Goal: Information Seeking & Learning: Learn about a topic

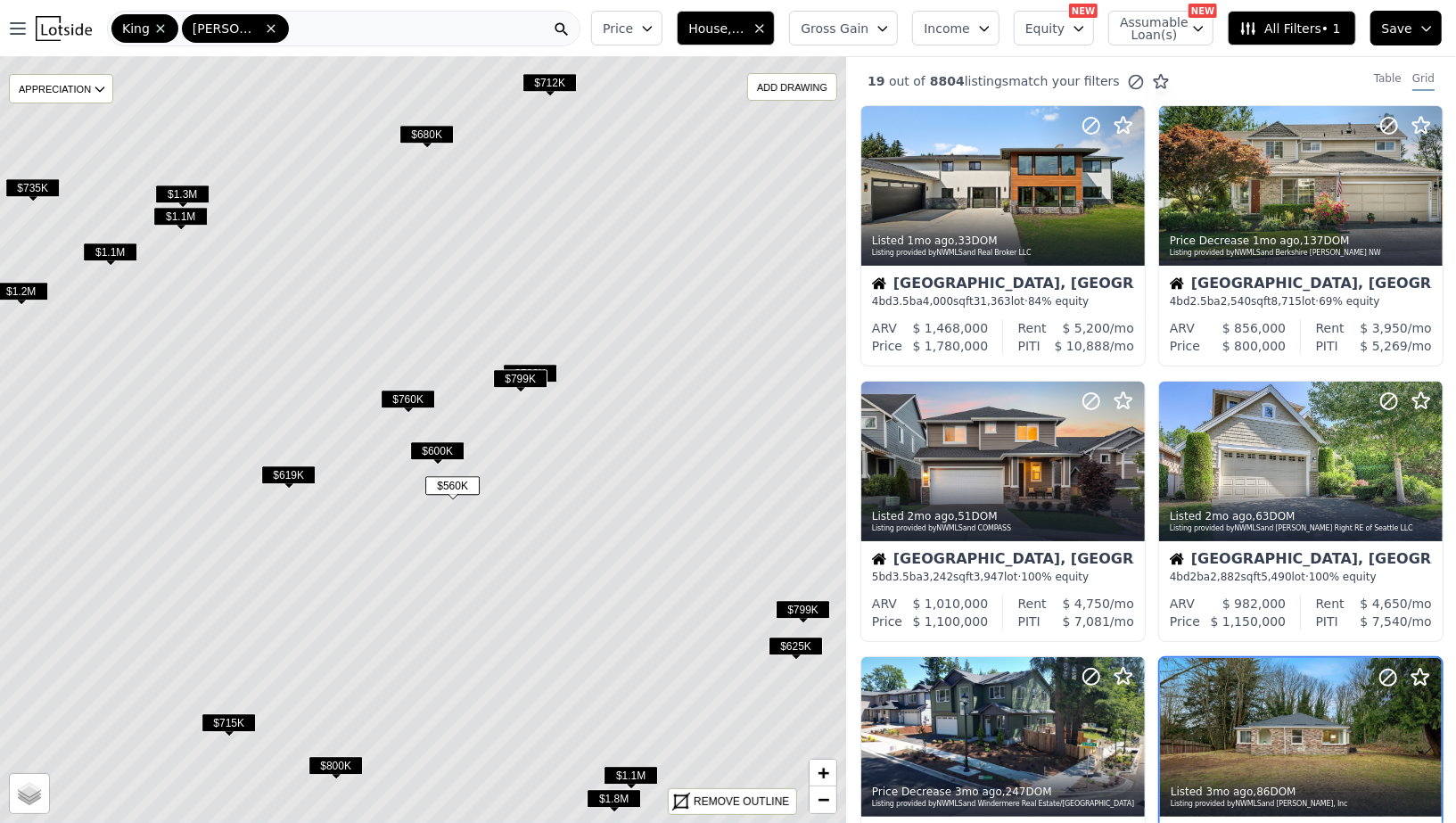
scroll to position [317, 0]
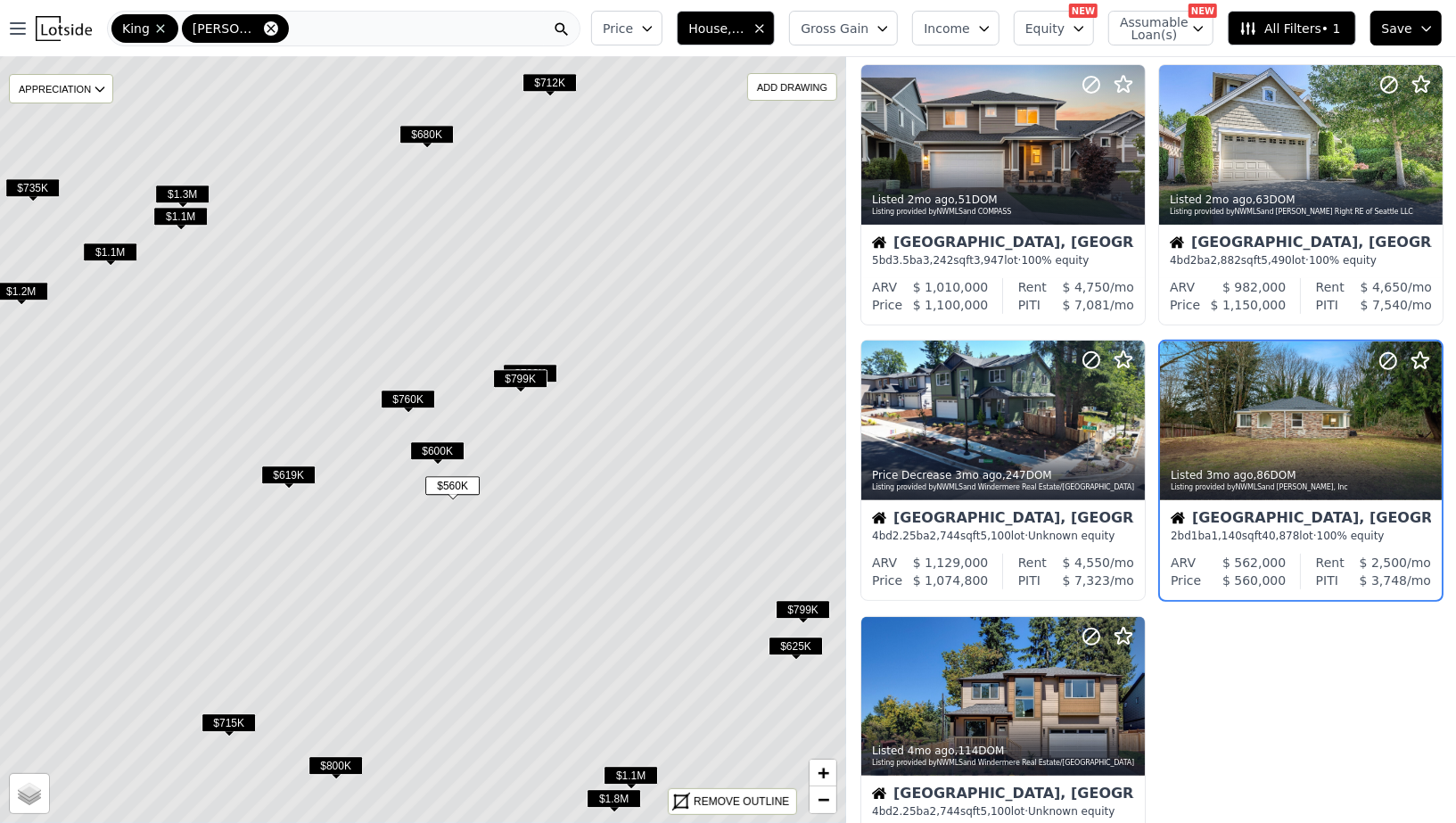
click at [264, 32] on icon at bounding box center [271, 29] width 14 height 14
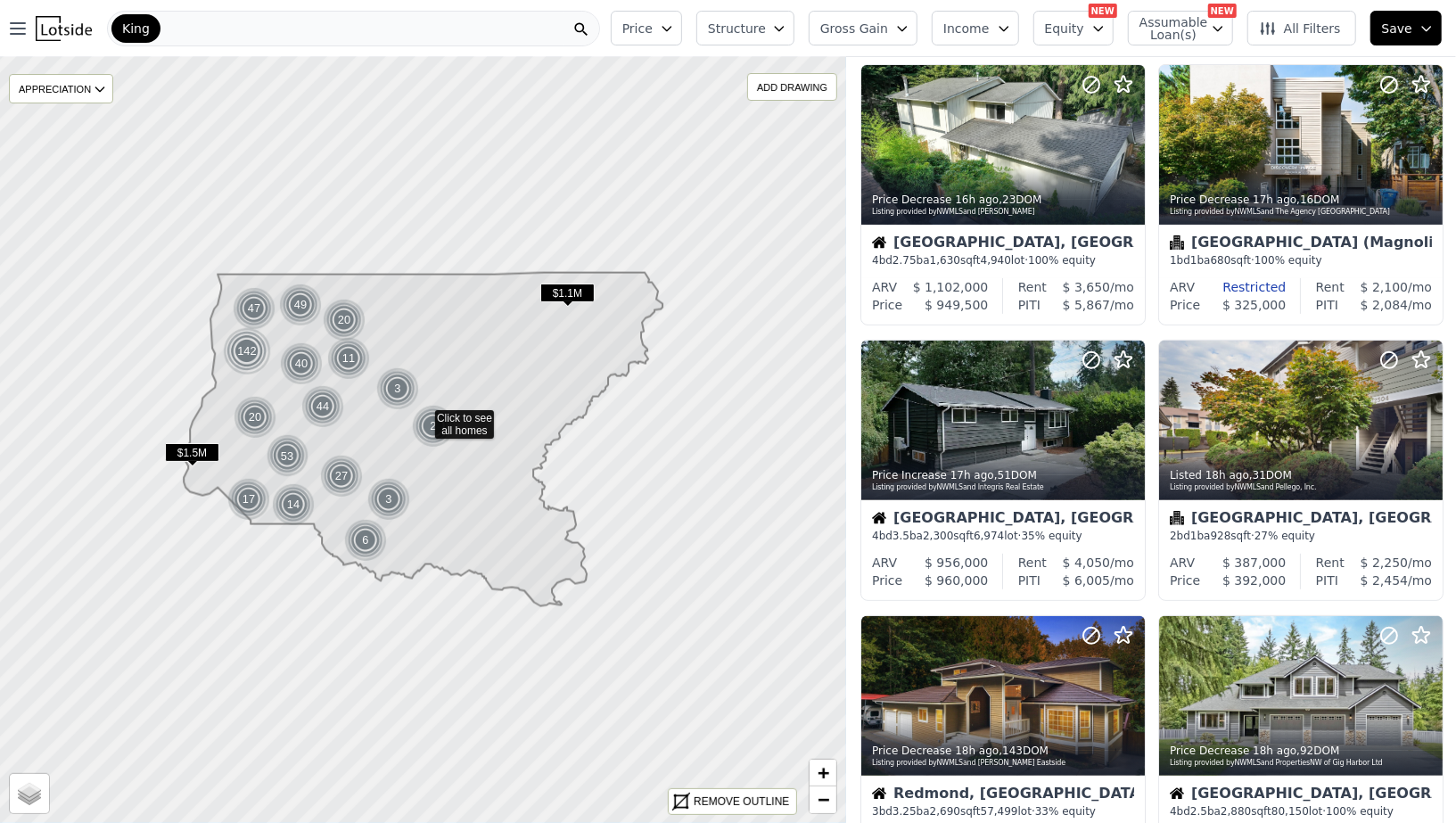
click at [141, 26] on span "King" at bounding box center [135, 29] width 28 height 18
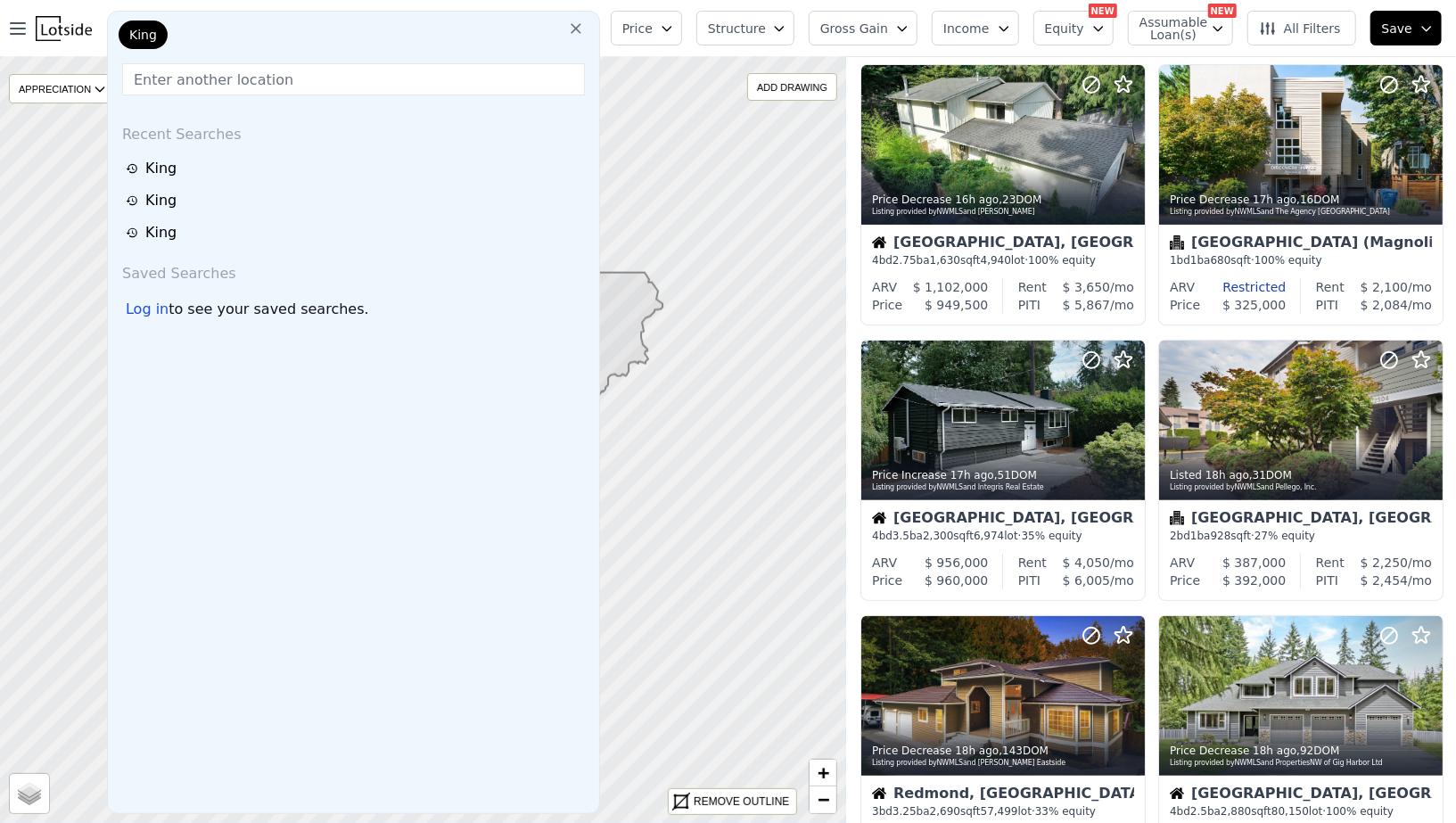
click at [585, 29] on icon at bounding box center [576, 29] width 18 height 18
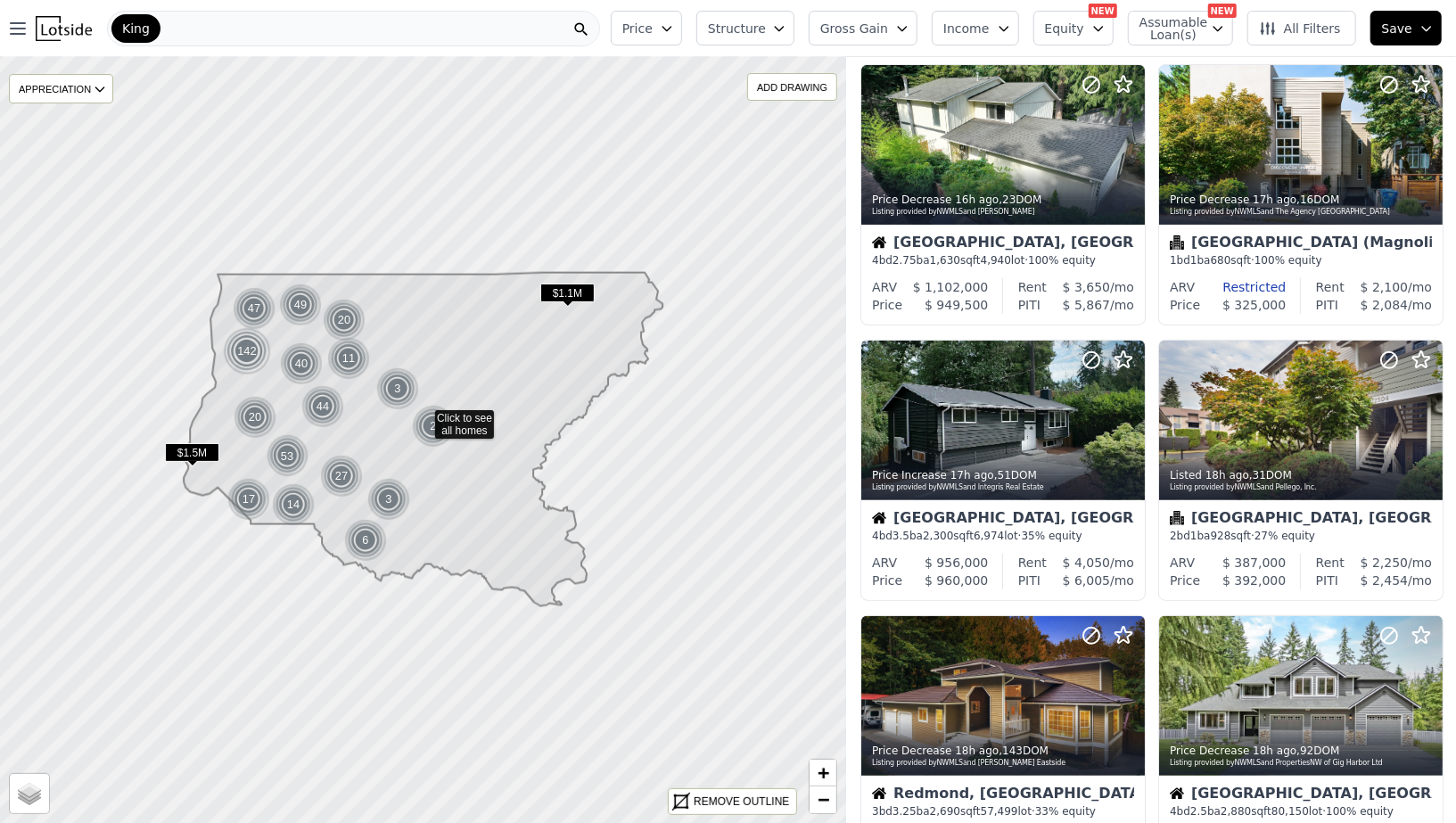
click at [487, 25] on div "King" at bounding box center [354, 29] width 493 height 36
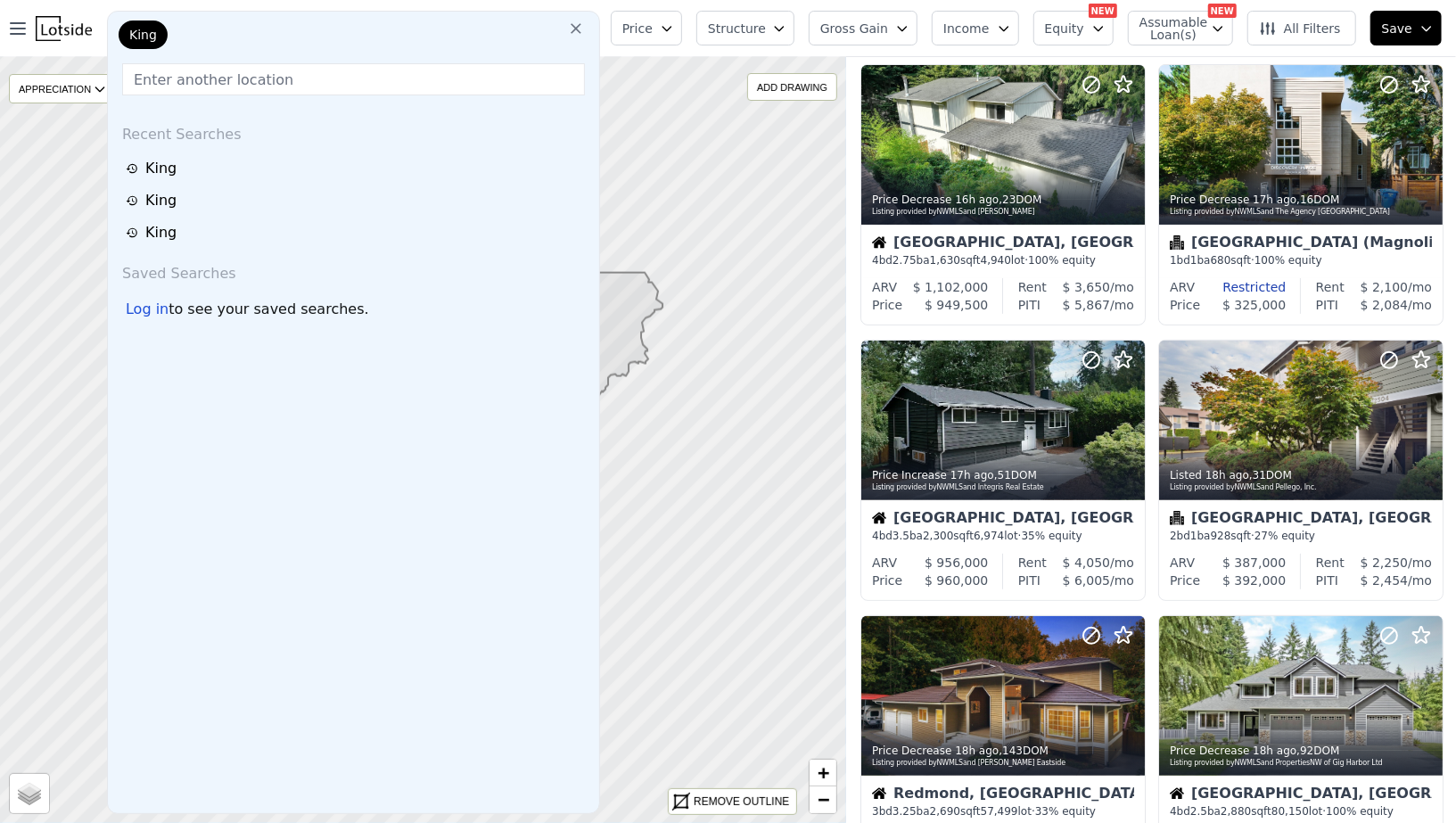
click at [585, 33] on icon at bounding box center [576, 29] width 18 height 18
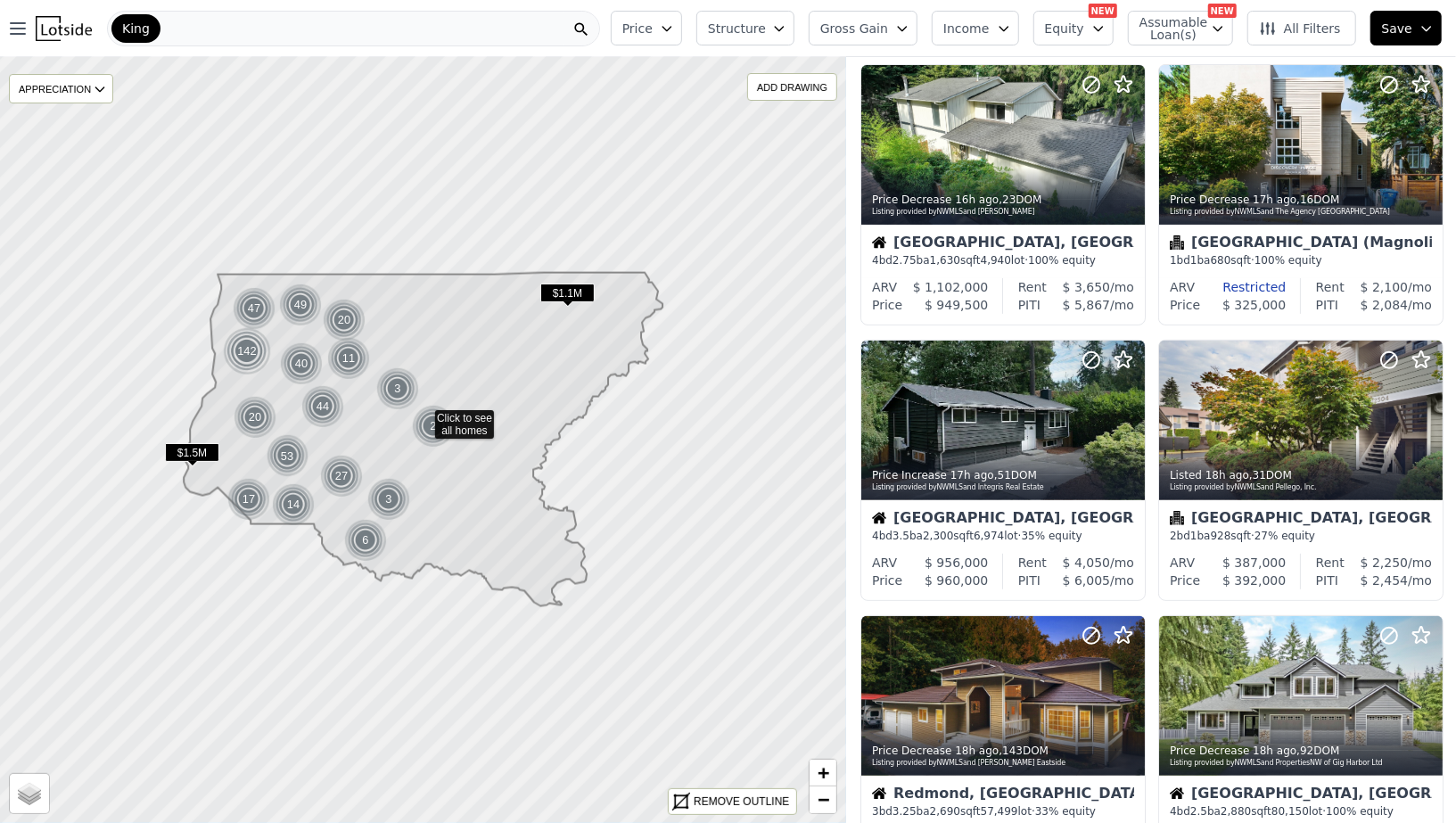
click at [176, 28] on div "King" at bounding box center [354, 29] width 493 height 36
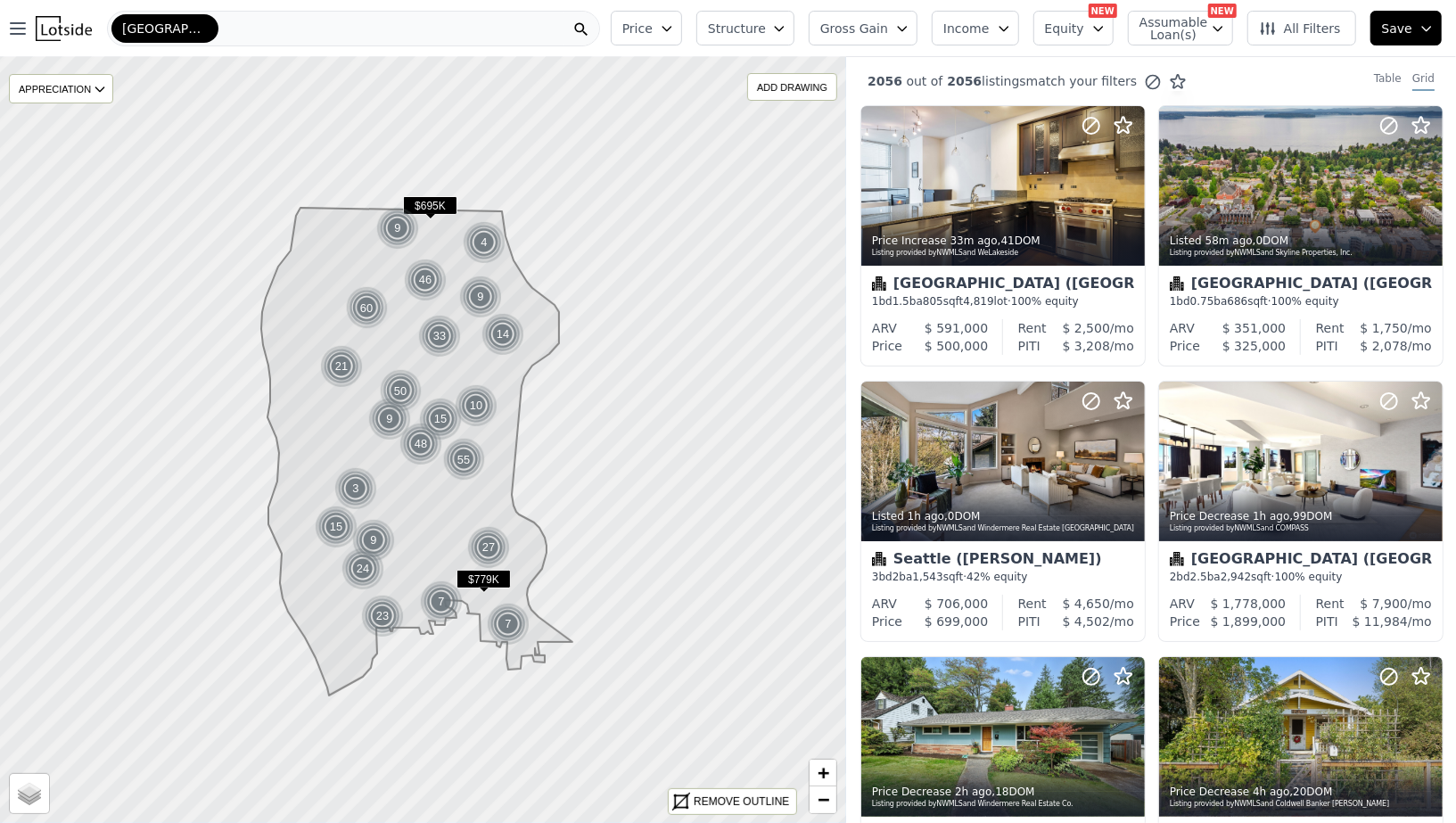
click at [765, 31] on span "Structure" at bounding box center [736, 29] width 57 height 18
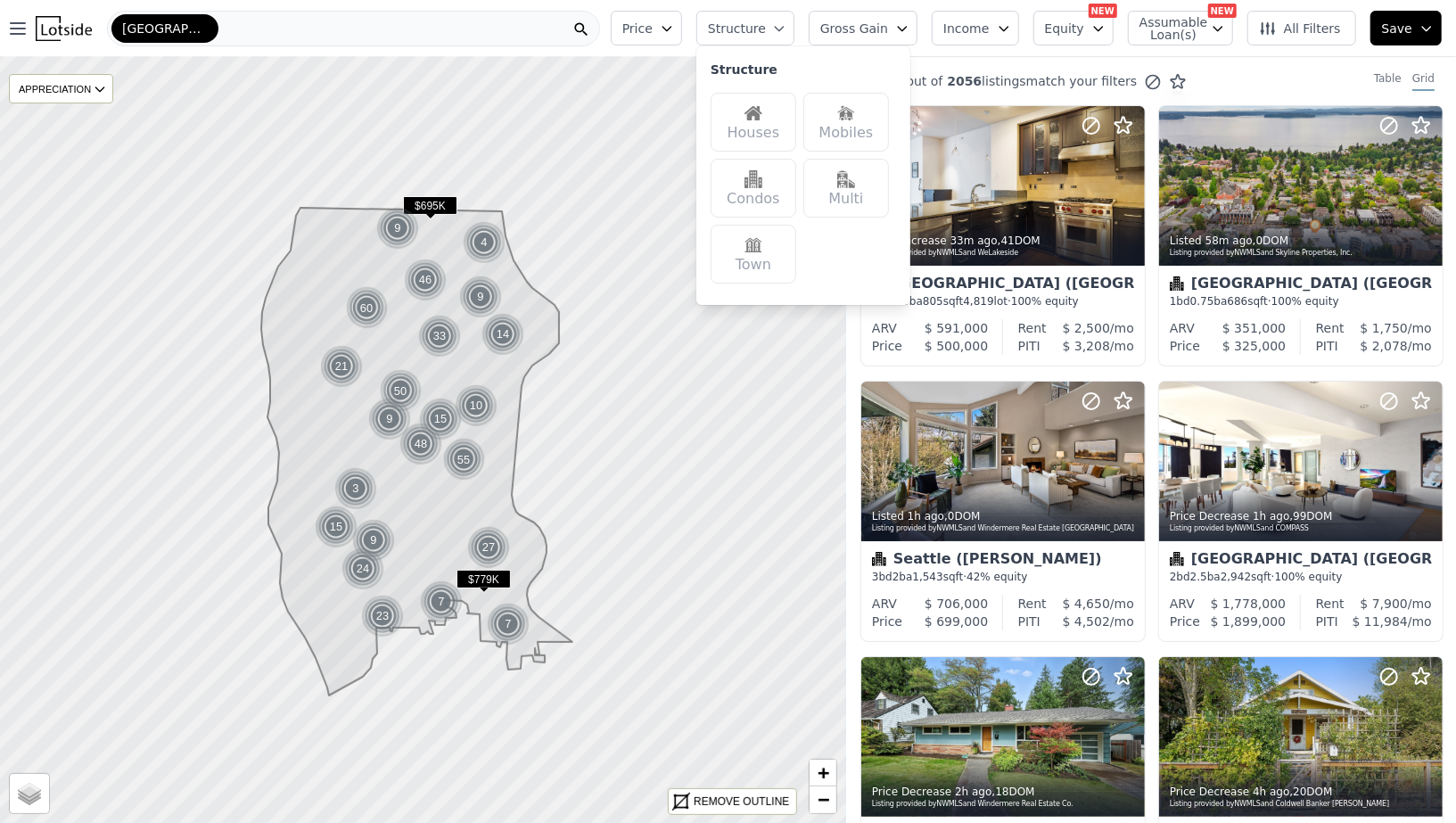
click at [765, 123] on div "Houses" at bounding box center [753, 122] width 86 height 59
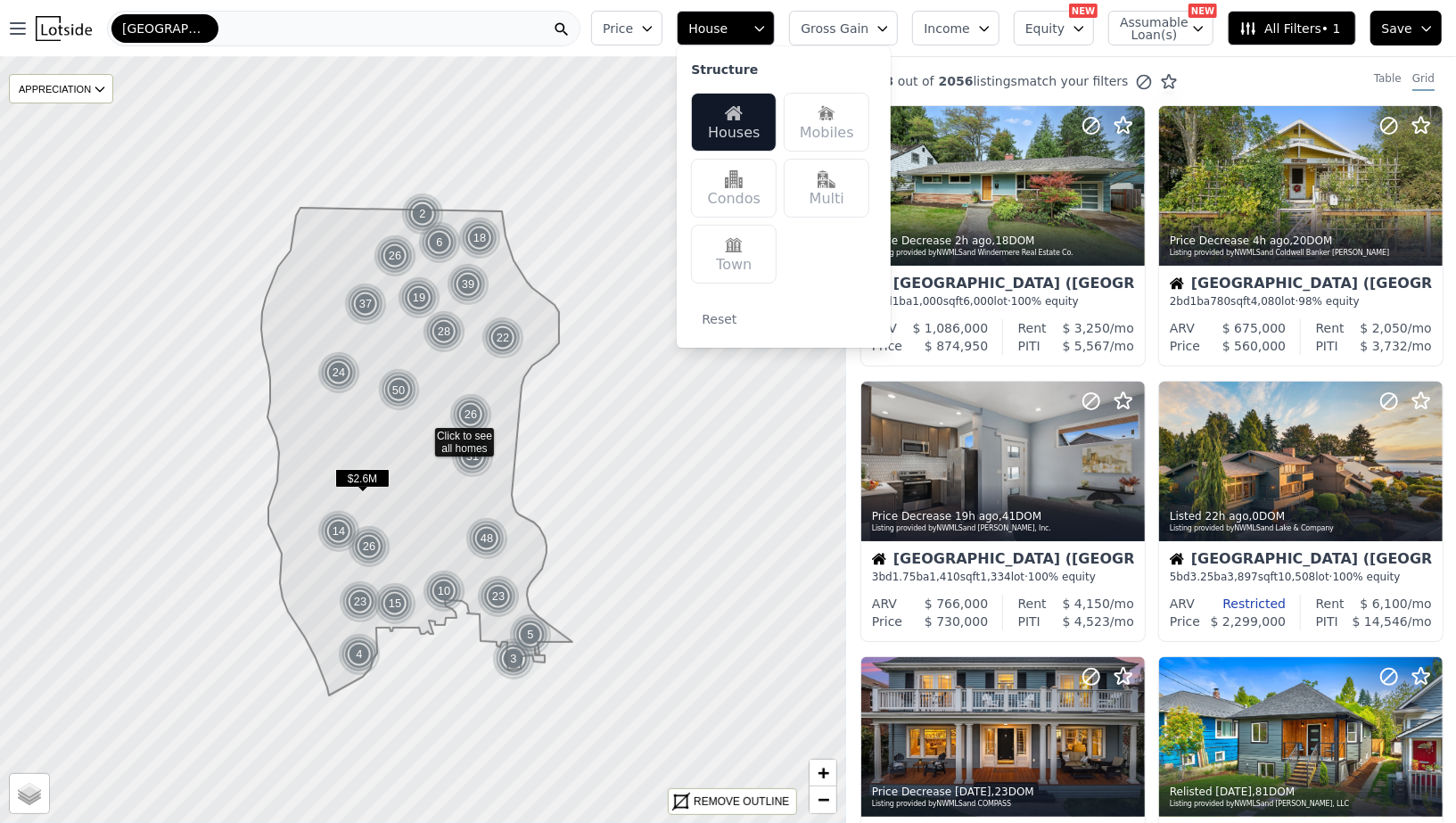
click at [663, 38] on button "Price" at bounding box center [626, 28] width 71 height 35
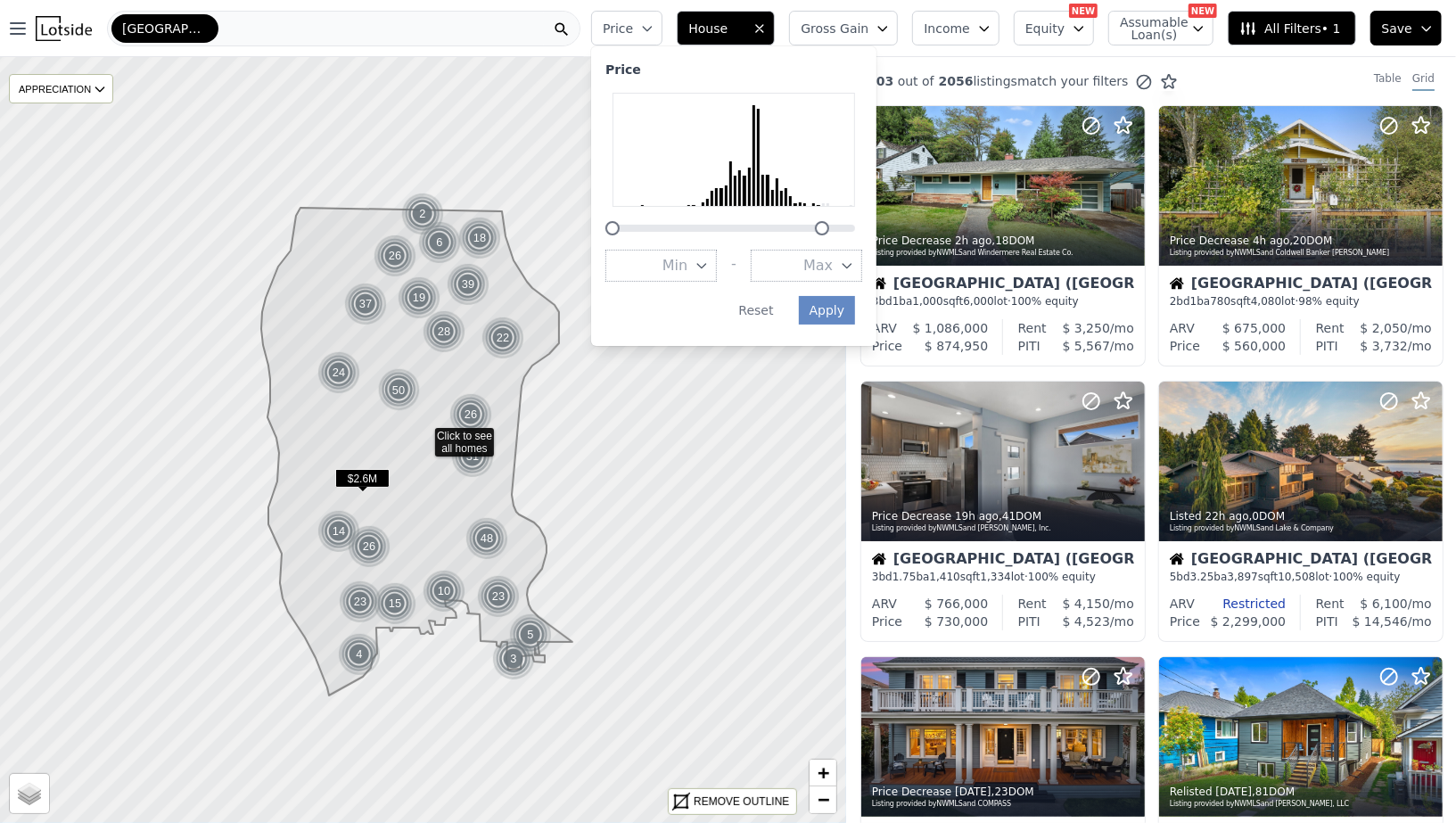
drag, startPoint x: 872, startPoint y: 225, endPoint x: 839, endPoint y: 225, distance: 33.0
click at [829, 225] on div at bounding box center [822, 228] width 14 height 14
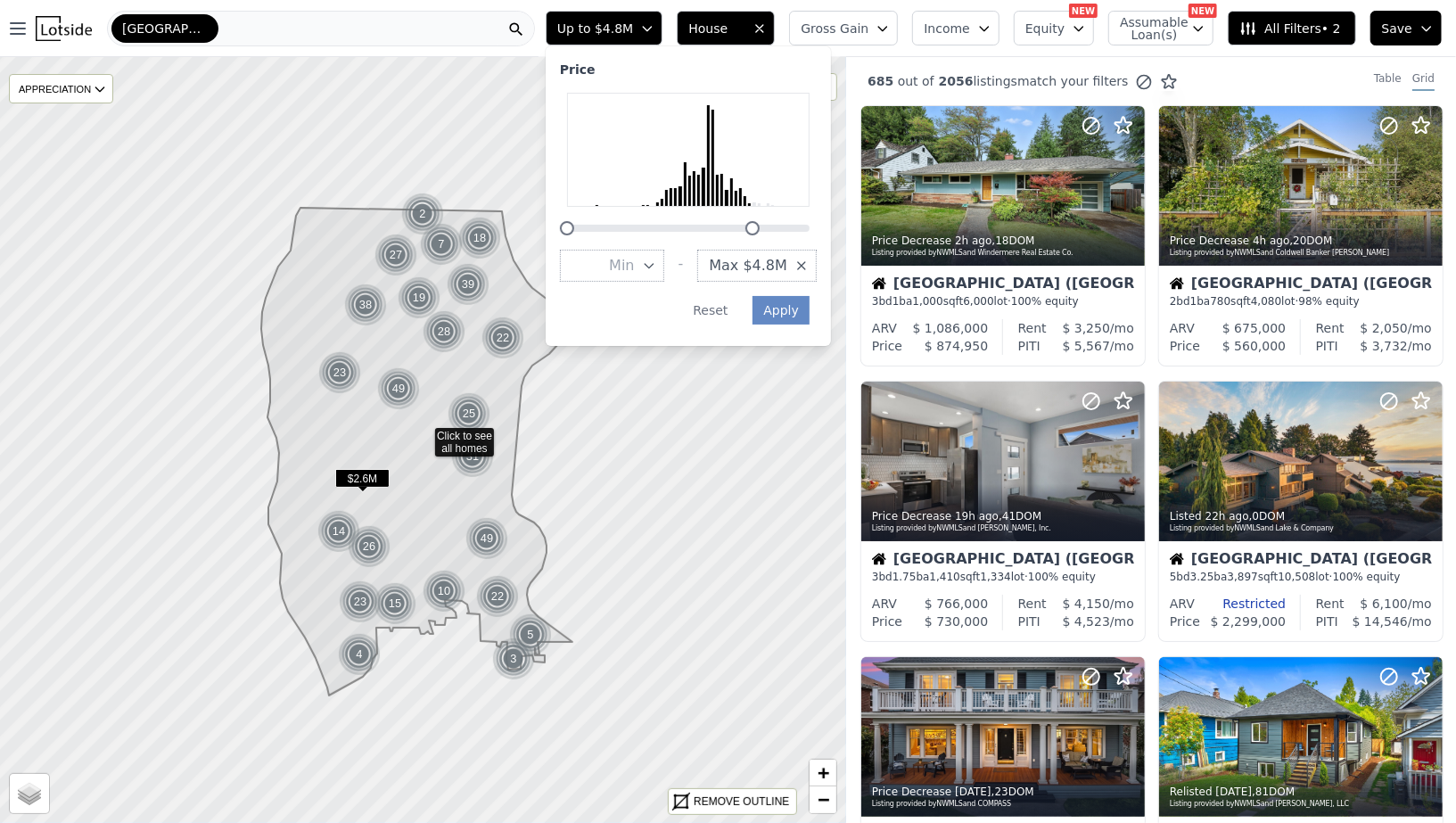
drag, startPoint x: 798, startPoint y: 231, endPoint x: 767, endPoint y: 233, distance: 31.1
click at [759, 231] on div at bounding box center [753, 228] width 14 height 14
drag, startPoint x: 767, startPoint y: 233, endPoint x: 729, endPoint y: 233, distance: 38.0
click at [717, 233] on div at bounding box center [709, 228] width 14 height 14
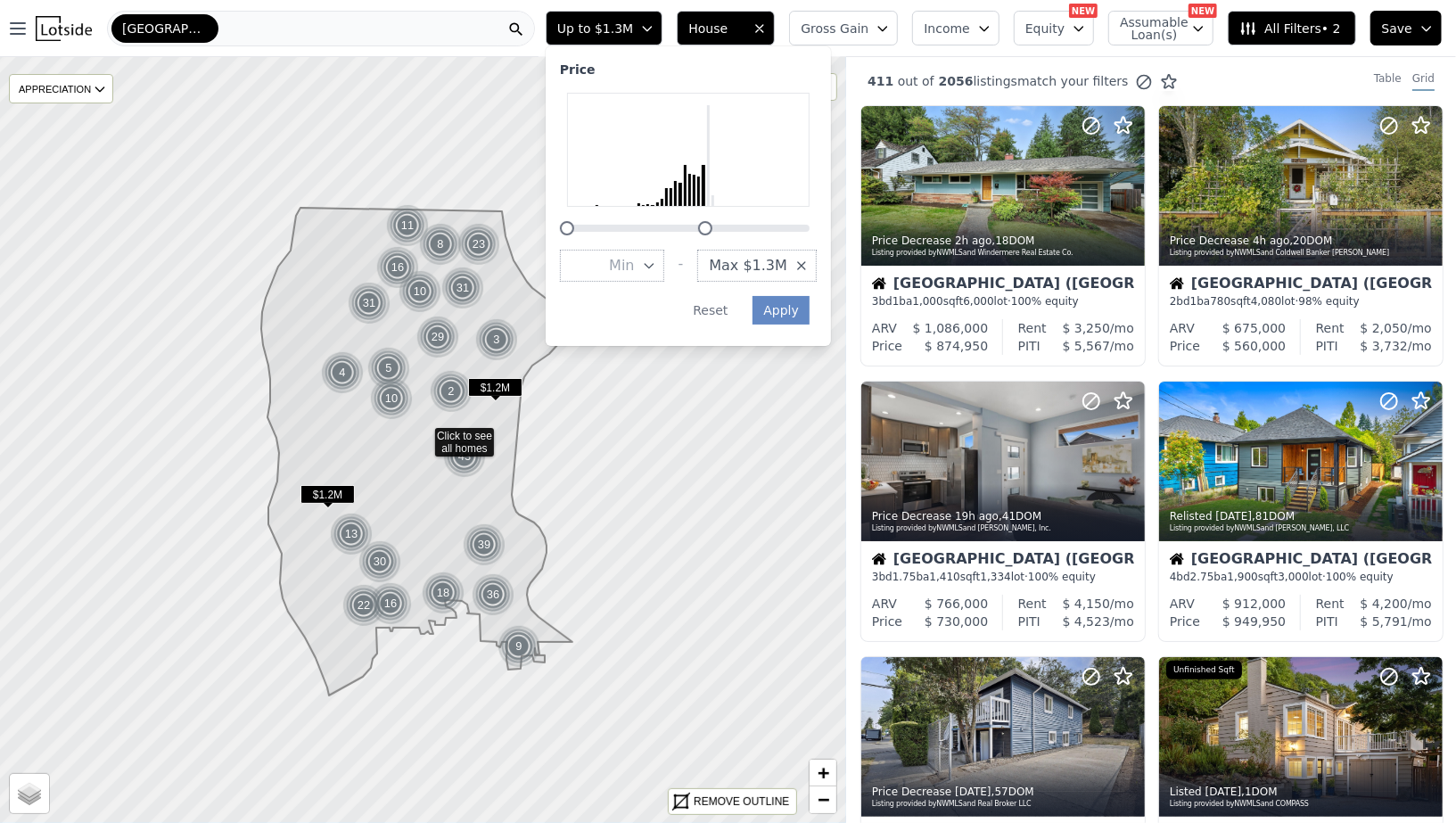
click at [722, 233] on div at bounding box center [688, 164] width 256 height 143
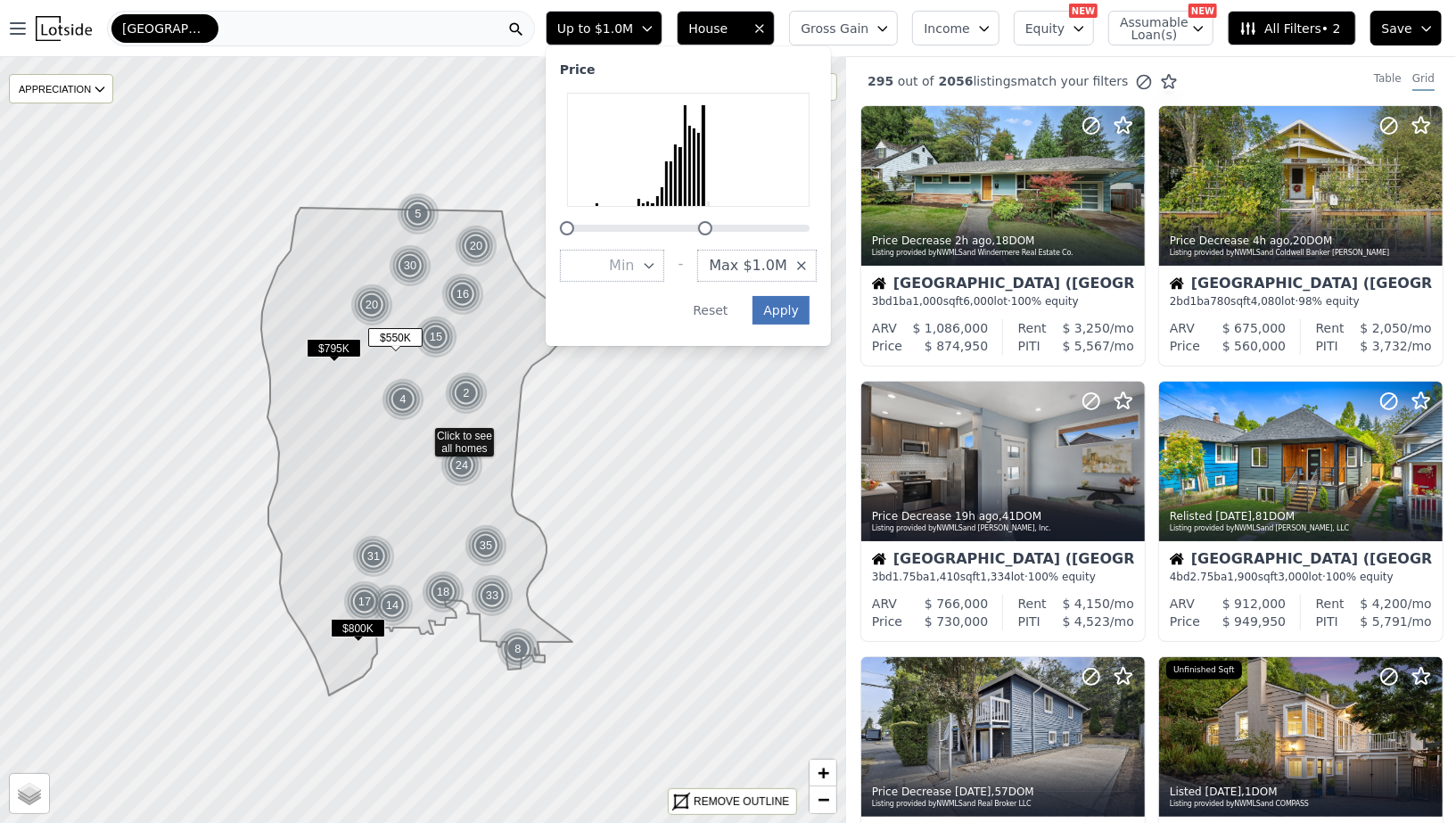
click at [807, 310] on button "Apply" at bounding box center [781, 310] width 57 height 29
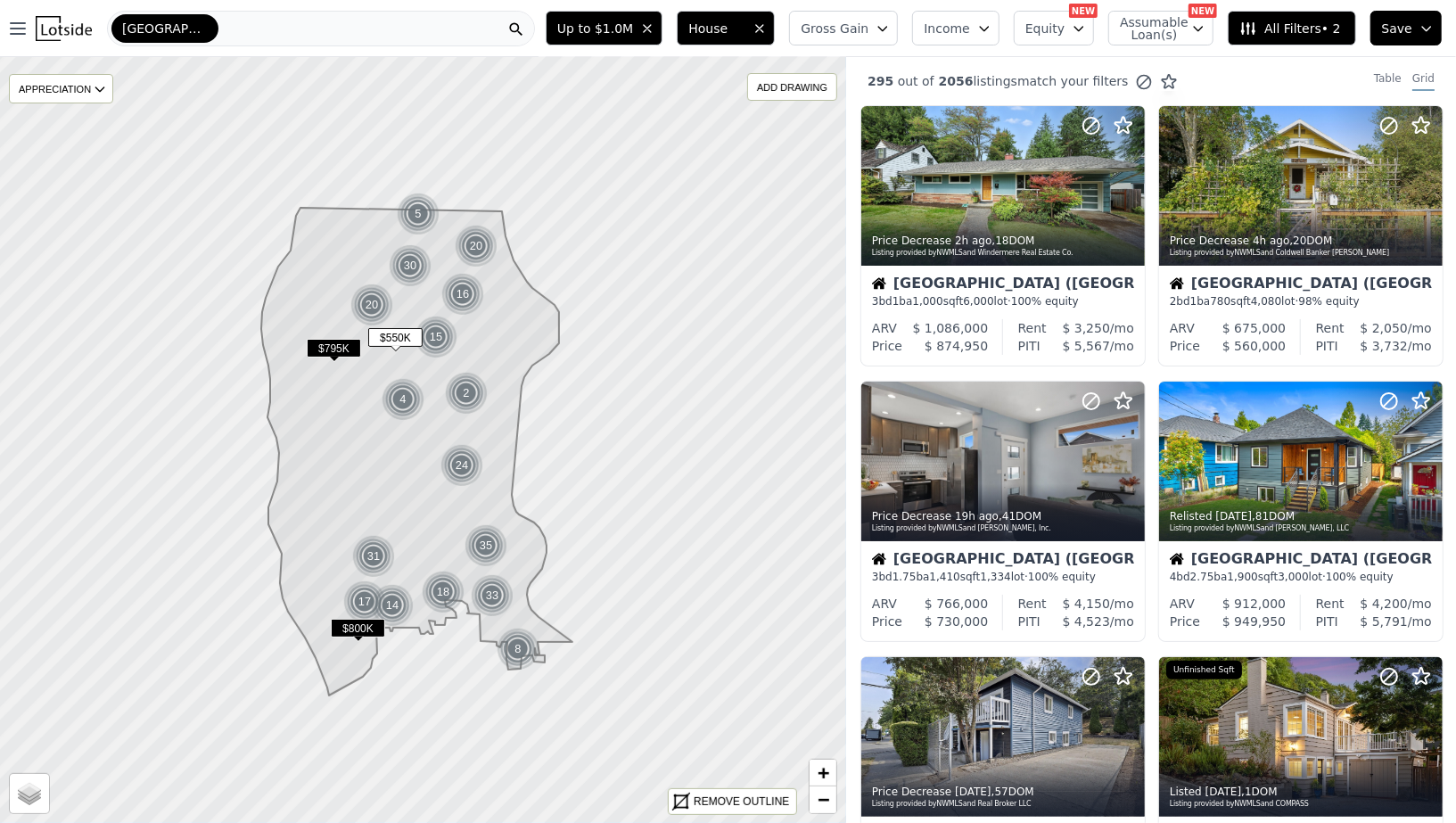
click at [1274, 20] on span "All Filters • 2" at bounding box center [1290, 29] width 101 height 18
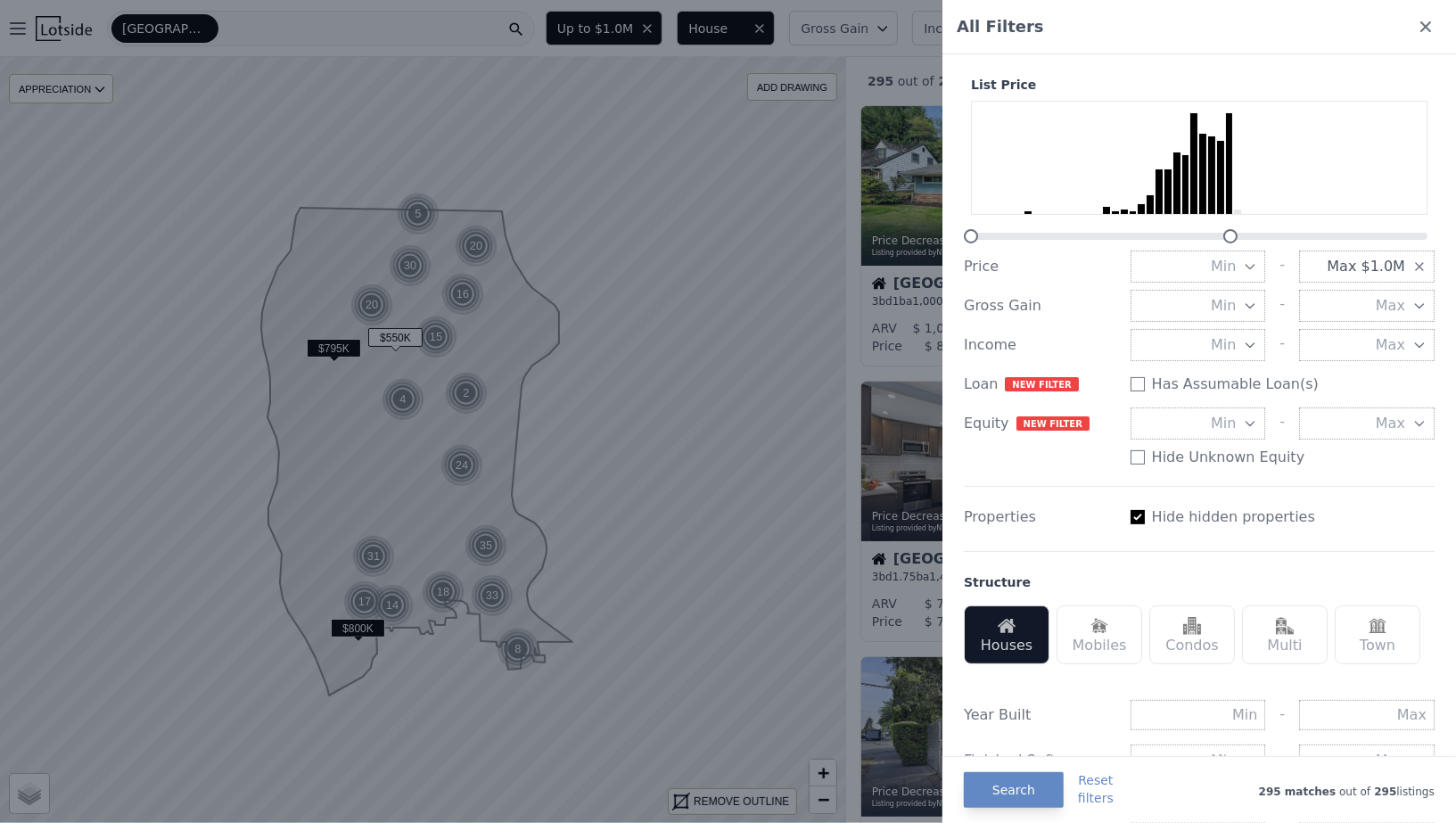
click at [1245, 419] on icon "button" at bounding box center [1250, 423] width 14 height 14
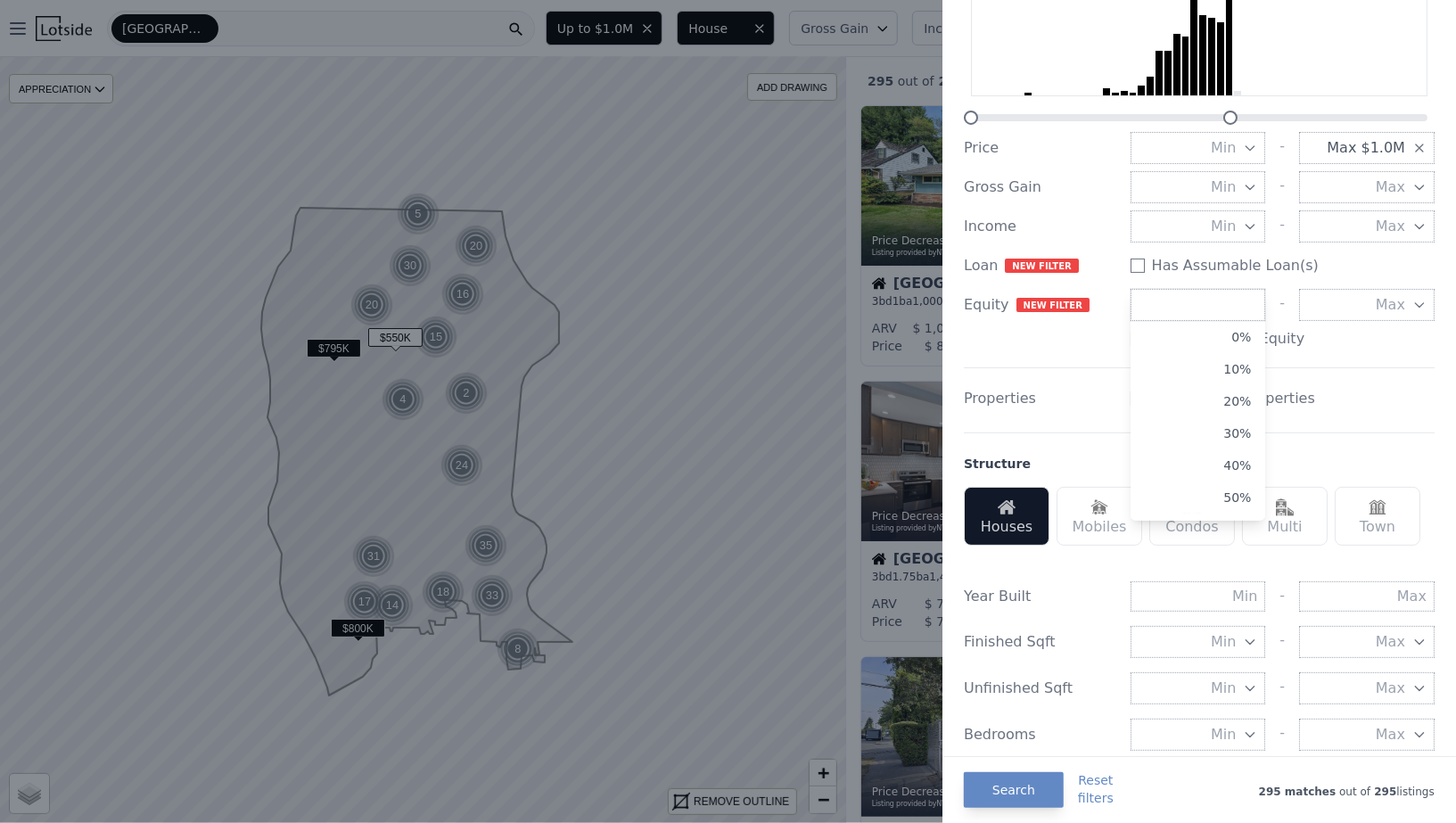
scroll to position [143, 0]
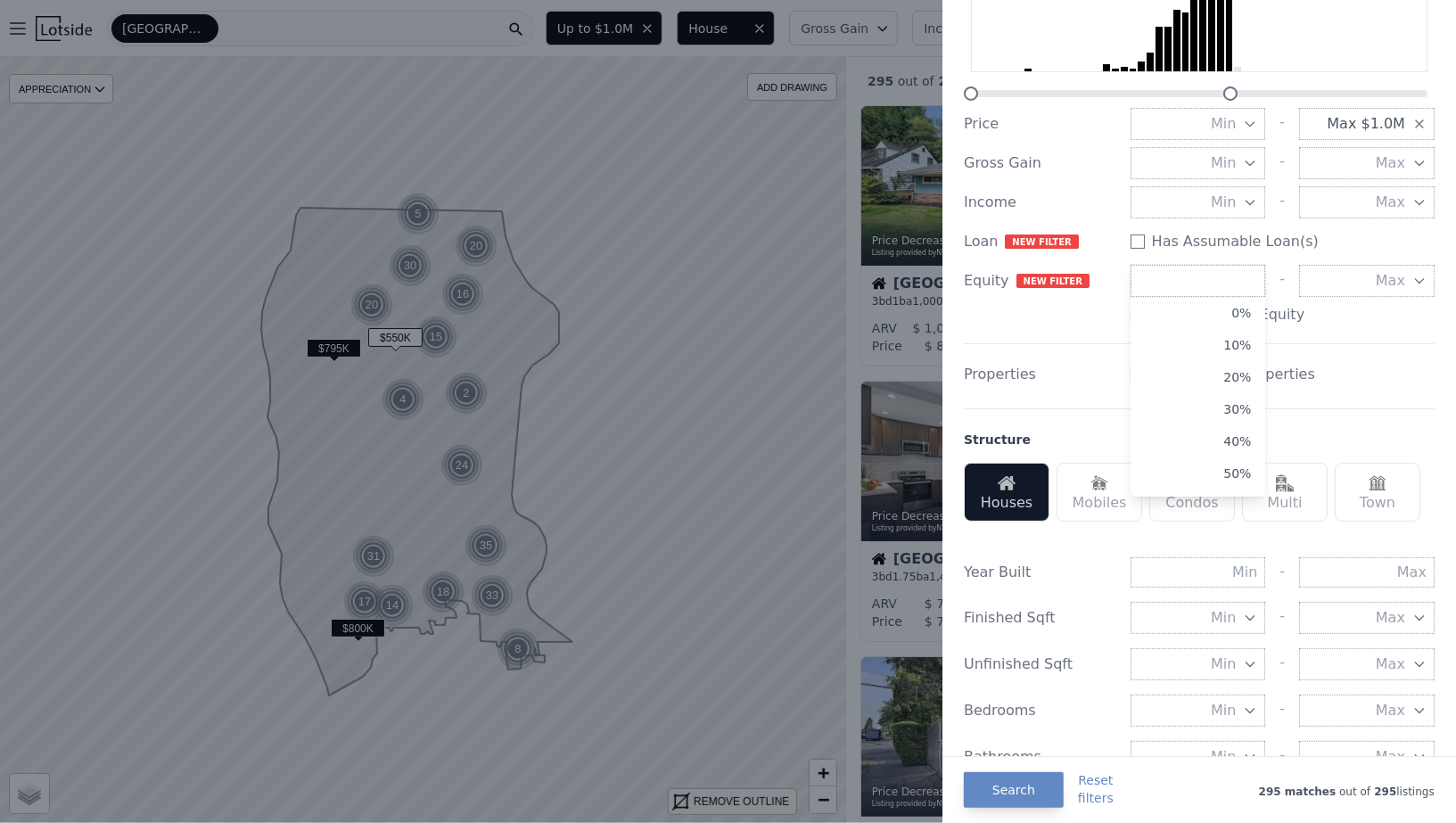
click at [1380, 382] on div "Hide hidden properties" at bounding box center [1282, 375] width 304 height 22
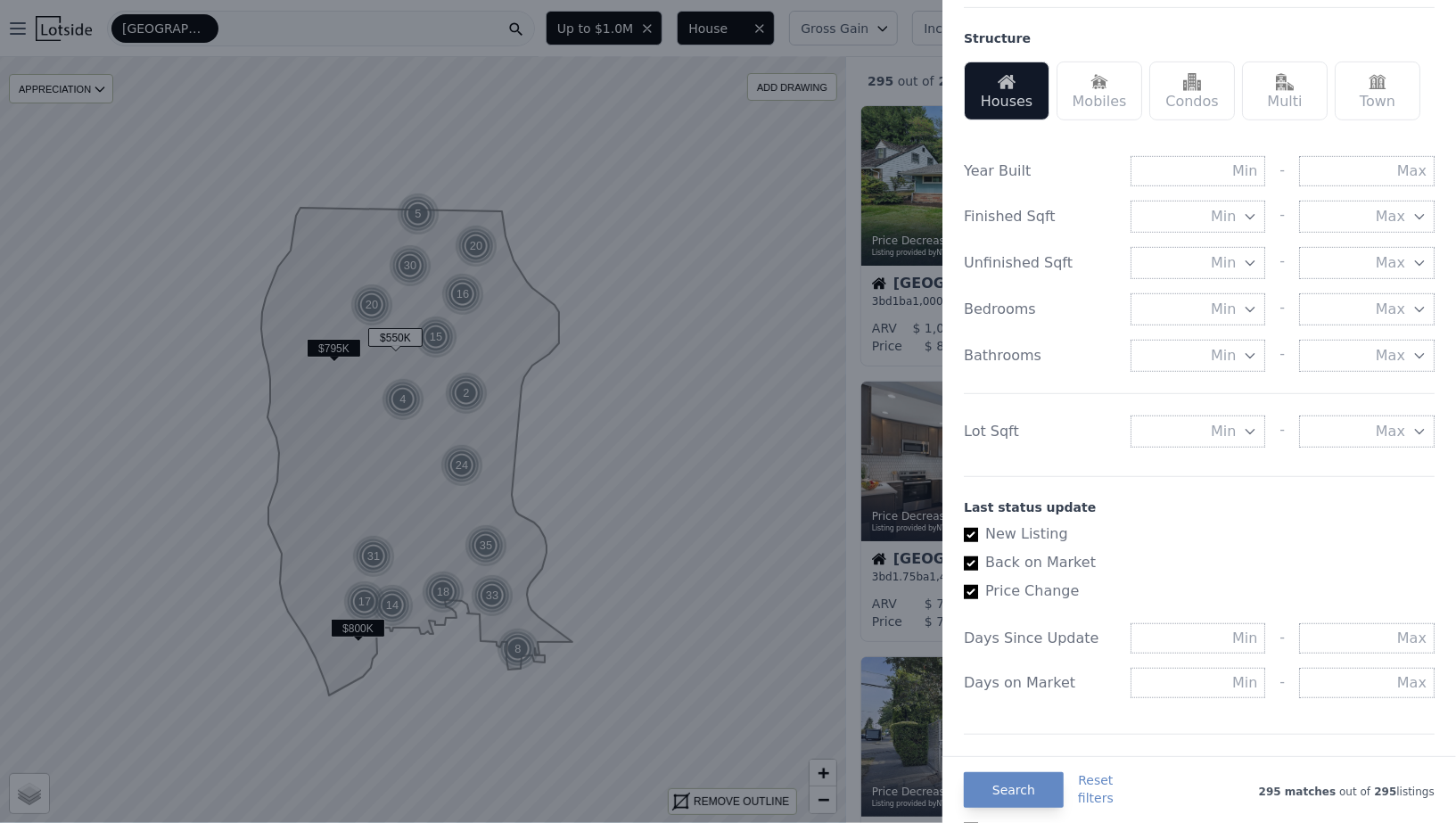
scroll to position [561, 0]
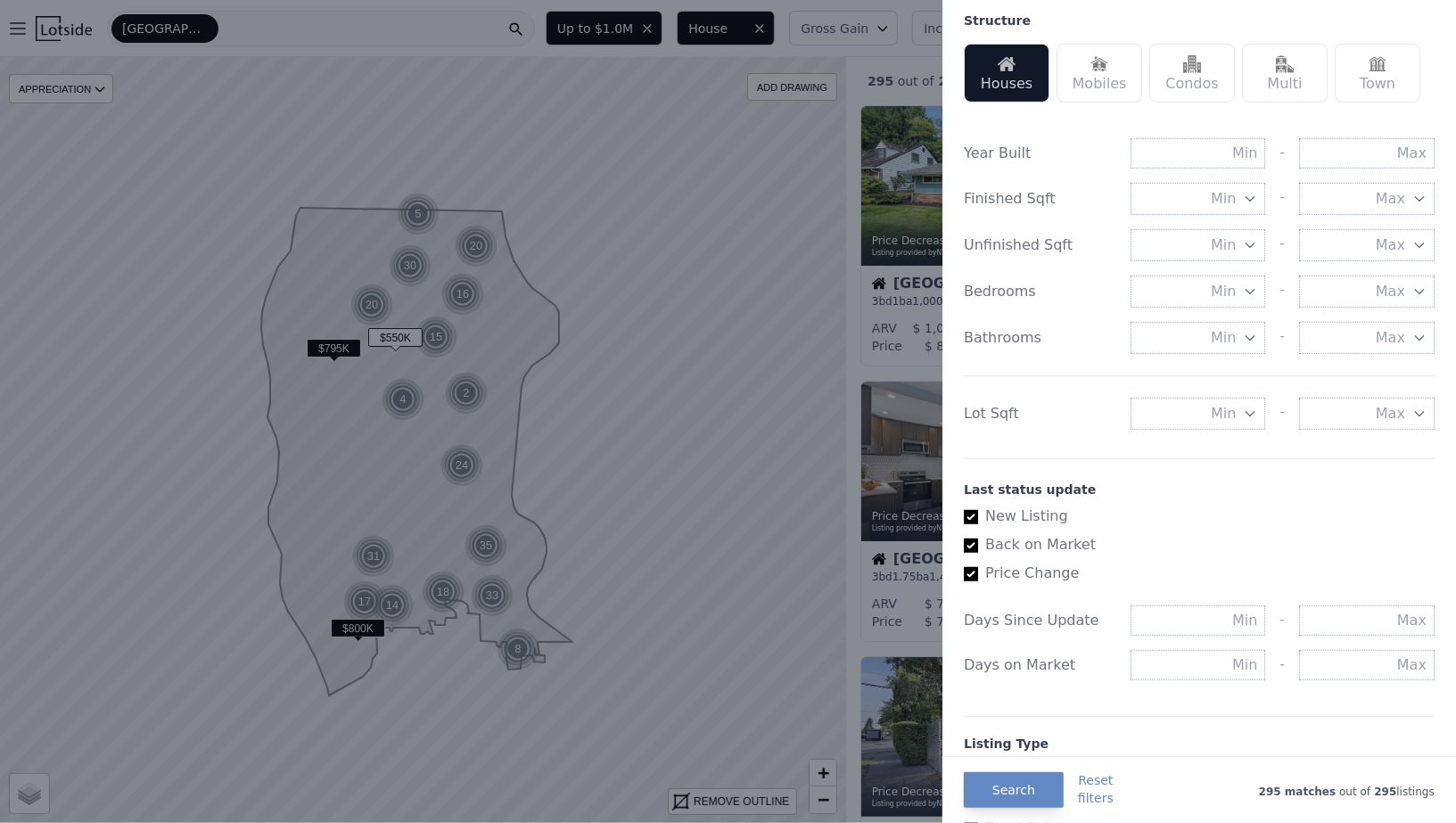
click at [1244, 412] on icon "button" at bounding box center [1250, 413] width 14 height 14
click at [1209, 479] on button "5000 sqft" at bounding box center [1198, 478] width 135 height 32
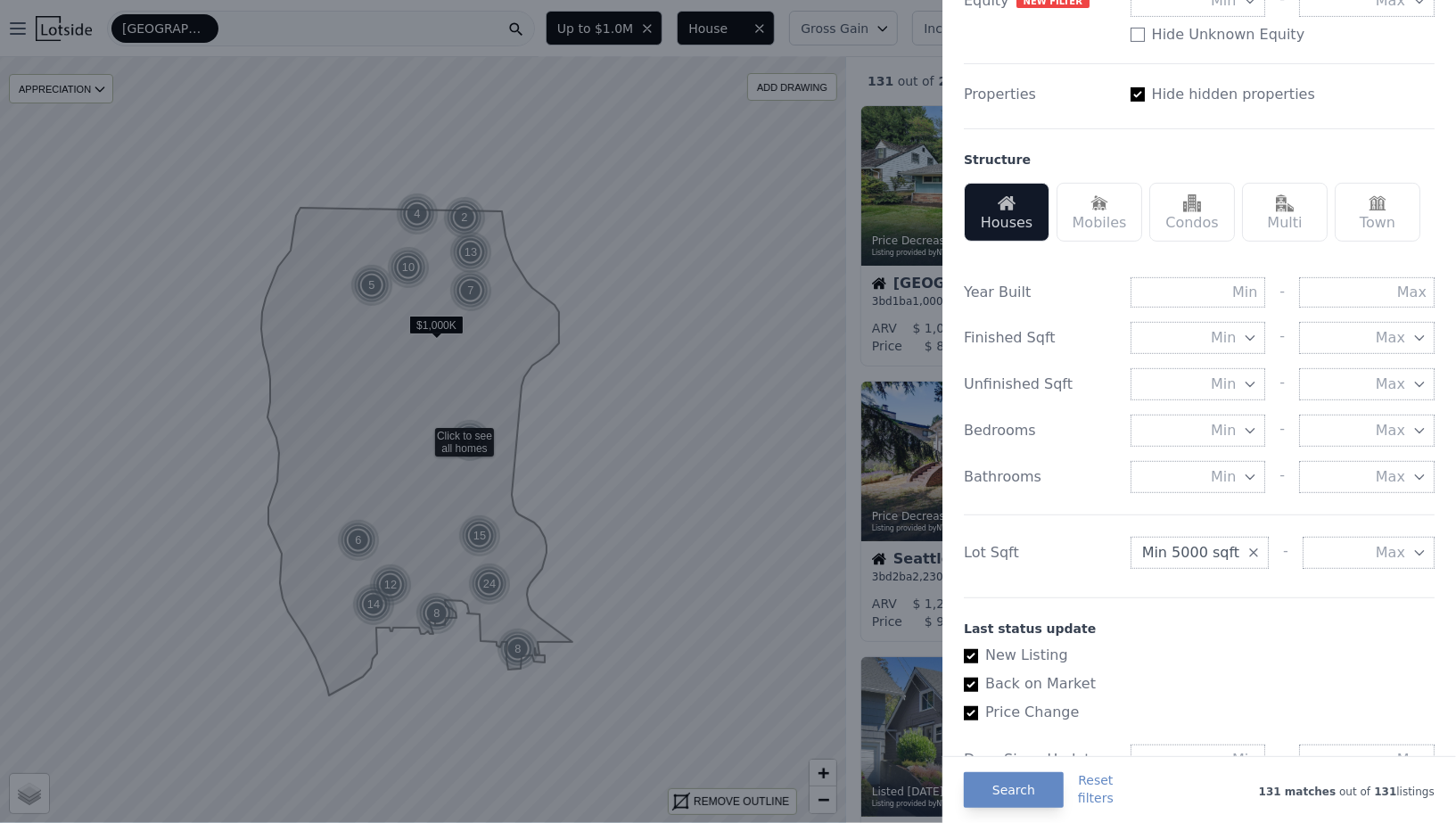
scroll to position [407, 0]
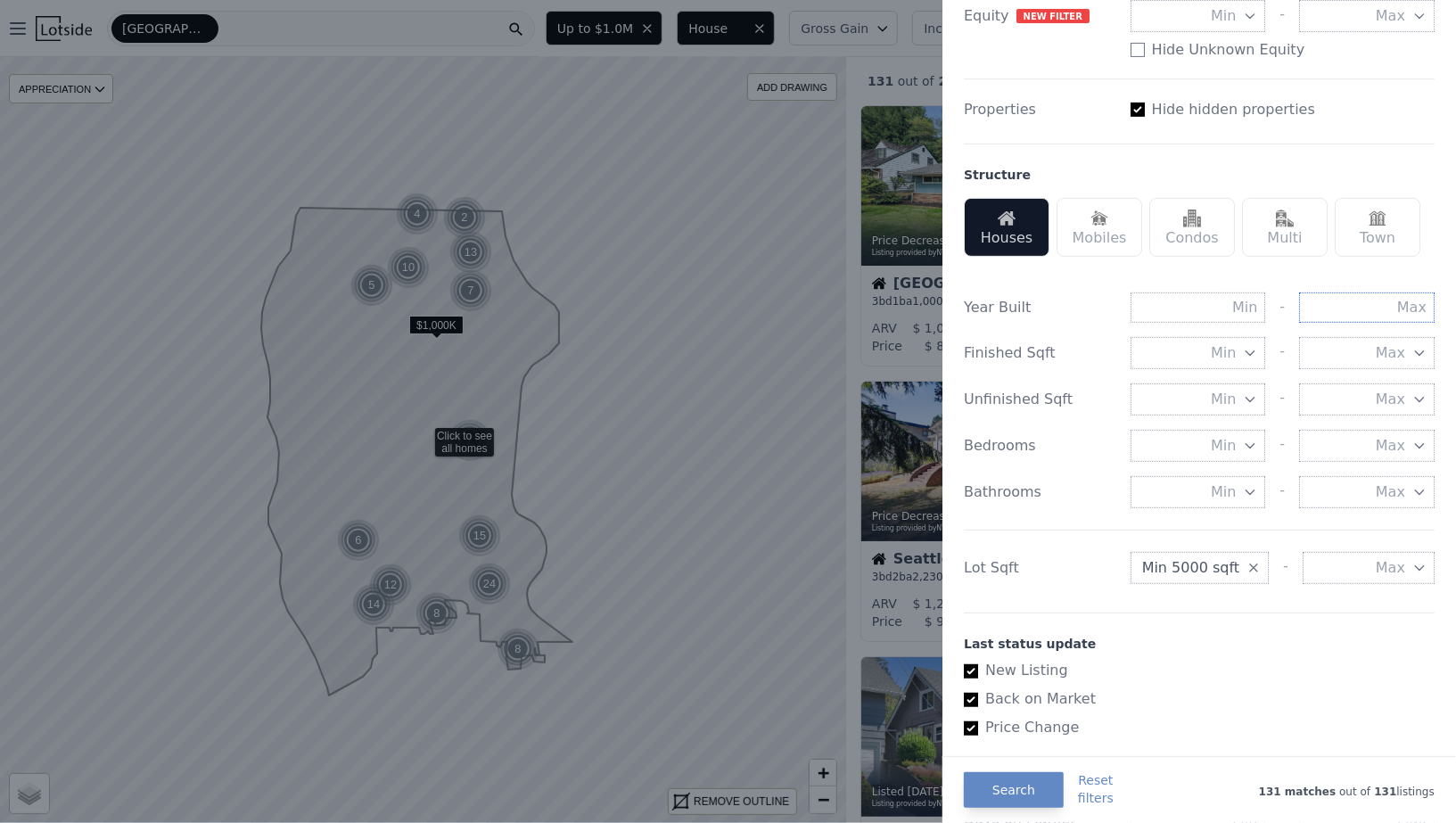
click at [1395, 302] on input "text" at bounding box center [1367, 308] width 135 height 31
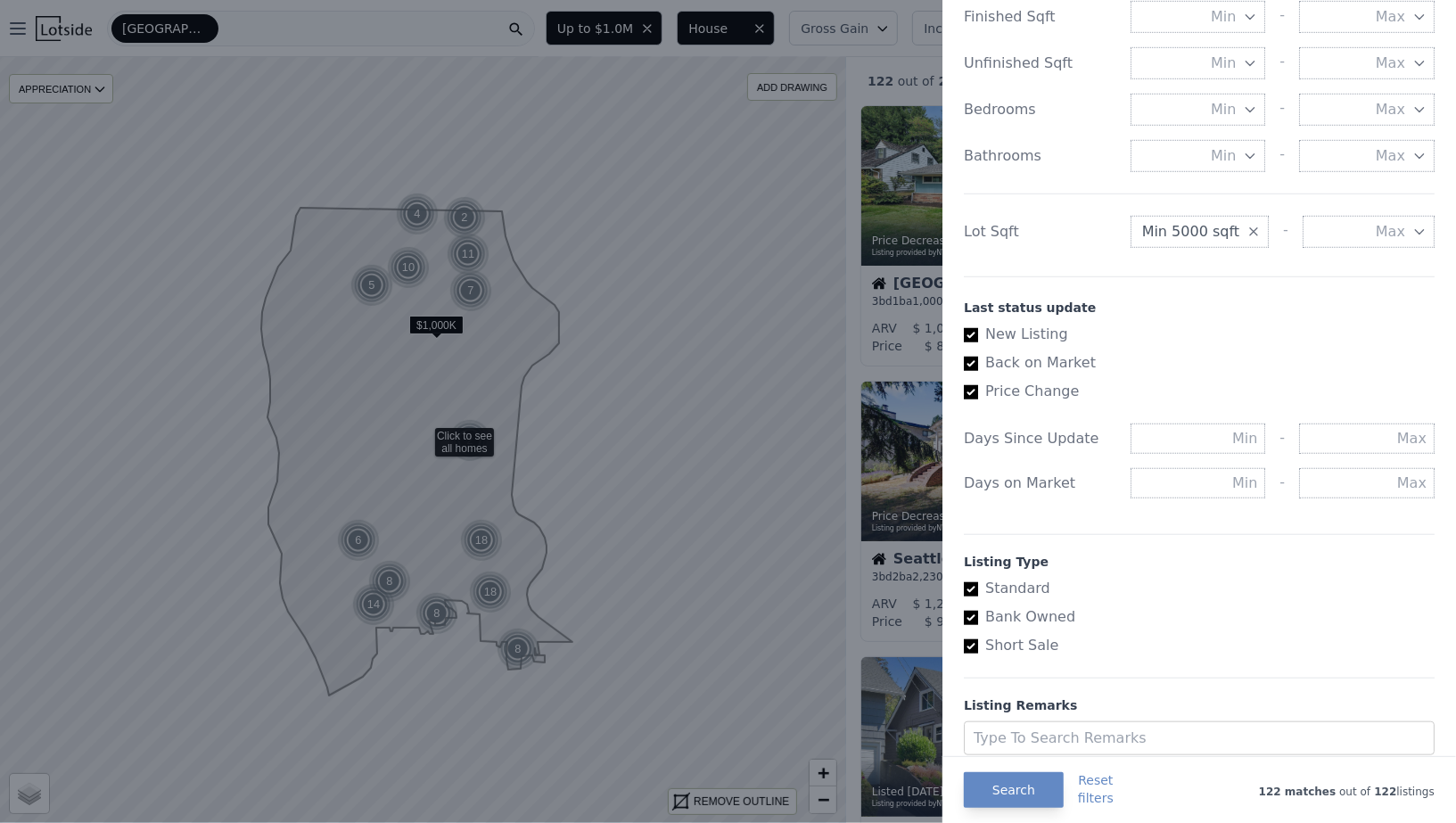
scroll to position [797, 0]
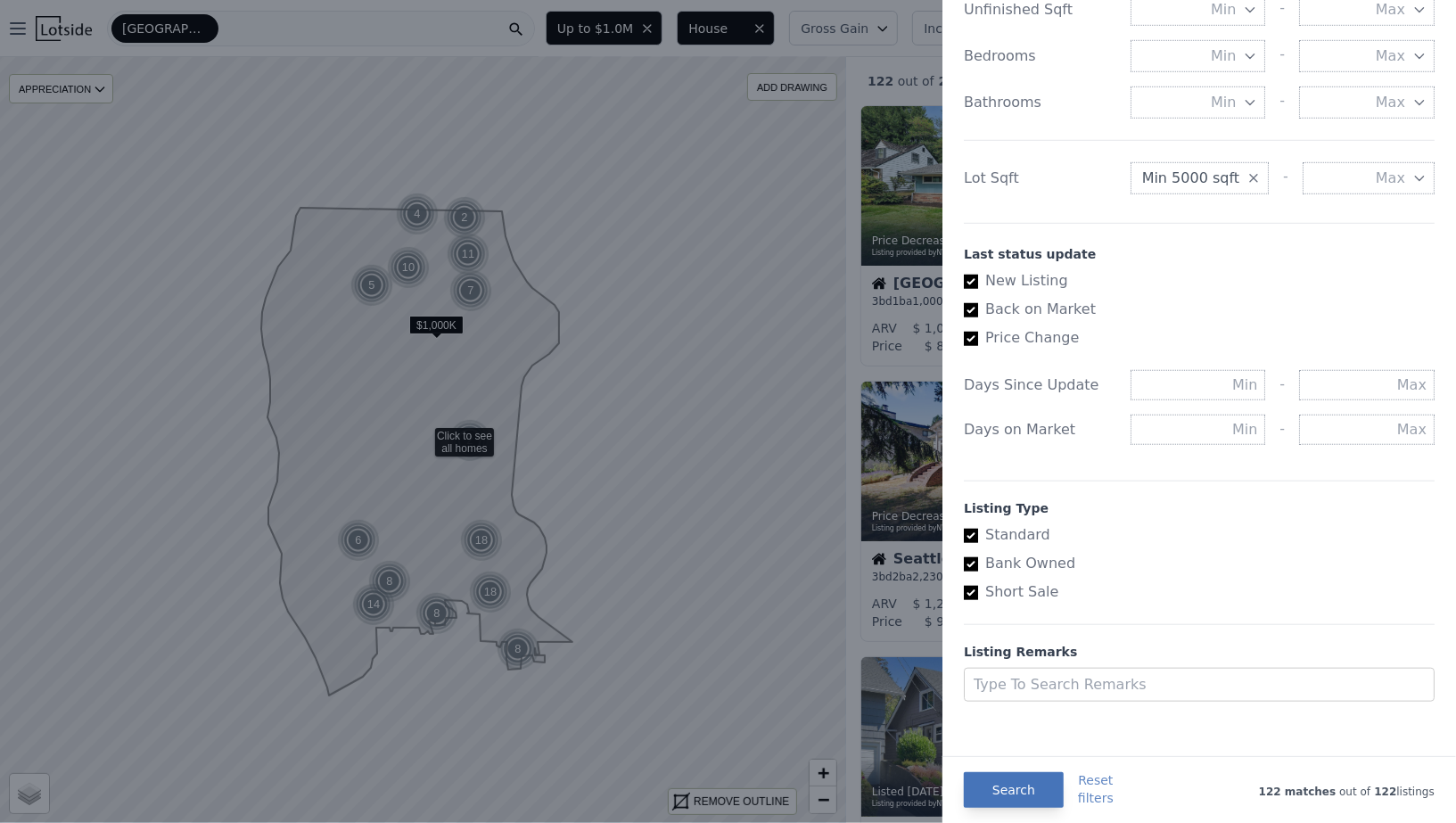
type input "1990"
click at [1017, 791] on button "Search" at bounding box center [1014, 790] width 100 height 36
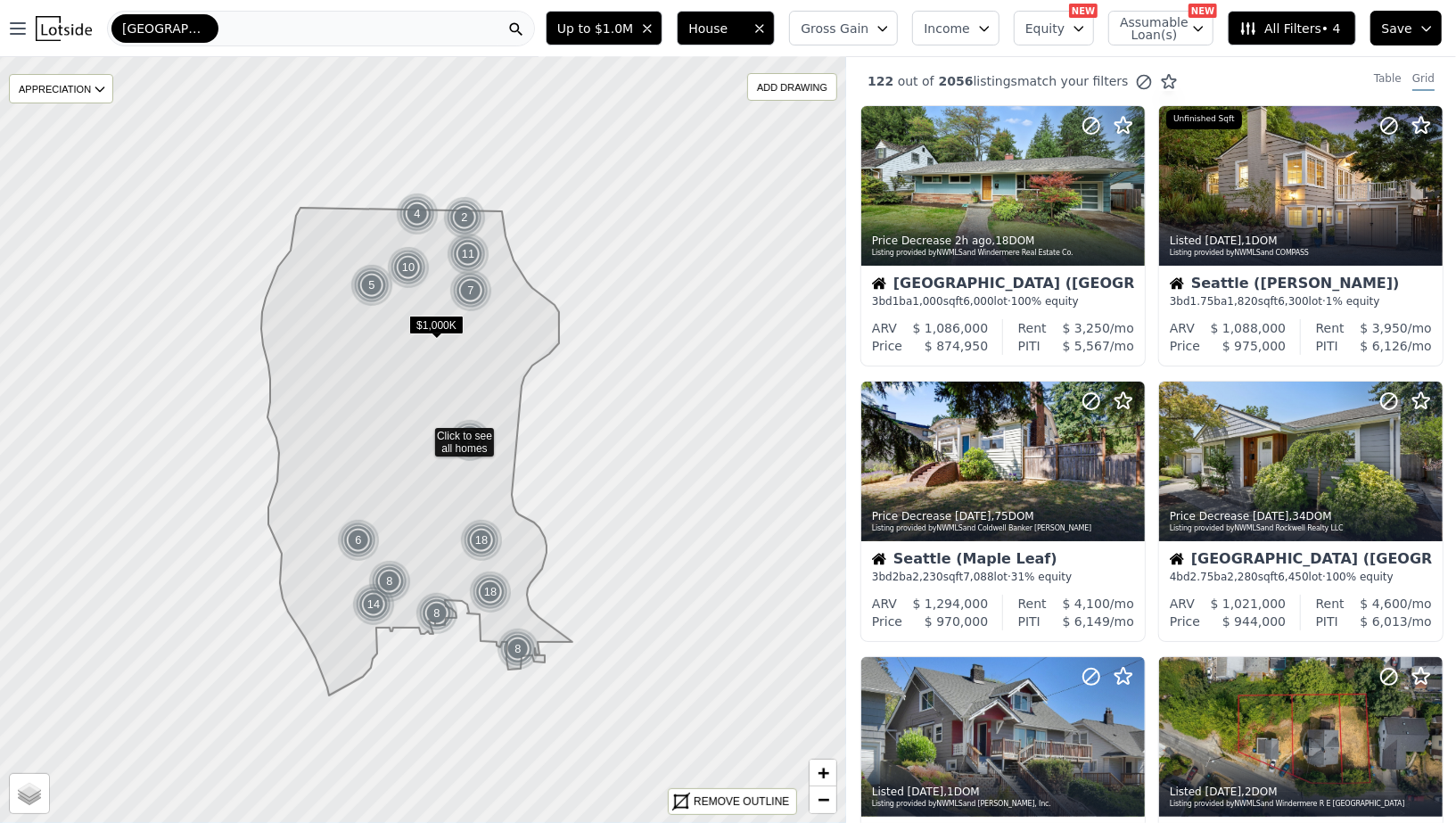
click at [1298, 20] on span "All Filters • 4" at bounding box center [1290, 29] width 101 height 18
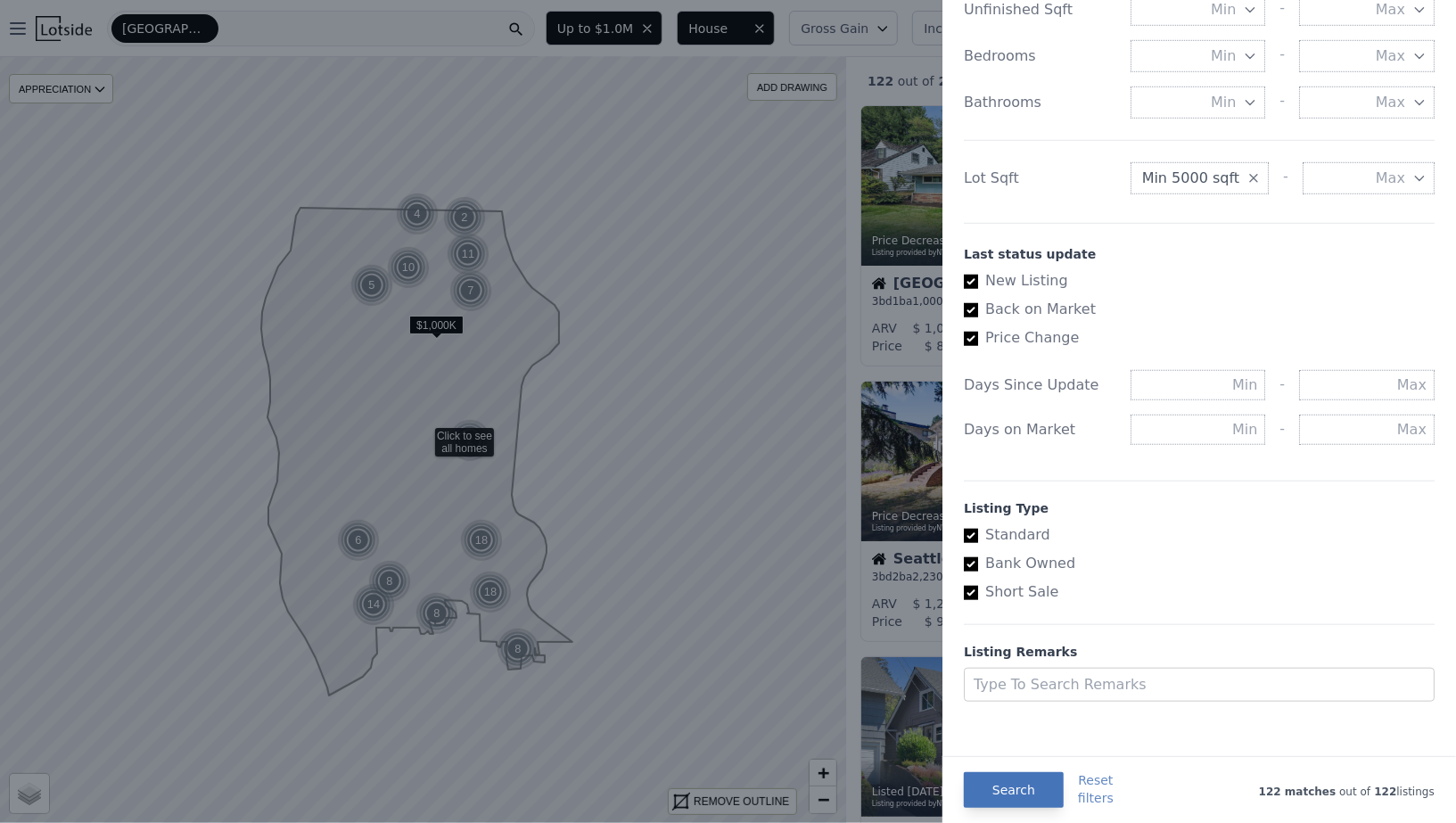
click at [1014, 796] on button "Search" at bounding box center [1014, 790] width 100 height 36
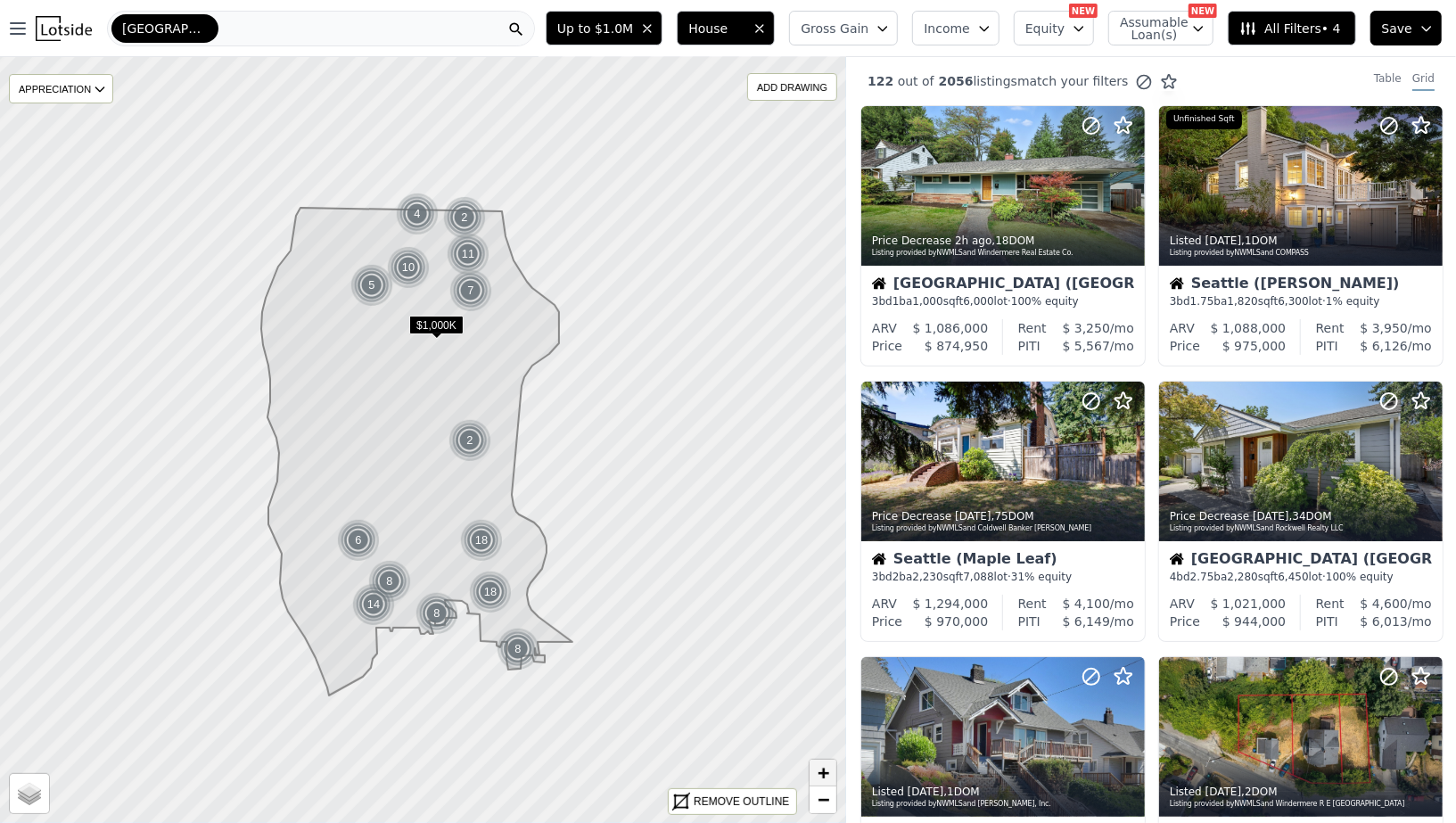
click at [823, 770] on span "+" at bounding box center [823, 772] width 12 height 23
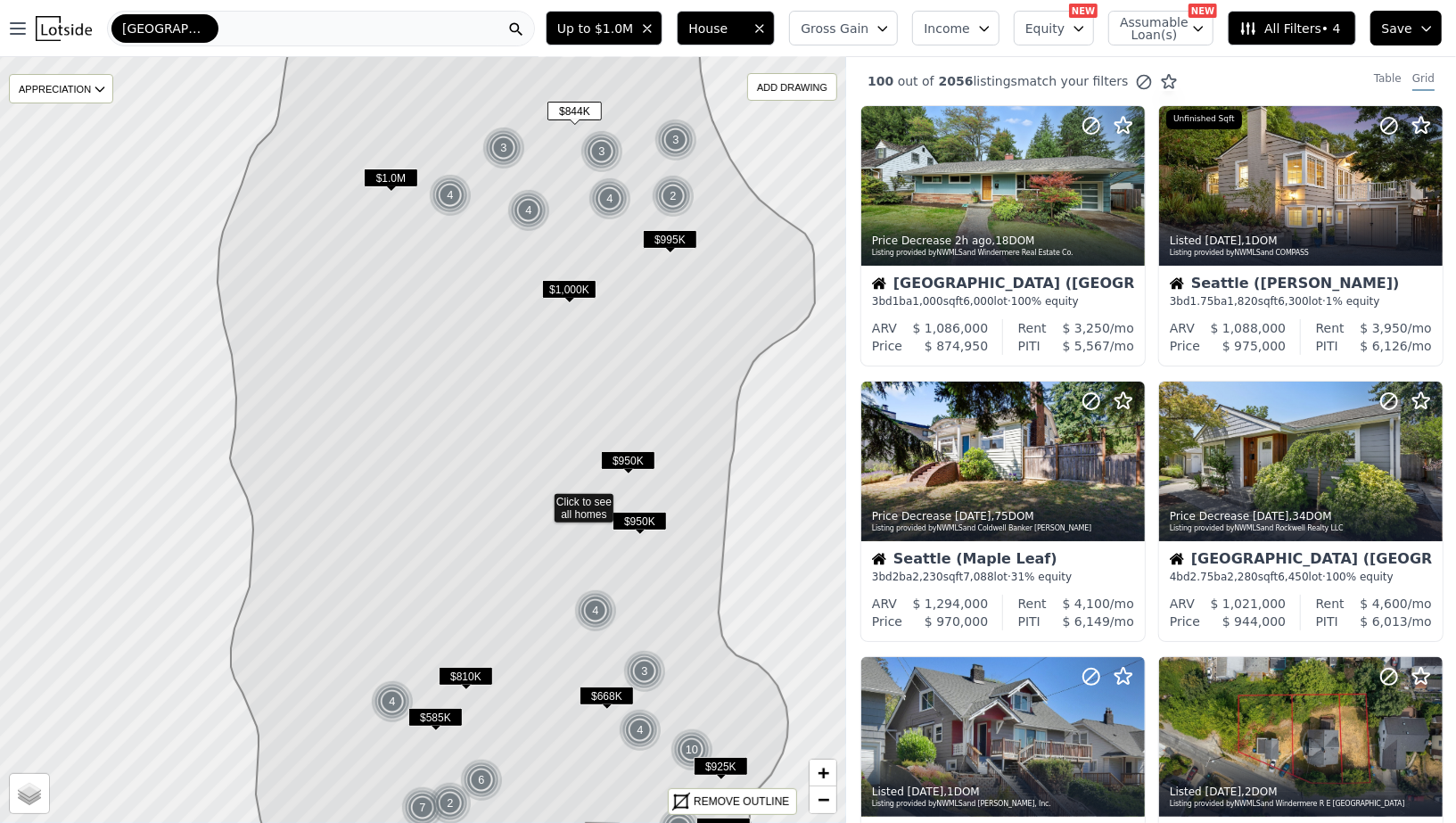
drag, startPoint x: 495, startPoint y: 314, endPoint x: 634, endPoint y: 421, distance: 175.4
click at [634, 420] on icon at bounding box center [529, 503] width 623 height 922
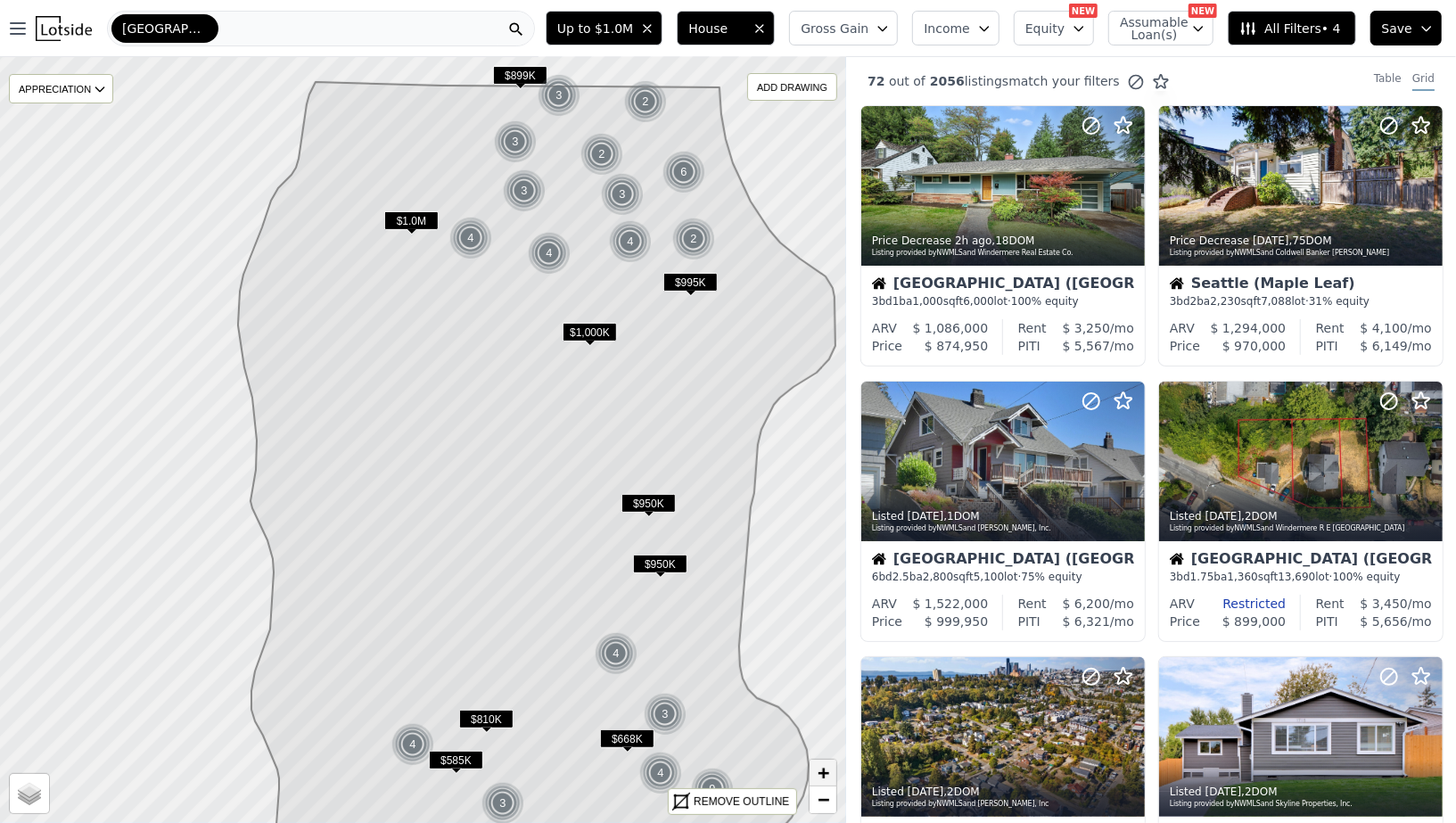
click at [827, 771] on span "+" at bounding box center [823, 772] width 12 height 23
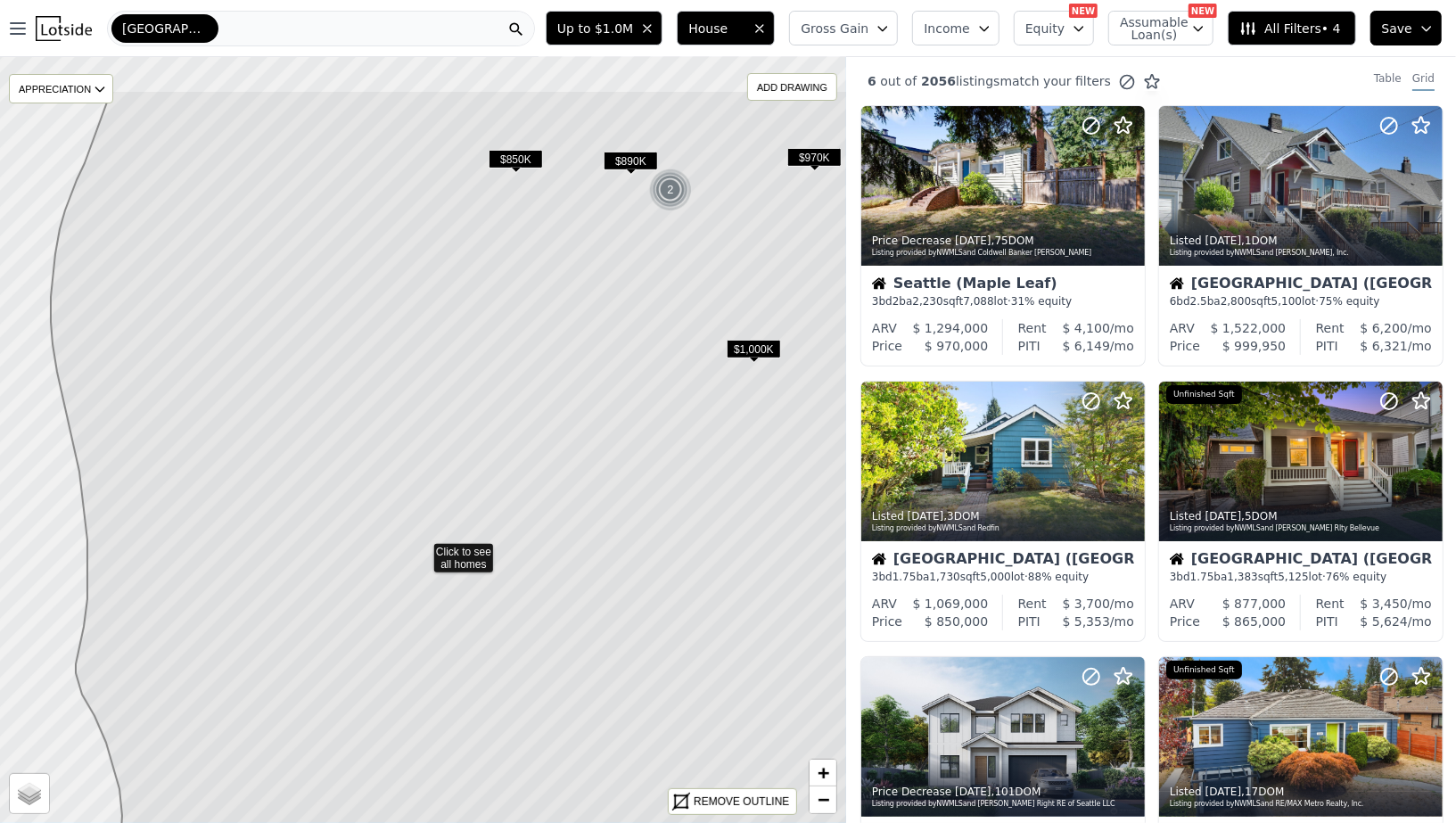
drag, startPoint x: 590, startPoint y: 349, endPoint x: 564, endPoint y: 552, distance: 204.7
click at [564, 552] on icon at bounding box center [490, 551] width 880 height 922
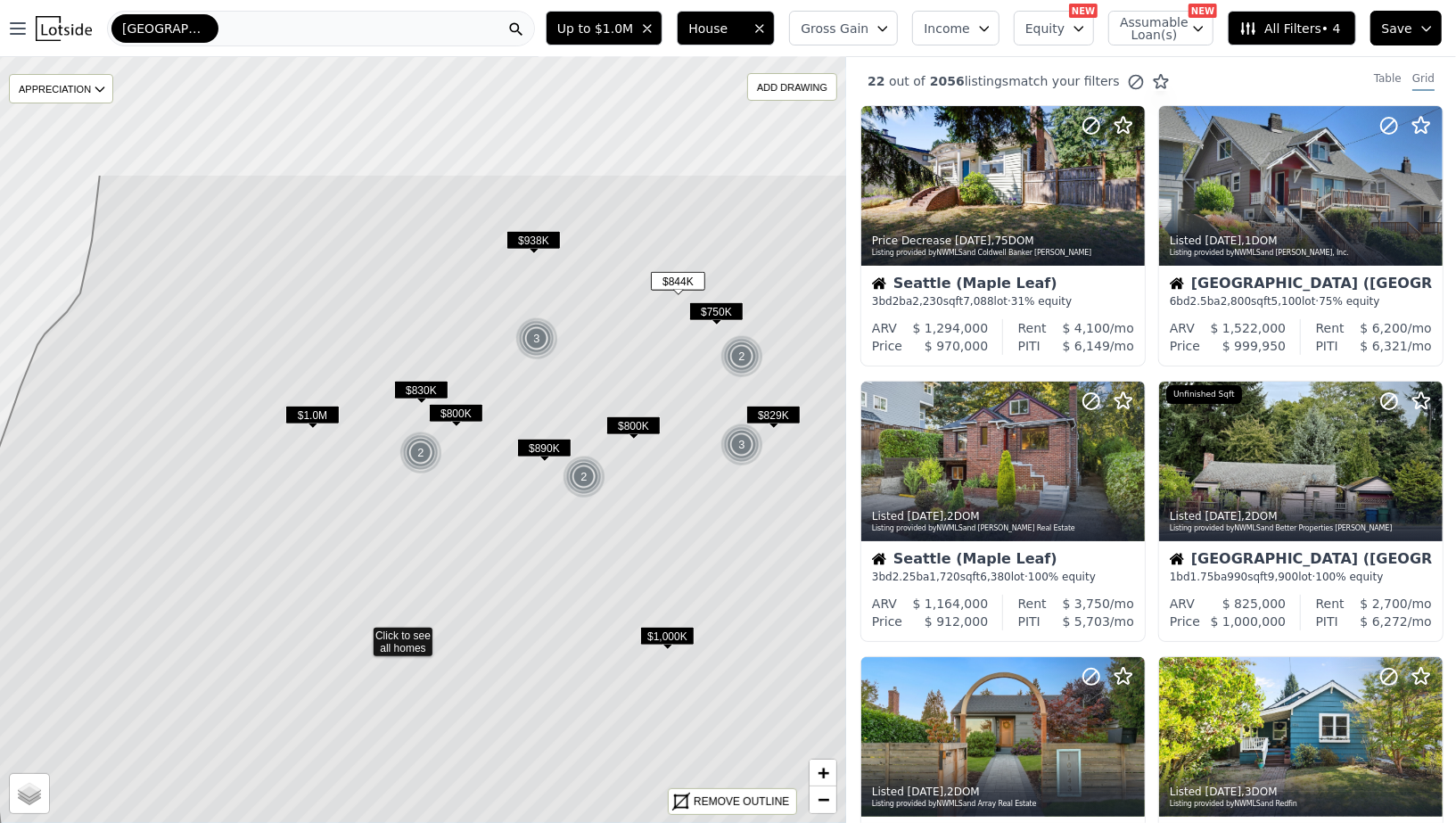
drag, startPoint x: 555, startPoint y: 311, endPoint x: 493, endPoint y: 505, distance: 203.7
click at [493, 505] on icon at bounding box center [416, 635] width 905 height 922
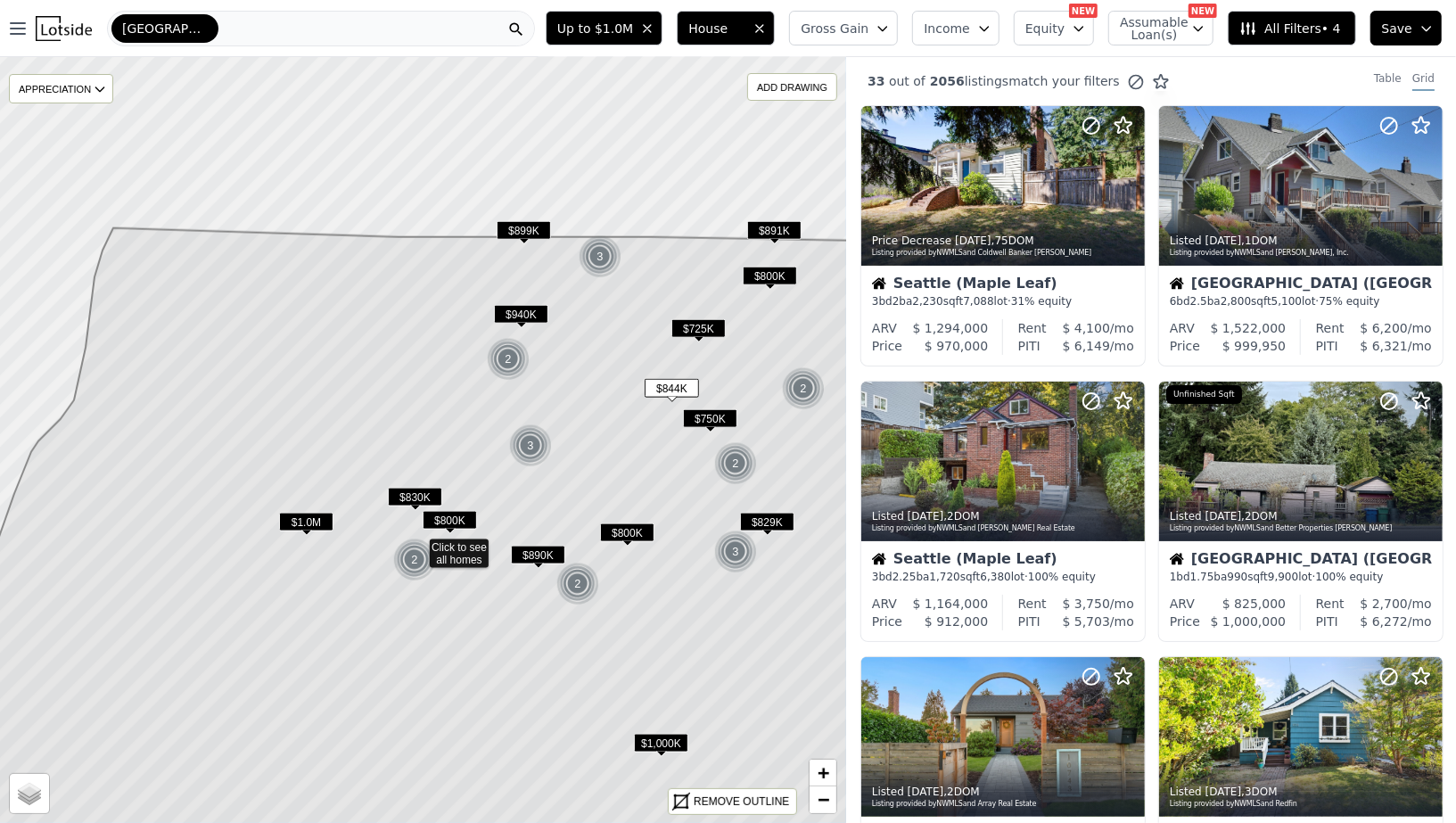
drag, startPoint x: 567, startPoint y: 283, endPoint x: 519, endPoint y: 498, distance: 220.3
click at [519, 498] on icon at bounding box center [442, 618] width 969 height 780
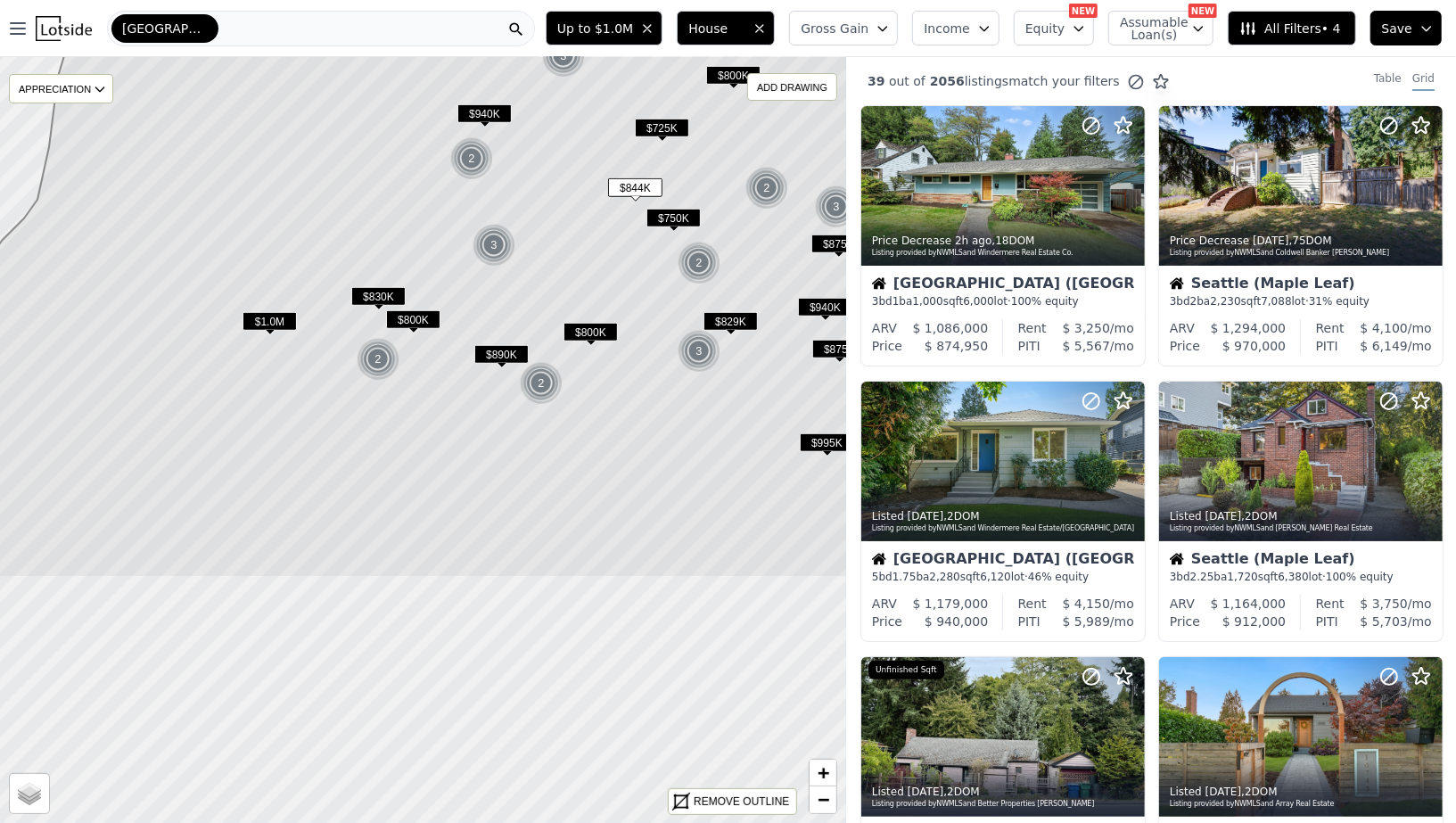
drag, startPoint x: 536, startPoint y: 199, endPoint x: 538, endPoint y: -124, distance: 323.0
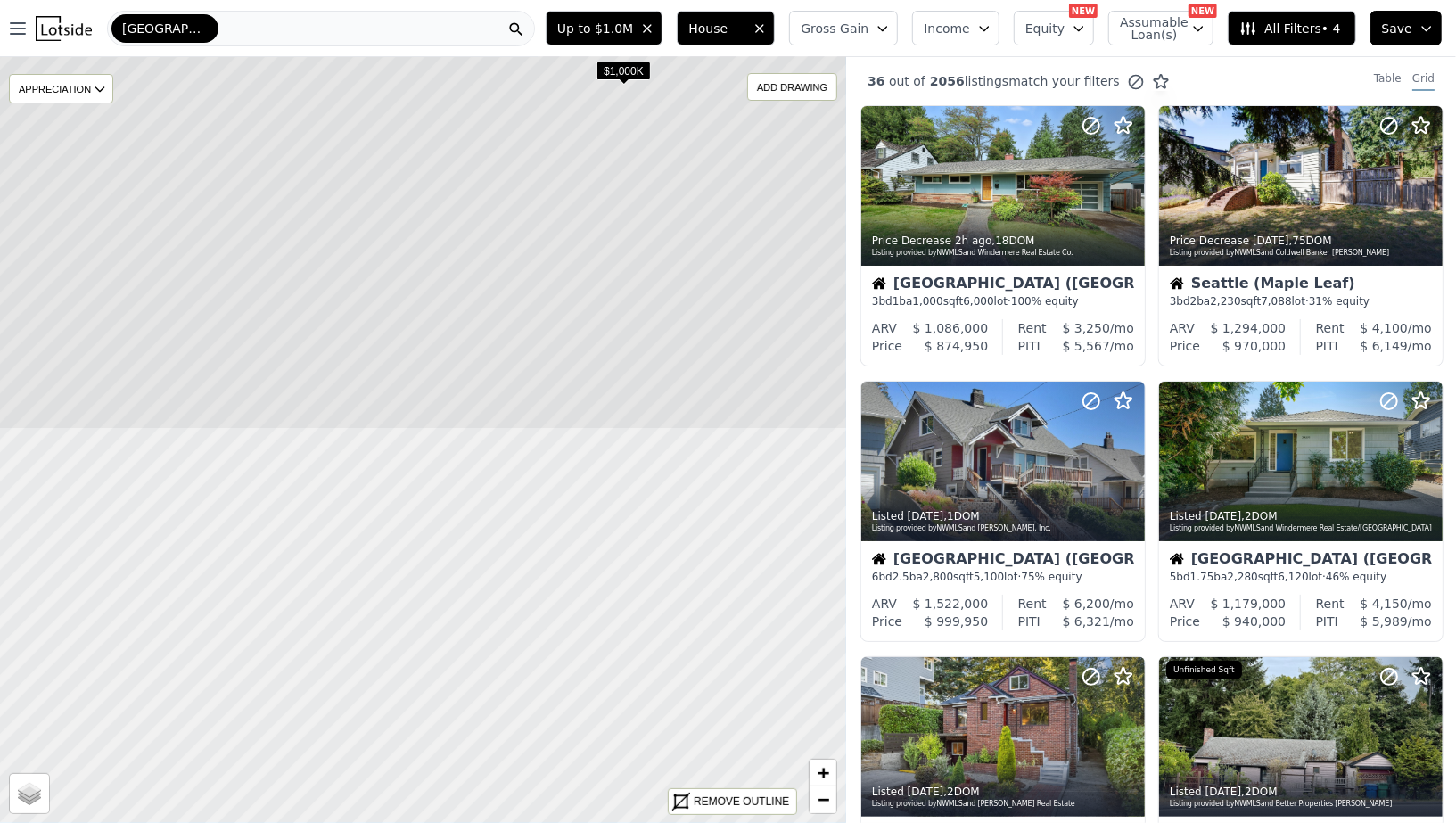
drag, startPoint x: 489, startPoint y: 428, endPoint x: 490, endPoint y: -44, distance: 472.0
click at [490, 0] on html "Open main menu Seattle Up to $1.0M House Gross Gain Income Equity NEW Assumable…" at bounding box center [728, 412] width 1456 height 823
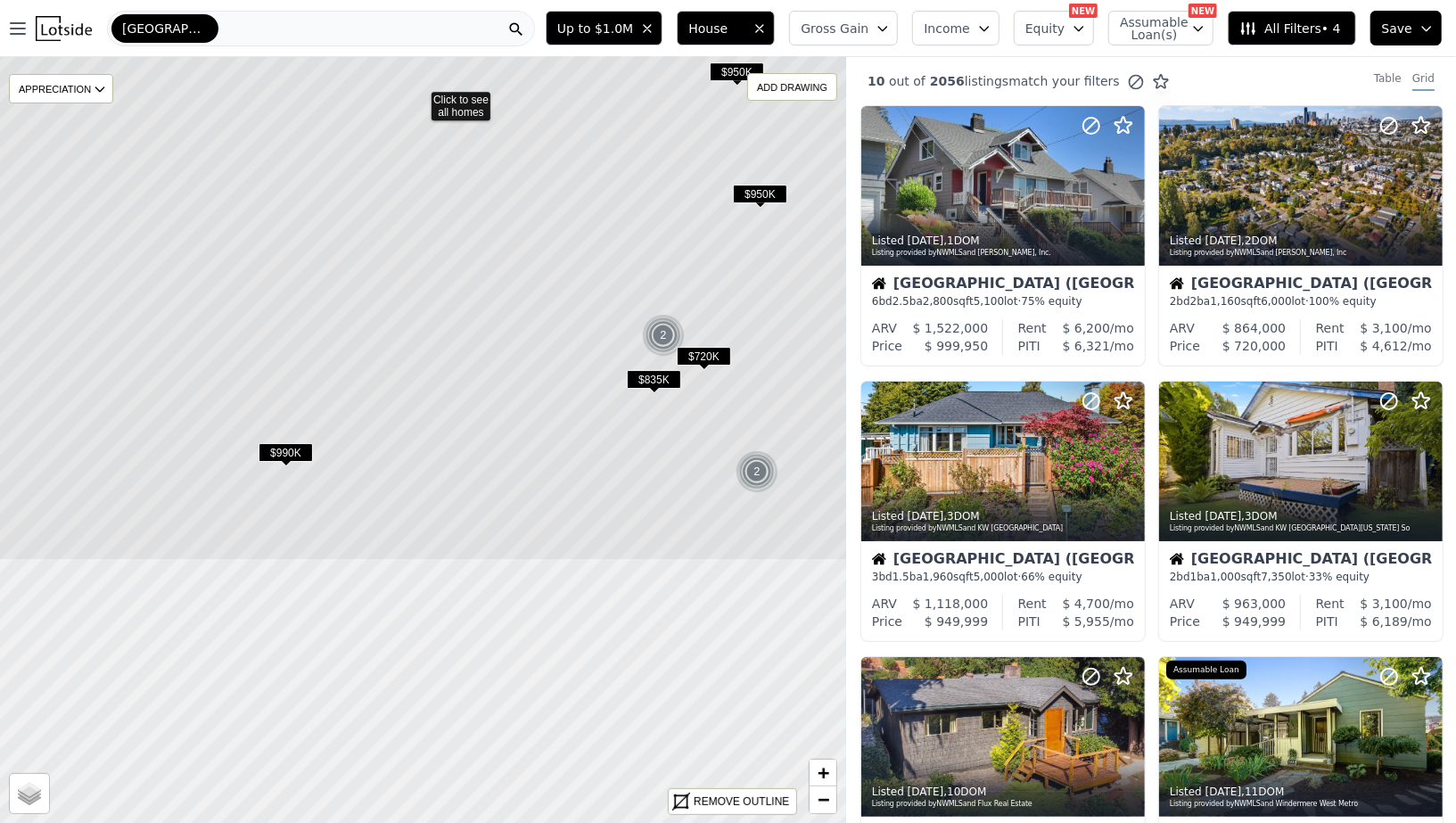
drag, startPoint x: 507, startPoint y: 375, endPoint x: 501, endPoint y: 29, distance: 346.1
click at [501, 29] on div "Open main menu Seattle Up to $1.0M House Gross Gain Income Equity NEW Assumable…" at bounding box center [728, 412] width 1456 height 823
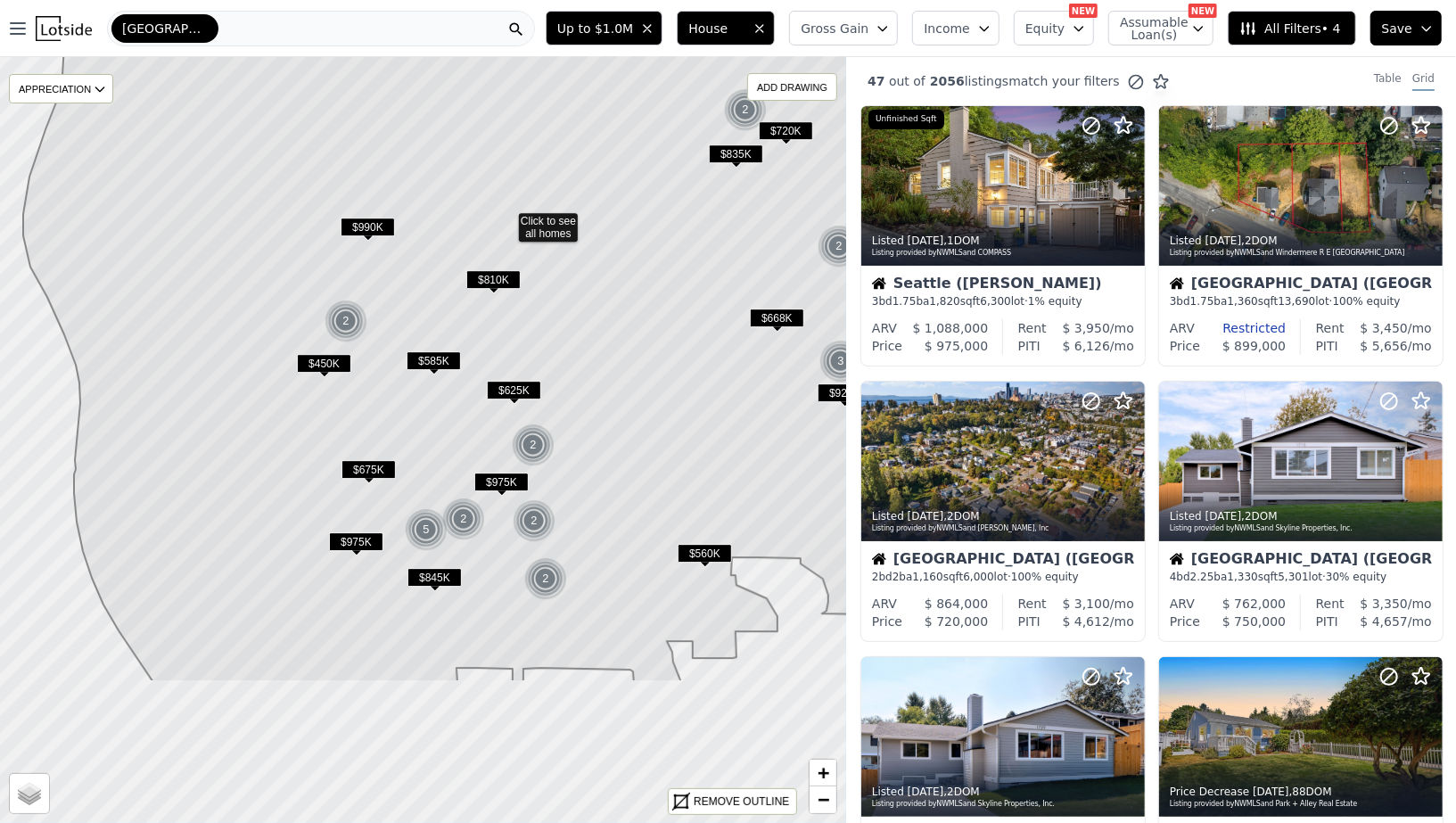
drag, startPoint x: 337, startPoint y: 370, endPoint x: 422, endPoint y: 137, distance: 248.0
click at [422, 137] on icon at bounding box center [519, 220] width 994 height 922
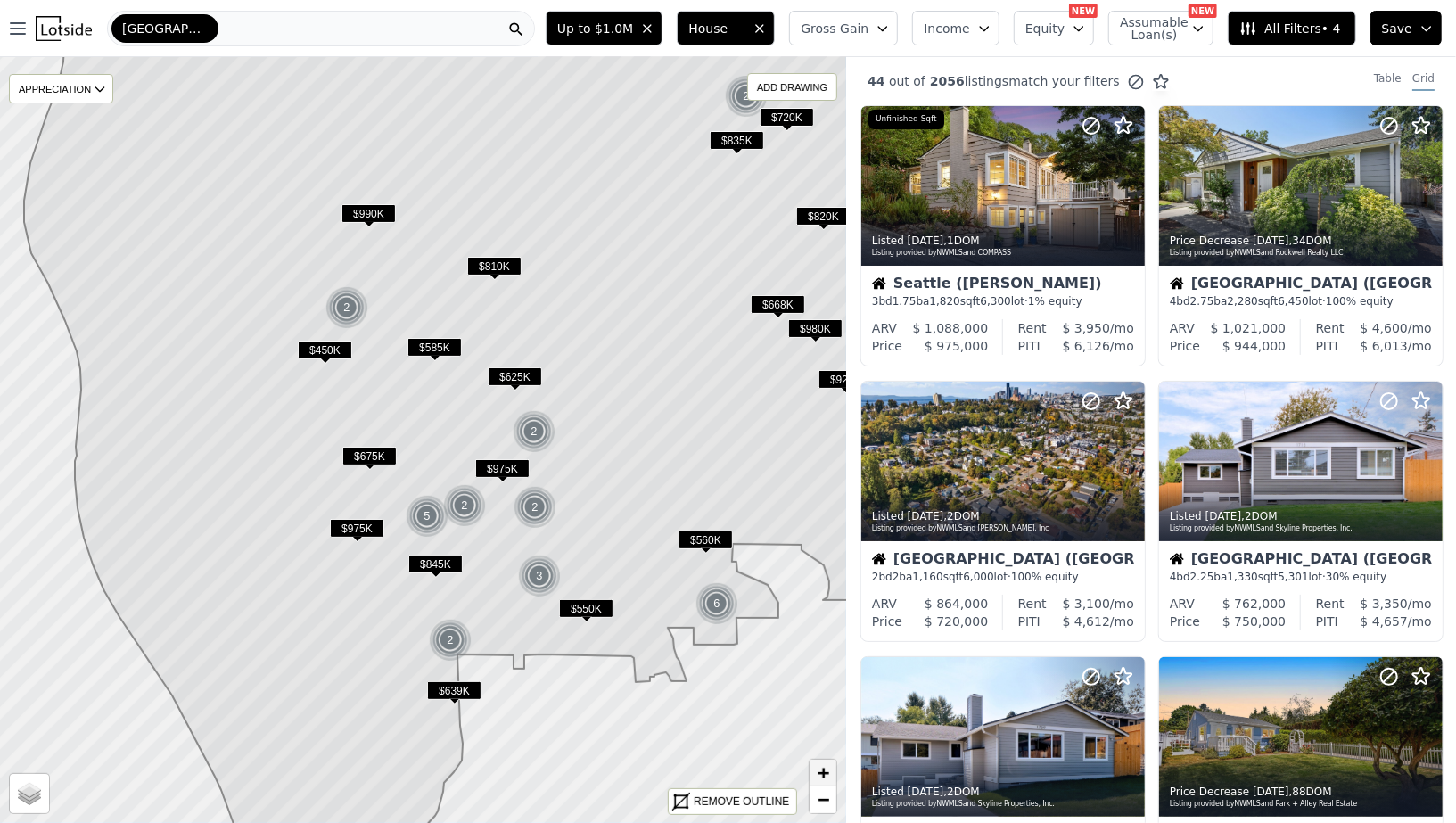
click at [820, 767] on span "+" at bounding box center [823, 772] width 12 height 23
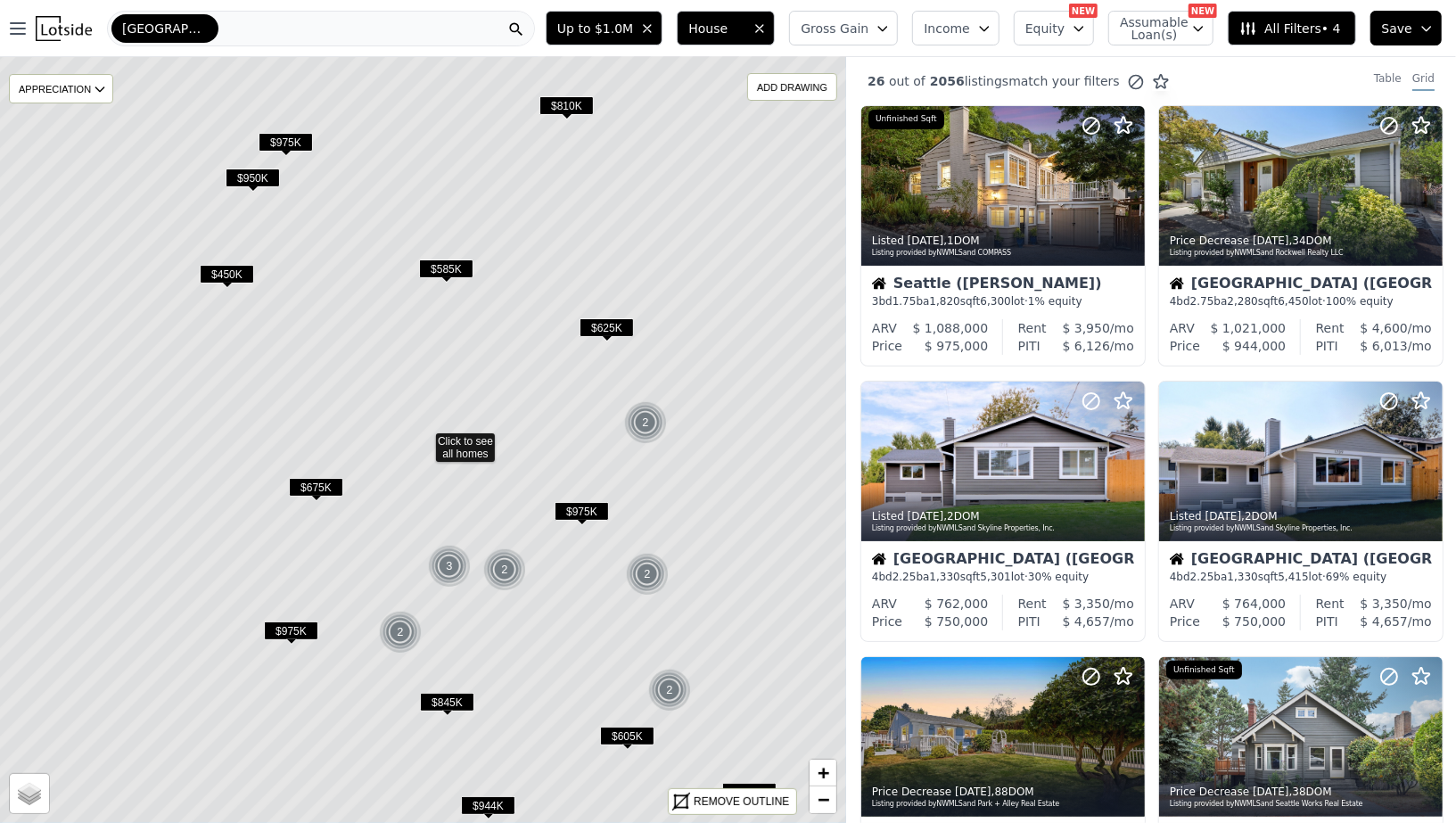
click at [456, 268] on span "$585K" at bounding box center [446, 268] width 54 height 19
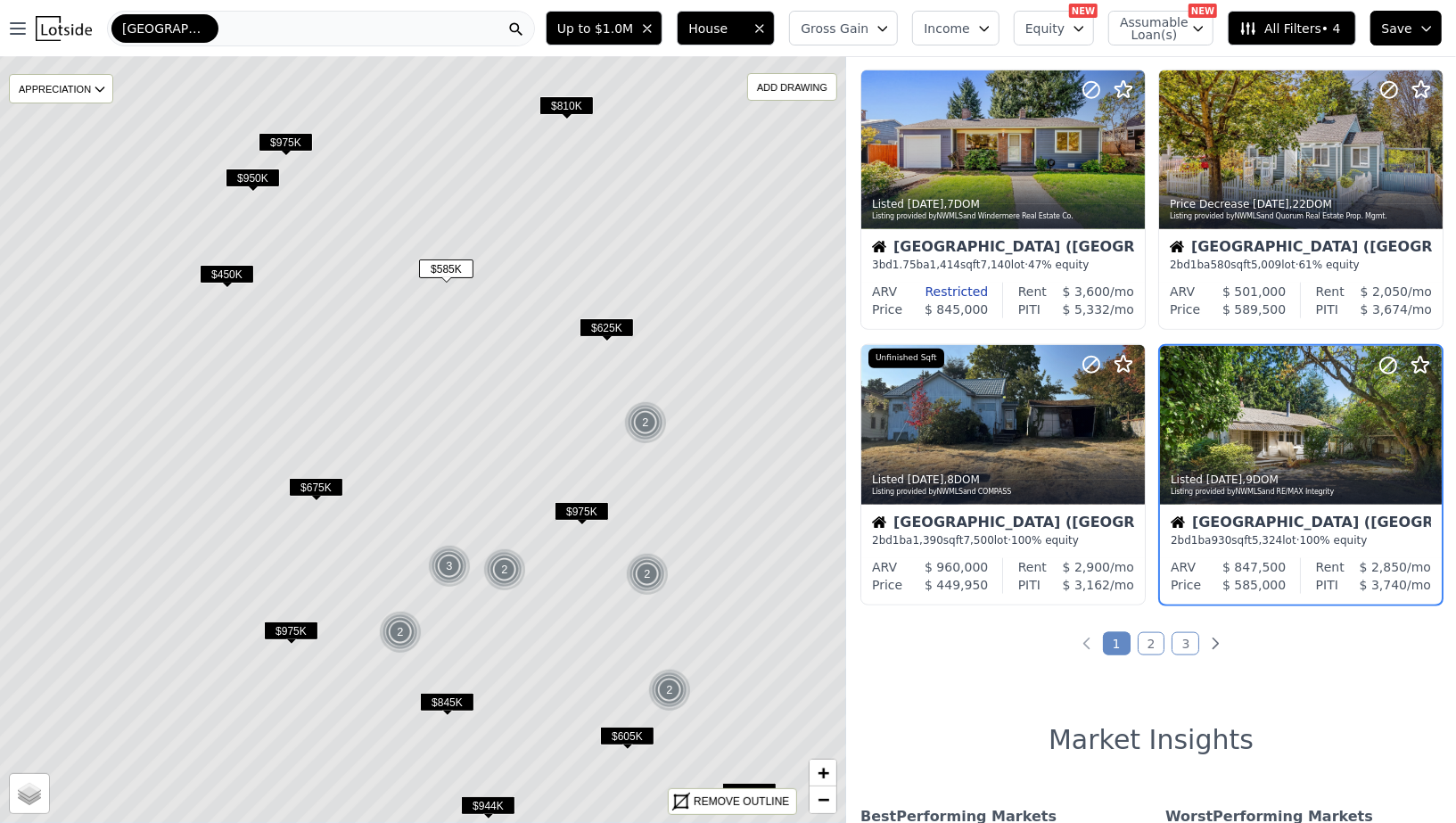
scroll to position [1142, 0]
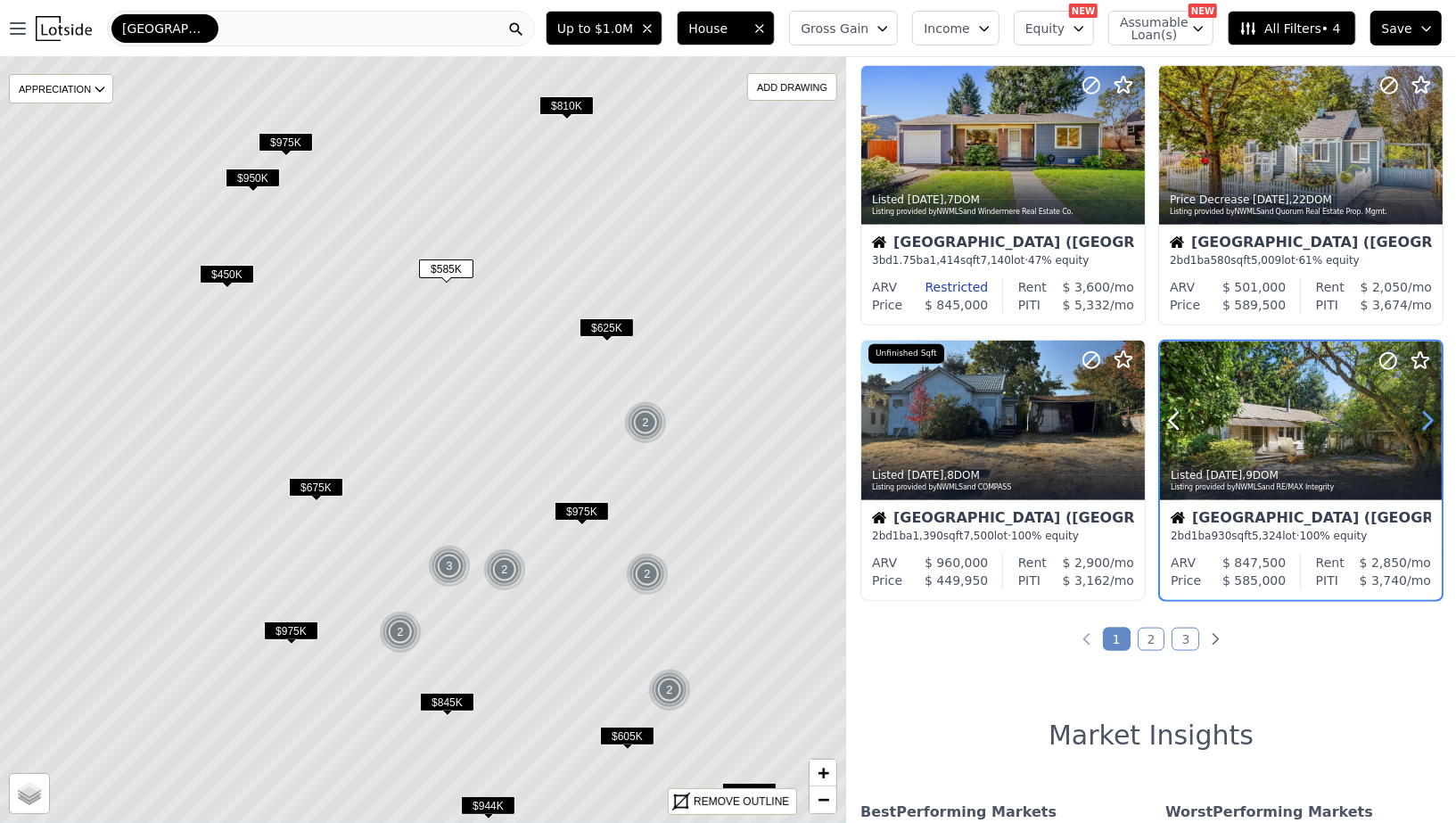
click at [1422, 422] on icon at bounding box center [1427, 421] width 29 height 29
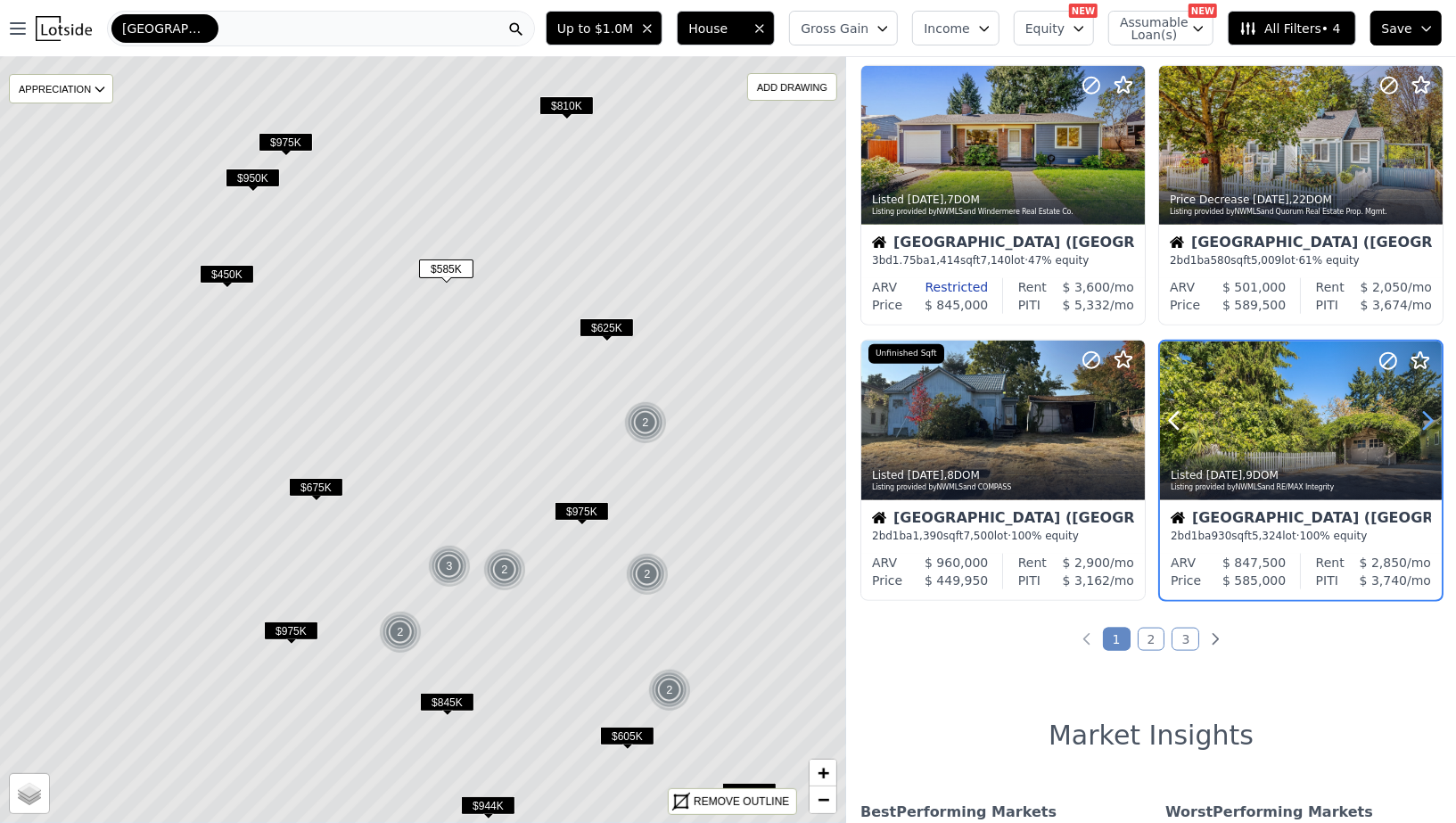
click at [1422, 422] on icon at bounding box center [1427, 421] width 29 height 29
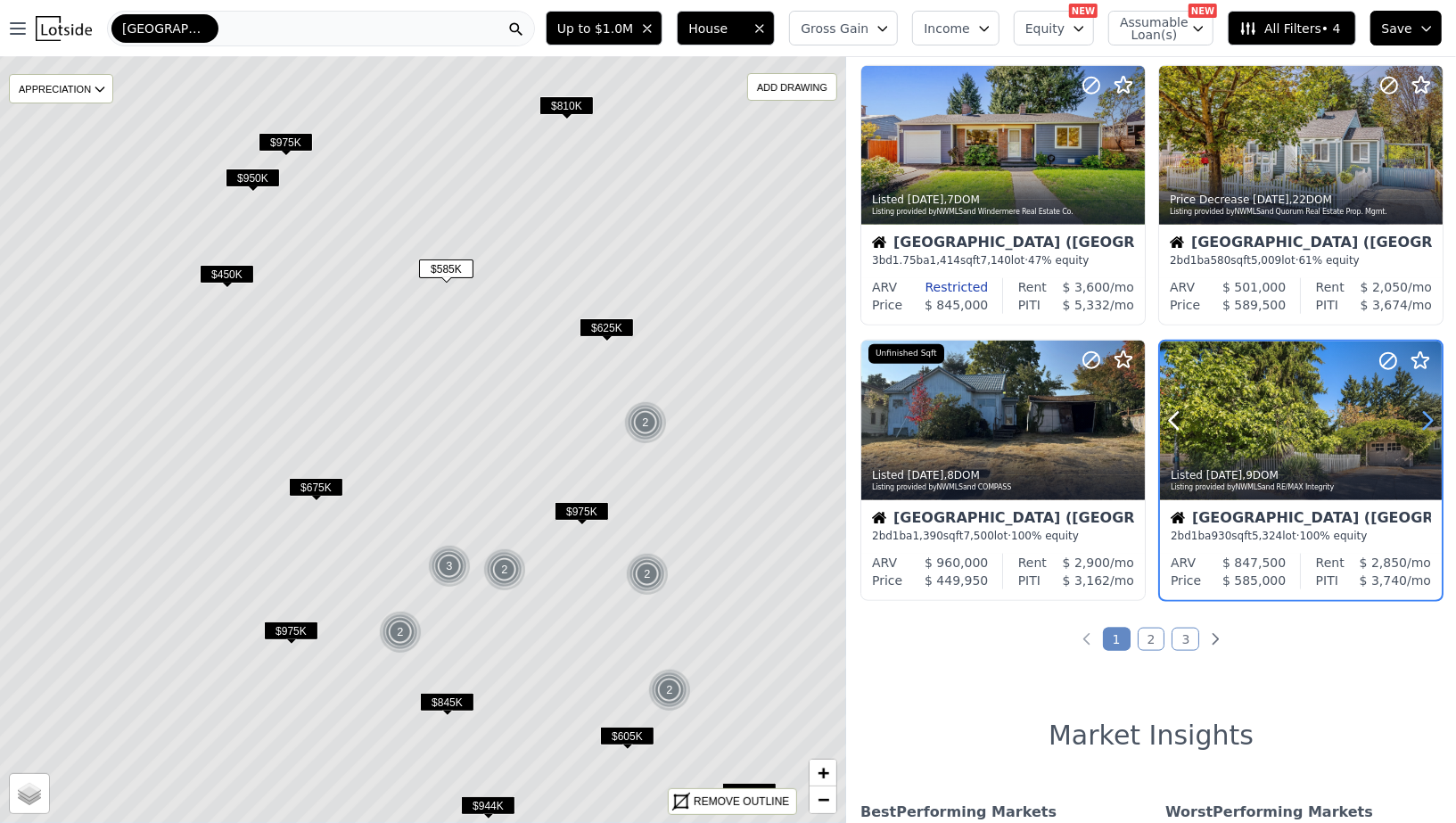
click at [1422, 422] on icon at bounding box center [1427, 421] width 29 height 29
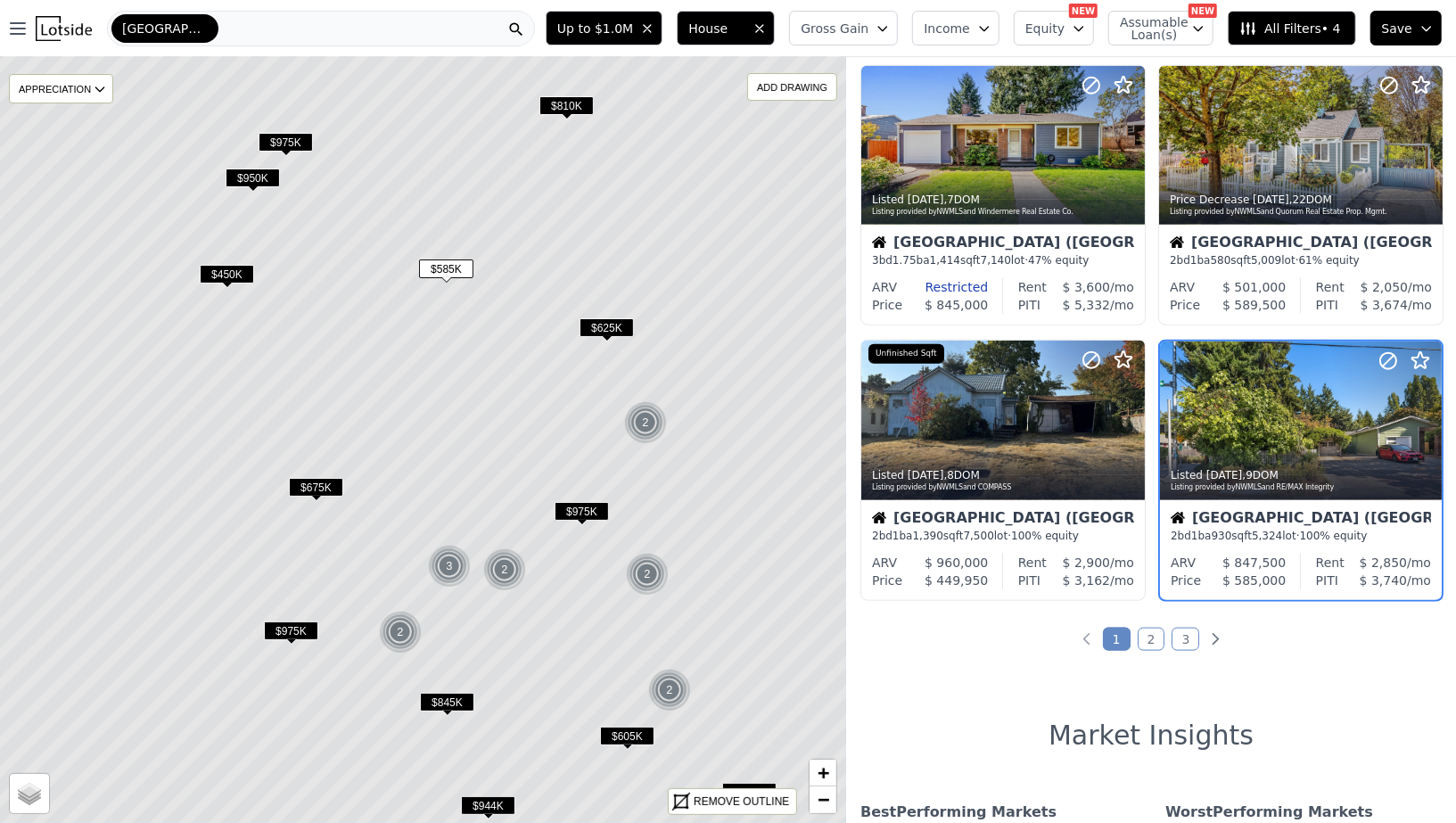
click at [231, 270] on span "$450K" at bounding box center [227, 273] width 54 height 19
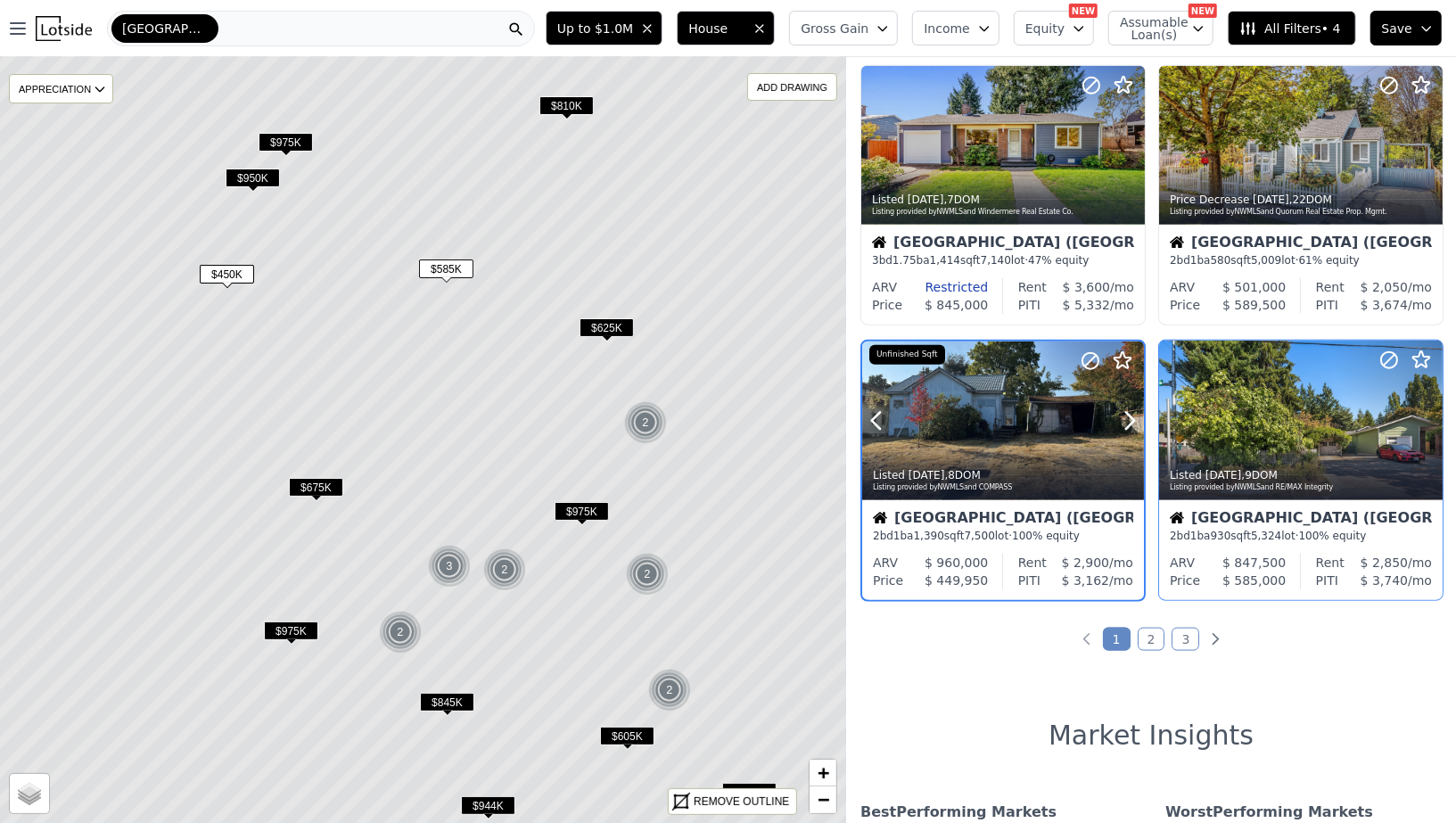
click at [980, 425] on div at bounding box center [1003, 421] width 282 height 159
click at [599, 319] on span "$625K" at bounding box center [607, 328] width 54 height 19
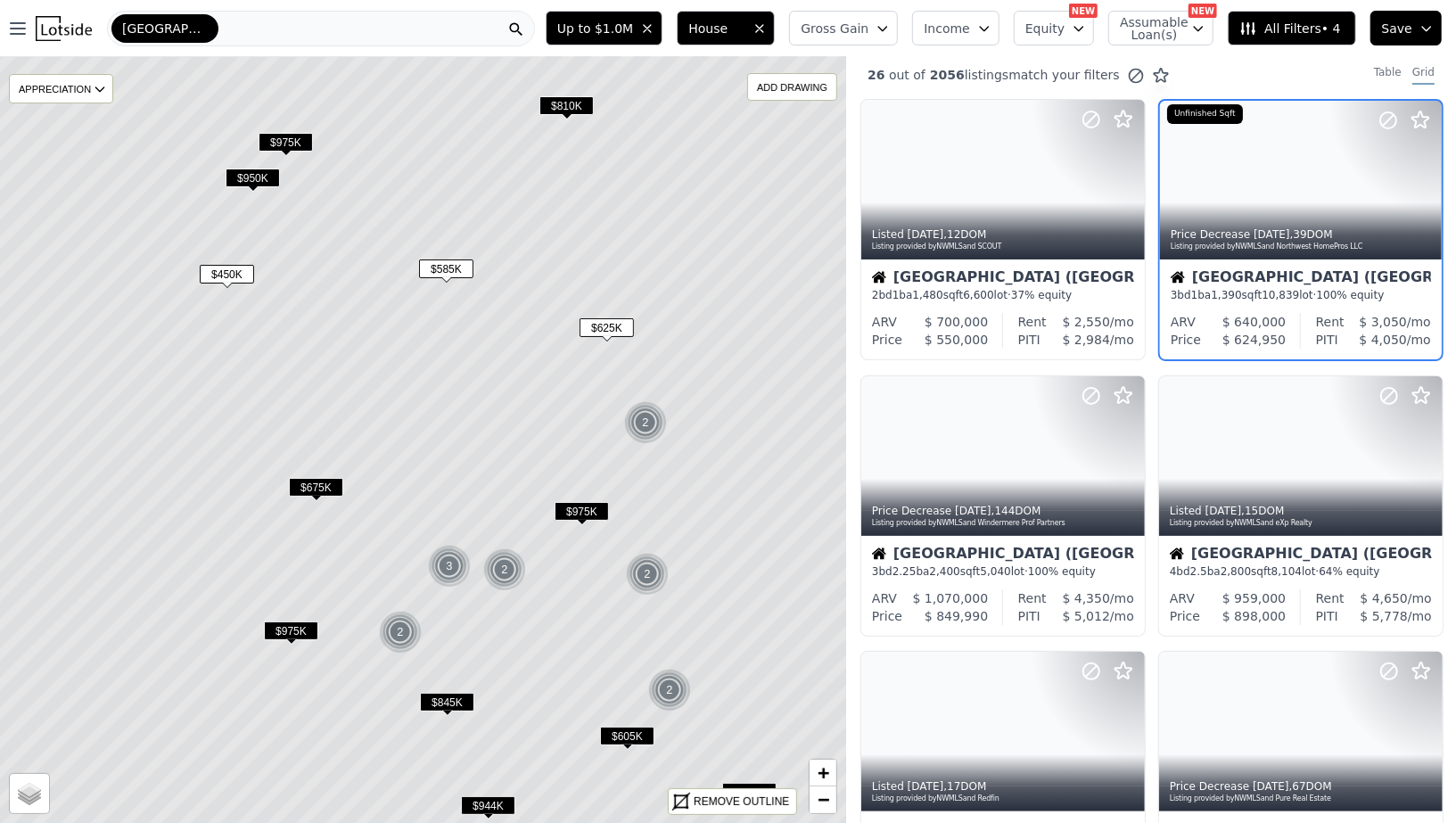
scroll to position [0, 0]
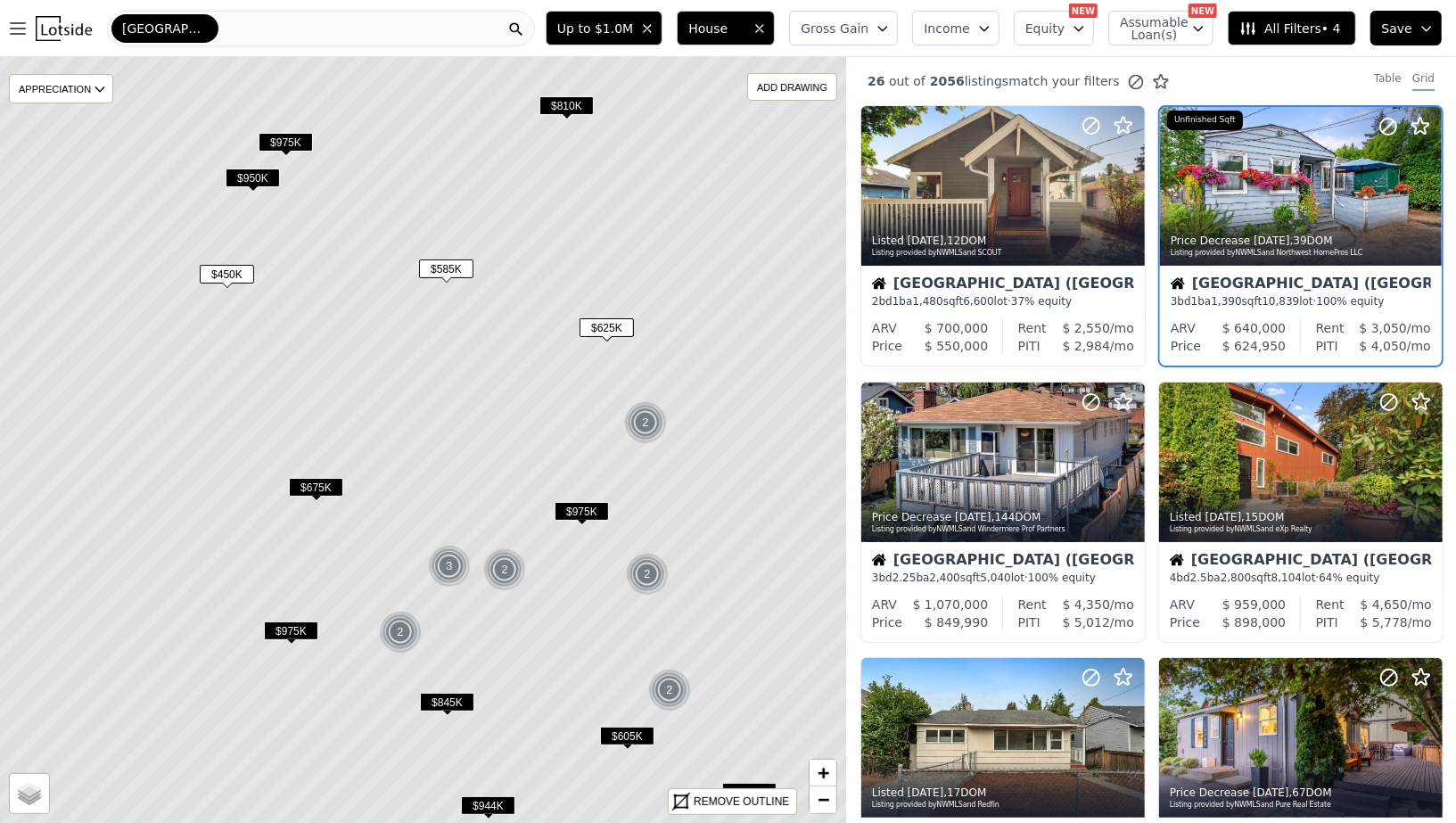
click at [1240, 289] on div "Seattle (Riverview)" at bounding box center [1301, 285] width 260 height 18
click at [227, 276] on span "$450K" at bounding box center [227, 273] width 54 height 19
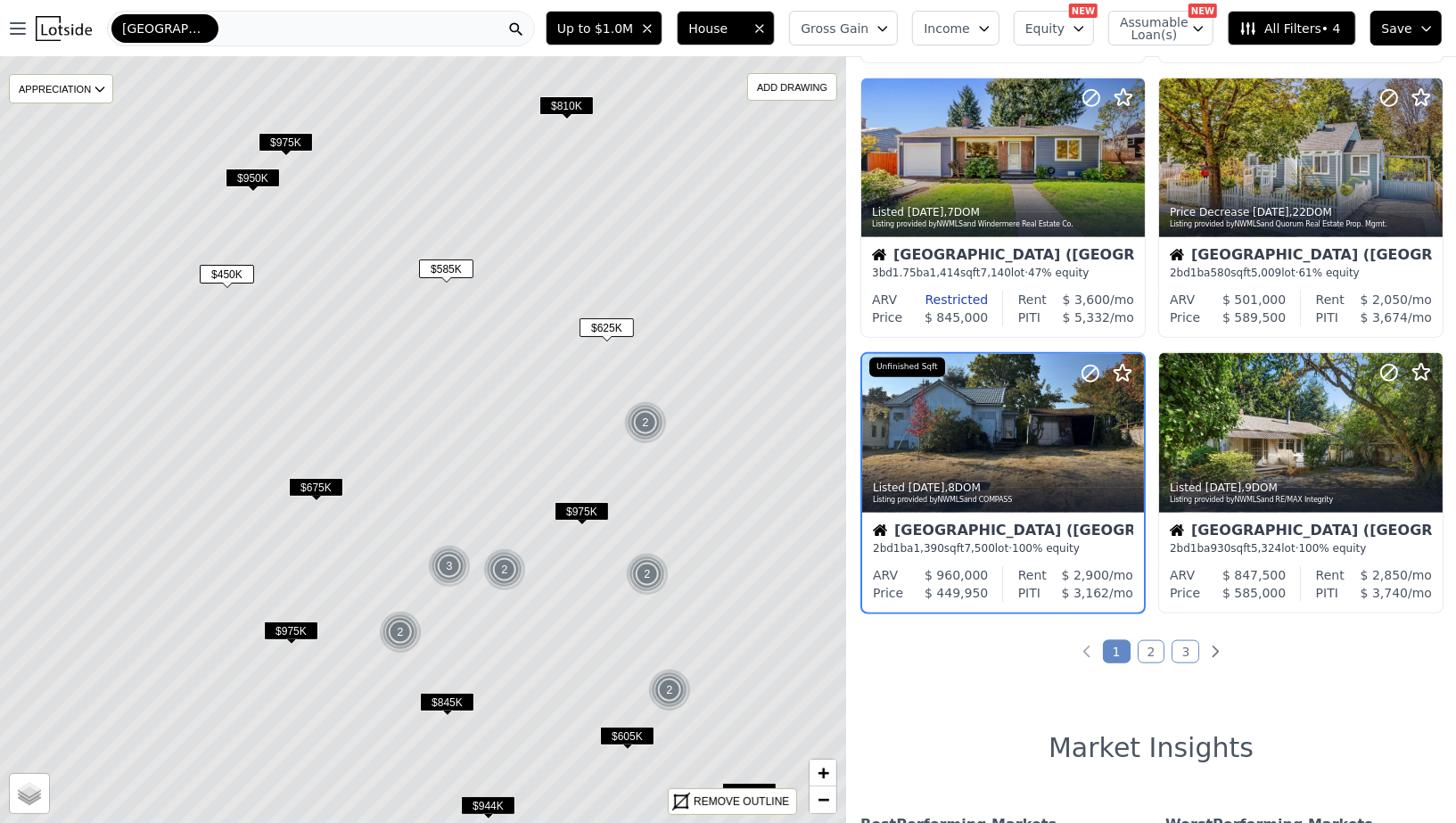
scroll to position [1142, 0]
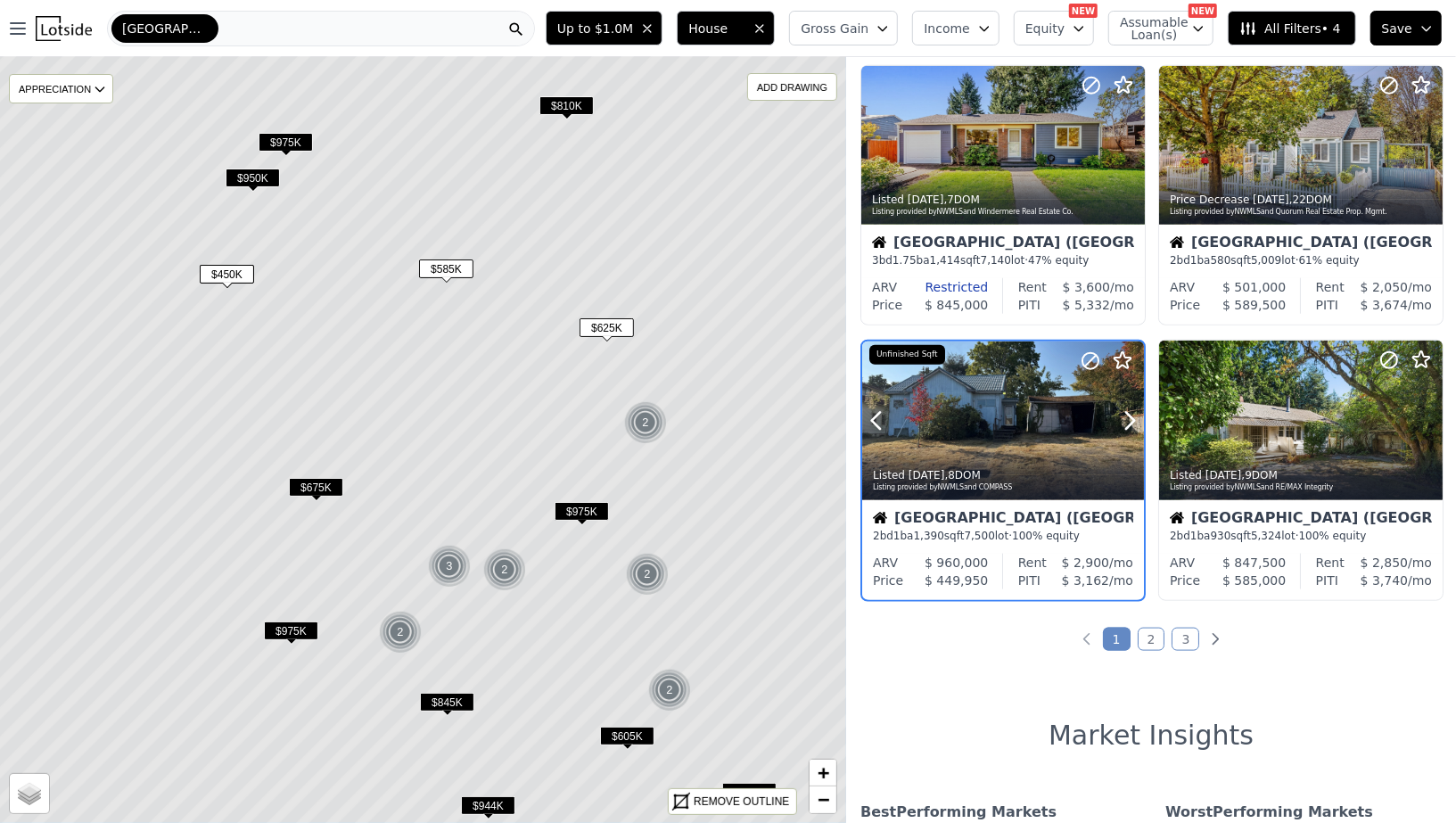
click at [957, 410] on div at bounding box center [1003, 421] width 282 height 159
click at [434, 269] on span "$585K" at bounding box center [446, 268] width 54 height 19
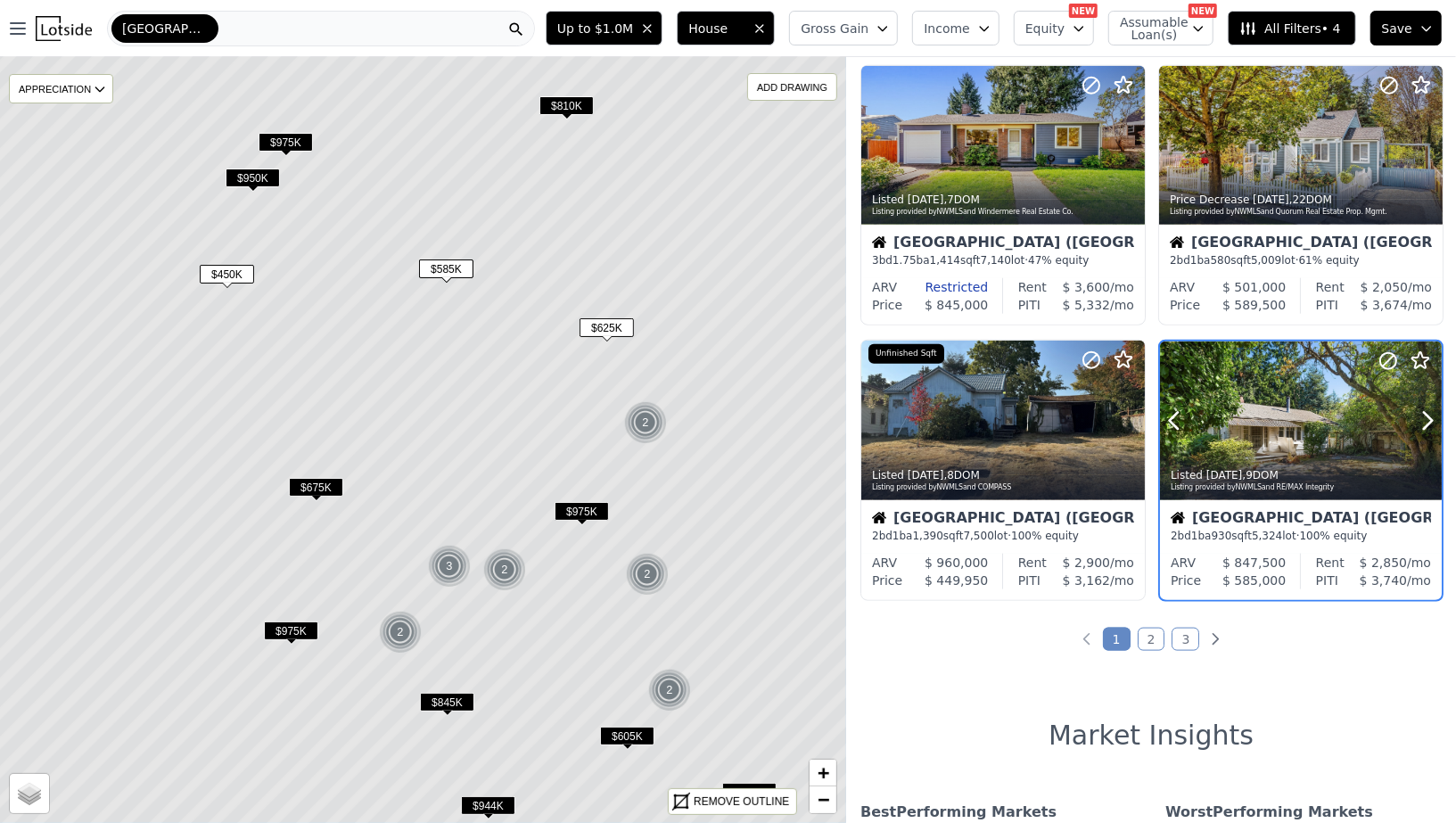
click at [1241, 443] on div at bounding box center [1301, 459] width 282 height 32
click at [217, 267] on span "$450K" at bounding box center [227, 273] width 54 height 19
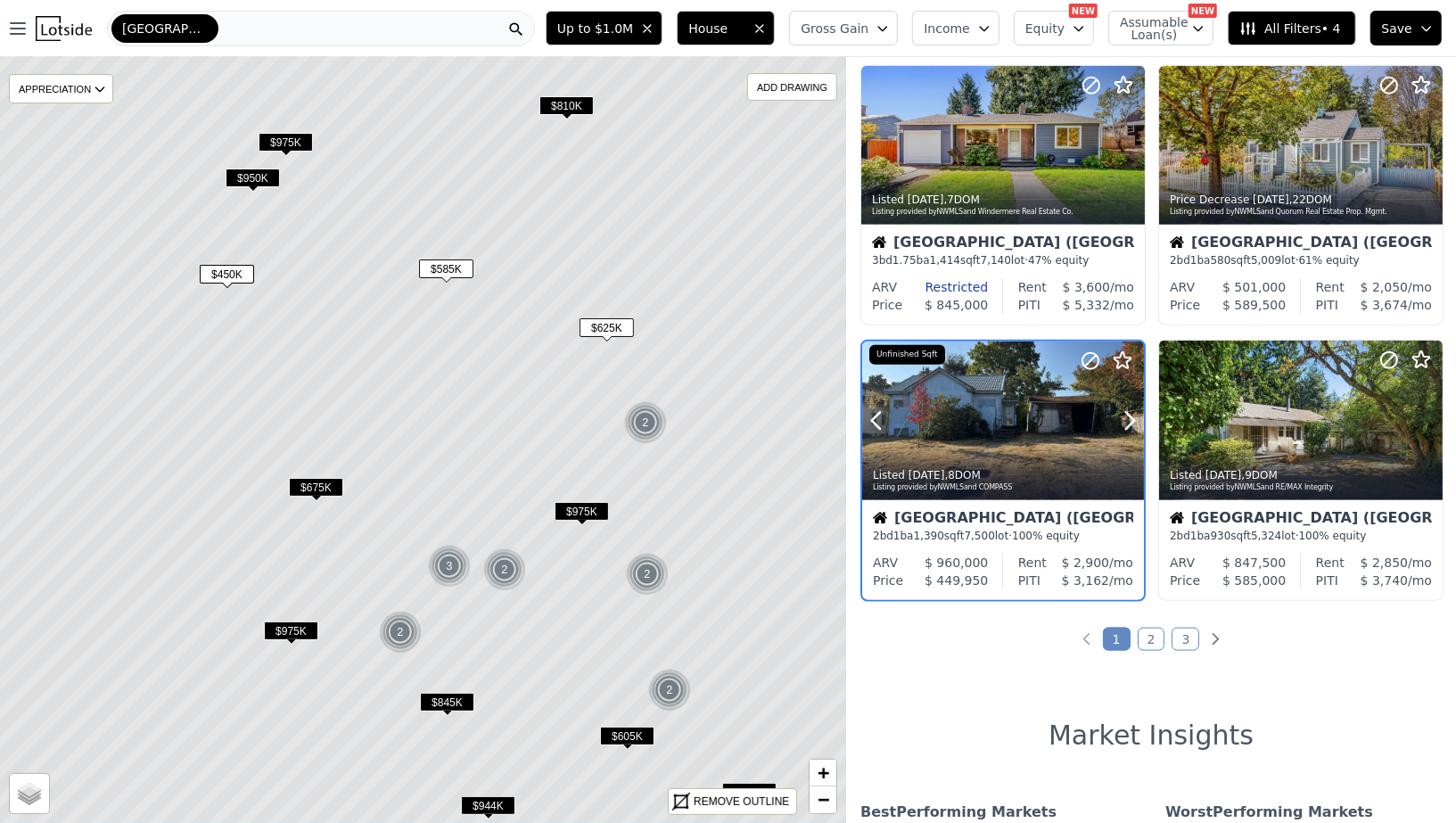
click at [953, 394] on div at bounding box center [1003, 421] width 282 height 159
click at [311, 490] on span "$675K" at bounding box center [316, 486] width 54 height 19
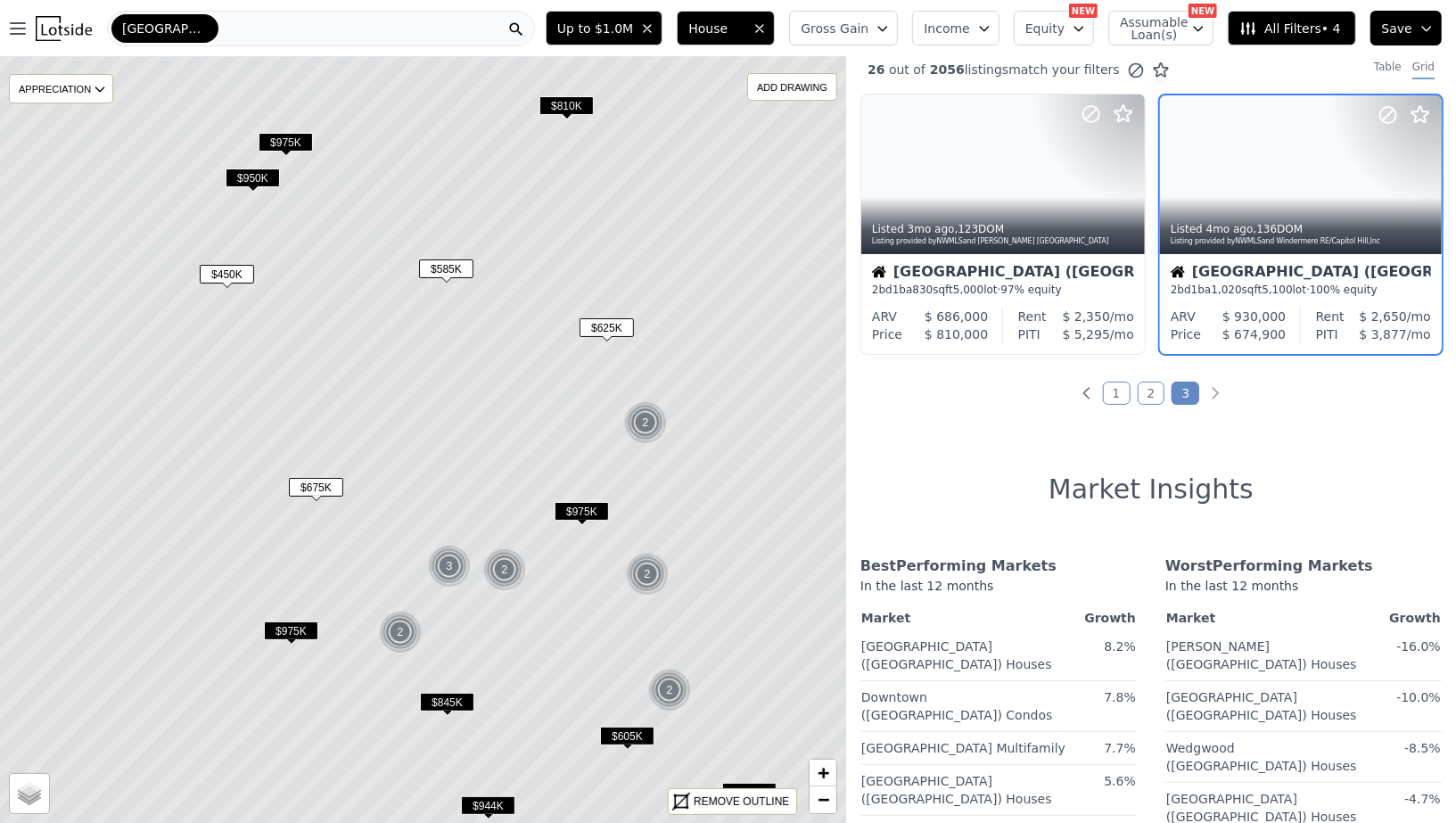
scroll to position [0, 0]
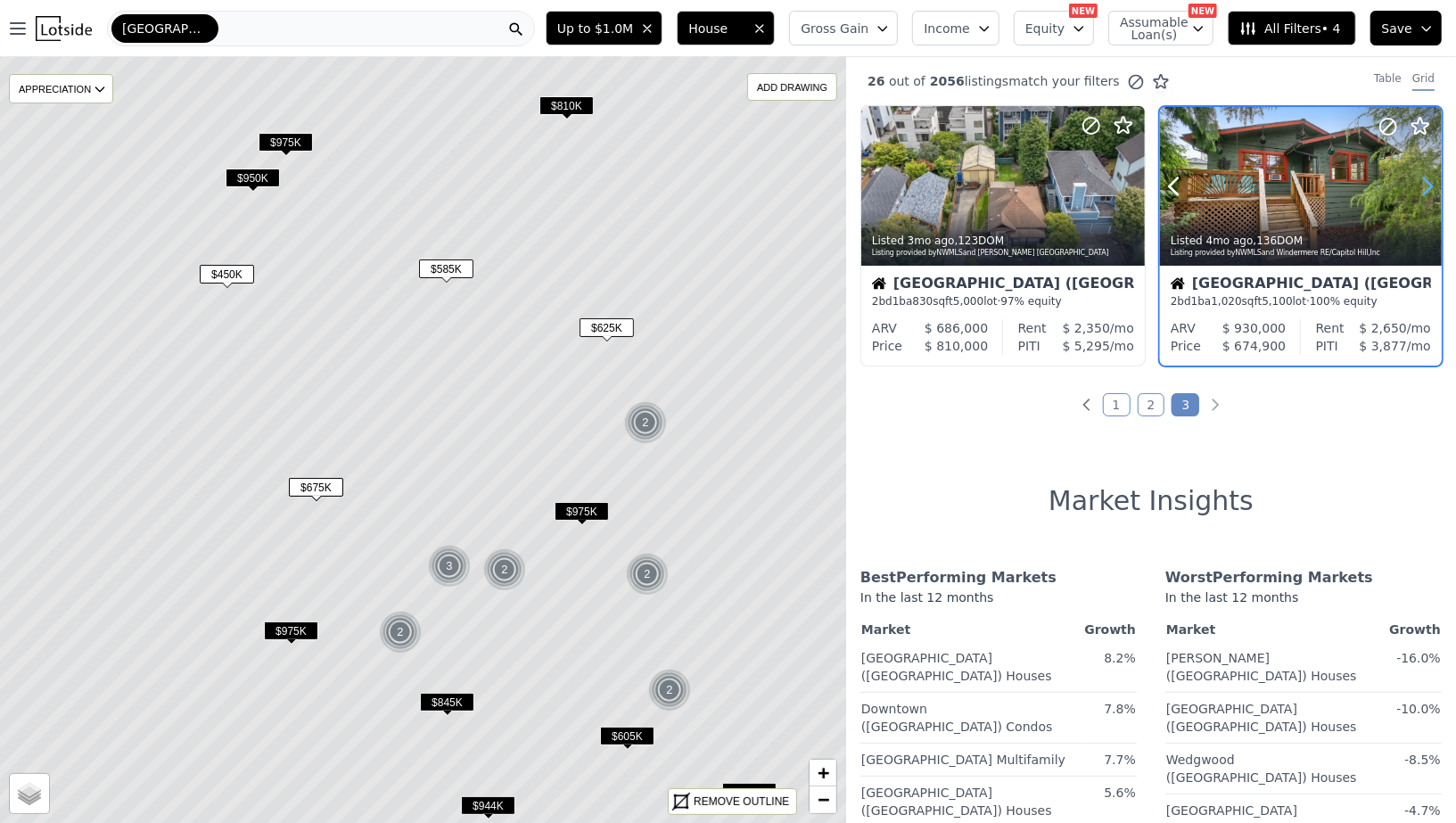
click at [1417, 199] on icon at bounding box center [1427, 187] width 29 height 29
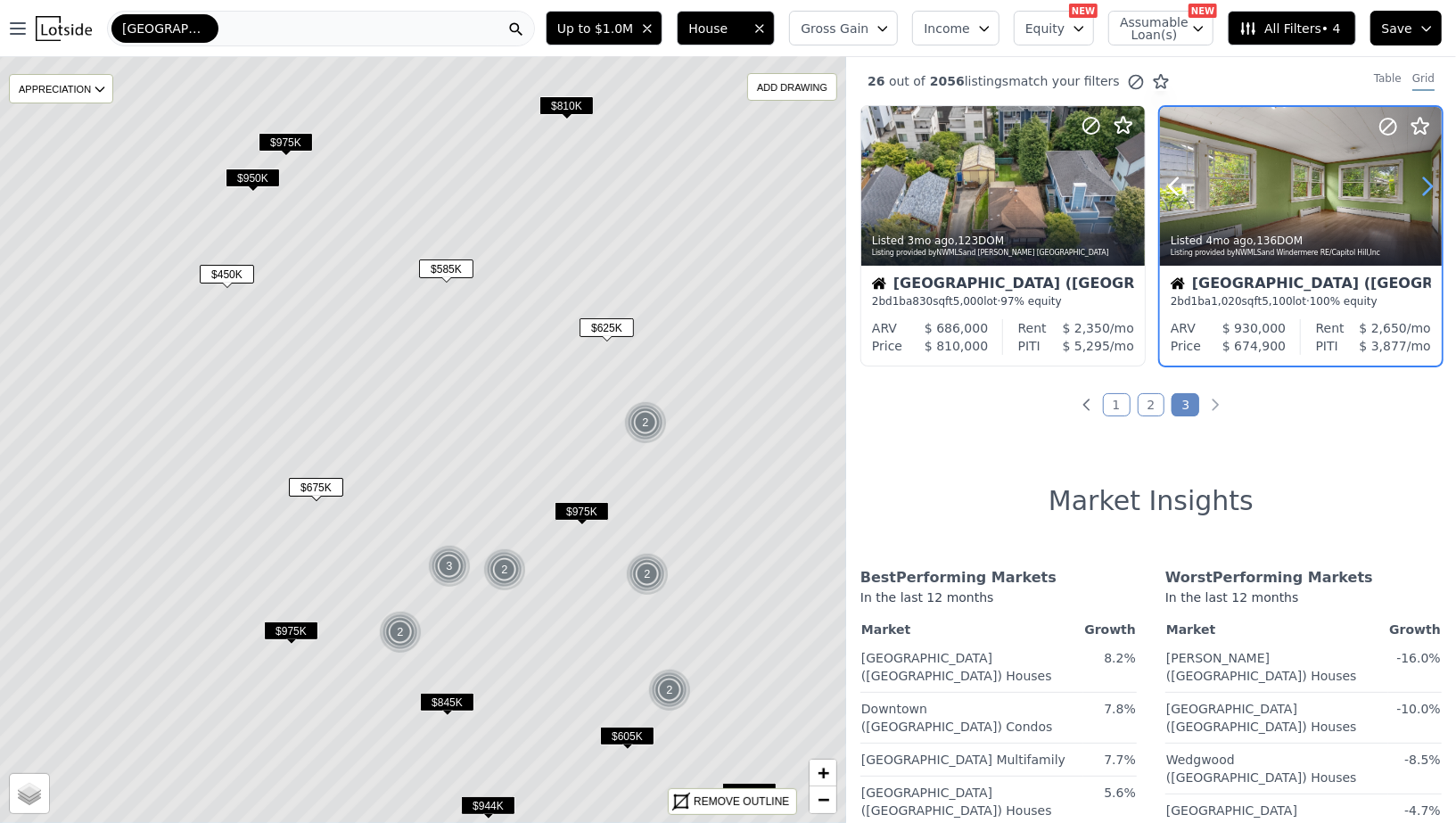
click at [1417, 199] on icon at bounding box center [1427, 187] width 29 height 29
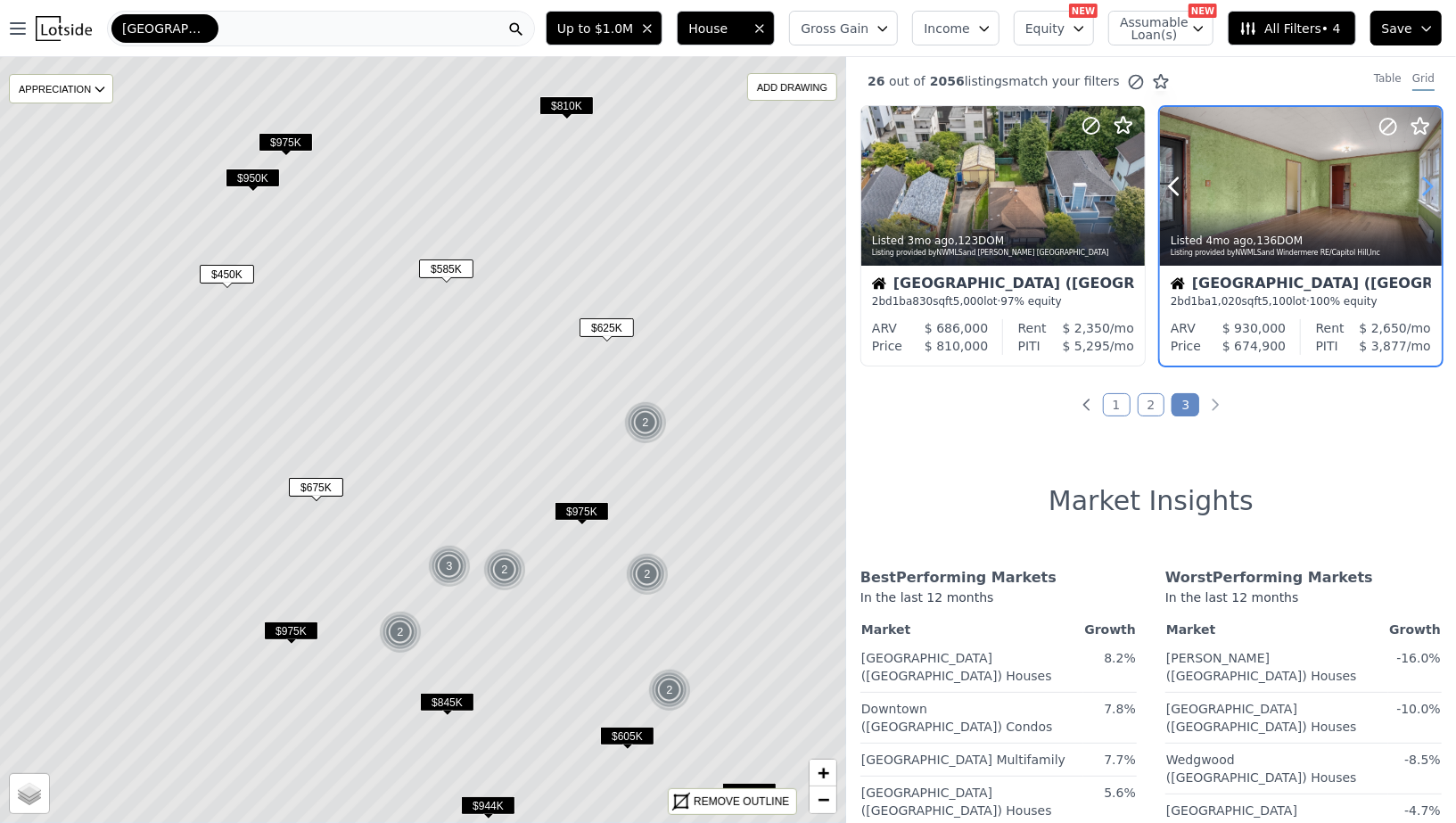
click at [1417, 199] on icon at bounding box center [1427, 187] width 29 height 29
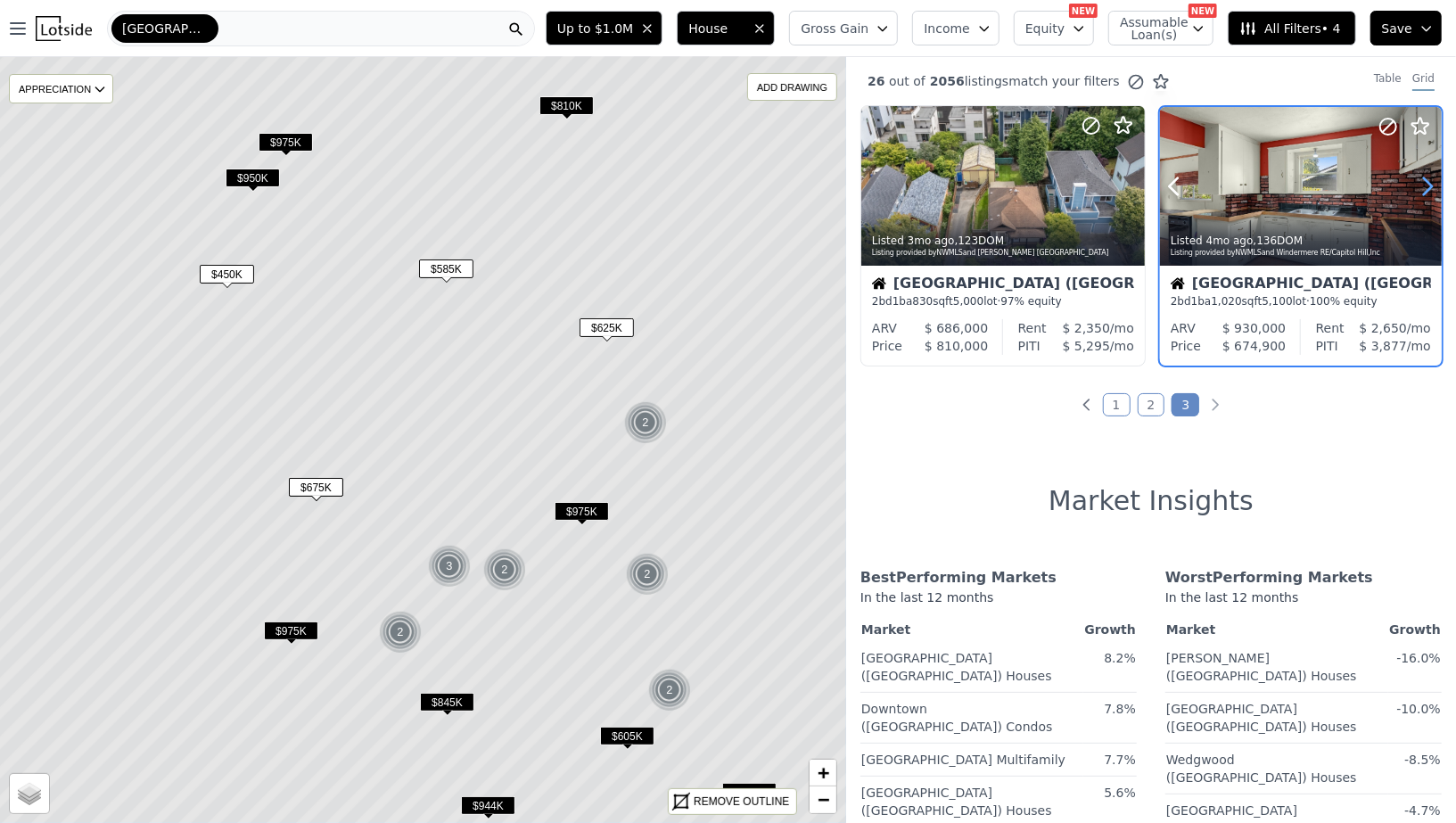
click at [1417, 199] on icon at bounding box center [1427, 187] width 29 height 29
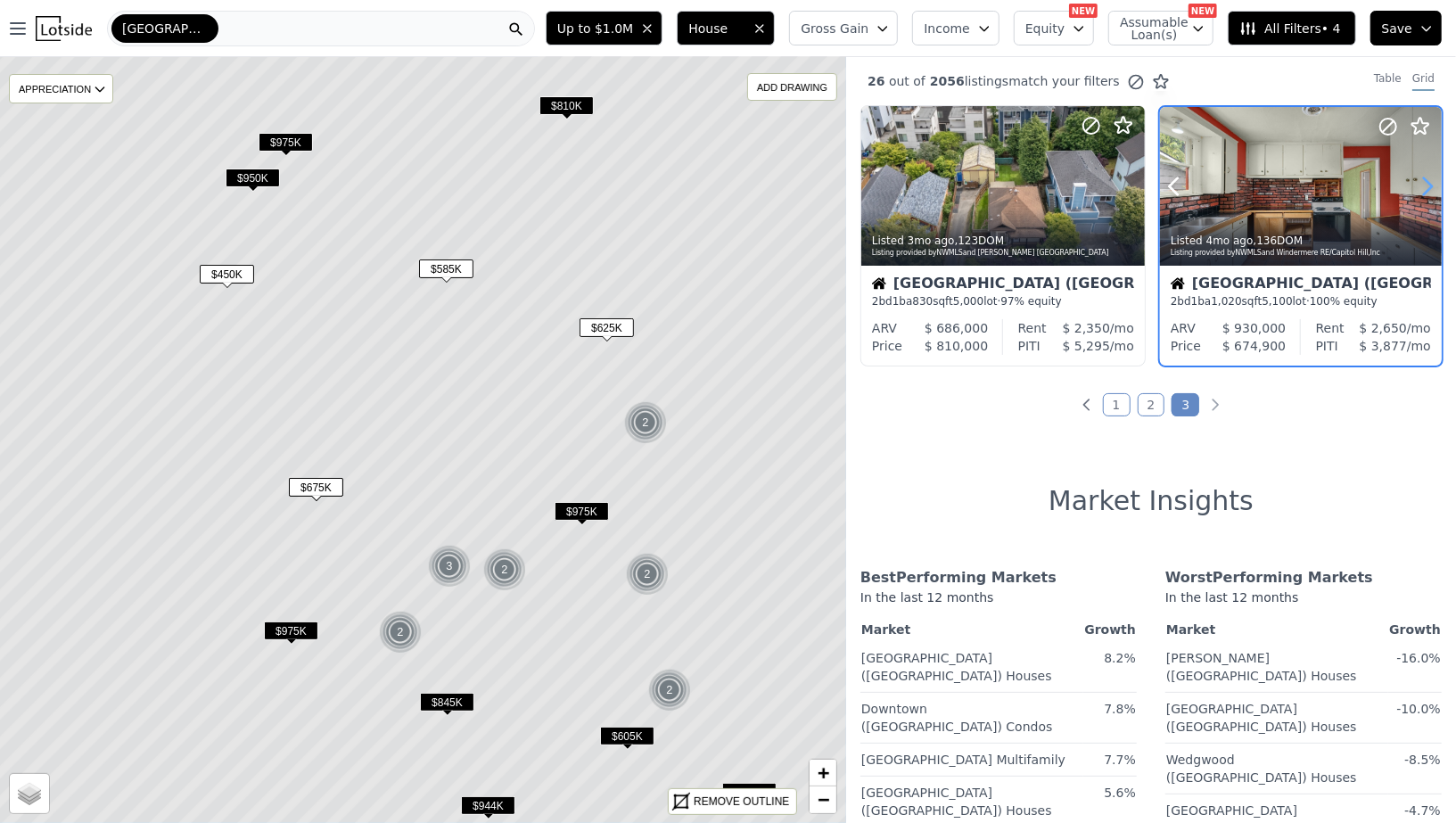
click at [1424, 196] on icon at bounding box center [1427, 187] width 29 height 29
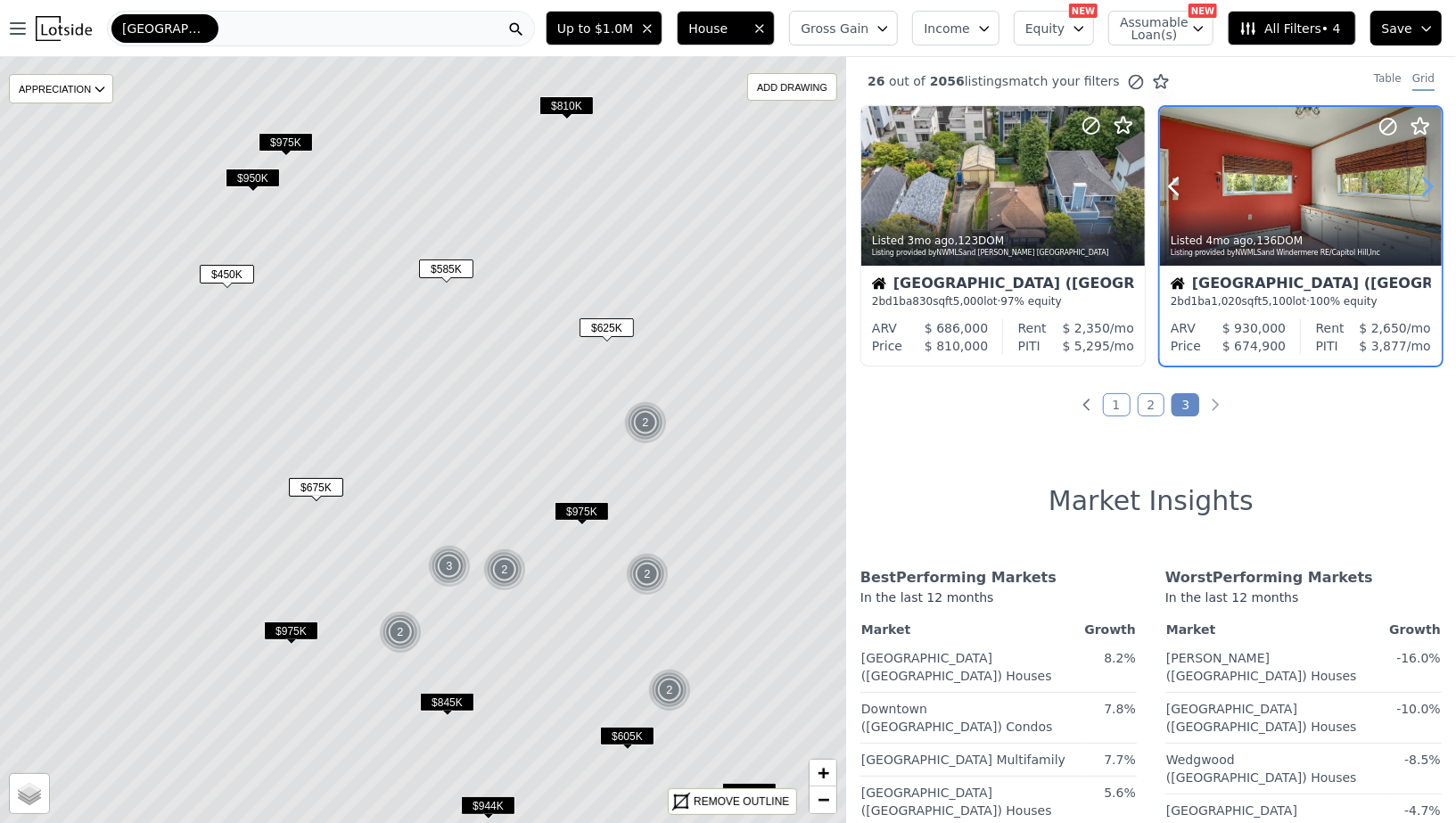
click at [1424, 185] on icon at bounding box center [1427, 187] width 29 height 29
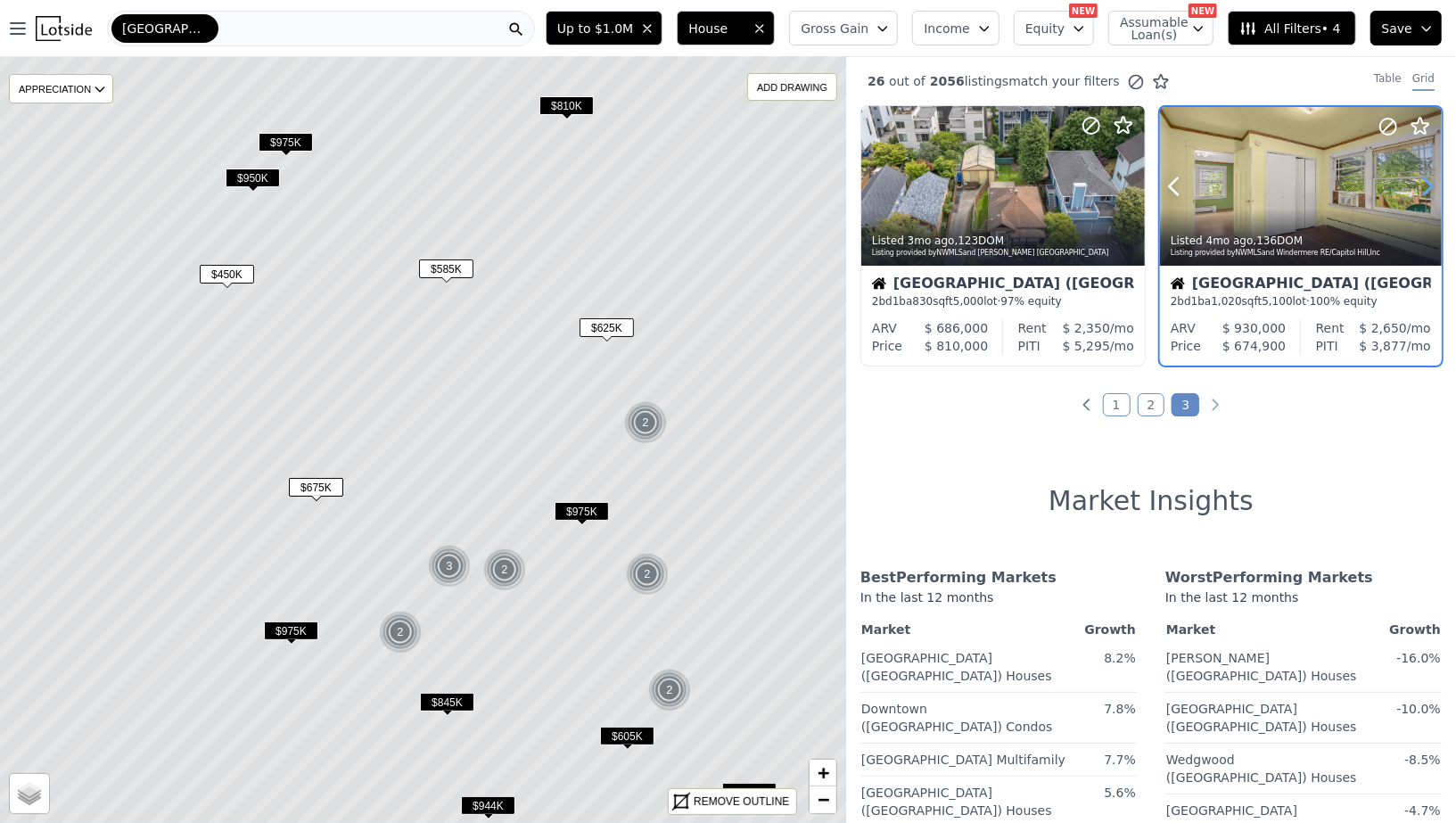
click at [1424, 185] on icon at bounding box center [1427, 187] width 29 height 29
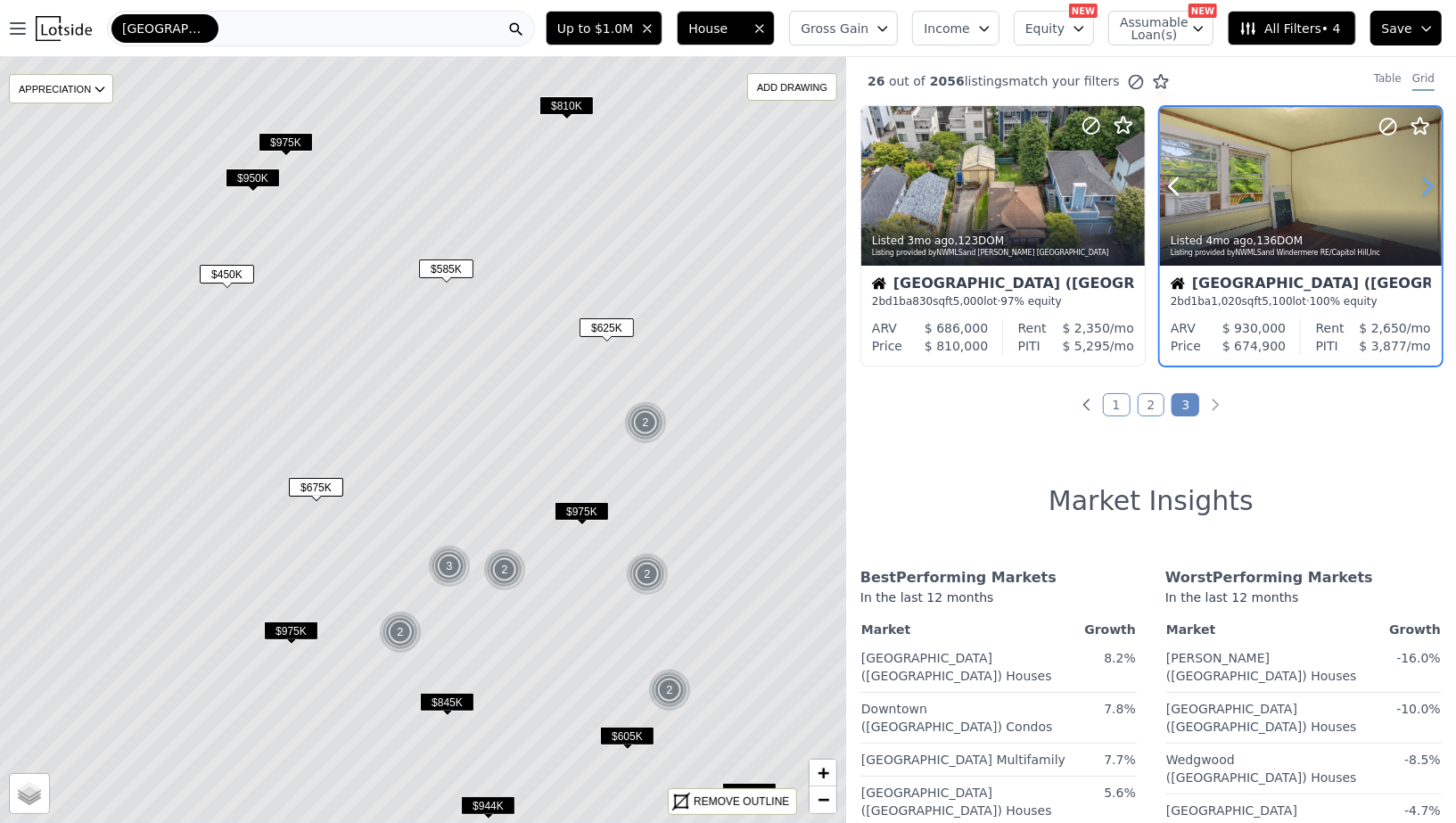
click at [1424, 185] on icon at bounding box center [1427, 187] width 29 height 29
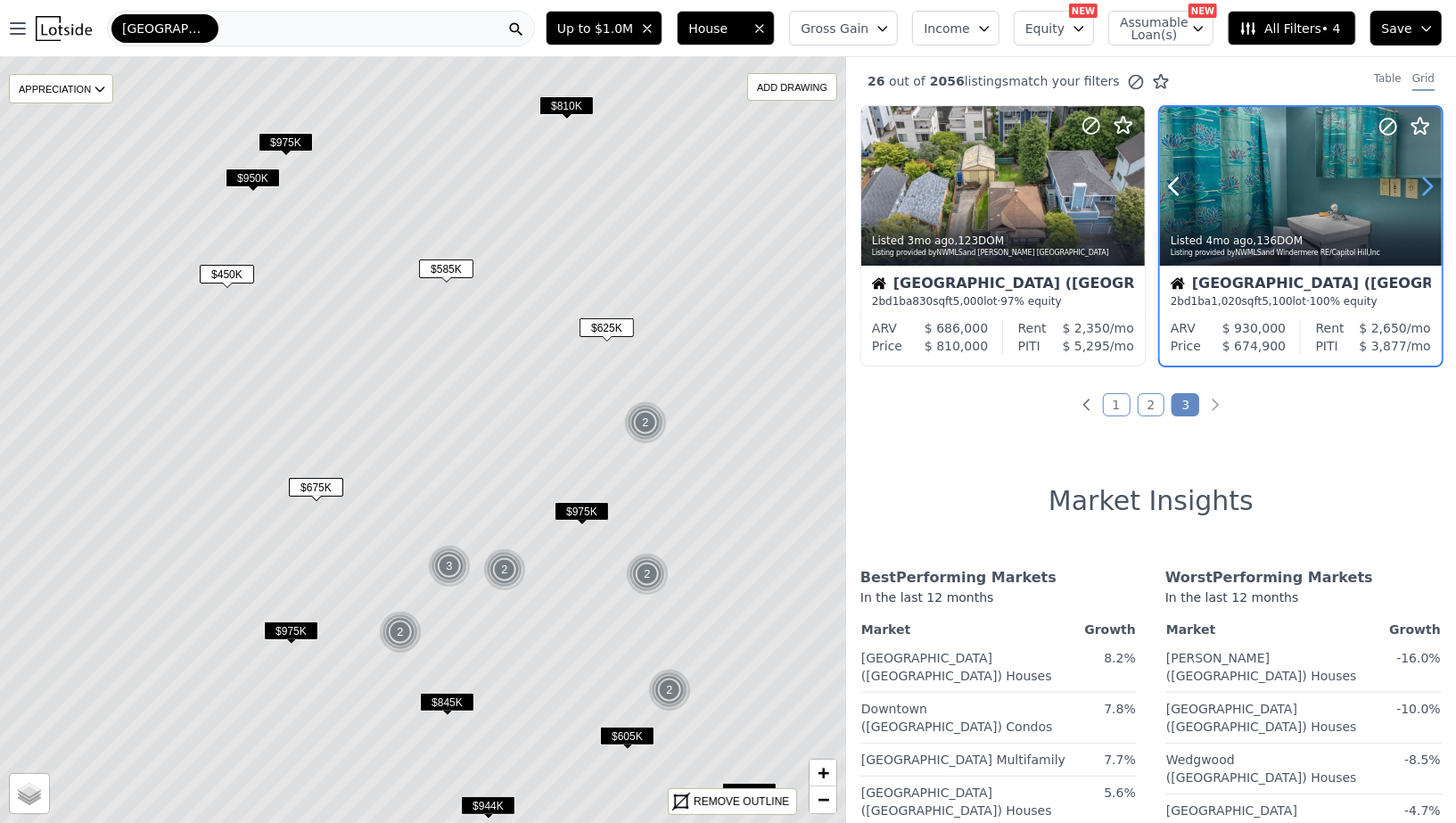
click at [1424, 185] on icon at bounding box center [1427, 187] width 29 height 29
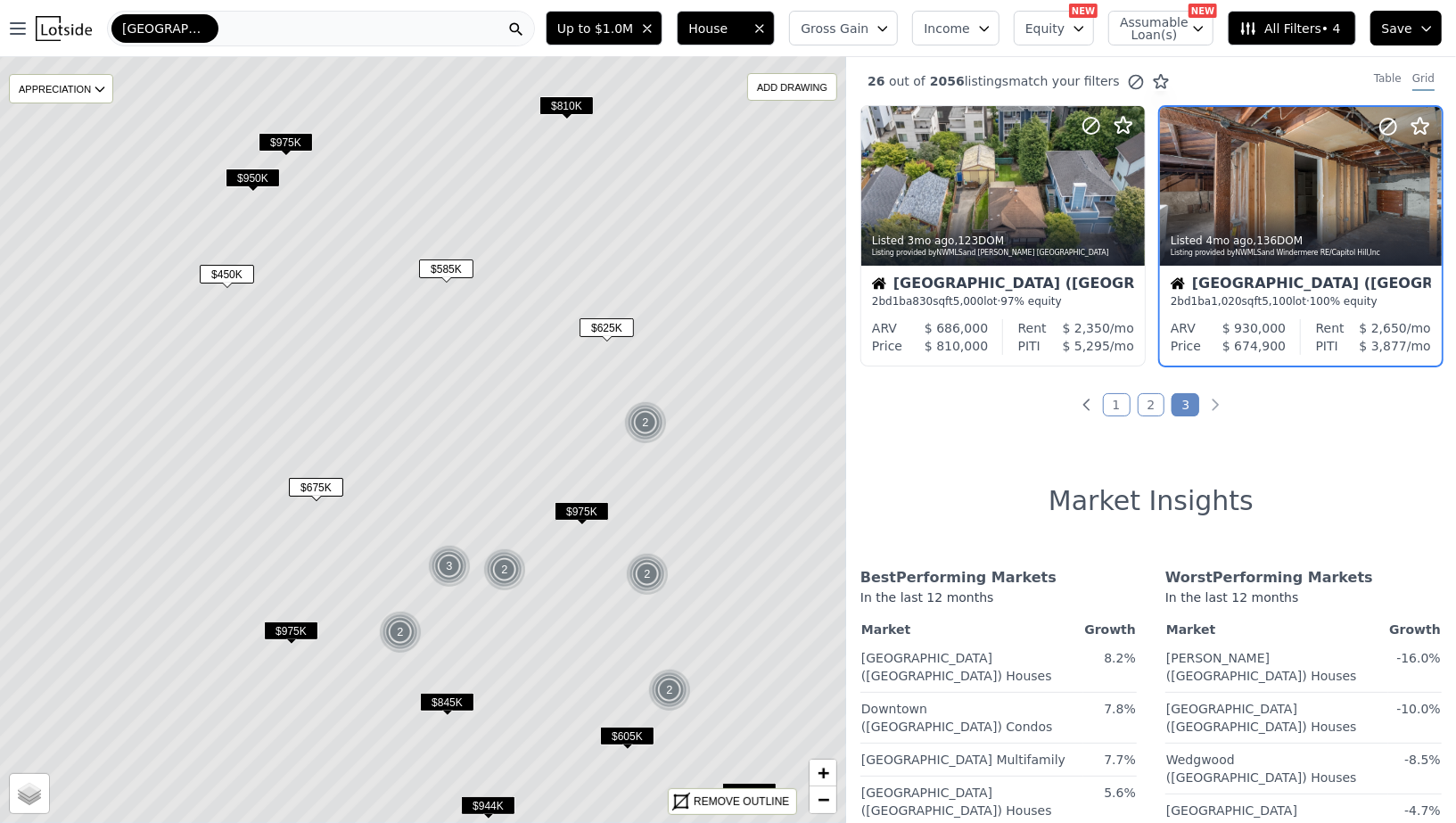
click at [1266, 284] on div "Seattle (West Seattle)" at bounding box center [1301, 285] width 260 height 18
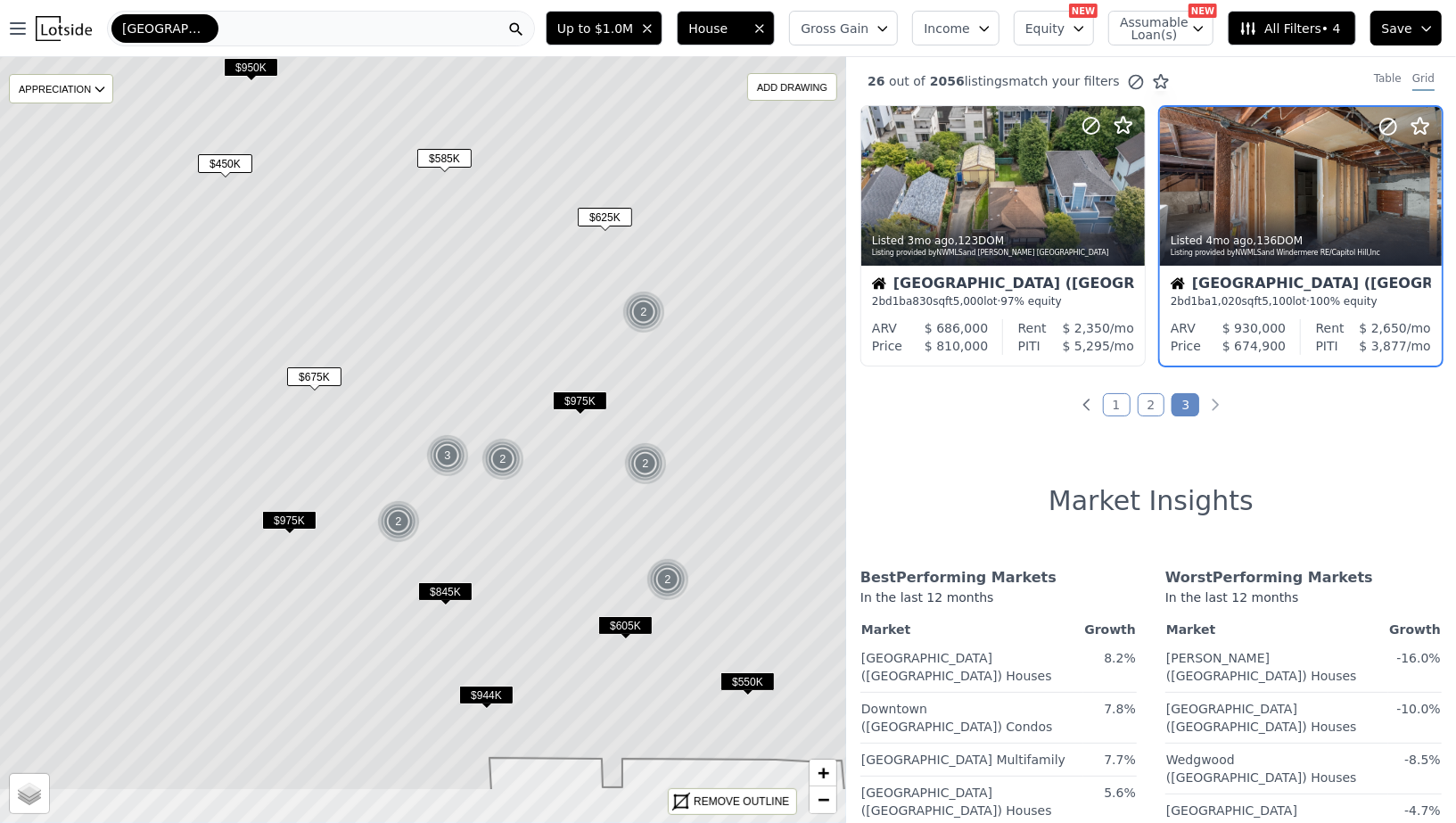
drag, startPoint x: 719, startPoint y: 467, endPoint x: 717, endPoint y: 356, distance: 111.0
click at [717, 356] on icon at bounding box center [421, 329] width 1019 height 922
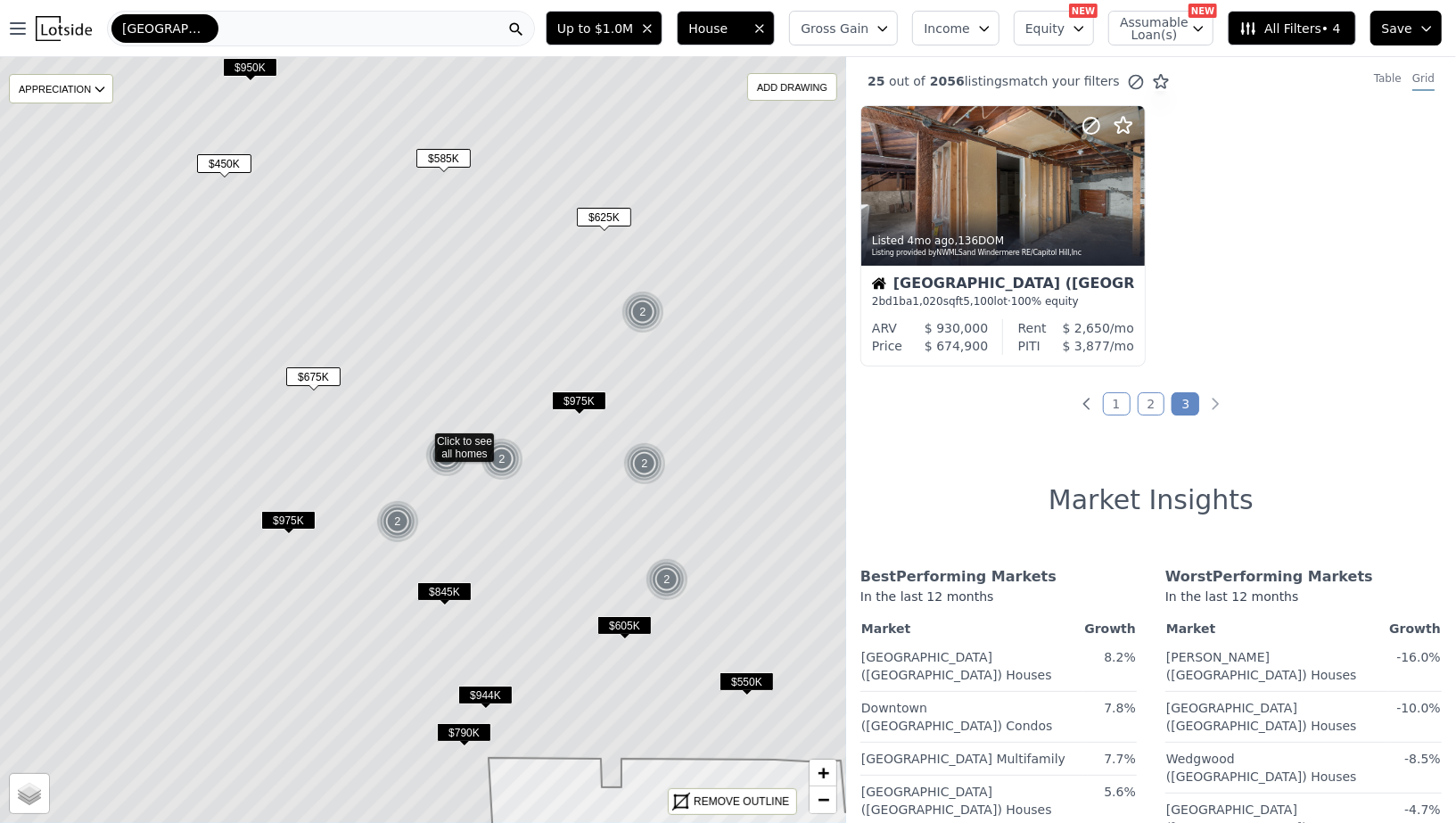
click at [580, 400] on span "$975K" at bounding box center [579, 401] width 54 height 19
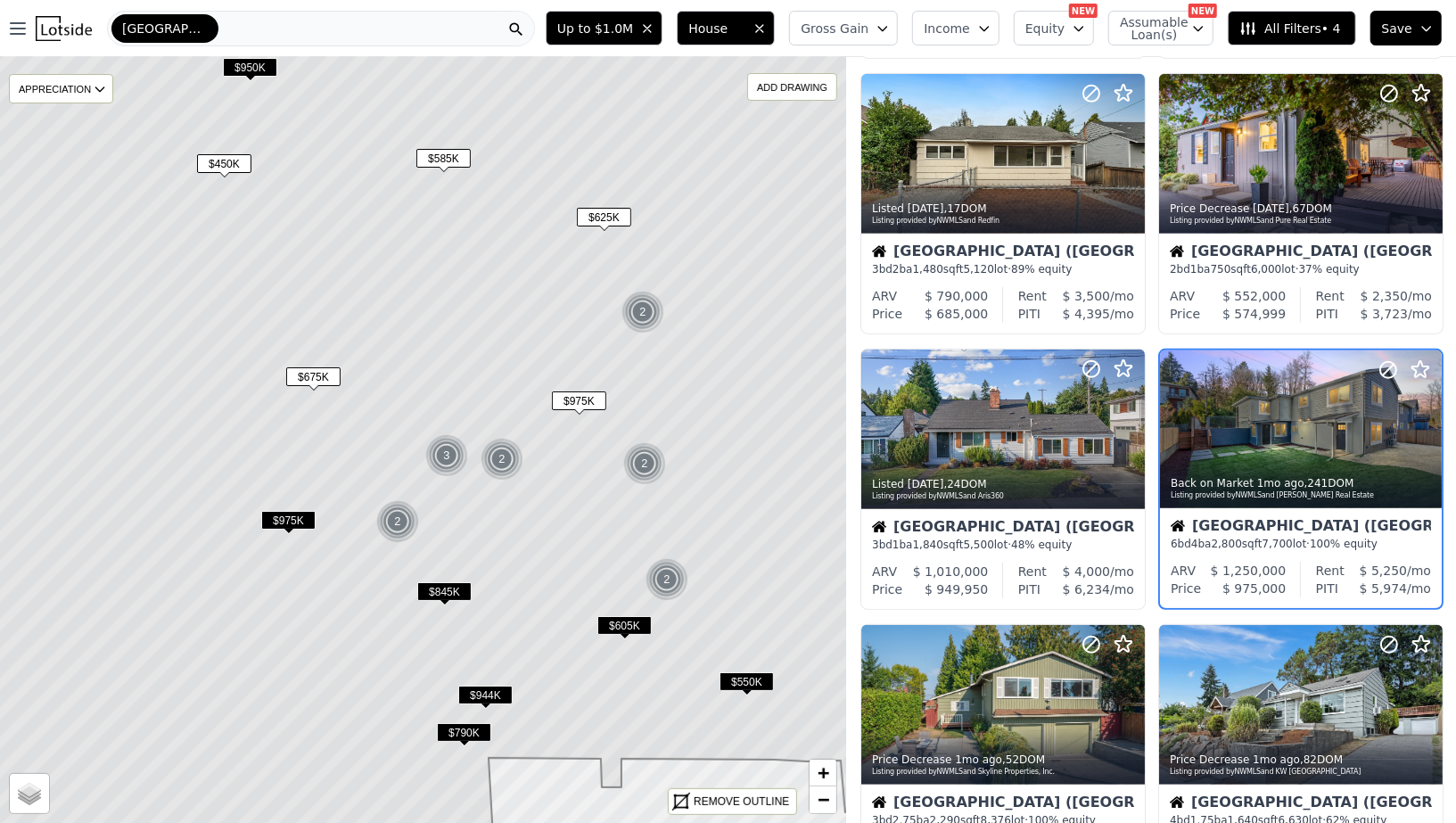
scroll to position [591, 0]
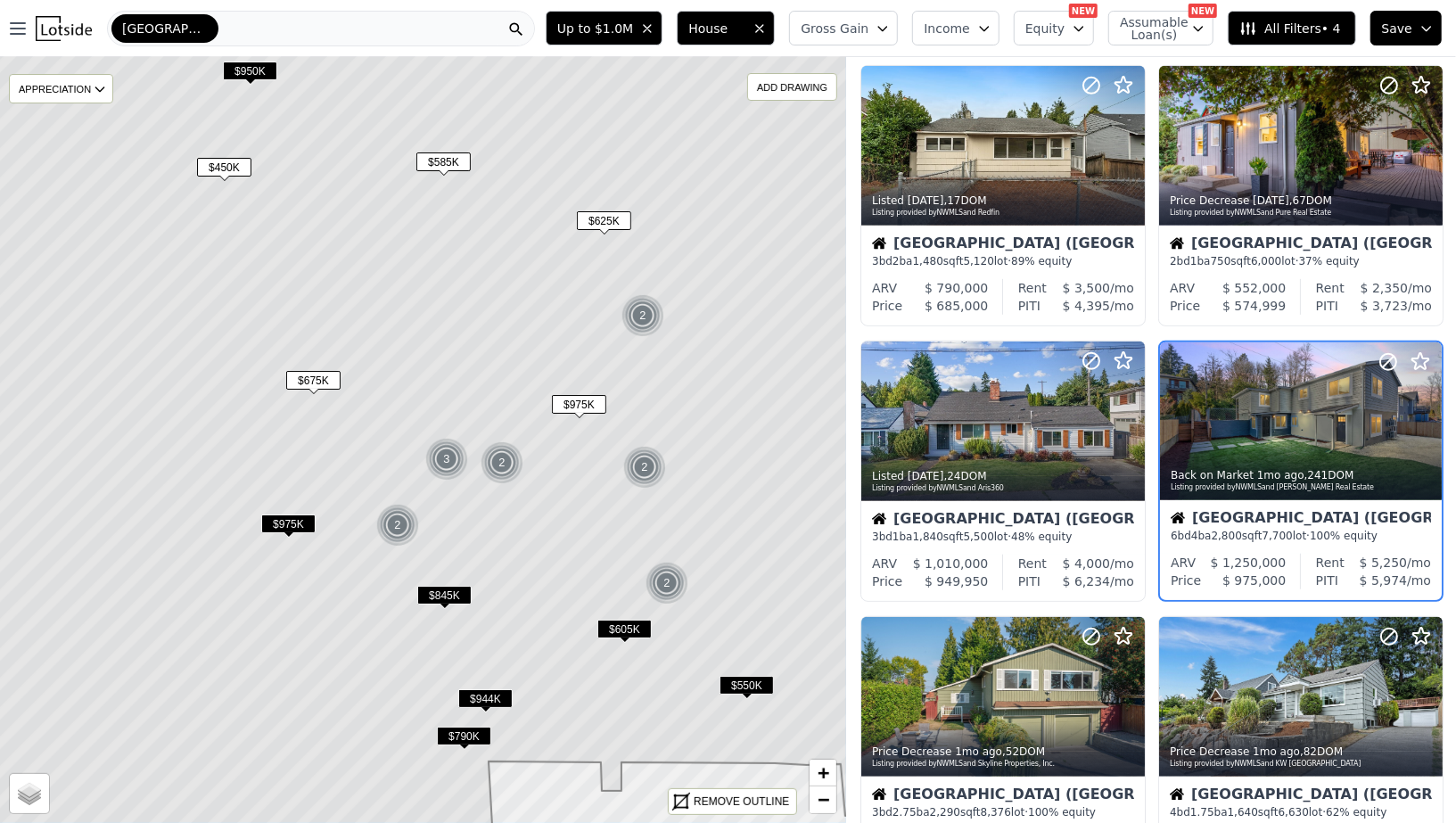
drag, startPoint x: 502, startPoint y: 242, endPoint x: 469, endPoint y: 557, distance: 316.7
click at [473, 554] on icon at bounding box center [422, 443] width 1019 height 922
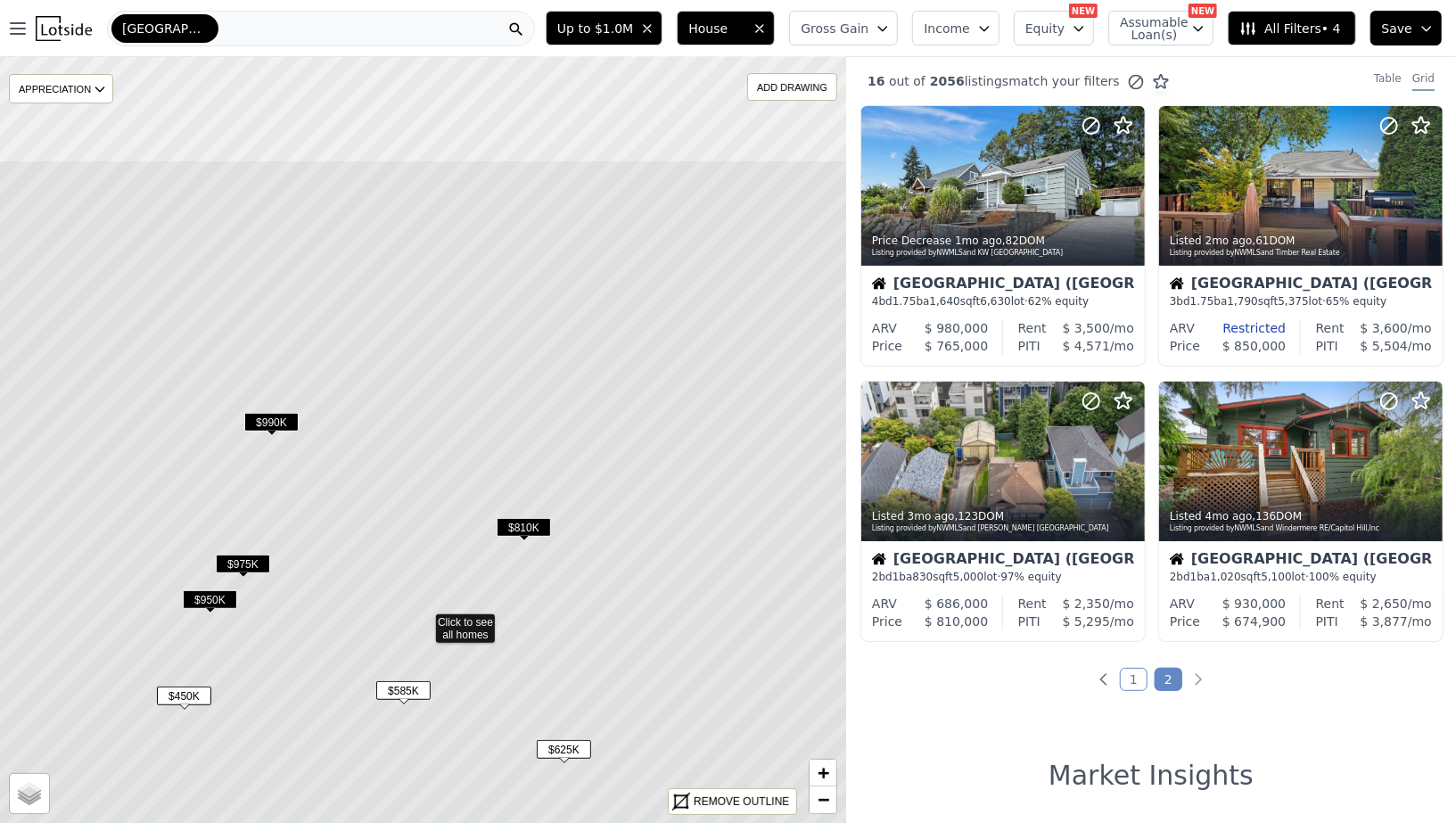
drag, startPoint x: 559, startPoint y: 408, endPoint x: 558, endPoint y: 596, distance: 188.0
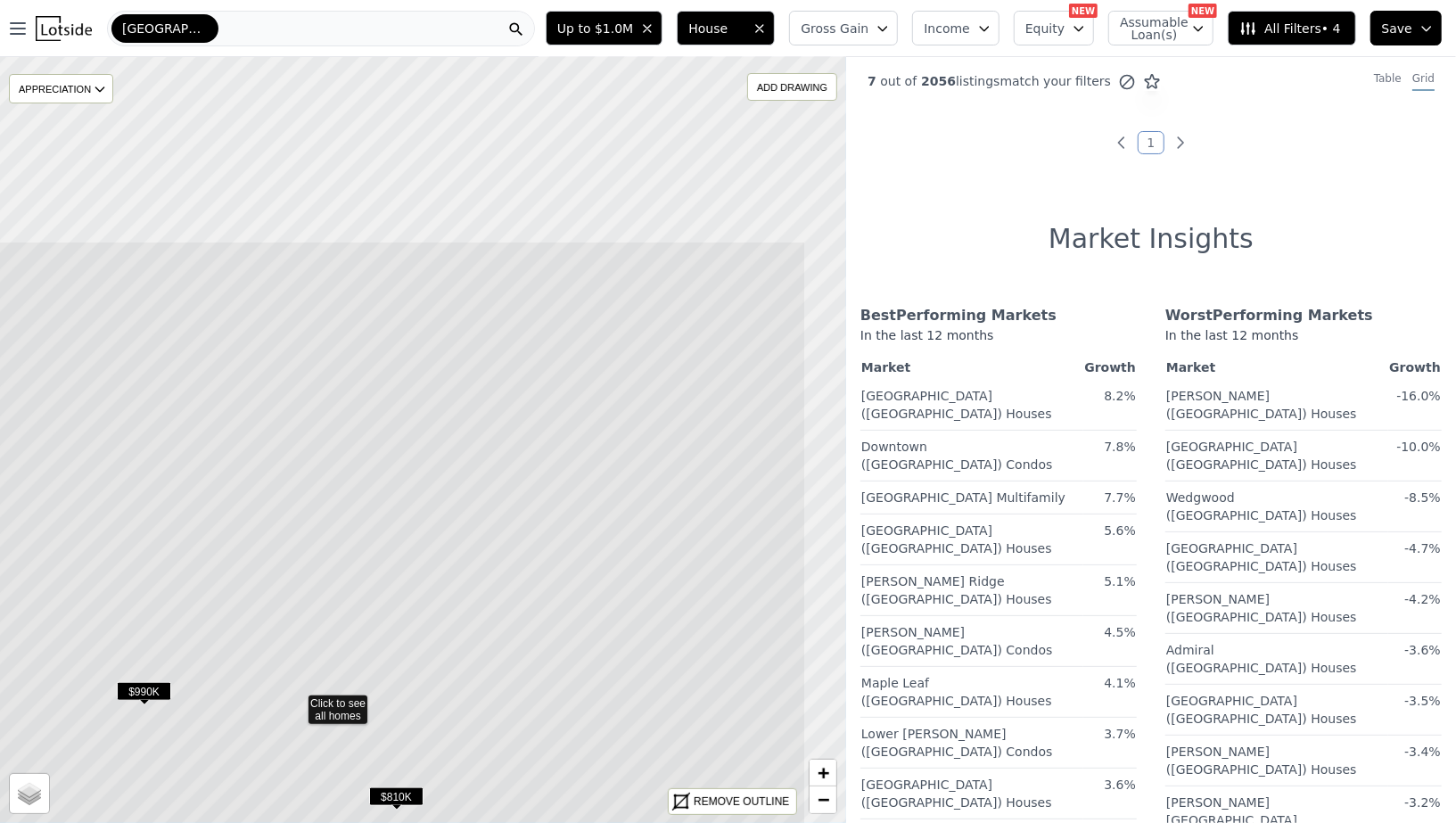
drag, startPoint x: 786, startPoint y: 257, endPoint x: 651, endPoint y: 524, distance: 299.2
click at [652, 526] on icon at bounding box center [296, 702] width 1019 height 922
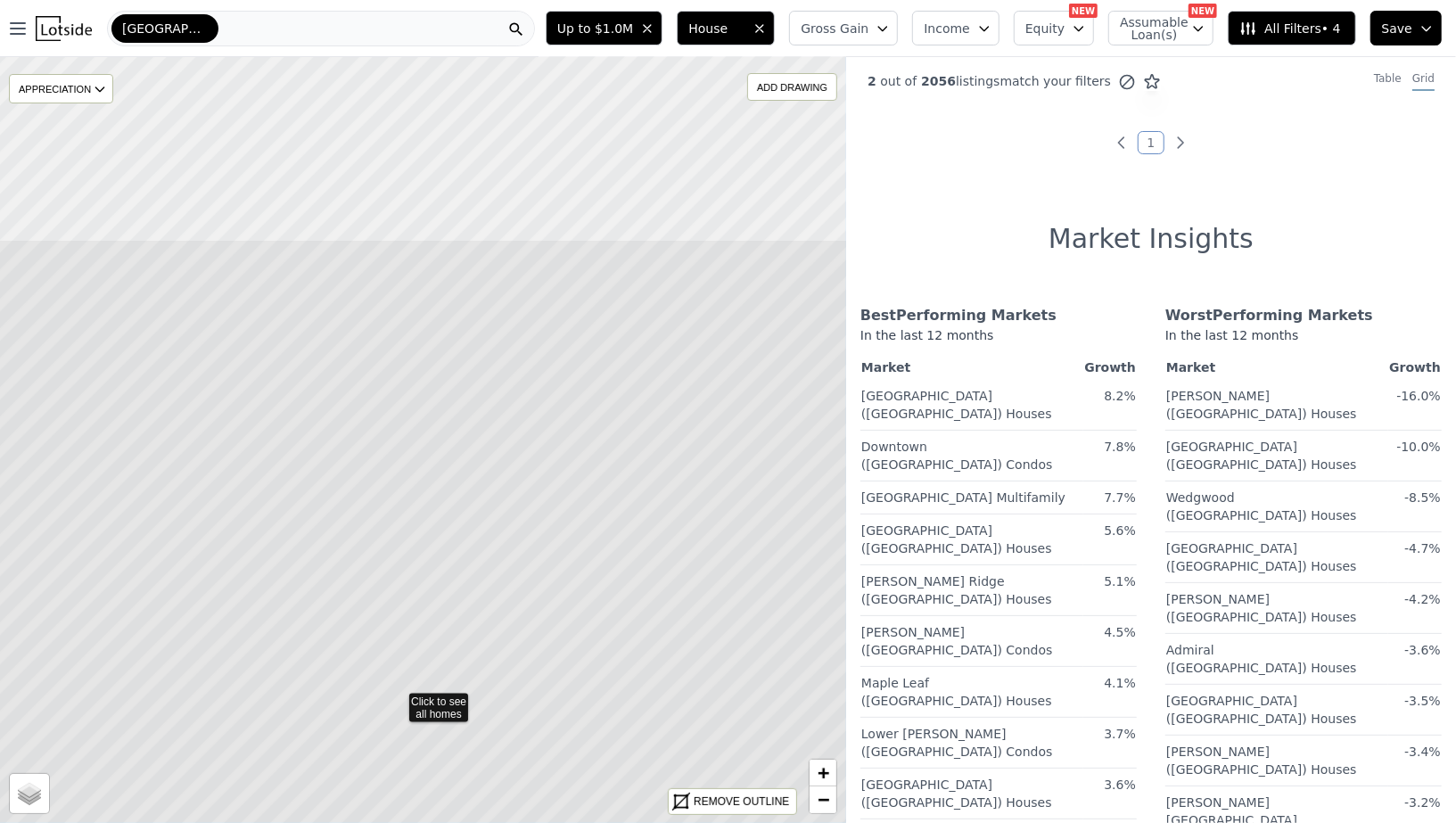
drag, startPoint x: 691, startPoint y: 261, endPoint x: 660, endPoint y: 526, distance: 266.8
click at [660, 526] on icon at bounding box center [397, 700] width 1019 height 922
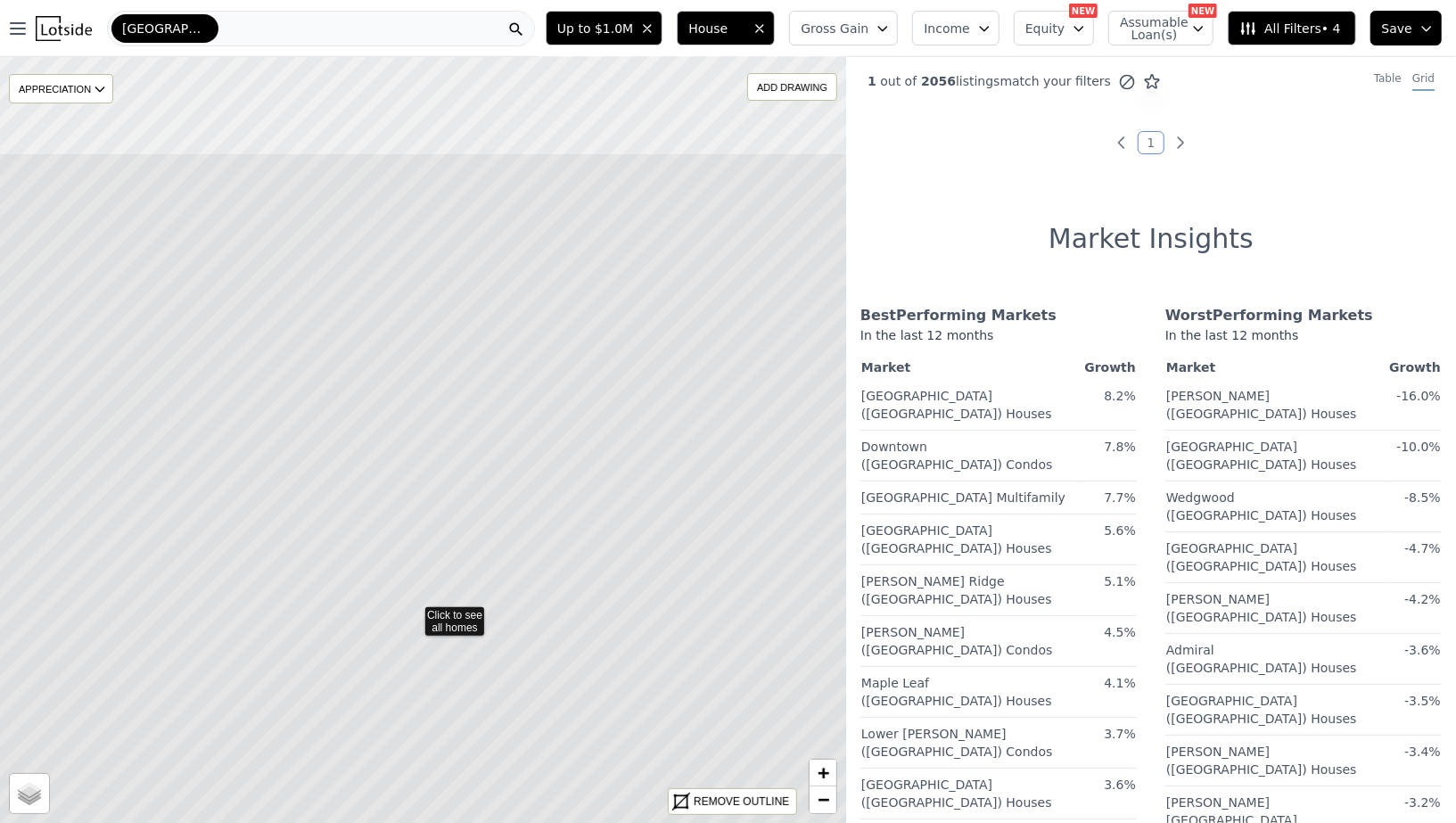
drag, startPoint x: 661, startPoint y: 267, endPoint x: 628, endPoint y: 533, distance: 268.0
click at [629, 534] on icon at bounding box center [412, 614] width 1019 height 922
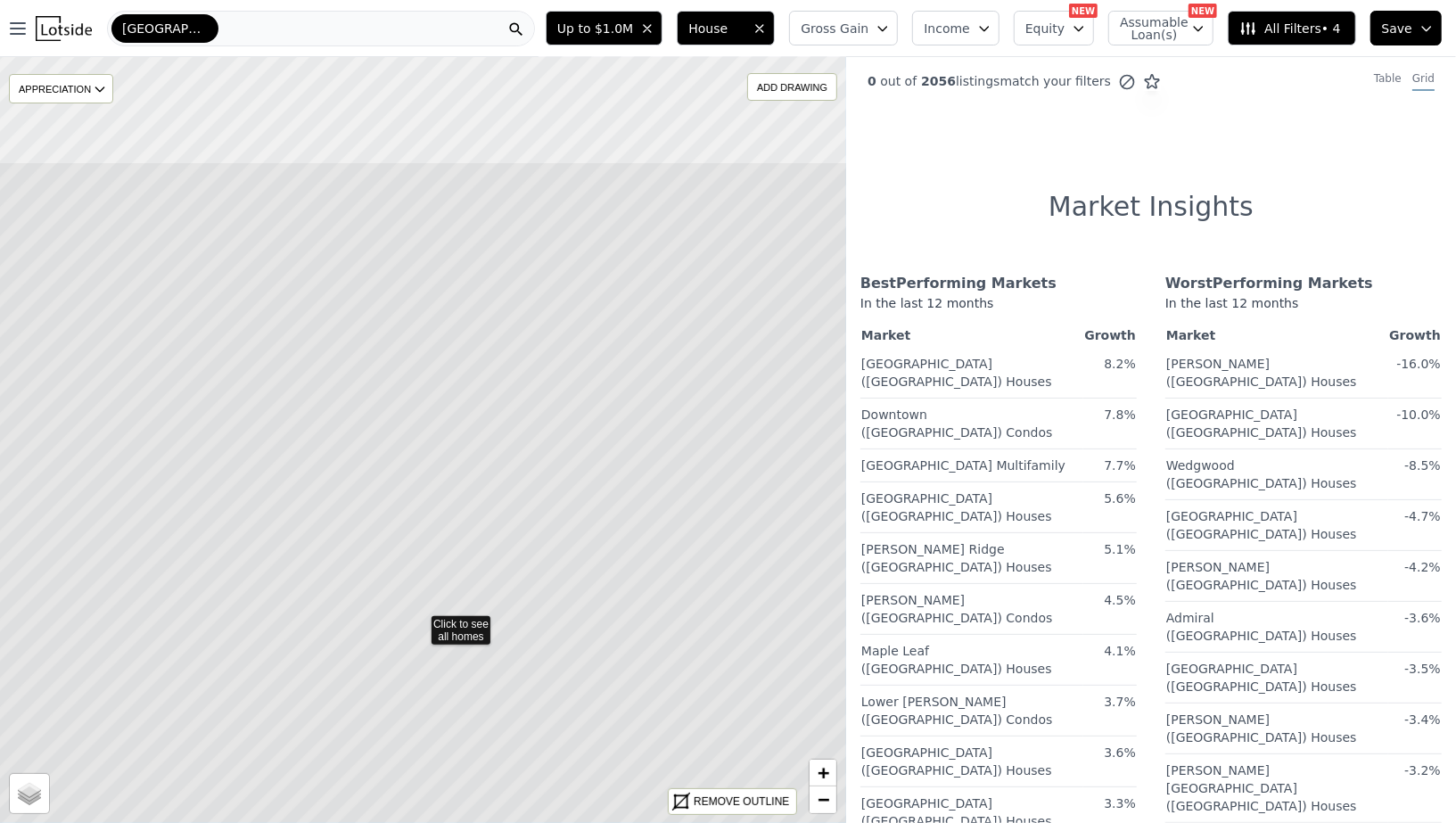
drag, startPoint x: 485, startPoint y: 347, endPoint x: 481, endPoint y: 531, distance: 184.0
click at [481, 531] on icon at bounding box center [419, 623] width 1019 height 922
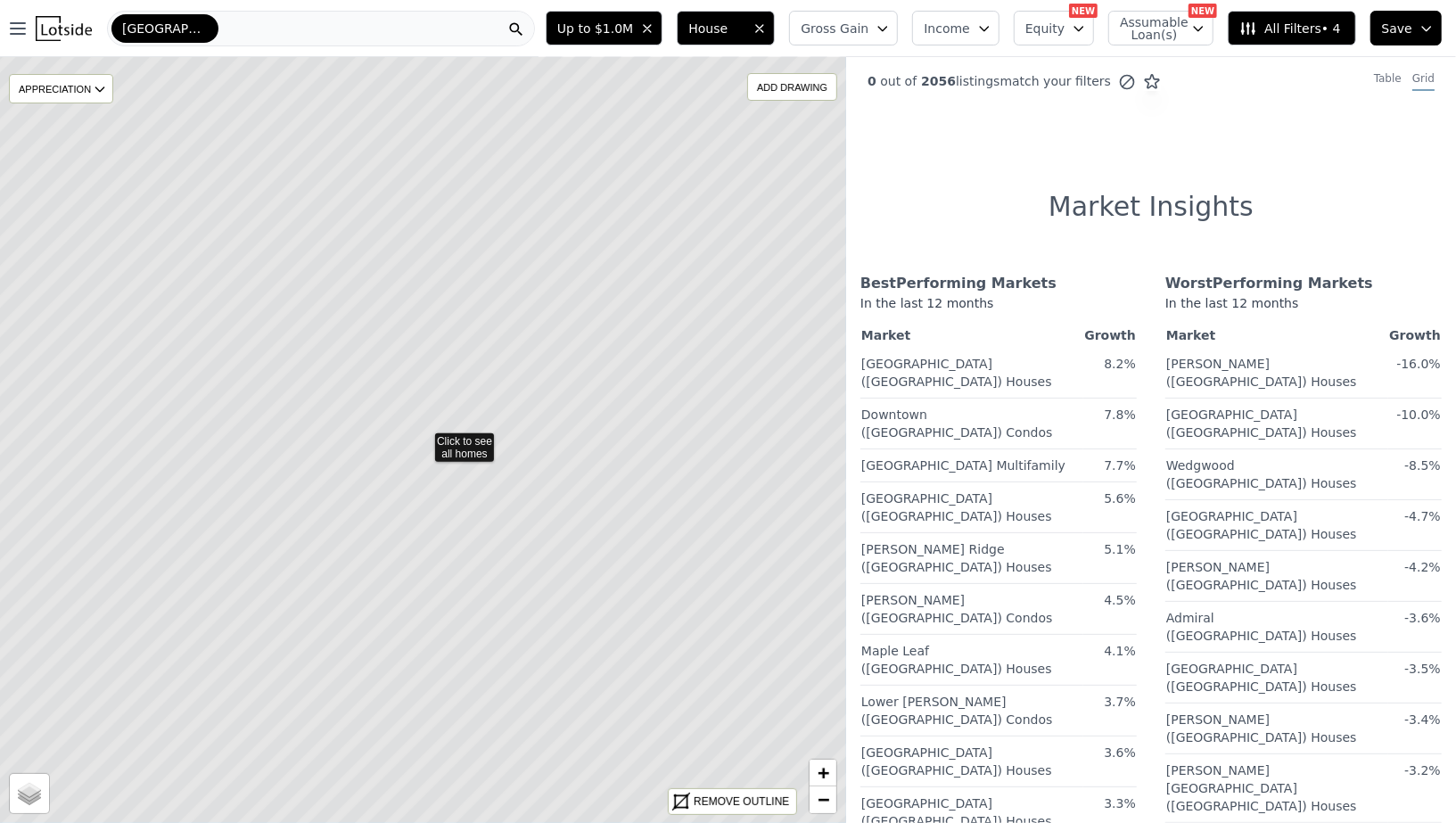
click at [467, 450] on icon at bounding box center [422, 439] width 1019 height 922
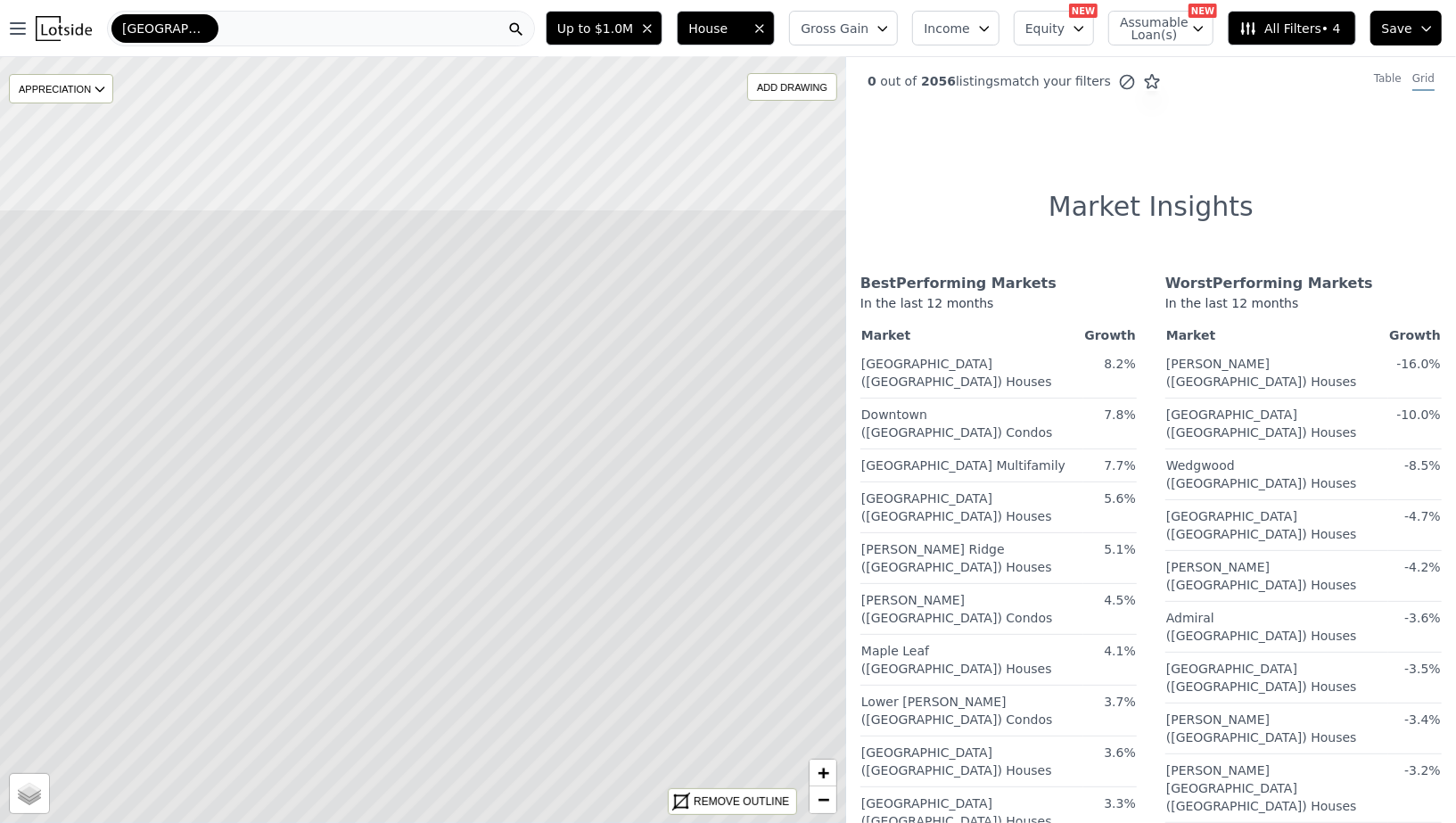
drag, startPoint x: 501, startPoint y: 287, endPoint x: 477, endPoint y: 516, distance: 230.3
click at [477, 516] on icon at bounding box center [399, 670] width 1019 height 922
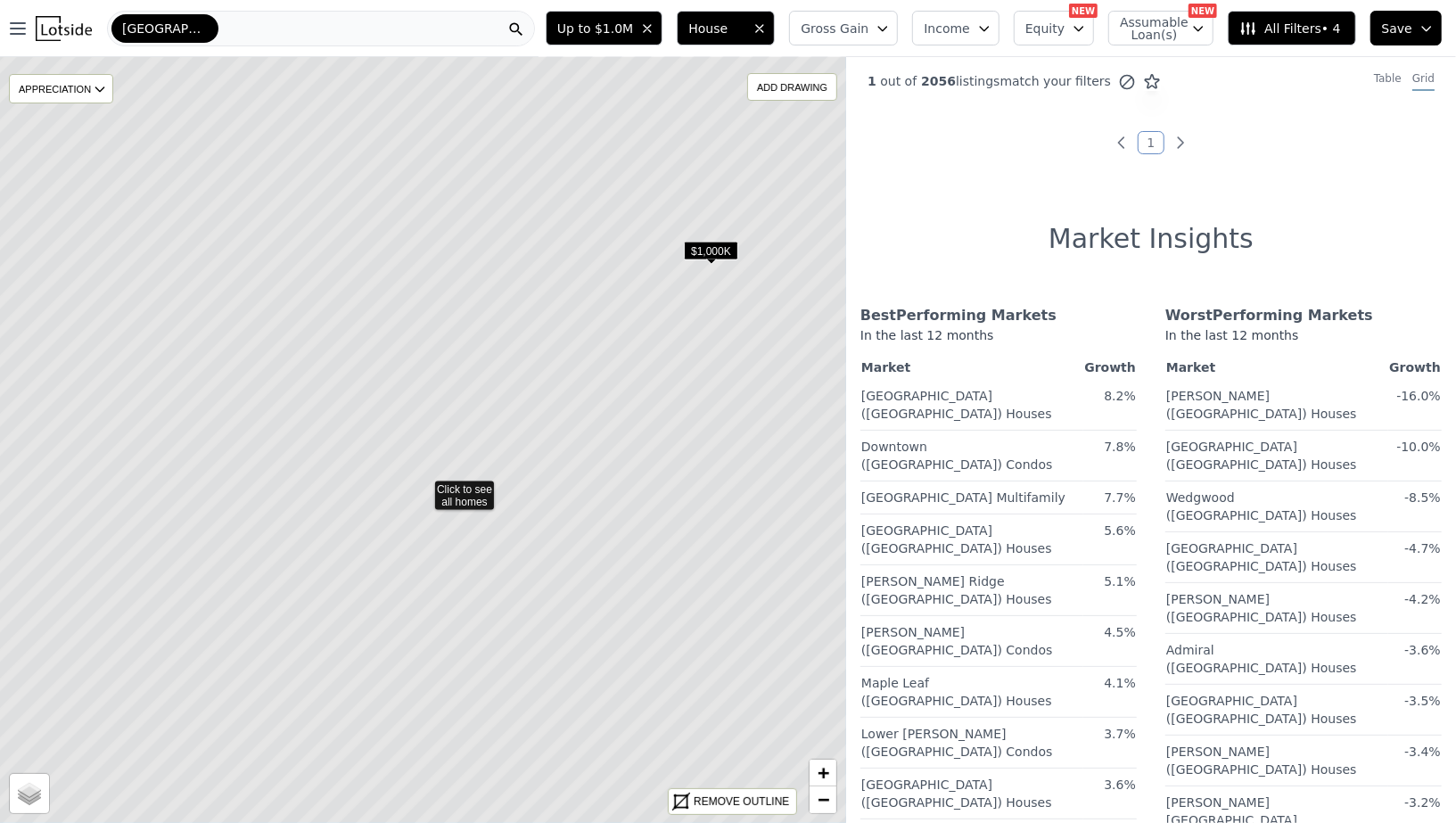
drag, startPoint x: 615, startPoint y: 288, endPoint x: 612, endPoint y: 333, distance: 45.1
click at [613, 334] on icon at bounding box center [422, 488] width 1019 height 922
click at [1302, 29] on span "All Filters • 4" at bounding box center [1290, 29] width 101 height 18
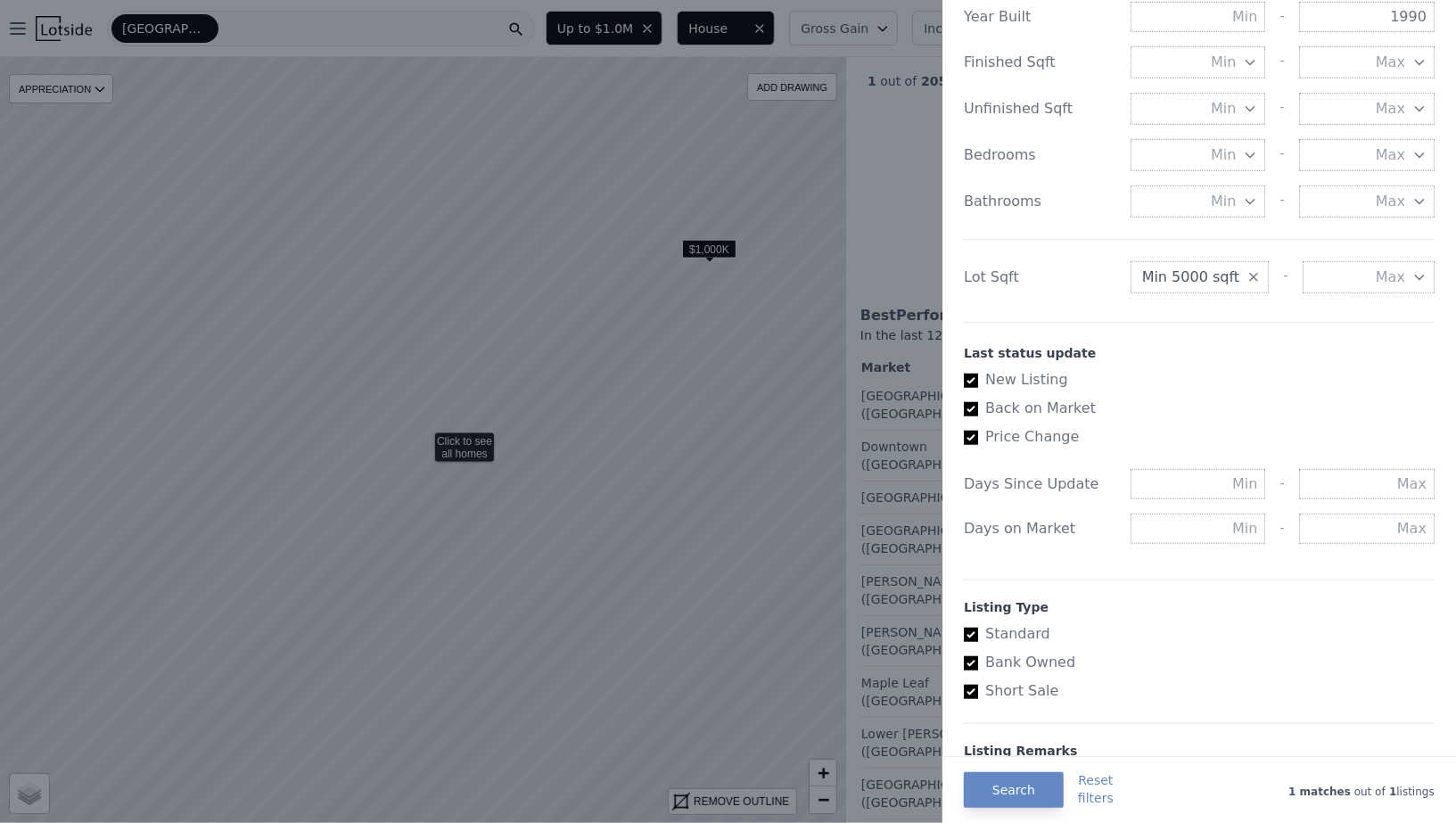
scroll to position [797, 0]
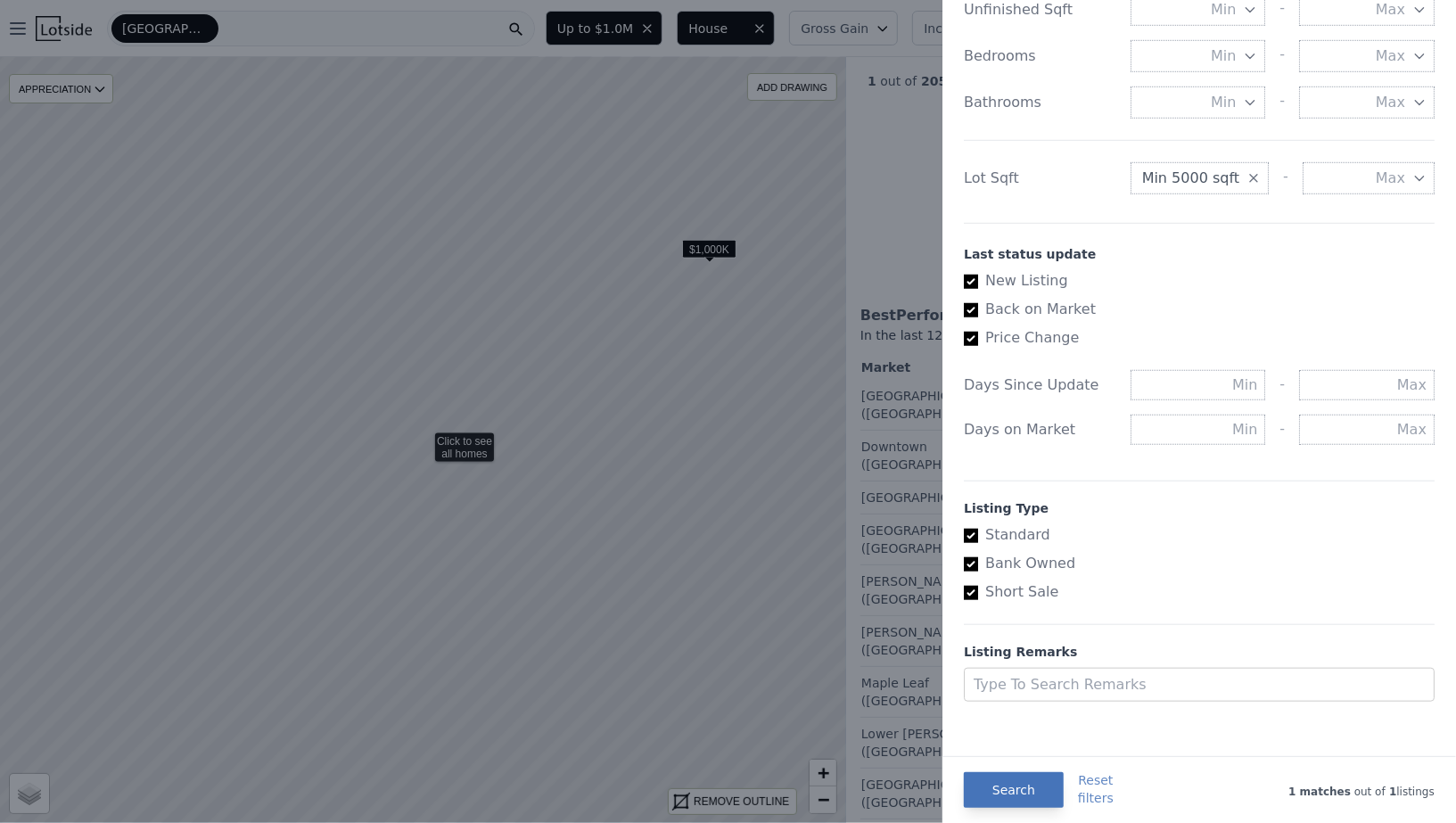
click at [1027, 787] on button "Search" at bounding box center [1014, 790] width 100 height 36
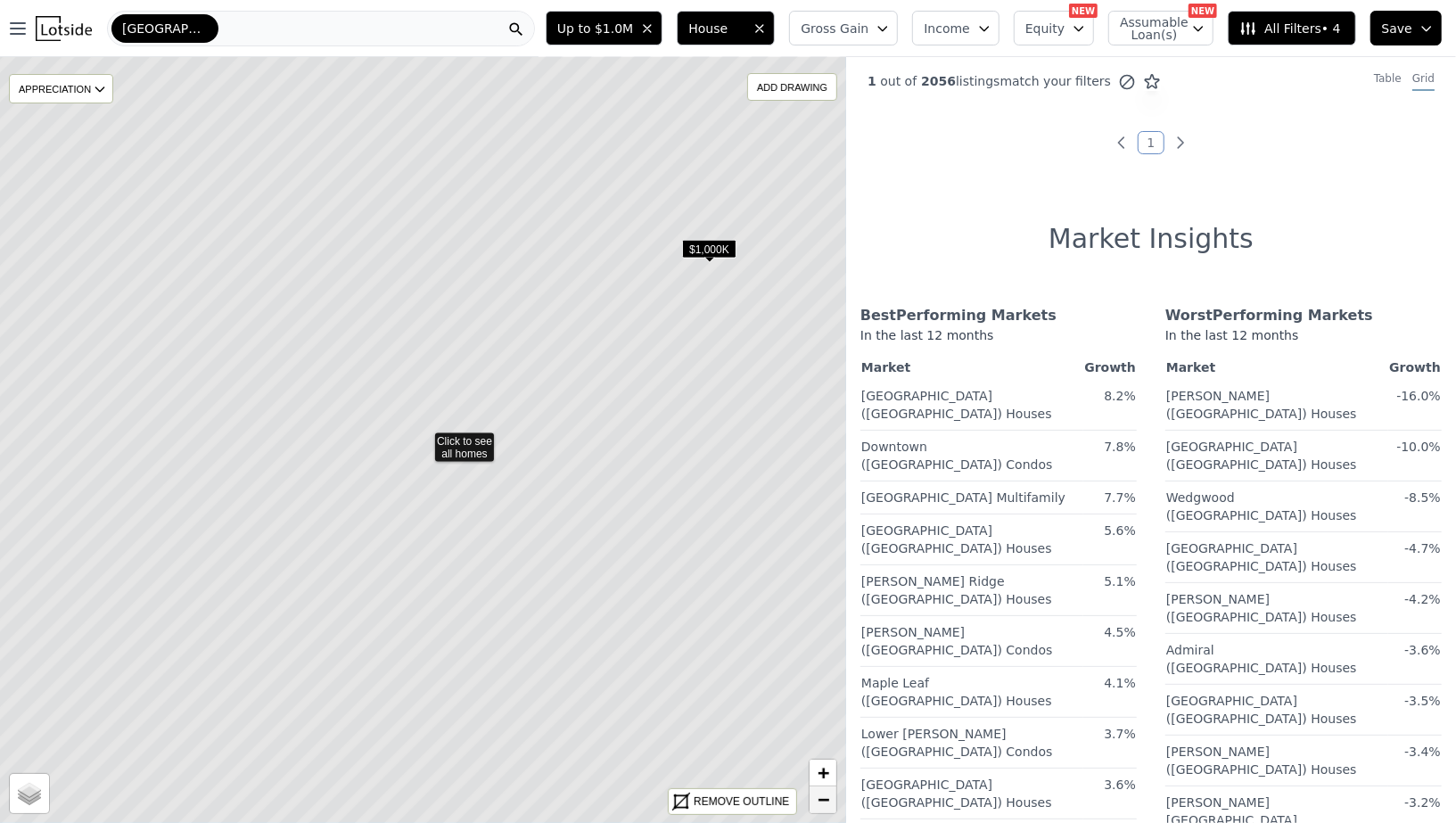
click at [819, 796] on span "−" at bounding box center [823, 799] width 12 height 23
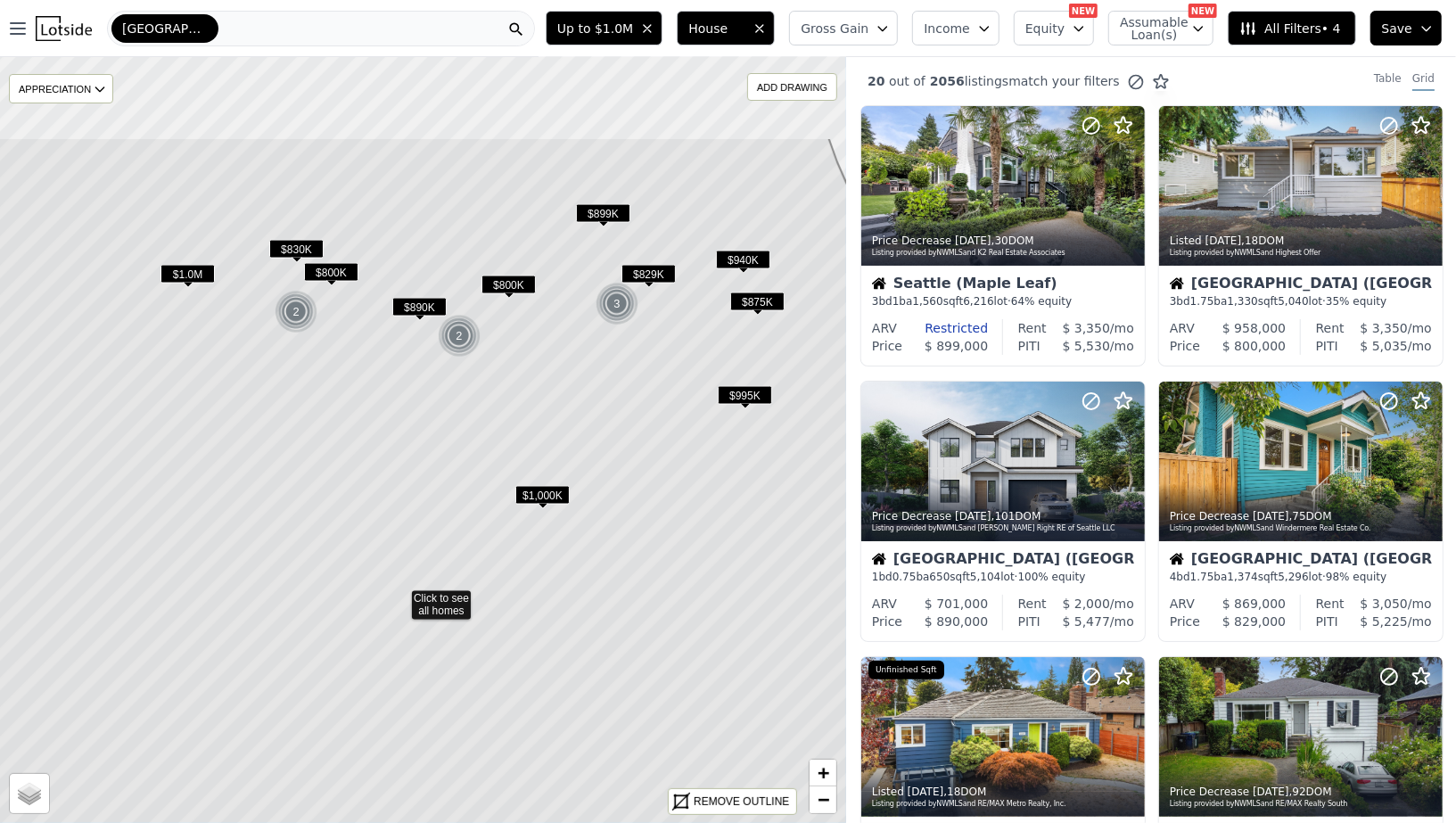
drag, startPoint x: 669, startPoint y: 341, endPoint x: 642, endPoint y: 512, distance: 173.1
click at [642, 513] on icon at bounding box center [400, 598] width 1019 height 922
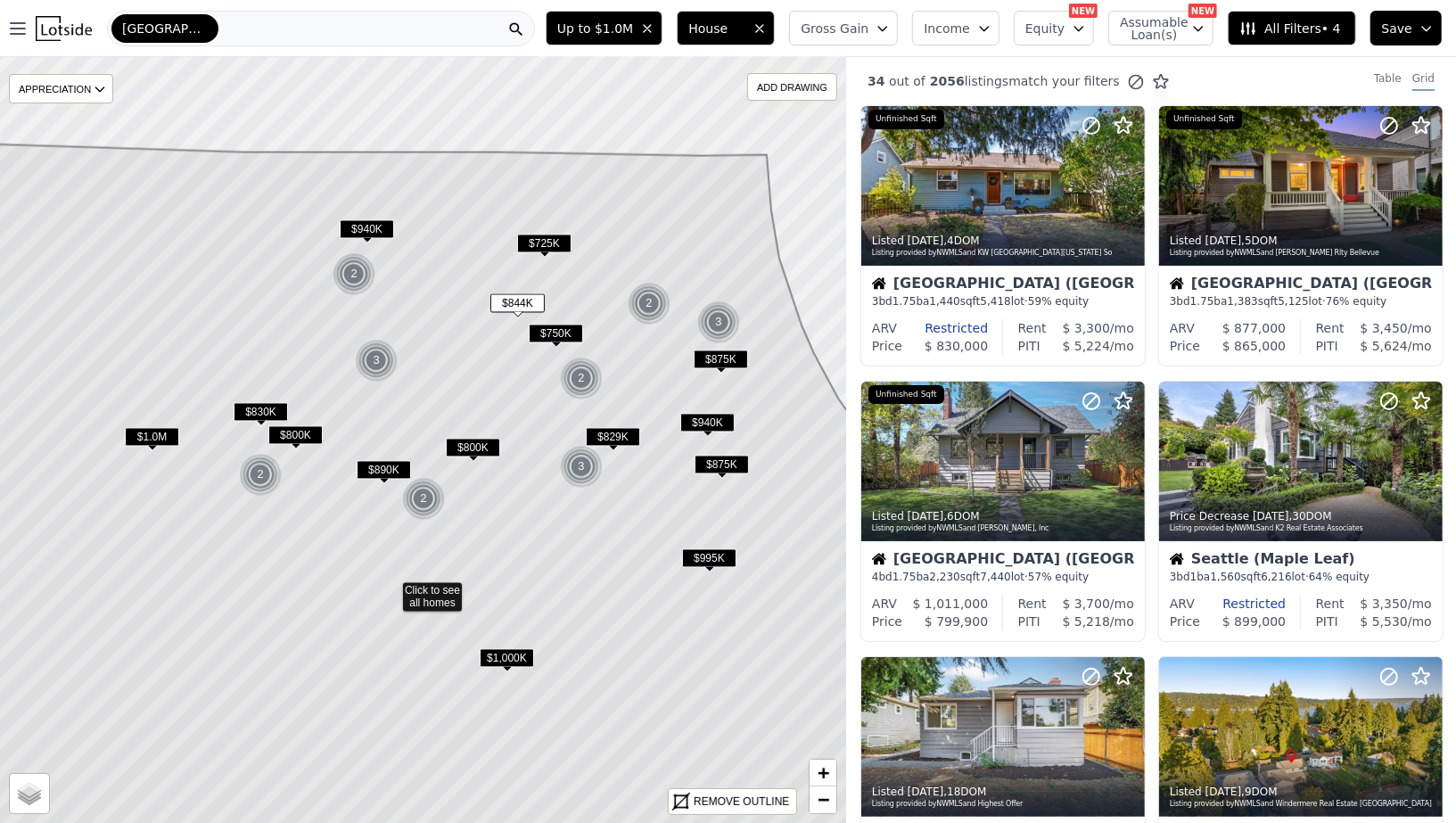
drag, startPoint x: 430, startPoint y: 180, endPoint x: 393, endPoint y: 336, distance: 160.3
click at [393, 336] on icon at bounding box center [391, 597] width 1019 height 908
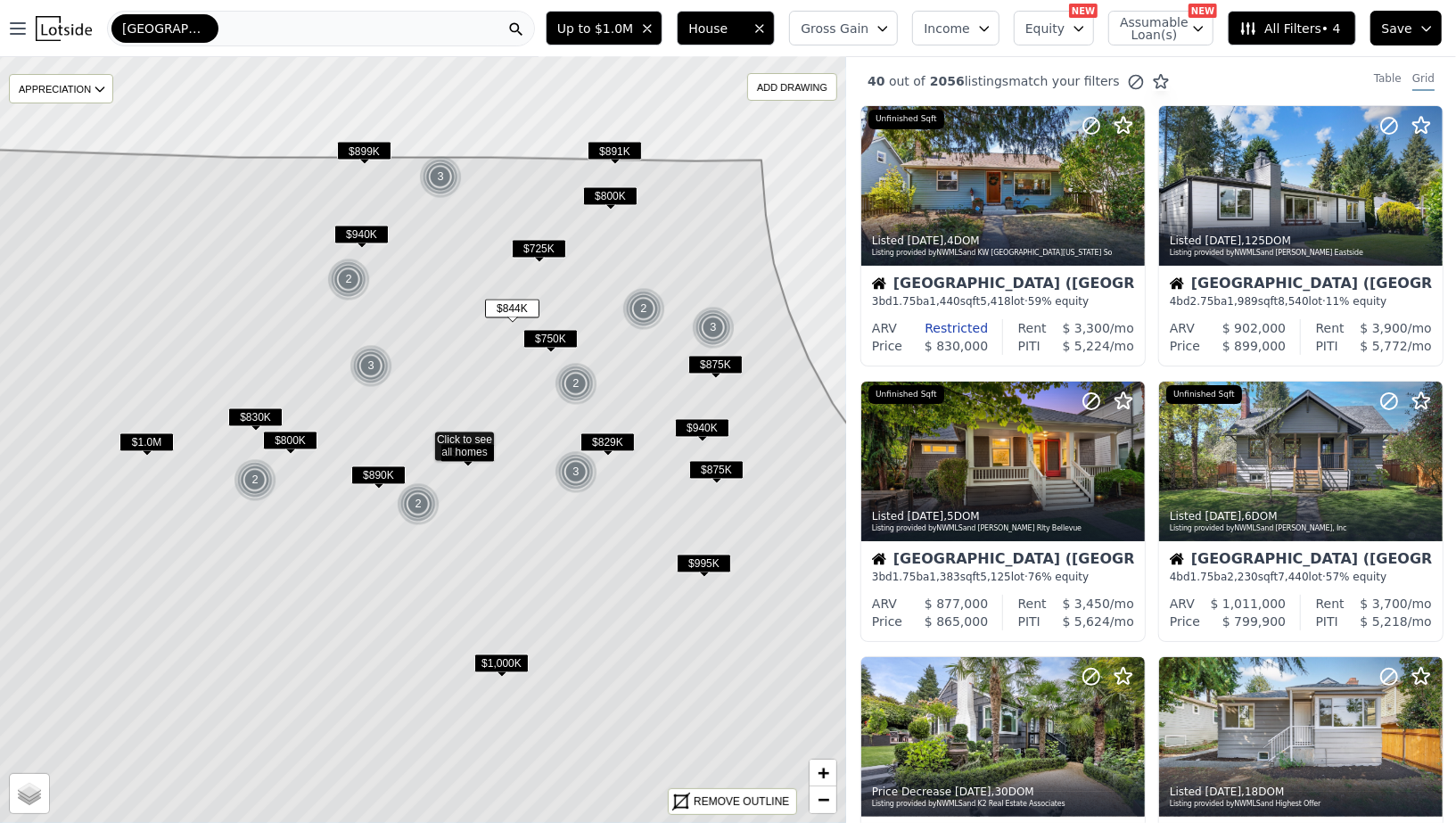
click at [457, 448] on span "$800K" at bounding box center [468, 453] width 54 height 19
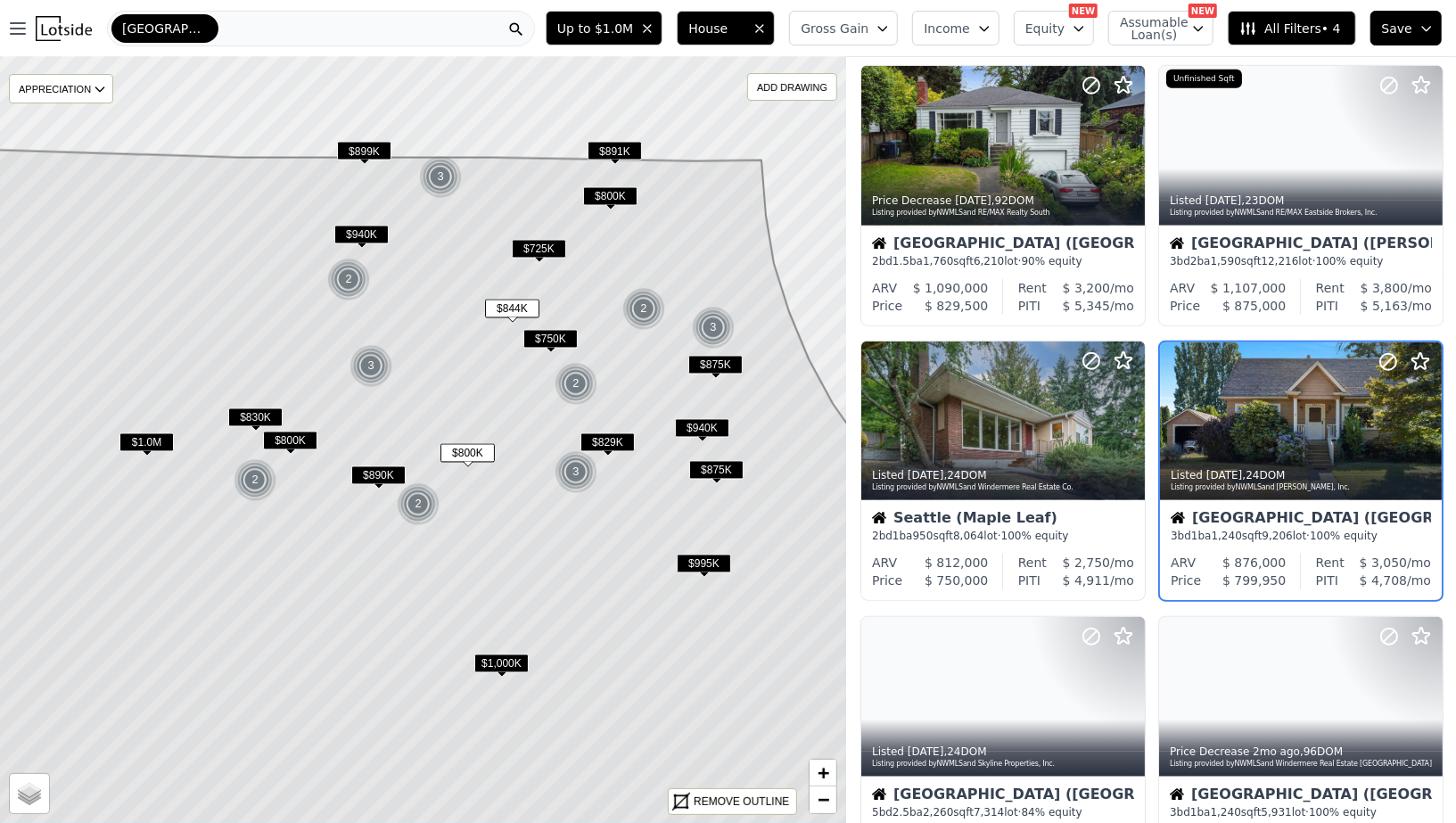
scroll to position [866, 0]
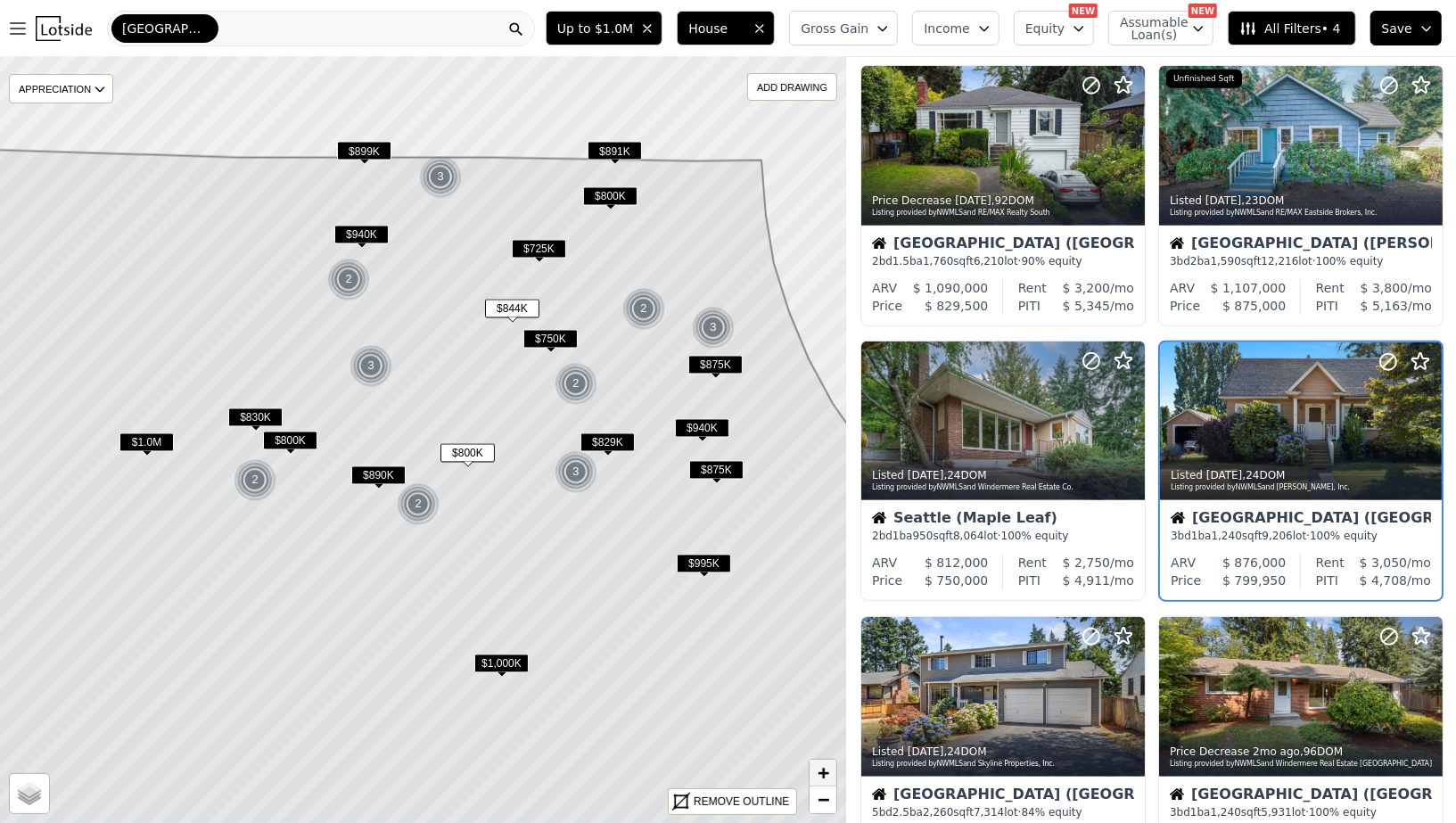
click at [821, 763] on span "+" at bounding box center [823, 772] width 12 height 23
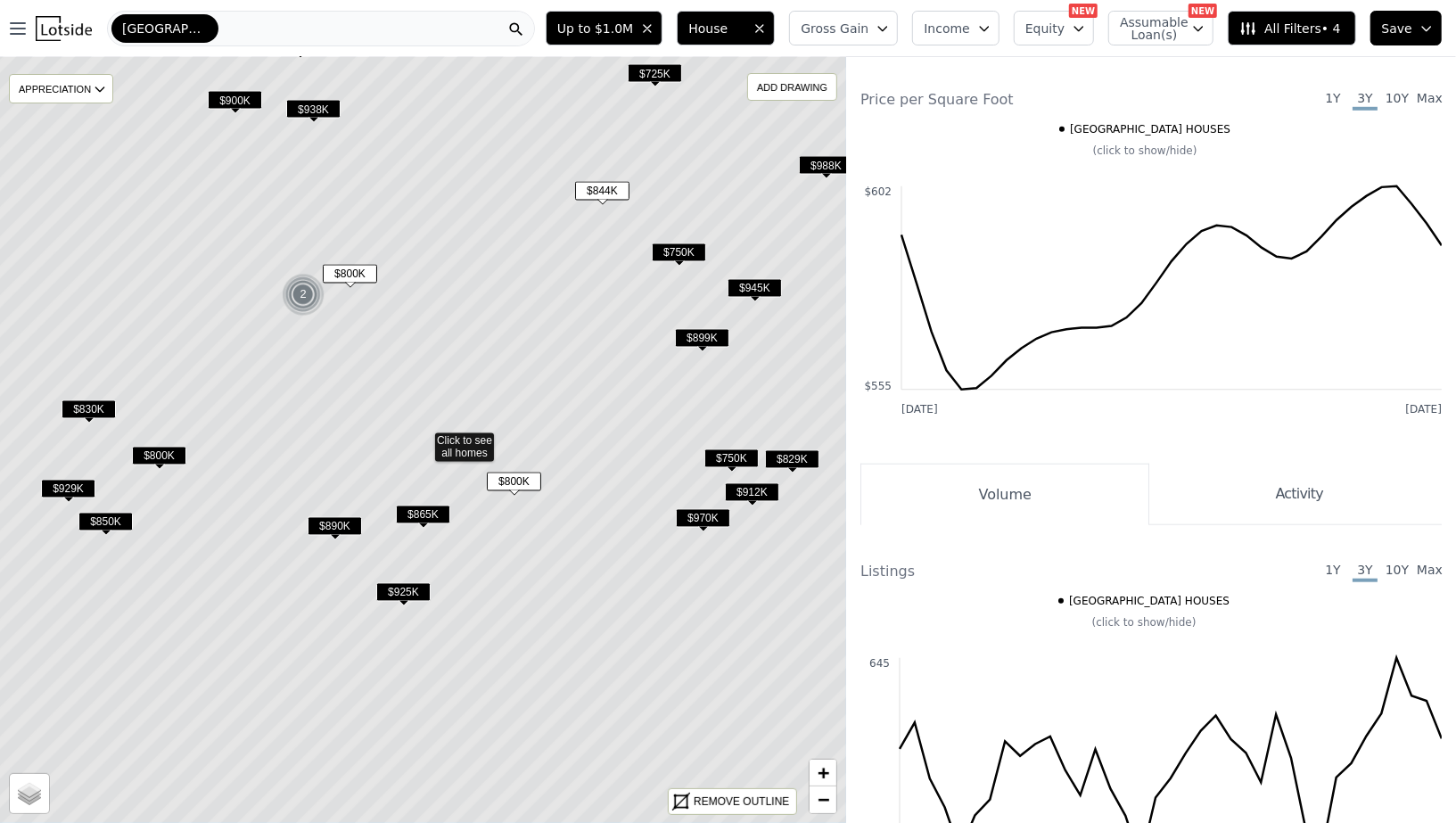
click at [422, 519] on span "$865K" at bounding box center [422, 514] width 54 height 19
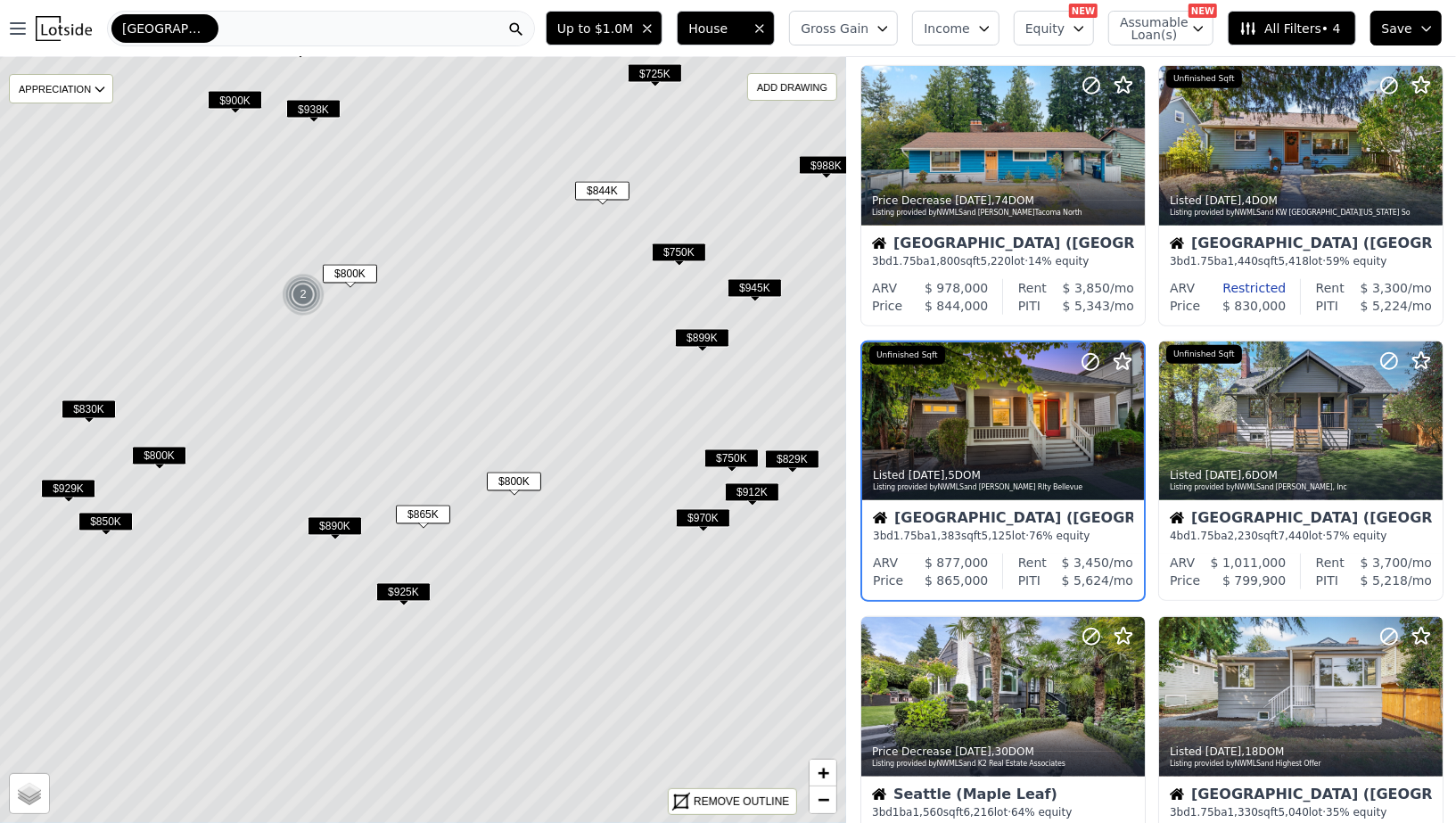
click at [728, 460] on span "$750K" at bounding box center [731, 458] width 54 height 19
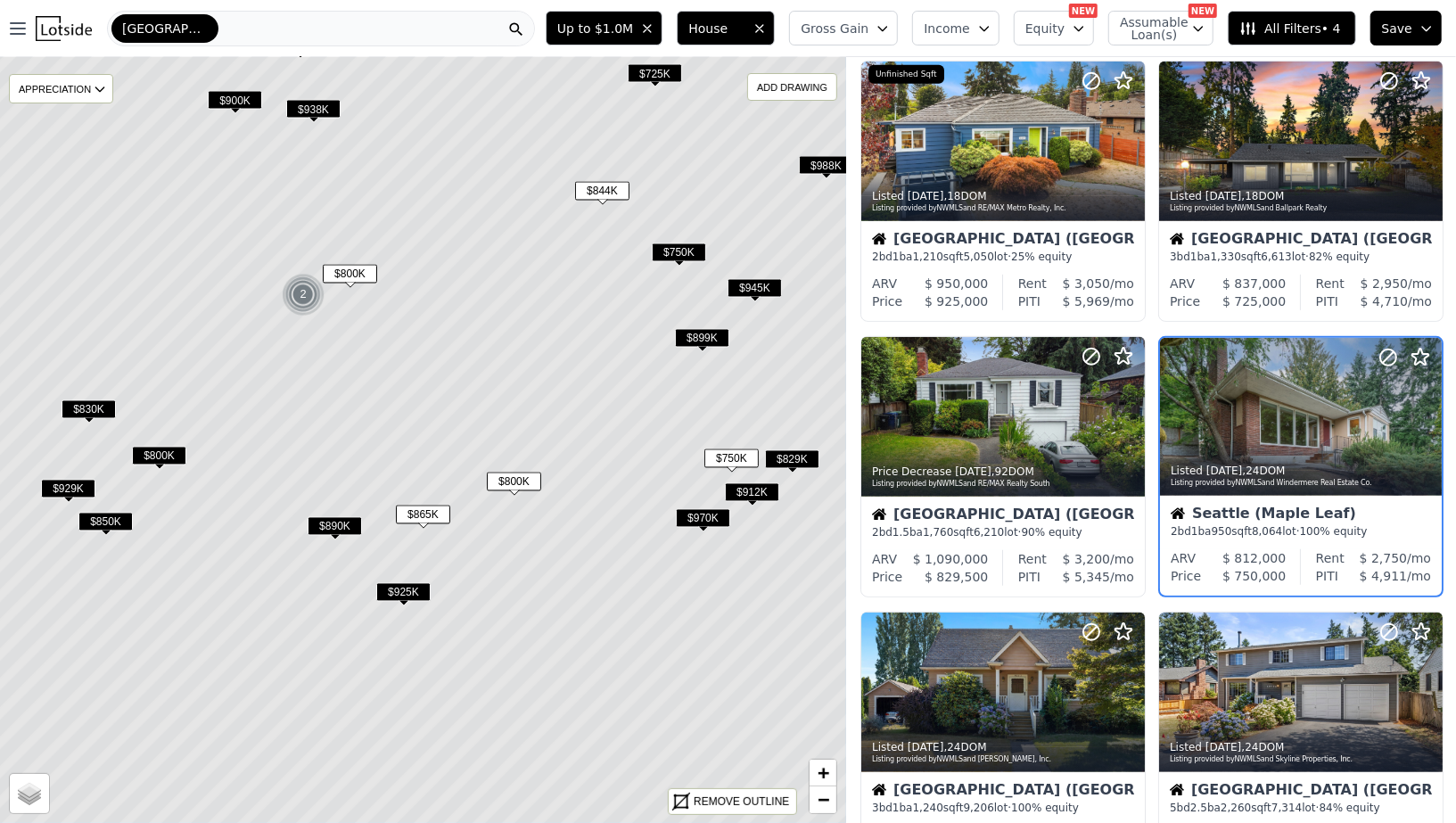
scroll to position [591, 0]
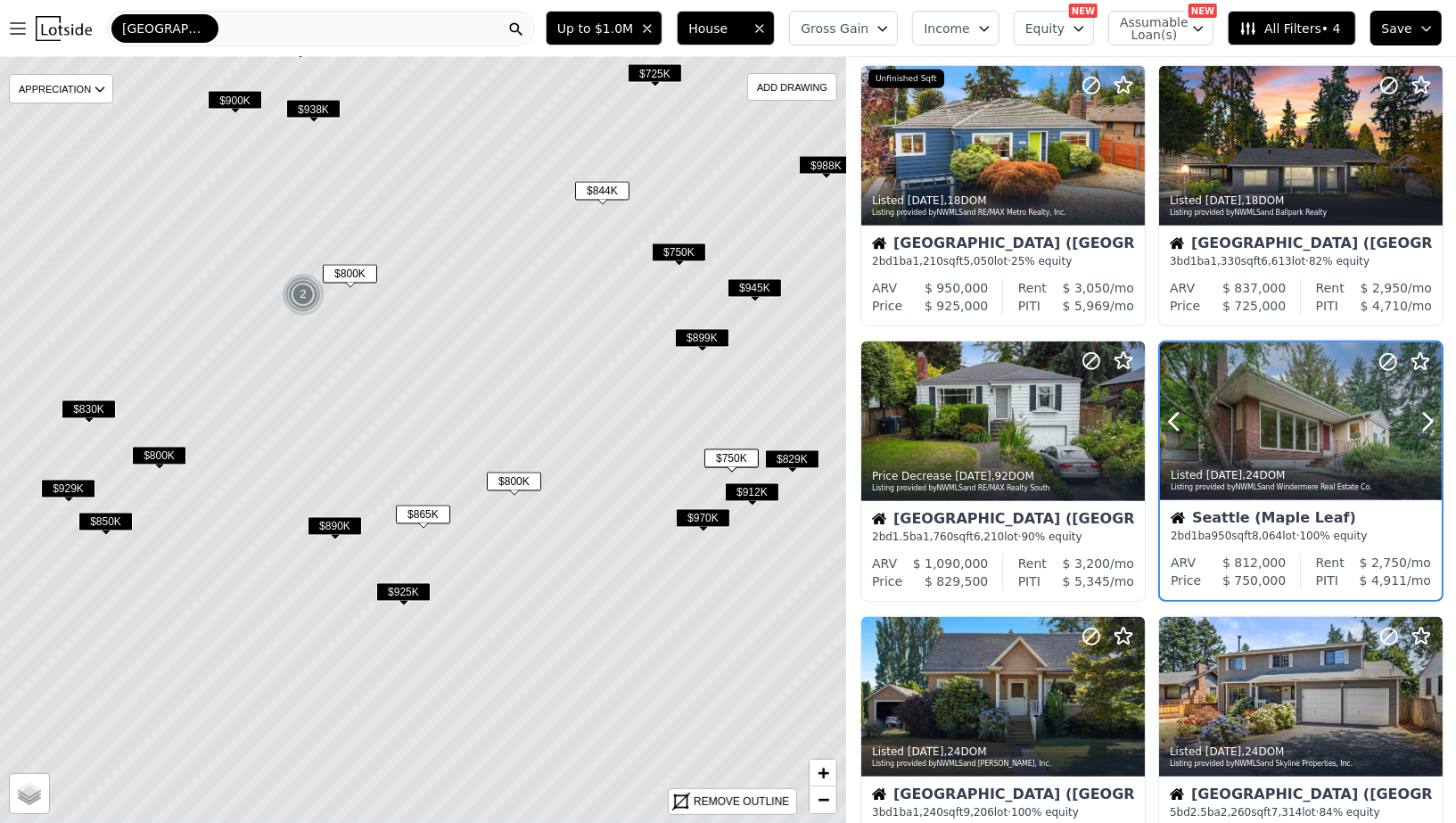
click at [1292, 420] on div at bounding box center [1301, 421] width 282 height 159
click at [170, 457] on span "$800K" at bounding box center [159, 456] width 54 height 19
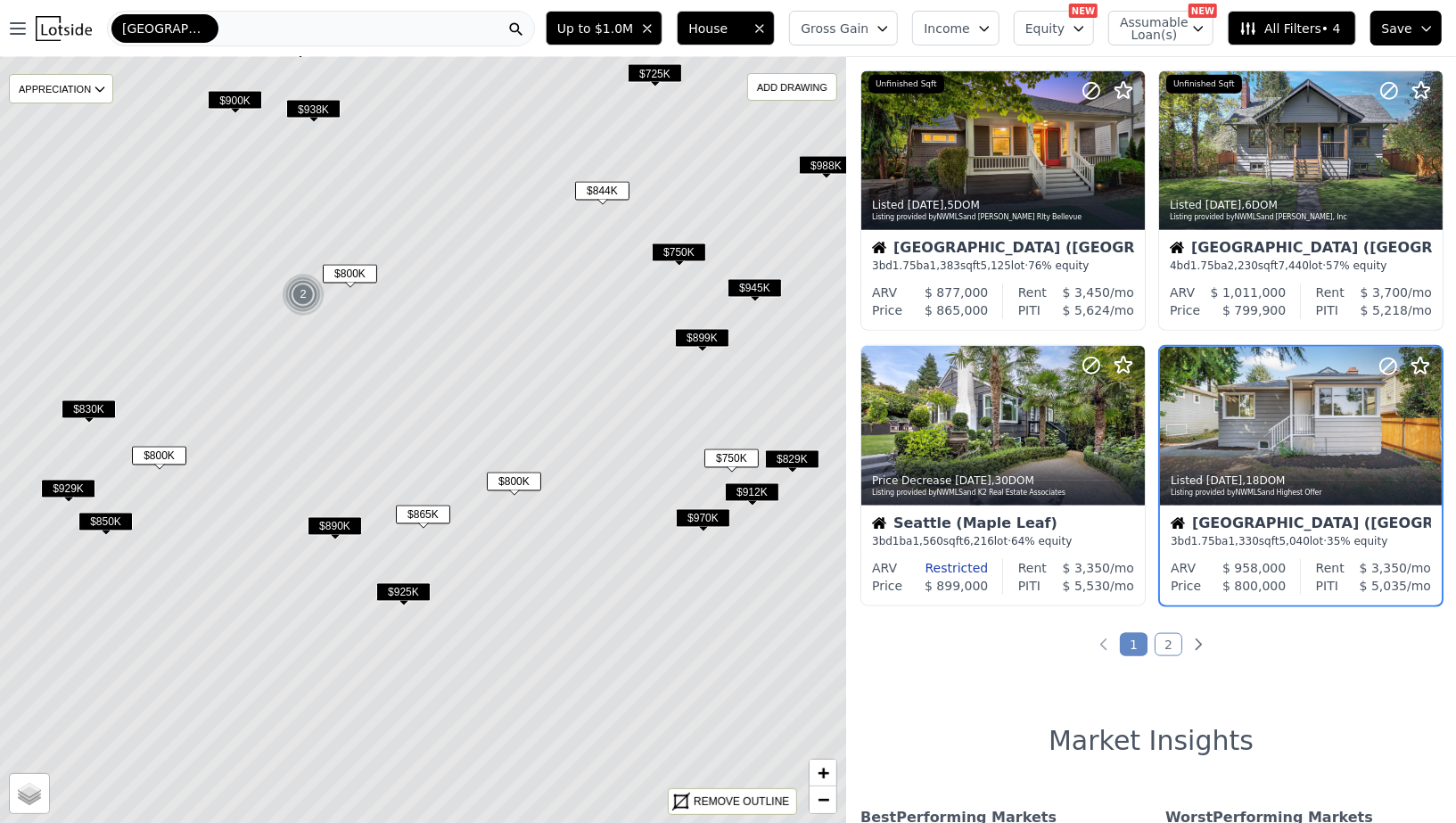
scroll to position [1142, 0]
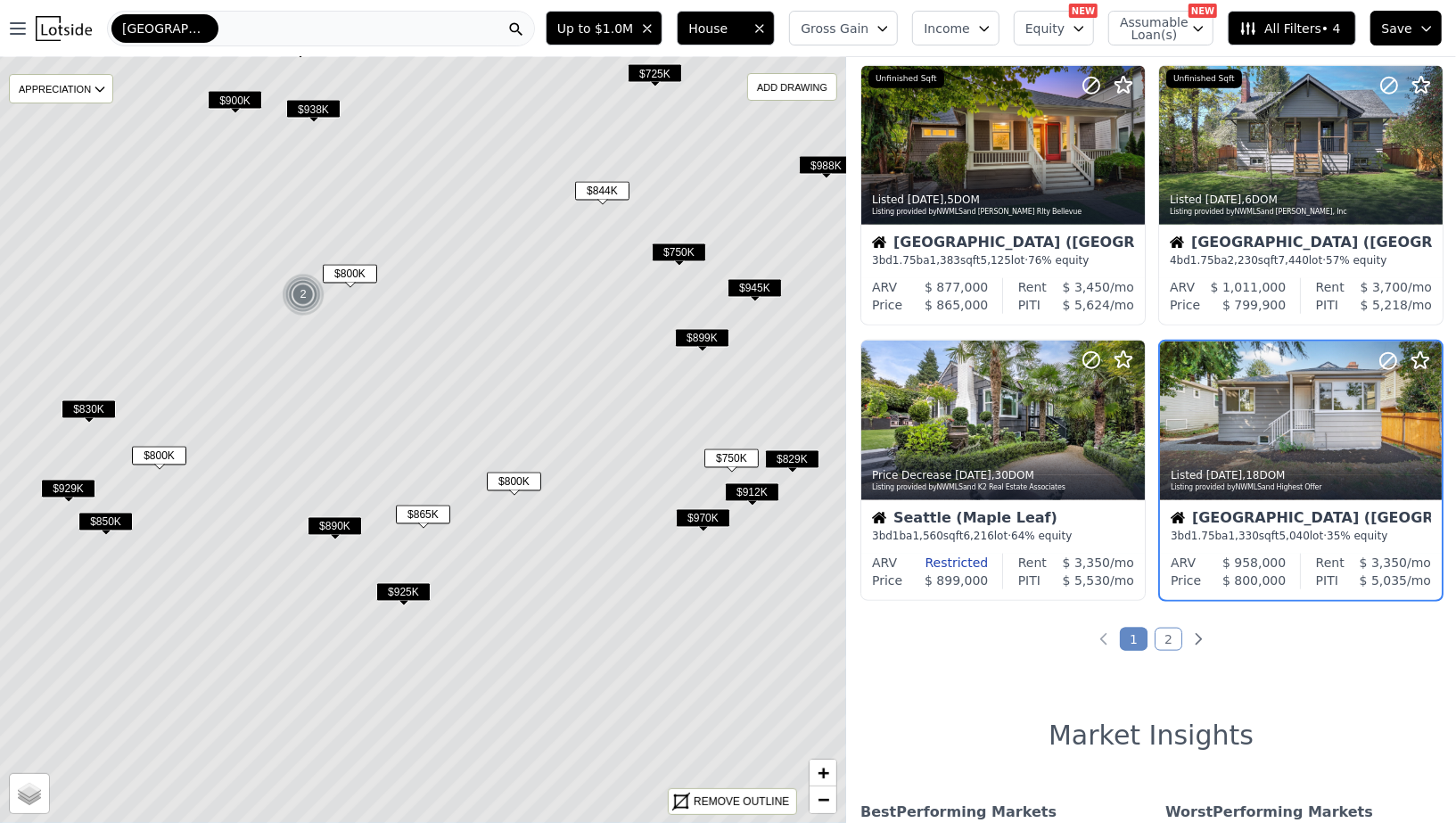
click at [1331, 16] on button "All Filters • 4" at bounding box center [1291, 28] width 127 height 35
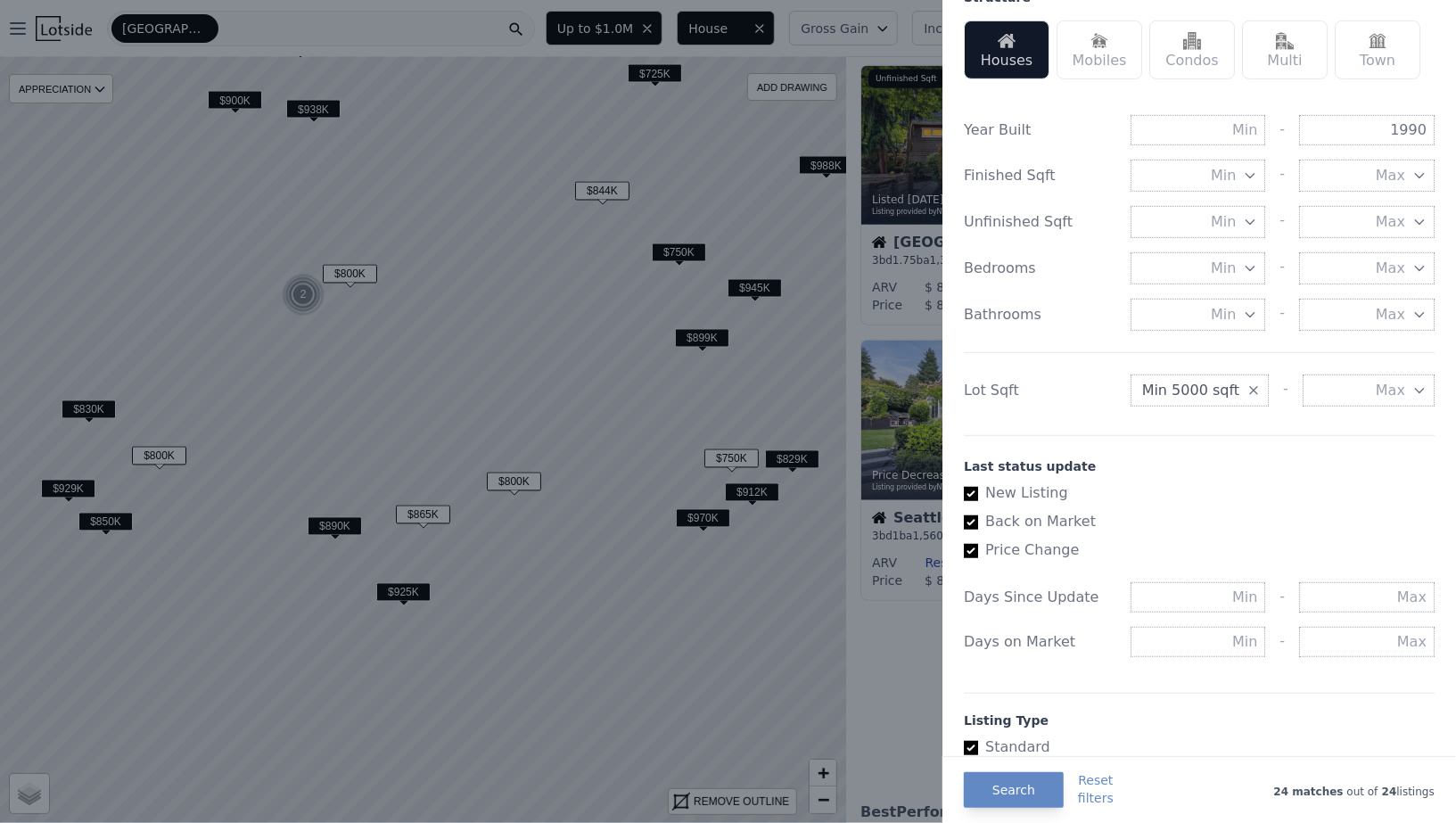
scroll to position [591, 0]
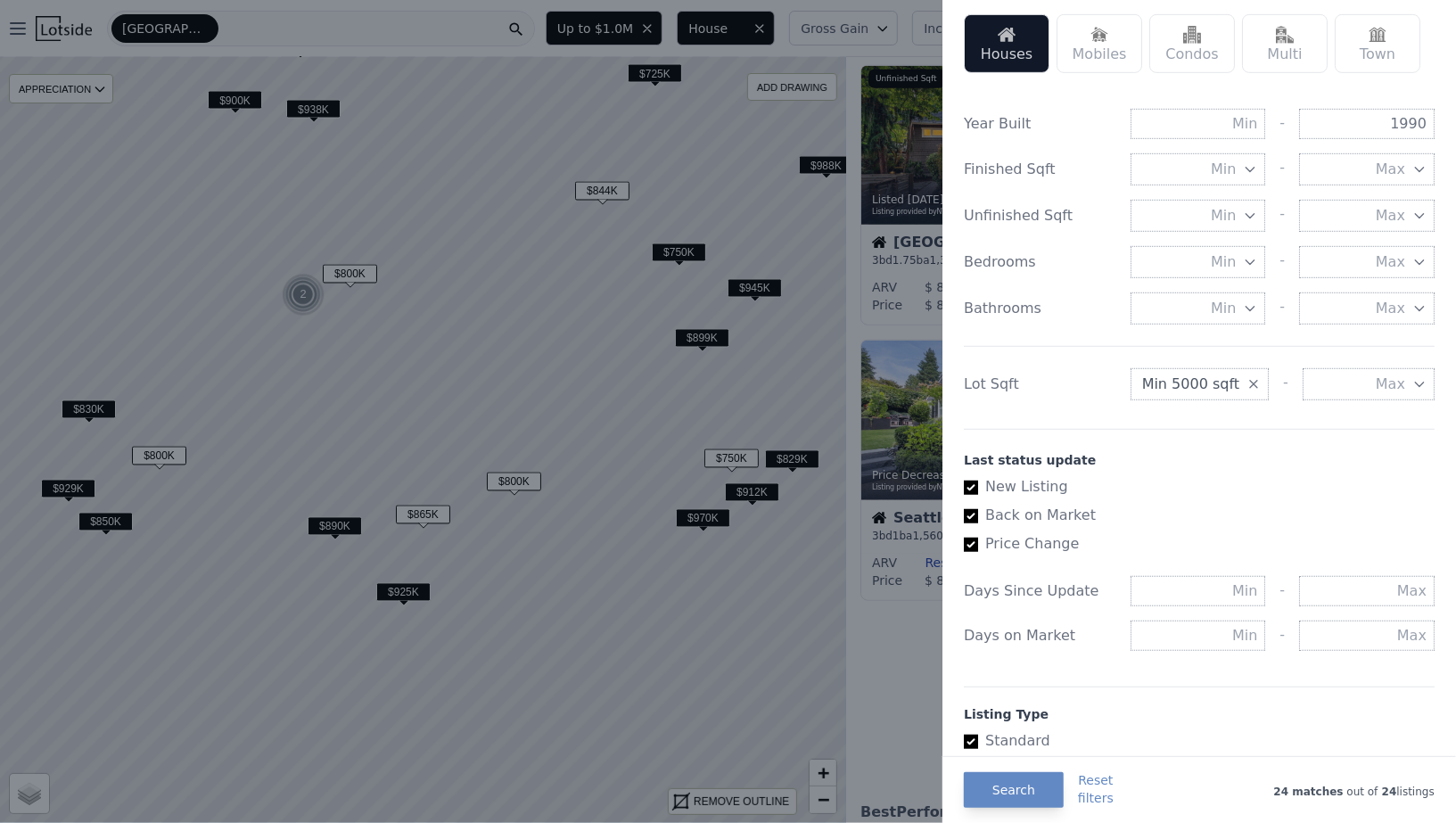
click at [1185, 379] on span "Min 5000 sqft" at bounding box center [1191, 384] width 97 height 22
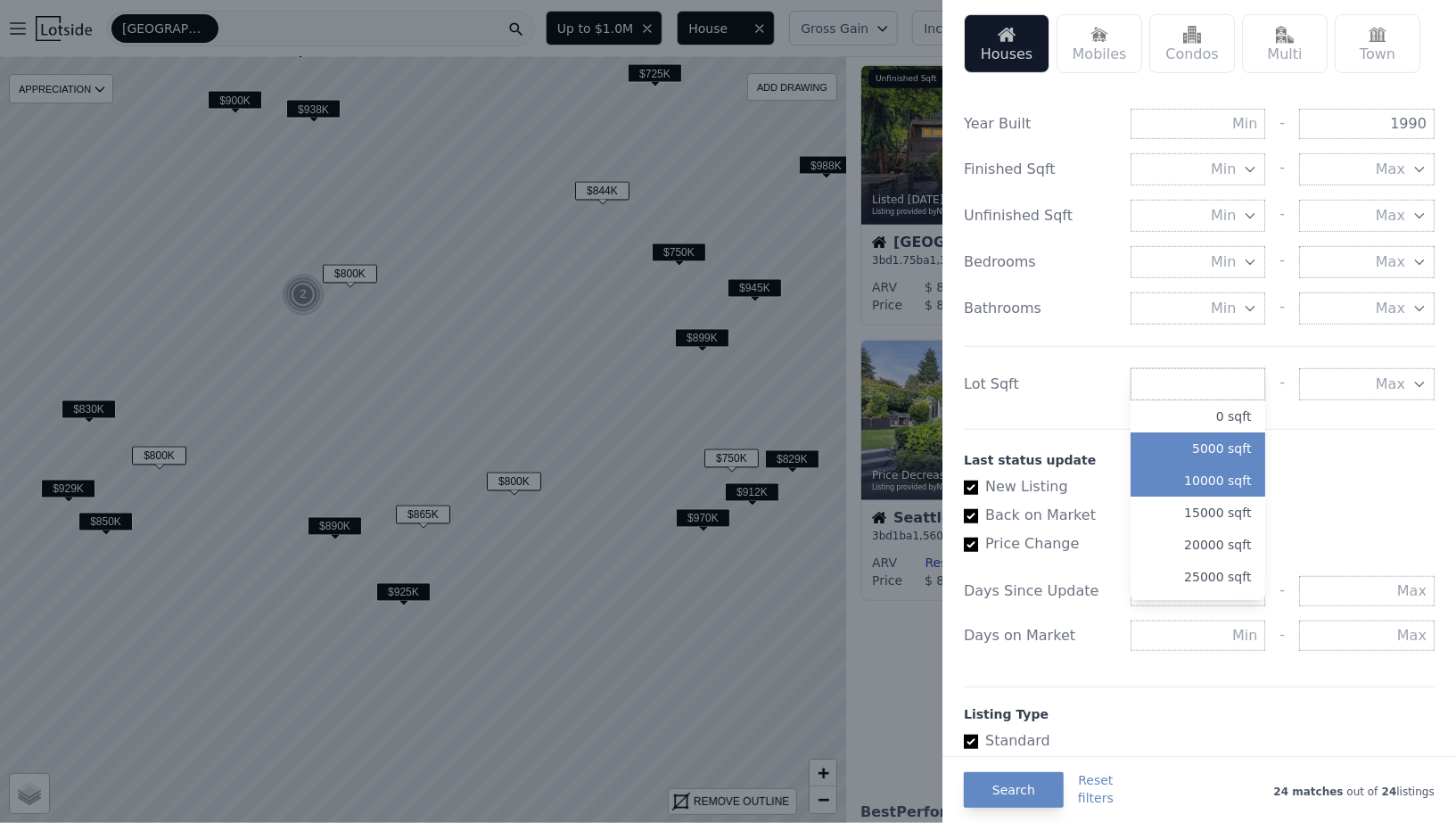
click at [1189, 477] on button "10000 sqft" at bounding box center [1198, 481] width 135 height 32
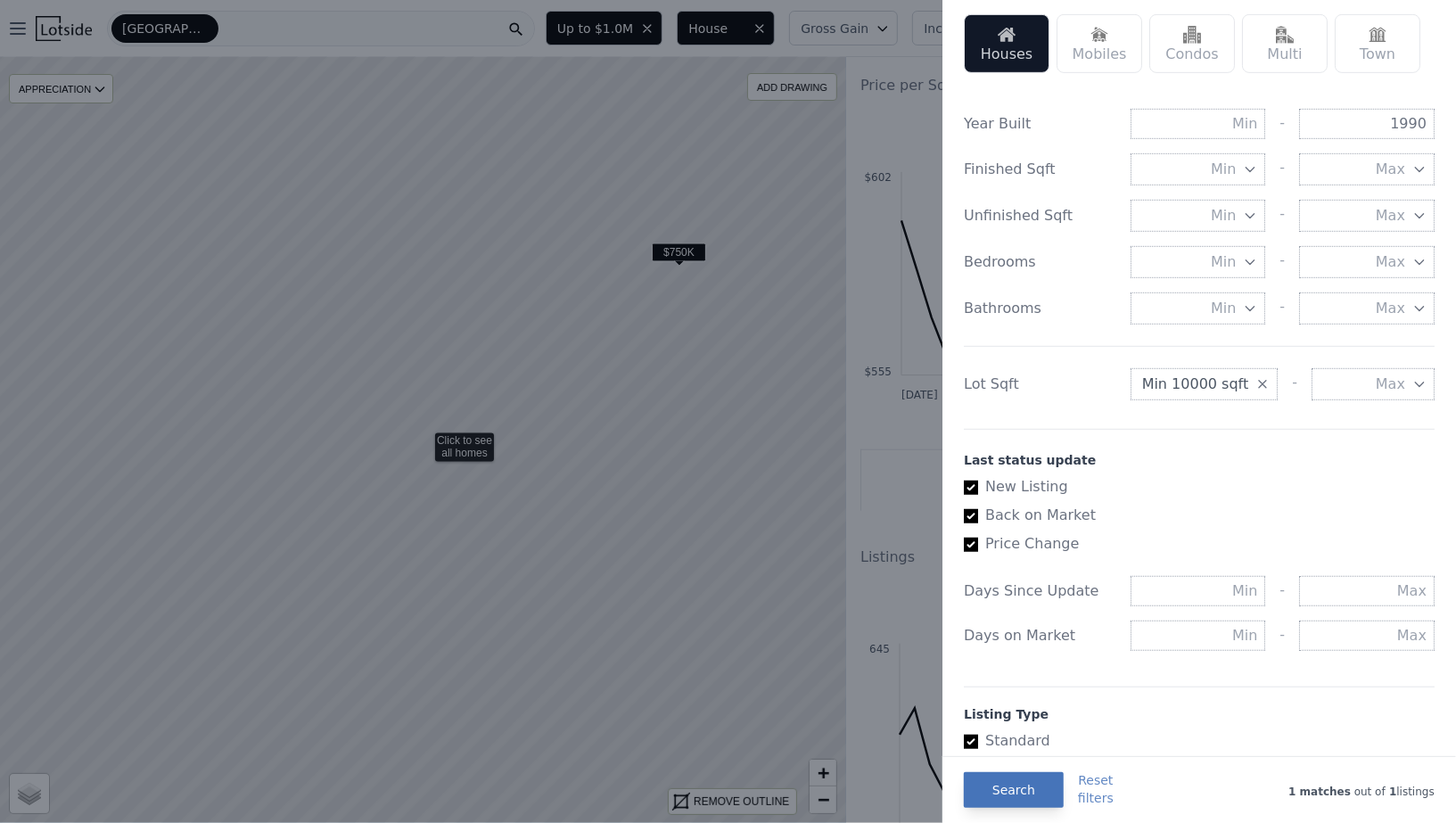
click at [1020, 791] on button "Search" at bounding box center [1014, 790] width 100 height 36
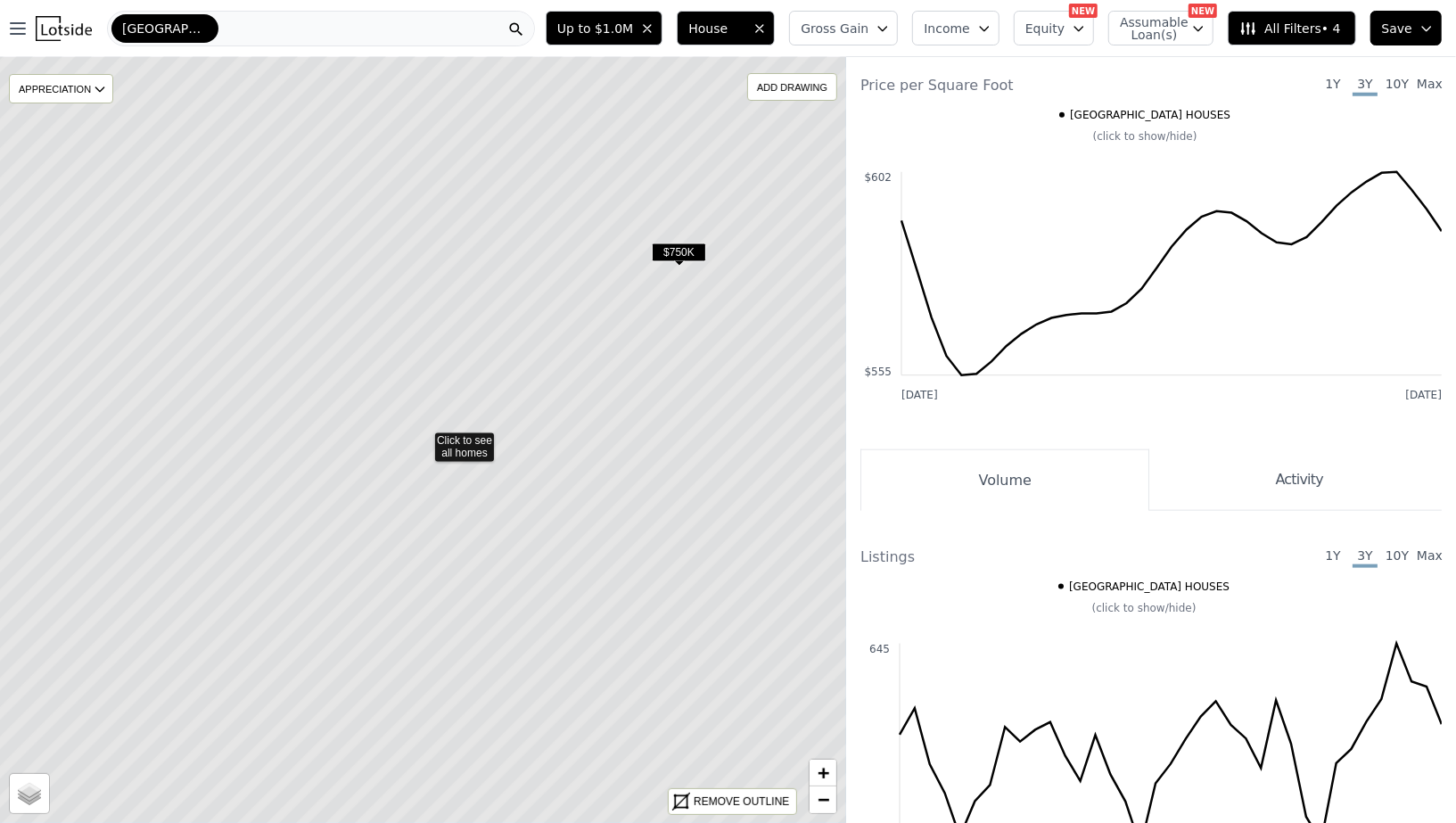
click at [679, 245] on span "$750K" at bounding box center [679, 253] width 54 height 19
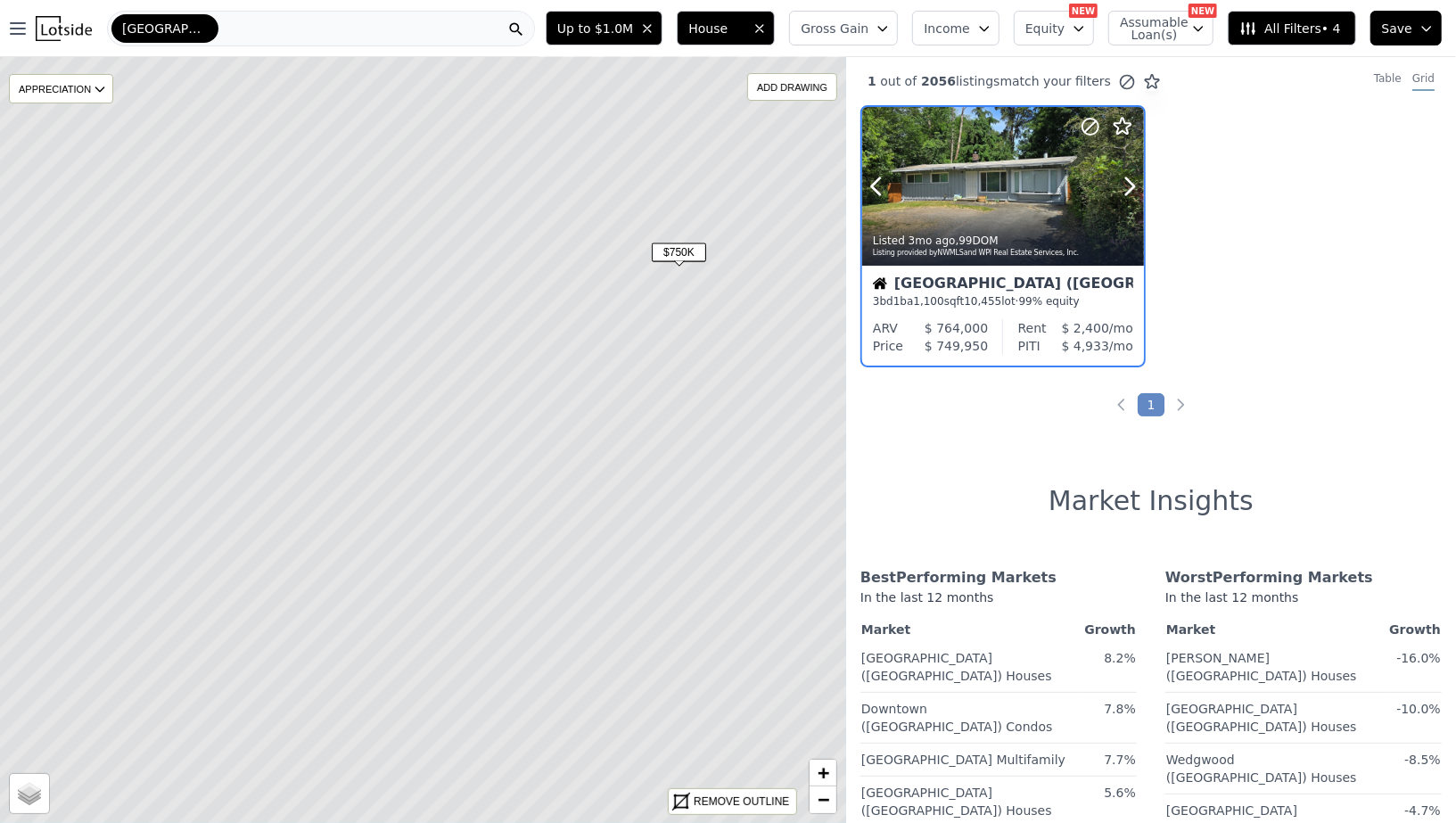
click at [942, 207] on div at bounding box center [1003, 187] width 282 height 159
click at [821, 799] on span "−" at bounding box center [823, 799] width 12 height 23
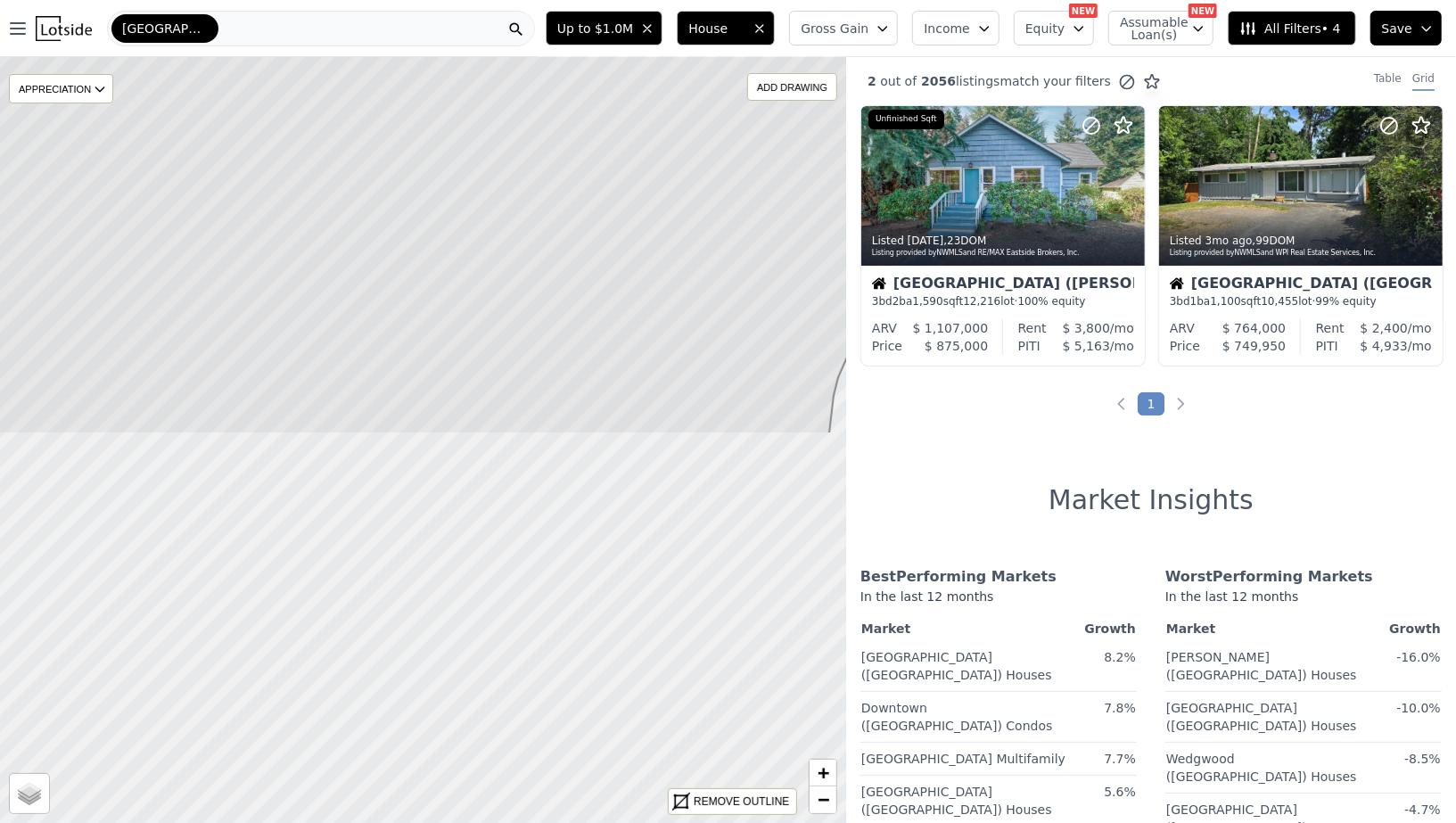
drag, startPoint x: 552, startPoint y: 741, endPoint x: 543, endPoint y: 272, distance: 469.1
click at [544, 272] on icon at bounding box center [415, 57] width 1019 height 753
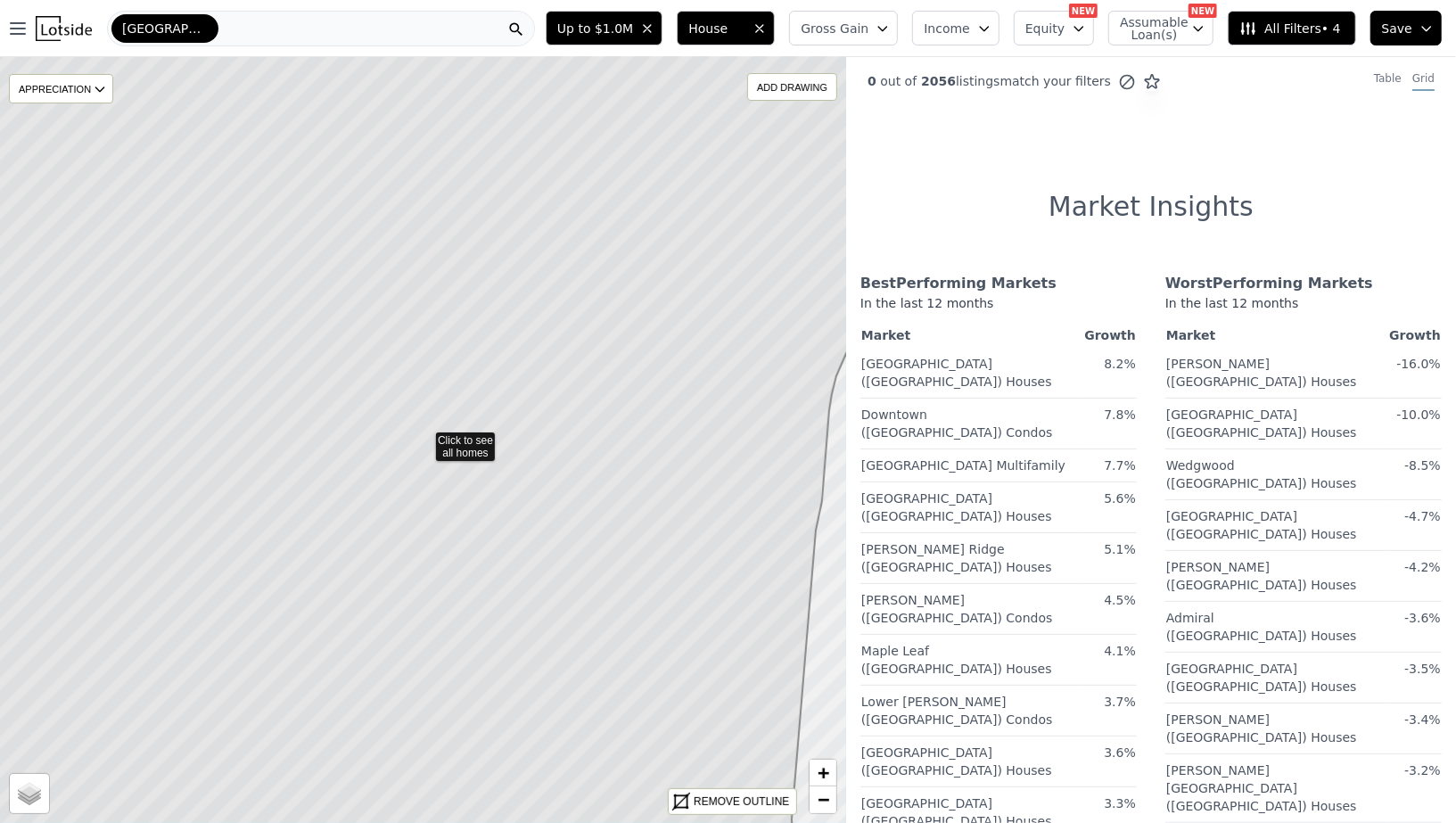
drag, startPoint x: 528, startPoint y: 446, endPoint x: 522, endPoint y: 34, distance: 412.0
click at [523, 34] on div "Open main menu Seattle Up to $1.0M House Gross Gain Income Equity NEW Assumable…" at bounding box center [728, 412] width 1456 height 823
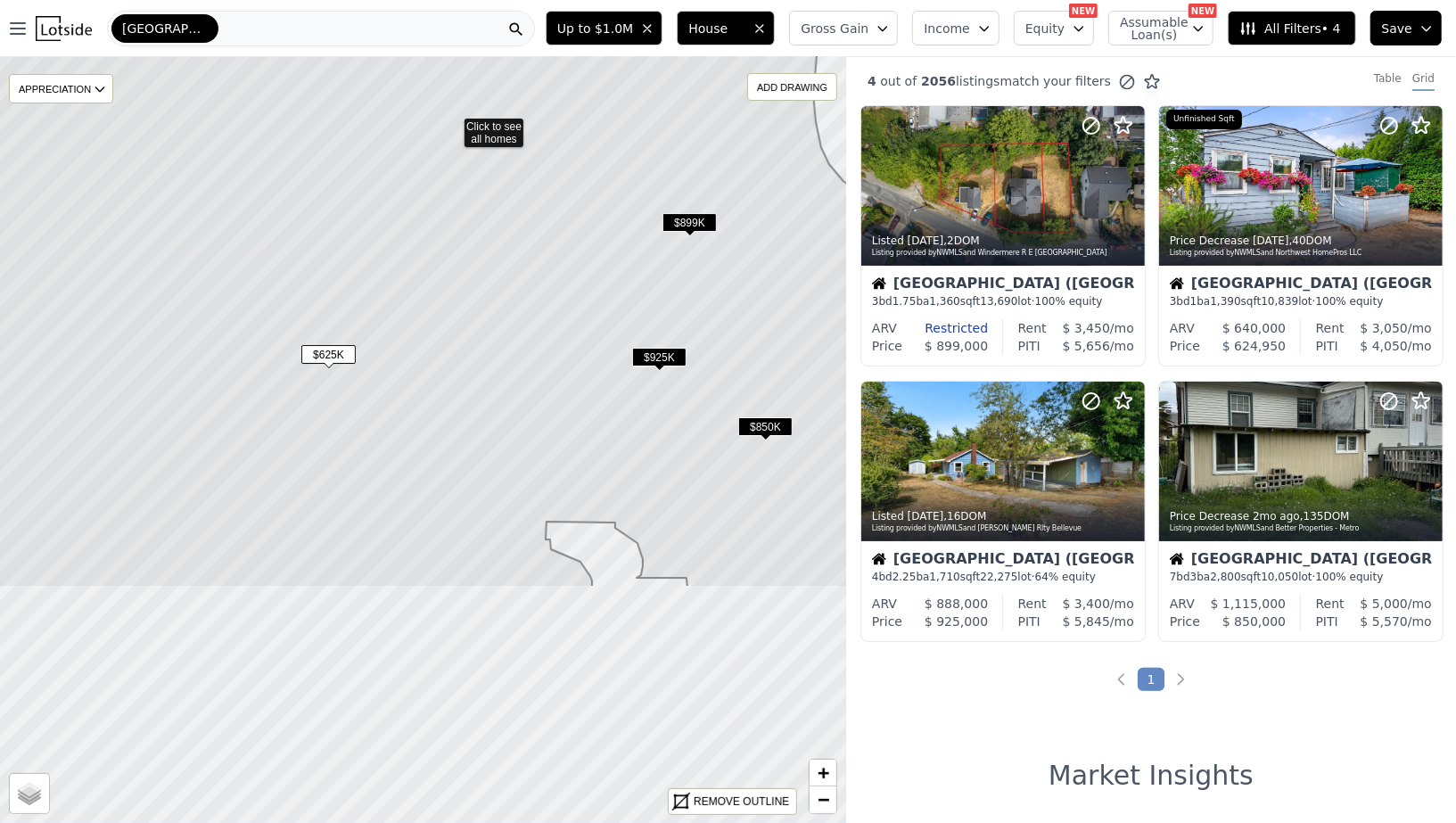
drag, startPoint x: 603, startPoint y: 633, endPoint x: 631, endPoint y: 320, distance: 314.2
click at [631, 320] on icon at bounding box center [447, 126] width 1010 height 922
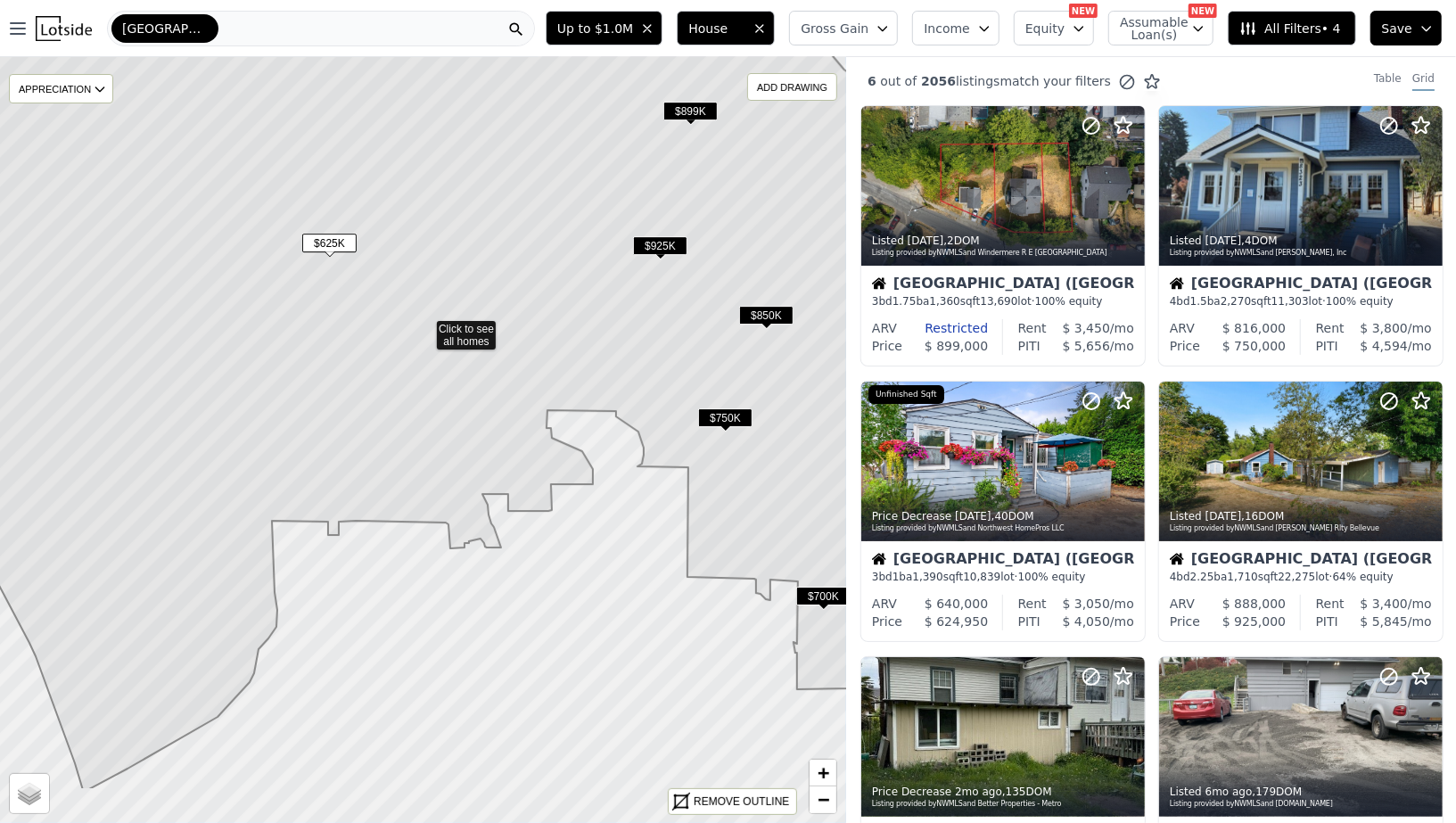
drag, startPoint x: 582, startPoint y: 484, endPoint x: 581, endPoint y: 258, distance: 226.0
click at [582, 257] on icon at bounding box center [423, 328] width 1019 height 922
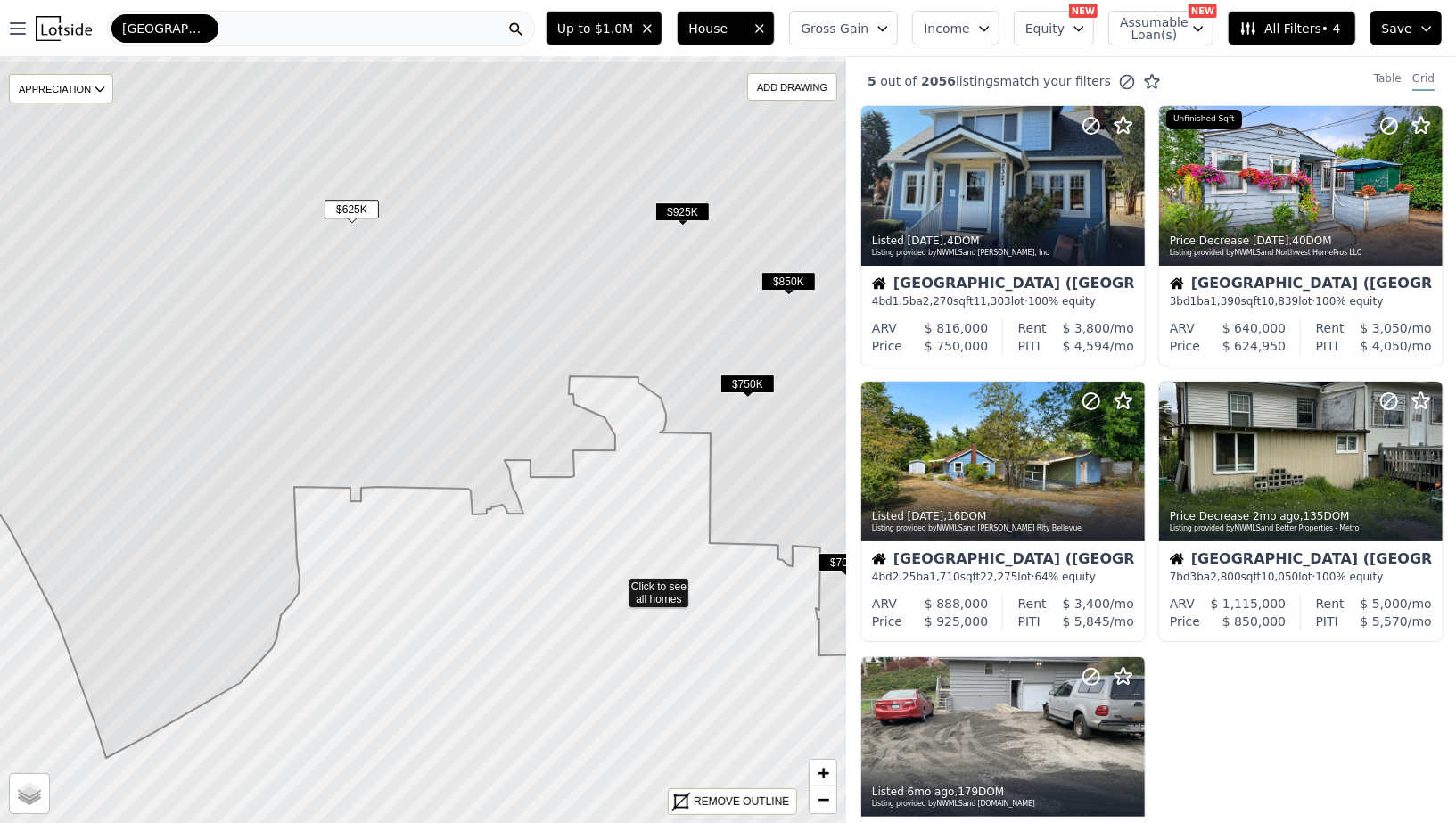
drag, startPoint x: 593, startPoint y: 500, endPoint x: 617, endPoint y: 587, distance: 90.2
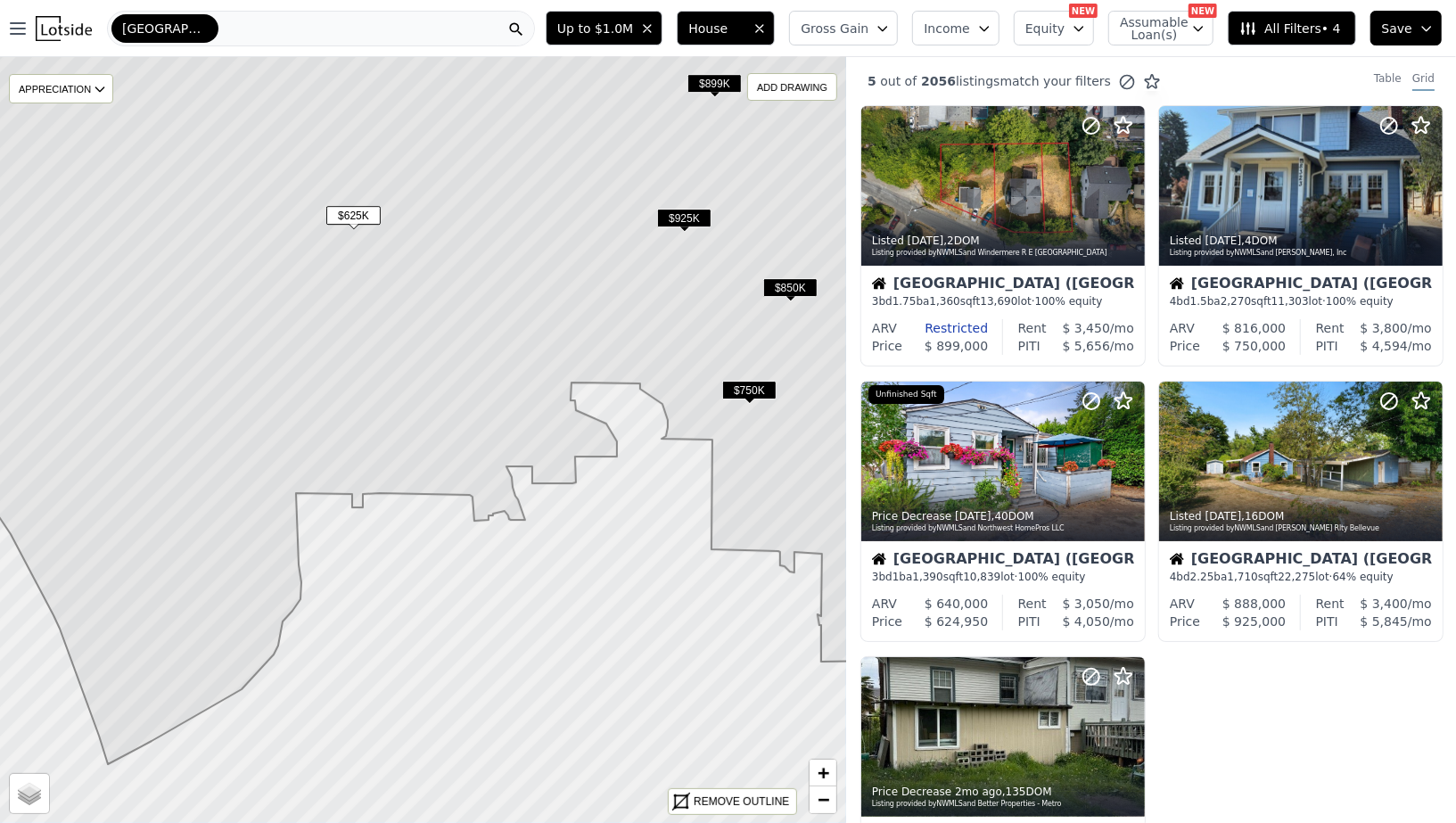
click at [351, 218] on span "$625K" at bounding box center [353, 215] width 54 height 19
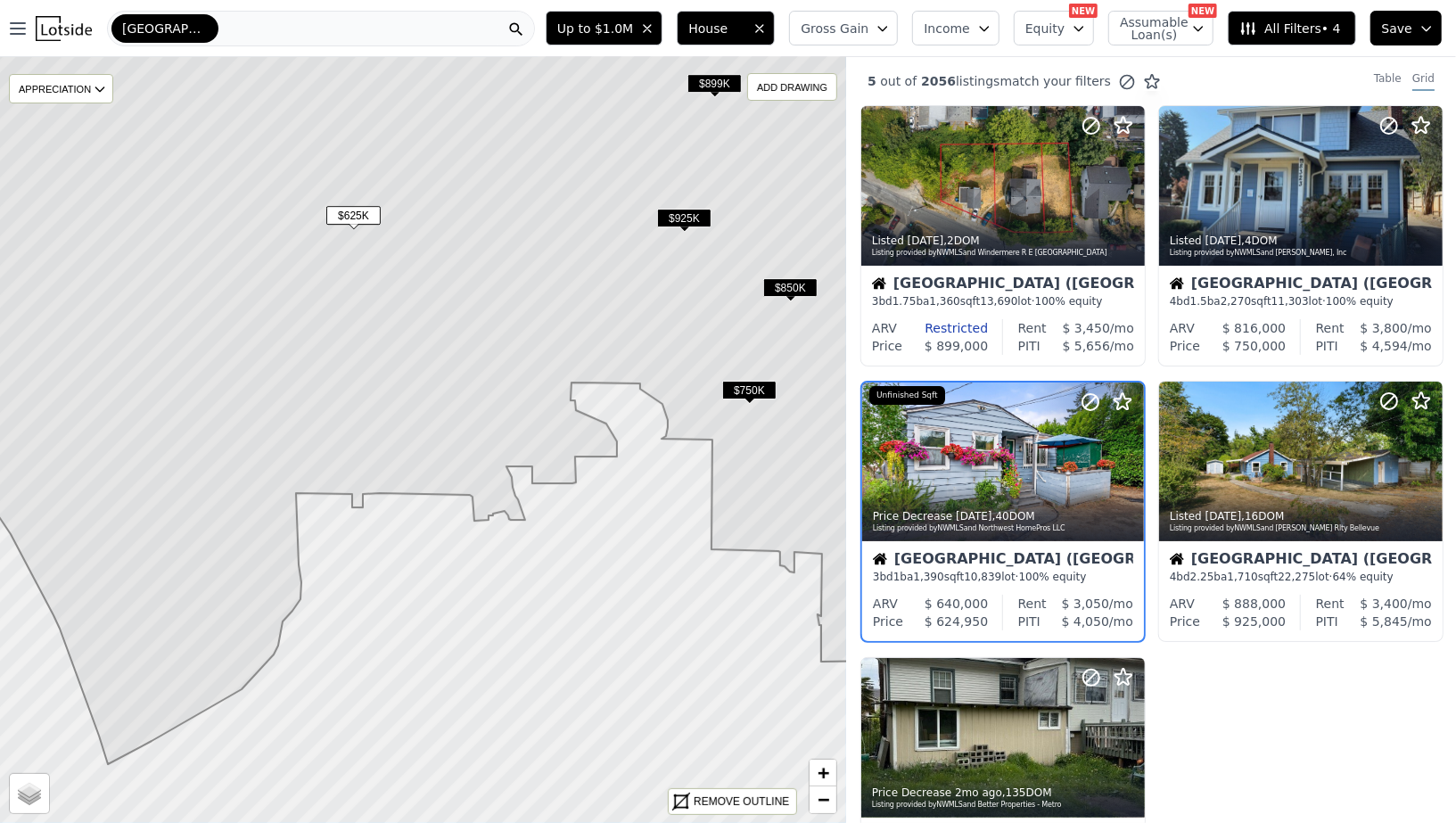
scroll to position [42, 0]
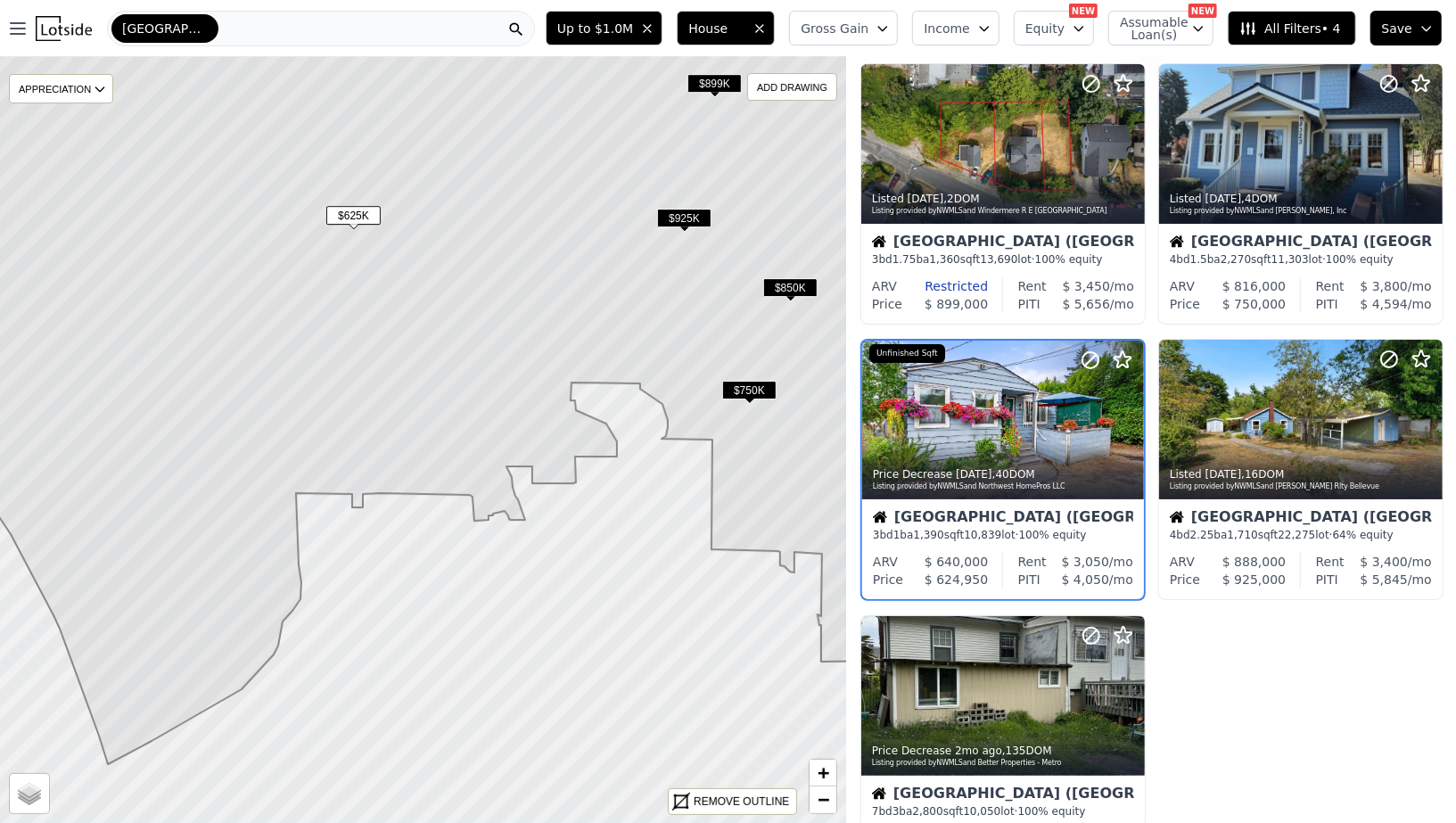
click at [150, 36] on span "[GEOGRAPHIC_DATA]" at bounding box center [164, 29] width 86 height 18
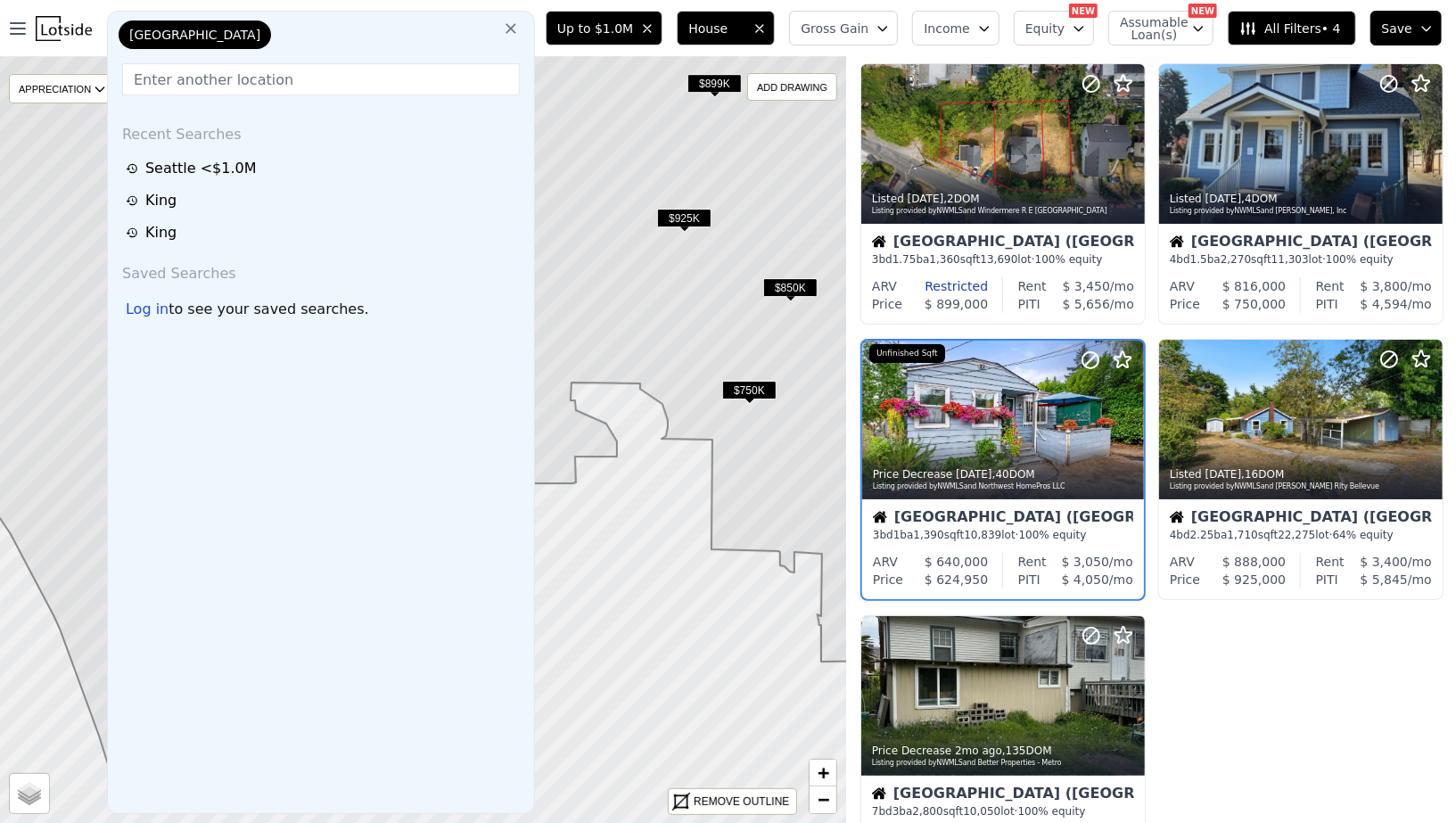
click at [520, 33] on icon at bounding box center [511, 29] width 18 height 18
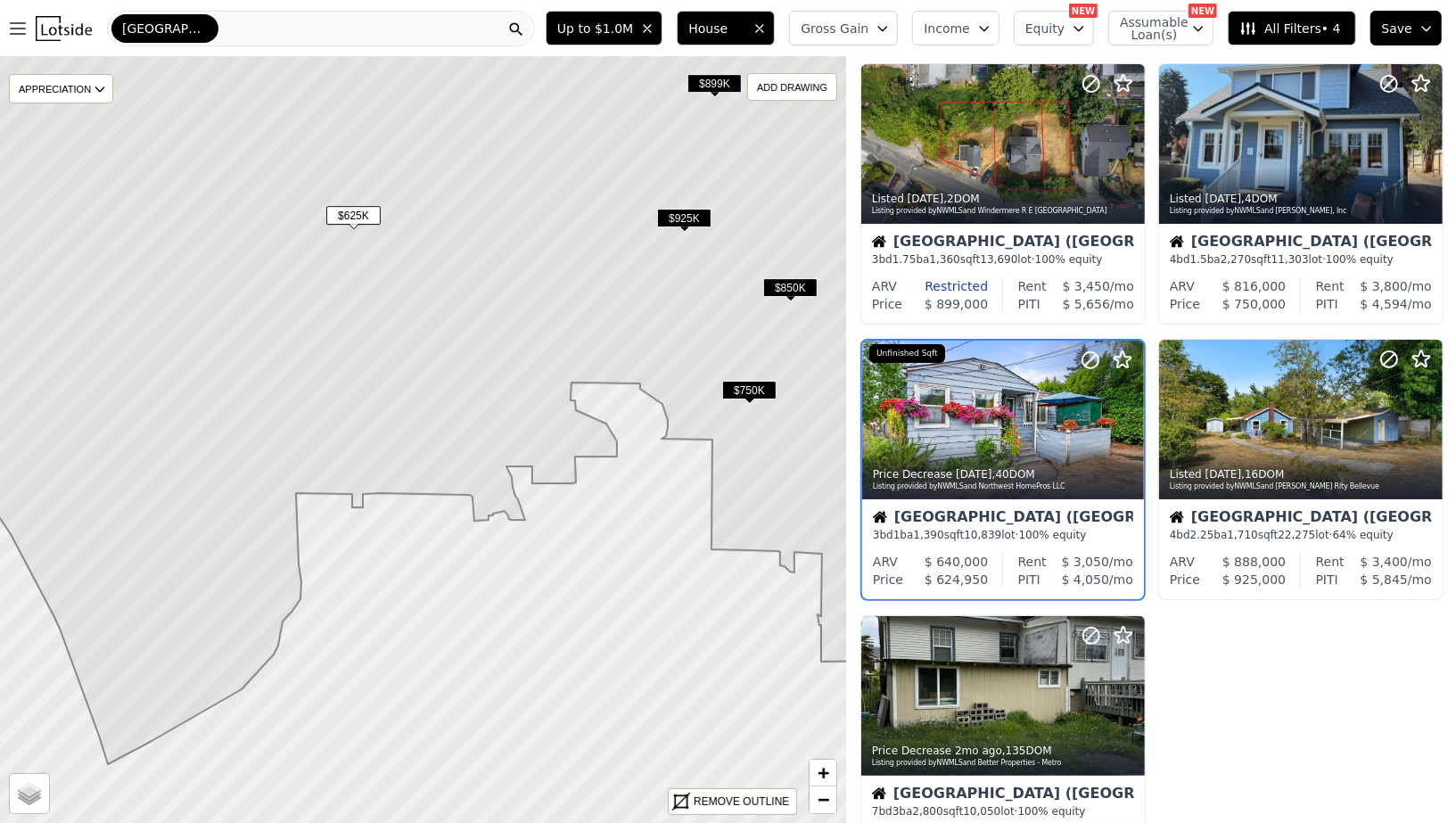
click at [170, 30] on div "[GEOGRAPHIC_DATA]" at bounding box center [164, 29] width 107 height 29
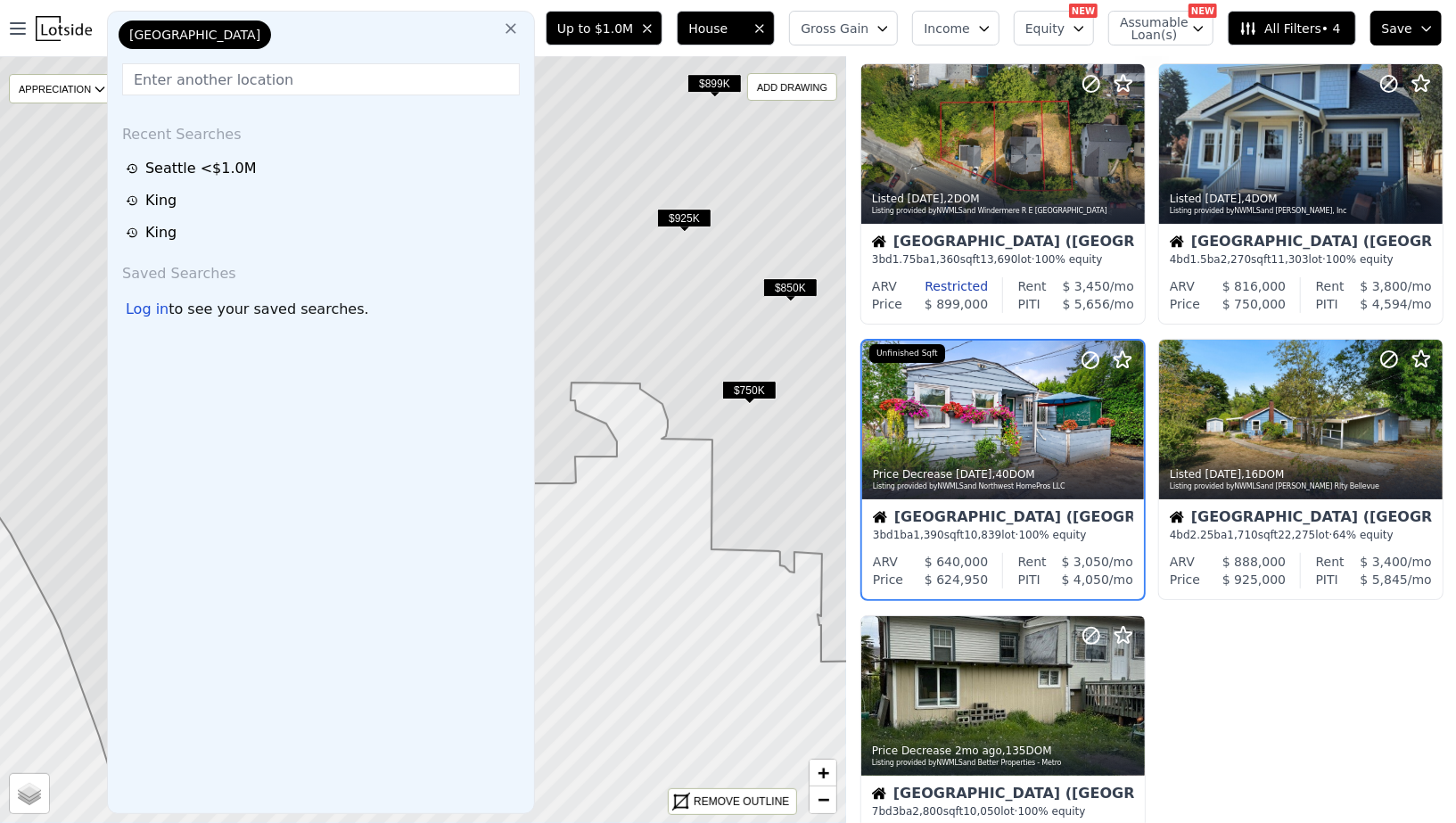
click at [167, 31] on span "[GEOGRAPHIC_DATA]" at bounding box center [194, 35] width 131 height 18
click at [201, 73] on input "text" at bounding box center [320, 79] width 397 height 32
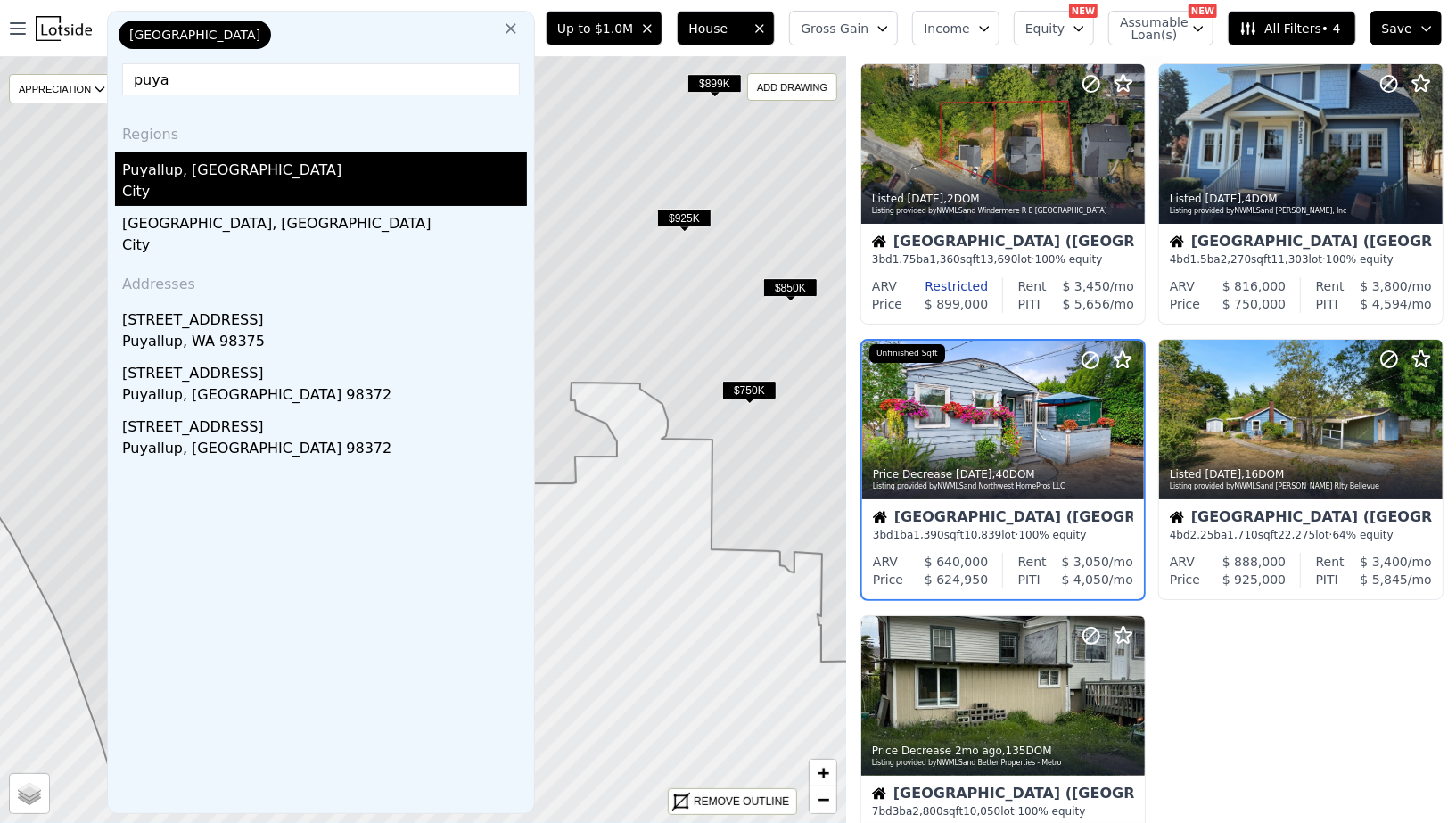
type input "puya"
click at [175, 172] on div "Puyallup, WA" at bounding box center [324, 167] width 404 height 29
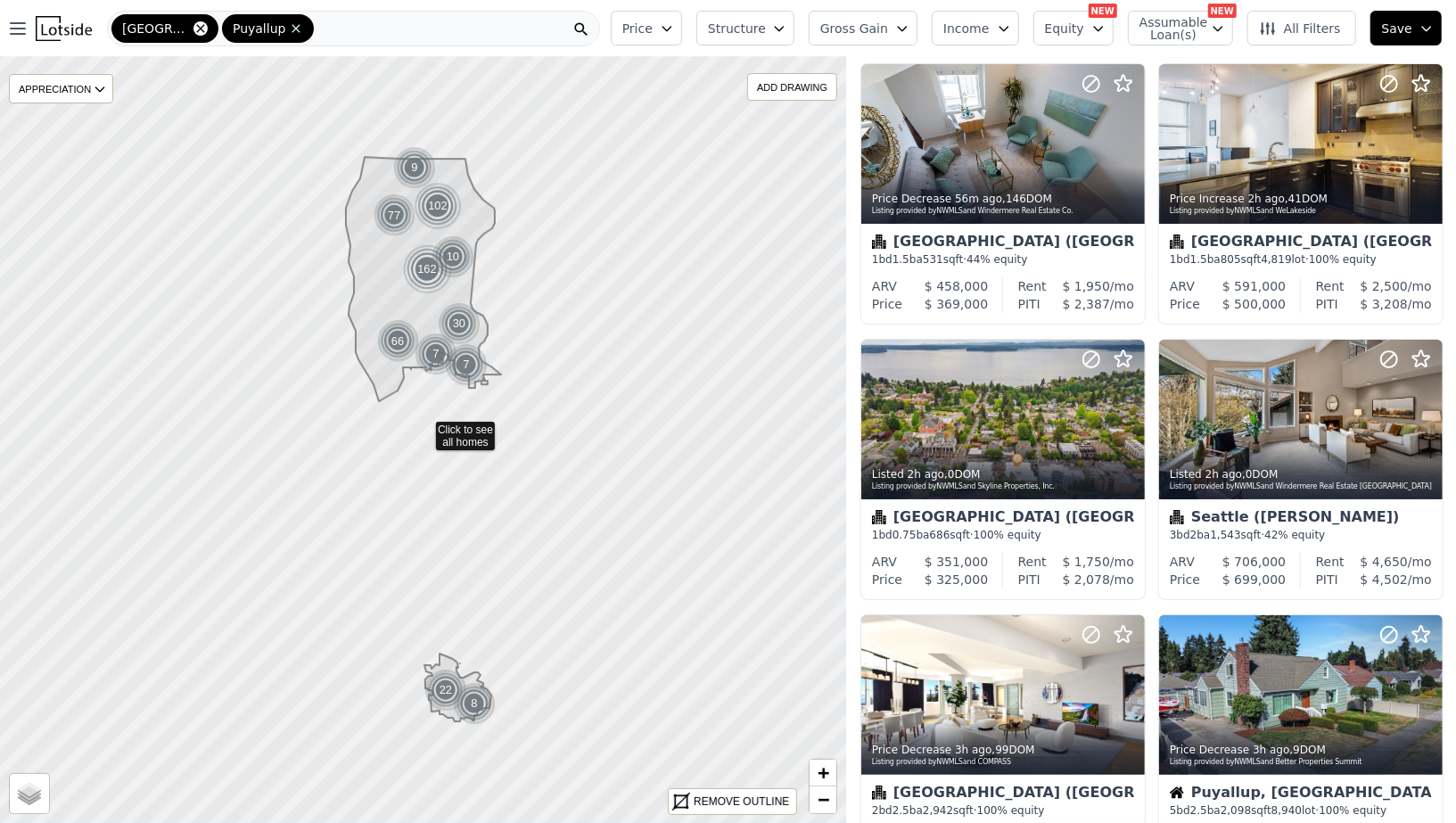
click at [196, 27] on icon at bounding box center [199, 28] width 8 height 8
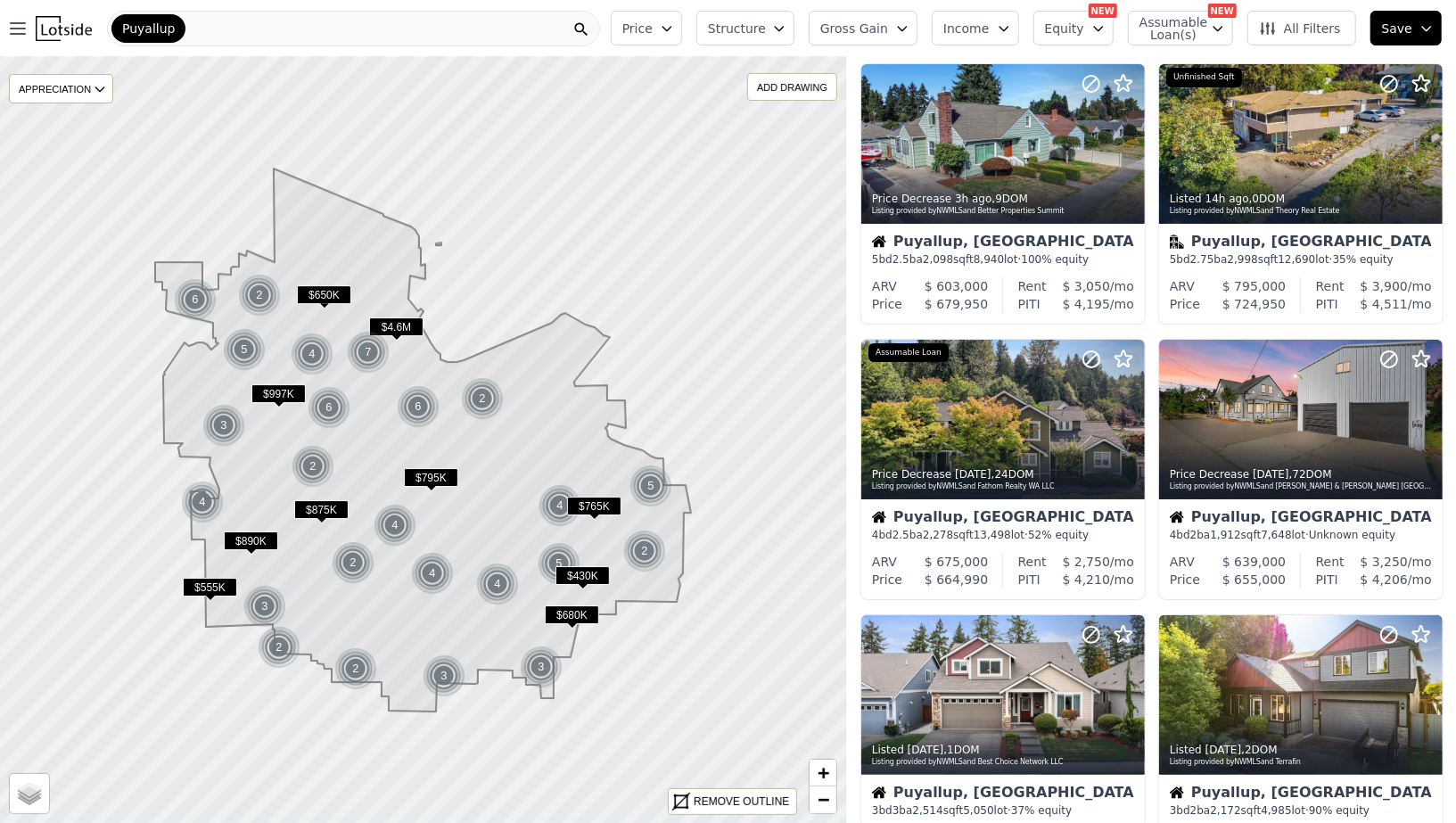
click at [1294, 29] on span "All Filters" at bounding box center [1299, 29] width 82 height 18
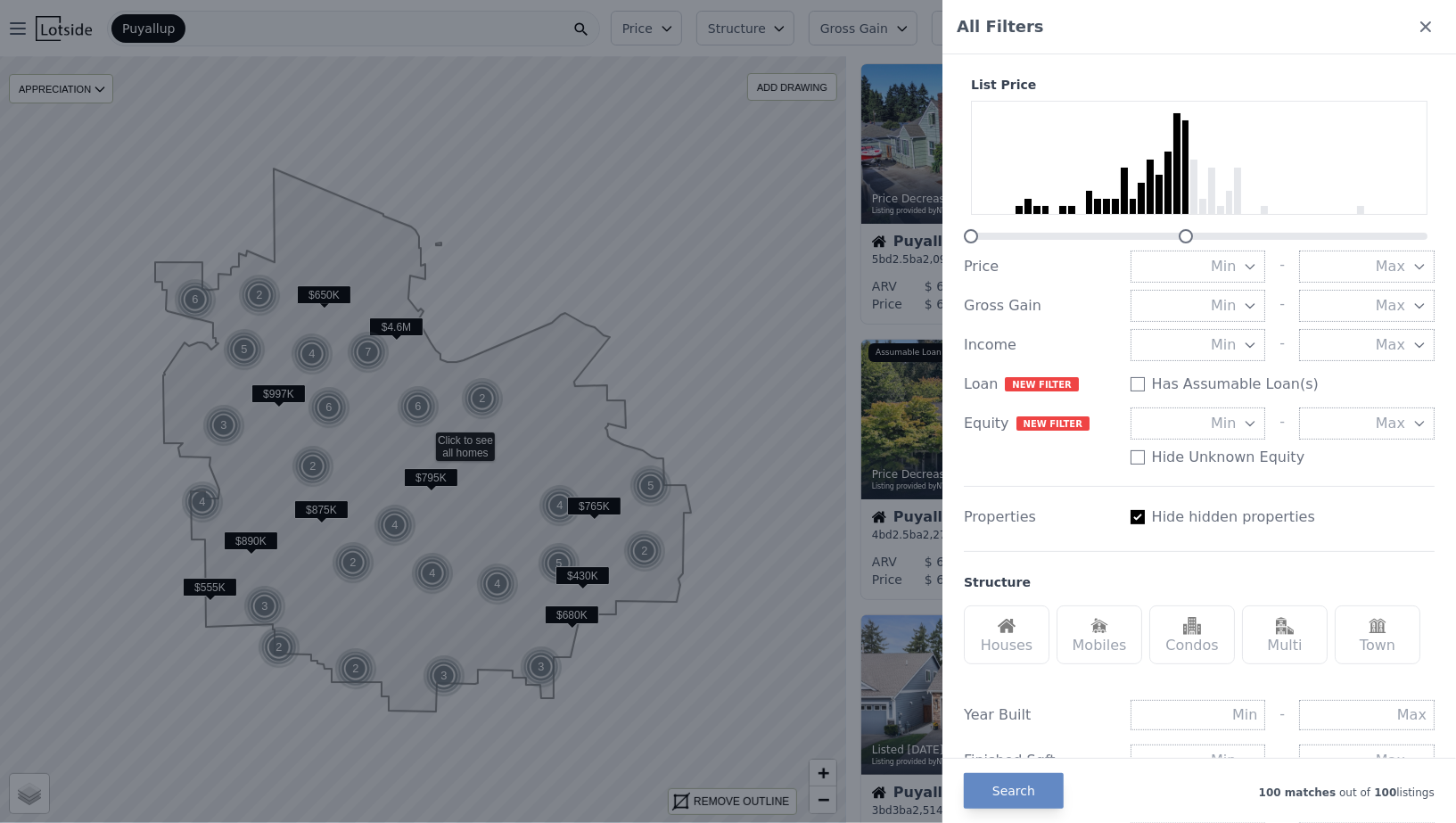
drag, startPoint x: 1424, startPoint y: 234, endPoint x: 1186, endPoint y: 224, distance: 238.2
click at [1186, 224] on div "List Price" at bounding box center [1199, 160] width 470 height 168
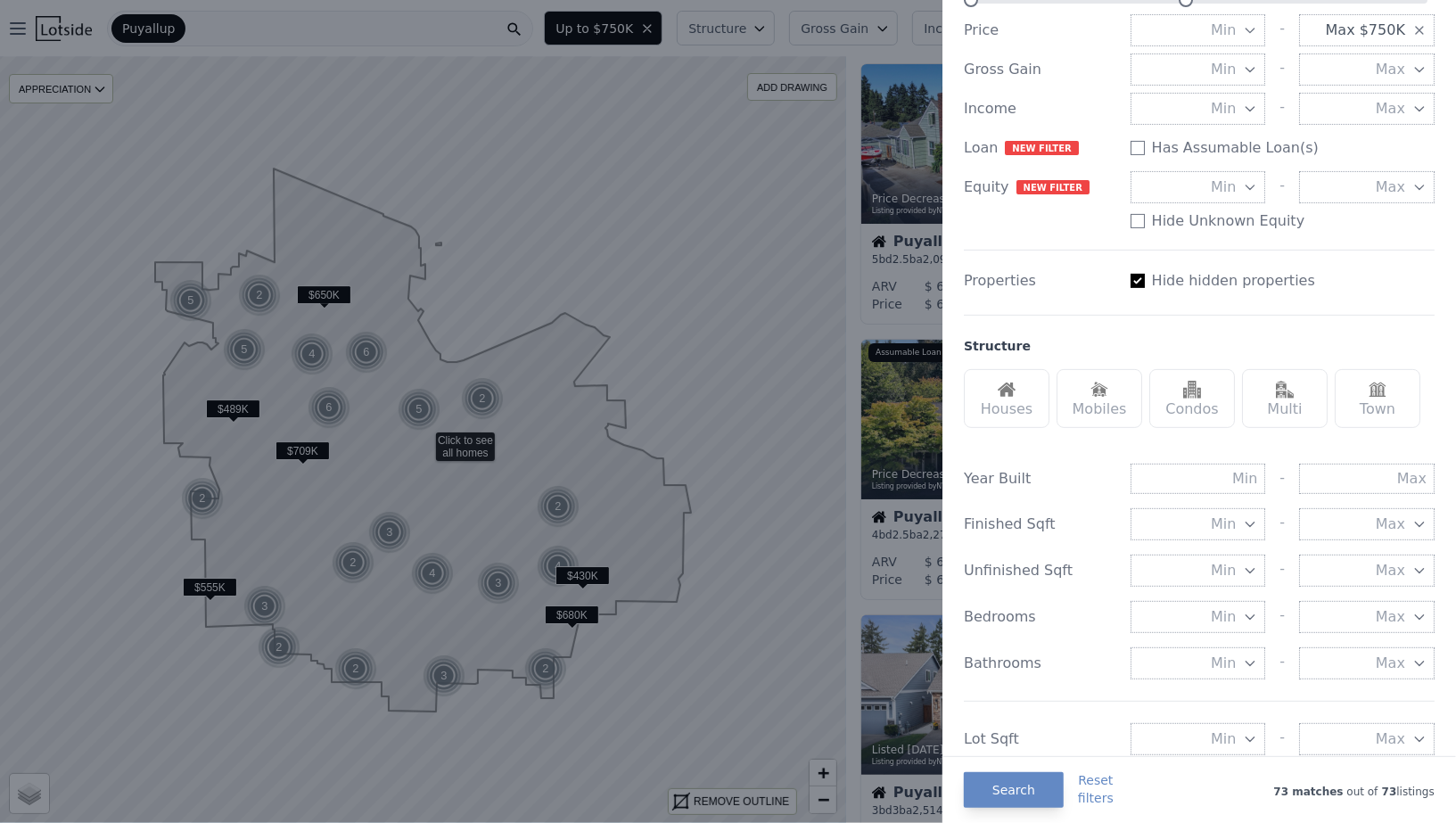
scroll to position [246, 0]
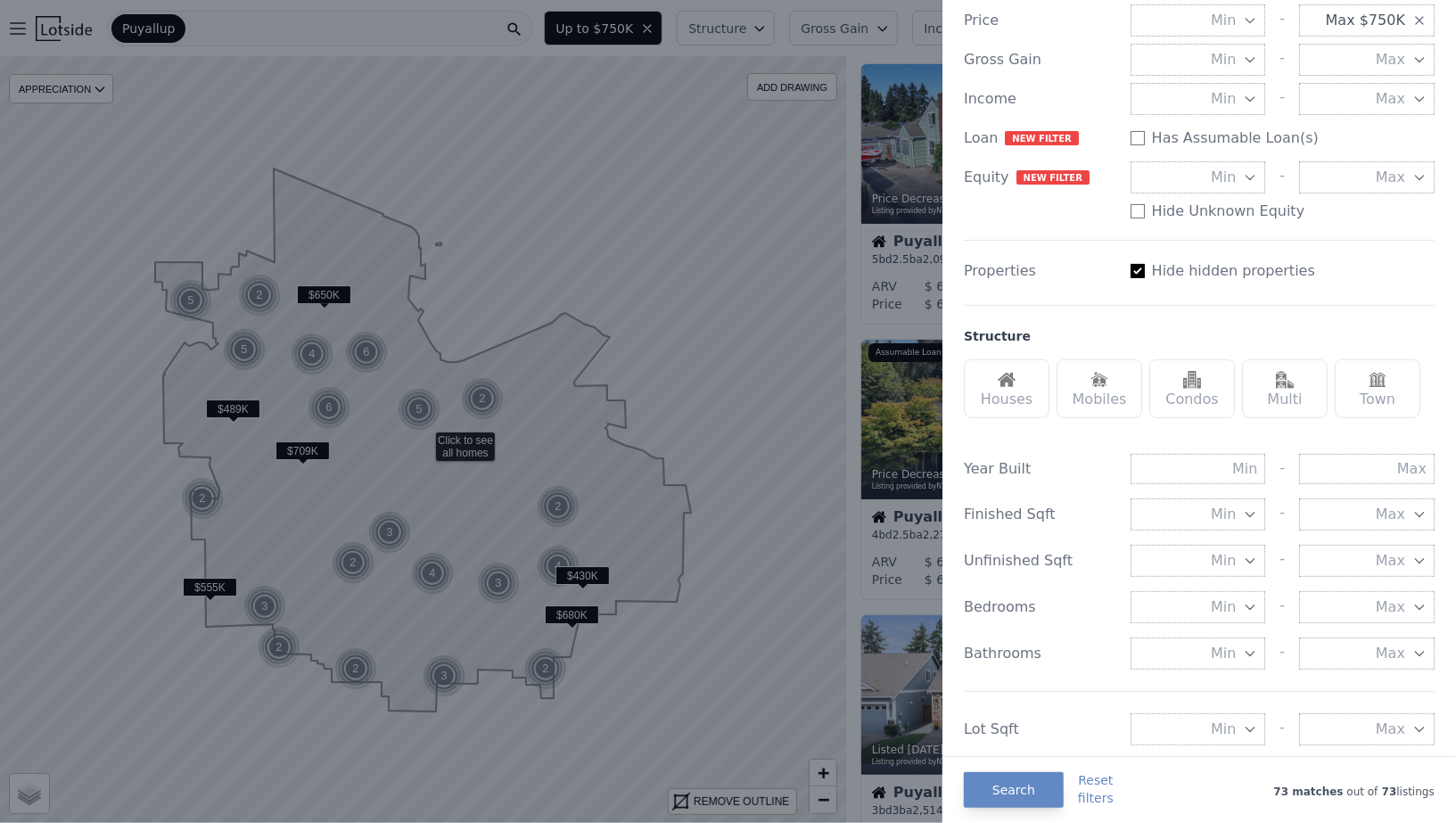
click at [1001, 385] on img at bounding box center [1006, 380] width 18 height 18
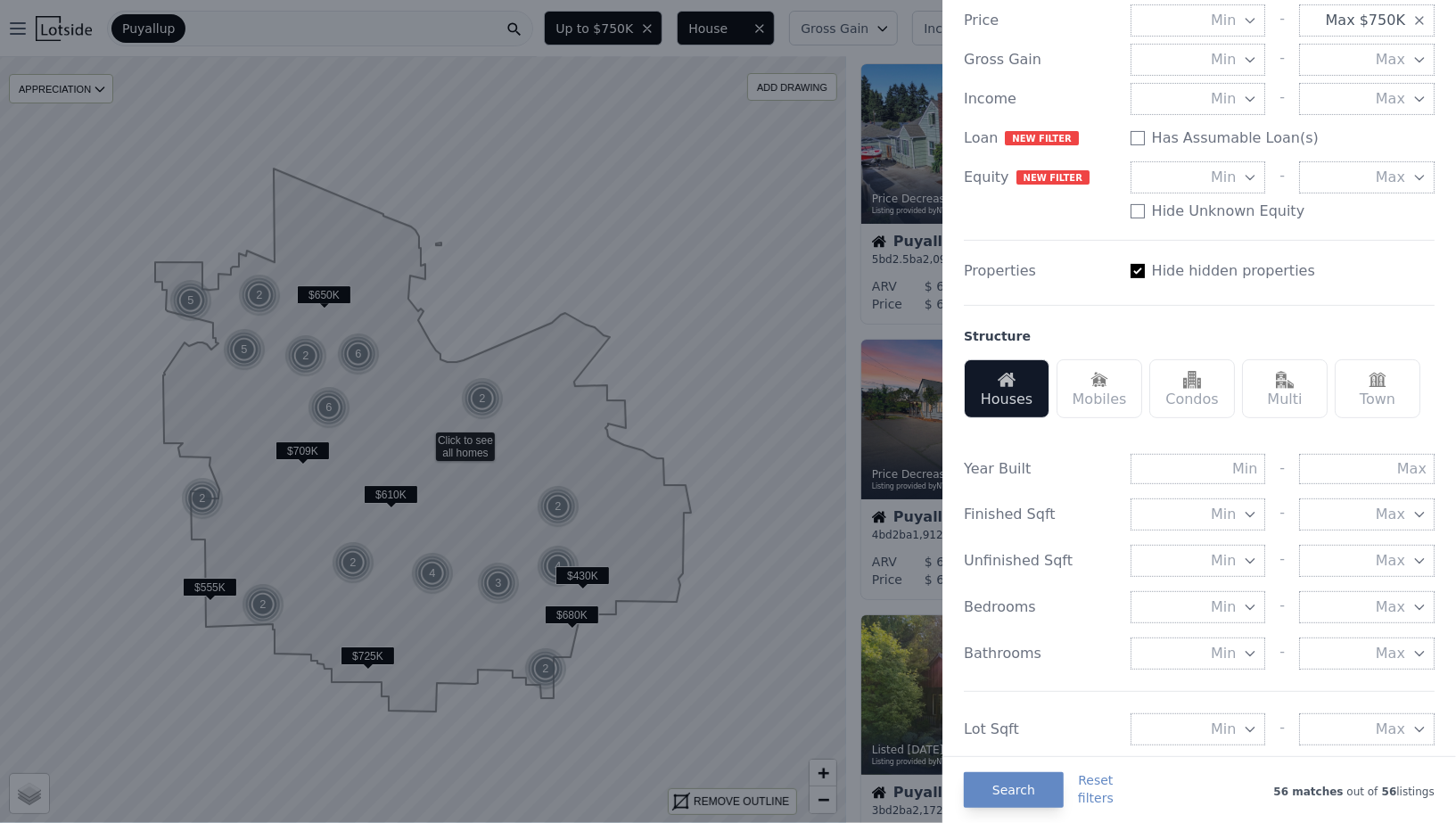
click at [1284, 384] on img at bounding box center [1284, 380] width 18 height 18
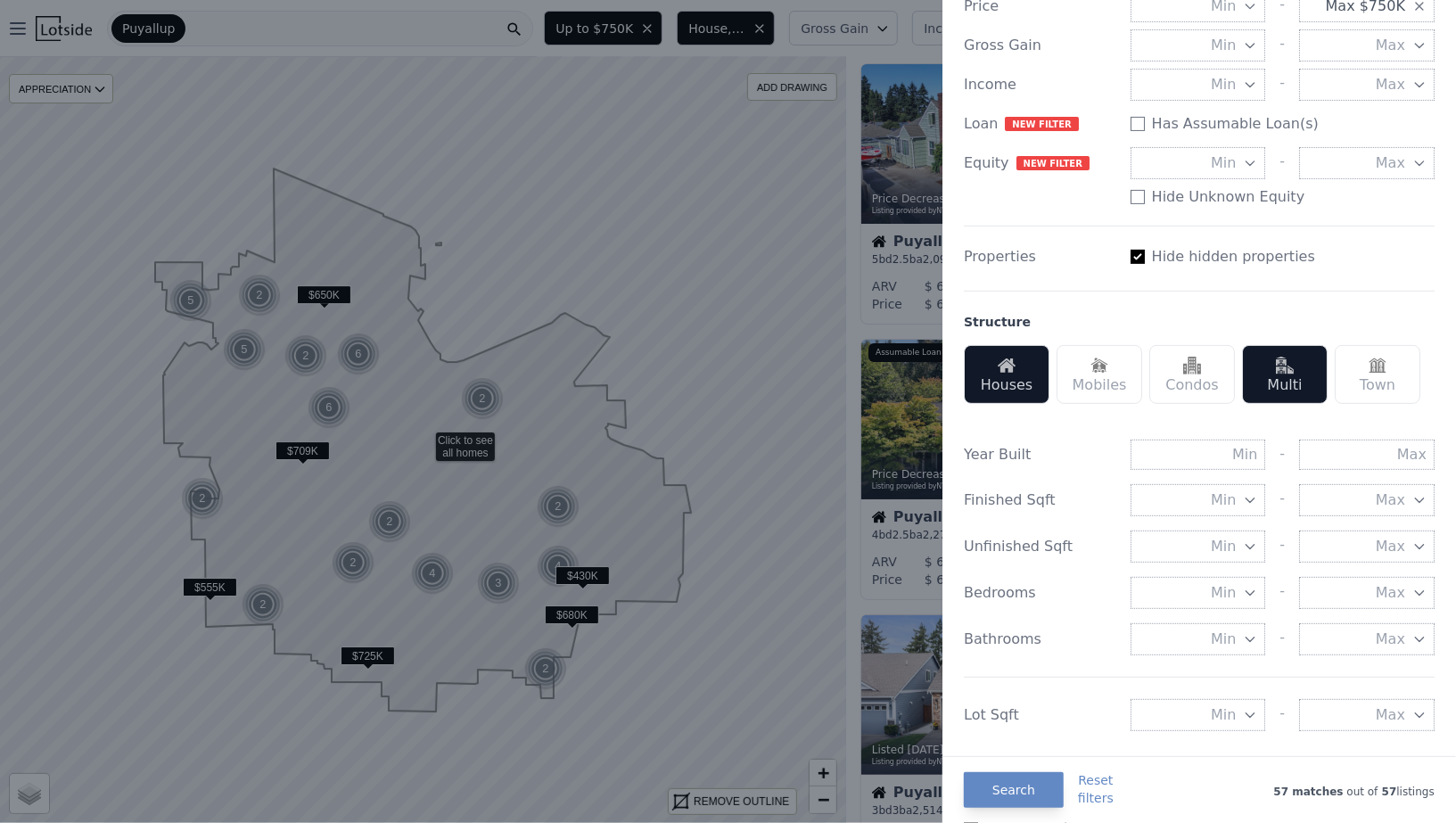
scroll to position [273, 0]
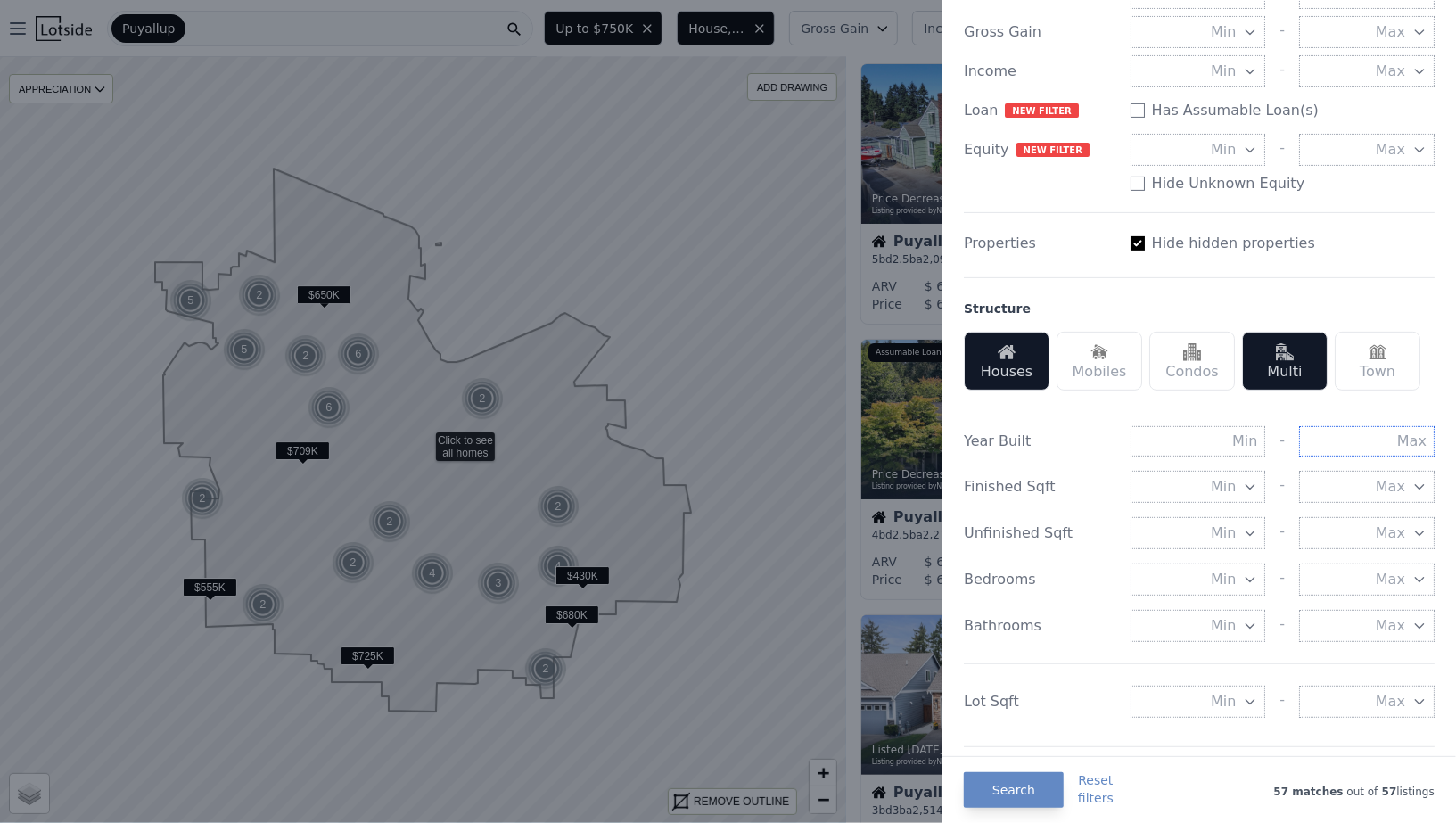
click at [1372, 436] on input "text" at bounding box center [1367, 441] width 135 height 31
type input "1990"
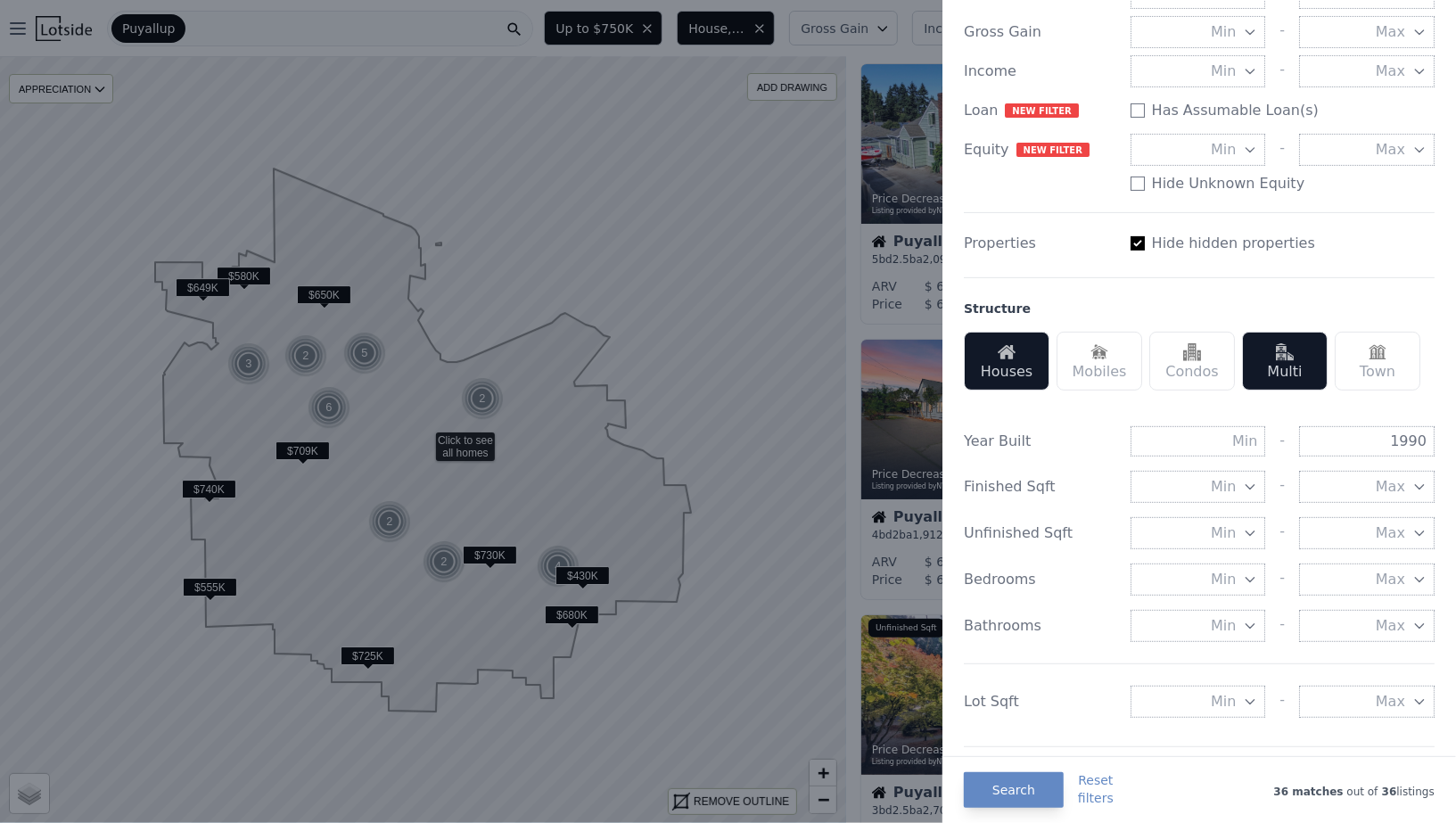
click at [1005, 813] on div "Search Reset filters 36 matches out of 36 listings" at bounding box center [1199, 789] width 514 height 67
click at [1009, 799] on button "Search" at bounding box center [1014, 790] width 100 height 36
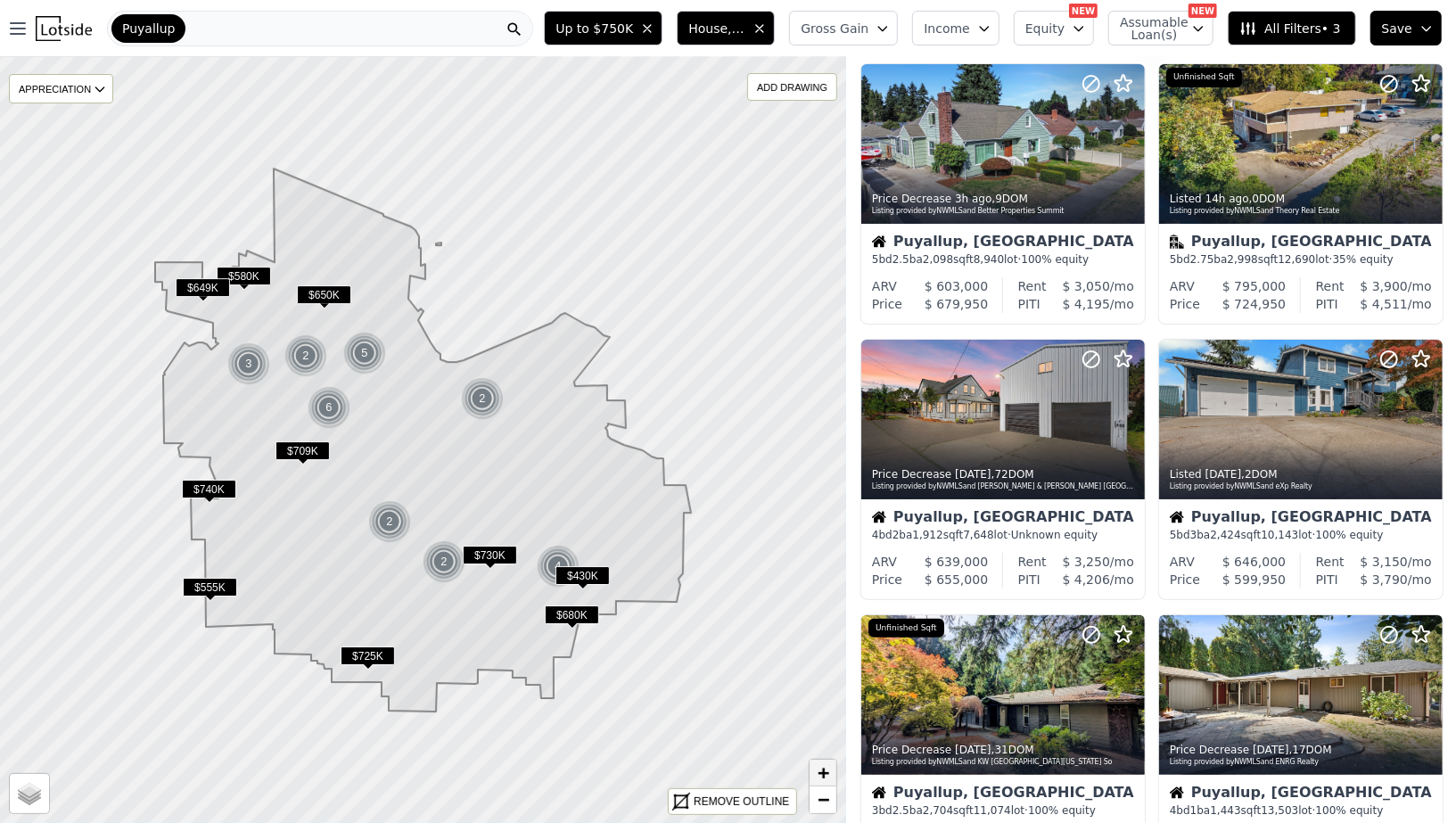
click at [831, 771] on link "+" at bounding box center [823, 772] width 27 height 27
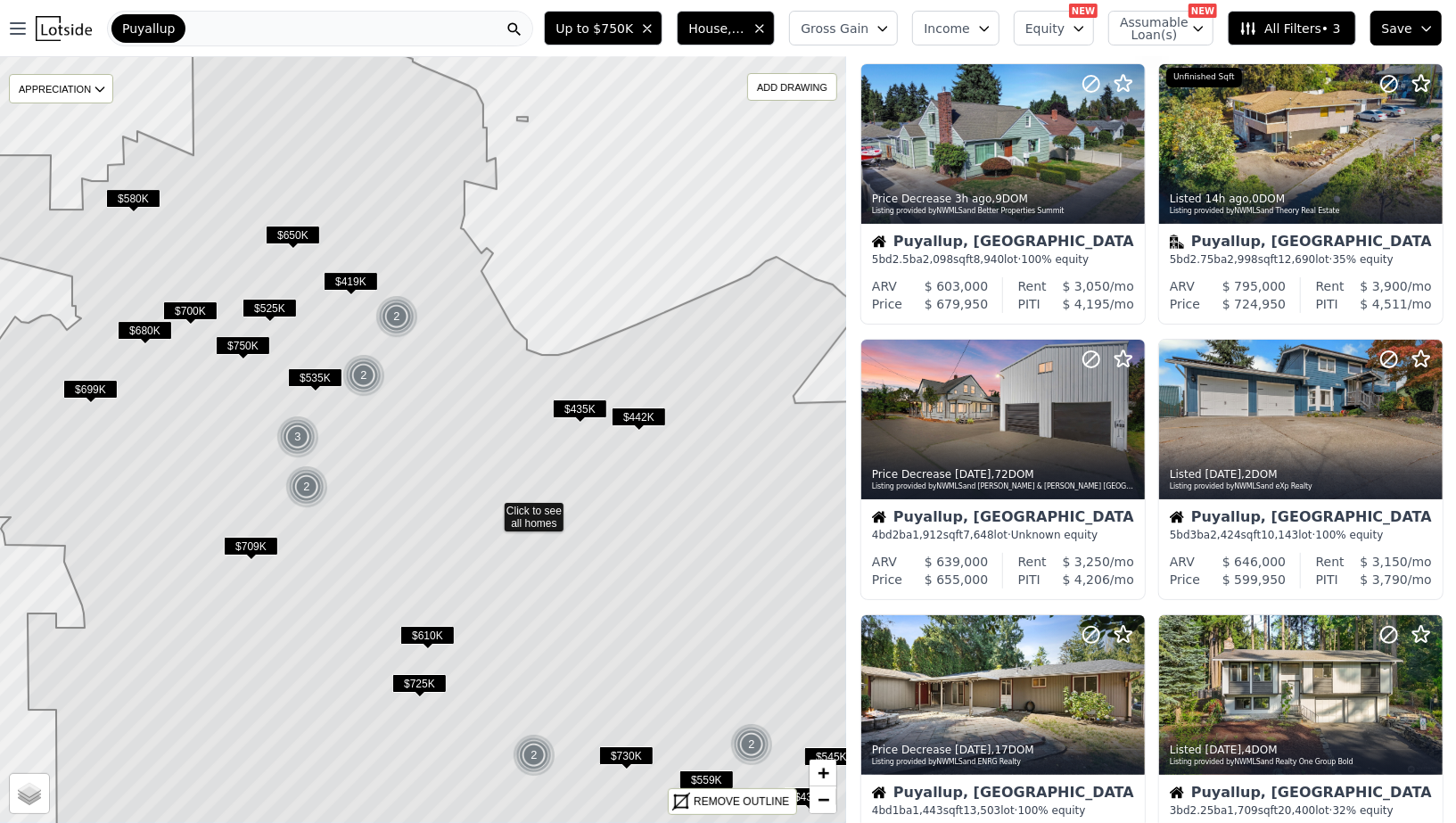
drag, startPoint x: 288, startPoint y: 439, endPoint x: 358, endPoint y: 511, distance: 100.4
click at [358, 511] on icon at bounding box center [491, 510] width 1019 height 922
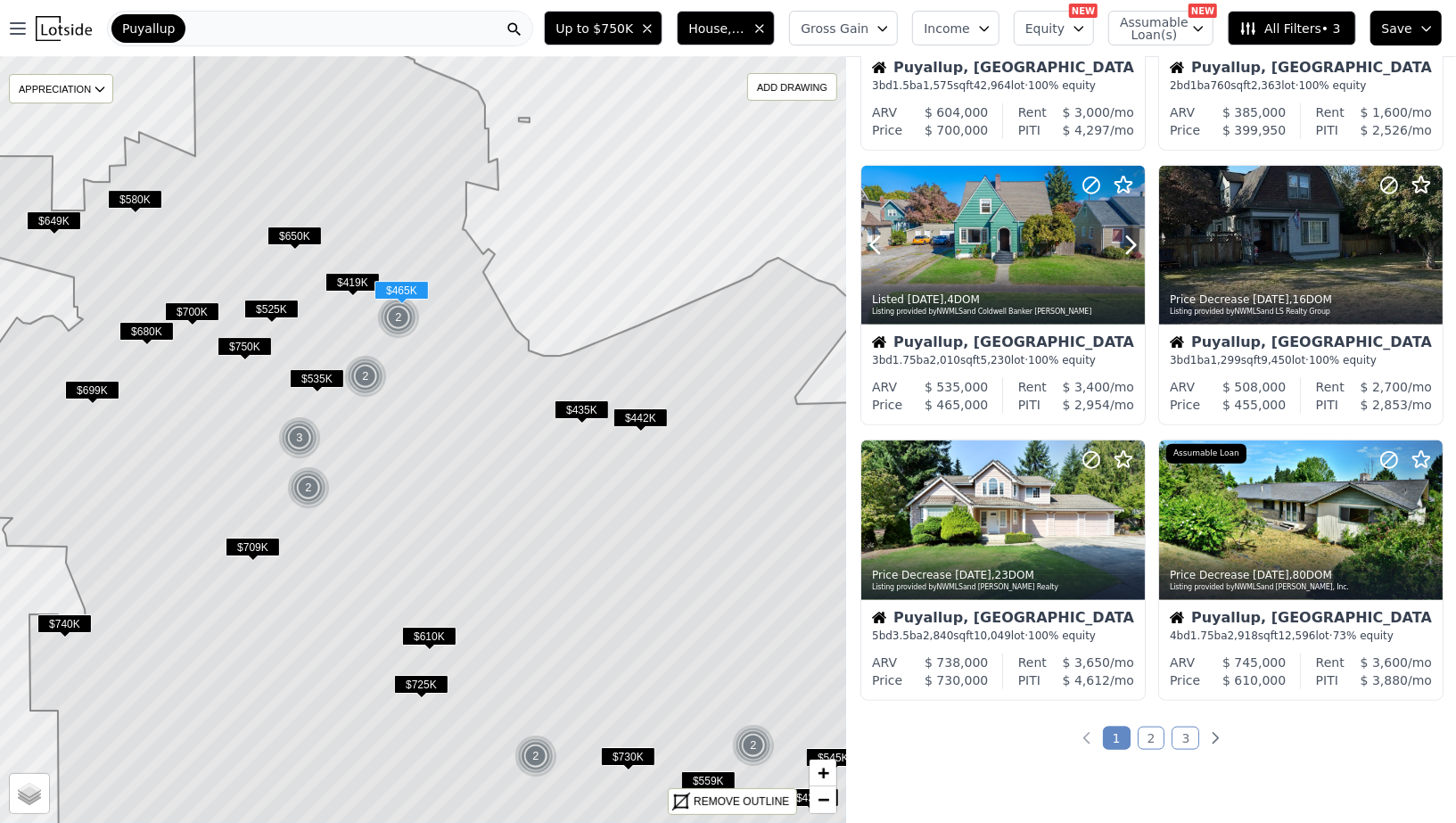
scroll to position [1042, 0]
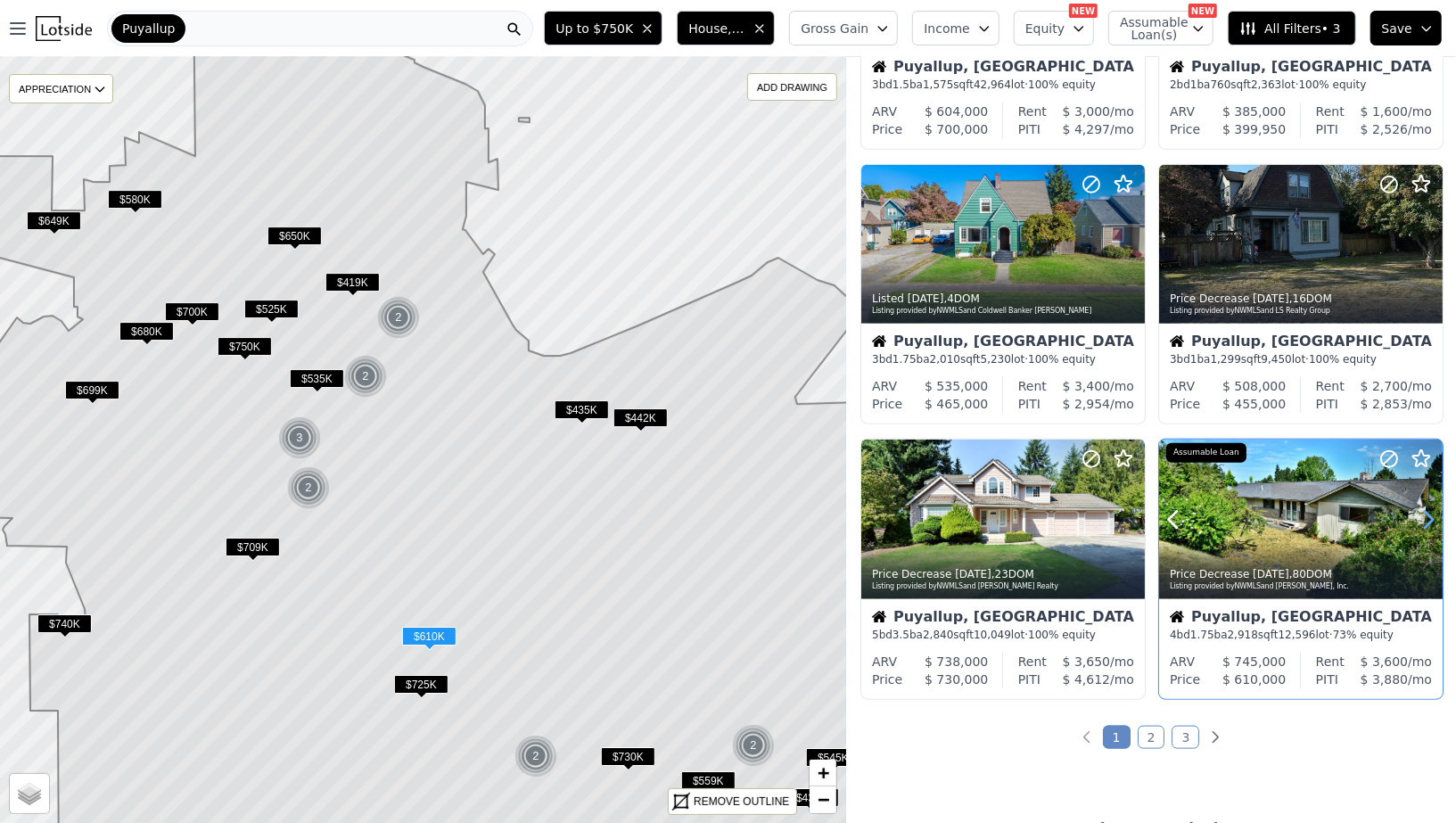
click at [1430, 513] on icon at bounding box center [1428, 519] width 8 height 17
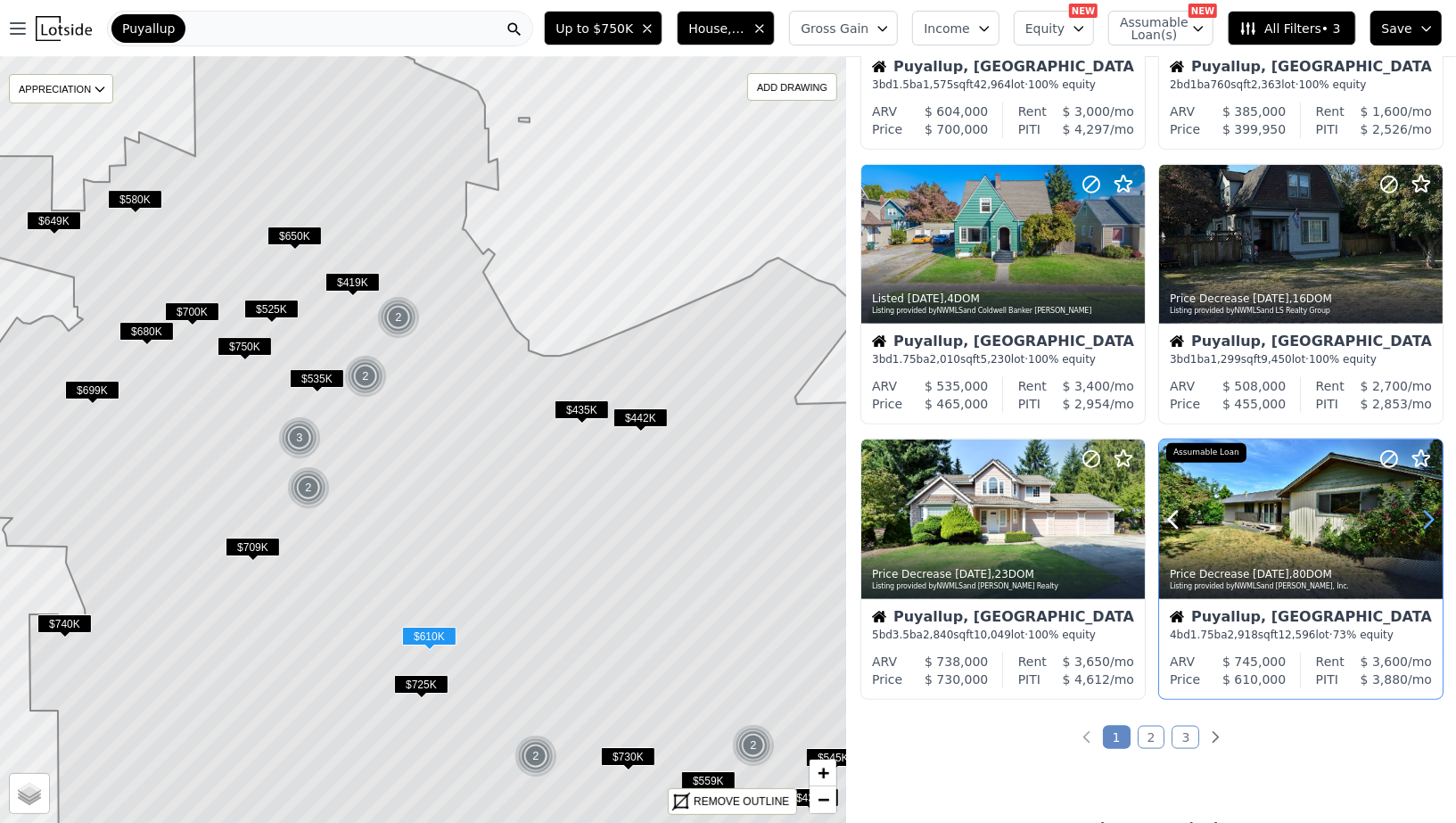
click at [1430, 513] on icon at bounding box center [1428, 519] width 8 height 17
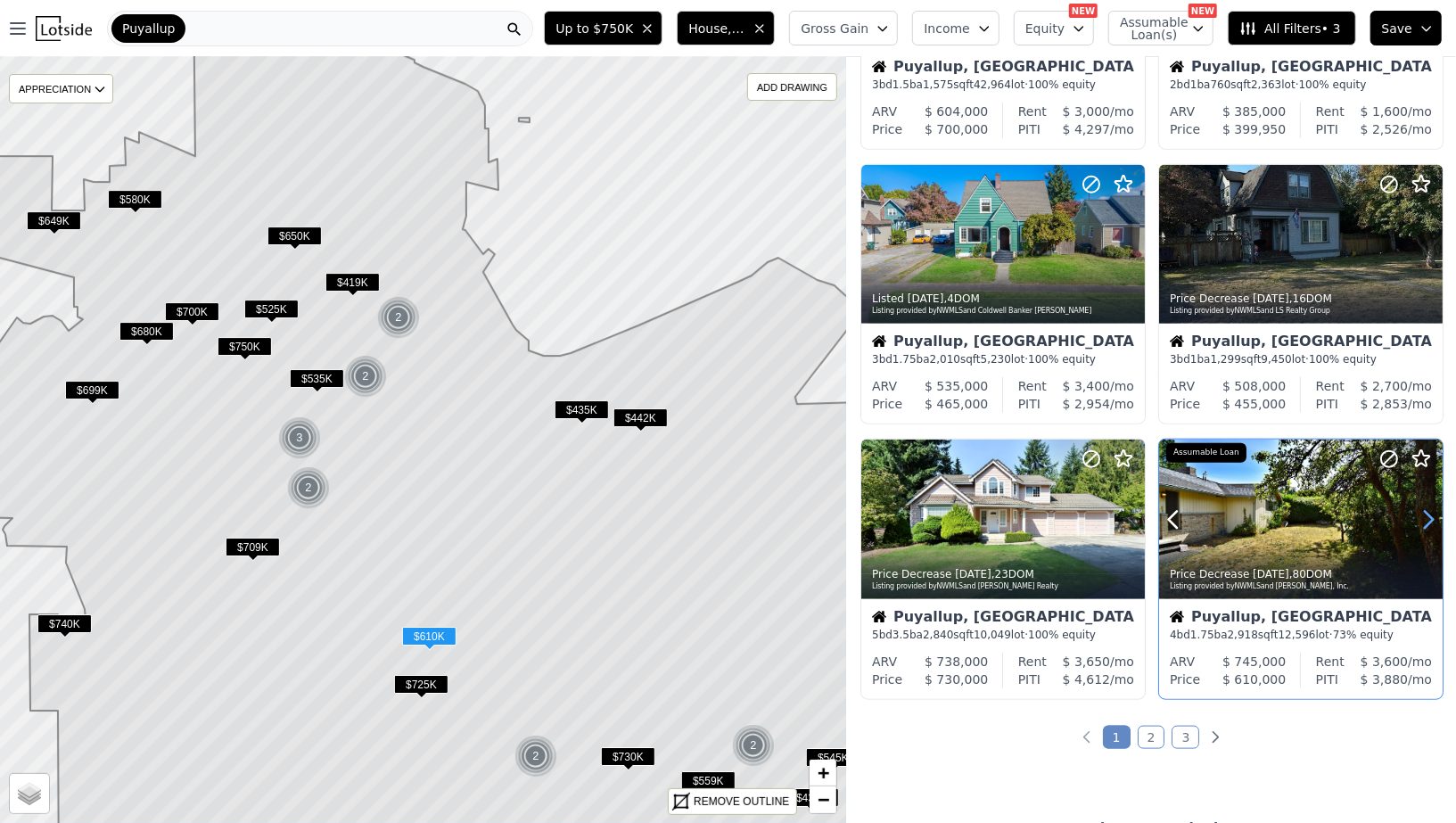
click at [1430, 513] on icon at bounding box center [1428, 519] width 8 height 17
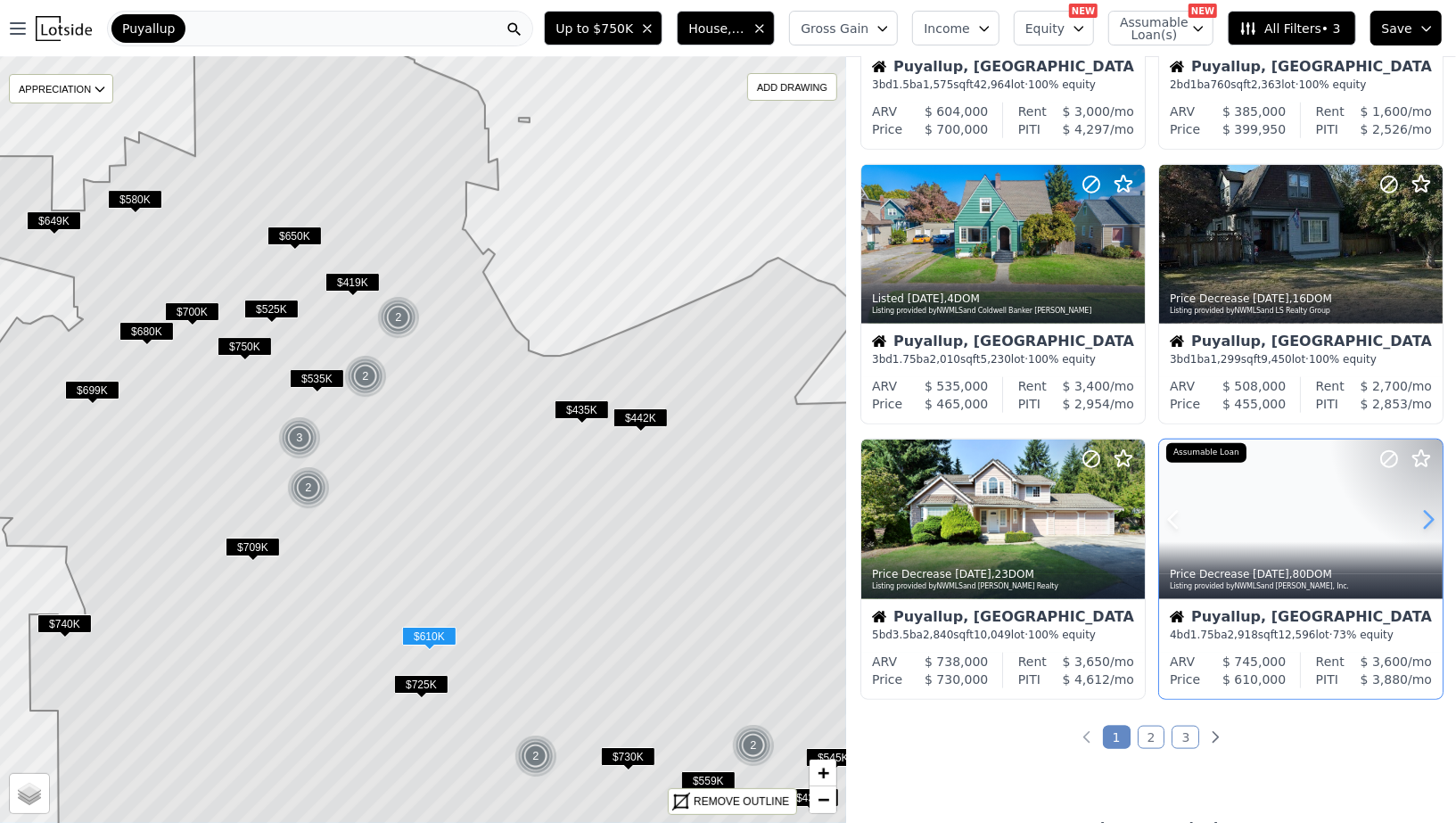
click at [1430, 513] on icon at bounding box center [1428, 519] width 8 height 17
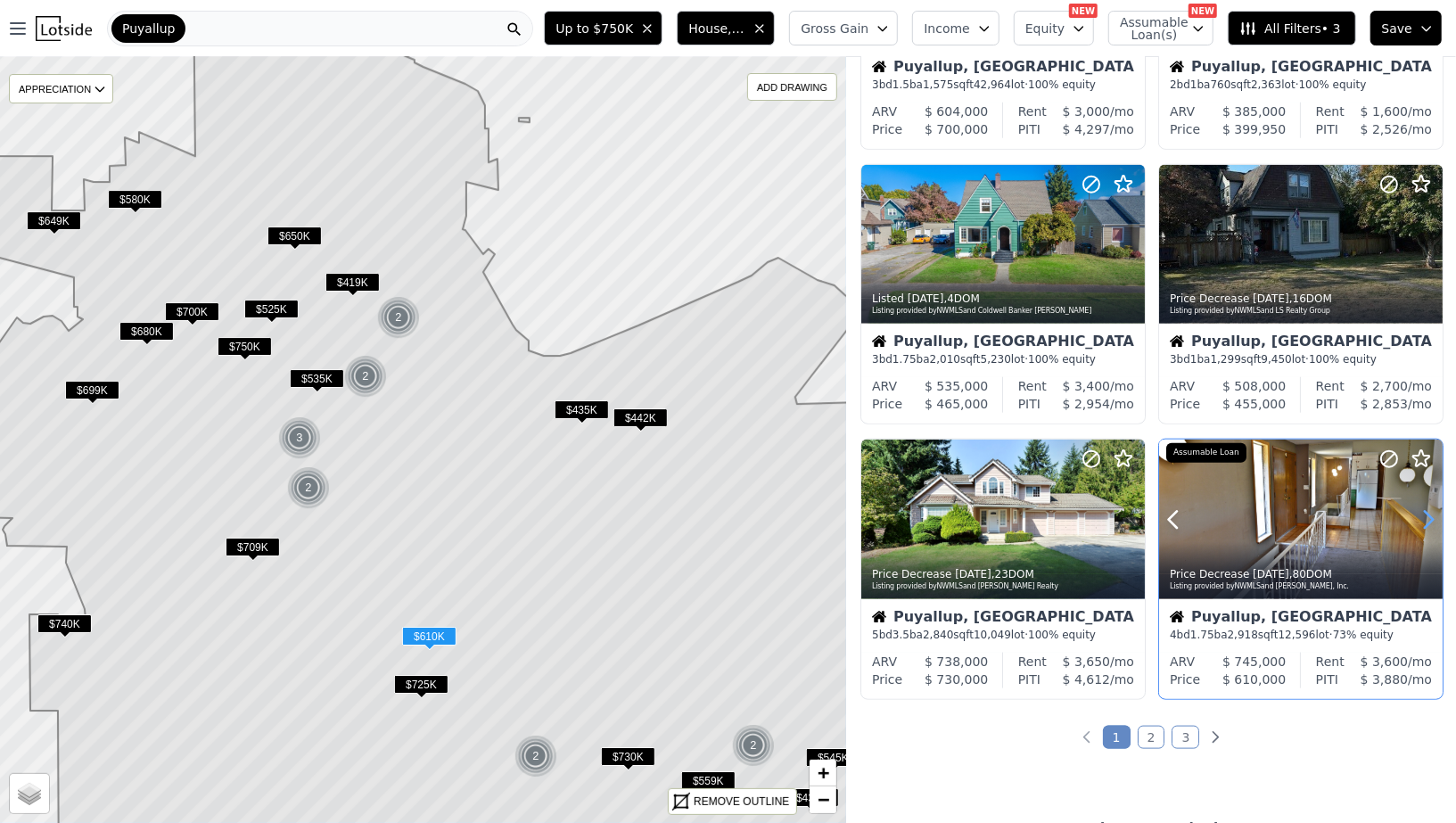
click at [1430, 513] on icon at bounding box center [1428, 519] width 8 height 17
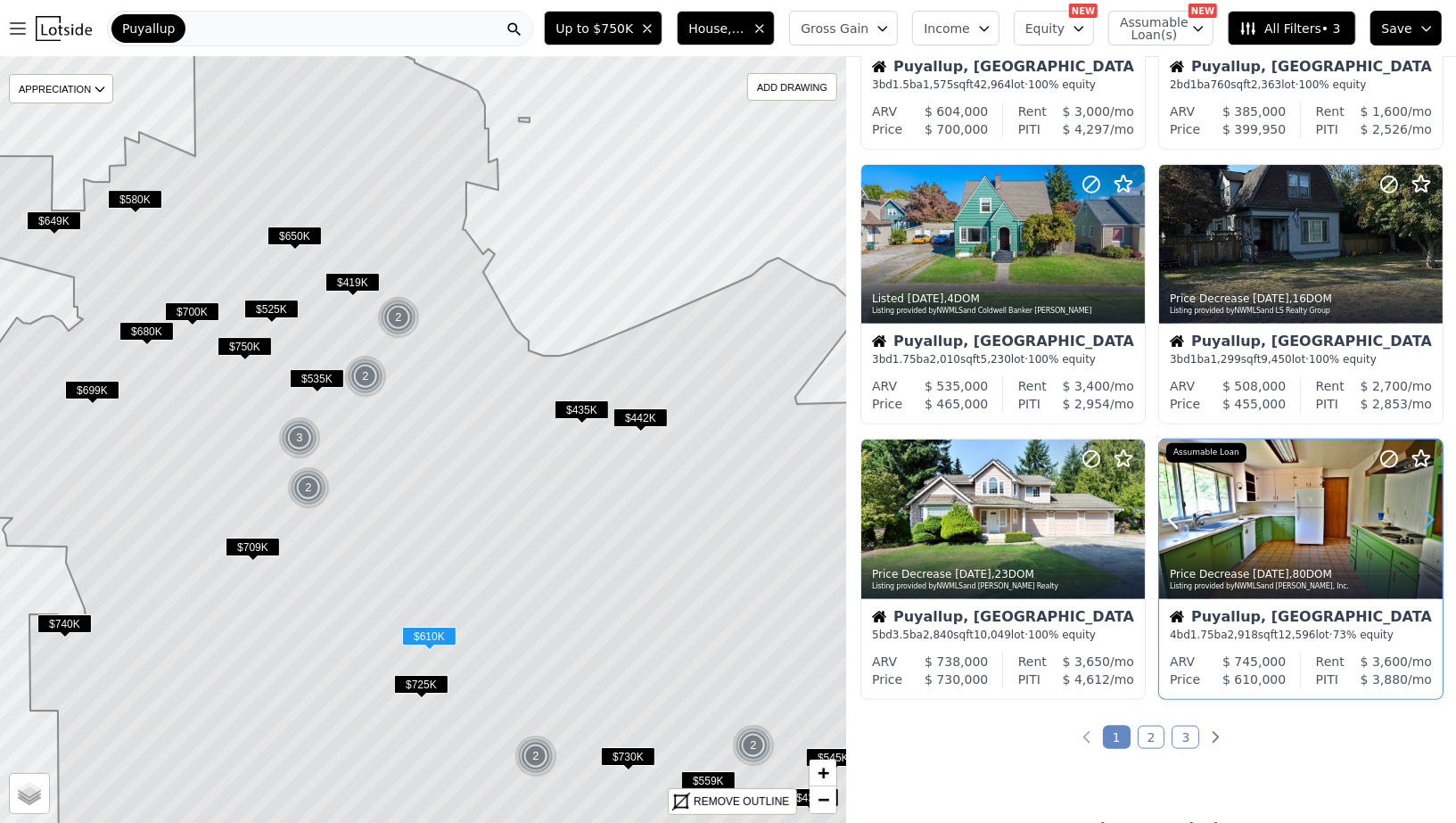
click at [1430, 513] on icon at bounding box center [1428, 519] width 8 height 17
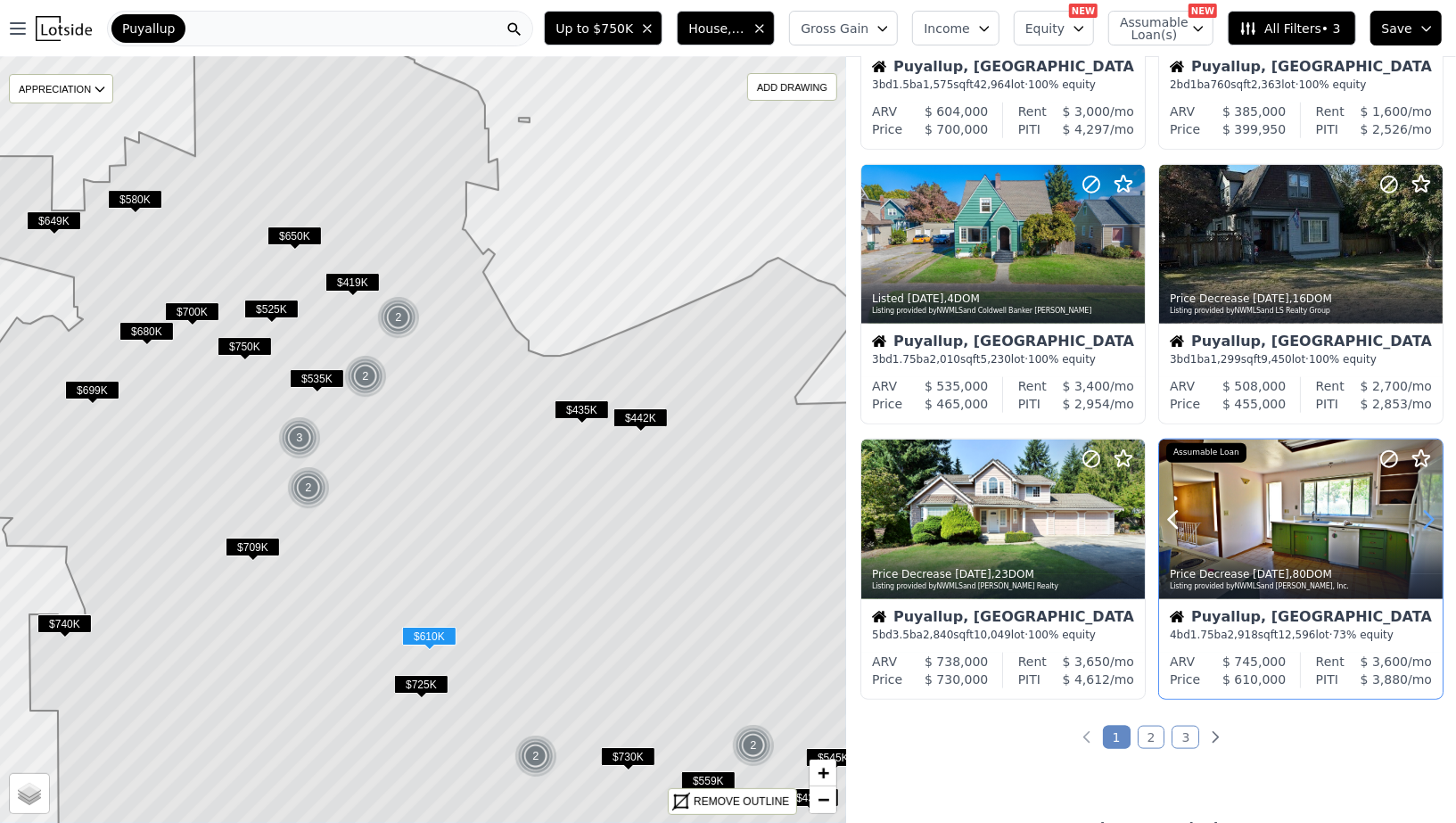
click at [1430, 513] on icon at bounding box center [1428, 519] width 8 height 17
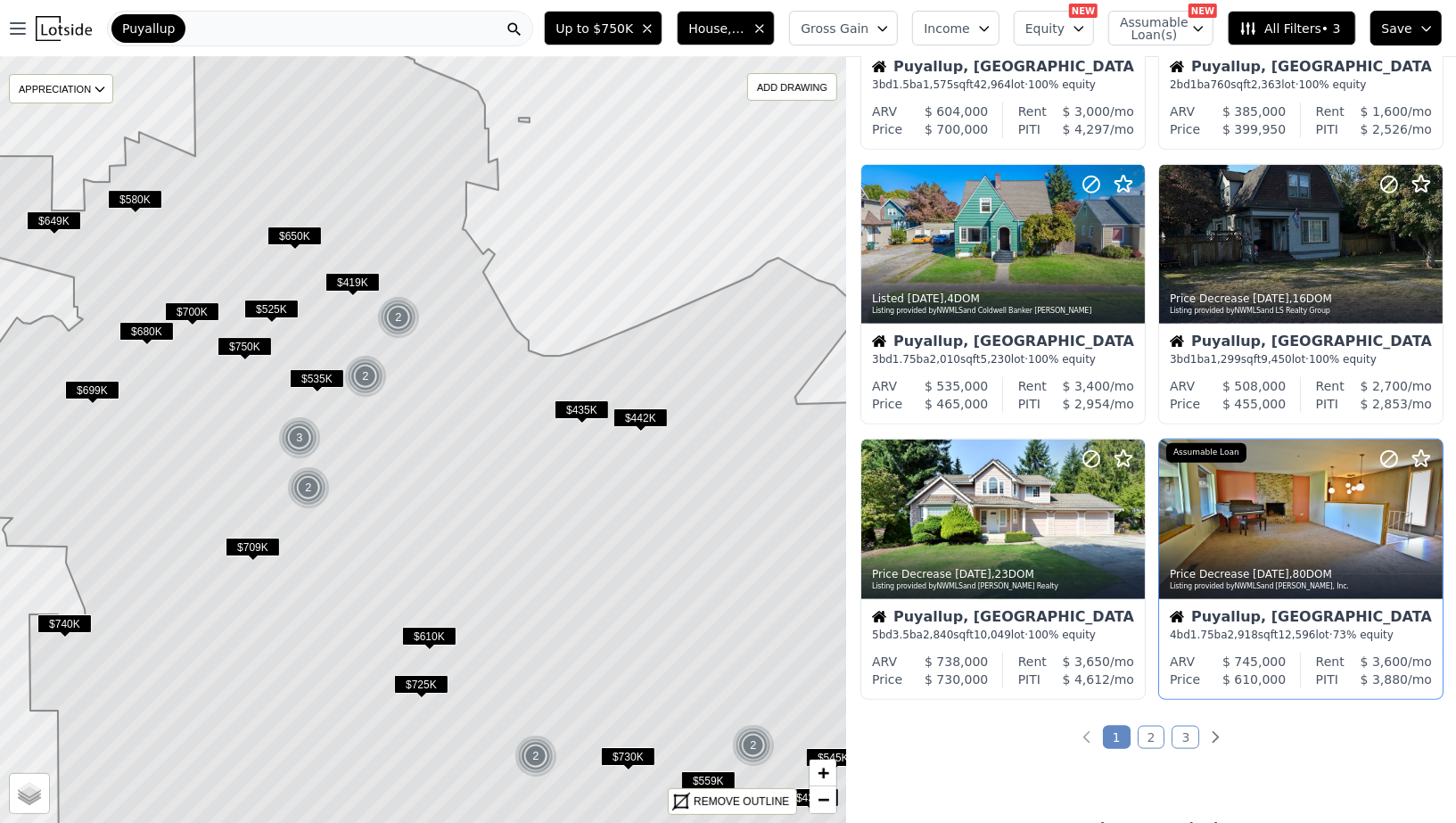
click at [1147, 726] on link "2" at bounding box center [1151, 737] width 28 height 23
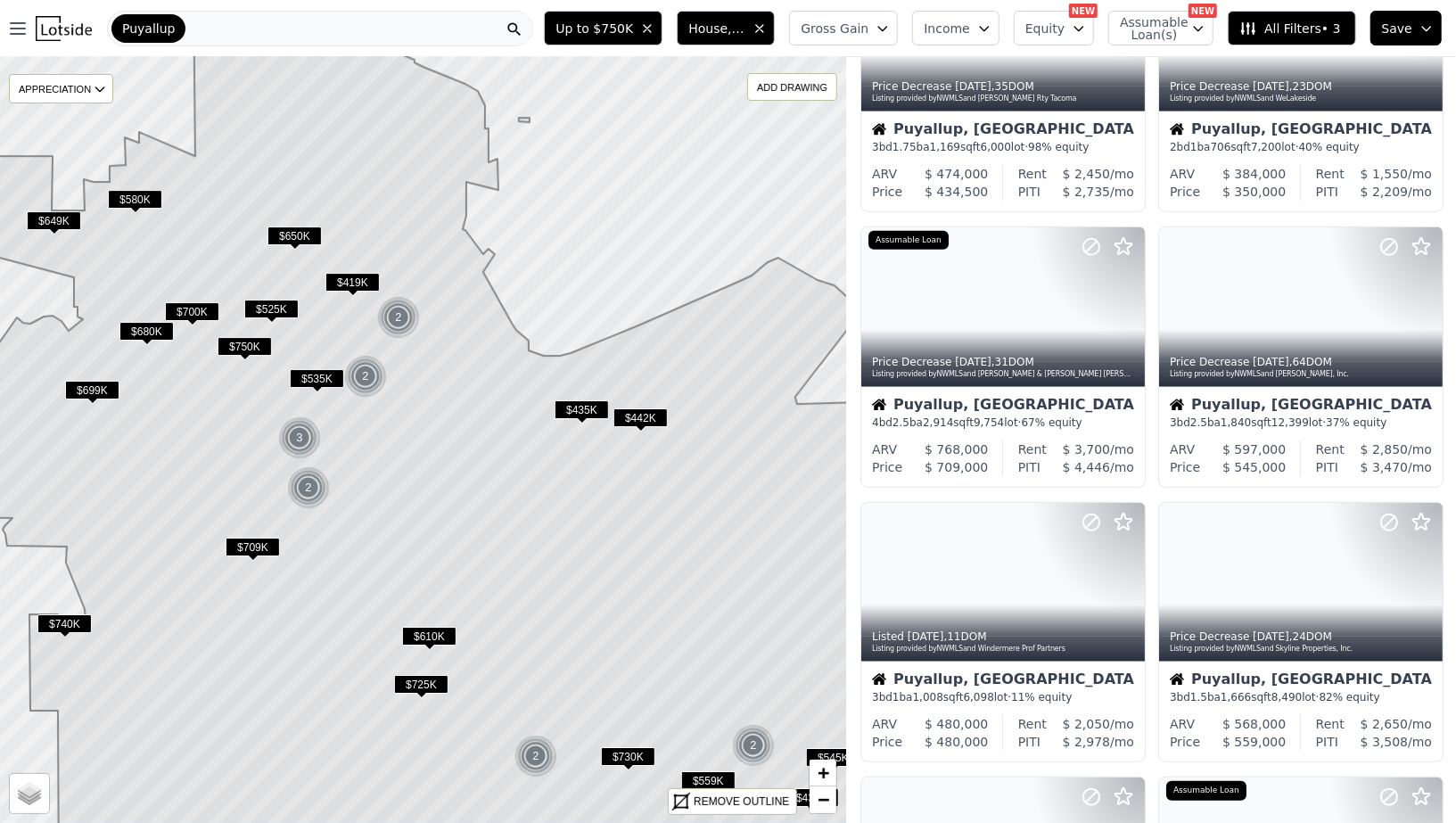
scroll to position [742, 0]
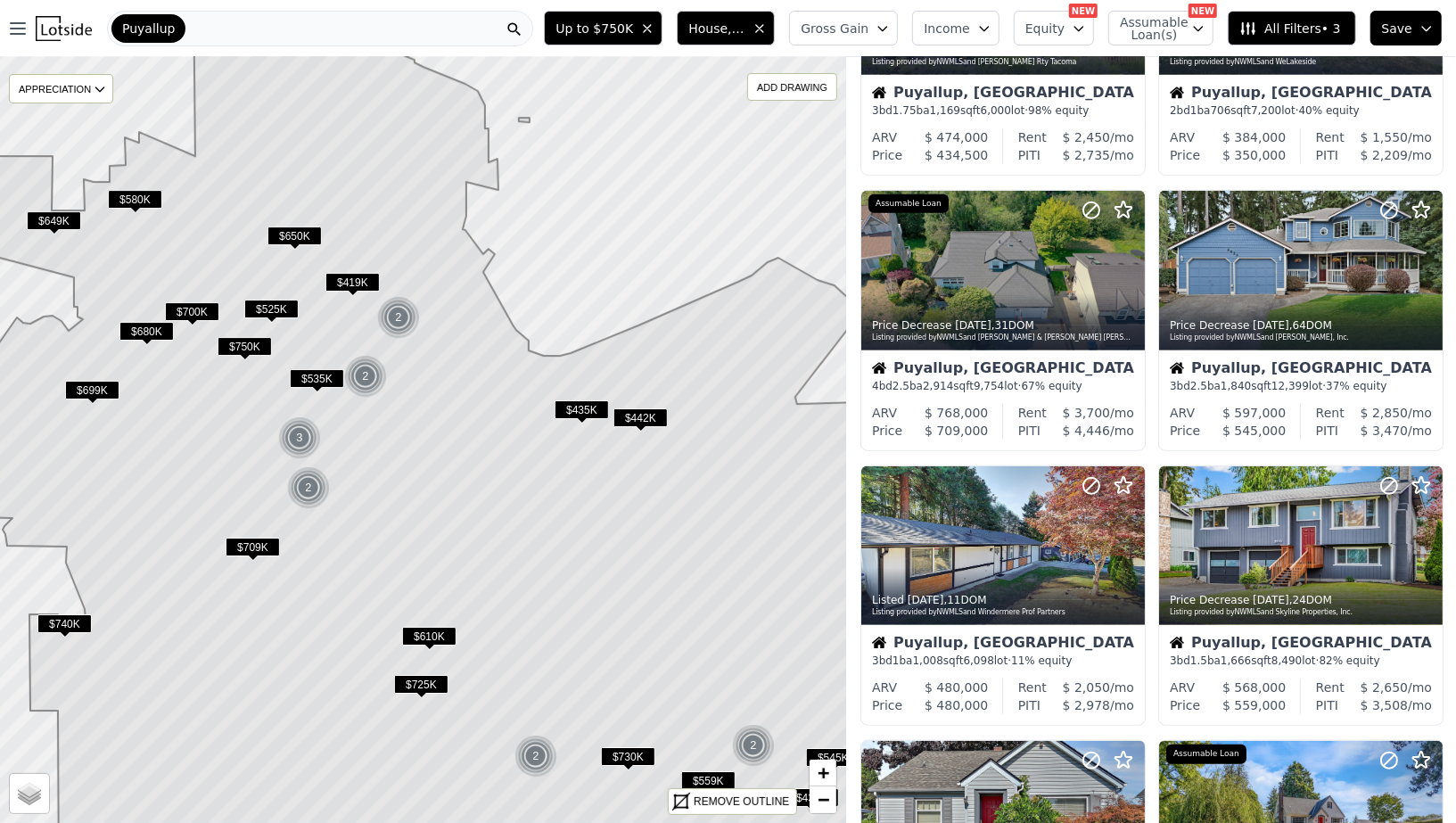
click at [581, 411] on span "$435K" at bounding box center [581, 409] width 54 height 19
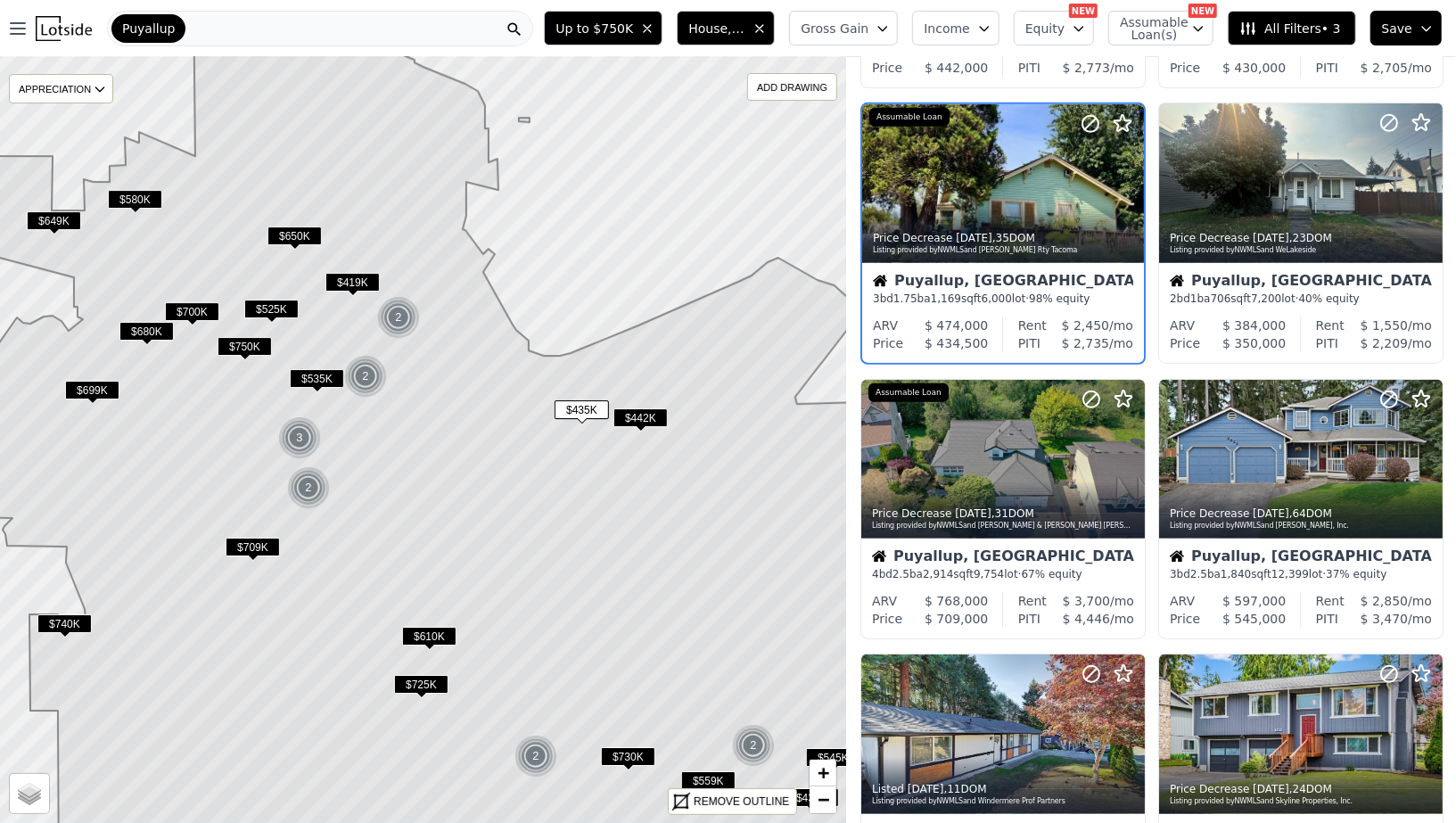
scroll to position [601, 0]
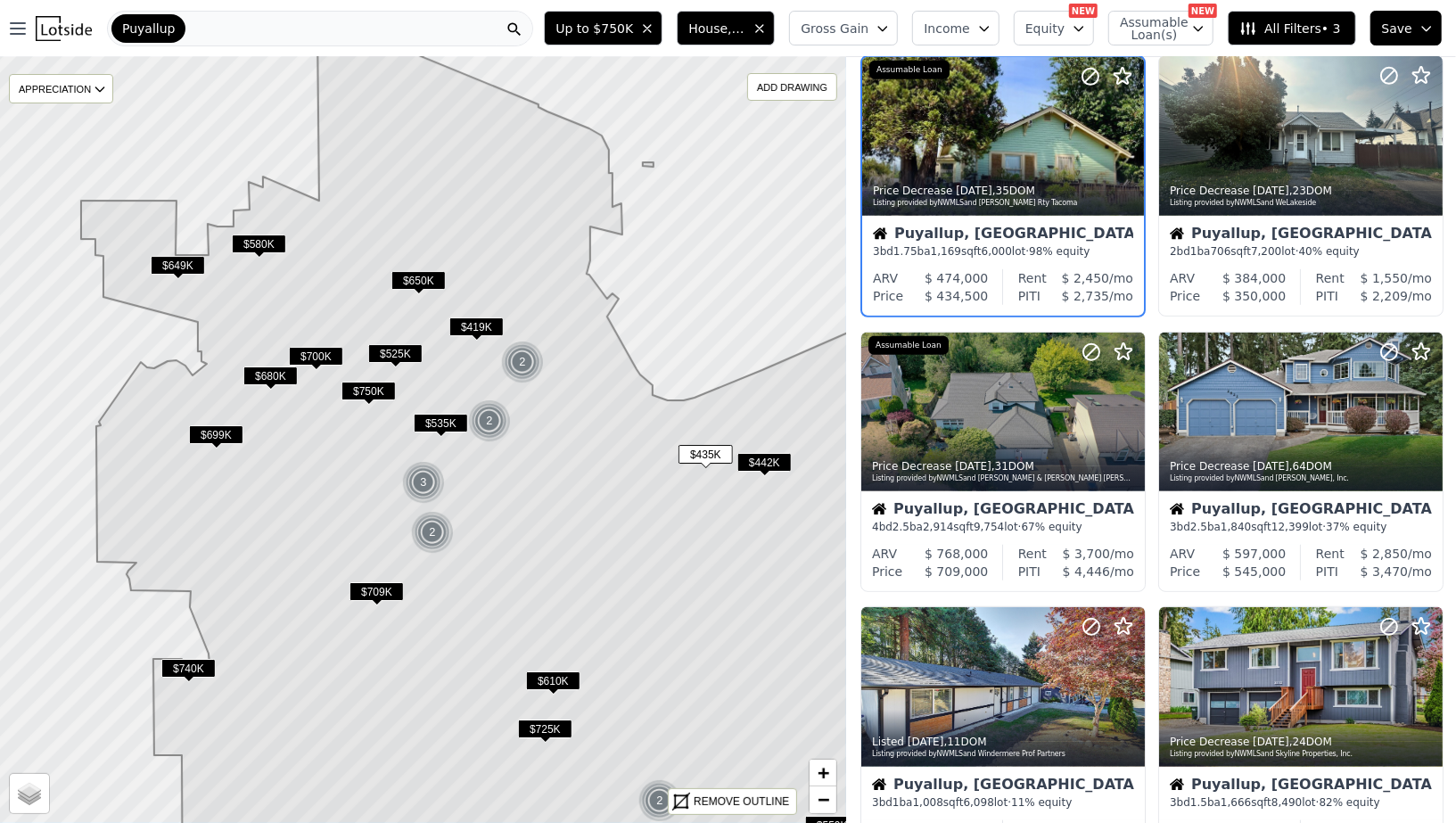
drag, startPoint x: 306, startPoint y: 504, endPoint x: 430, endPoint y: 549, distance: 131.9
click at [430, 549] on div "2" at bounding box center [431, 532] width 42 height 42
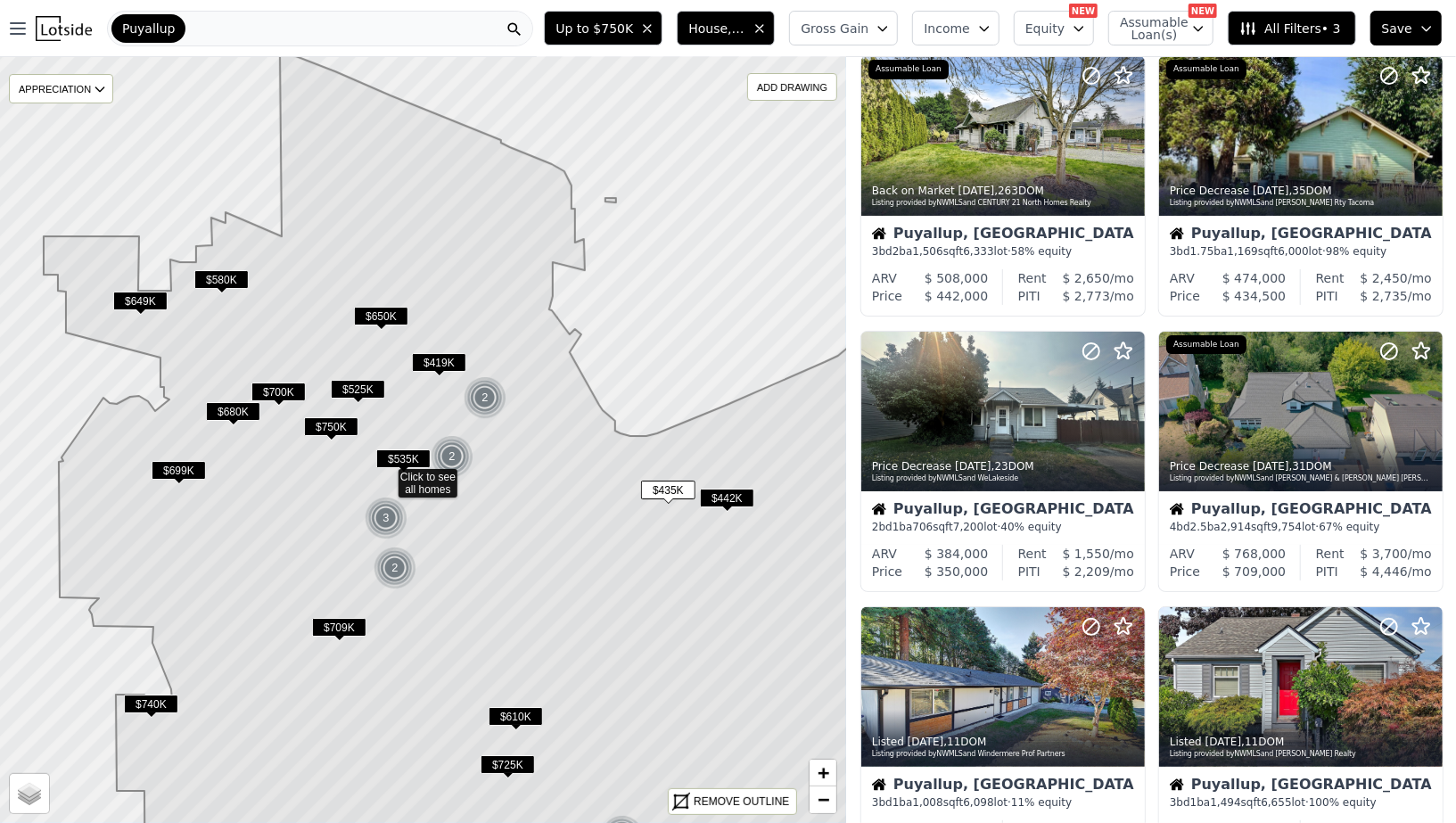
drag, startPoint x: 583, startPoint y: 496, endPoint x: 545, endPoint y: 532, distance: 52.3
click at [545, 532] on icon at bounding box center [468, 493] width 851 height 887
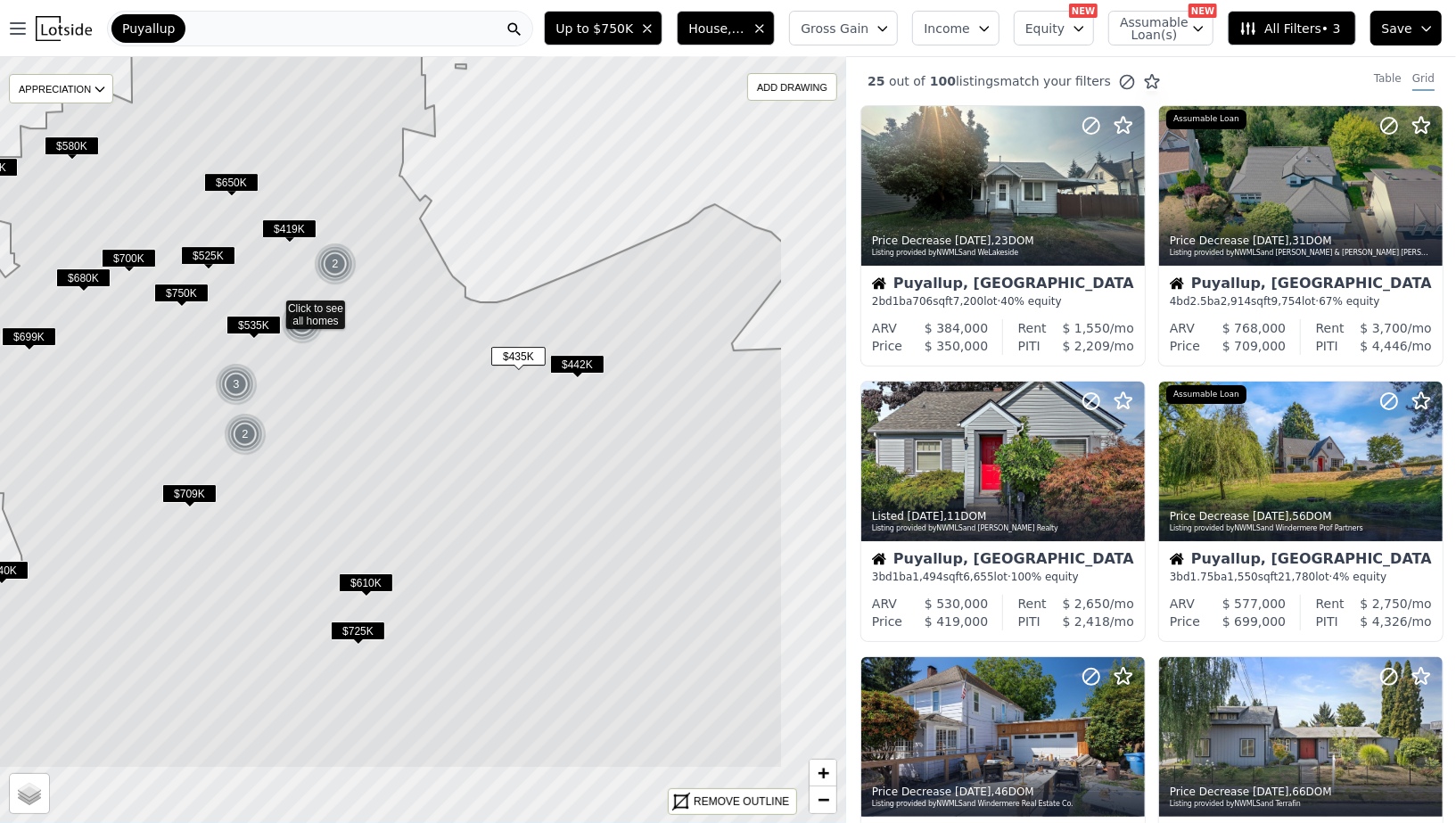
drag, startPoint x: 718, startPoint y: 635, endPoint x: 562, endPoint y: 499, distance: 207.0
click at [562, 499] on icon at bounding box center [338, 342] width 889 height 852
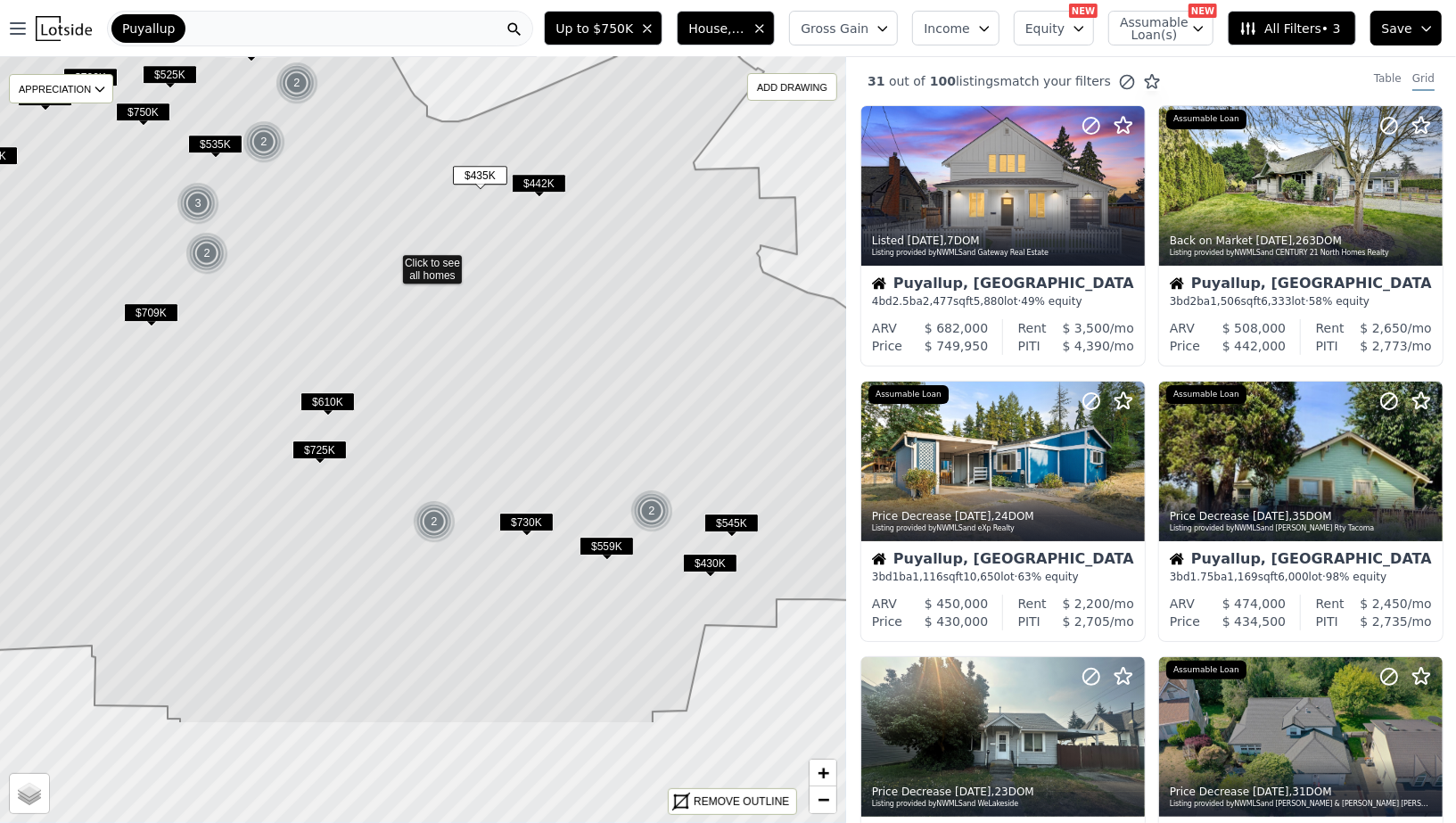
drag, startPoint x: 580, startPoint y: 489, endPoint x: 544, endPoint y: 312, distance: 180.6
click at [544, 312] on icon at bounding box center [390, 263] width 1019 height 922
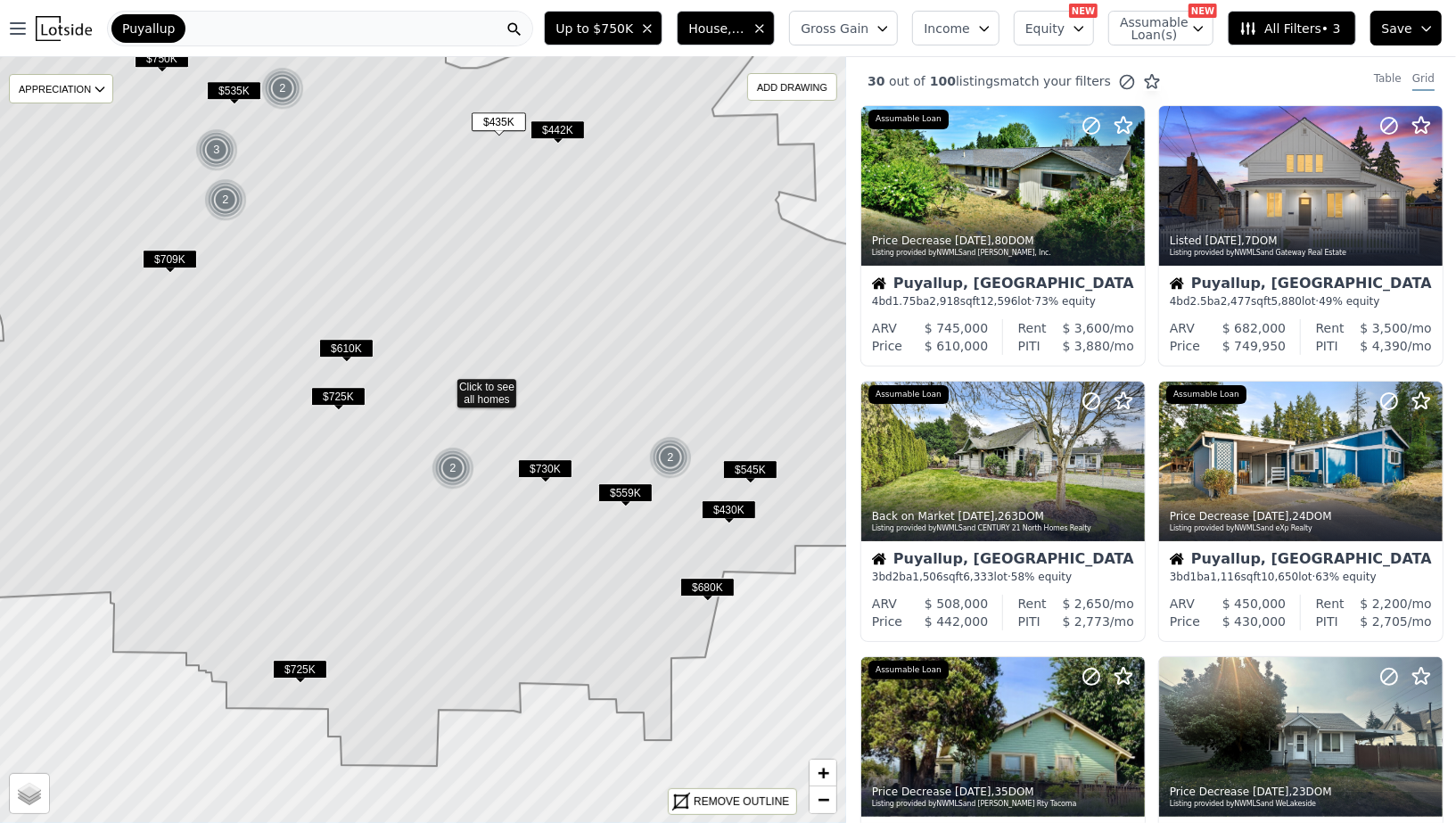
drag, startPoint x: 545, startPoint y: 642, endPoint x: 567, endPoint y: 588, distance: 58.3
click at [567, 588] on icon at bounding box center [440, 345] width 1010 height 840
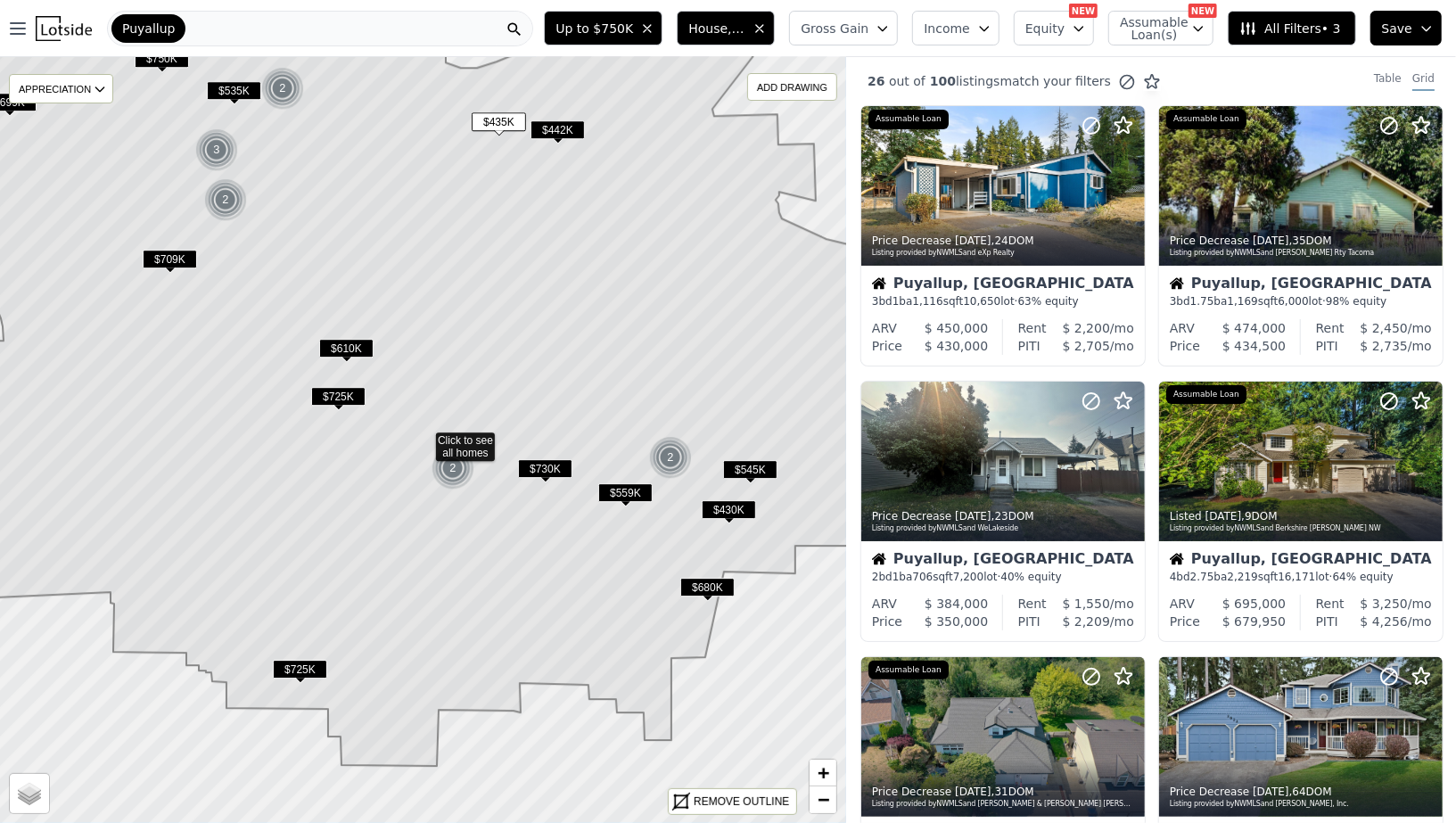
click at [701, 504] on span "$430K" at bounding box center [728, 509] width 54 height 19
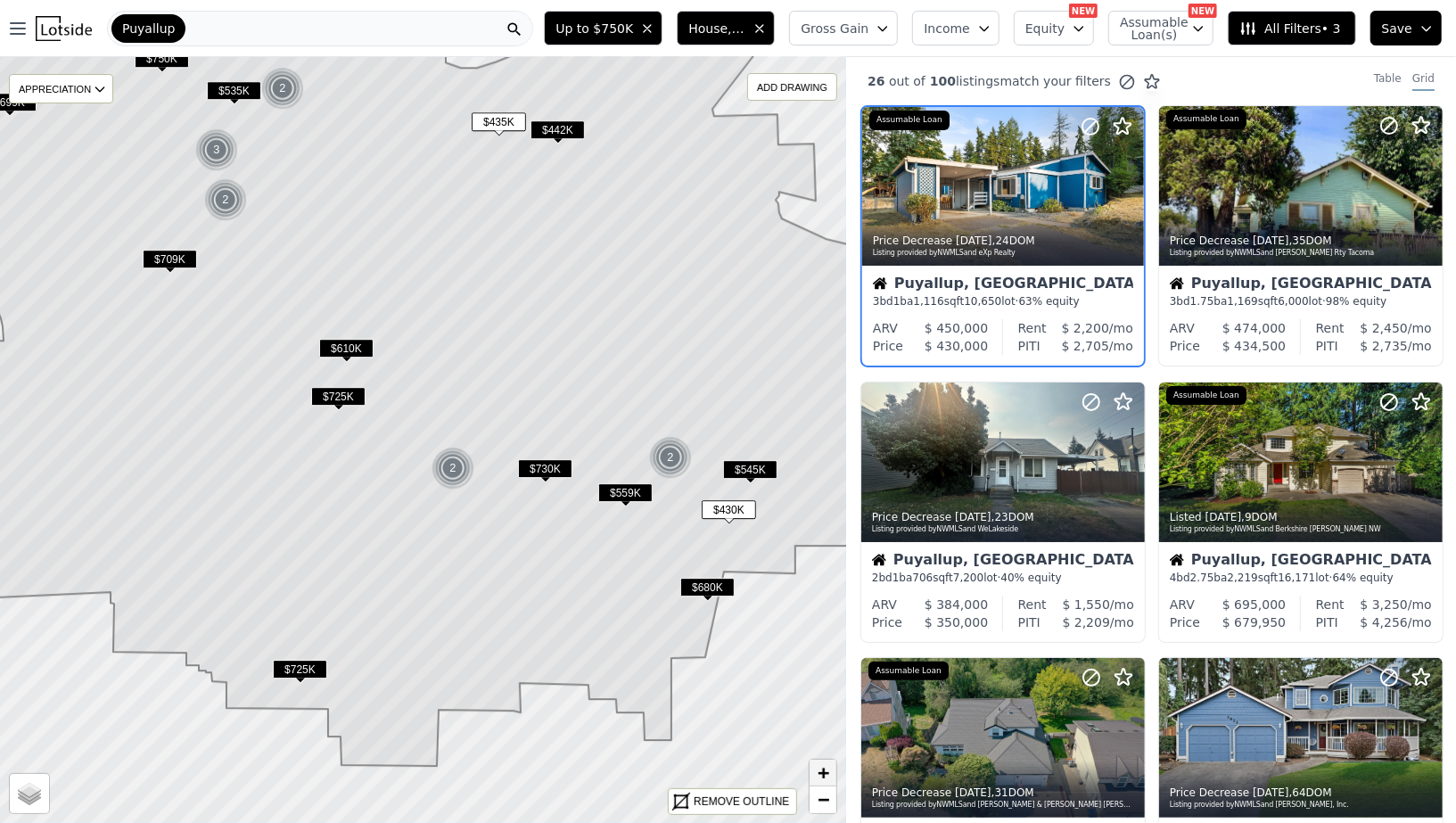
click at [826, 765] on span "+" at bounding box center [823, 772] width 12 height 23
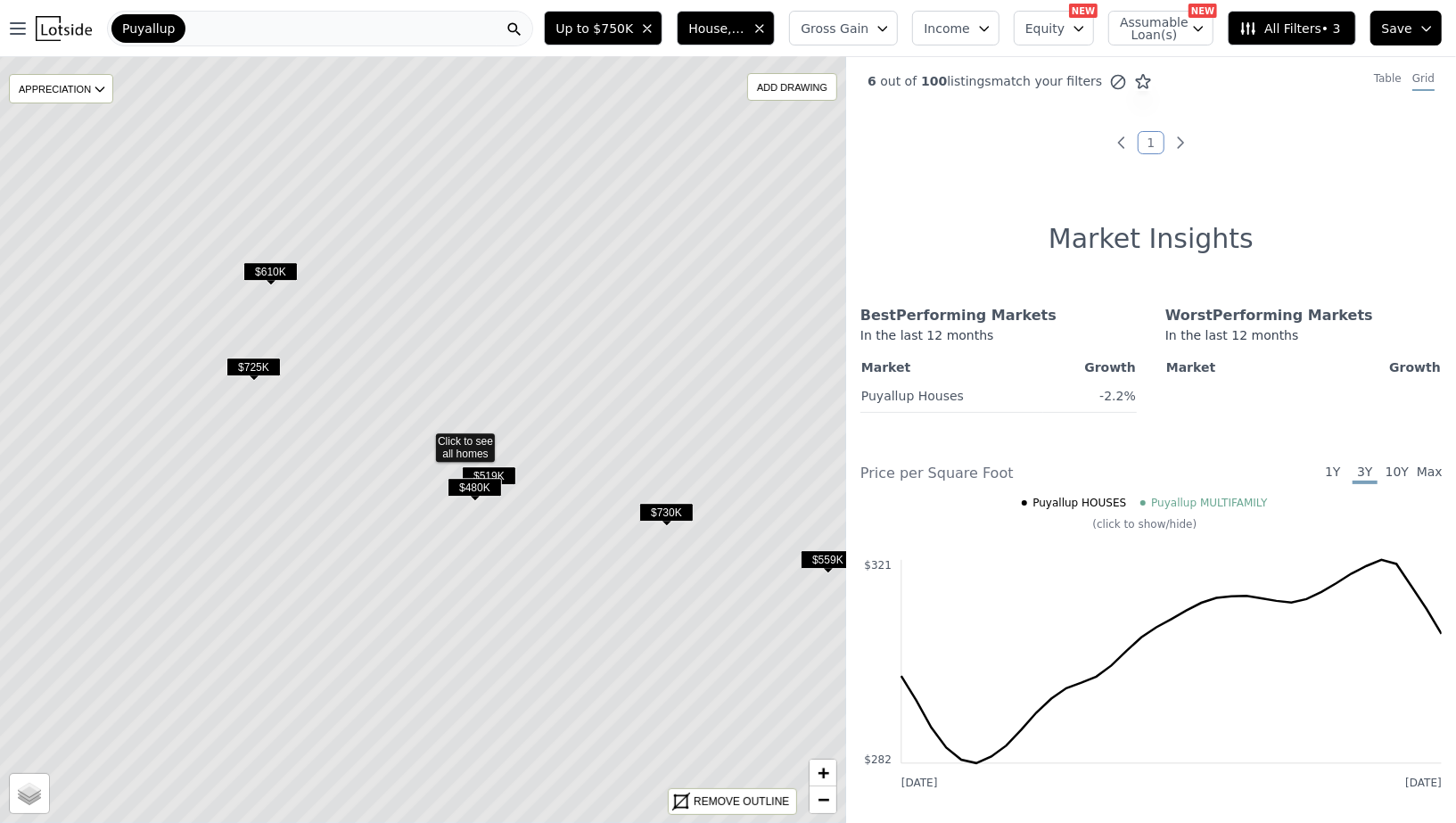
click at [468, 495] on span "$480K" at bounding box center [475, 486] width 54 height 19
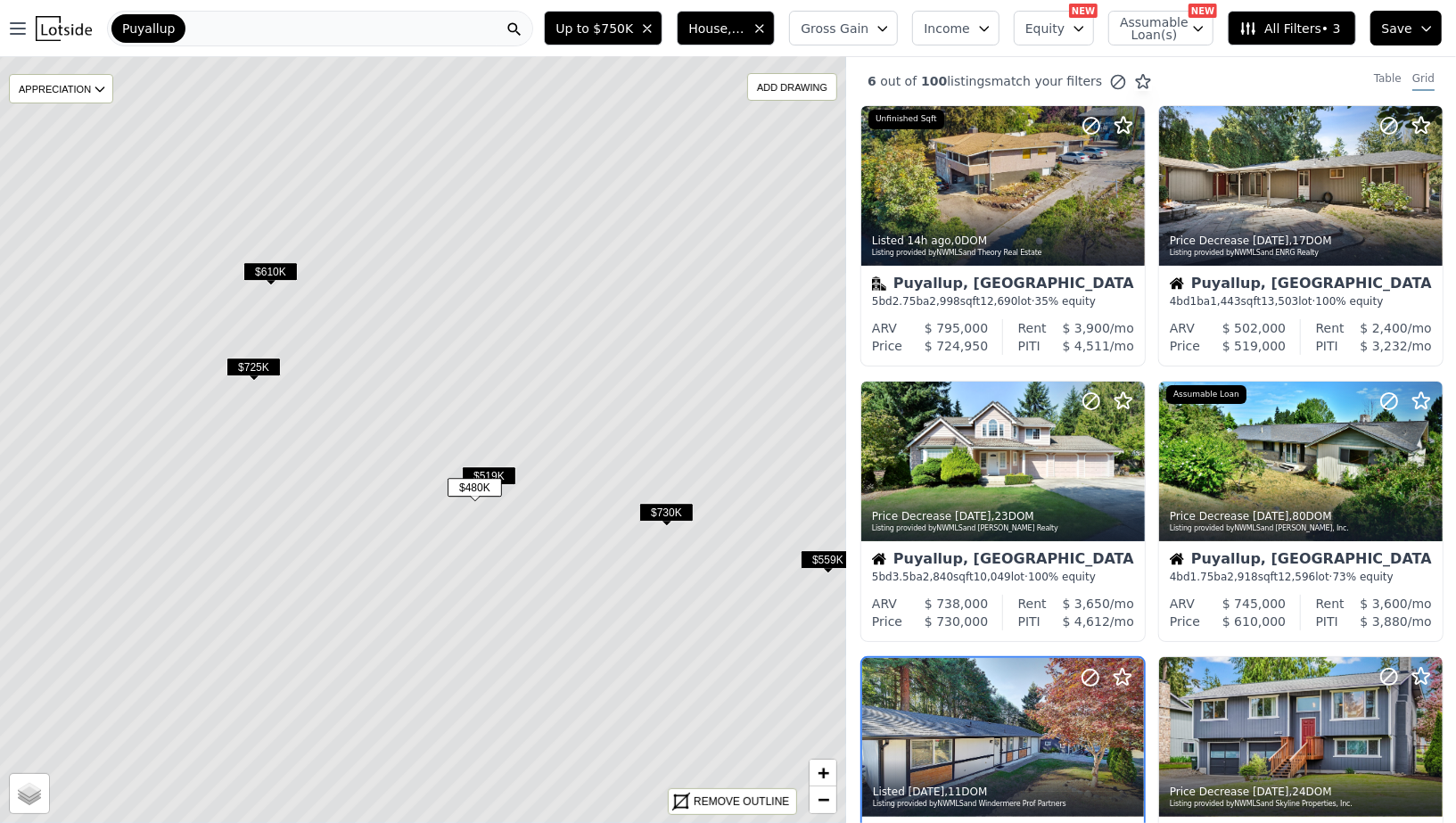
click at [252, 356] on icon at bounding box center [422, 439] width 1019 height 922
click at [253, 365] on span "$725K" at bounding box center [254, 366] width 54 height 19
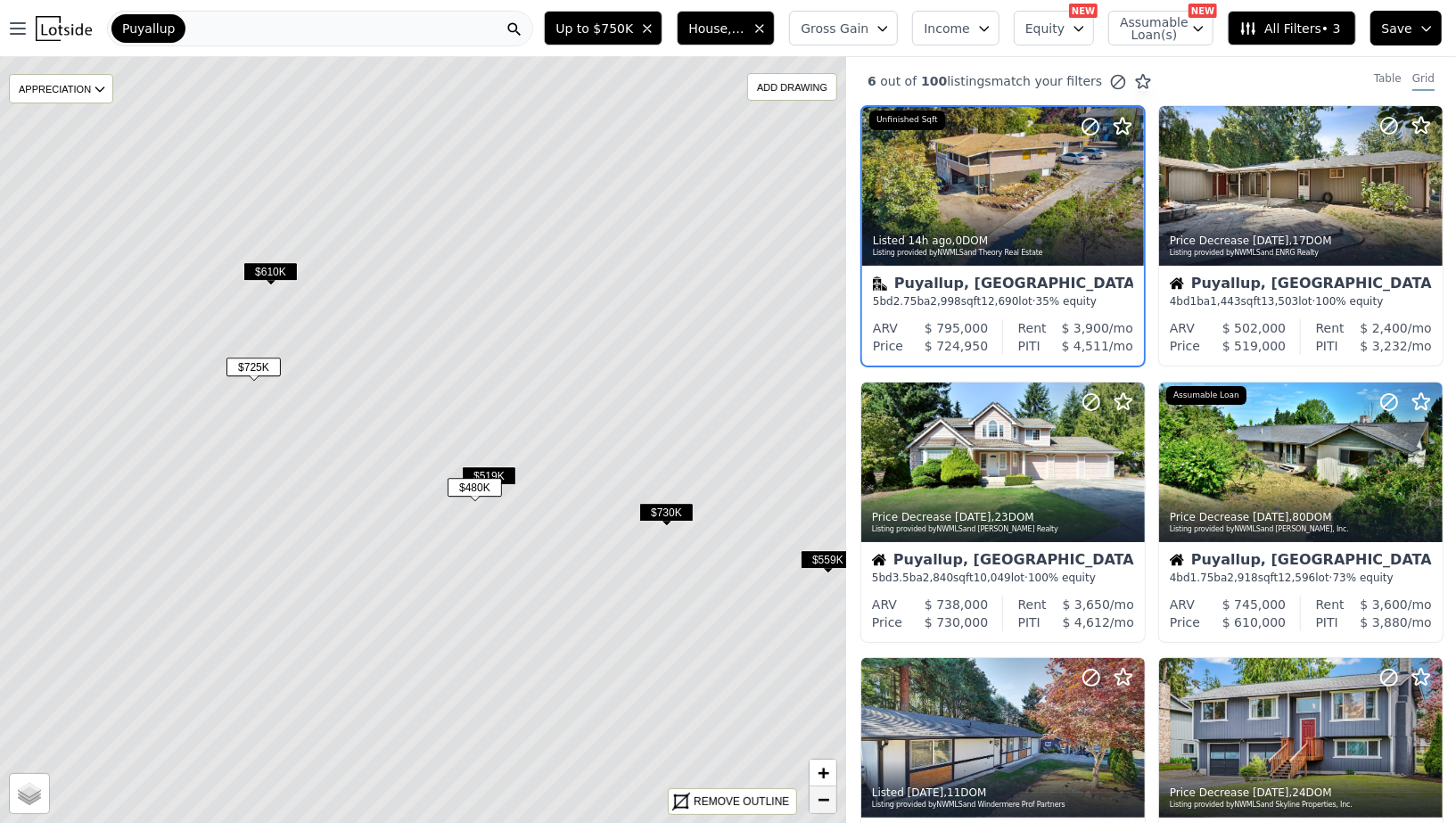
click at [826, 803] on span "−" at bounding box center [823, 799] width 12 height 23
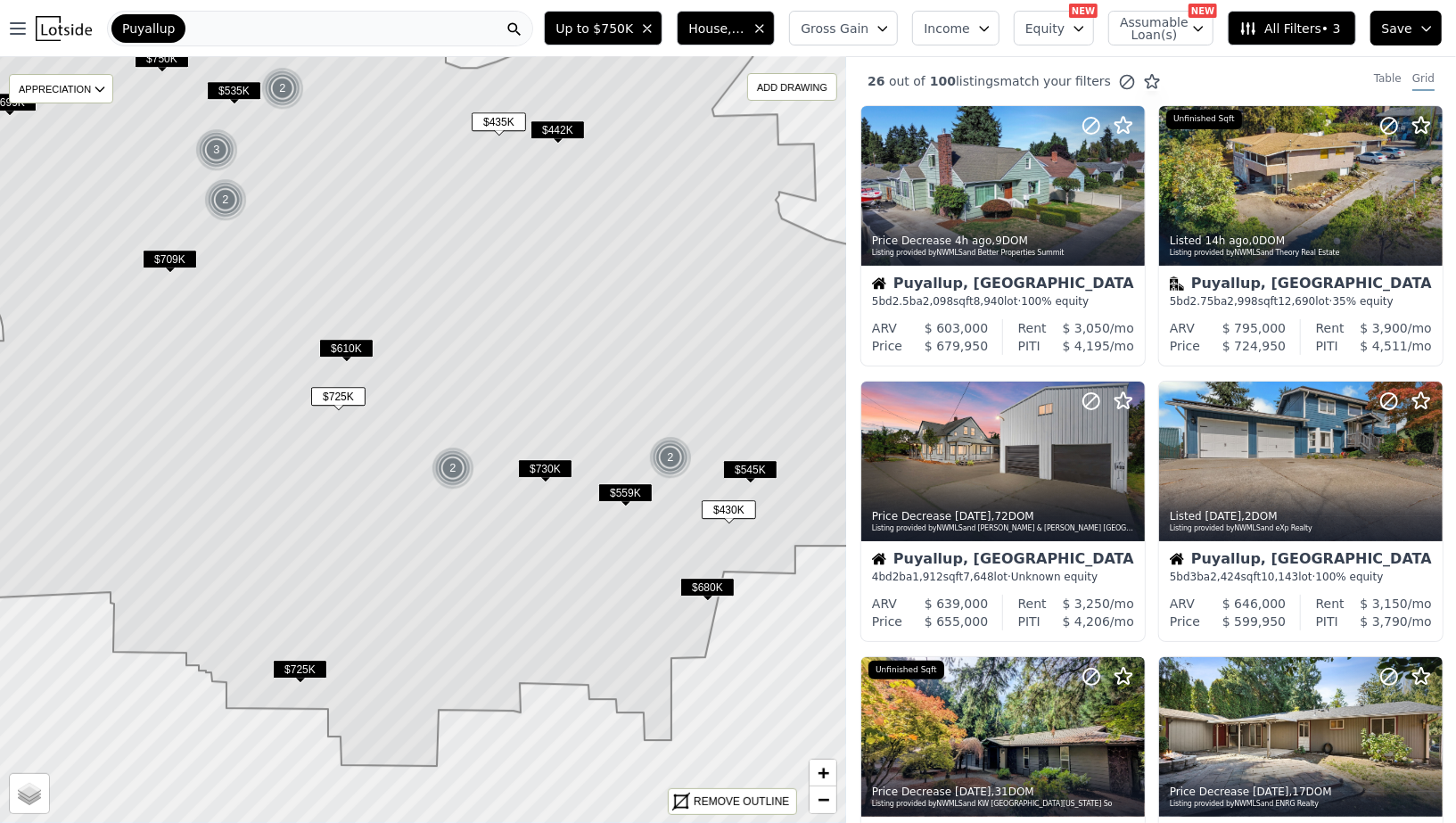
click at [554, 119] on icon at bounding box center [422, 372] width 1019 height 787
click at [554, 122] on span "$442K" at bounding box center [558, 129] width 54 height 19
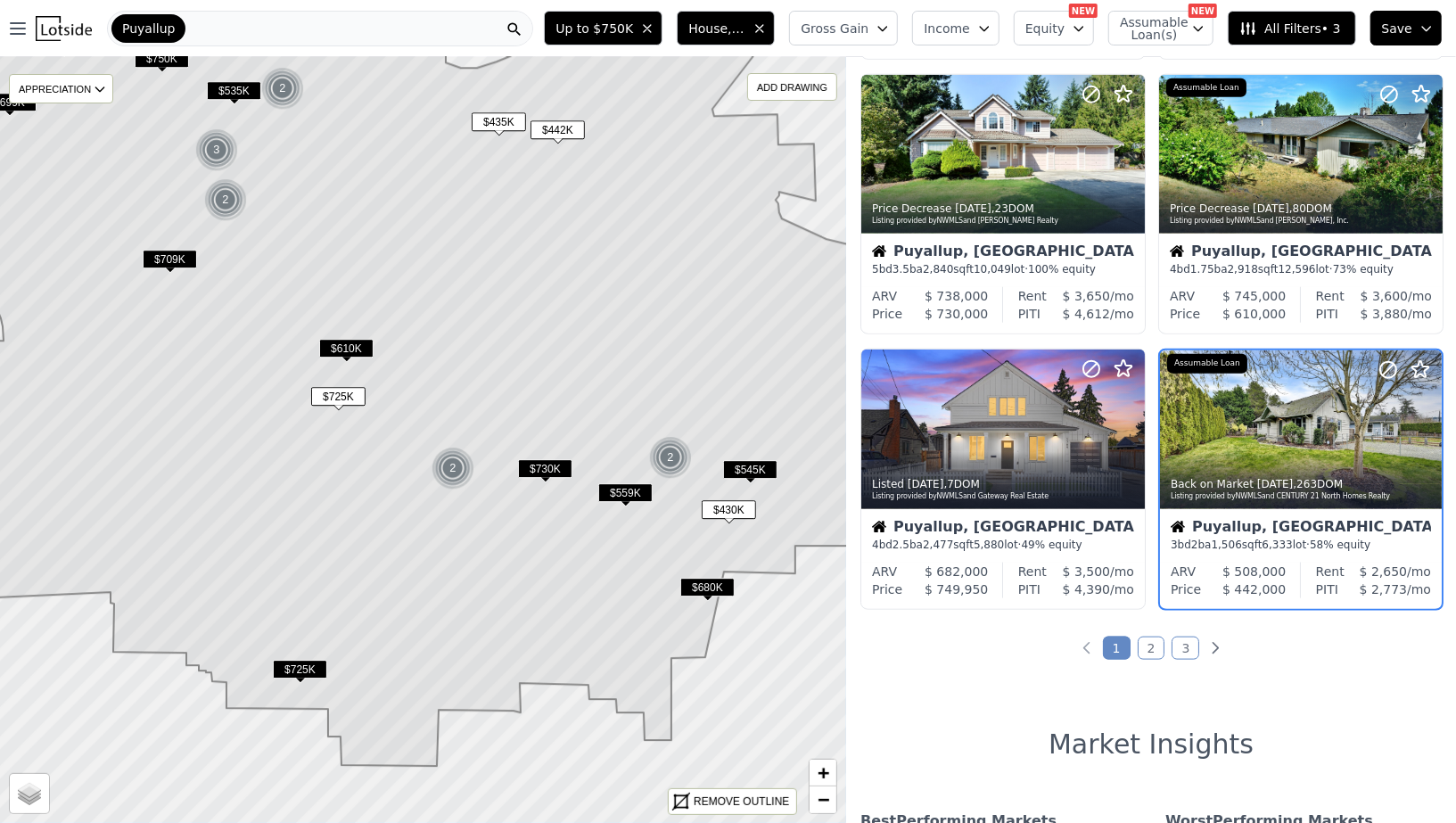
scroll to position [1142, 0]
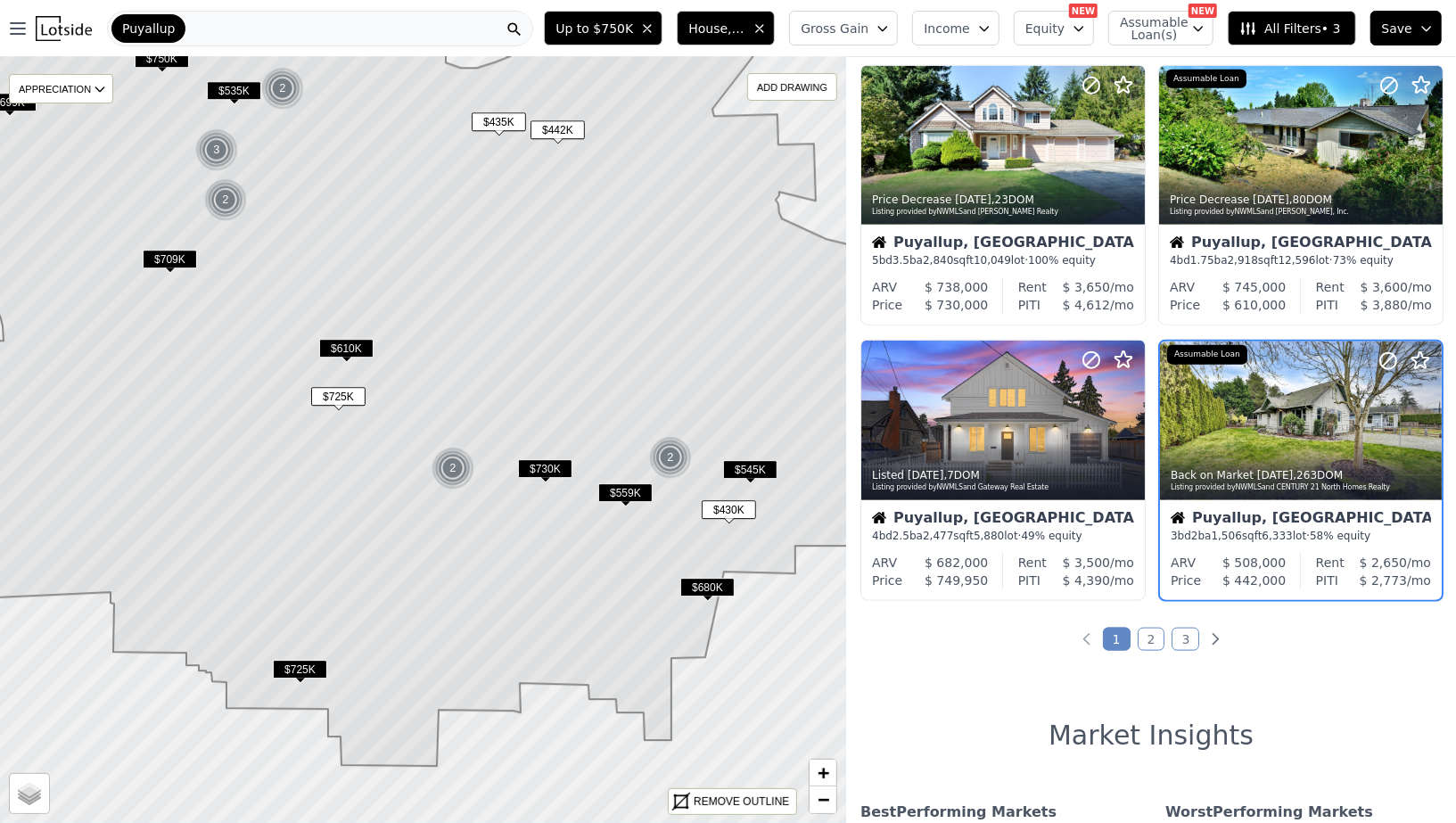
click at [213, 32] on div "Puyallup" at bounding box center [320, 29] width 426 height 36
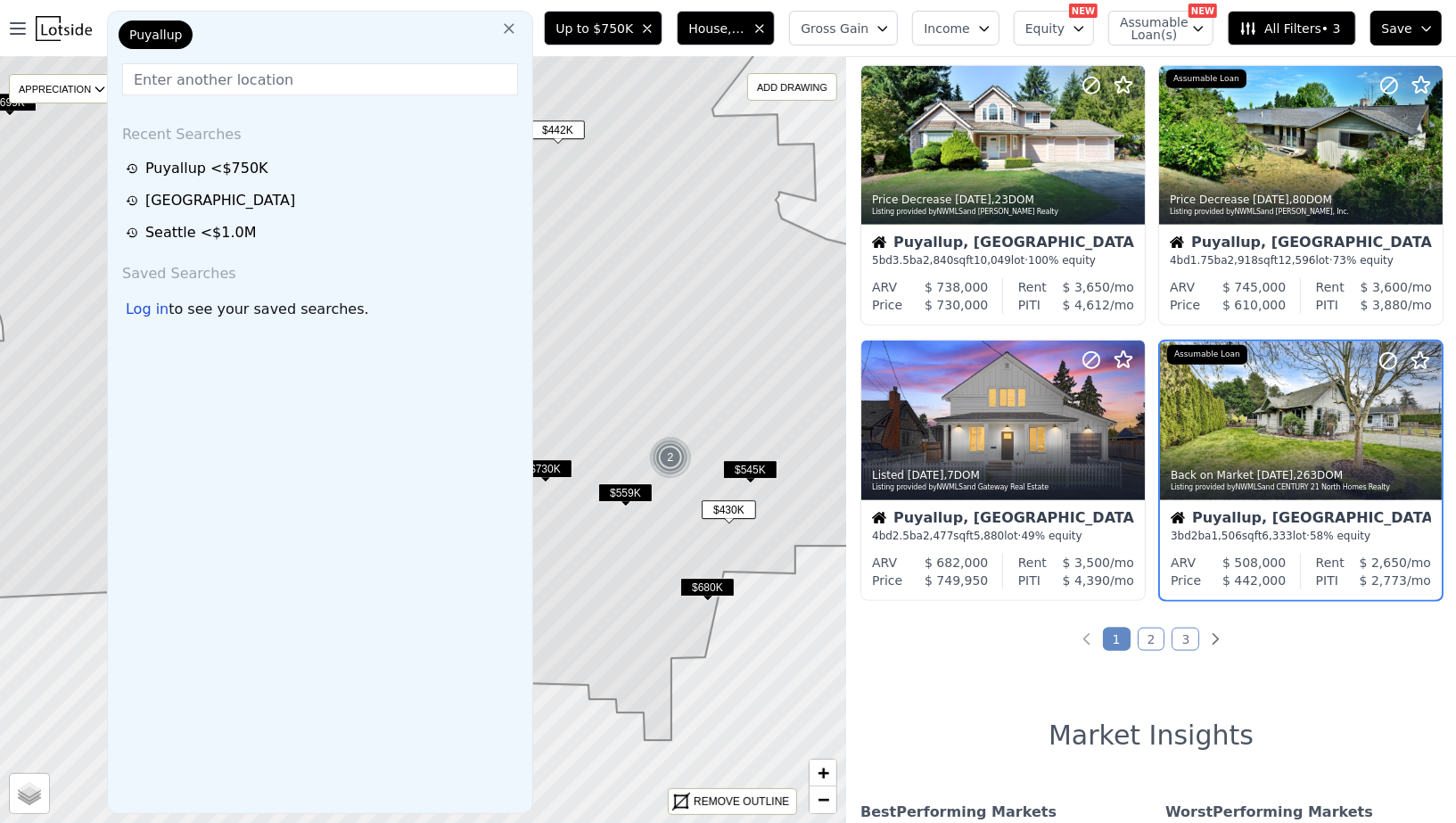
click at [344, 79] on input "text" at bounding box center [320, 79] width 395 height 32
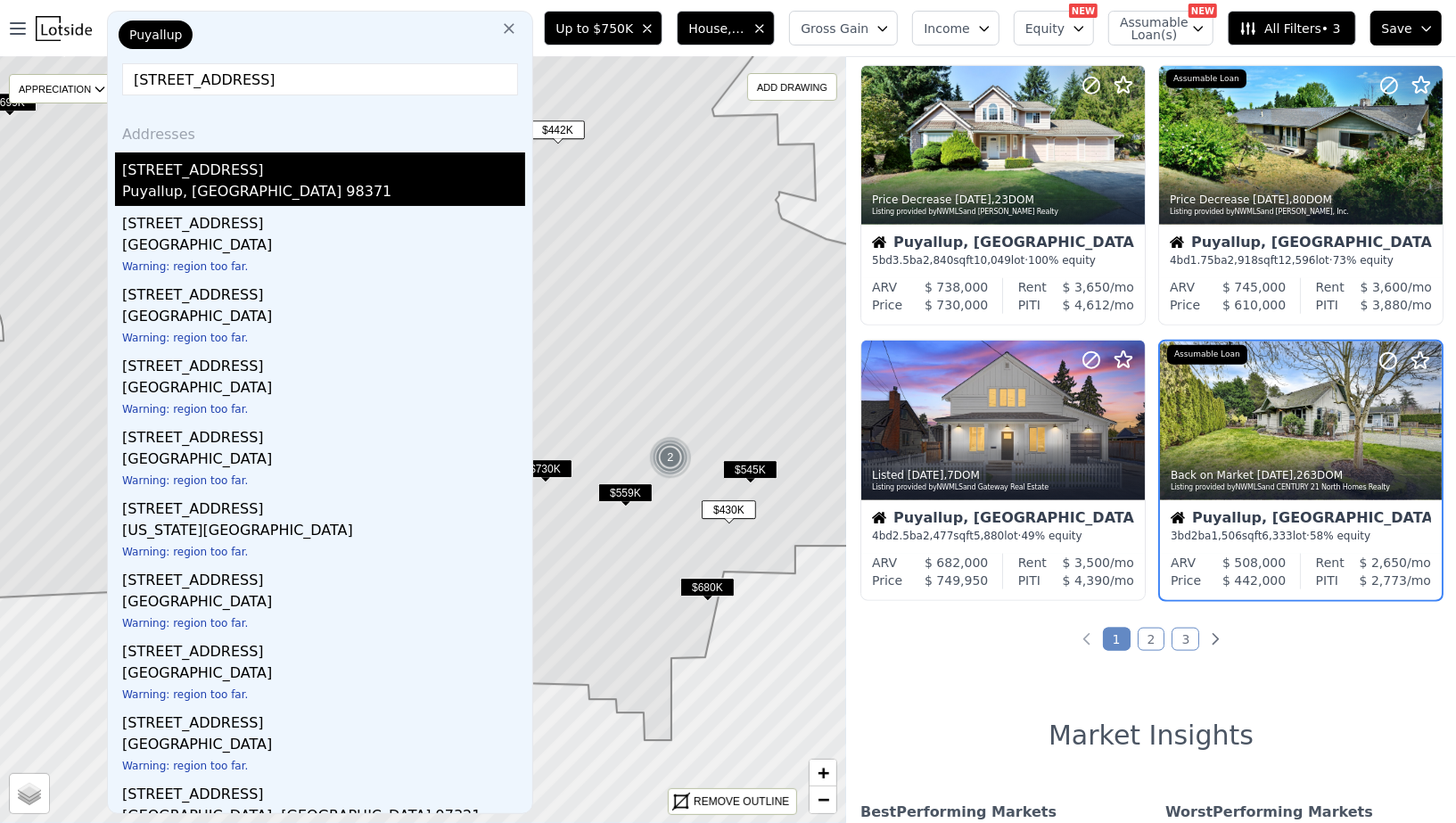
type input "826 9th St SW"
click at [190, 181] on div "Puyallup, WA 98371" at bounding box center [323, 193] width 403 height 25
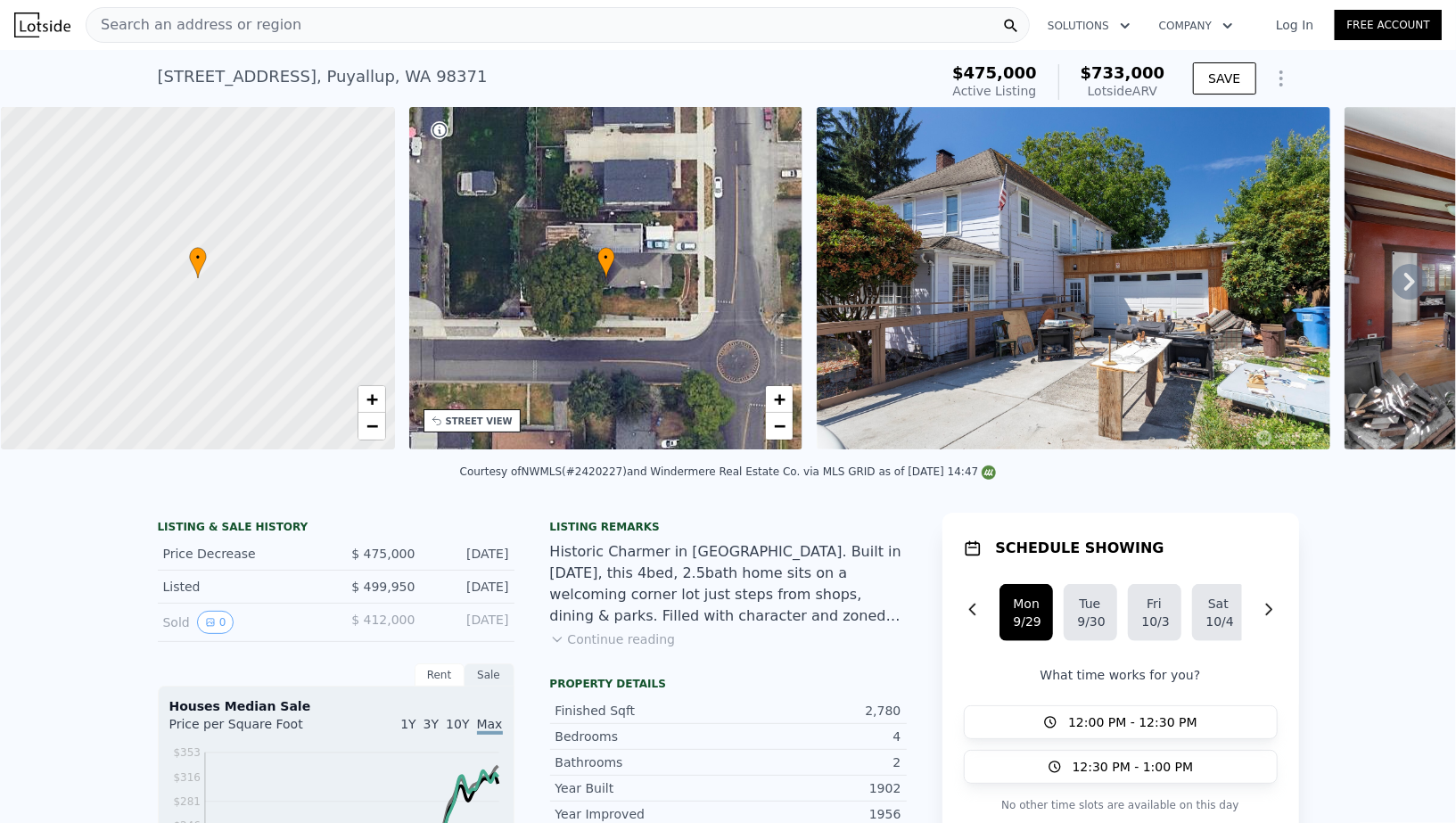
scroll to position [28, 0]
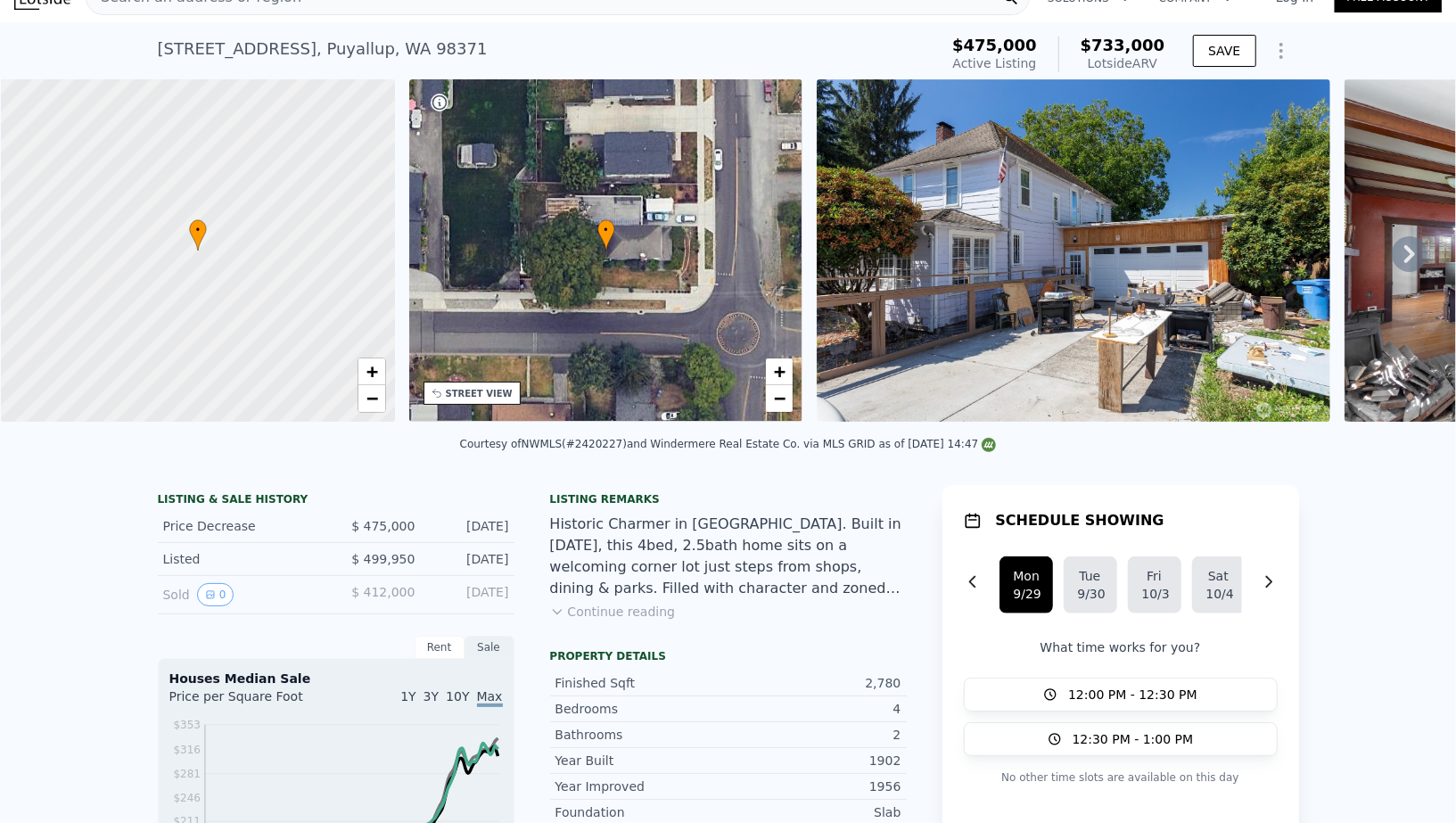
click at [1413, 258] on icon at bounding box center [1410, 254] width 36 height 36
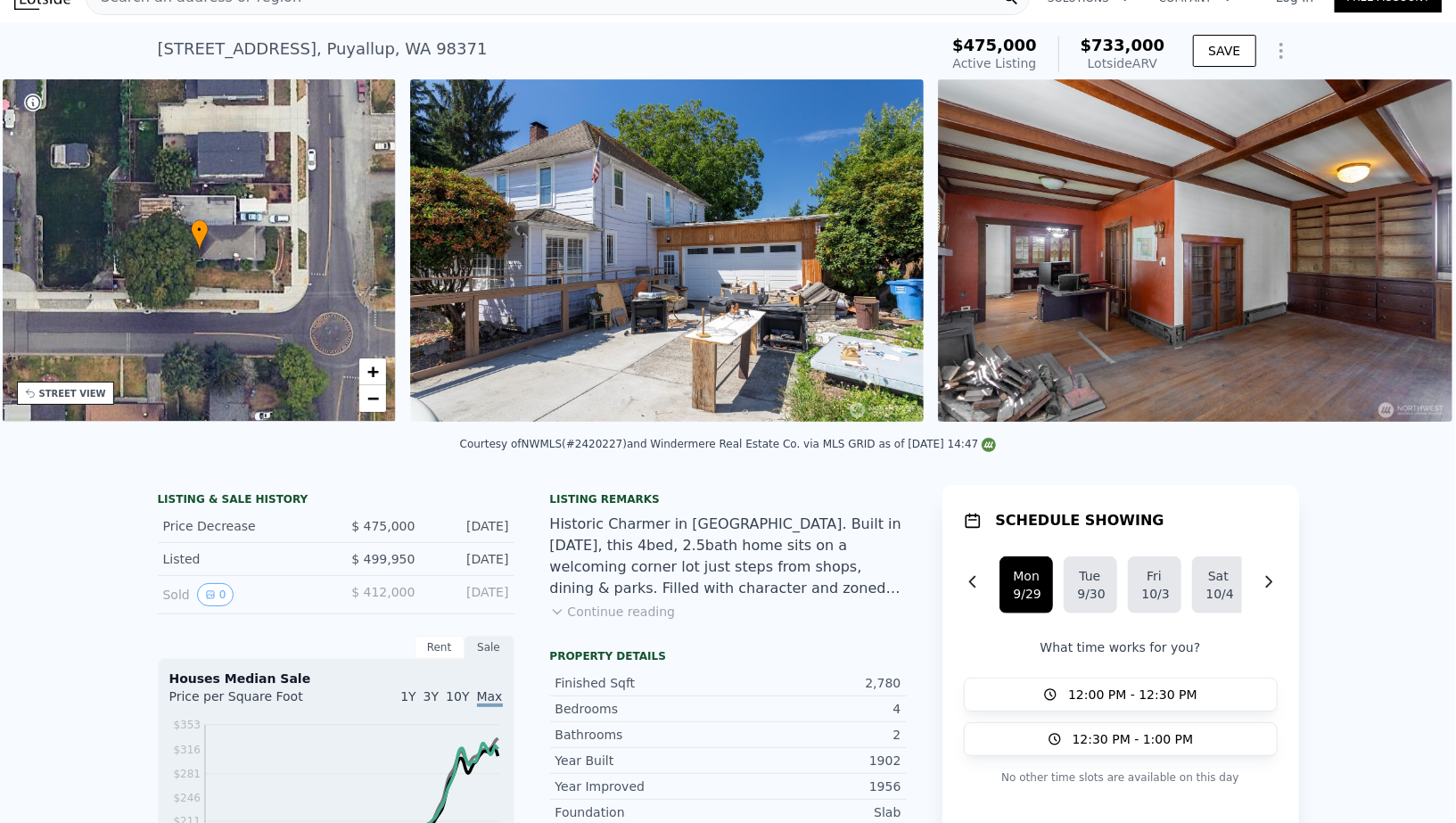
scroll to position [0, 414]
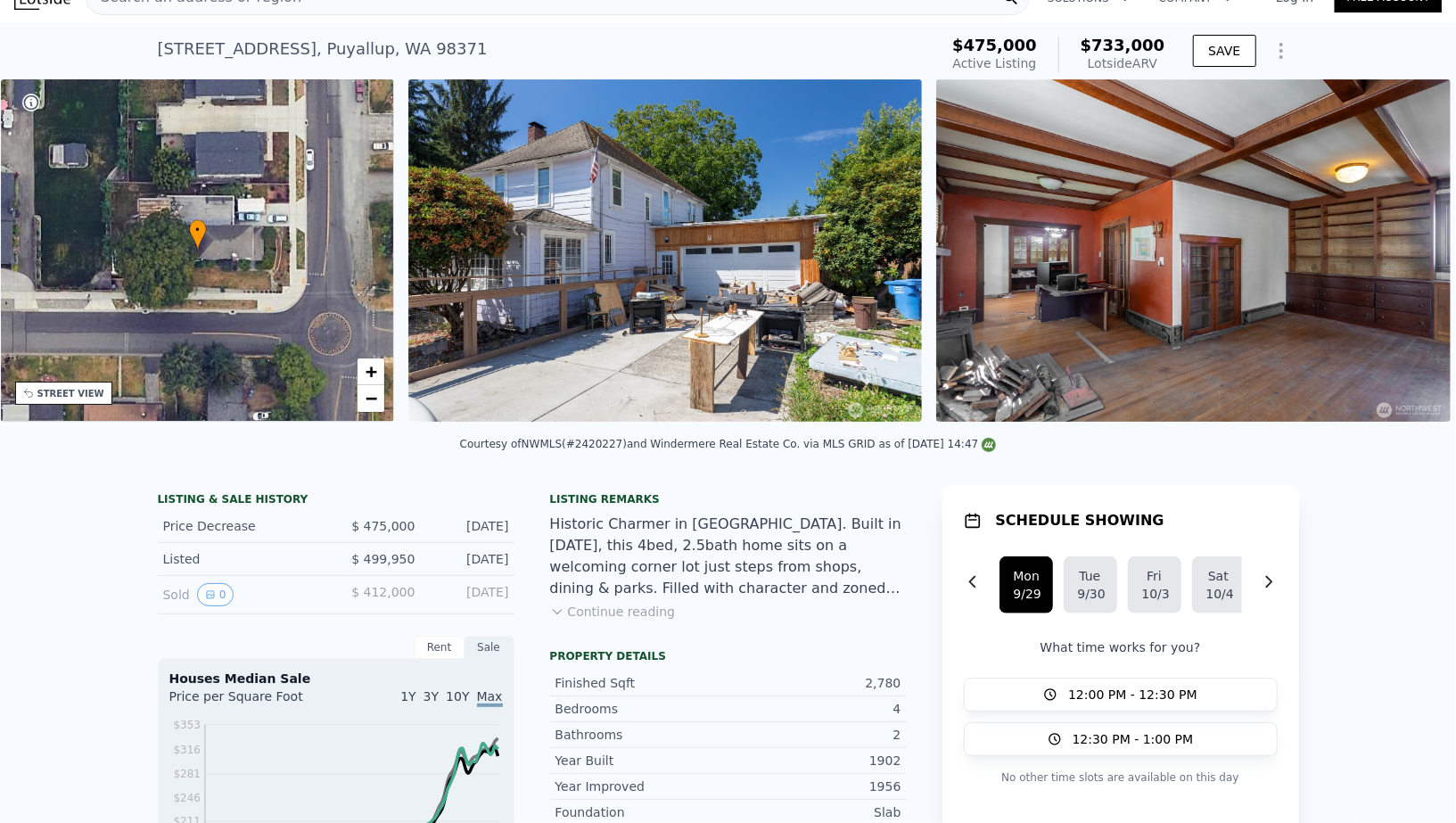
click at [1413, 258] on img at bounding box center [1192, 250] width 514 height 342
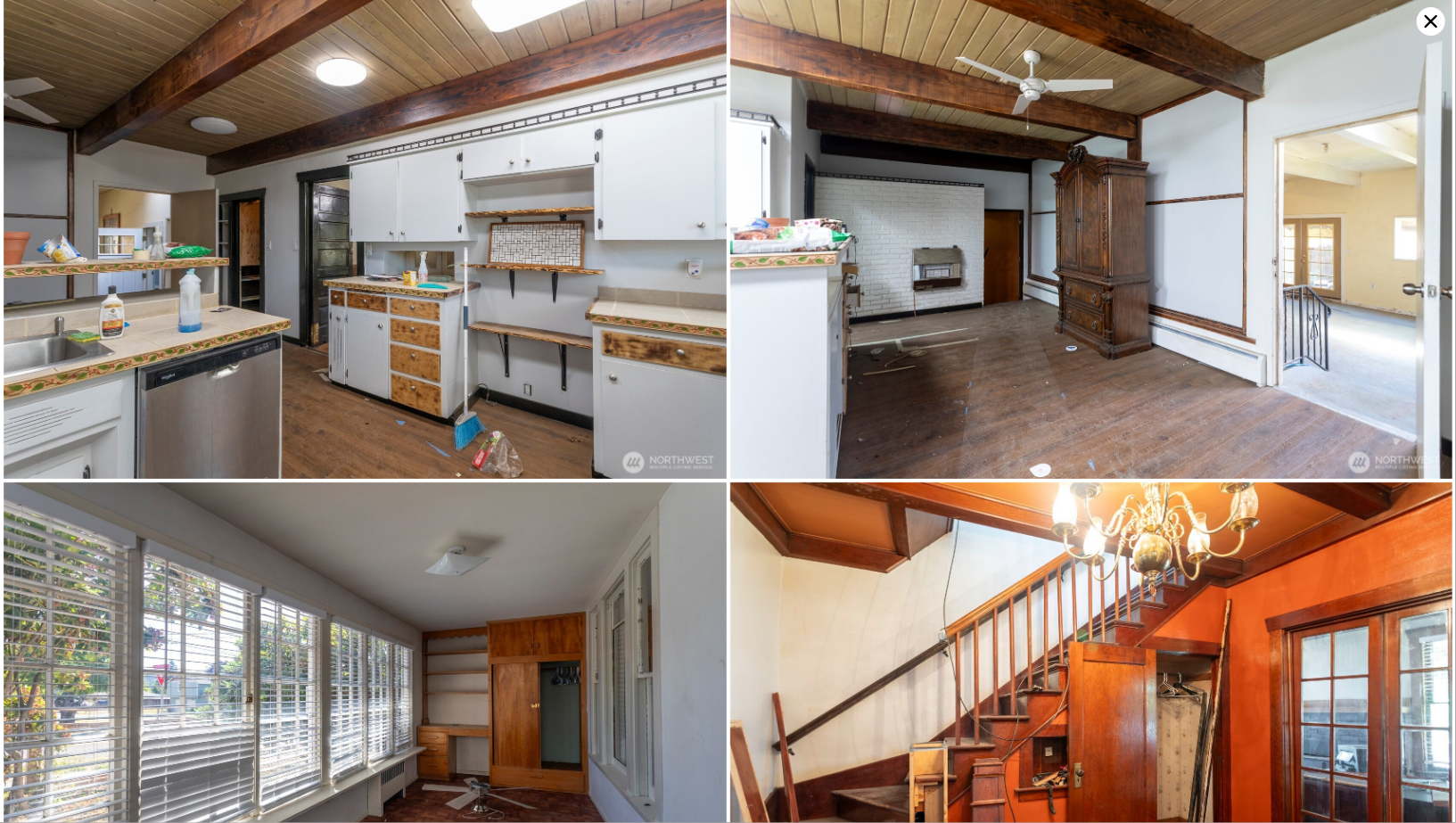
scroll to position [1940, 0]
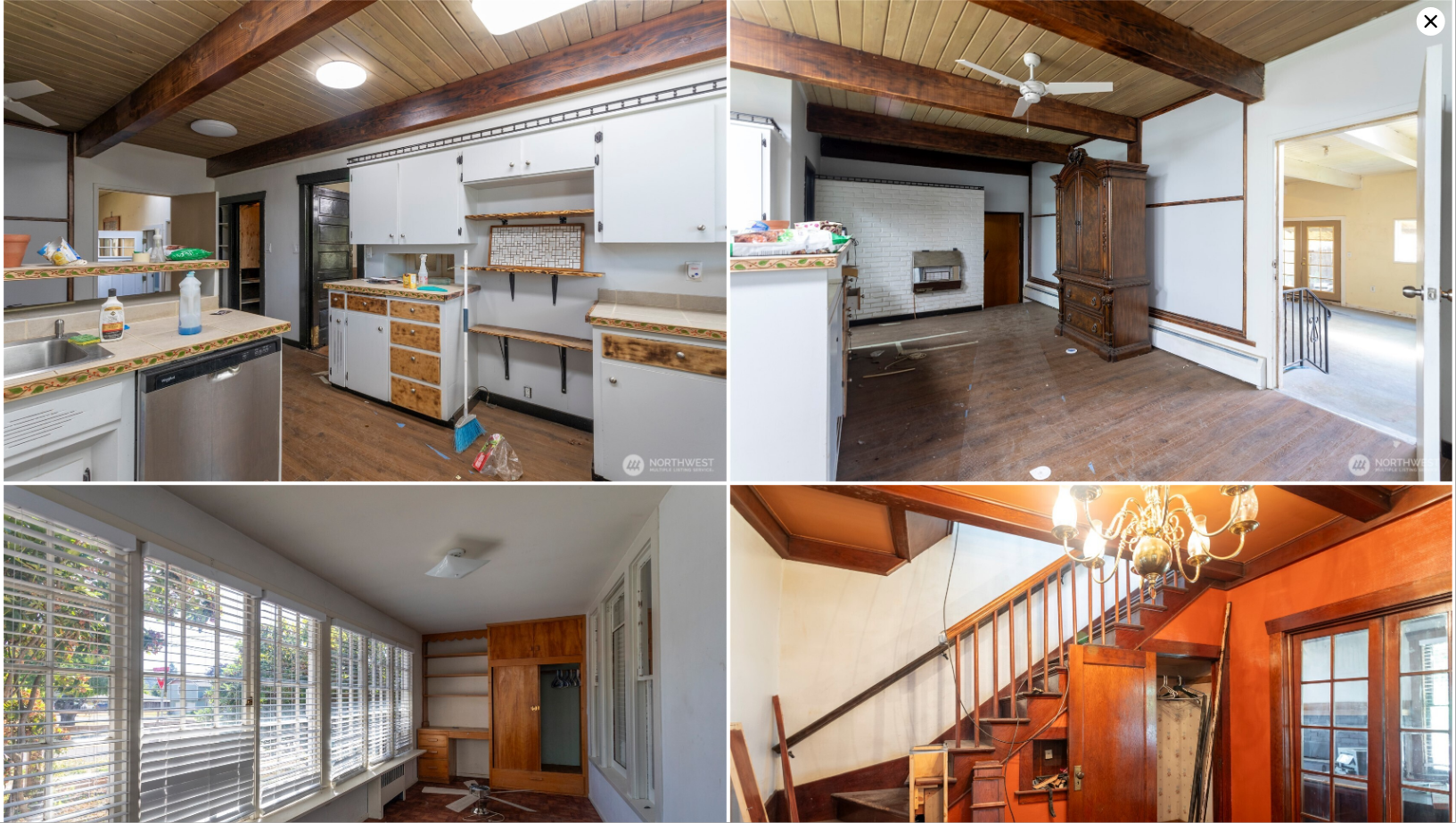
click at [1427, 17] on icon at bounding box center [1431, 22] width 13 height 13
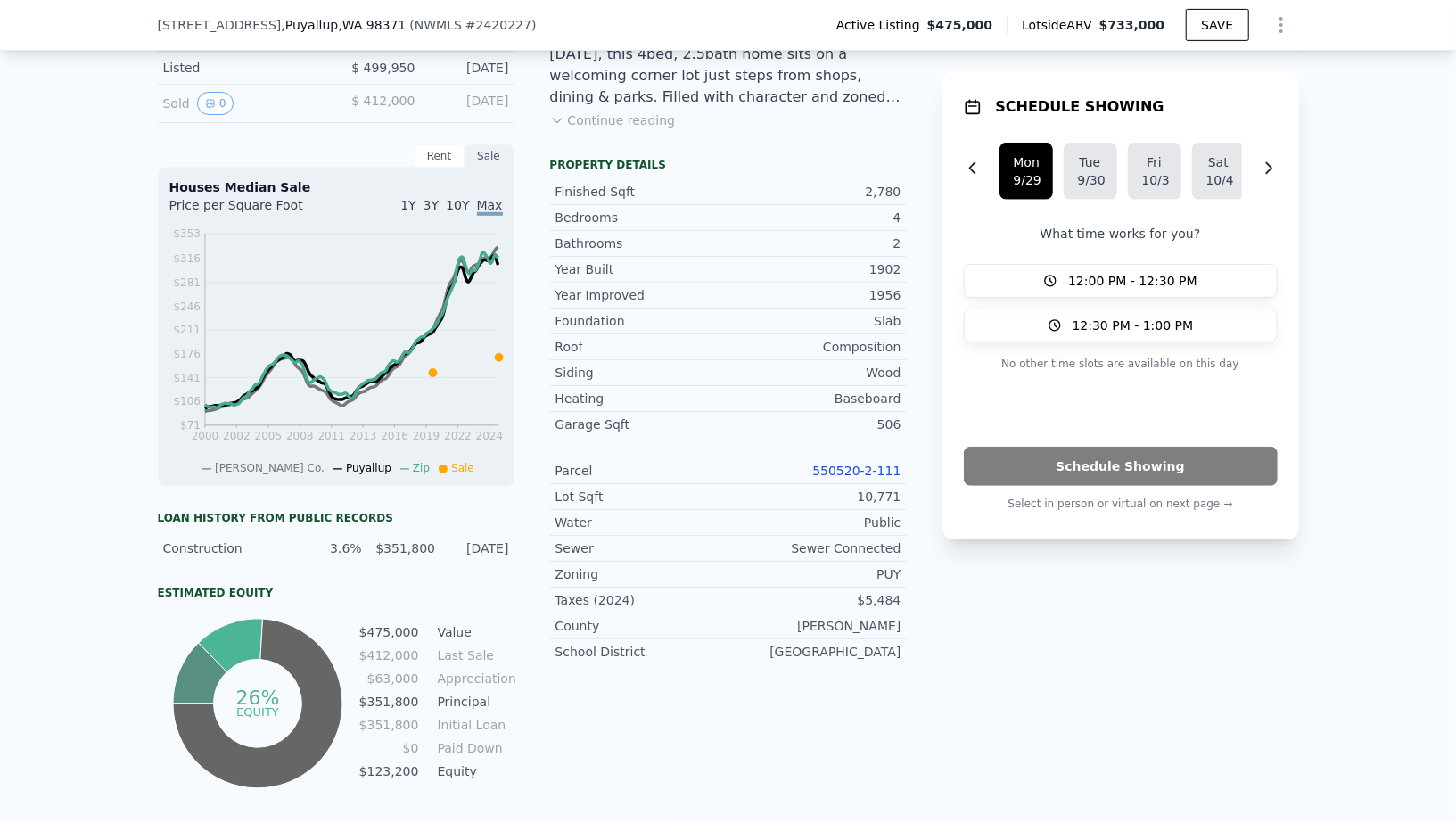
scroll to position [578, 0]
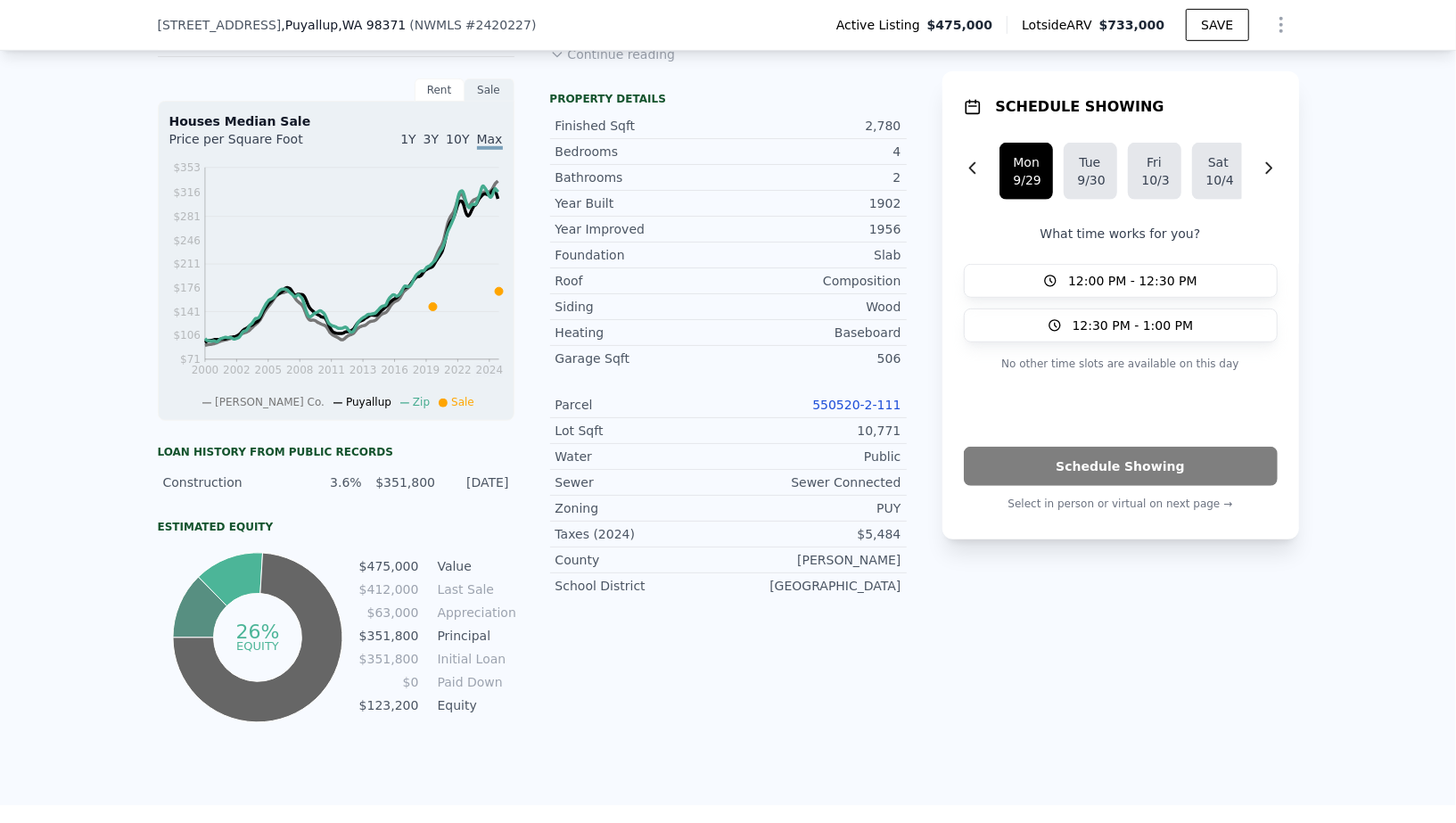
click at [850, 401] on link "550520-2-111" at bounding box center [857, 404] width 88 height 14
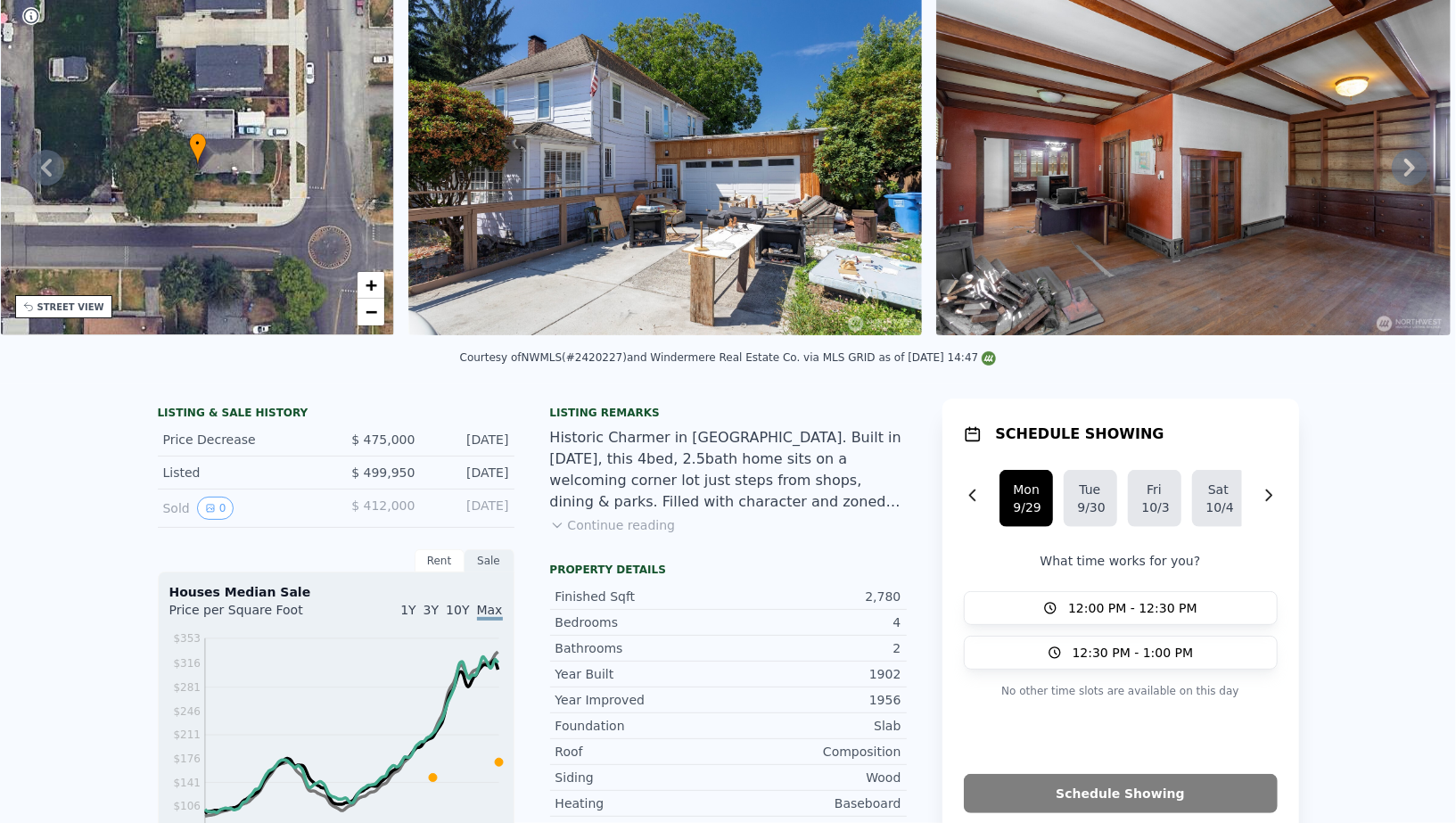
scroll to position [6, 0]
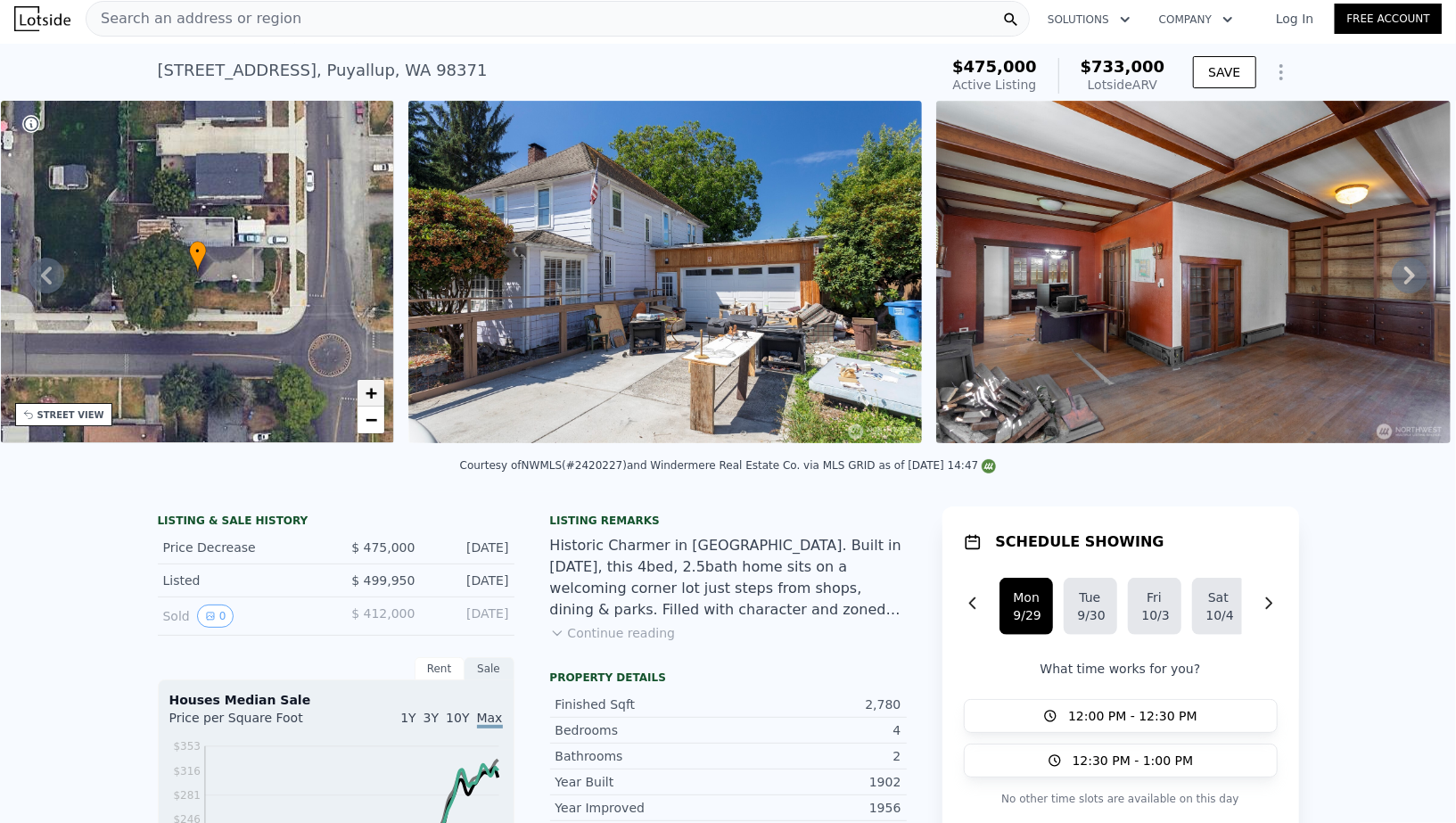
click at [366, 391] on span "+" at bounding box center [371, 393] width 12 height 23
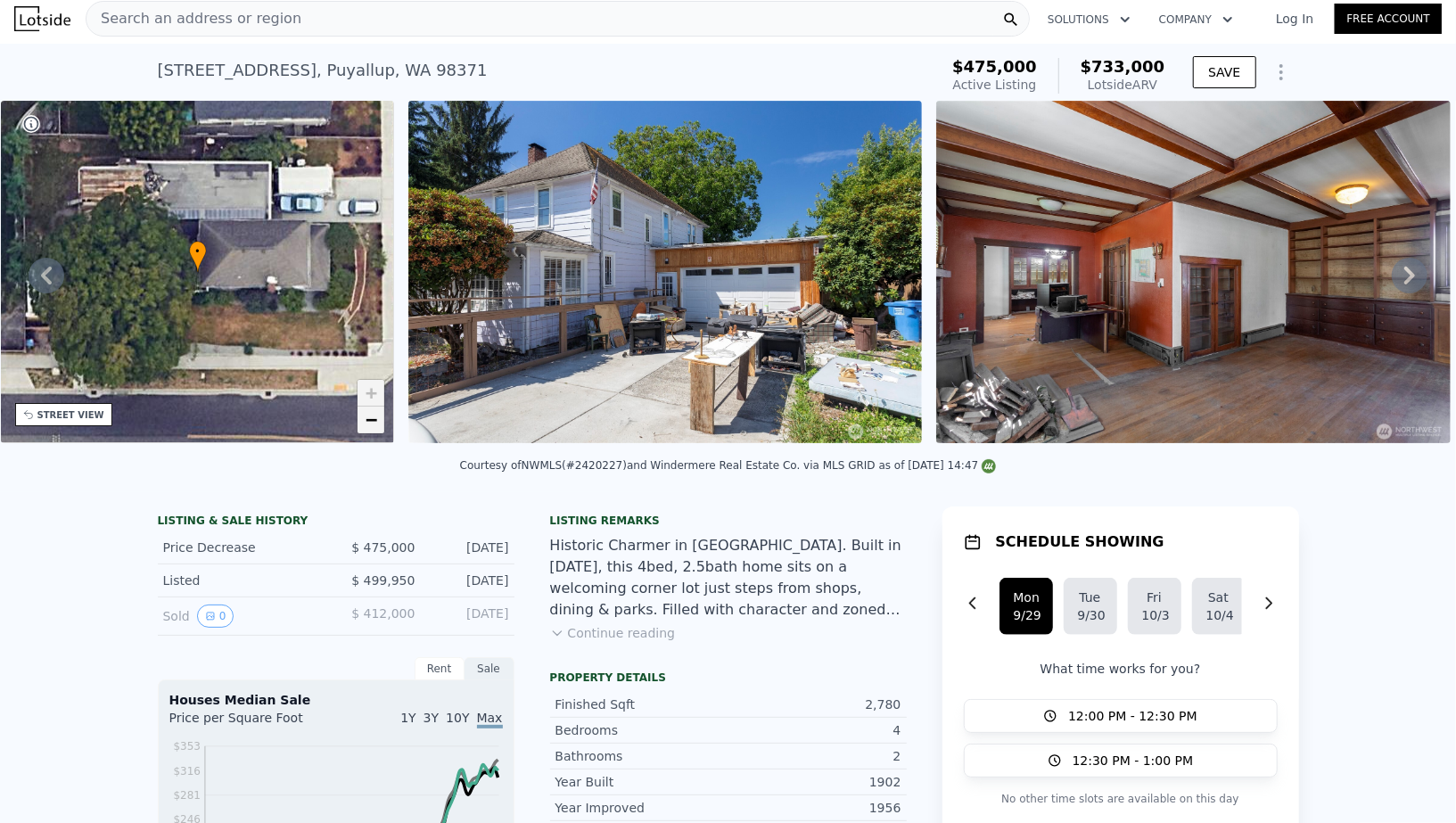
click at [366, 421] on span "−" at bounding box center [371, 419] width 12 height 23
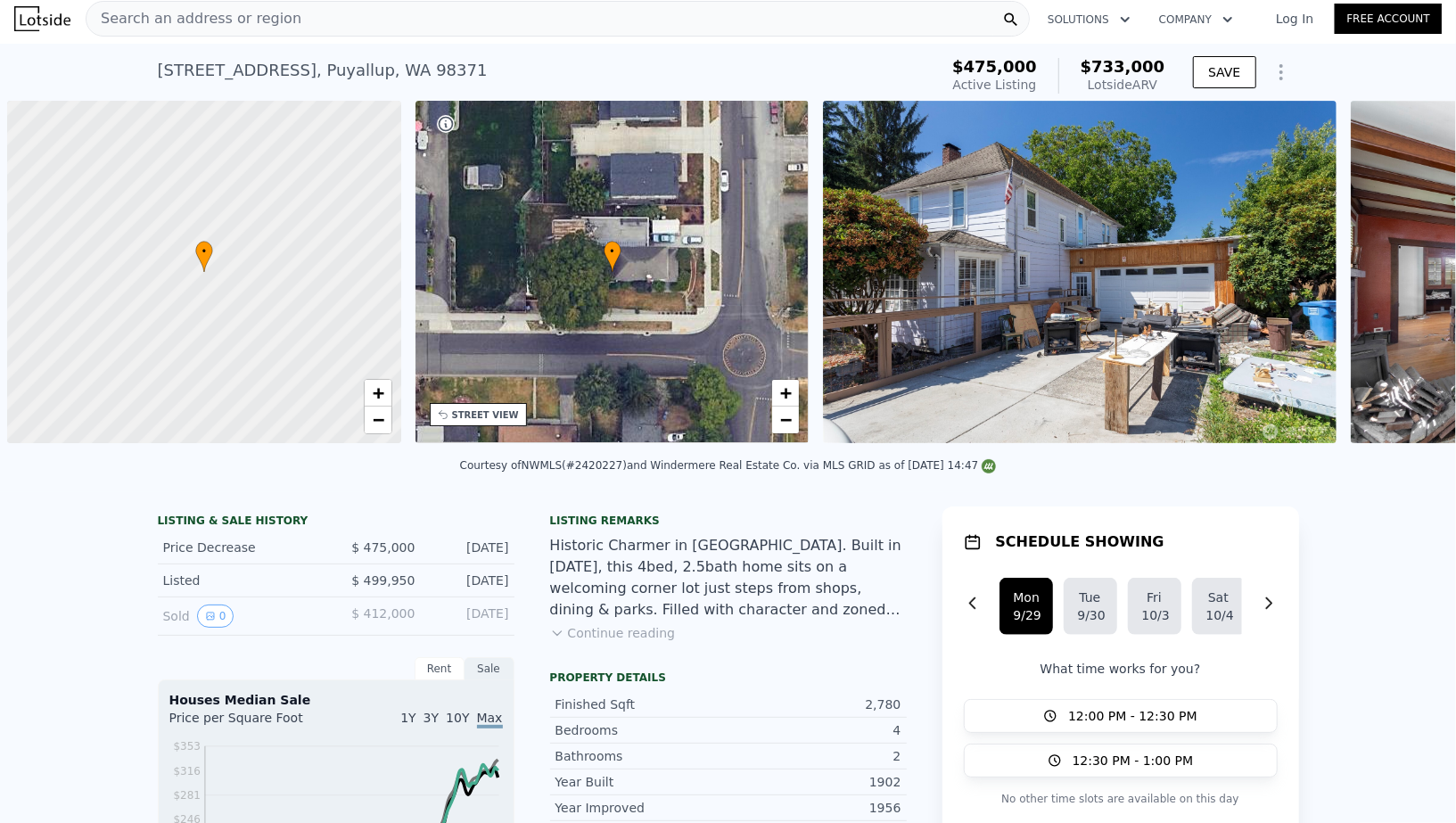
scroll to position [0, 6]
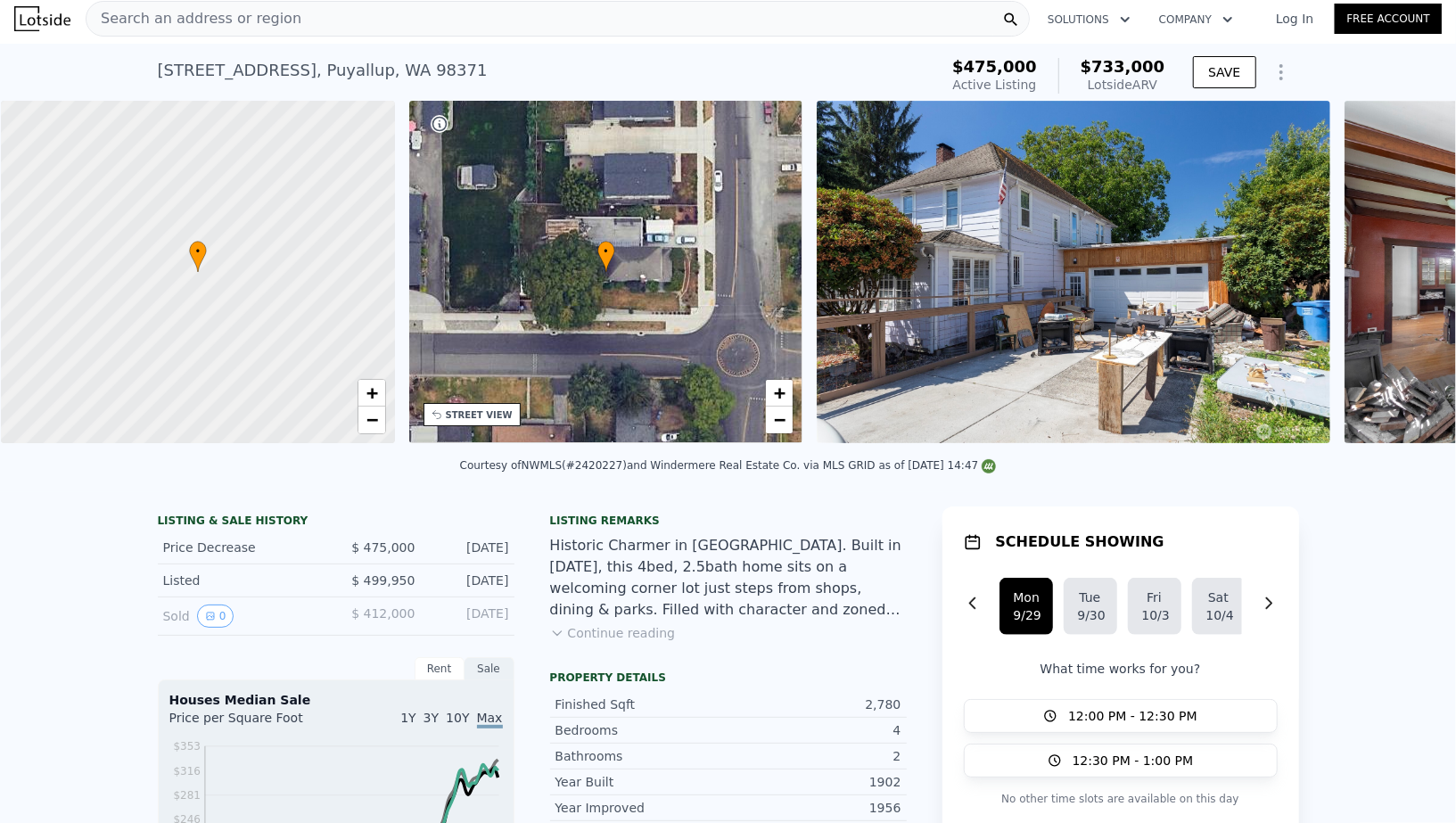
click at [184, 295] on div at bounding box center [198, 272] width 472 height 411
click at [372, 391] on span "+" at bounding box center [371, 393] width 12 height 23
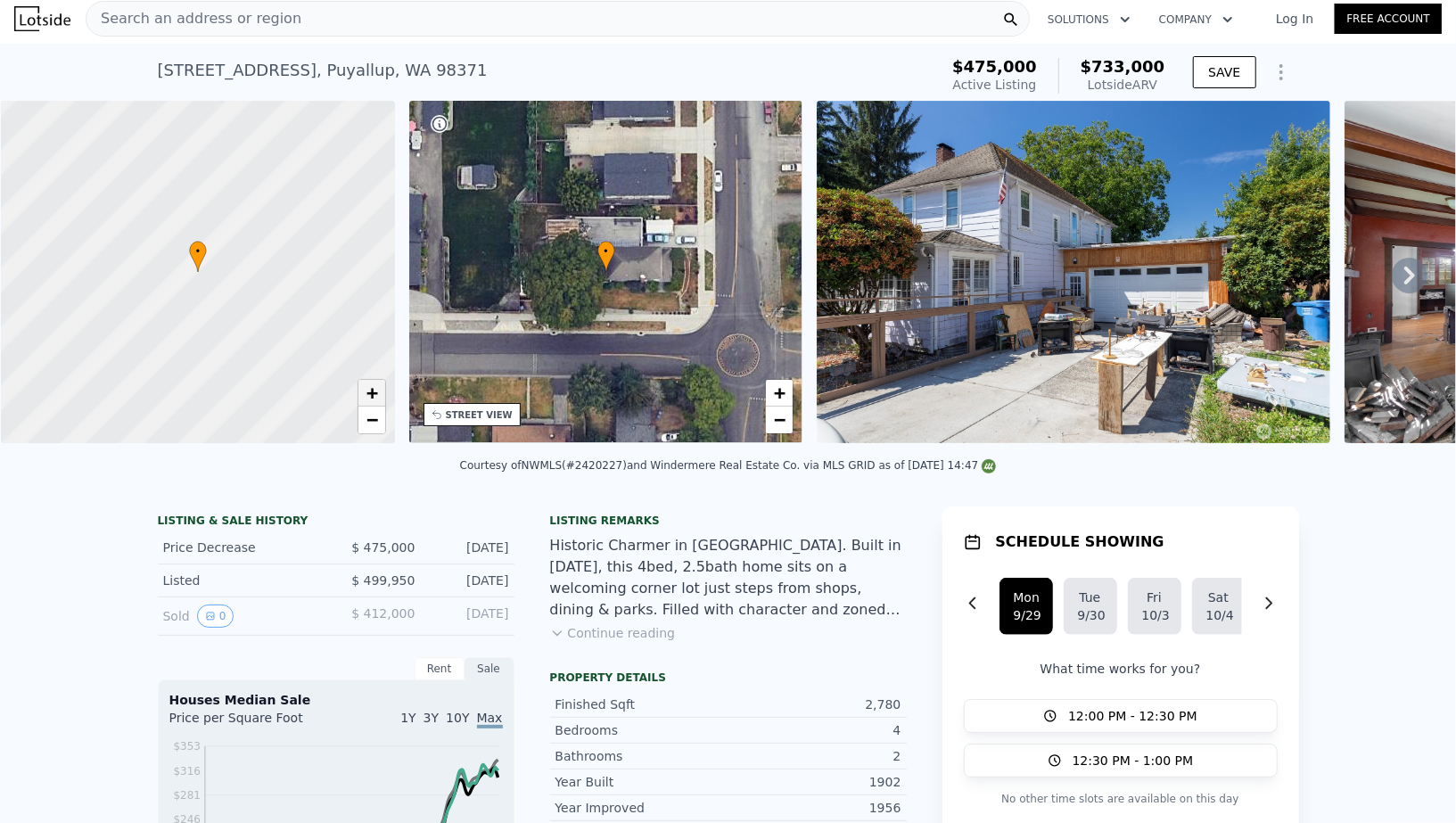
click at [372, 391] on span "+" at bounding box center [371, 393] width 12 height 23
click at [373, 391] on span "+" at bounding box center [371, 393] width 12 height 23
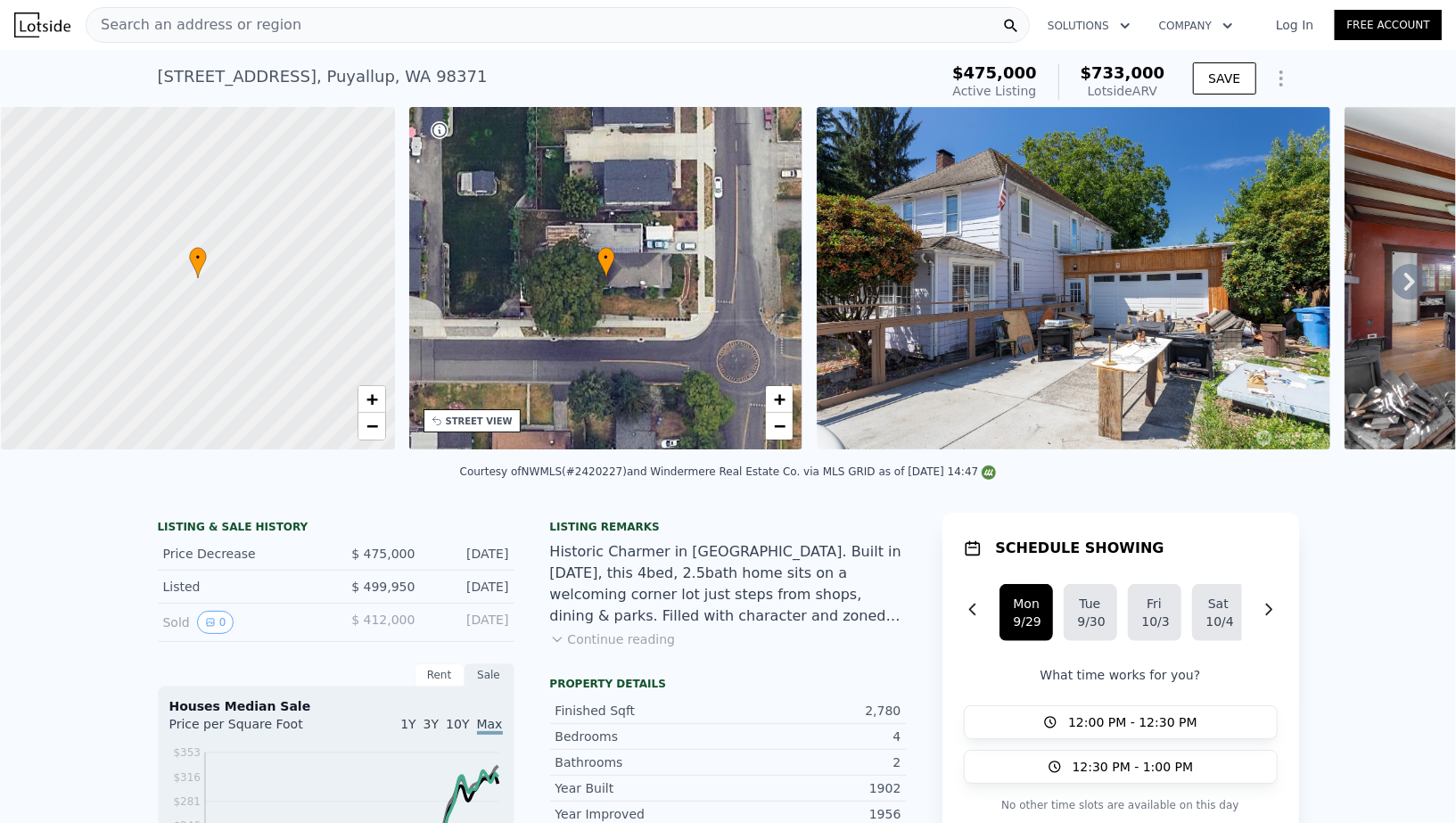
click at [366, 29] on div "Search an address or region" at bounding box center [558, 25] width 944 height 36
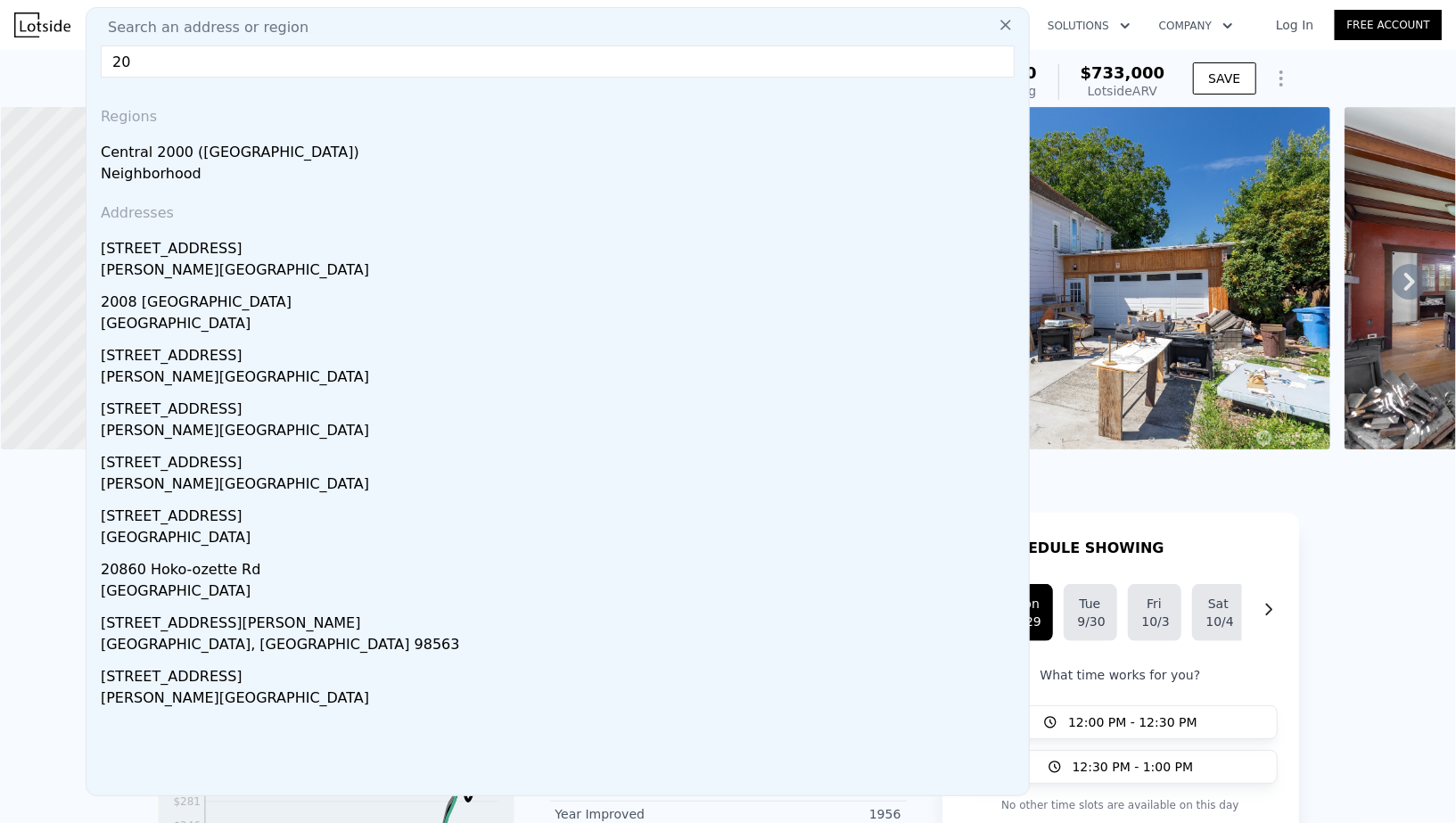
type input "2"
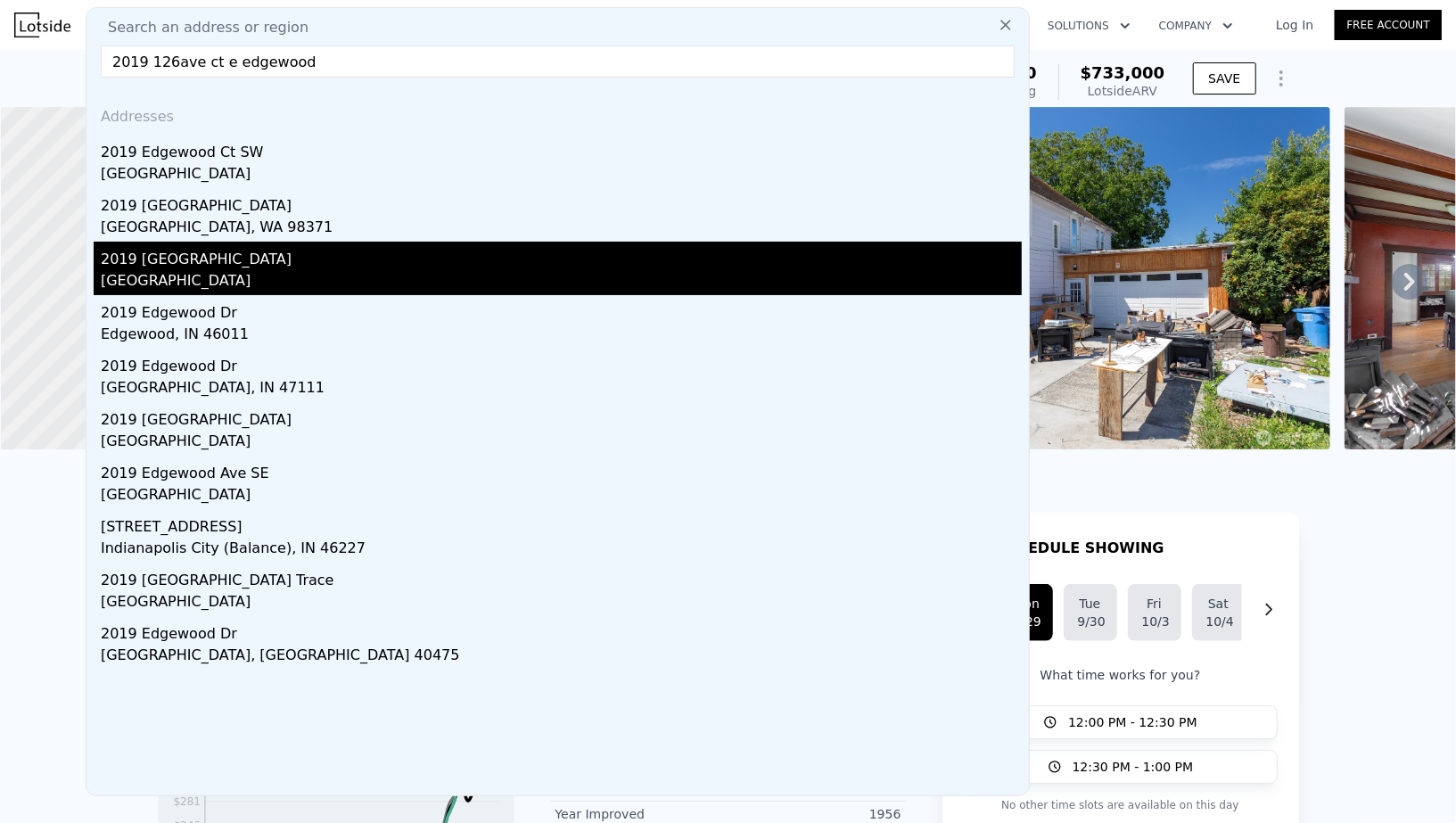
type input "2019 126ave ct e edgewood"
click at [176, 267] on div "2019 126th Avenue Ct E" at bounding box center [561, 256] width 921 height 29
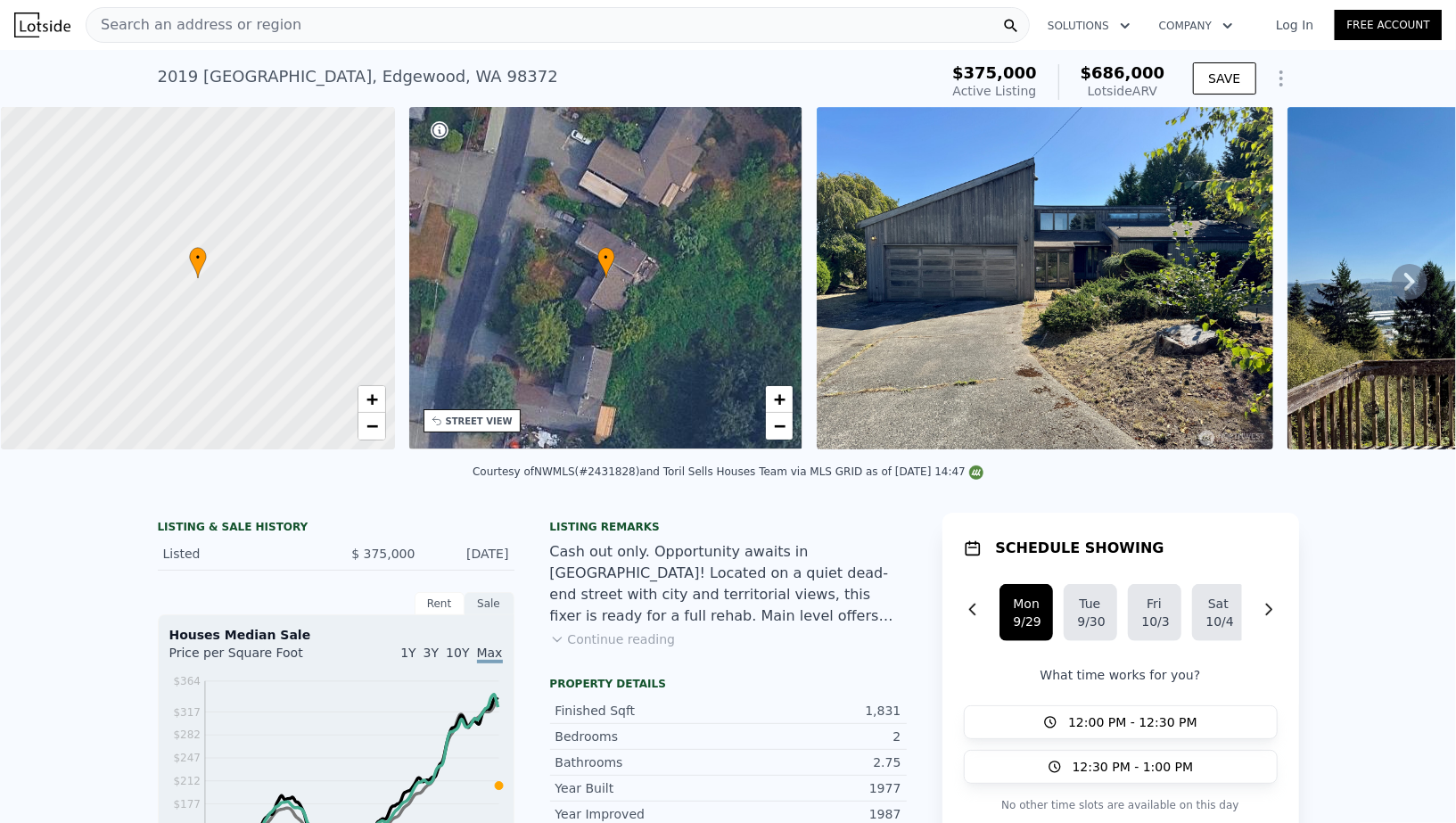
click at [651, 236] on div "• + −" at bounding box center [606, 278] width 394 height 342
click at [932, 294] on img at bounding box center [1045, 278] width 457 height 342
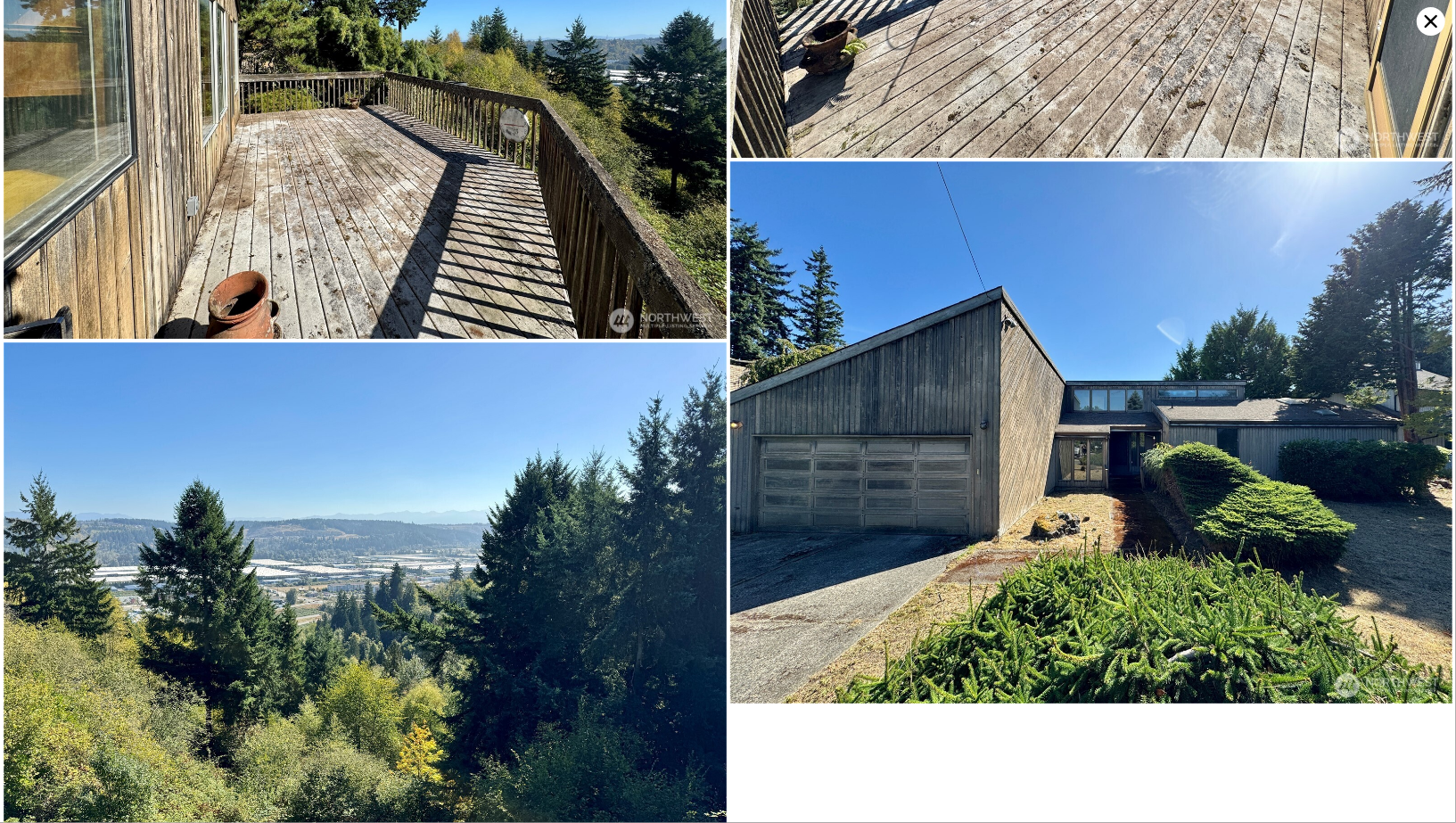
scroll to position [6990, 0]
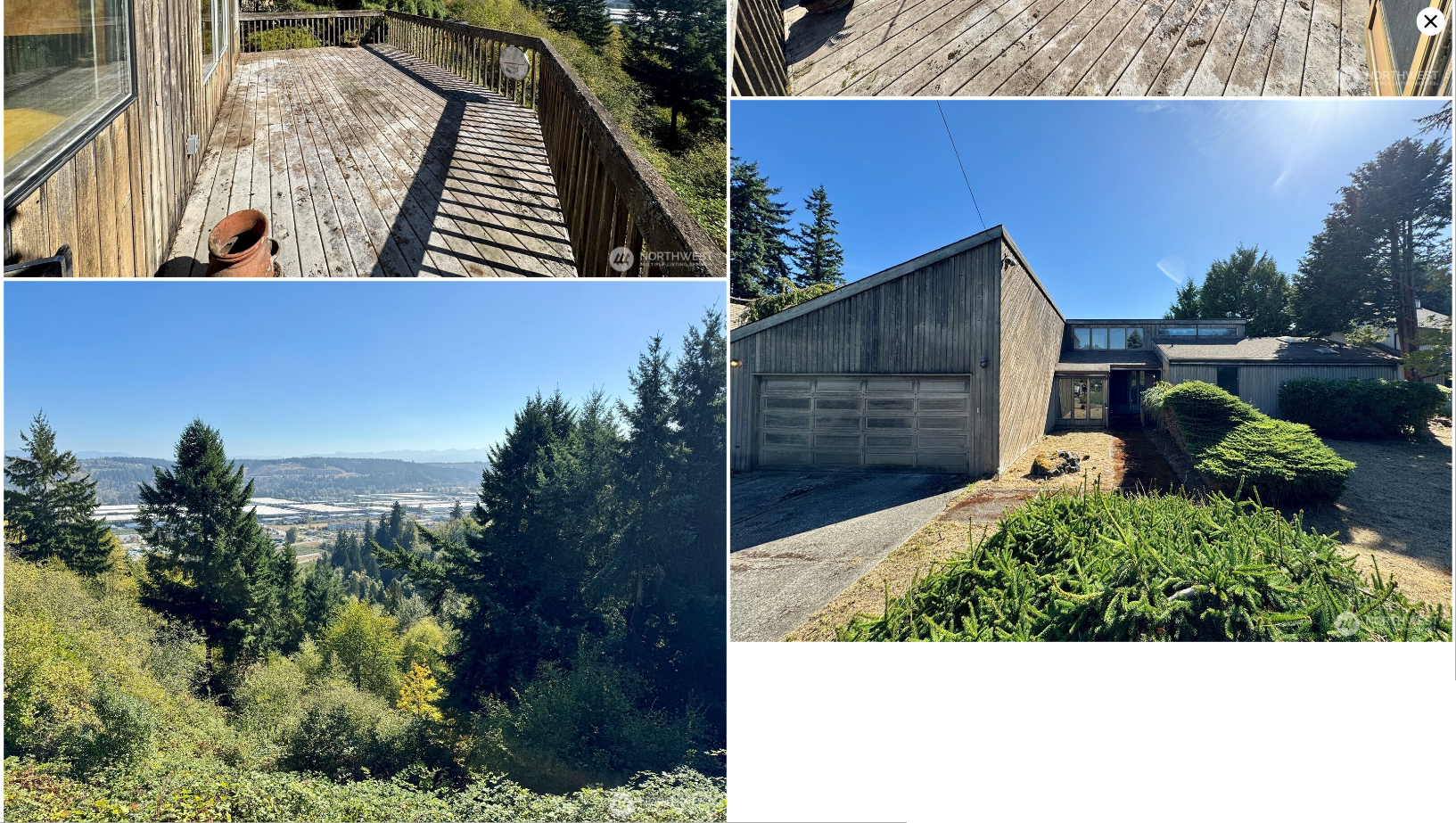
click at [1439, 23] on icon at bounding box center [1431, 22] width 29 height 29
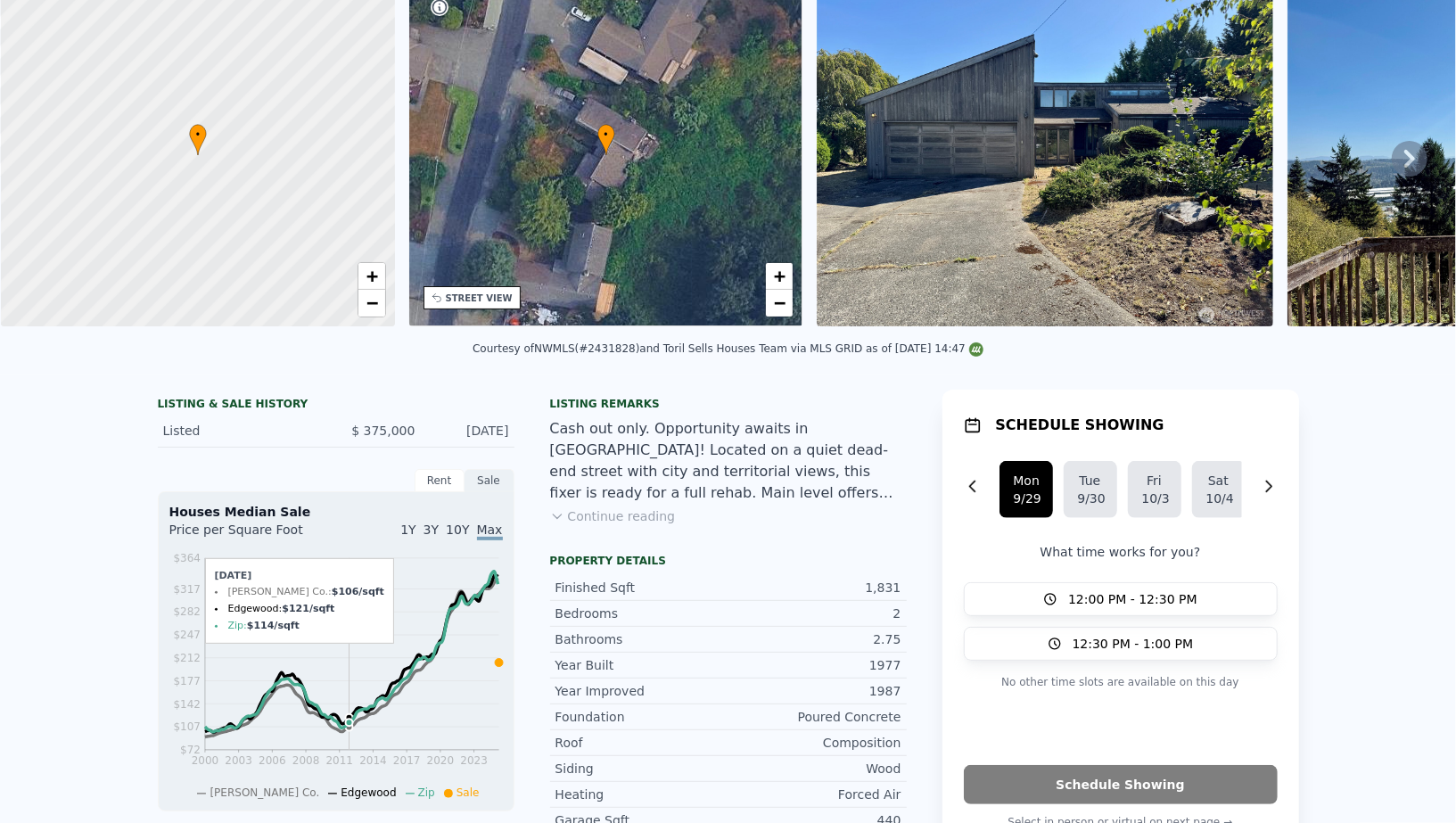
scroll to position [0, 0]
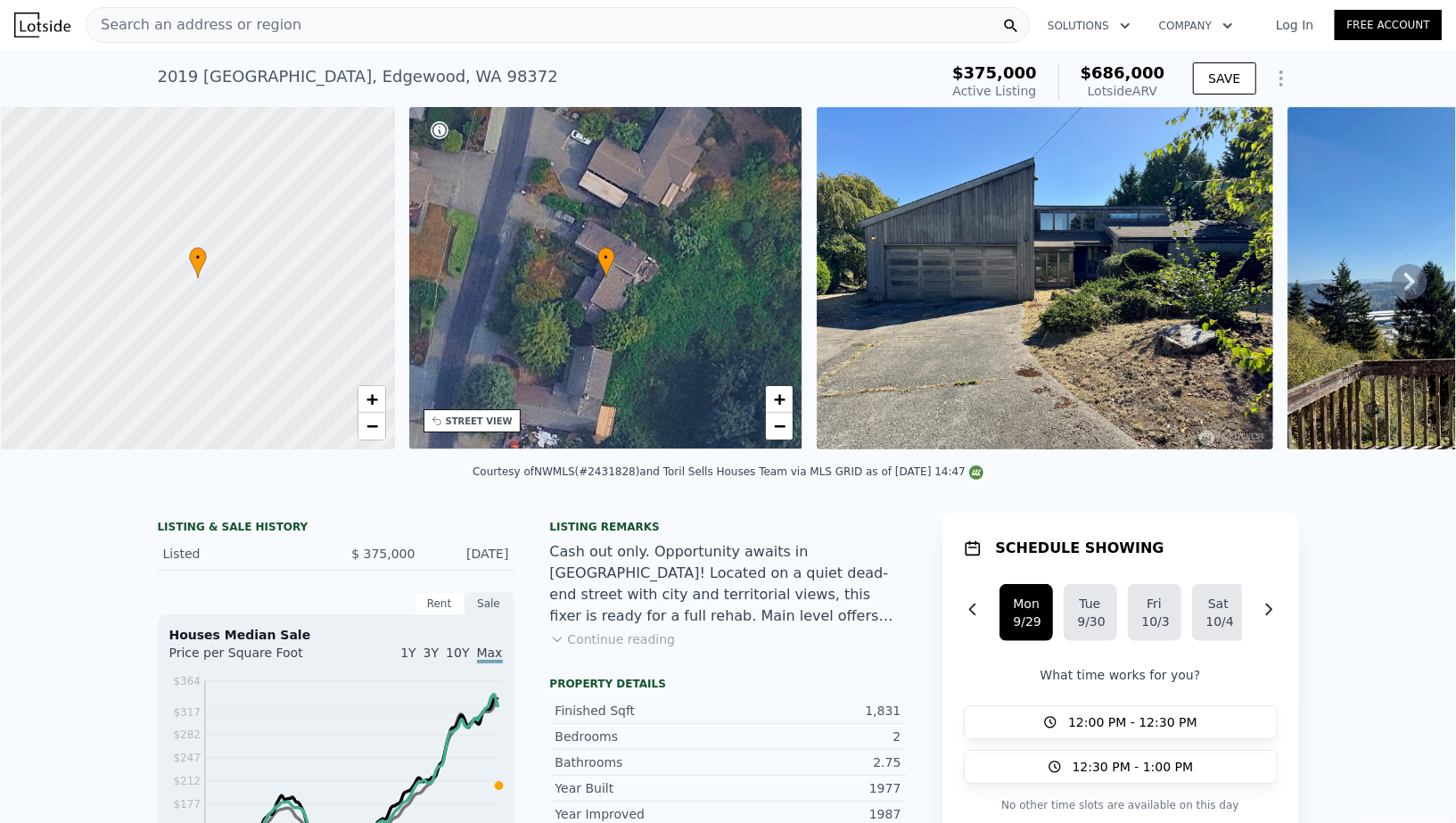
click at [244, 2] on nav "Search an address or region Solutions Company Open main menu Log In Free Account" at bounding box center [728, 24] width 1456 height 50
click at [229, 18] on span "Search an address or region" at bounding box center [194, 25] width 215 height 22
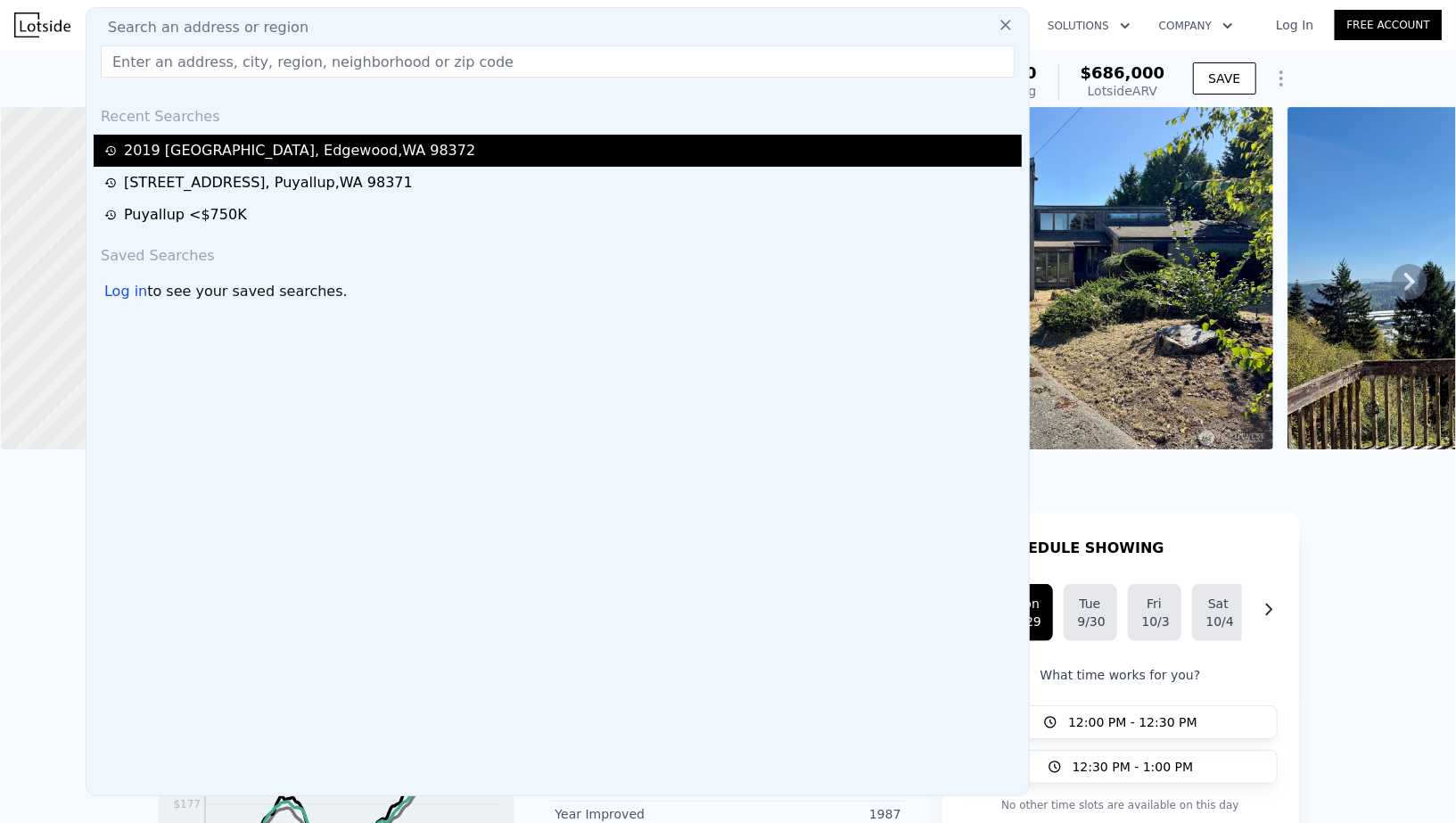
click at [227, 138] on div "2019 126th Avenue Ct E , Edgewood , WA 98372" at bounding box center [558, 151] width 928 height 32
click at [218, 156] on div "2019 126th Avenue Ct E , Edgewood , WA 98372" at bounding box center [299, 151] width 351 height 22
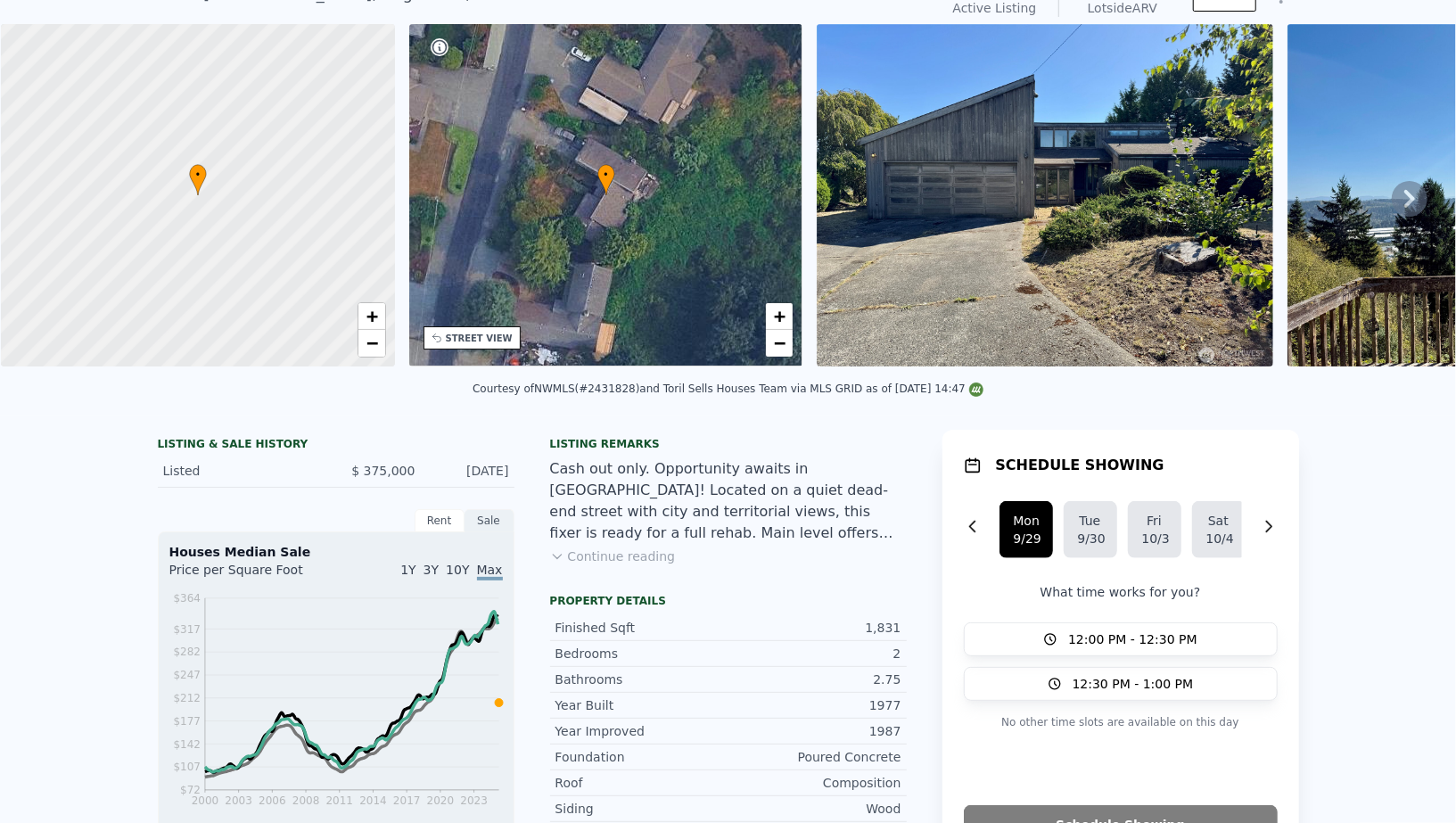
scroll to position [76, 0]
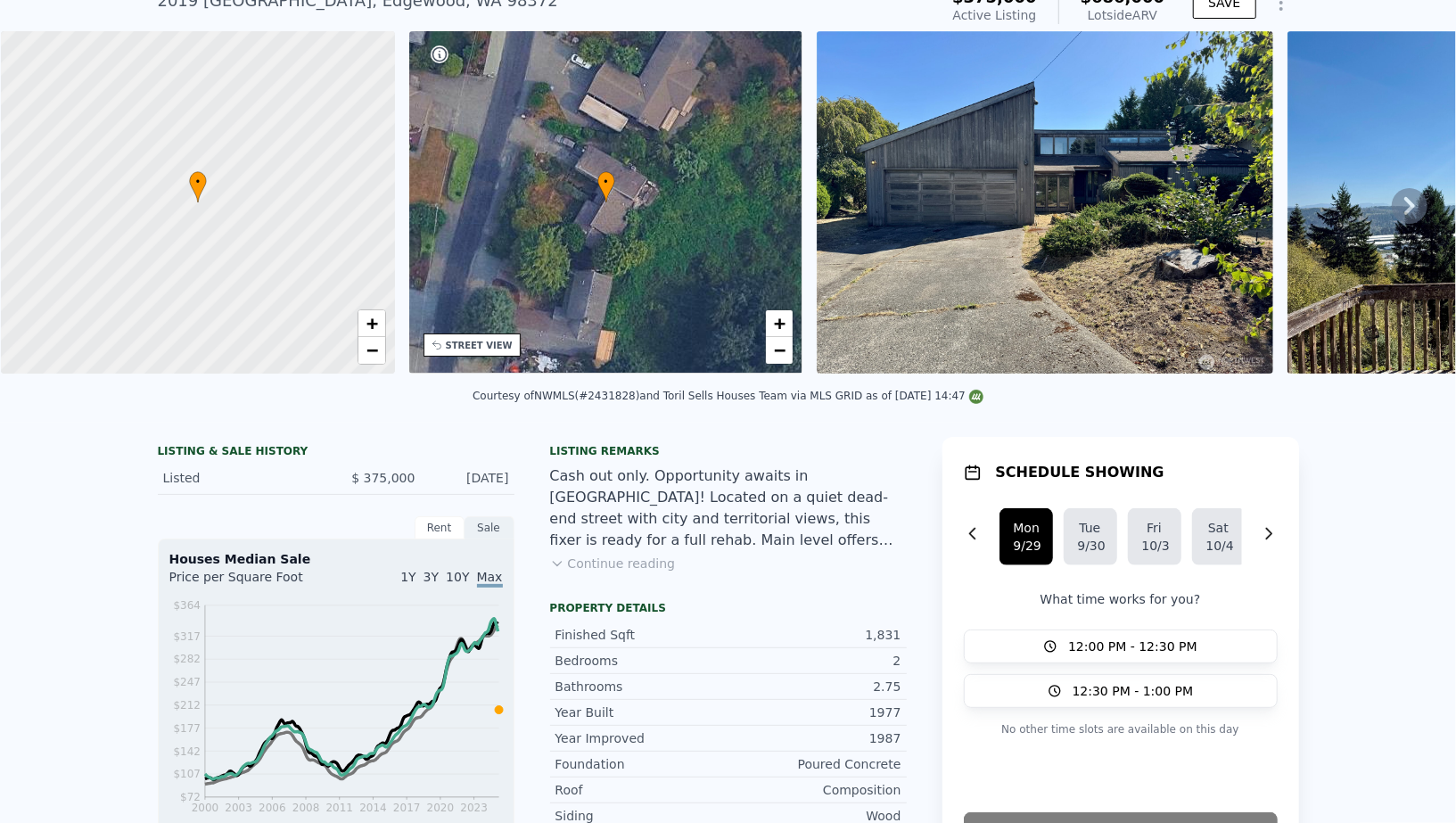
click at [979, 186] on img at bounding box center [1045, 202] width 457 height 342
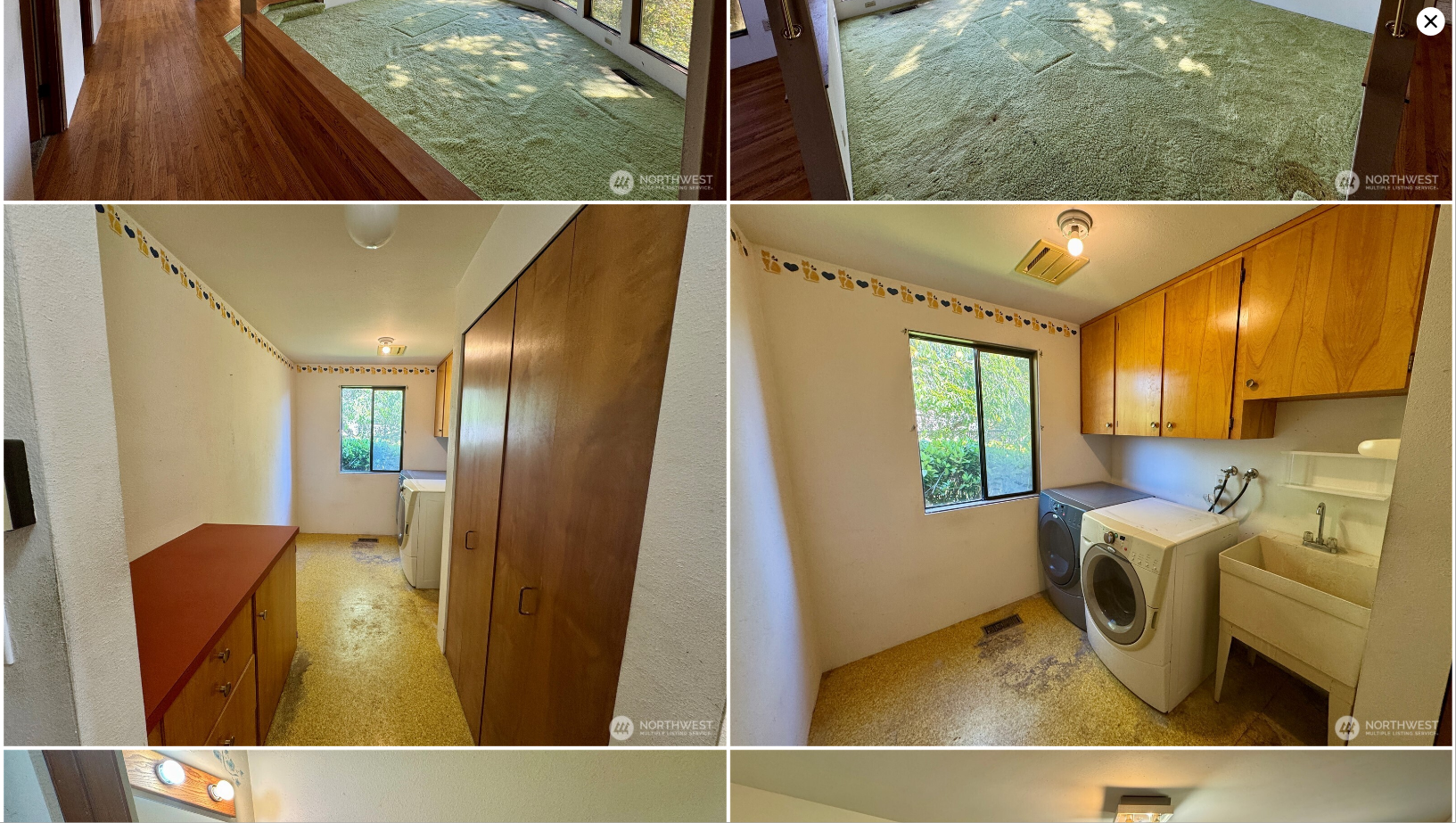
scroll to position [2727, 0]
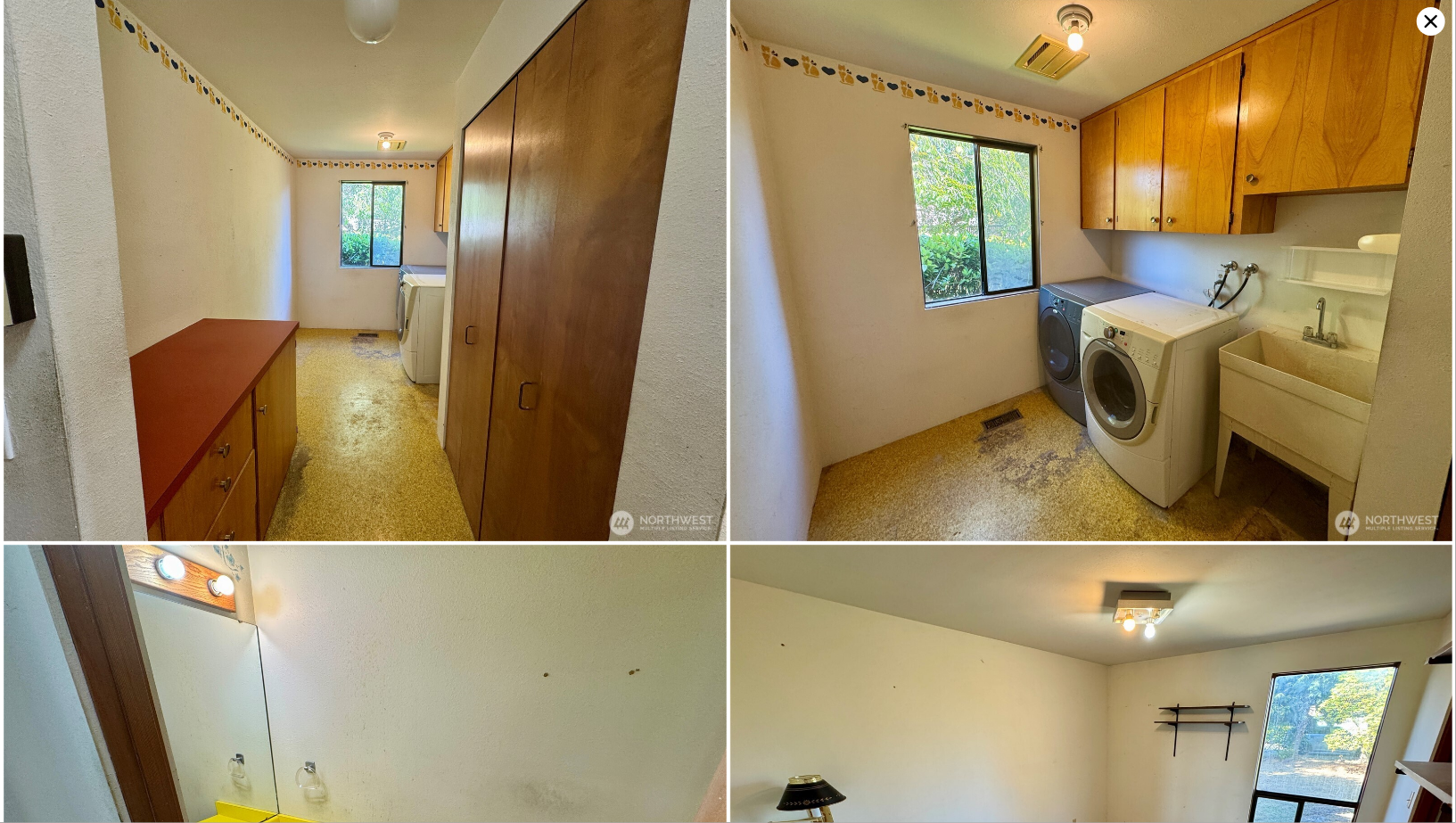
click at [1436, 23] on icon at bounding box center [1431, 22] width 29 height 29
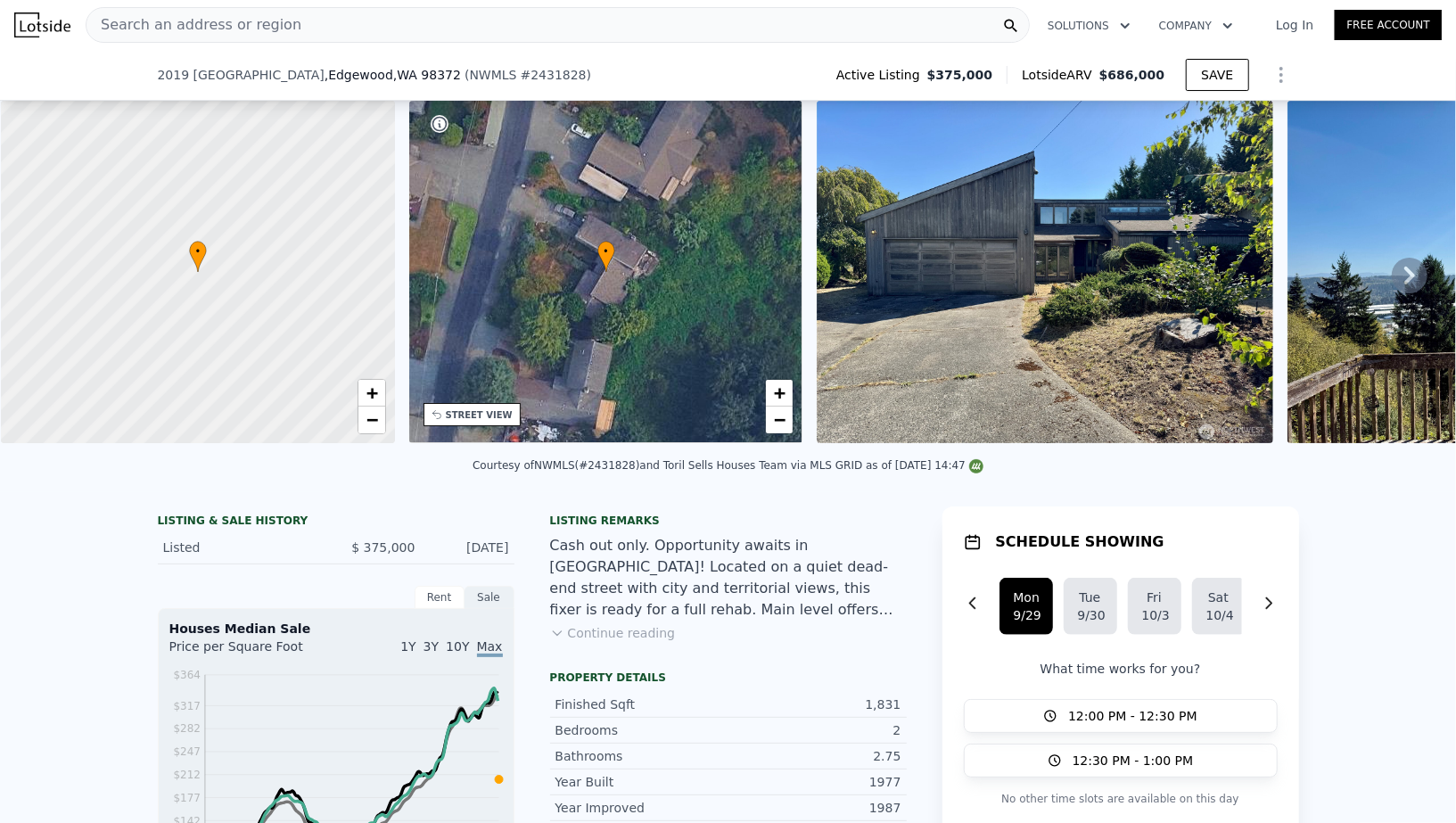
scroll to position [153, 0]
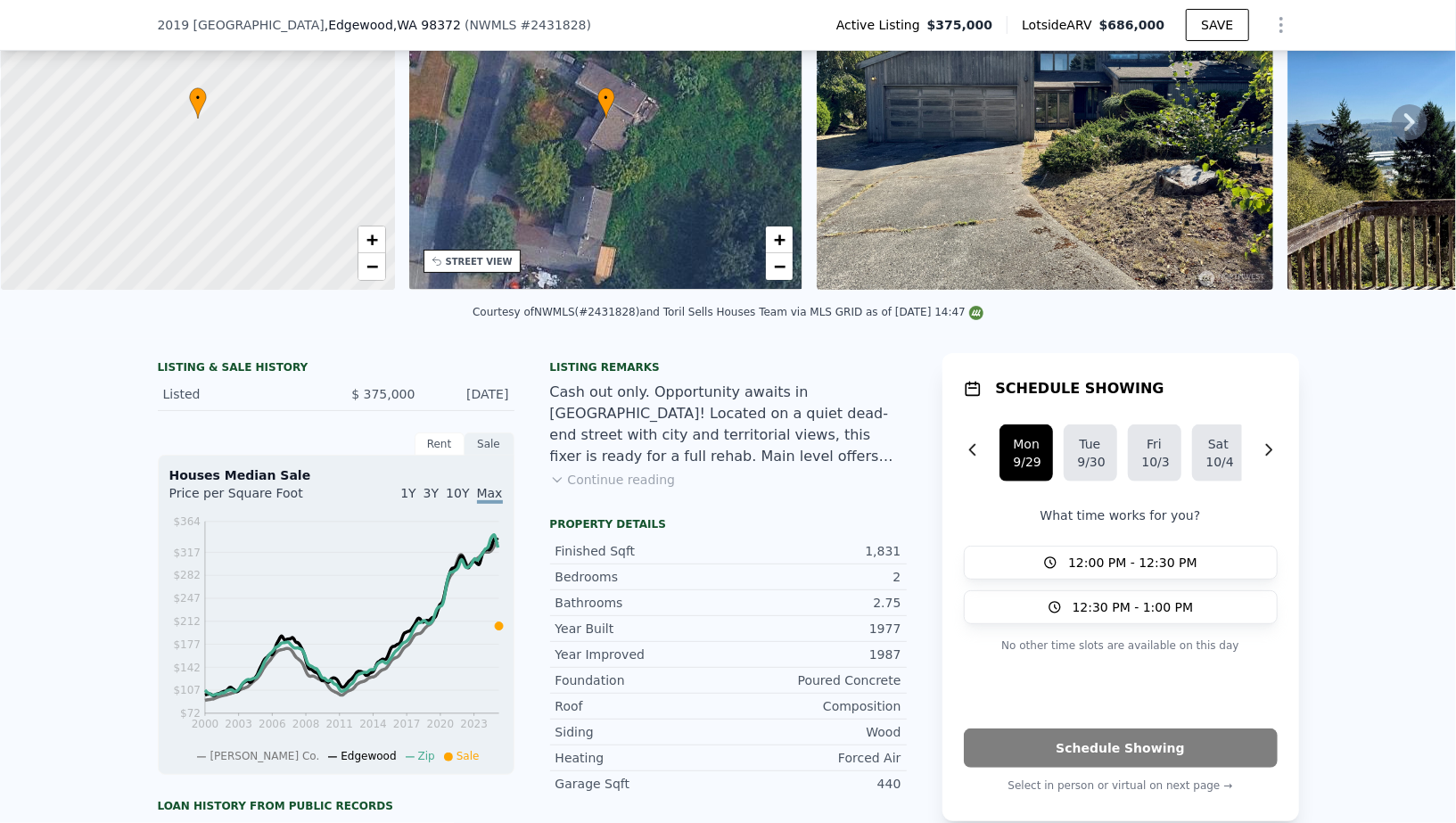
click at [979, 174] on img at bounding box center [1045, 118] width 457 height 342
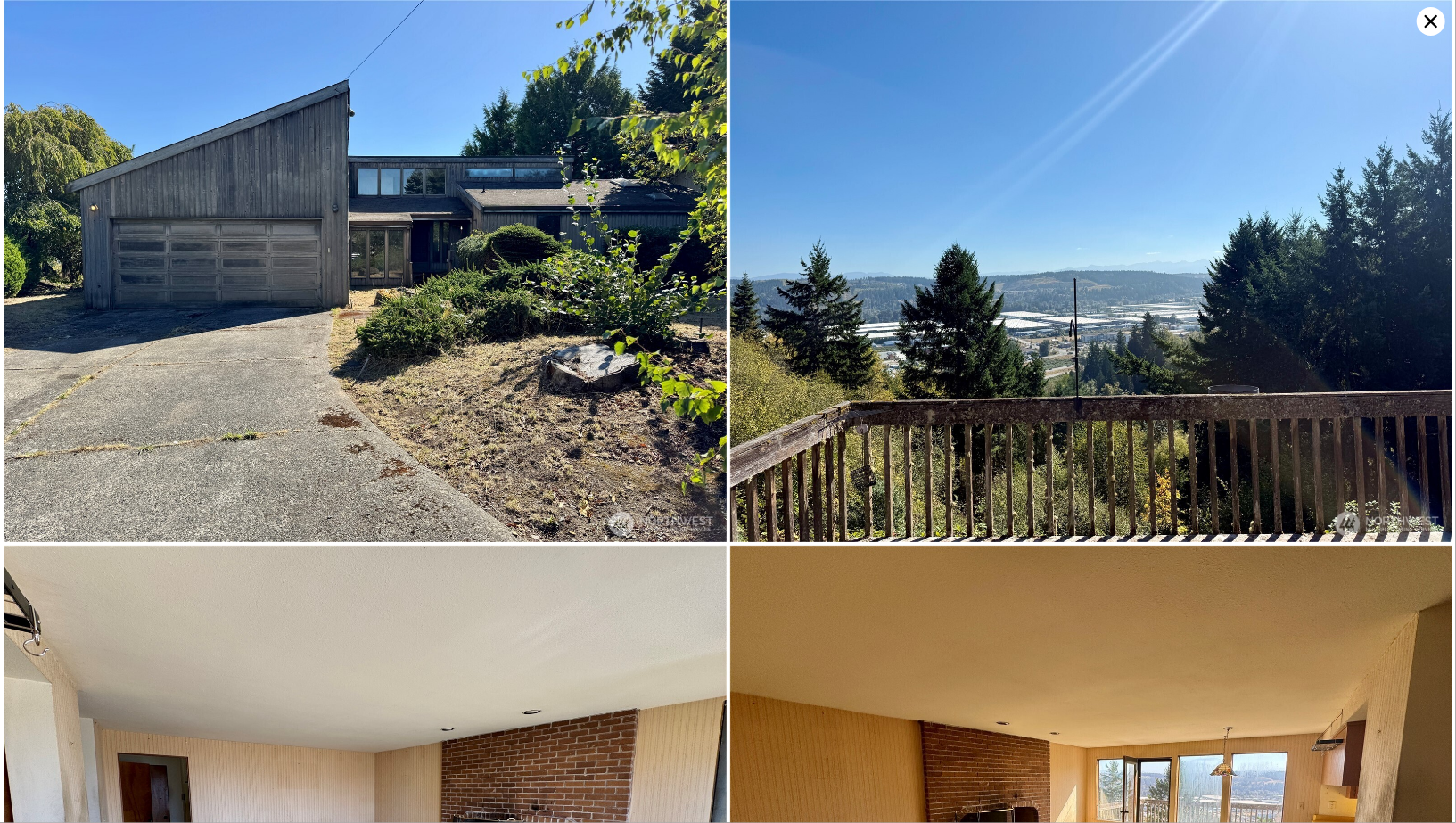
scroll to position [0, 0]
click at [1433, 15] on icon at bounding box center [1431, 22] width 29 height 29
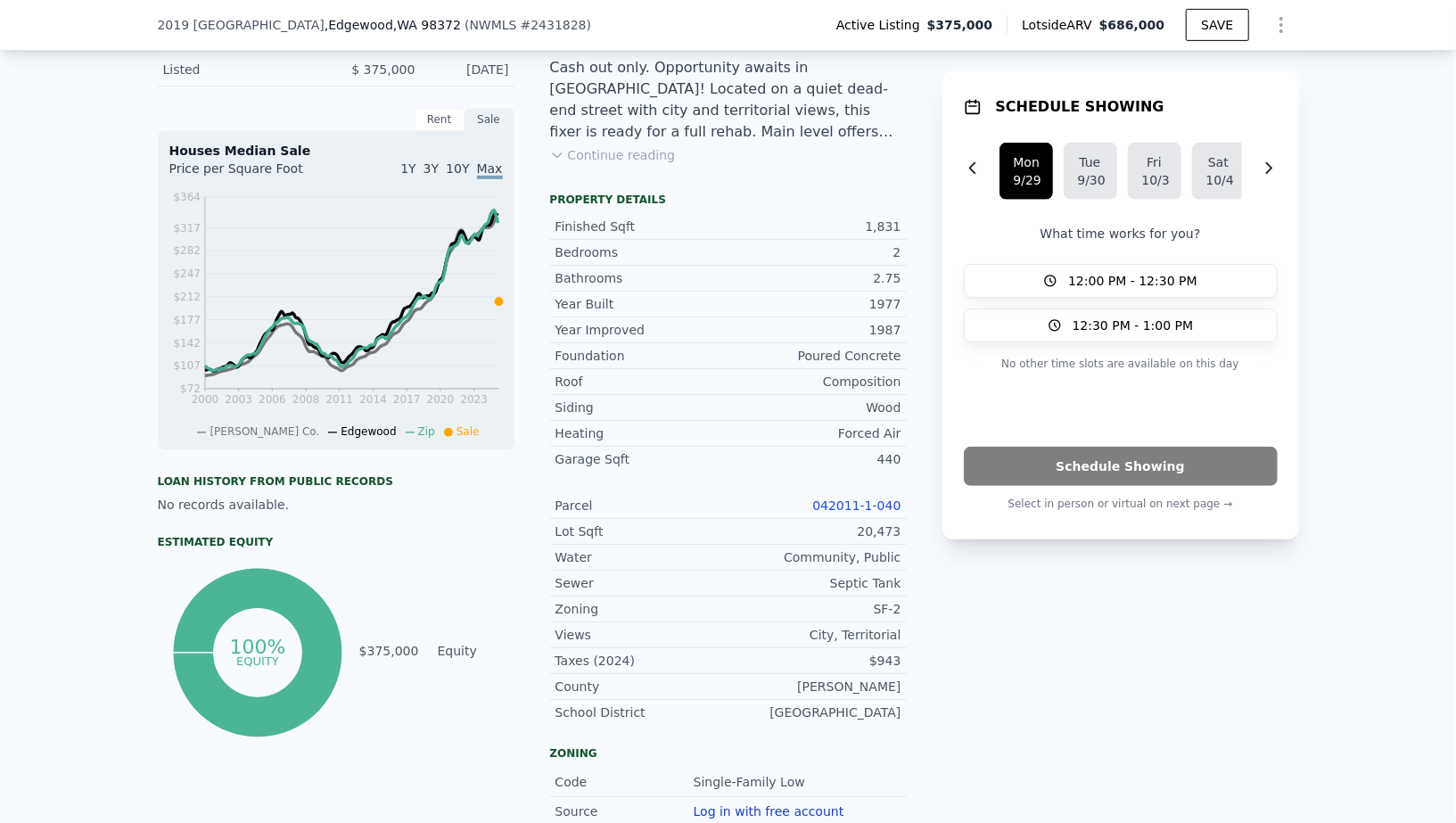
scroll to position [437, 0]
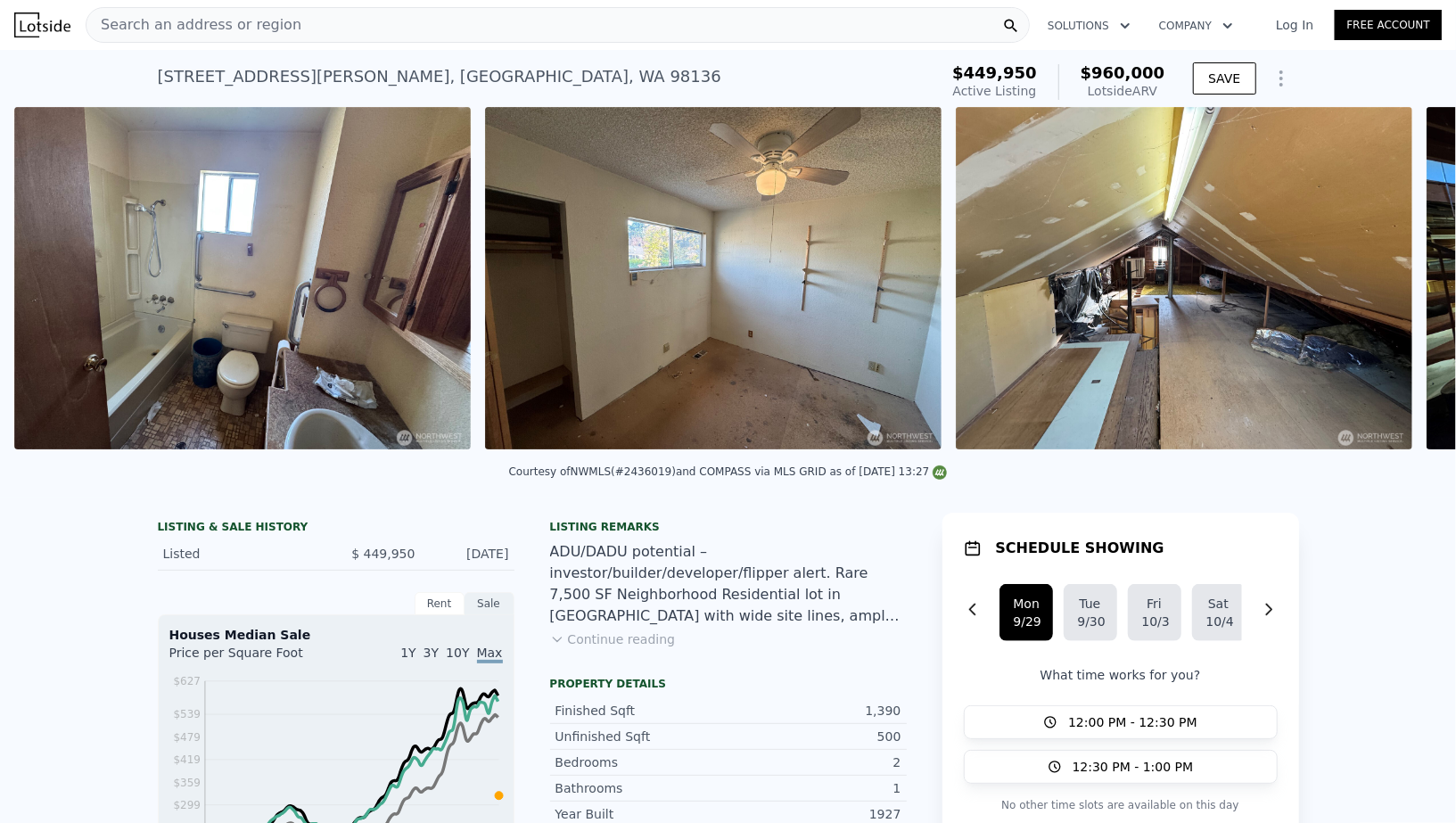
scroll to position [0, 4111]
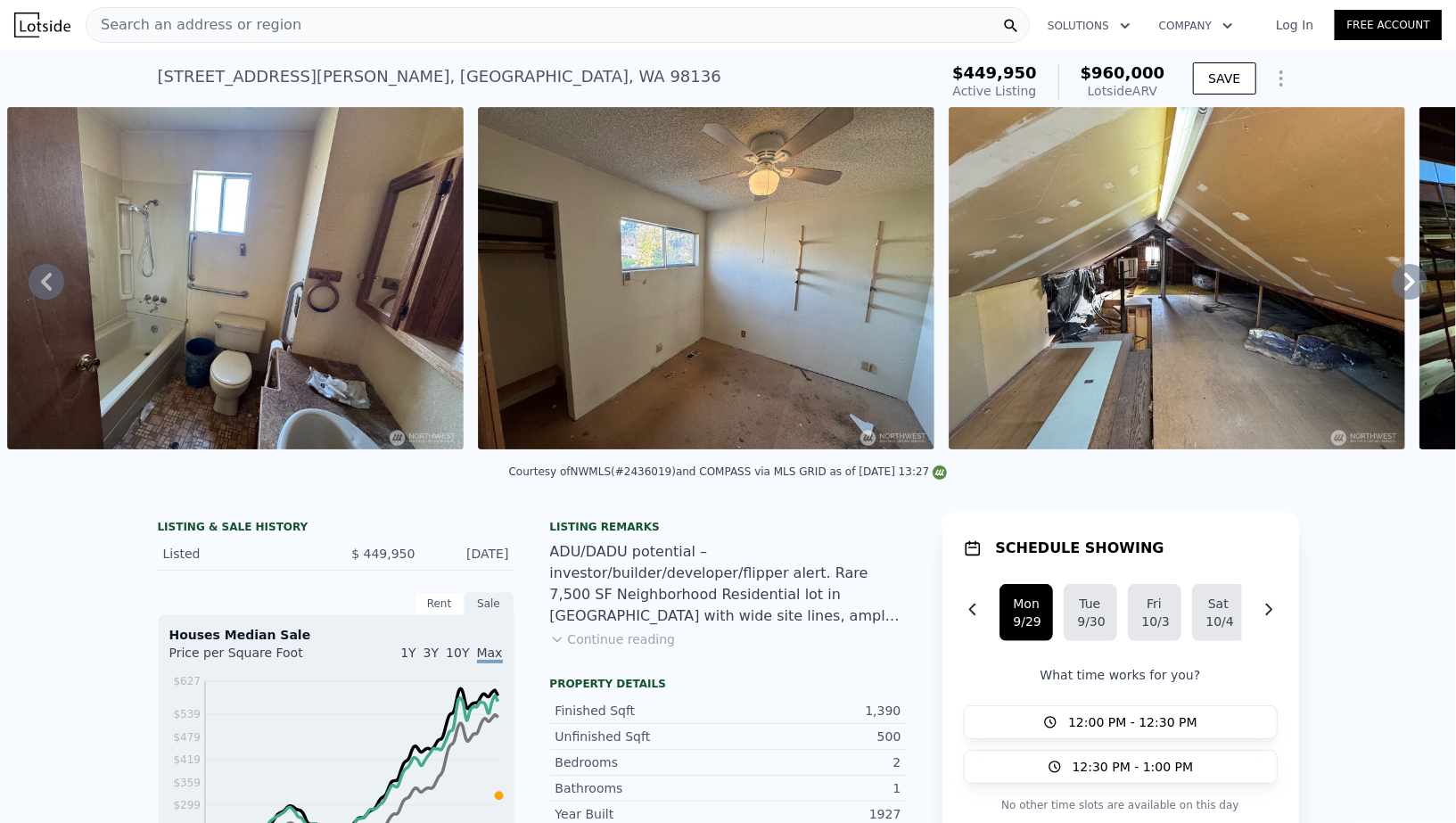
click at [645, 637] on button "Continue reading" at bounding box center [612, 639] width 125 height 18
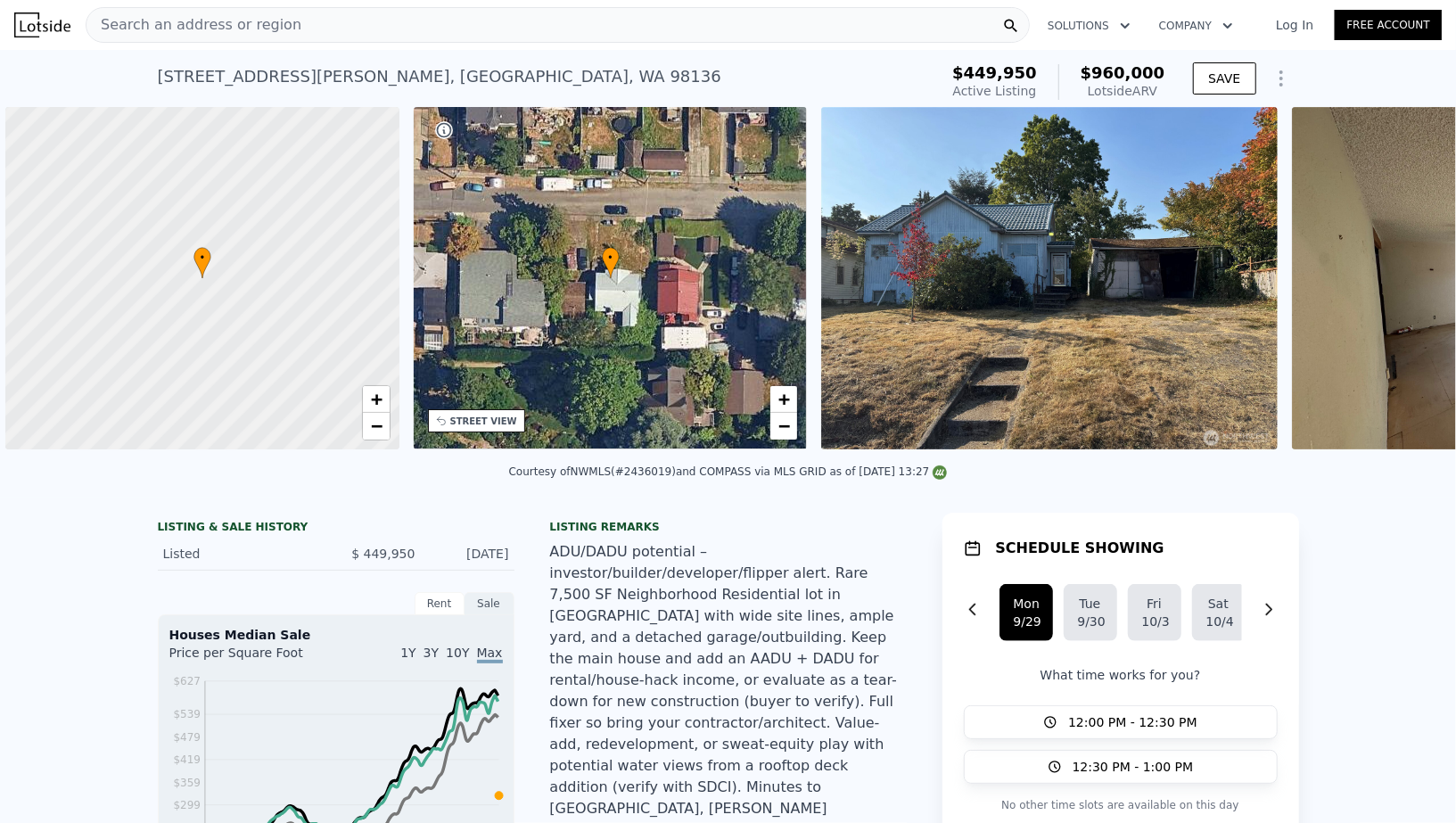
scroll to position [0, 6]
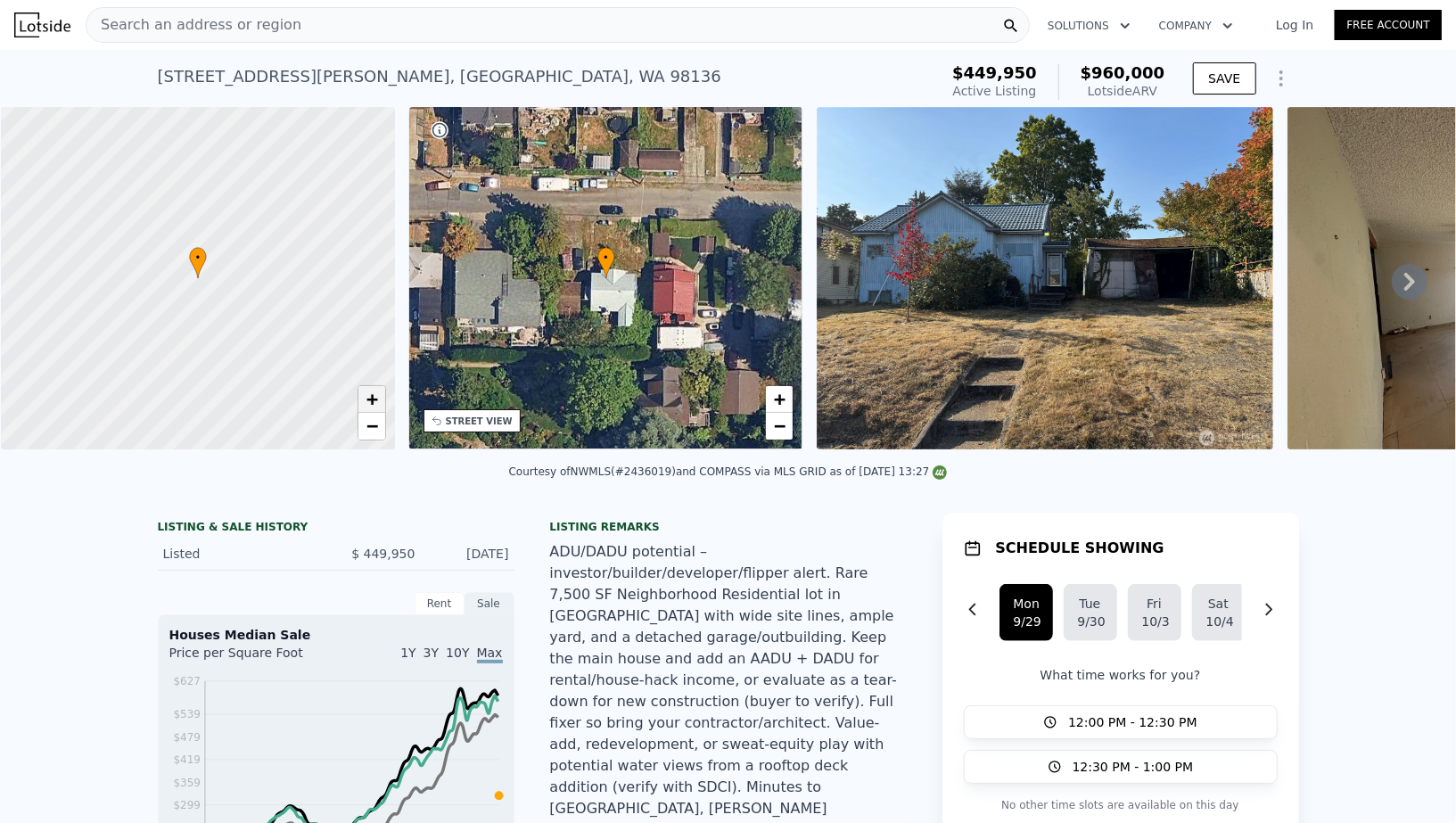
click at [372, 402] on span "+" at bounding box center [371, 399] width 12 height 23
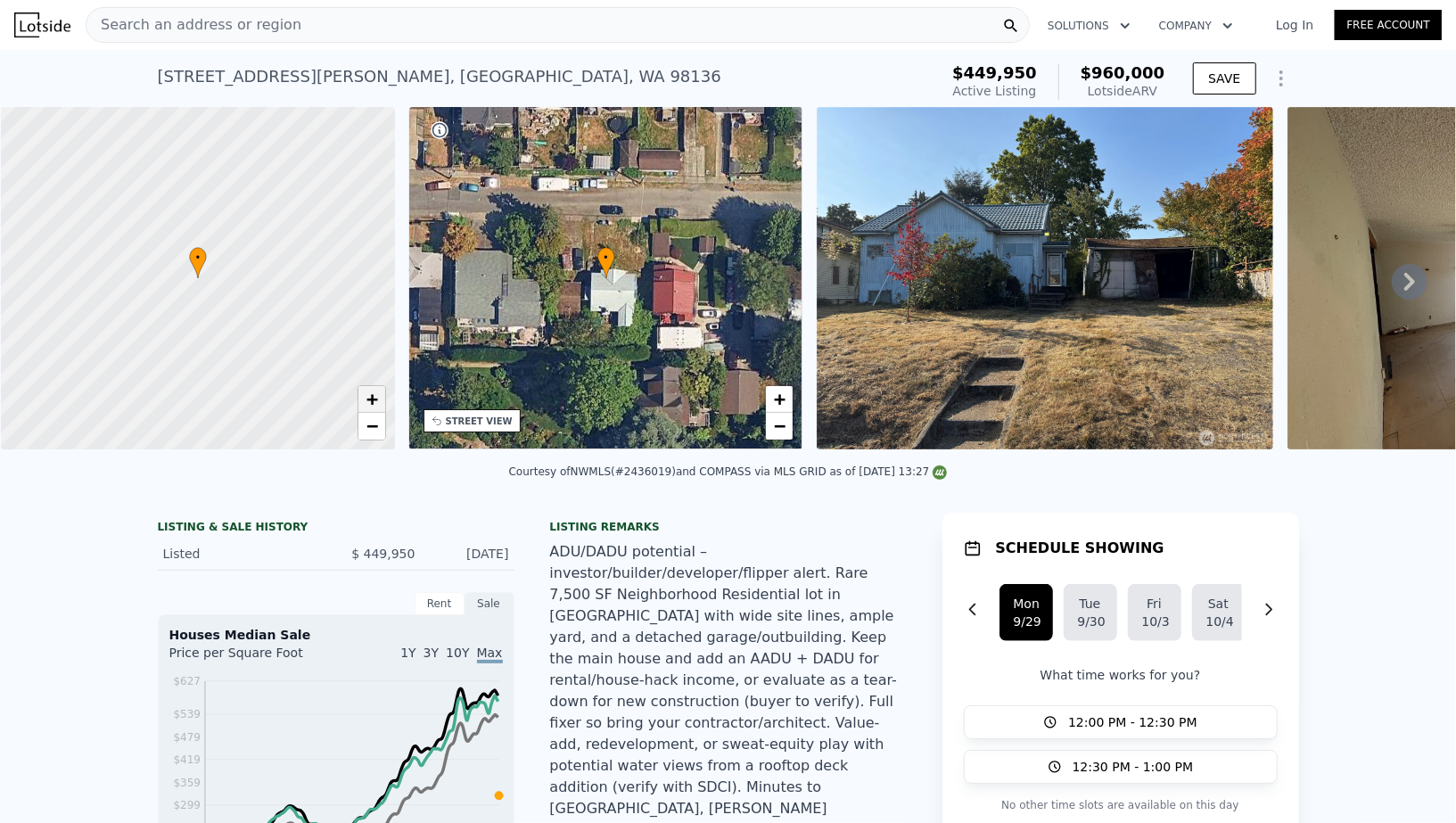
click at [372, 402] on span "+" at bounding box center [371, 399] width 12 height 23
click at [768, 407] on link "+" at bounding box center [779, 400] width 27 height 27
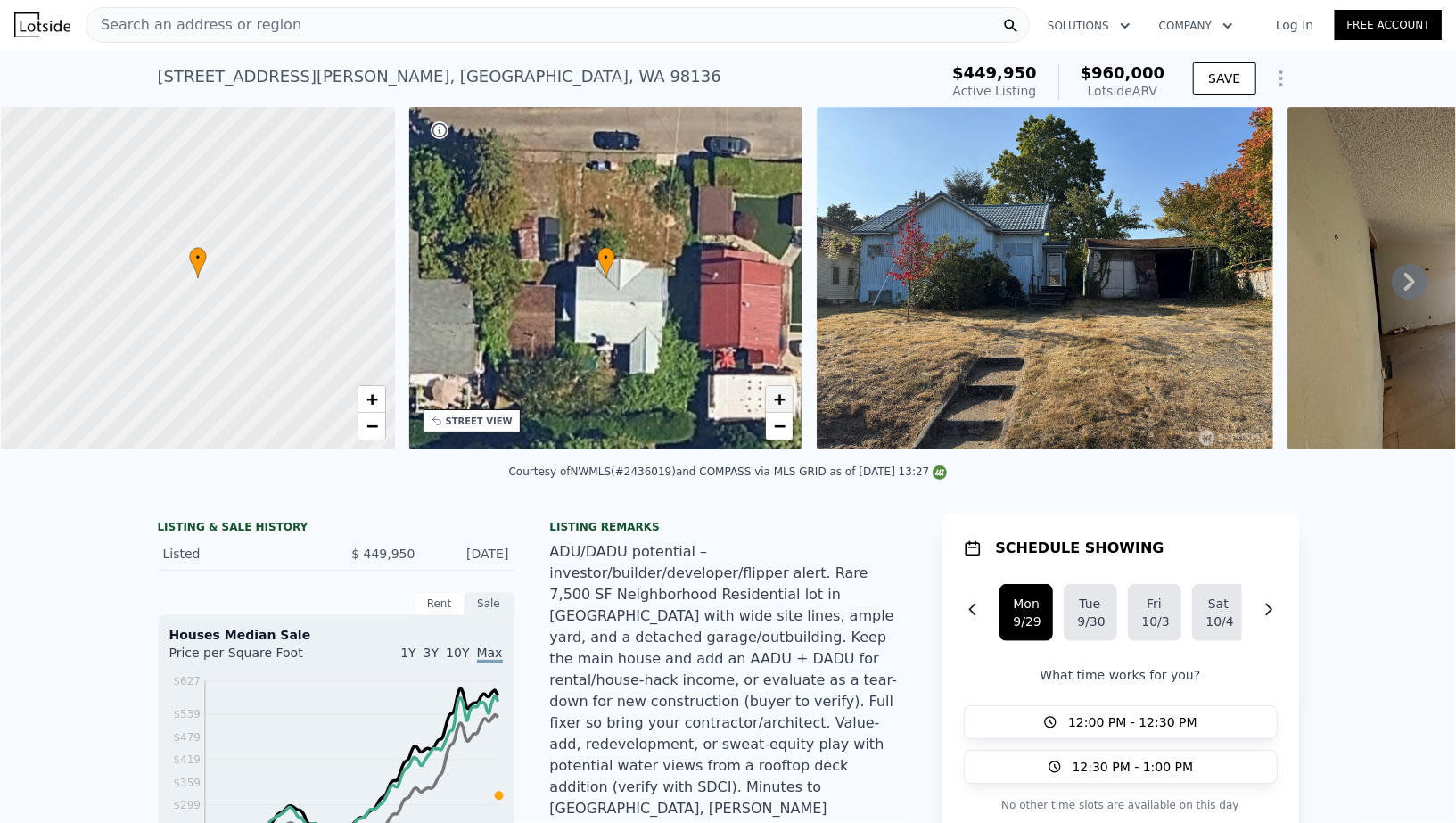
click at [768, 407] on link "+" at bounding box center [779, 400] width 27 height 27
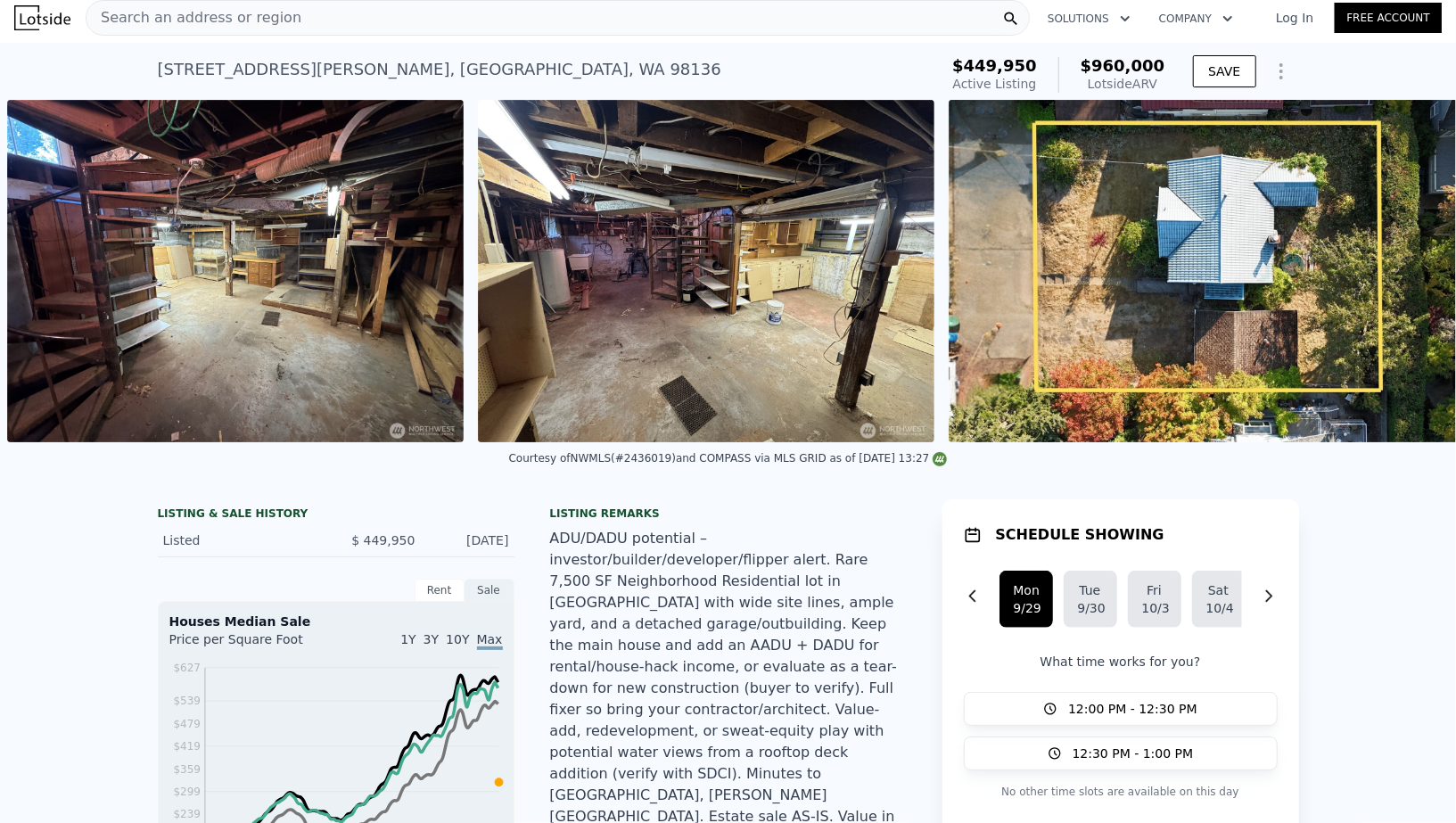
scroll to position [0, 6093]
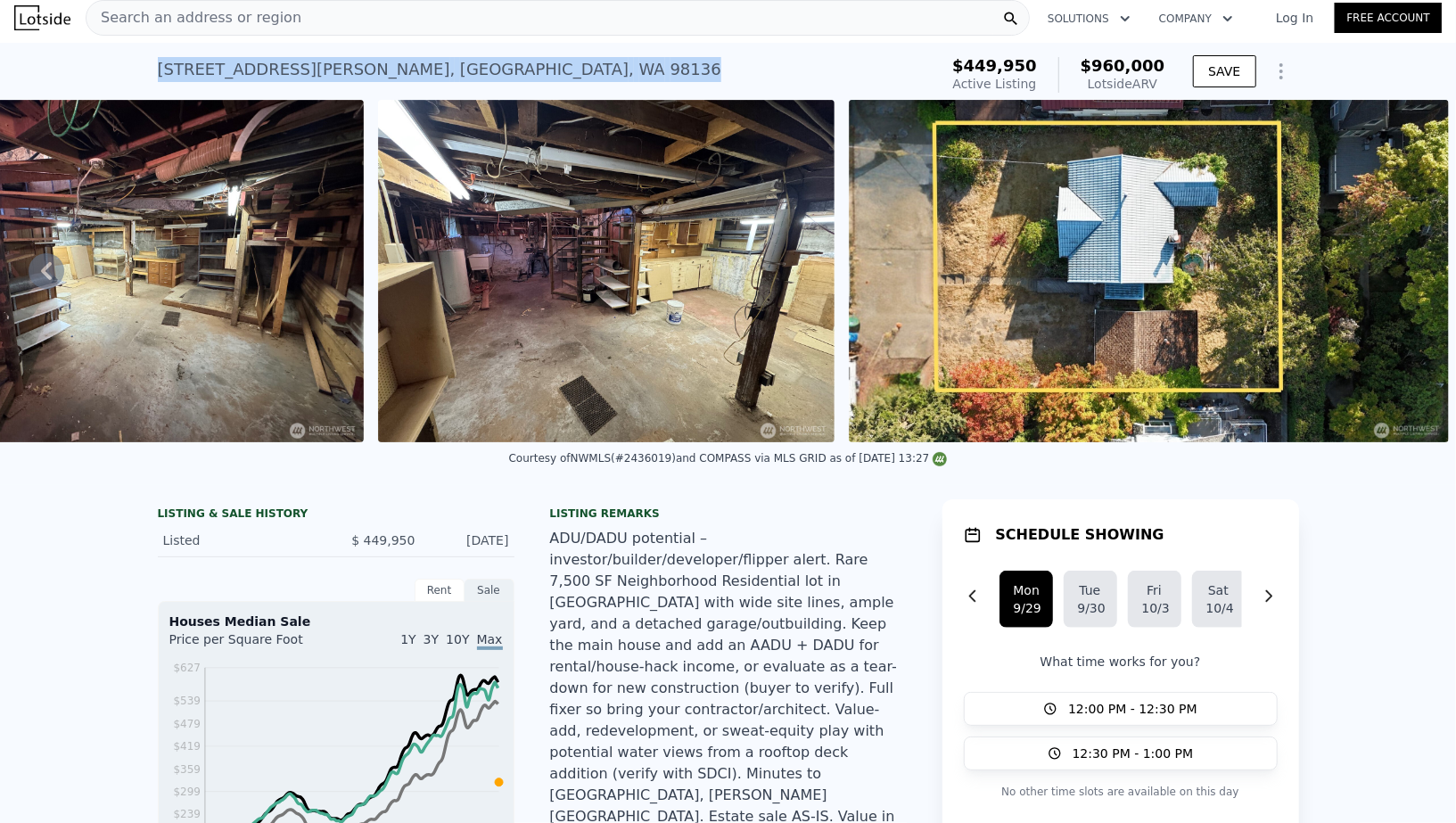
drag, startPoint x: 151, startPoint y: 69, endPoint x: 464, endPoint y: 59, distance: 313.2
click at [464, 59] on div "4939 SW Bruce St , Seattle , WA 98136 Active at $449,950 (~ARV $960k ) $449,950…" at bounding box center [728, 70] width 1456 height 57
copy div "4939 SW Bruce St , Seattle , WA 98136"
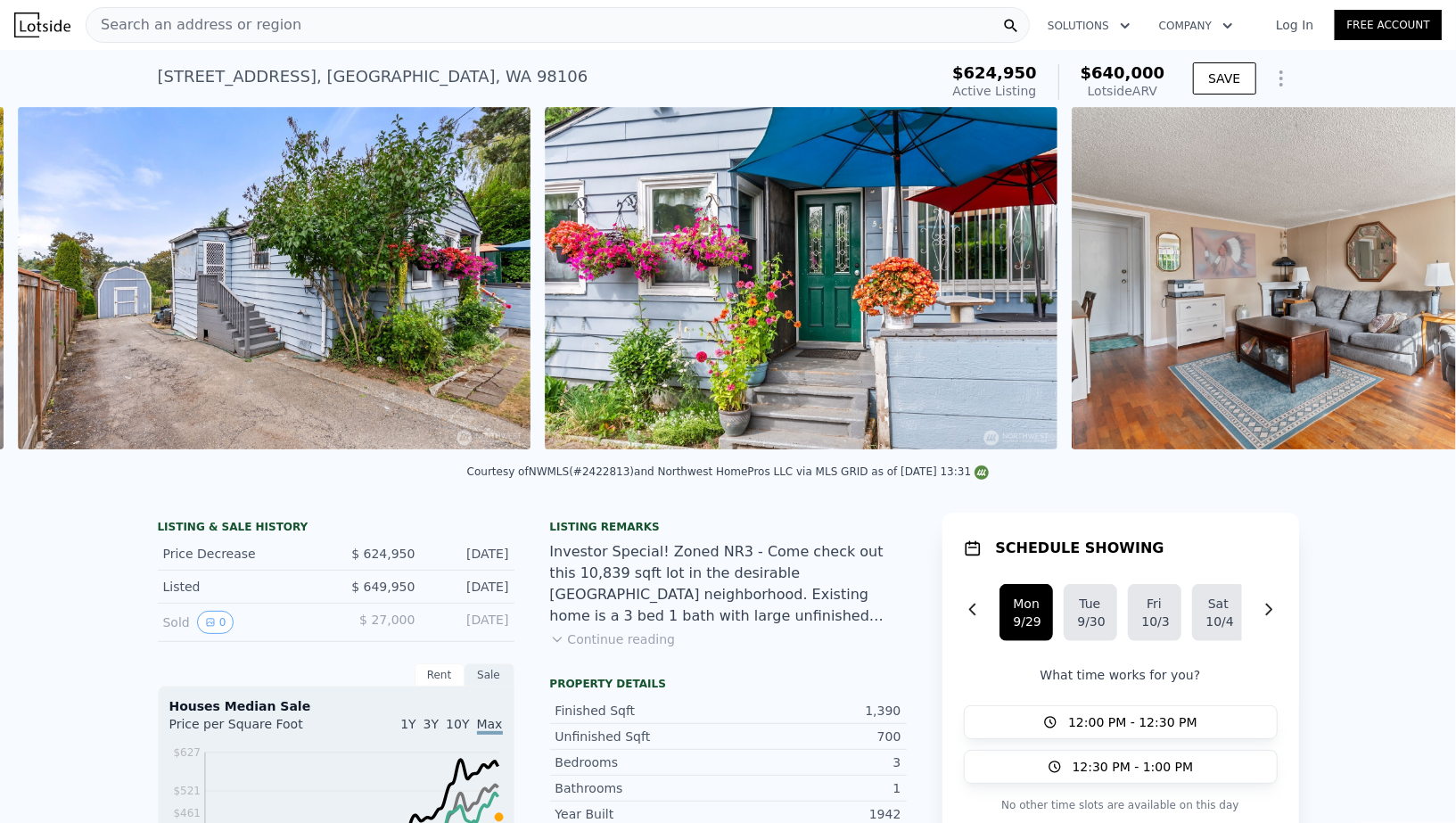
scroll to position [0, 2398]
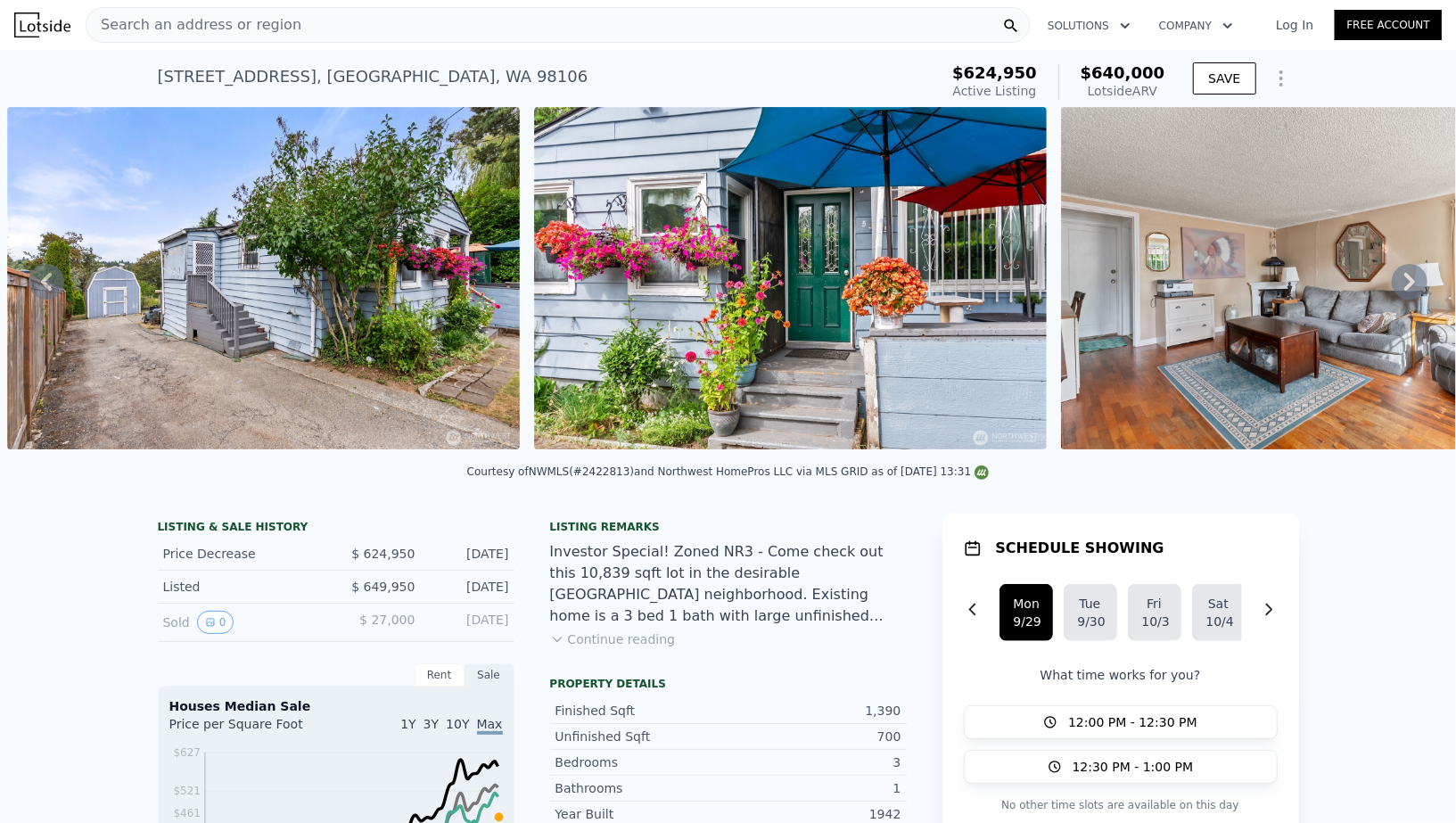
click at [632, 639] on button "Continue reading" at bounding box center [612, 639] width 125 height 18
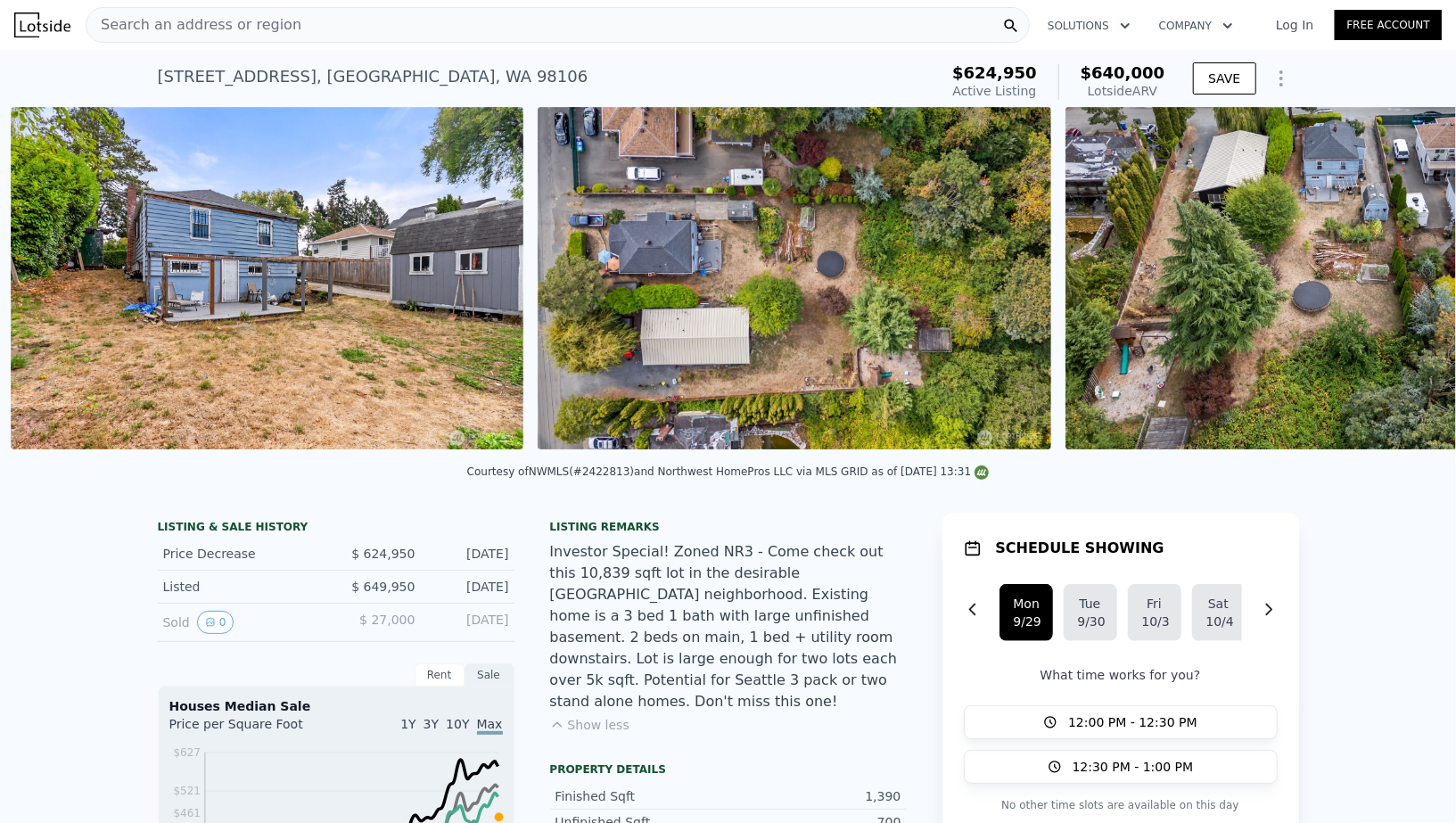
scroll to position [0, 9773]
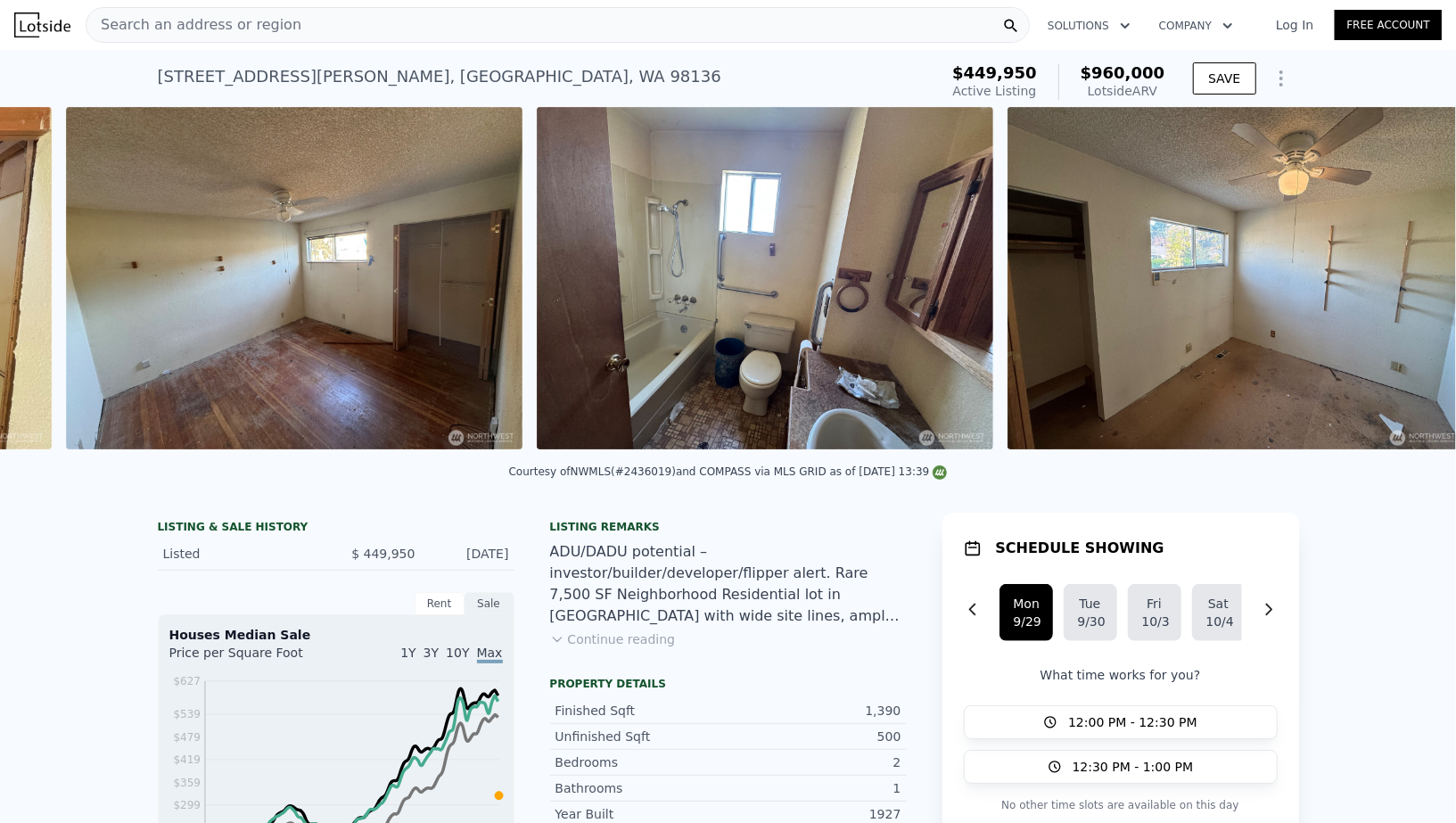
scroll to position [0, 3639]
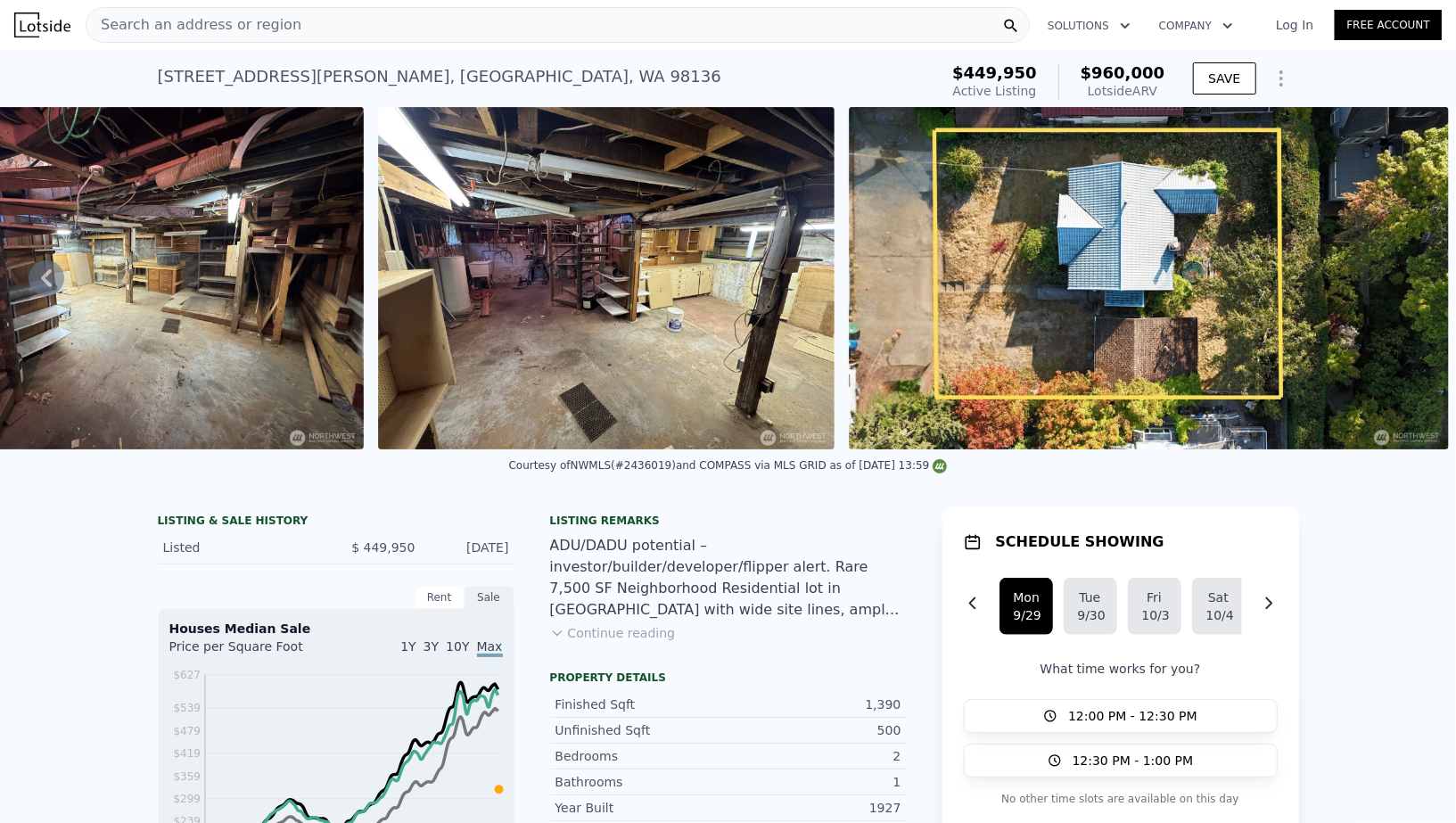
click at [1288, 79] on icon "Show Options" at bounding box center [1281, 79] width 22 height 22
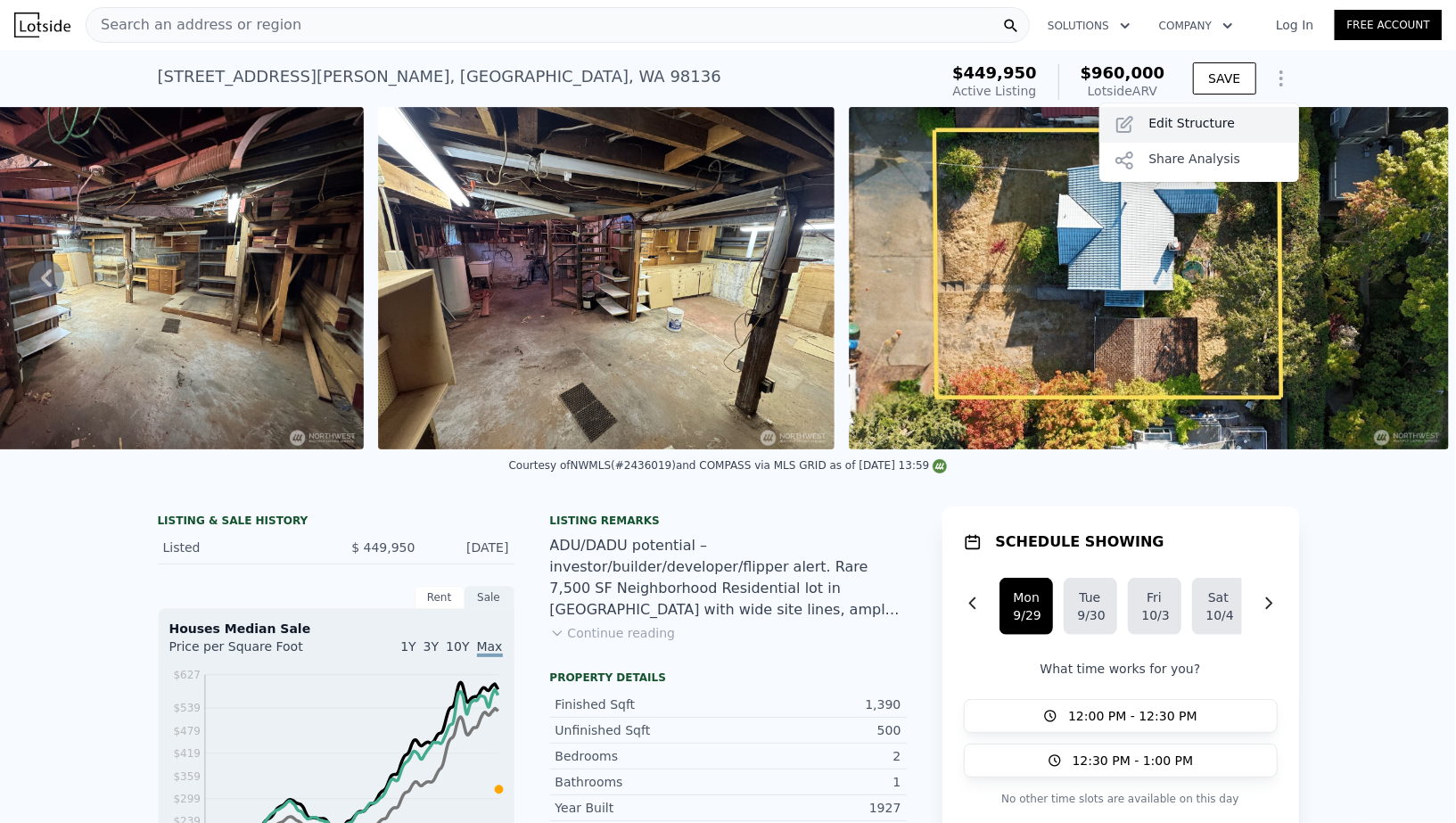
click at [1206, 128] on div "Edit Structure" at bounding box center [1199, 125] width 199 height 36
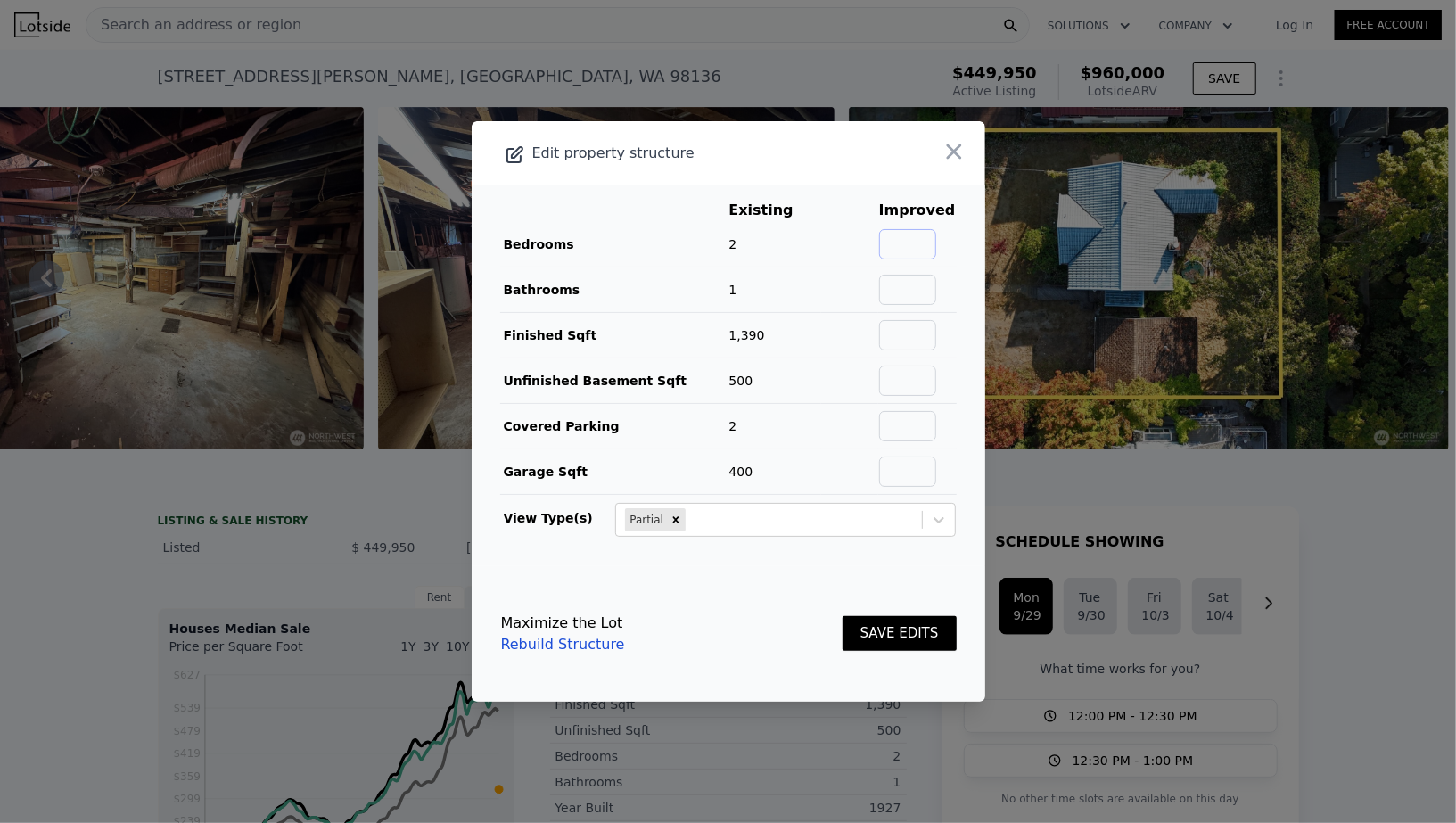
click at [923, 250] on input "text" at bounding box center [907, 245] width 57 height 31
type input "3"
click at [930, 292] on input "text" at bounding box center [907, 290] width 57 height 31
type input "2"
type input "1.5"
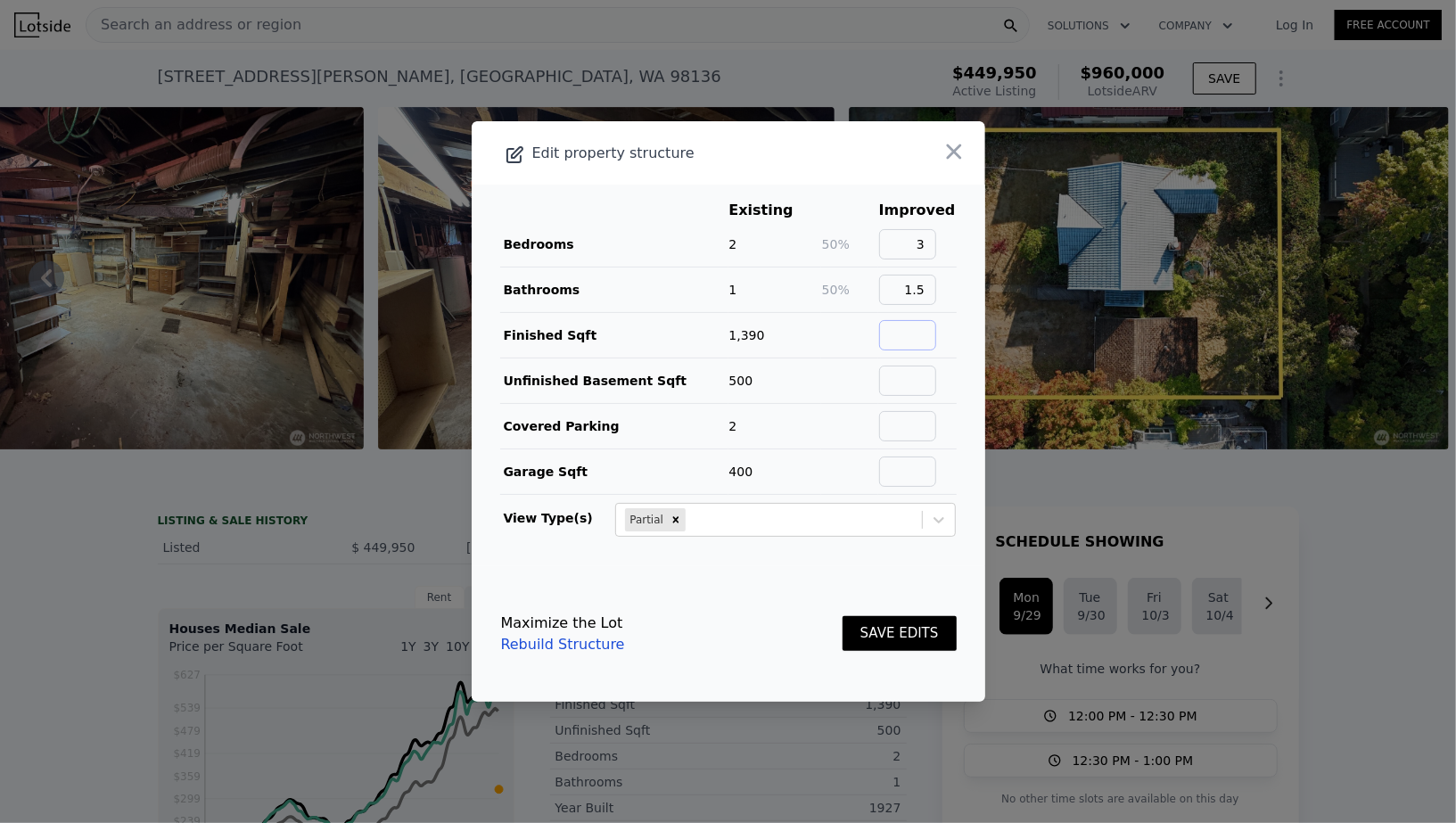
click at [932, 339] on input "text" at bounding box center [907, 336] width 57 height 31
type input "1390"
click at [923, 375] on input "text" at bounding box center [907, 381] width 57 height 31
type input "500"
click at [928, 429] on input "text" at bounding box center [907, 426] width 57 height 31
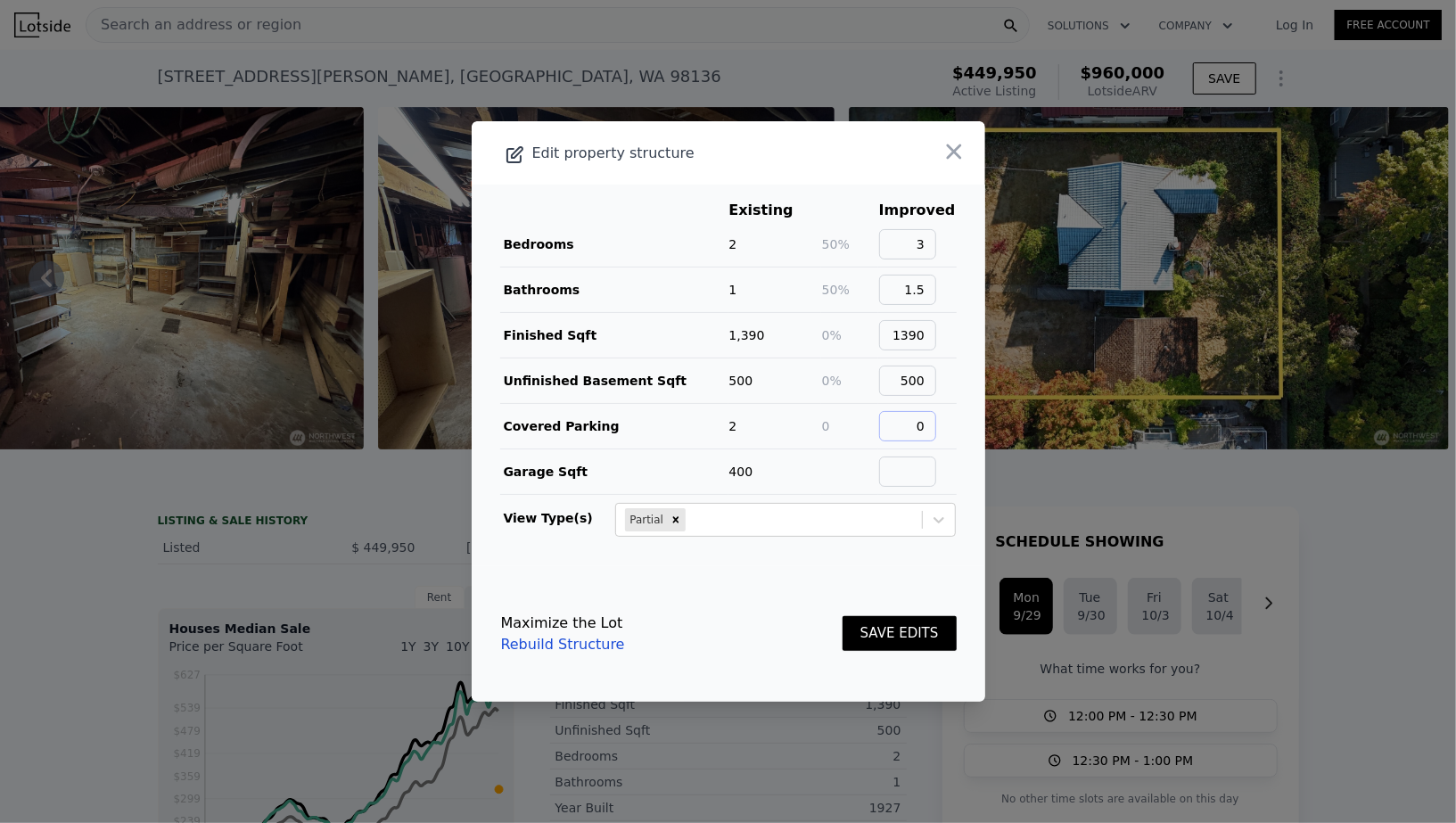
type input "0"
click at [914, 475] on input "text" at bounding box center [907, 472] width 57 height 31
type input "0"
click at [891, 631] on button "SAVE EDITS" at bounding box center [899, 633] width 114 height 35
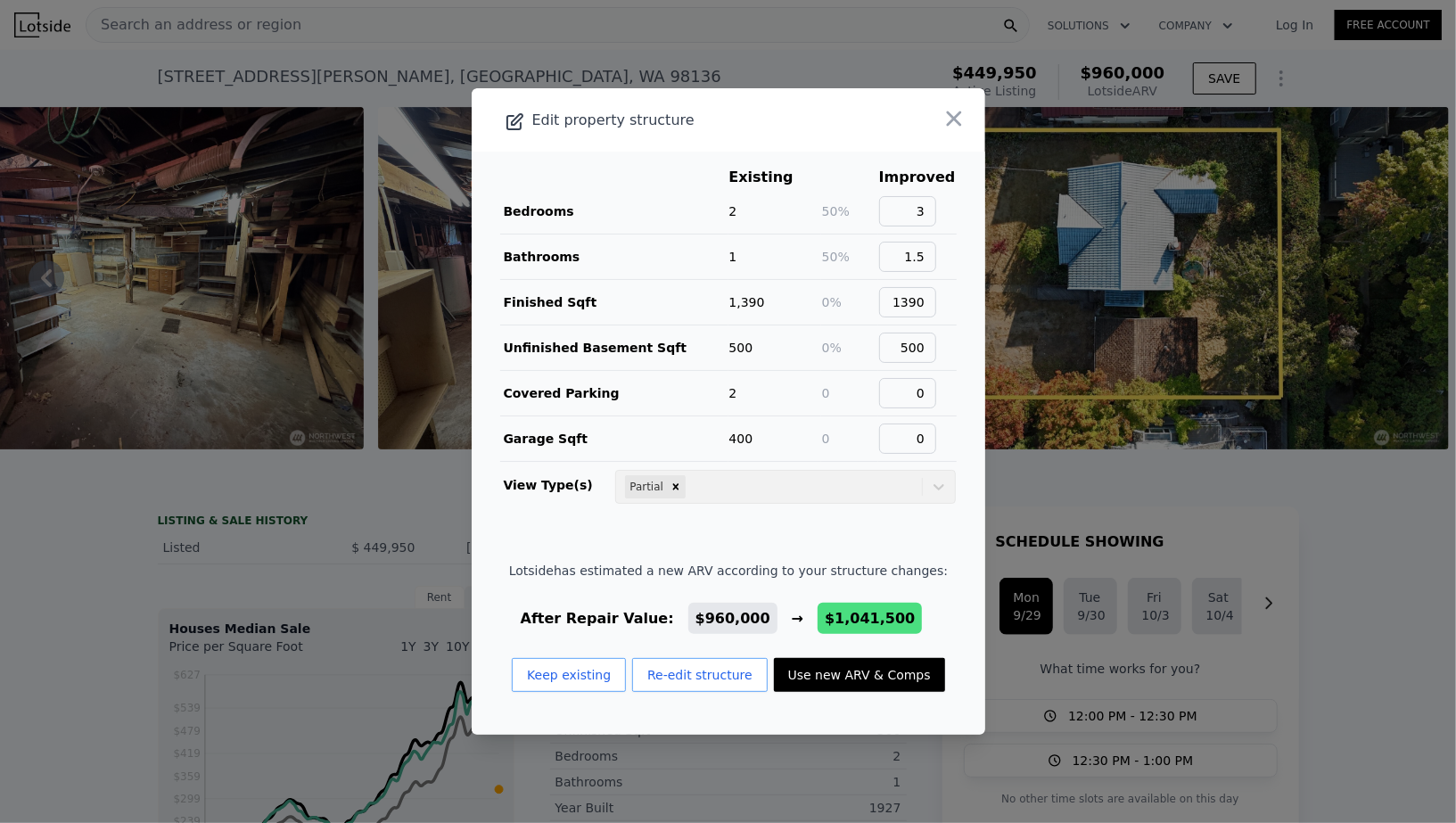
click at [827, 680] on button "Use new ARV & Comps" at bounding box center [859, 675] width 172 height 34
checkbox input "false"
checkbox input "true"
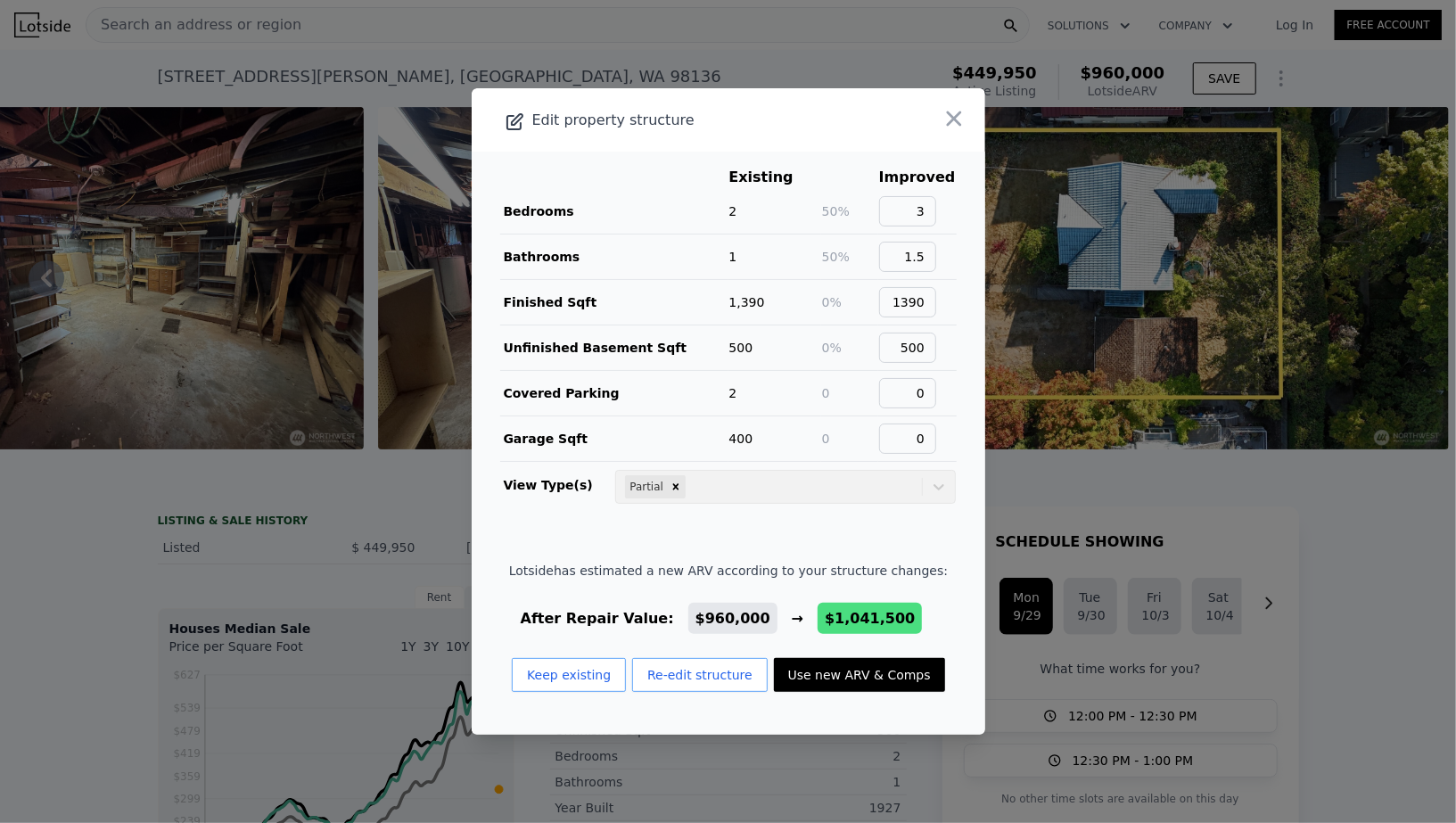
type input "$ 1,041,500"
type input "$ 476,793"
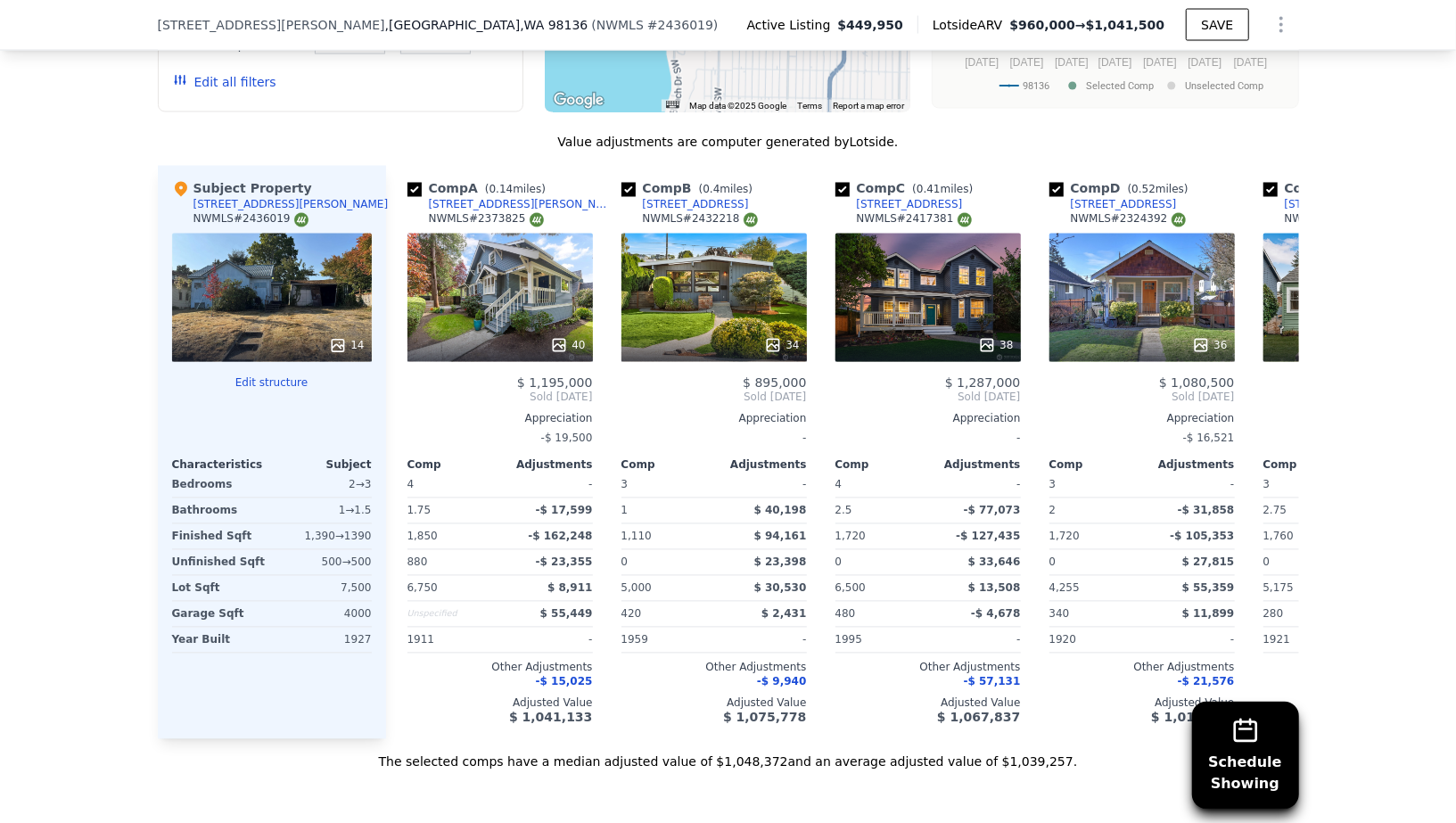
scroll to position [2085, 0]
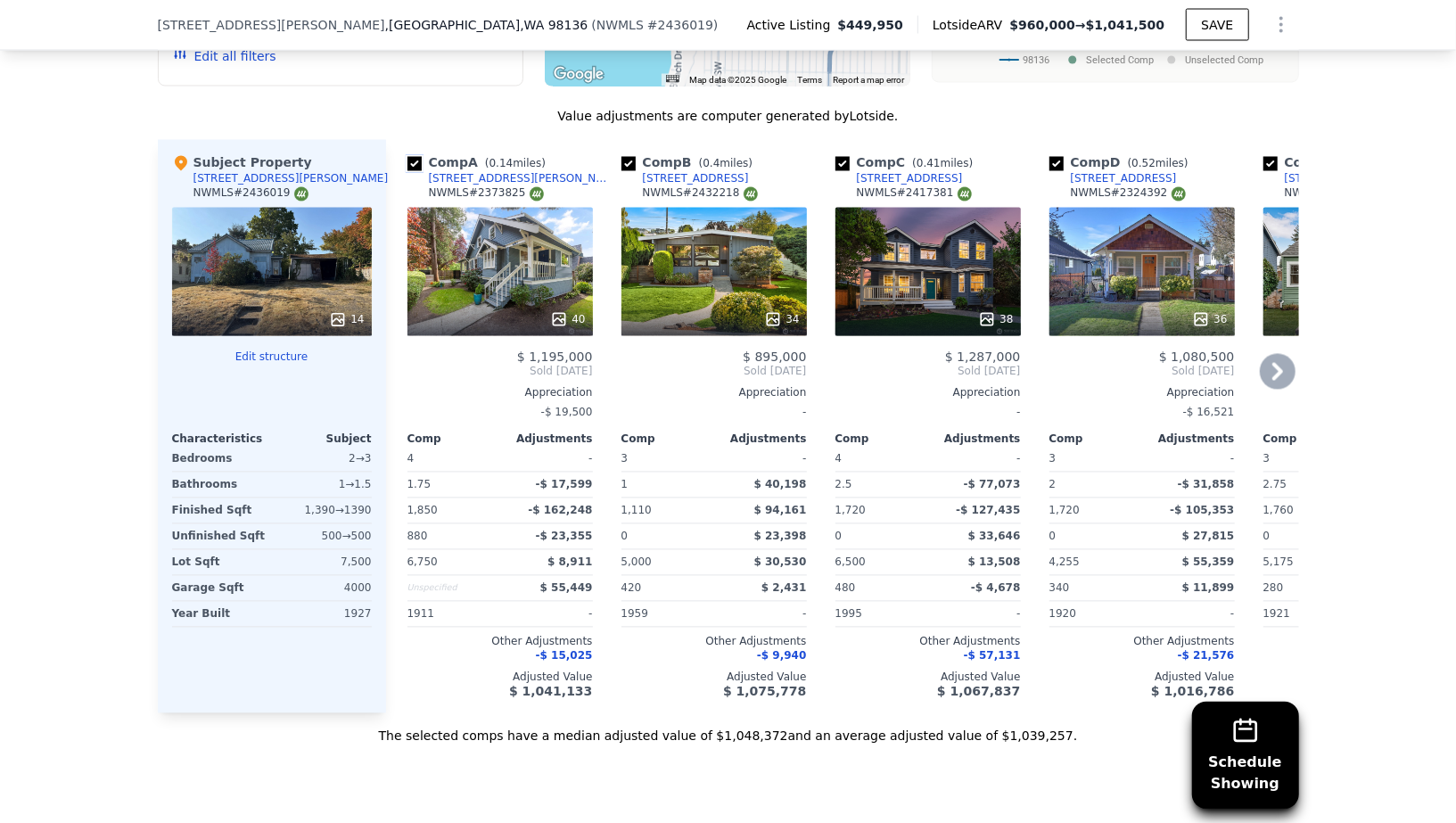
click at [417, 157] on input "checkbox" at bounding box center [414, 164] width 14 height 14
checkbox input "false"
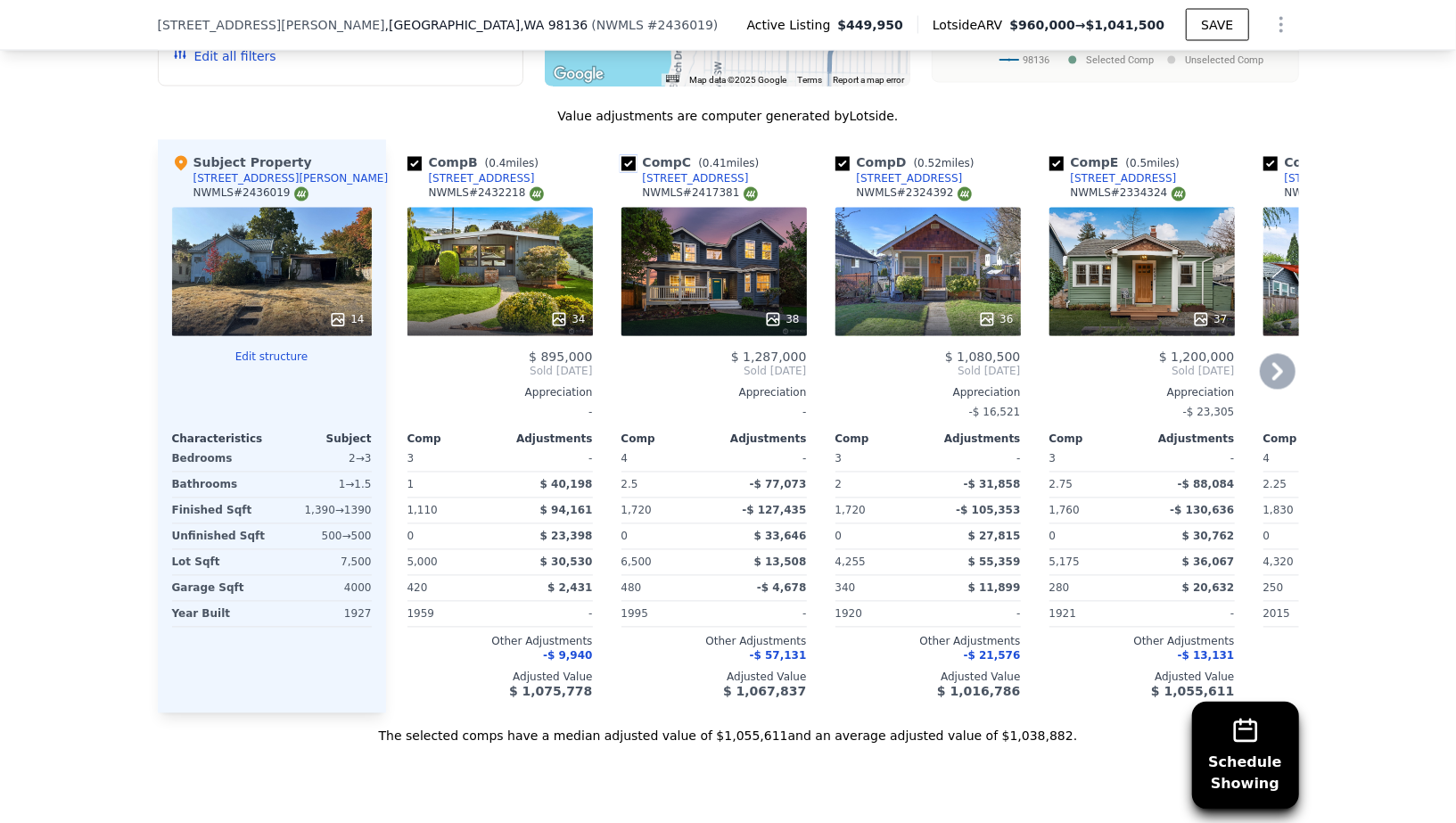
click at [631, 157] on input "checkbox" at bounding box center [628, 164] width 14 height 14
checkbox input "false"
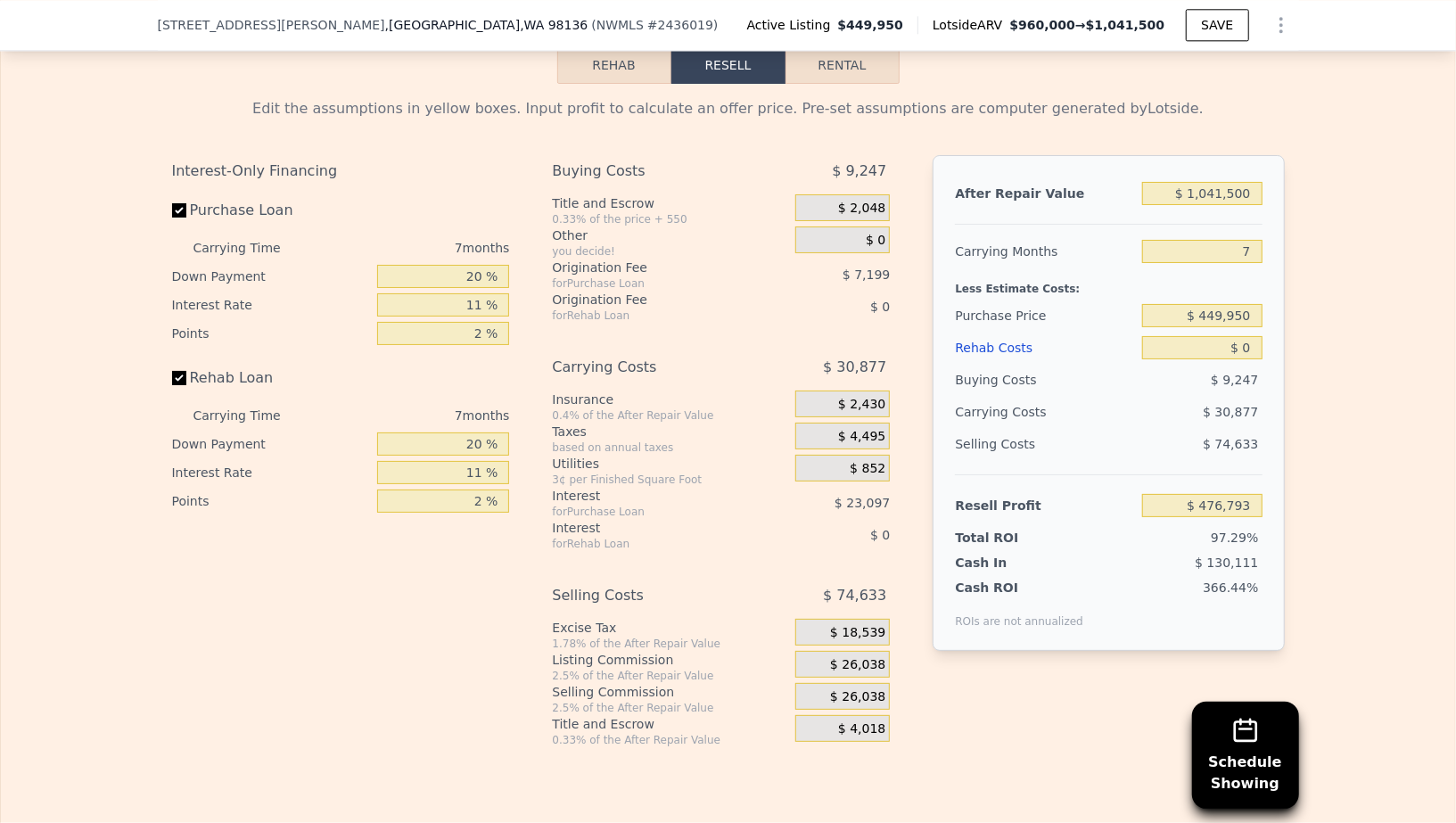
scroll to position [2960, 0]
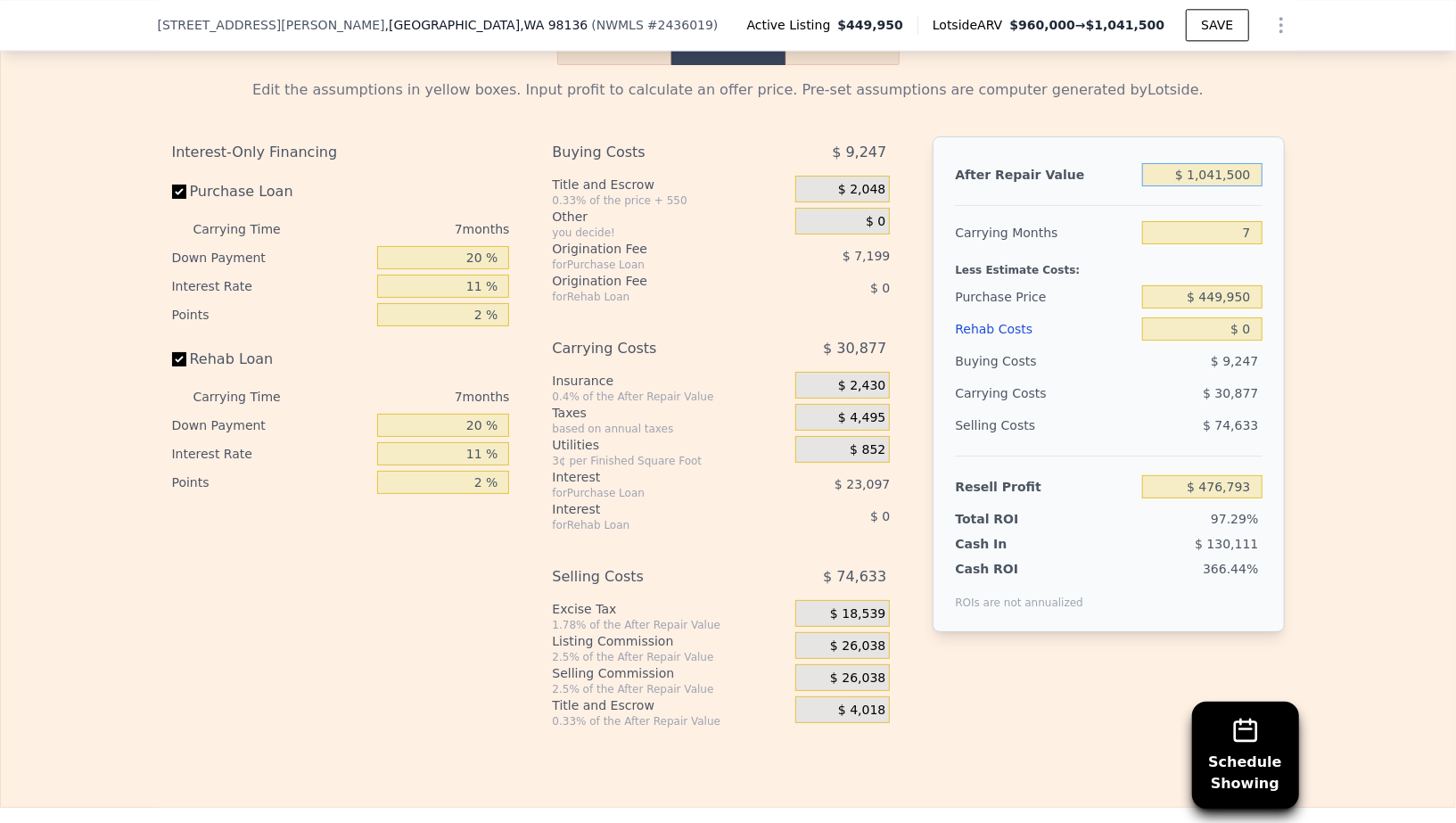
click at [1220, 163] on input "$ 1,041,500" at bounding box center [1201, 175] width 119 height 23
type input "$ 9"
type input "-$ 488,185"
type input "$ 95"
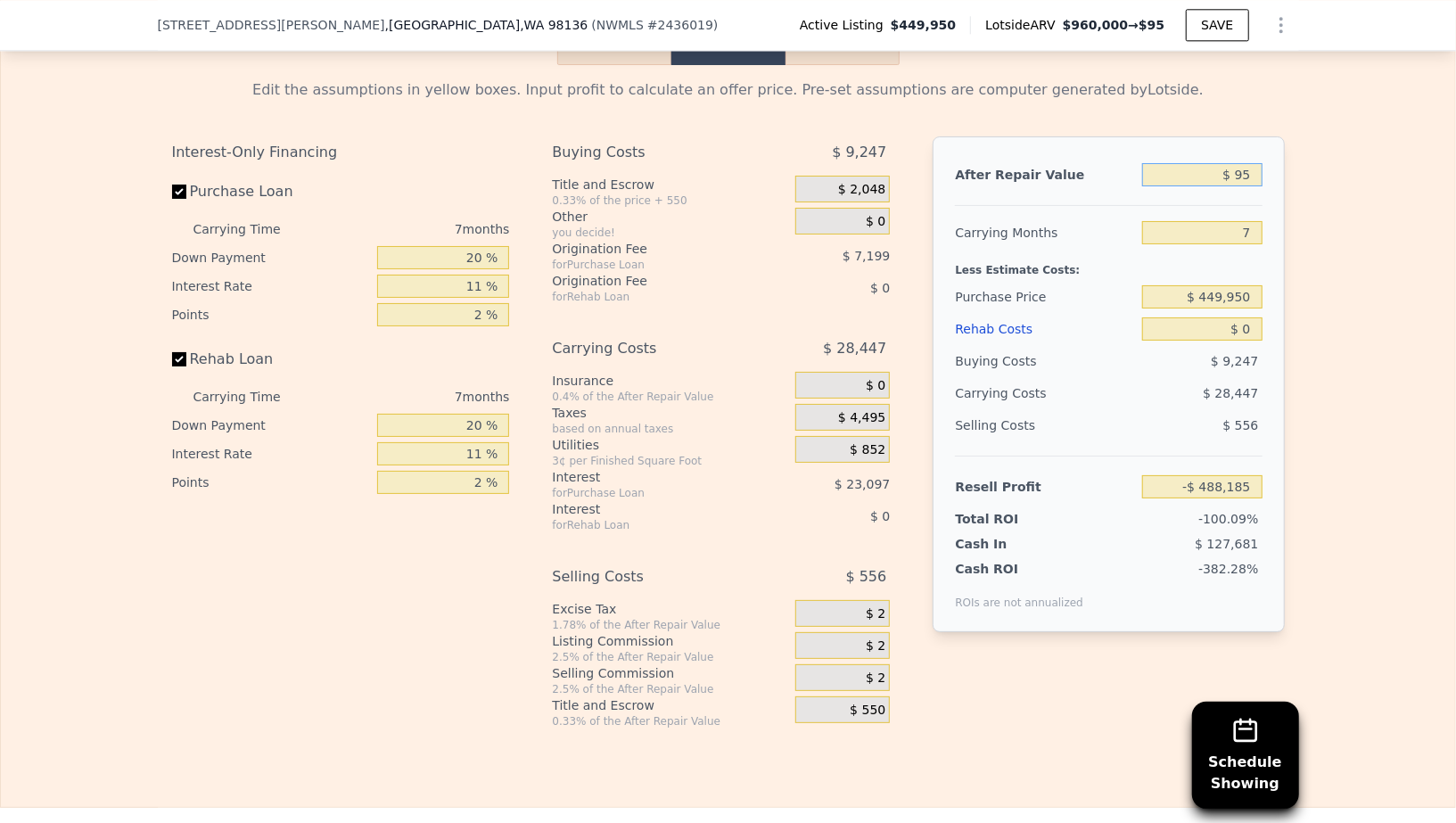
type input "-$ 488,105"
type input "$ 950"
type input "-$ 487,314"
type input "$ 9,500"
type input "-$ 479,393"
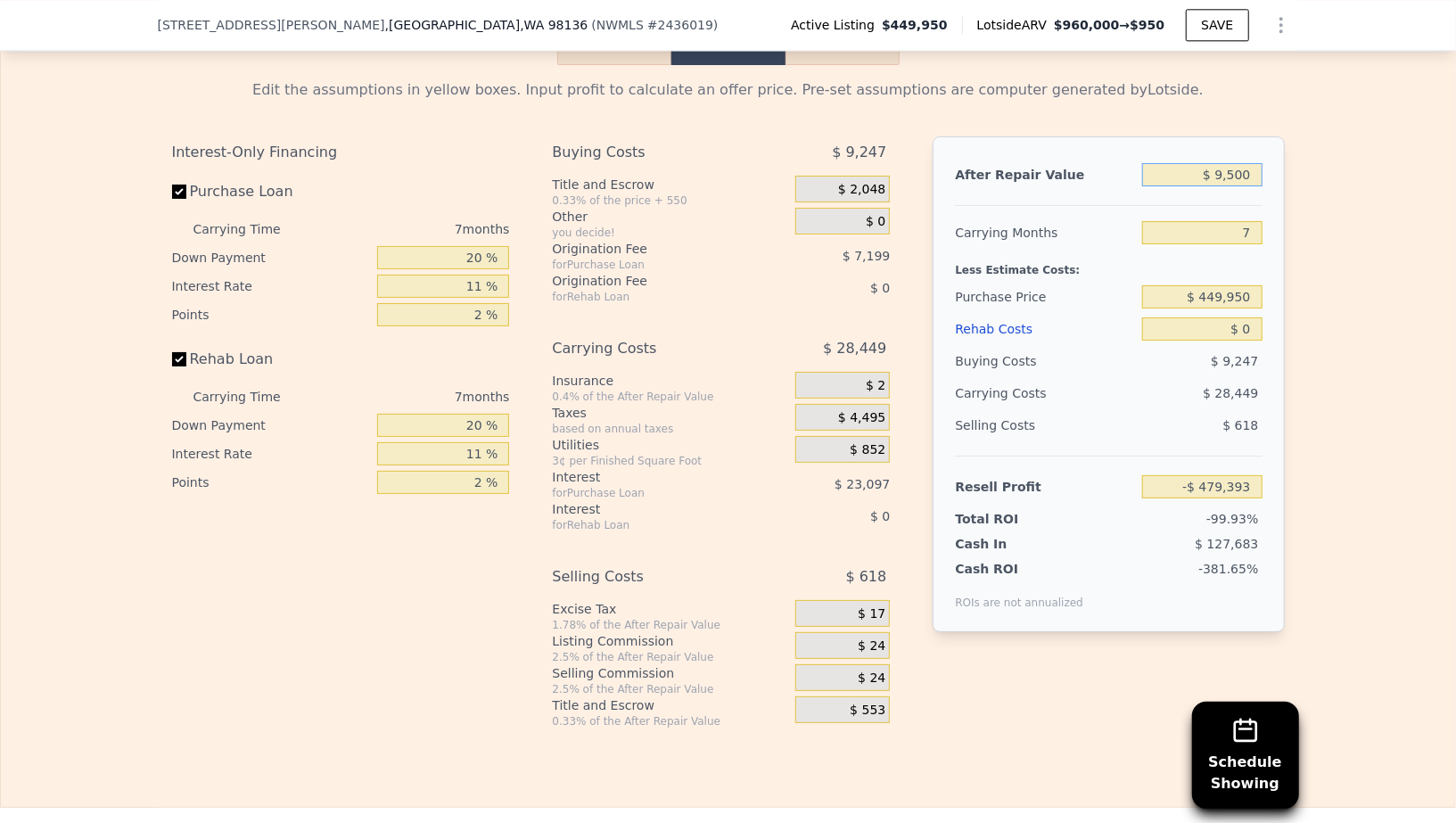
type input "$ 95,000"
type input "-$ 400,173"
type input "$ 950,000"
type input "$ 392,015"
type input "$ 950,000"
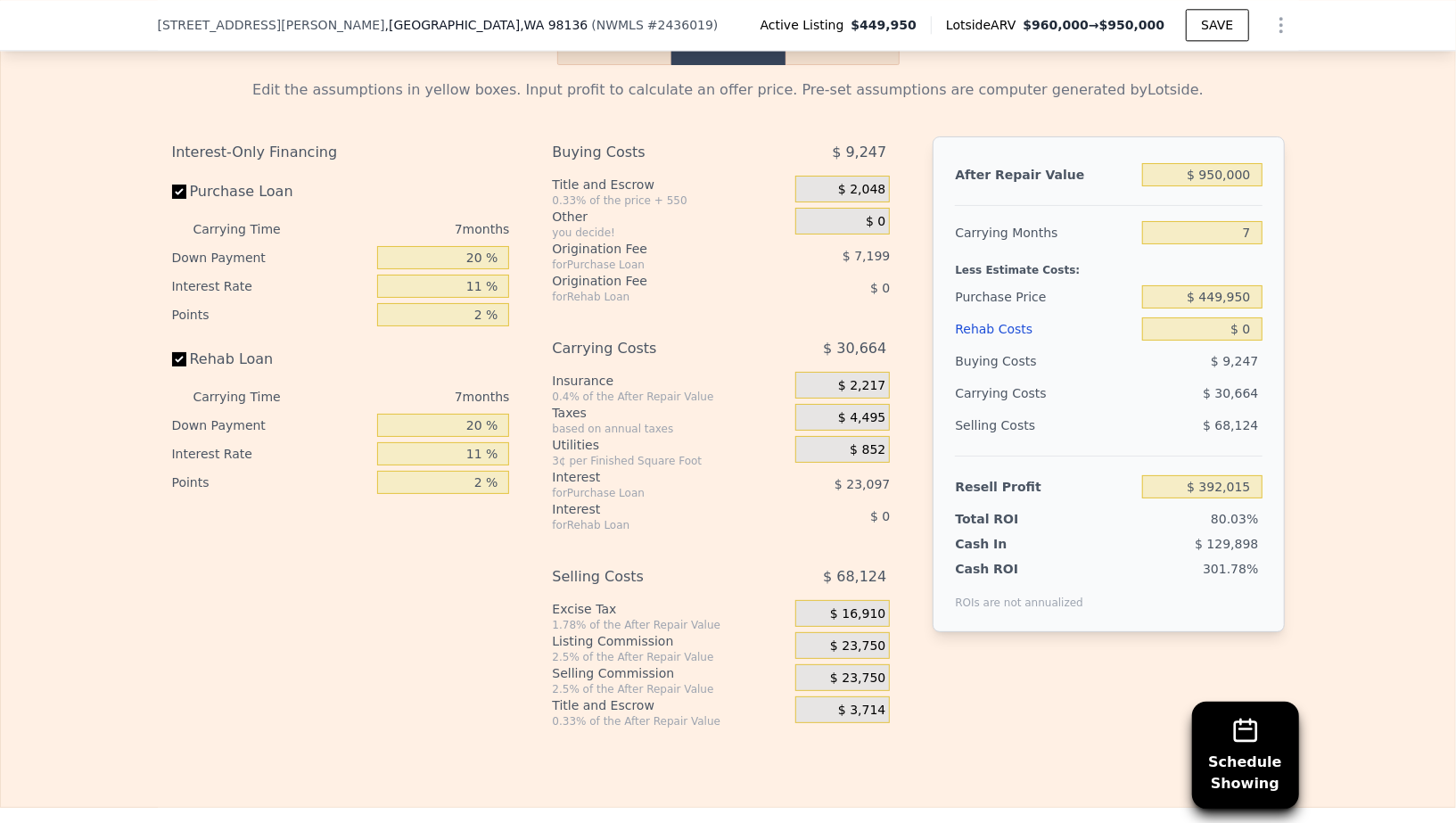
click at [1348, 239] on div "Edit the assumptions in yellow boxes. Input profit to calculate an offer price.…" at bounding box center [728, 396] width 1454 height 663
drag, startPoint x: 1248, startPoint y: 215, endPoint x: 1270, endPoint y: 215, distance: 22.0
click at [1270, 215] on div "After Repair Value $ 950,000 Carrying Months 7 Less Estimate Costs: Purchase Pr…" at bounding box center [1108, 384] width 351 height 495
type input "12"
type input "$ 370,113"
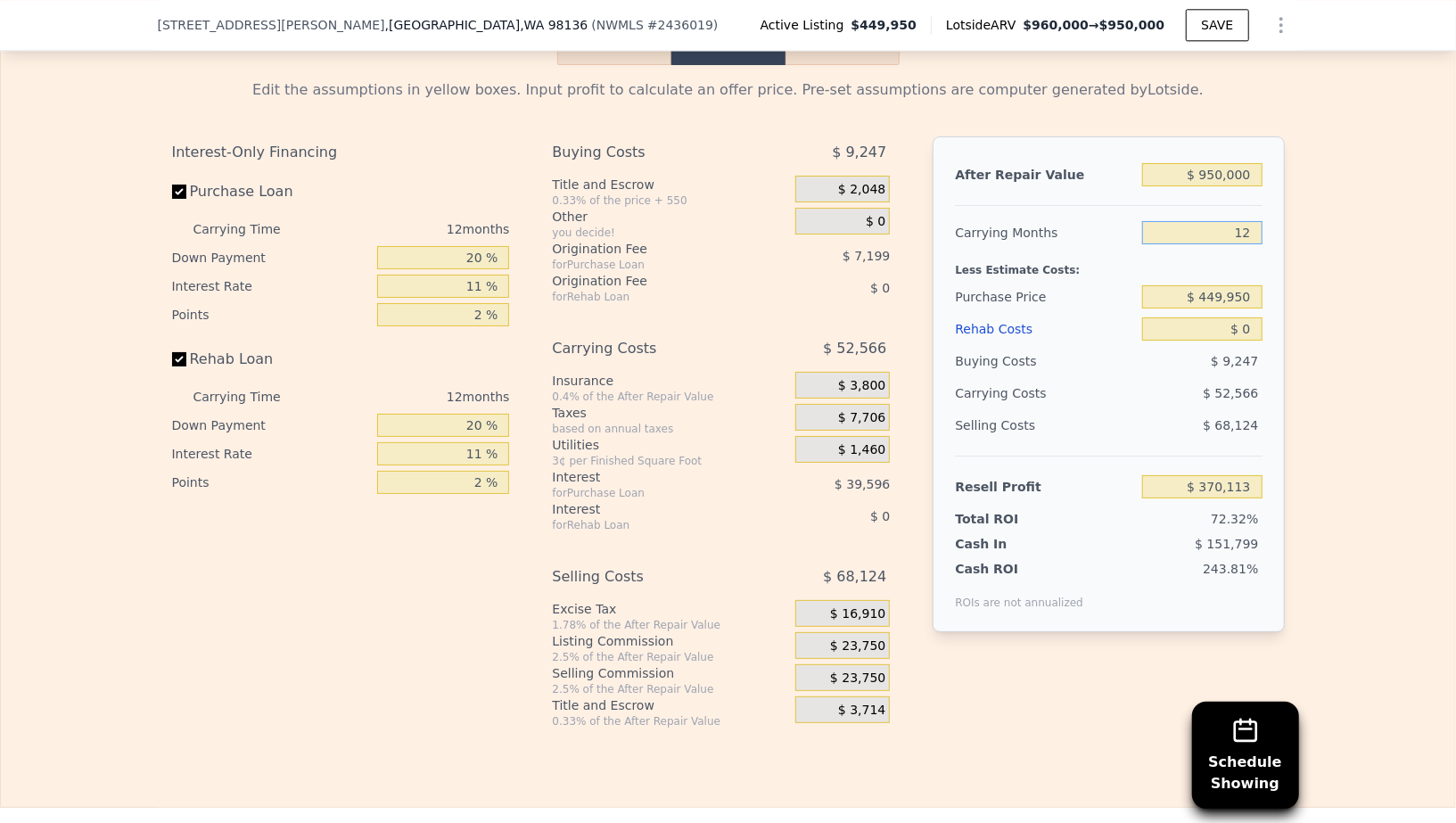
type input "12"
click at [1355, 258] on div "Edit the assumptions in yellow boxes. Input profit to calculate an offer price.…" at bounding box center [728, 396] width 1454 height 663
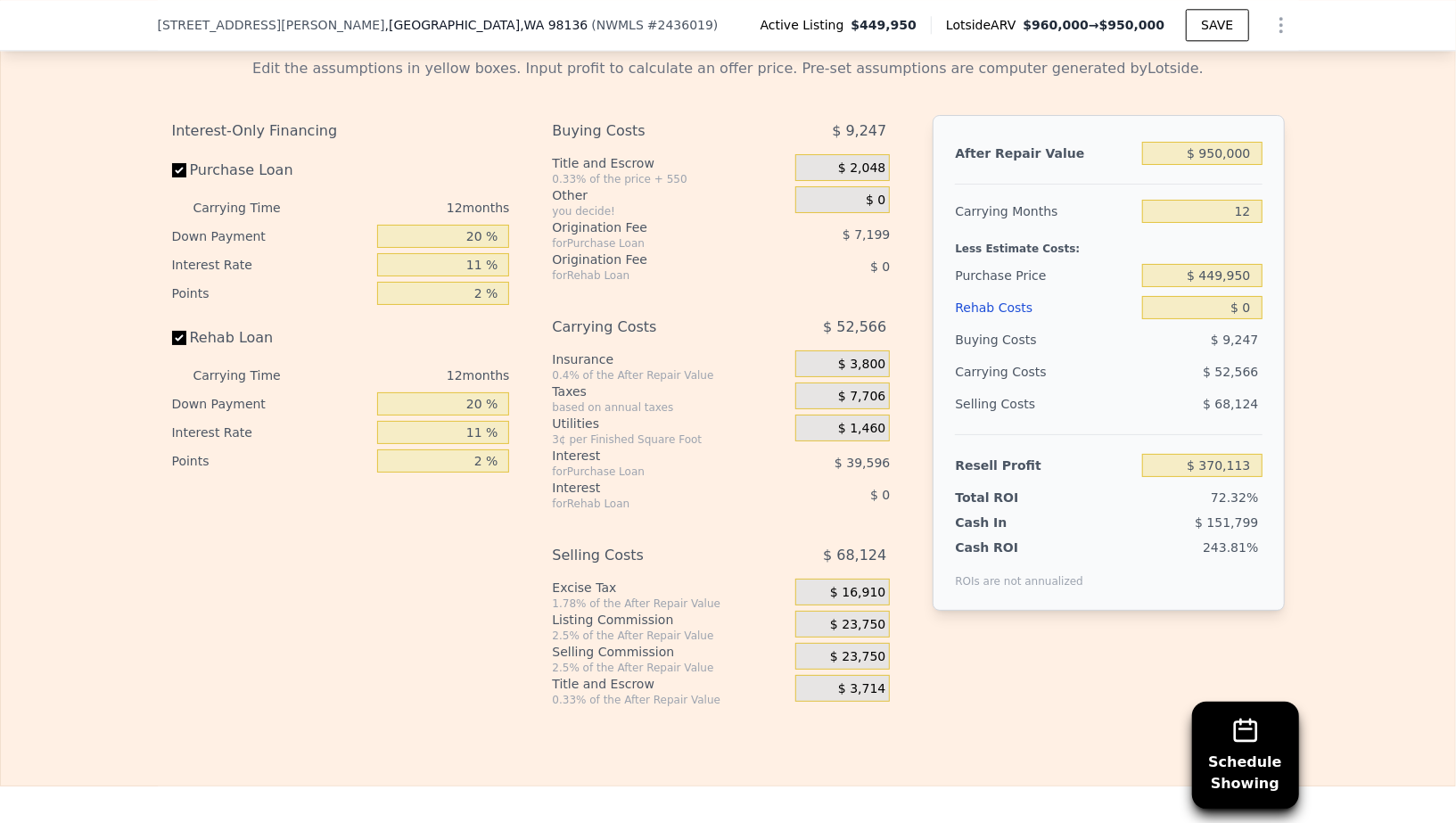
scroll to position [2982, 0]
drag, startPoint x: 1247, startPoint y: 289, endPoint x: 1258, endPoint y: 289, distance: 11.0
click at [1258, 295] on input "$ 0" at bounding box center [1201, 307] width 119 height 23
type input "$ 21"
type input "$ 370,092"
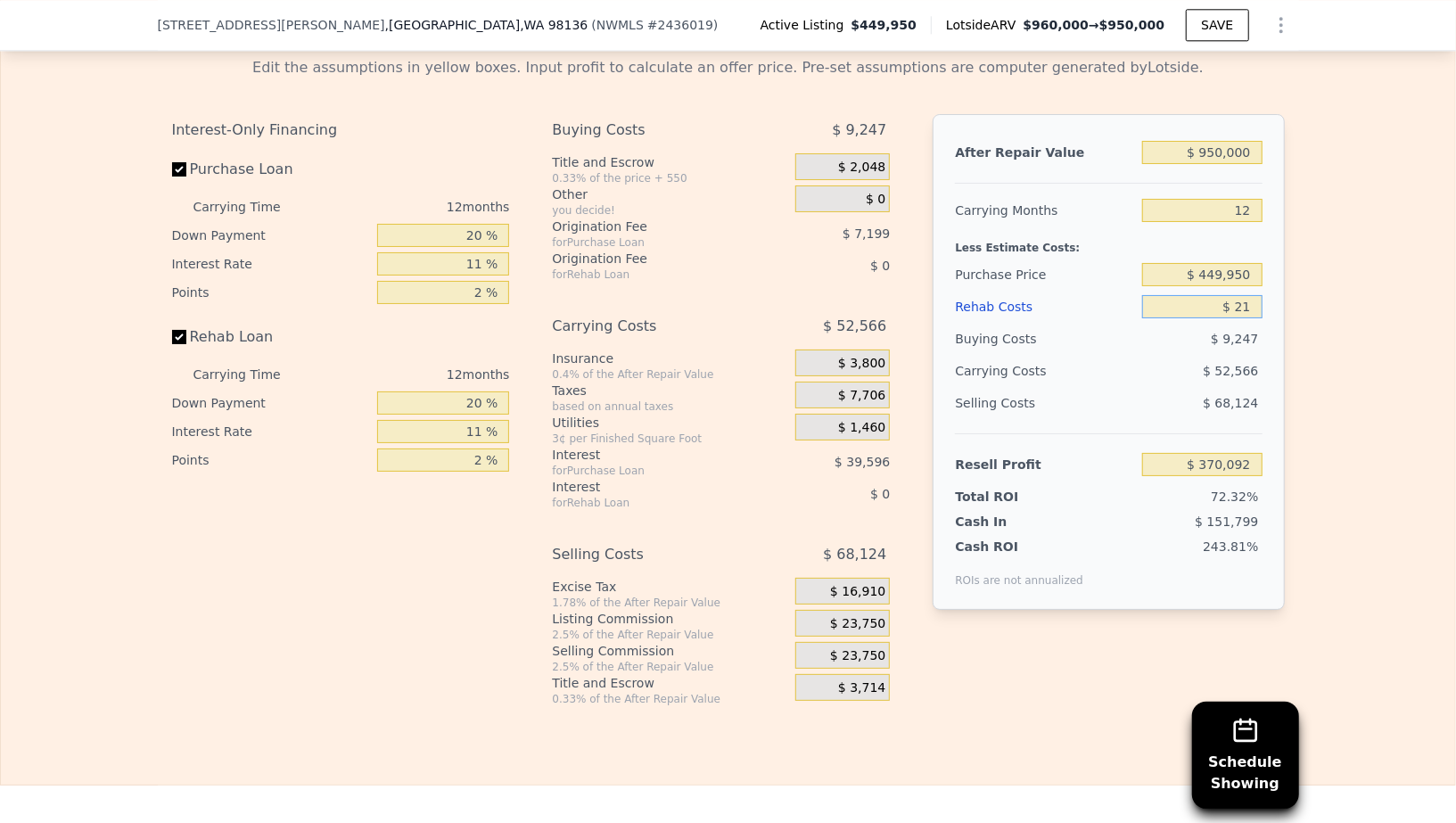
type input "$ 210"
type input "$ 369,876"
type input "$ 2,100"
type input "$ 367,799"
type input "$ 21,000"
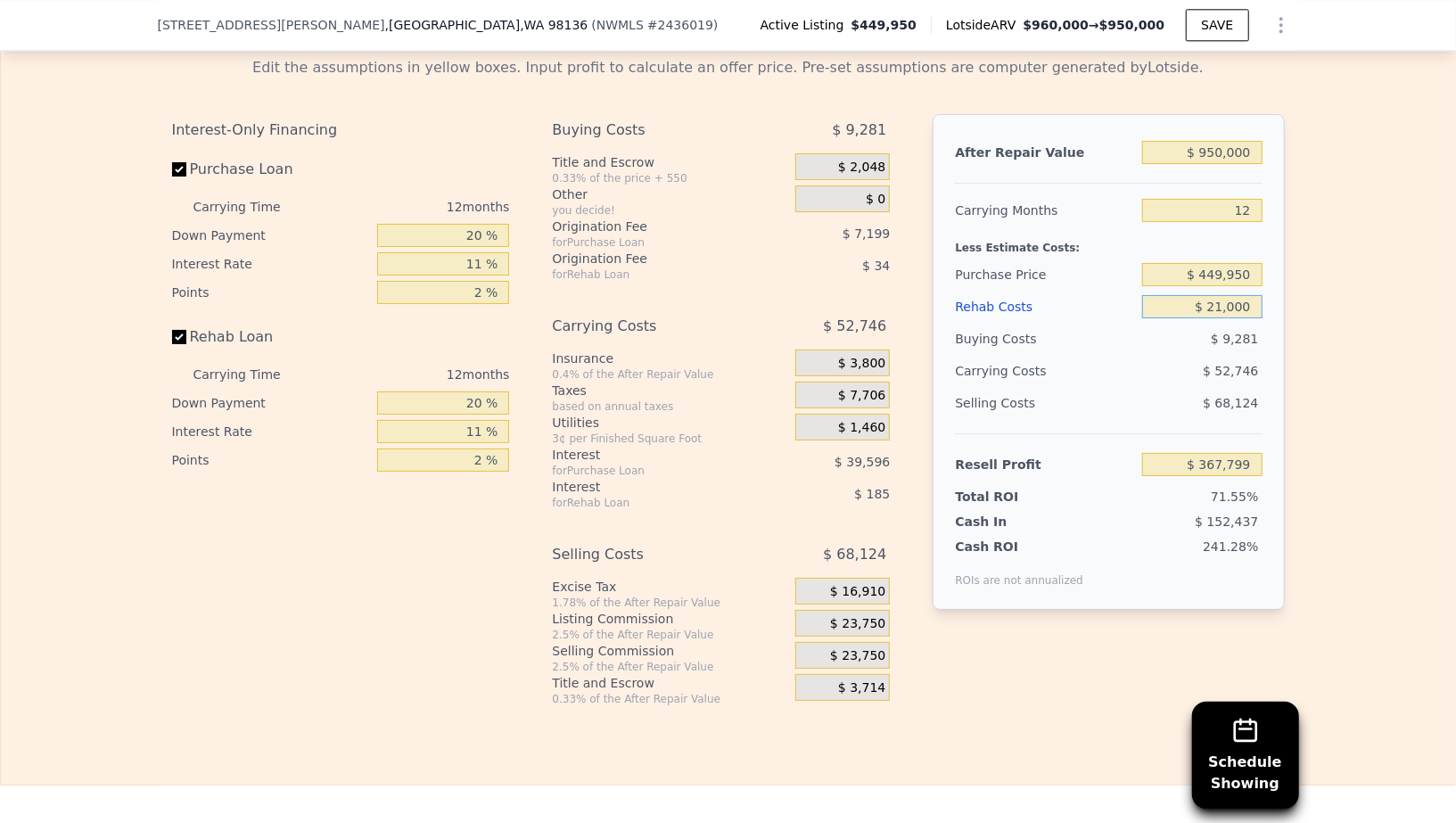
type input "$ 346,929"
type input "$ 210,000"
type input "$ 138,273"
click at [1386, 317] on div "Edit the assumptions in yellow boxes. Input profit to calculate an offer price.…" at bounding box center [728, 374] width 1454 height 663
drag, startPoint x: 1212, startPoint y: 286, endPoint x: 1271, endPoint y: 289, distance: 59.1
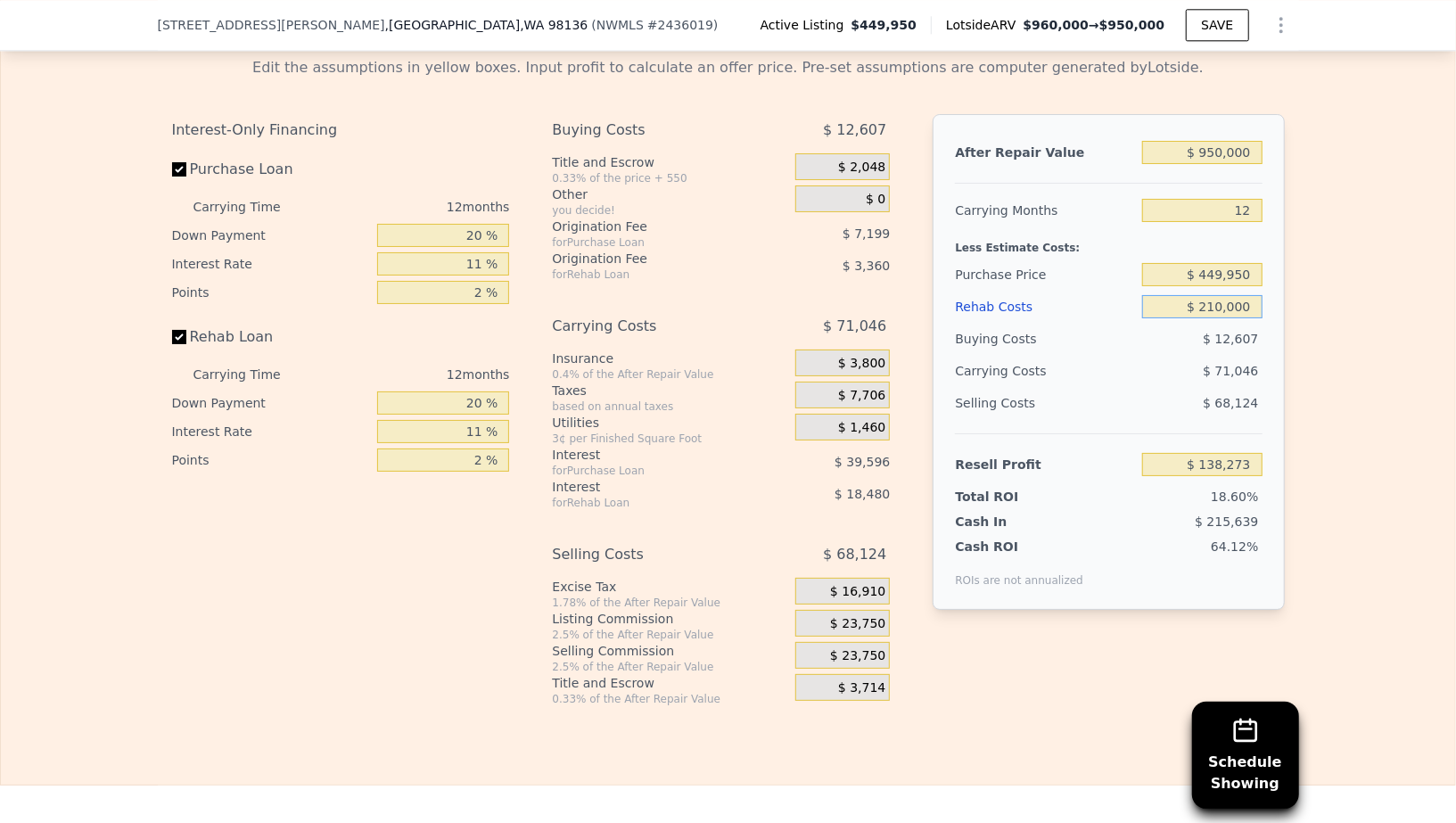
click at [1271, 289] on div "After Repair Value $ 950,000 Carrying Months 12 Less Estimate Costs: Purchase P…" at bounding box center [1108, 361] width 351 height 495
type input "$ 25"
type input "$ 370,088"
type input "$ 250"
type input "$ 369,835"
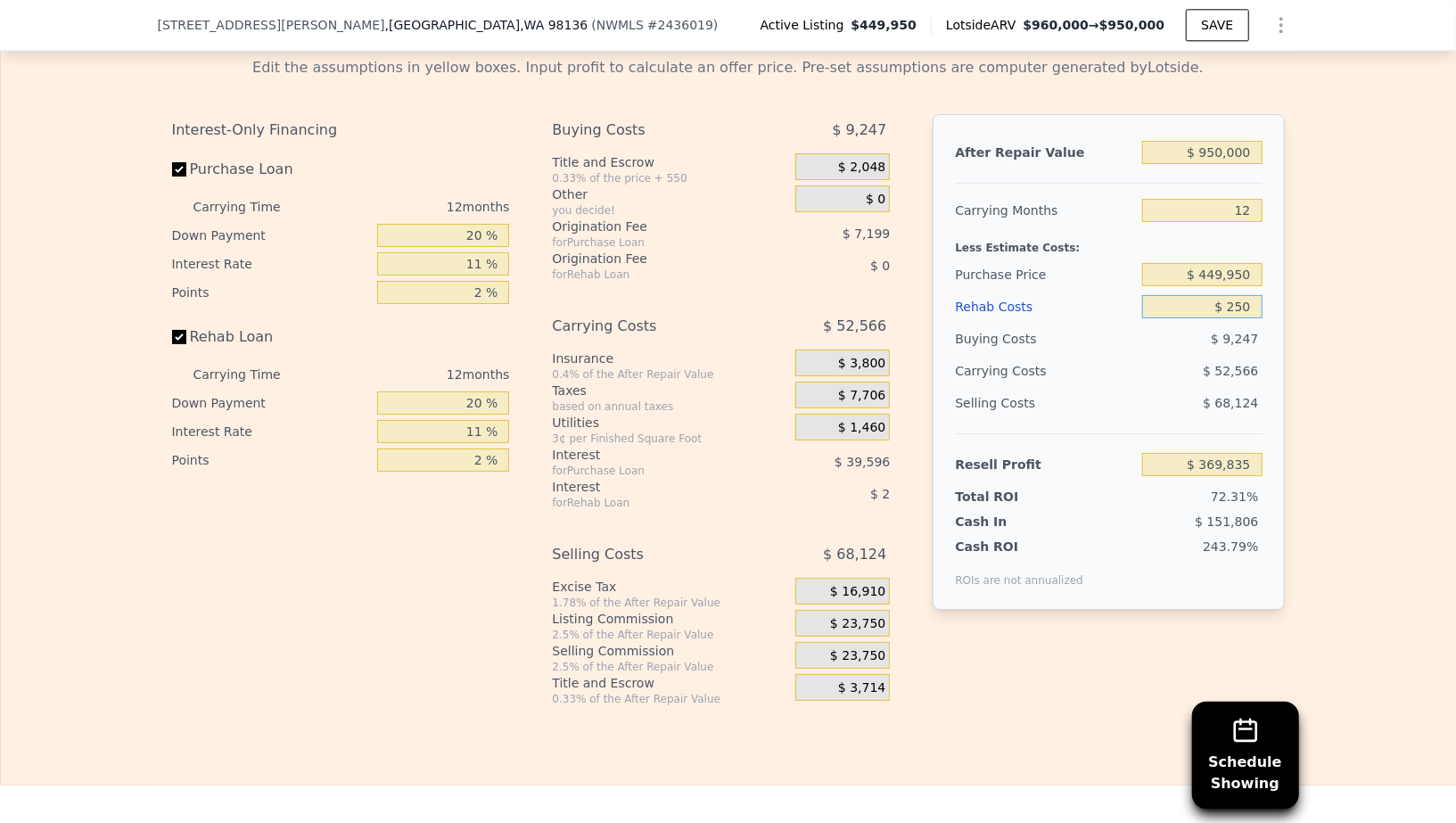
type input "$ 2,500"
type input "$ 367,357"
type input "$ 25,000"
type input "$ 342,517"
type input "$ 250,000"
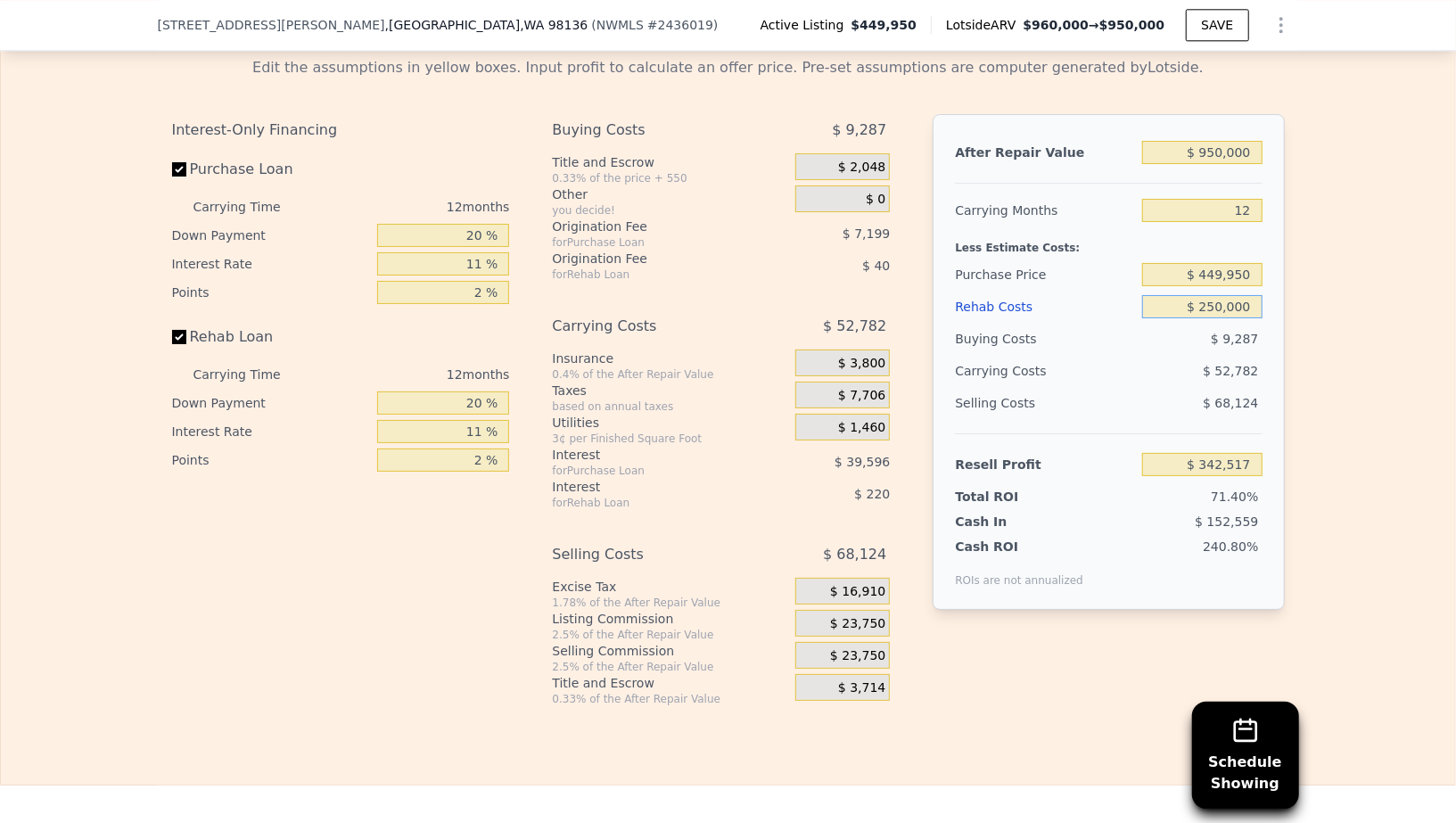
type input "$ 94,117"
type input "$ 250,000"
click at [1349, 356] on div "Edit the assumptions in yellow boxes. Input profit to calculate an offer price.…" at bounding box center [728, 374] width 1454 height 663
drag, startPoint x: 1204, startPoint y: 258, endPoint x: 1275, endPoint y: 258, distance: 71.0
click at [1275, 258] on div "After Repair Value $ 950,000 Carrying Months 12 Less Estimate Costs: Purchase P…" at bounding box center [1108, 361] width 351 height 495
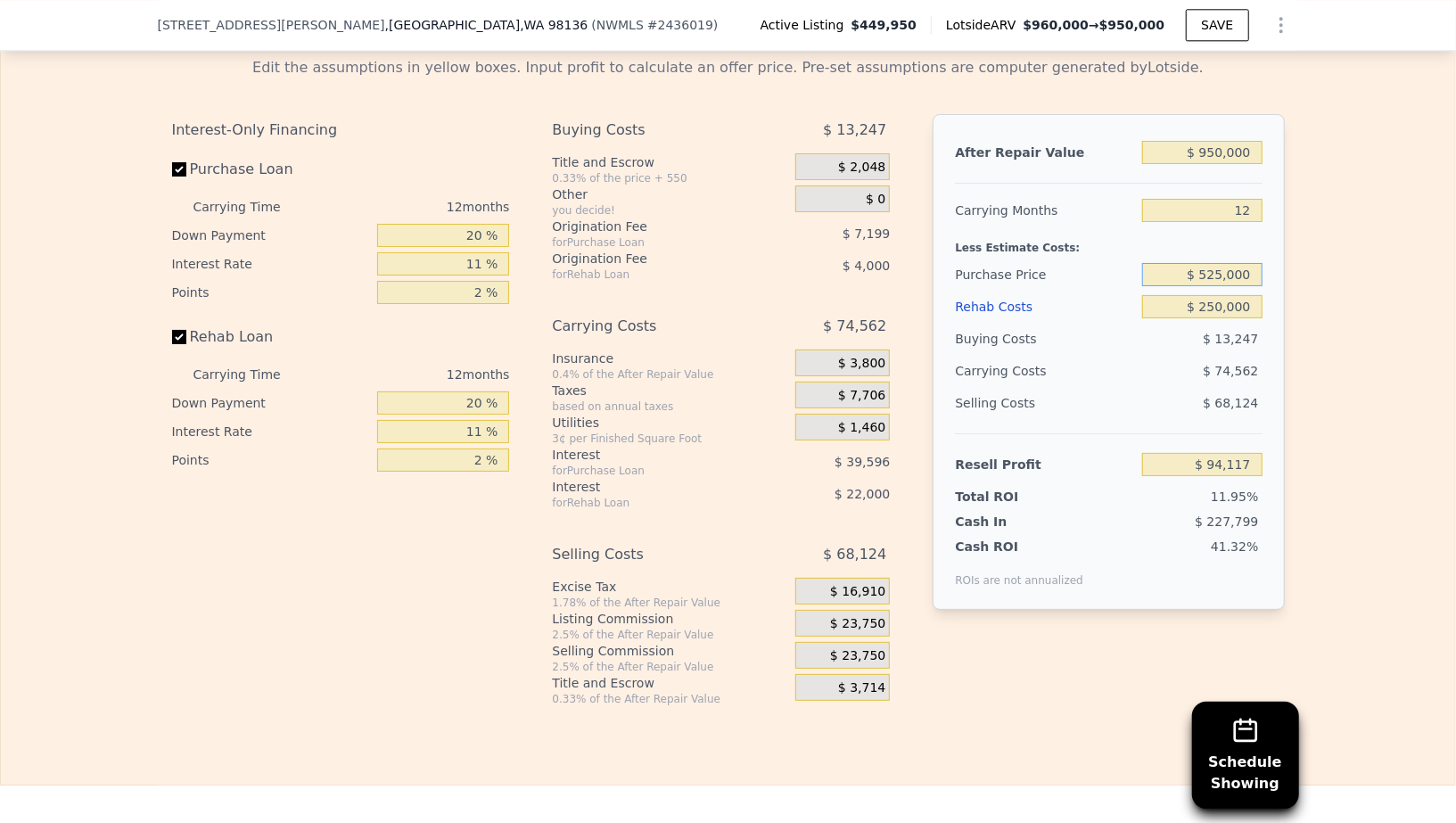
type input "$ 525,000"
type input "$ 11,016"
click at [1344, 440] on div "Edit the assumptions in yellow boxes. Input profit to calculate an offer price.…" at bounding box center [728, 374] width 1454 height 663
click at [478, 392] on input "20 %" at bounding box center [443, 403] width 132 height 23
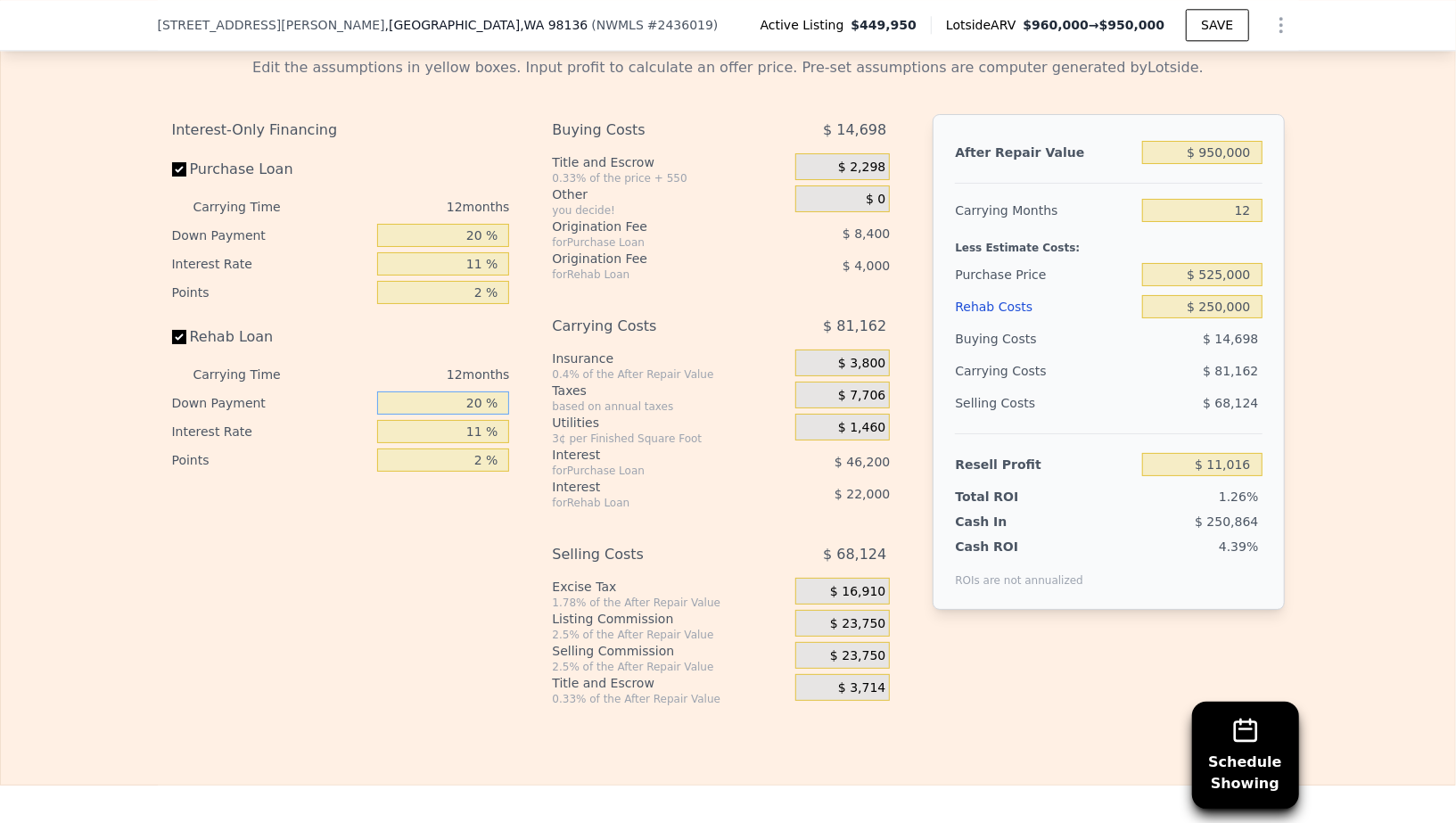
click at [478, 392] on input "20 %" at bounding box center [443, 403] width 132 height 23
type input "1 %"
type input "$ 4,834"
type input "15 %"
type input "$ 9,386"
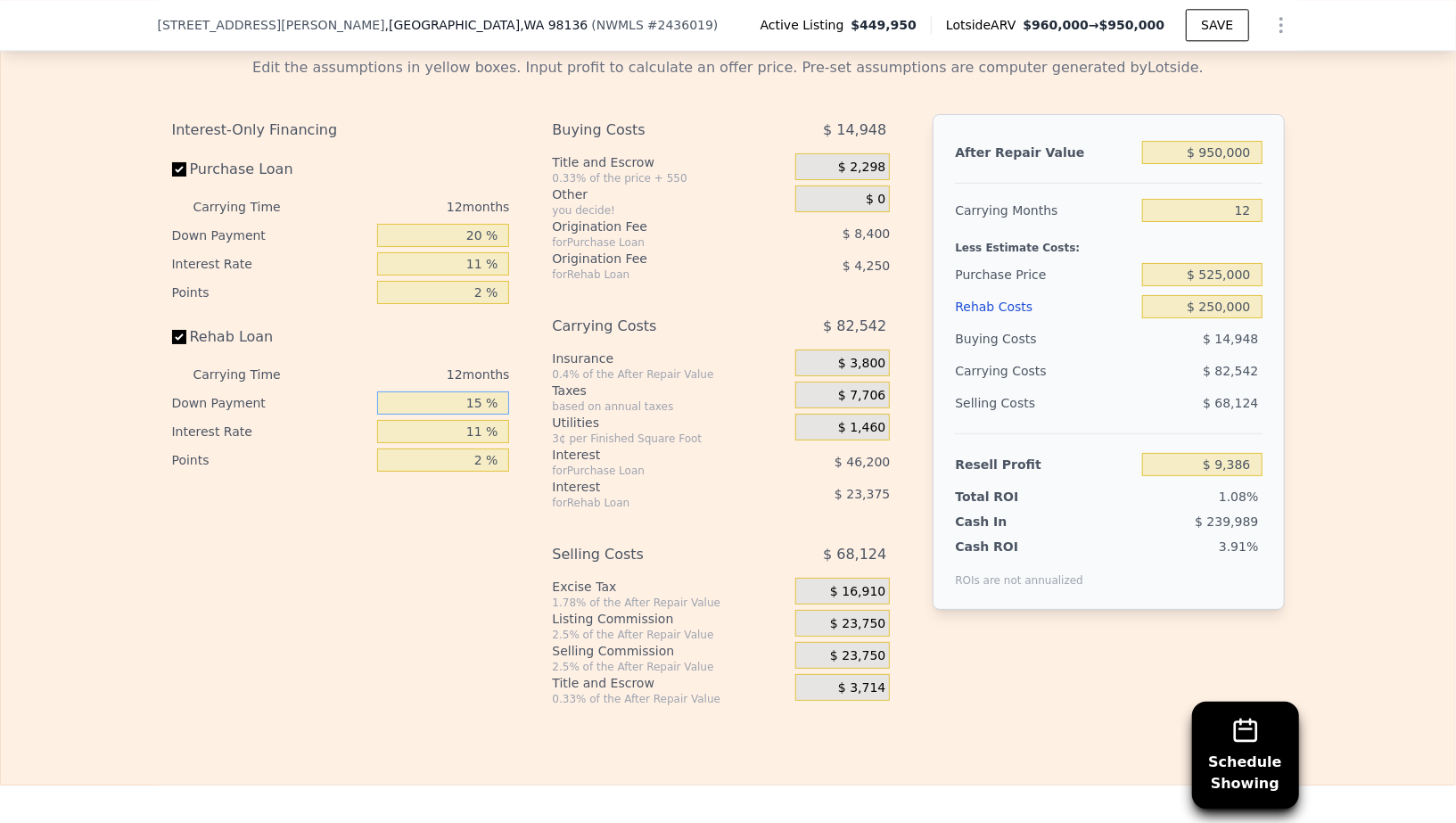
type input "15 %"
click at [470, 420] on input "11 %" at bounding box center [443, 431] width 132 height 23
type input "1 %"
type input "$ 30,638"
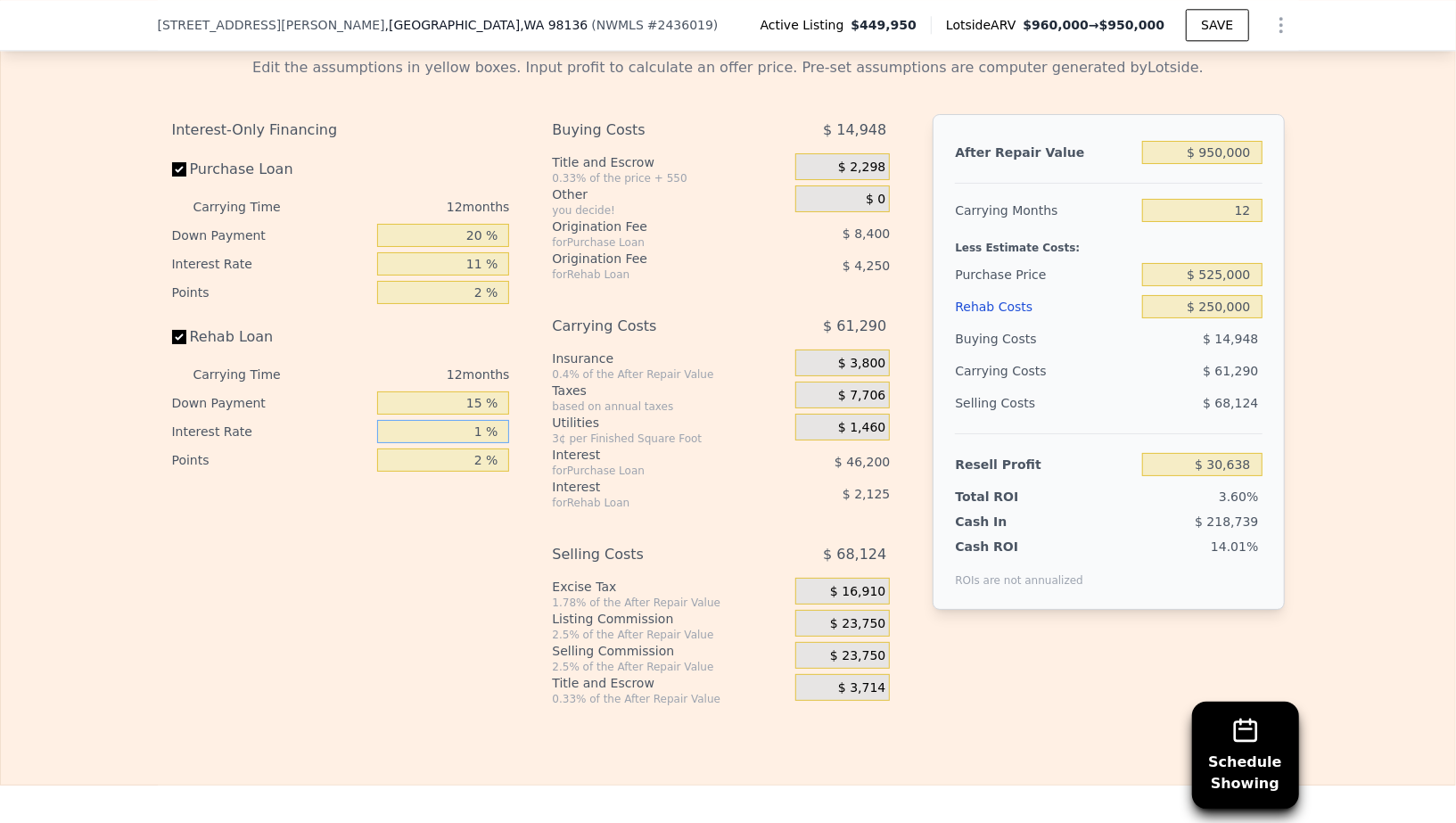
type input "10 %"
type input "$ 11,510"
type input "10 %"
click at [479, 448] on input "2 %" at bounding box center [443, 460] width 132 height 23
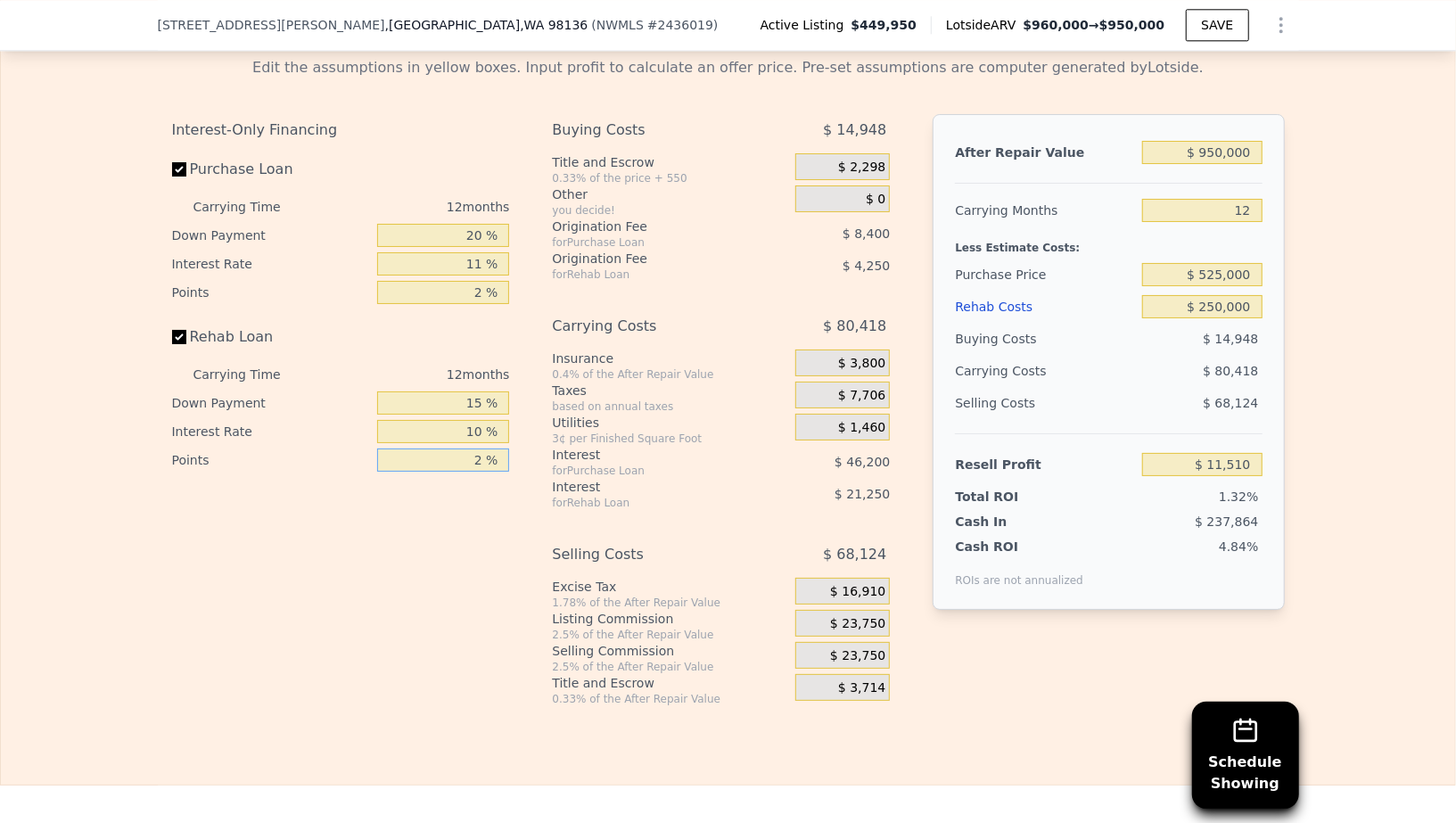
type input "1 %"
type input "$ 13,635"
type input "1.5 %"
type input "$ 12,572"
type input "1.5 %"
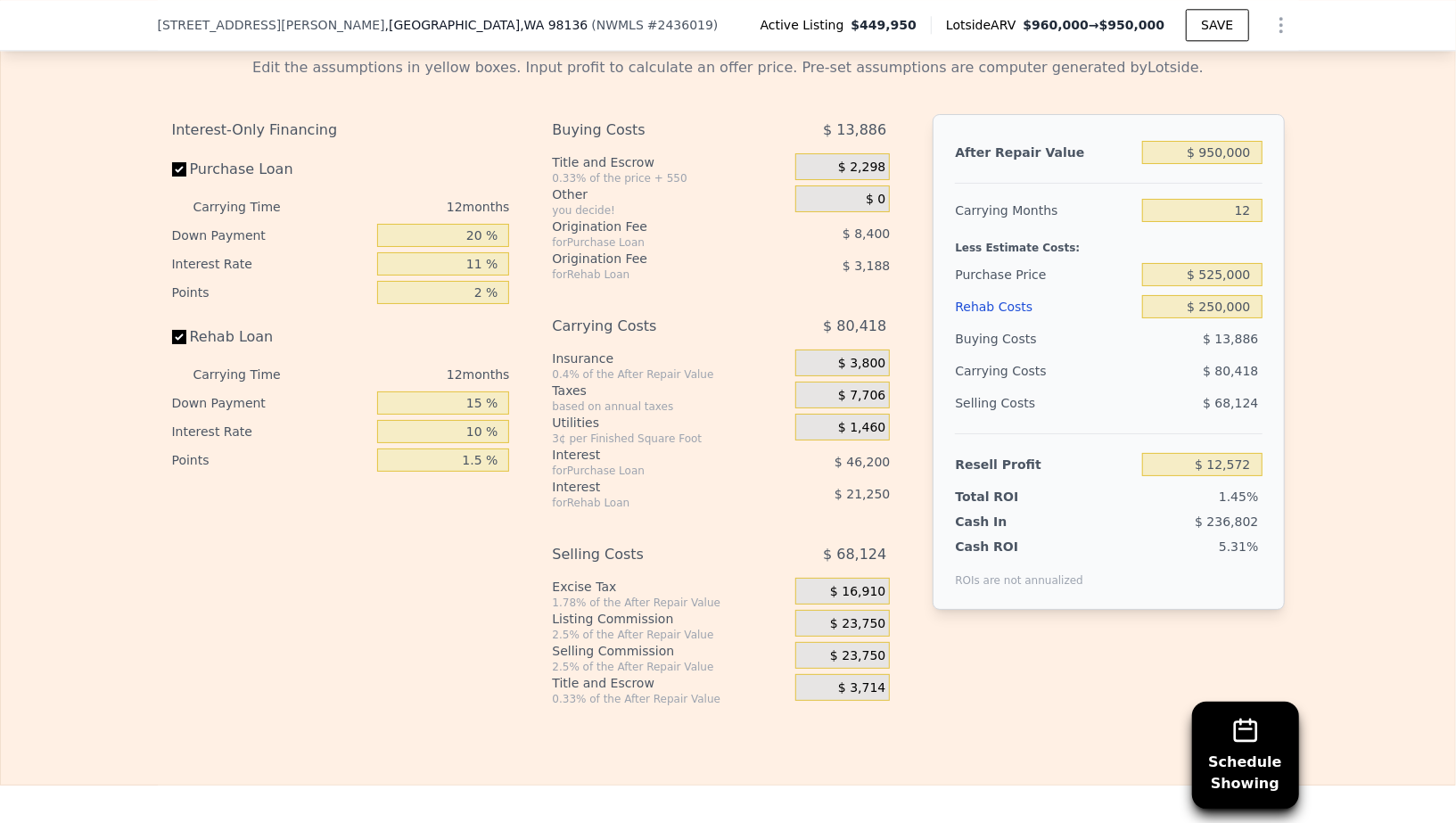
click at [419, 515] on div "Interest-Only Financing Purchase Loan Carrying Time 12 months Down Payment 20 %…" at bounding box center [348, 410] width 352 height 592
drag, startPoint x: 468, startPoint y: 220, endPoint x: 483, endPoint y: 220, distance: 15.0
click at [483, 224] on input "20 %" at bounding box center [443, 236] width 132 height 23
type input "1 %"
type input "-$ 391"
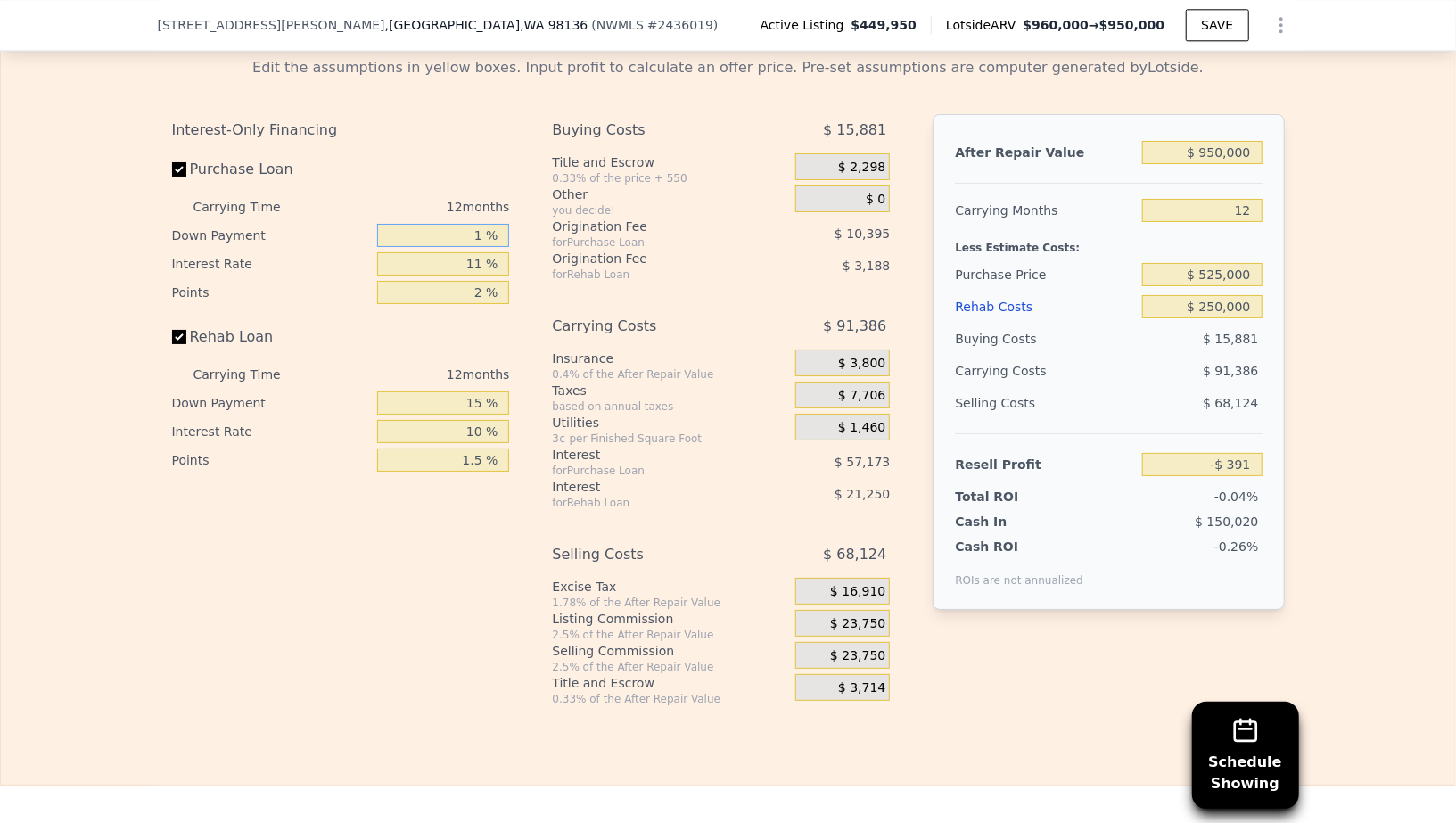
type input "15 %"
type input "$ 9,155"
type input "15 %"
drag, startPoint x: 471, startPoint y: 249, endPoint x: 487, endPoint y: 251, distance: 16.1
click at [487, 252] on input "11 %" at bounding box center [443, 264] width 132 height 23
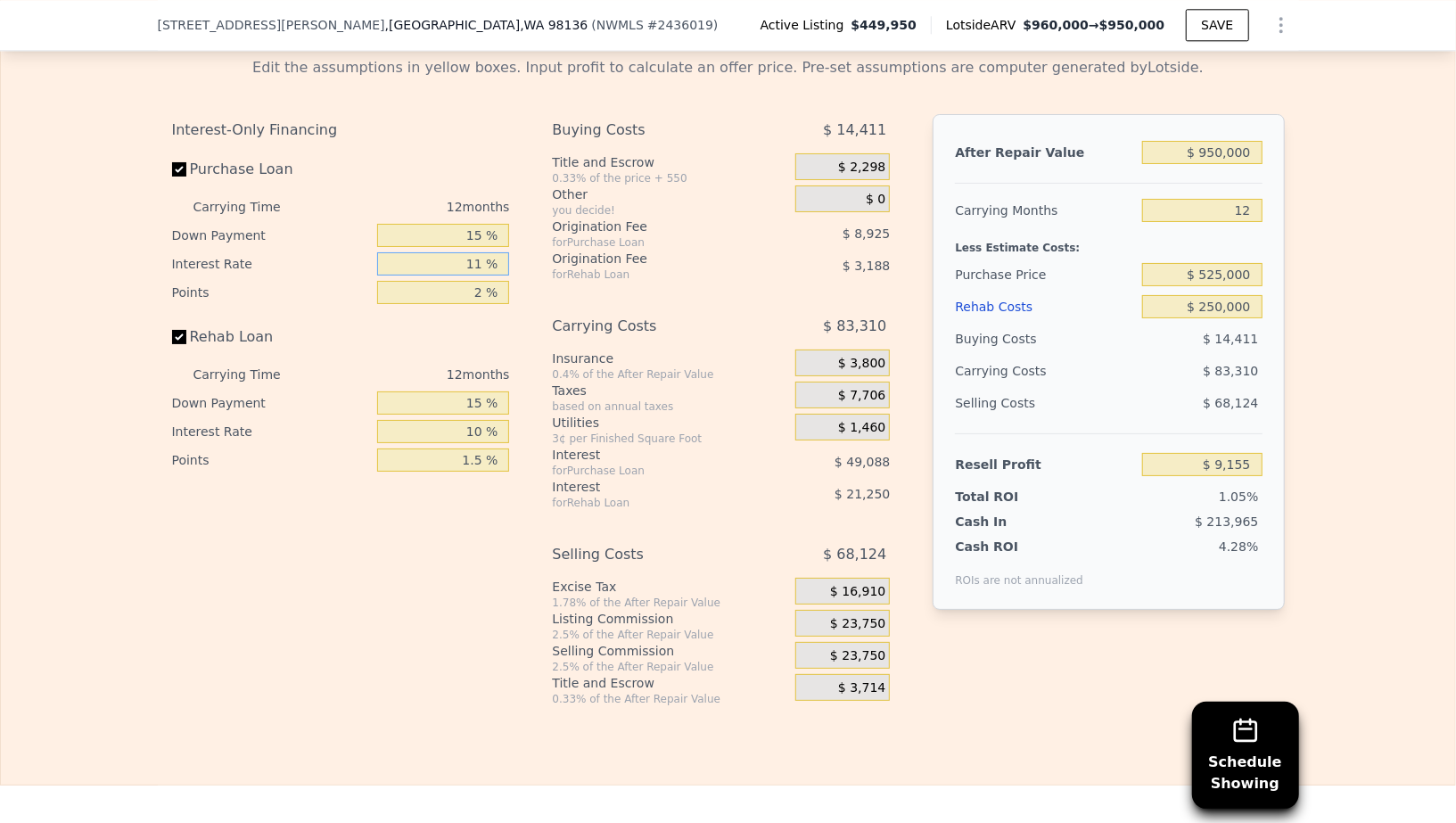
type input "1 %"
type input "$ 53,783"
type input "10 %"
type input "$ 13,619"
type input "10 %"
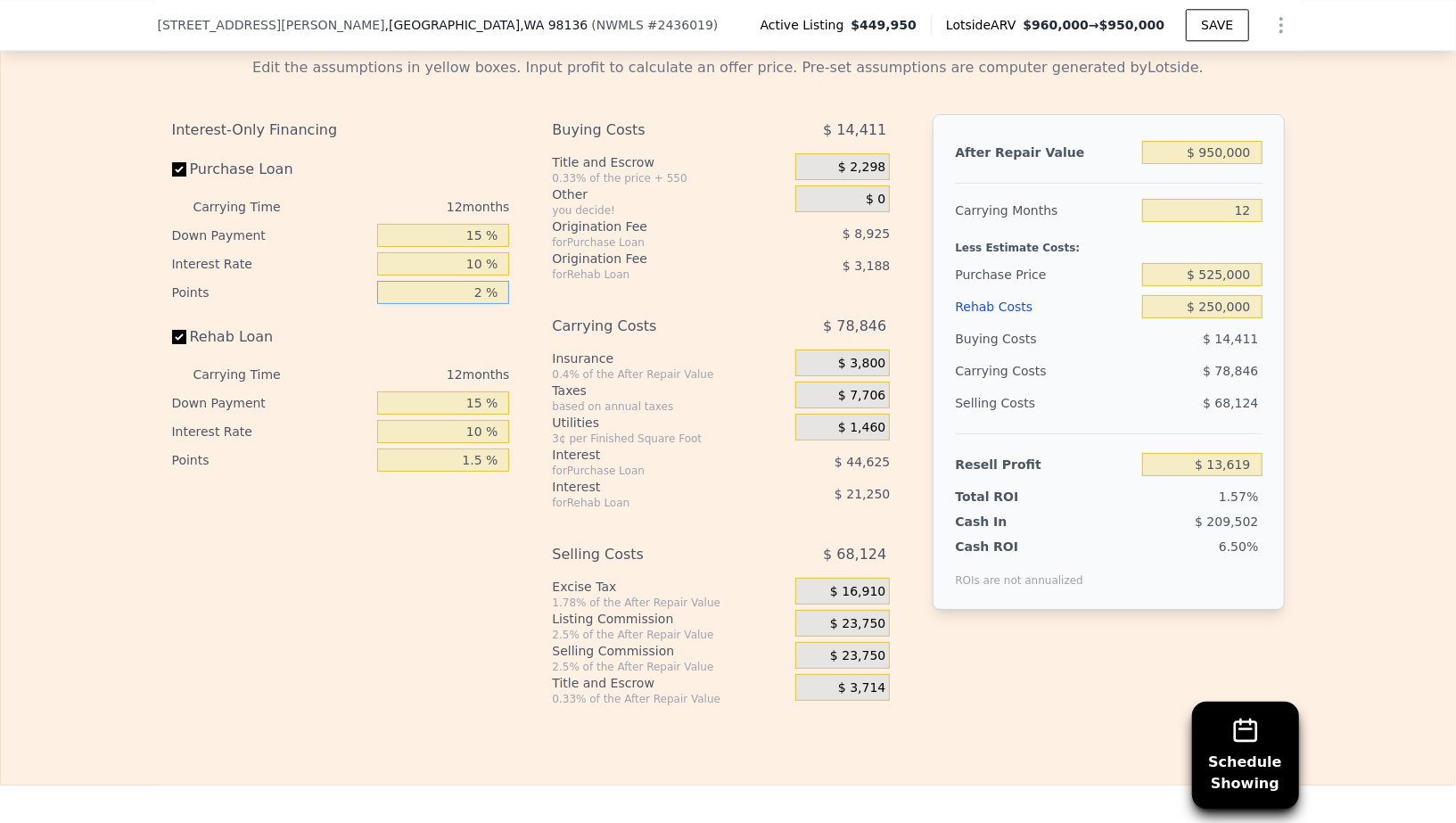
click at [485, 282] on input "2 %" at bounding box center [443, 292] width 132 height 23
type input "1 %"
type input "$ 18,081"
type input "1.5 %"
type input "$ 15,850"
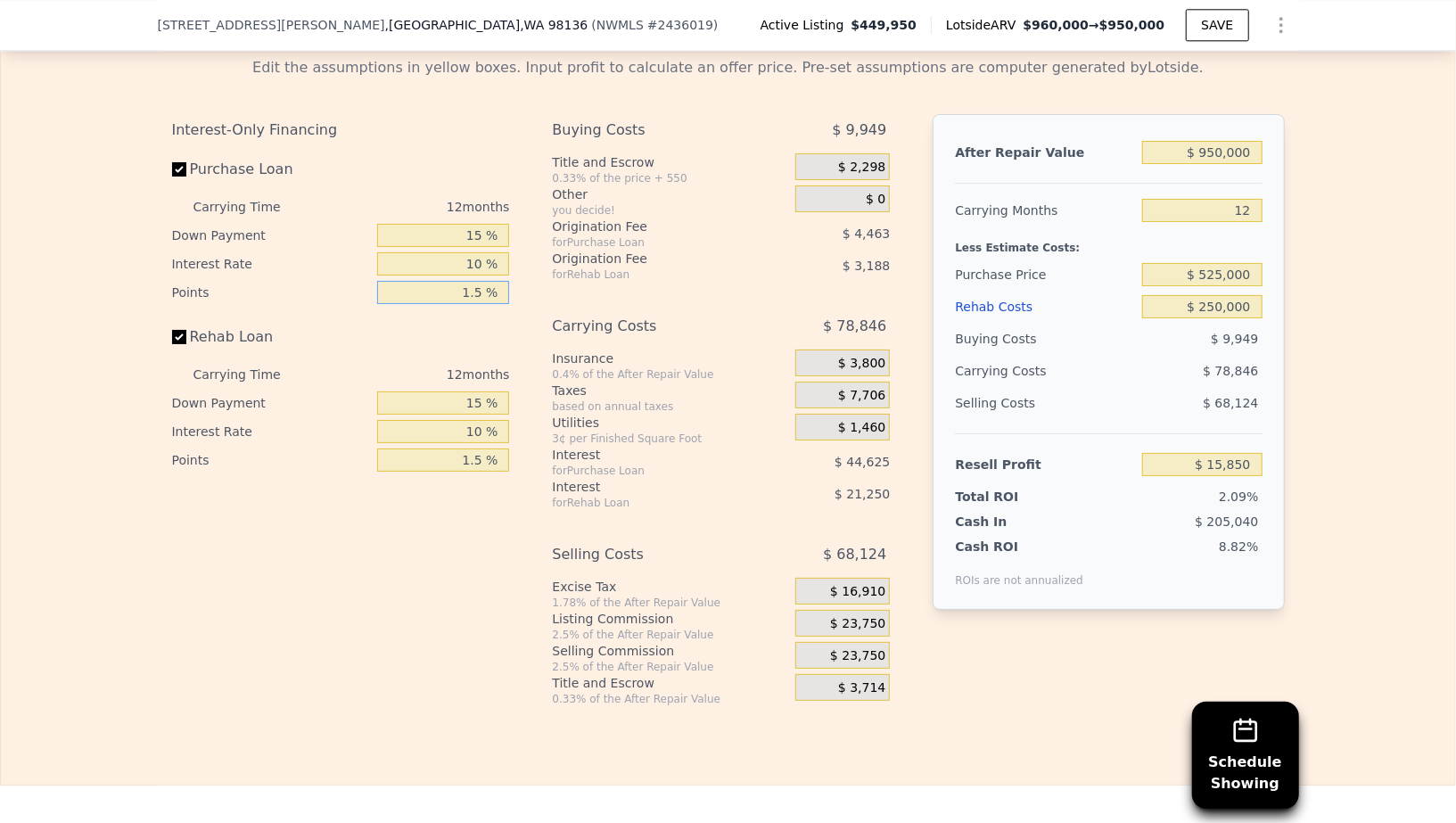
type input "1.5 %"
click at [335, 615] on div "Interest-Only Financing Purchase Loan Carrying Time 12 months Down Payment 15 %…" at bounding box center [348, 410] width 352 height 592
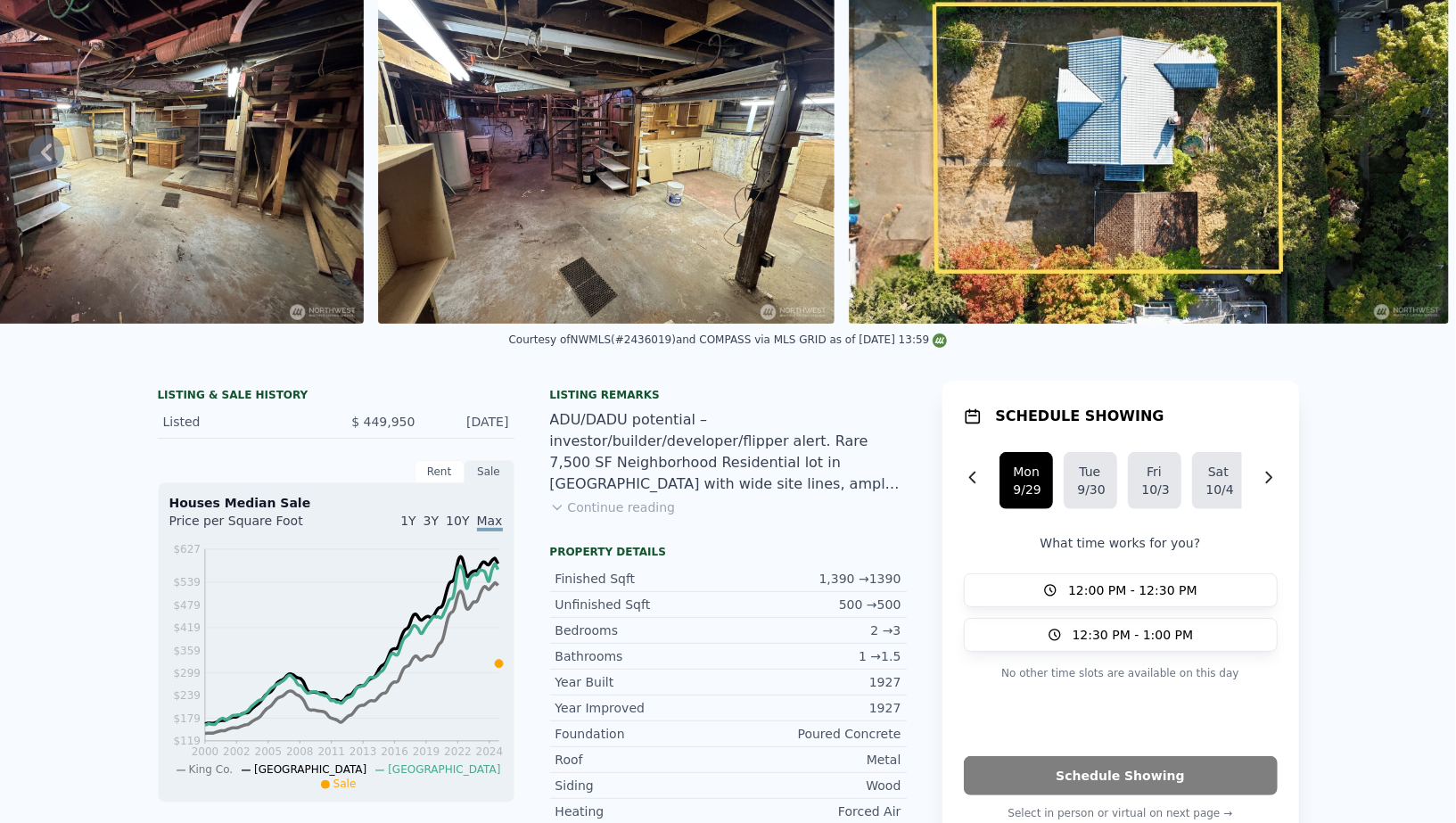
scroll to position [0, 0]
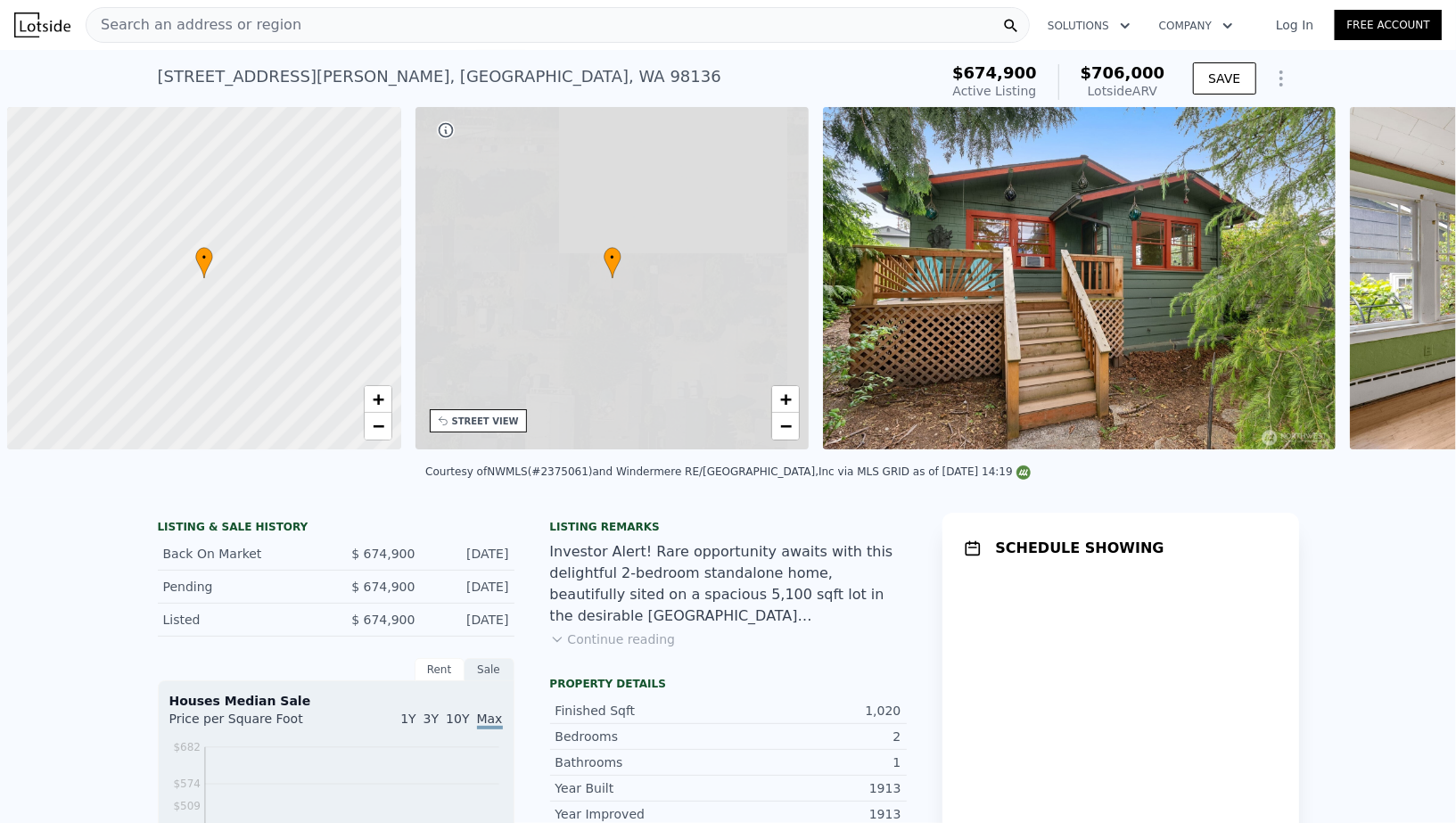
scroll to position [0, 6]
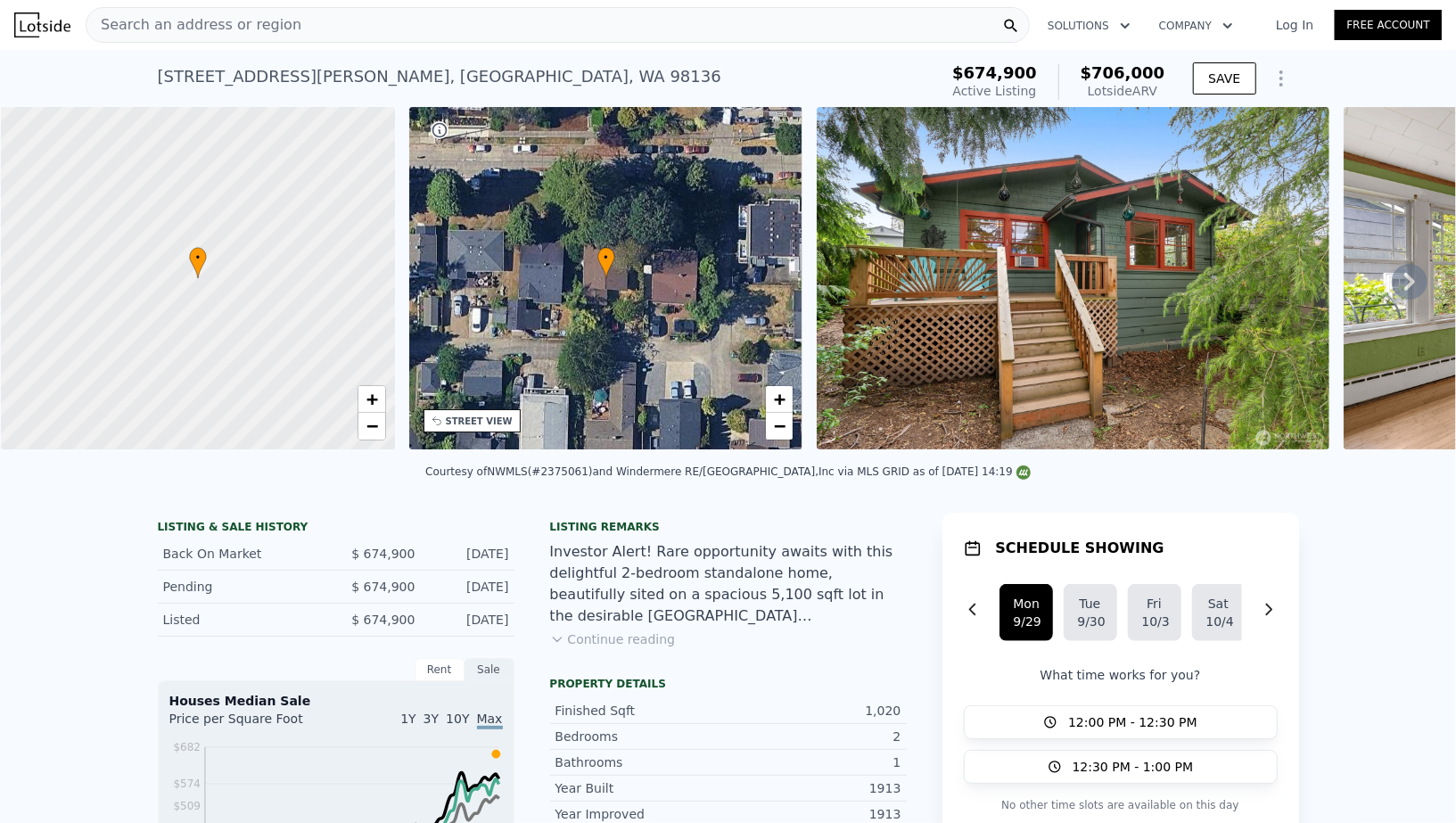
click at [645, 642] on button "Continue reading" at bounding box center [612, 639] width 125 height 18
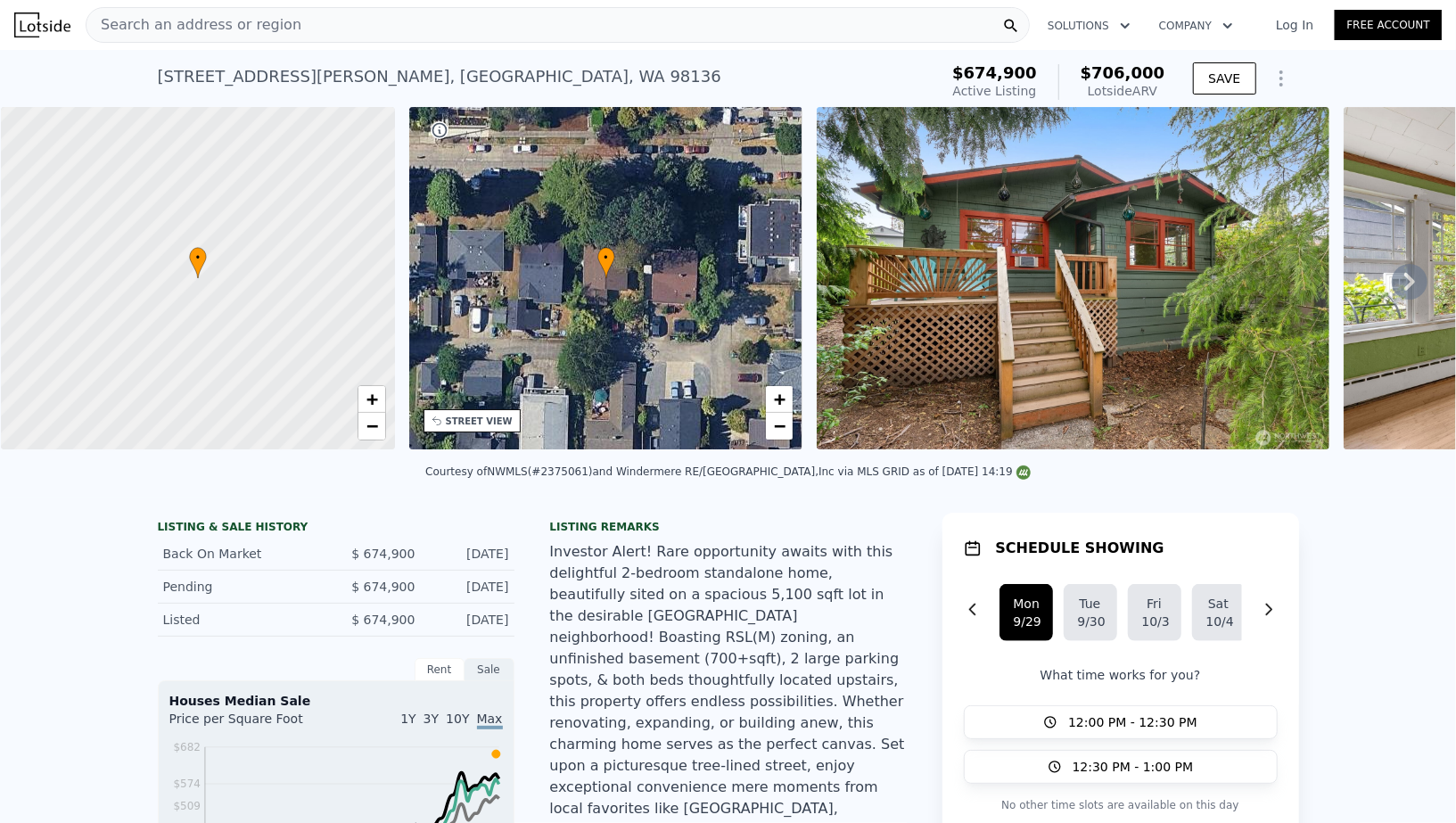
scroll to position [2, 0]
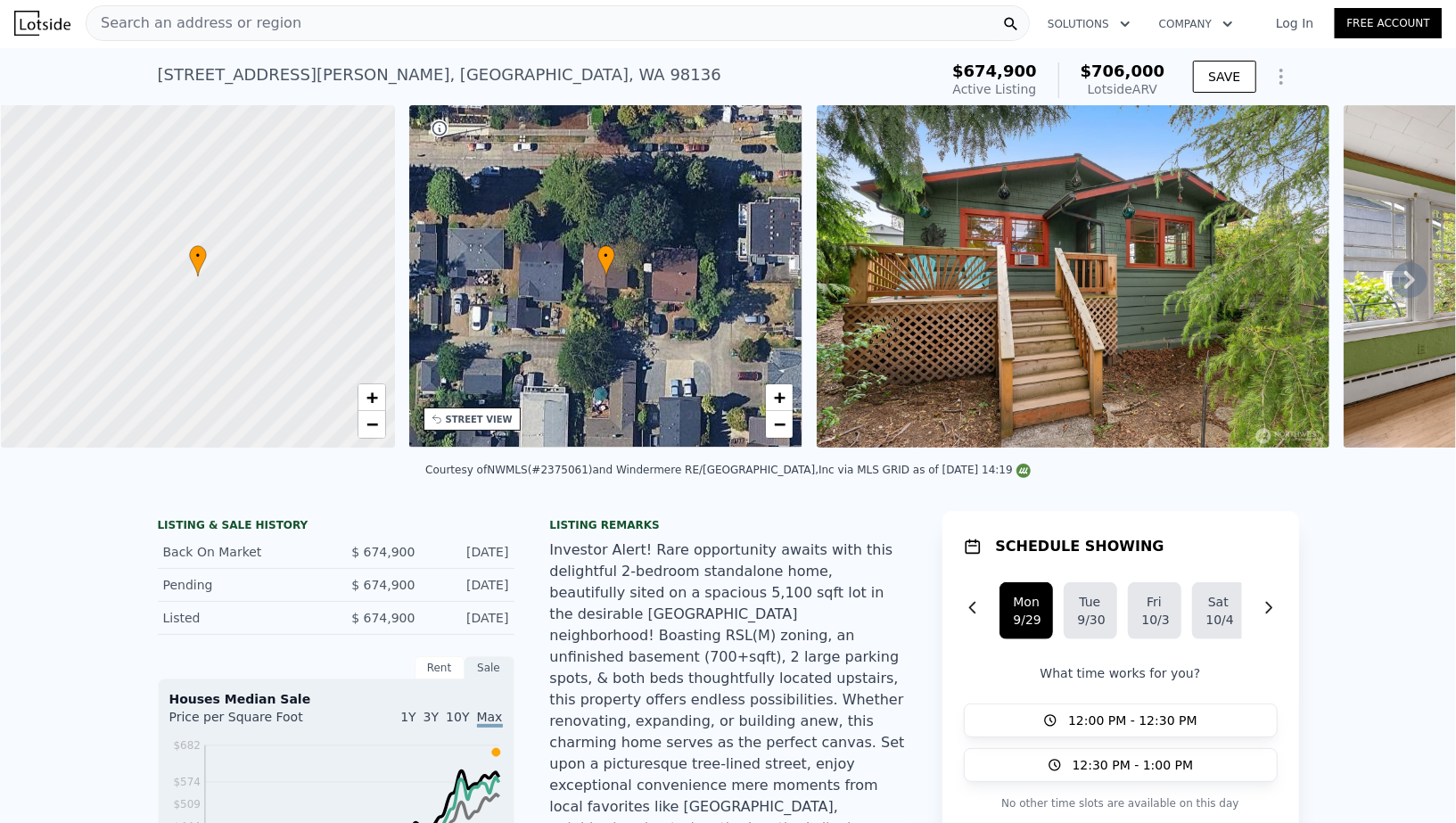
click at [1414, 273] on icon at bounding box center [1410, 280] width 36 height 36
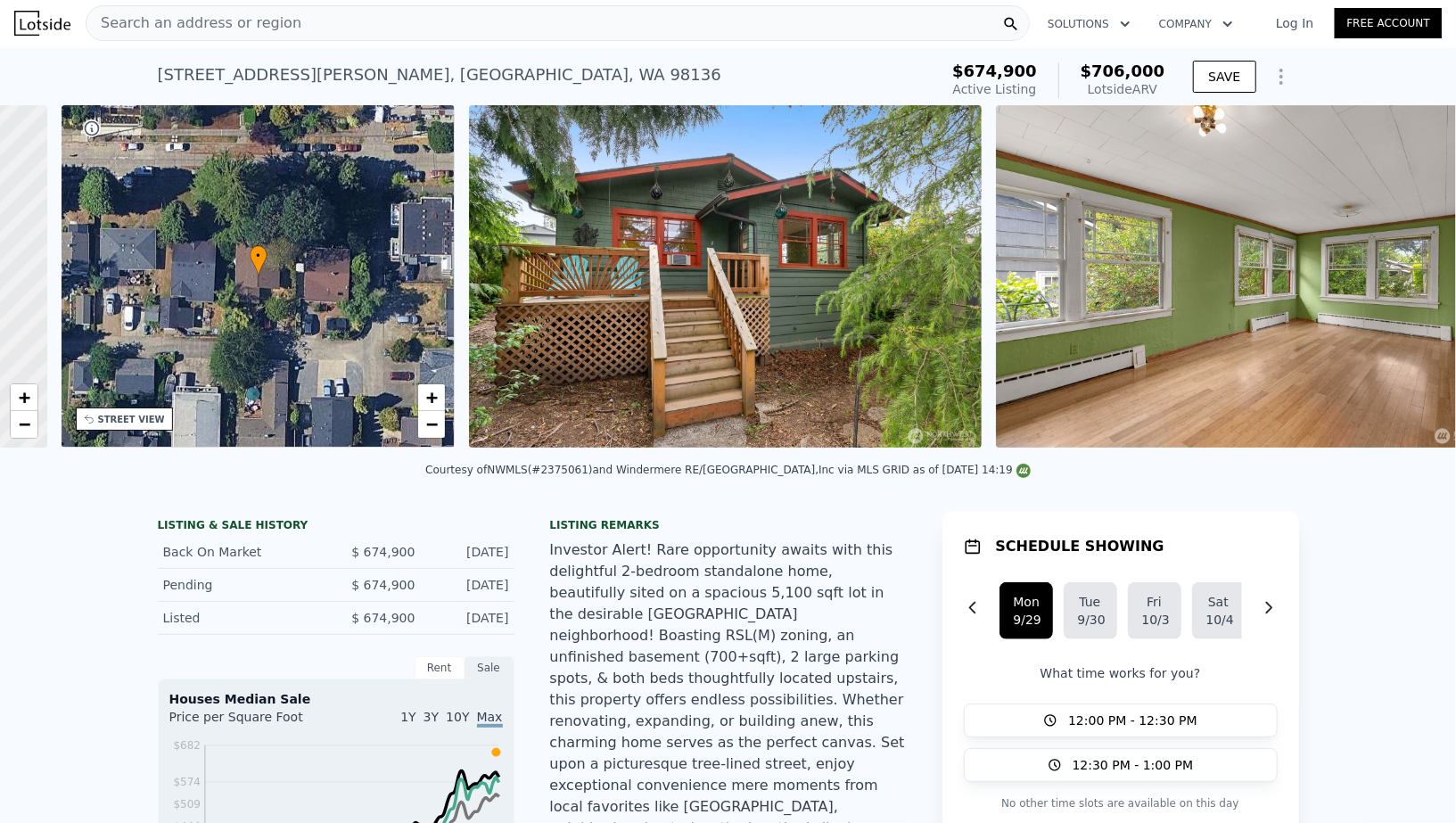
scroll to position [0, 414]
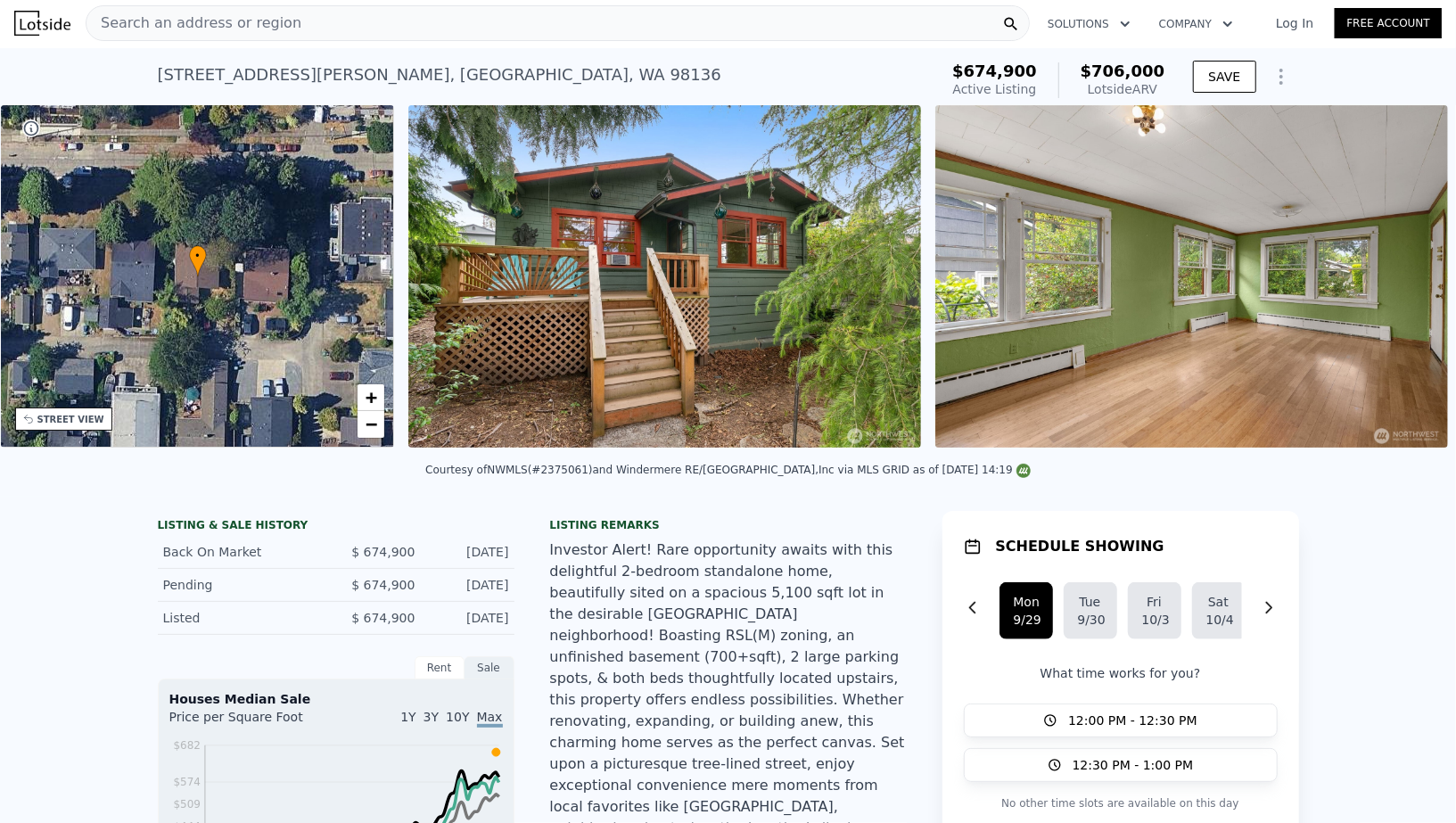
click at [1414, 273] on img at bounding box center [1192, 276] width 513 height 342
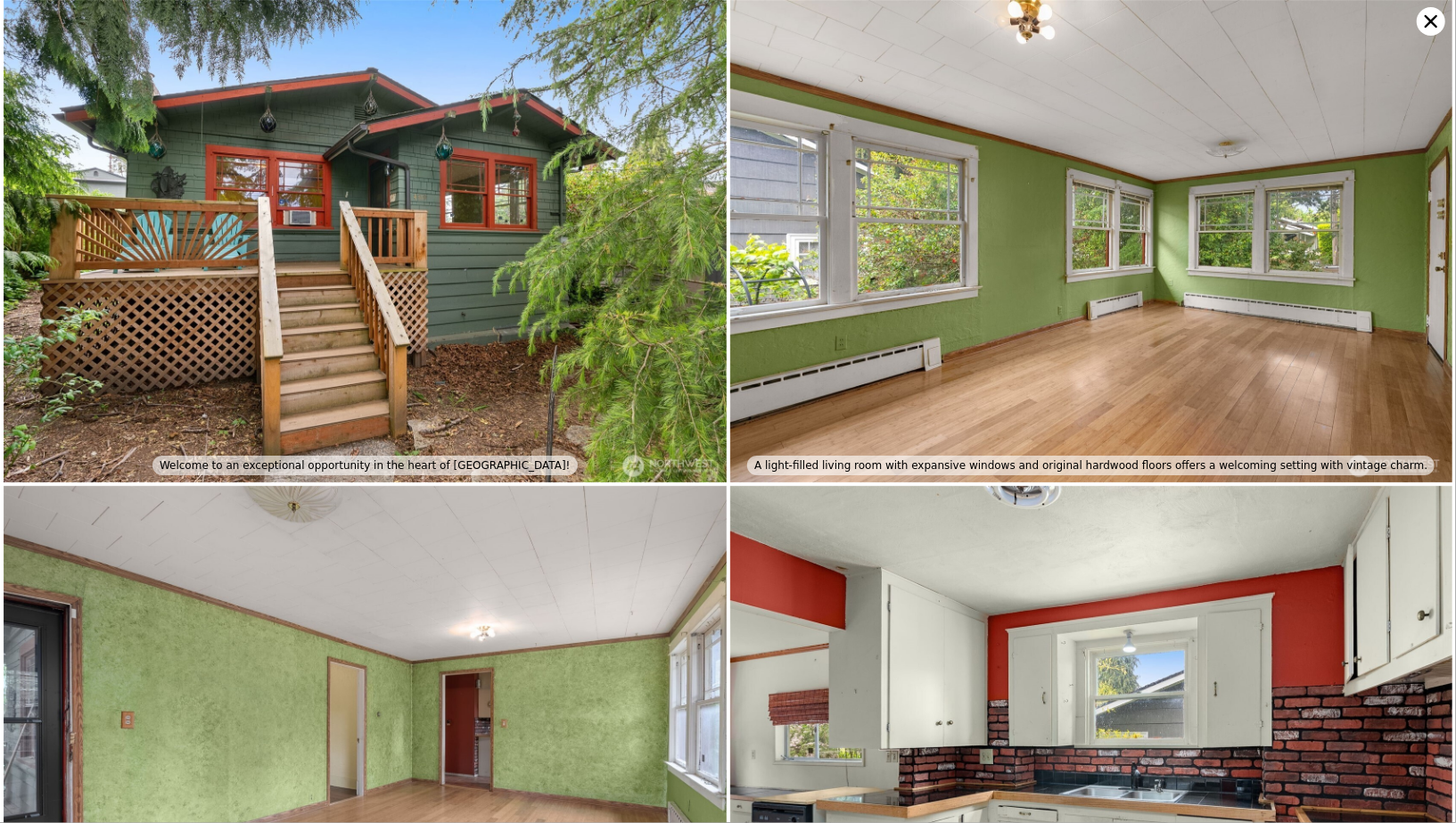
click at [1414, 273] on img at bounding box center [1091, 241] width 723 height 482
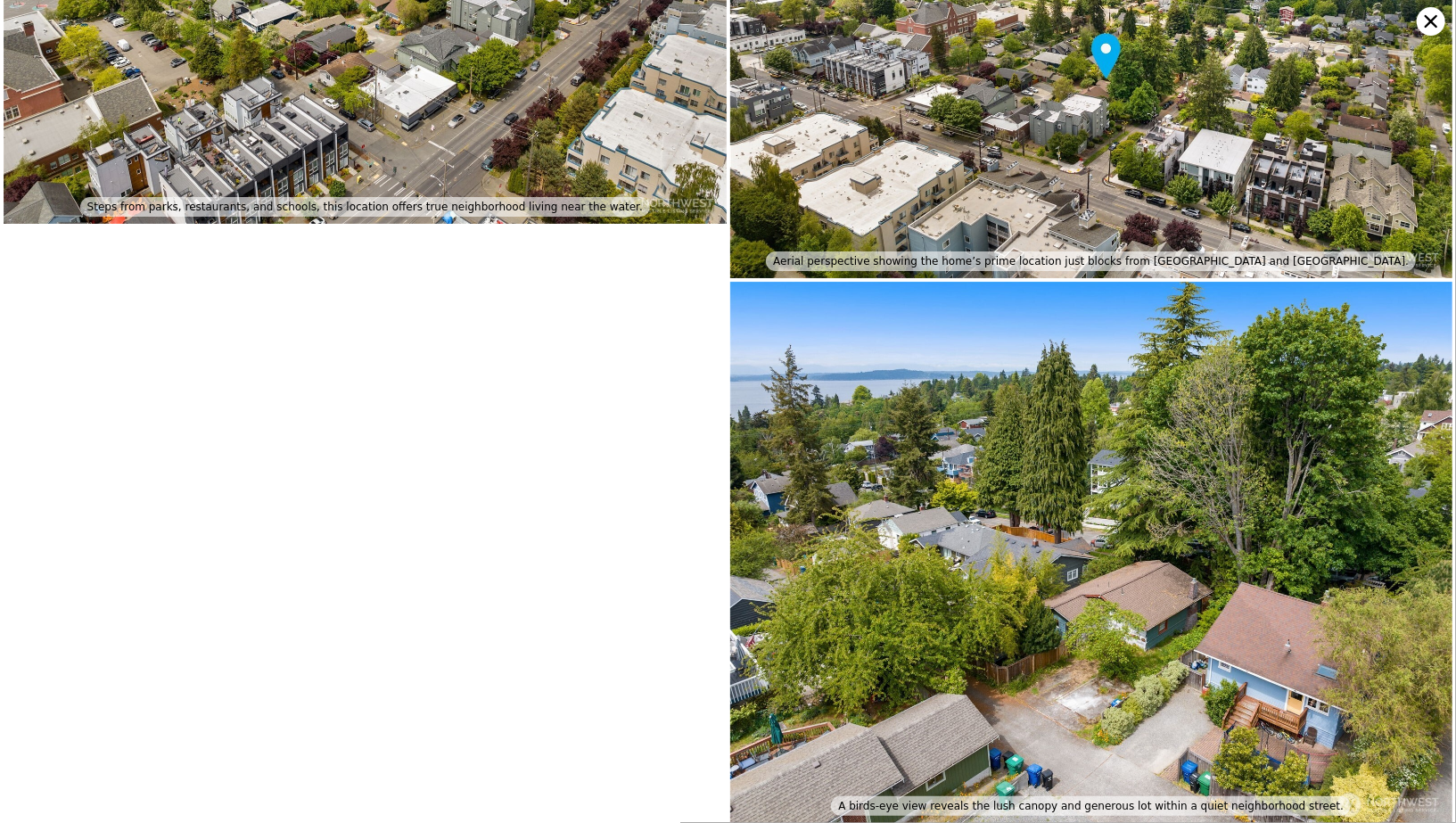
scroll to position [3778, 0]
click at [1438, 20] on icon at bounding box center [1431, 22] width 29 height 29
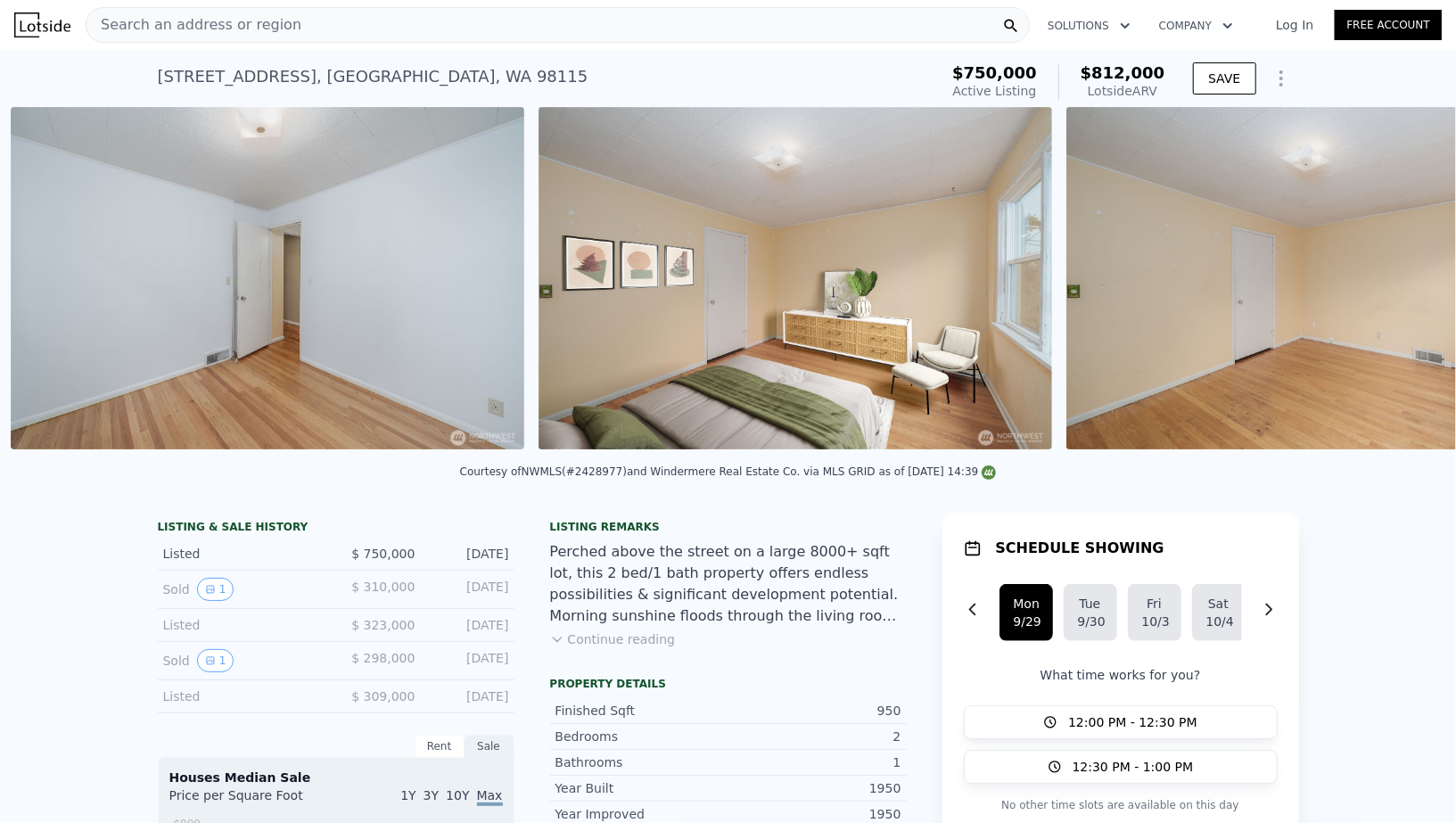
scroll to position [0, 7215]
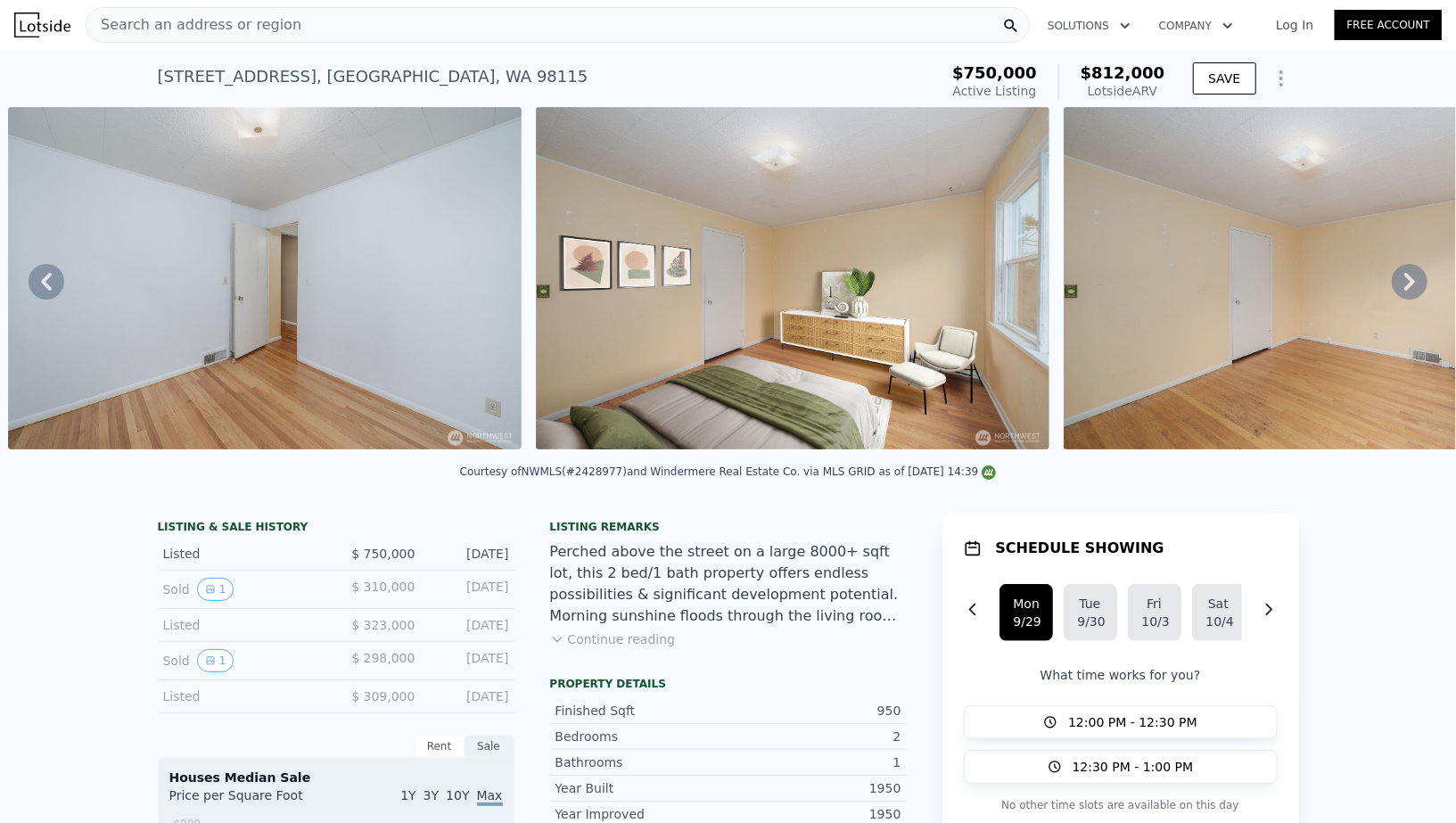
click at [656, 641] on button "Continue reading" at bounding box center [612, 639] width 125 height 18
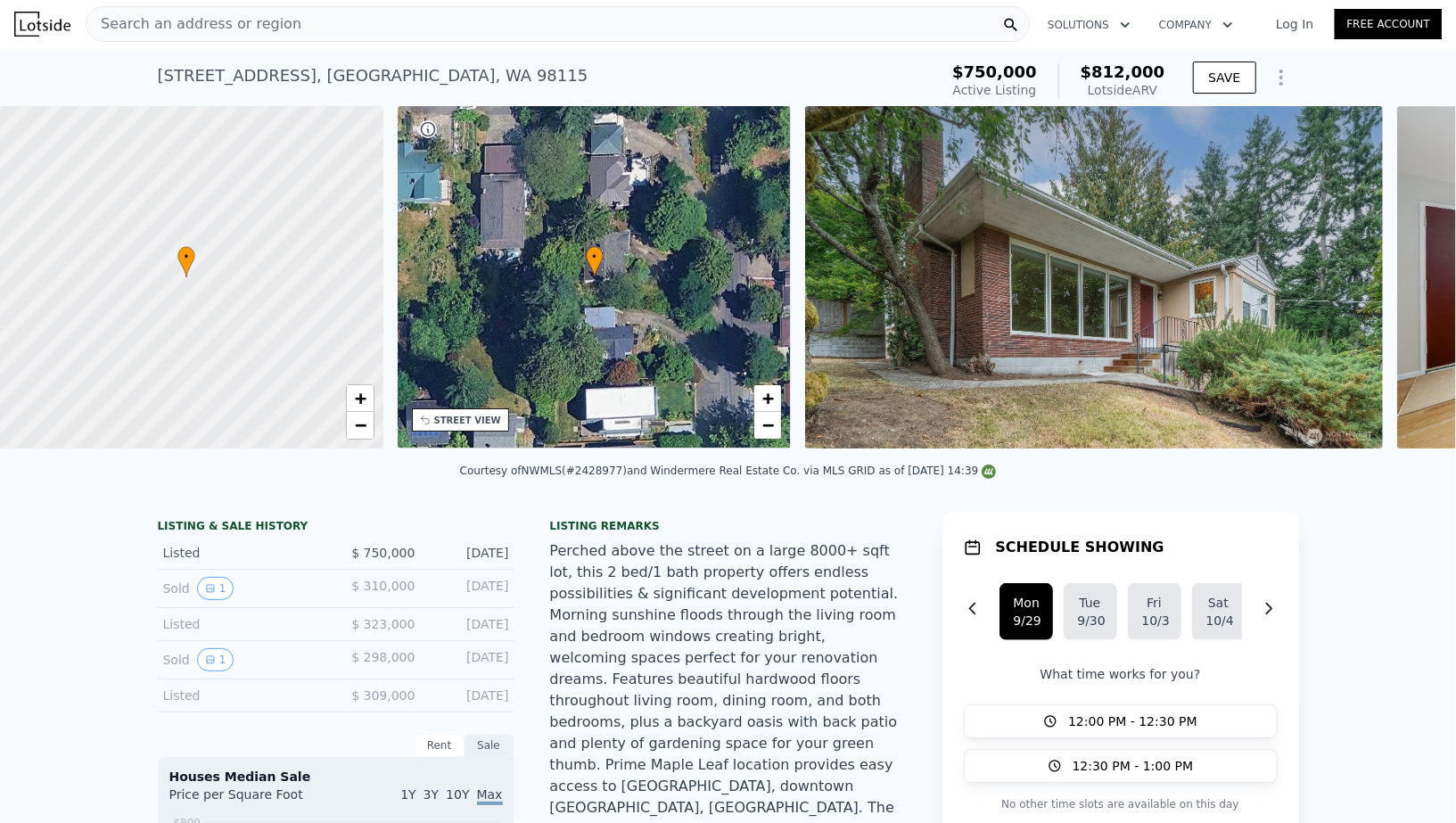
scroll to position [0, 6]
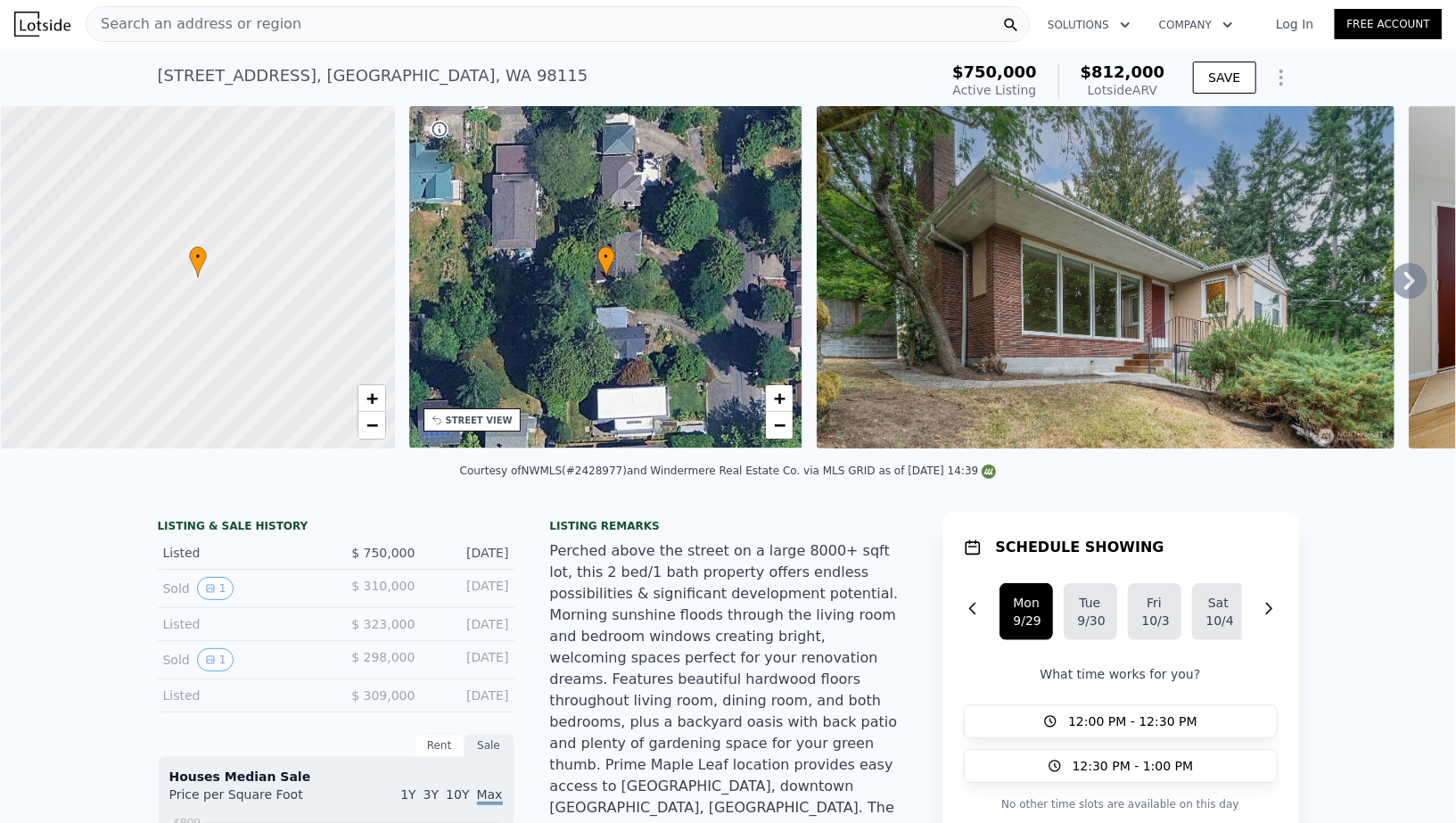
click at [578, 256] on div "• + −" at bounding box center [606, 277] width 394 height 342
click at [787, 395] on link "+" at bounding box center [779, 399] width 27 height 27
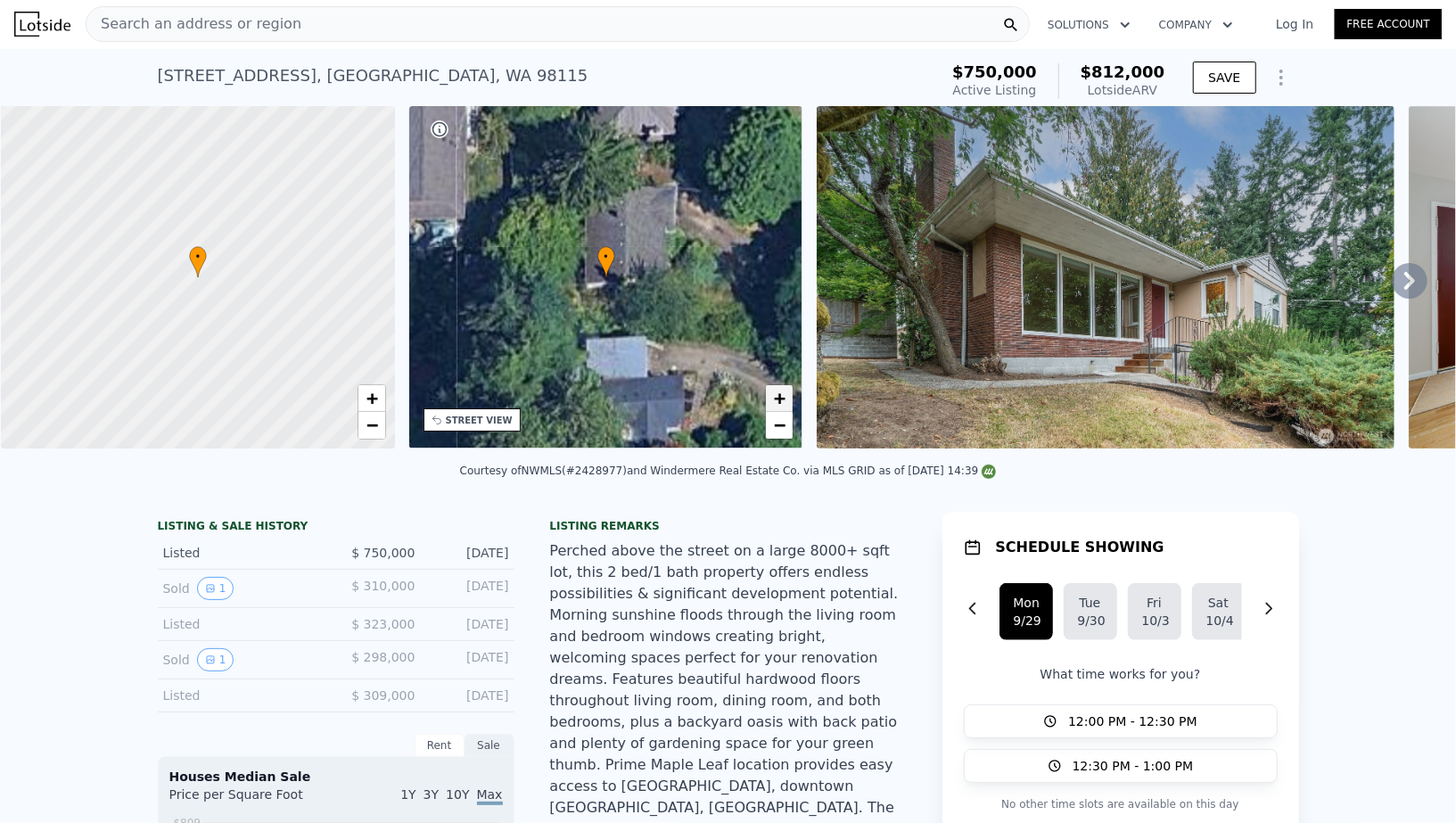
click at [787, 395] on link "+" at bounding box center [779, 399] width 27 height 27
click at [776, 432] on span "−" at bounding box center [779, 424] width 12 height 23
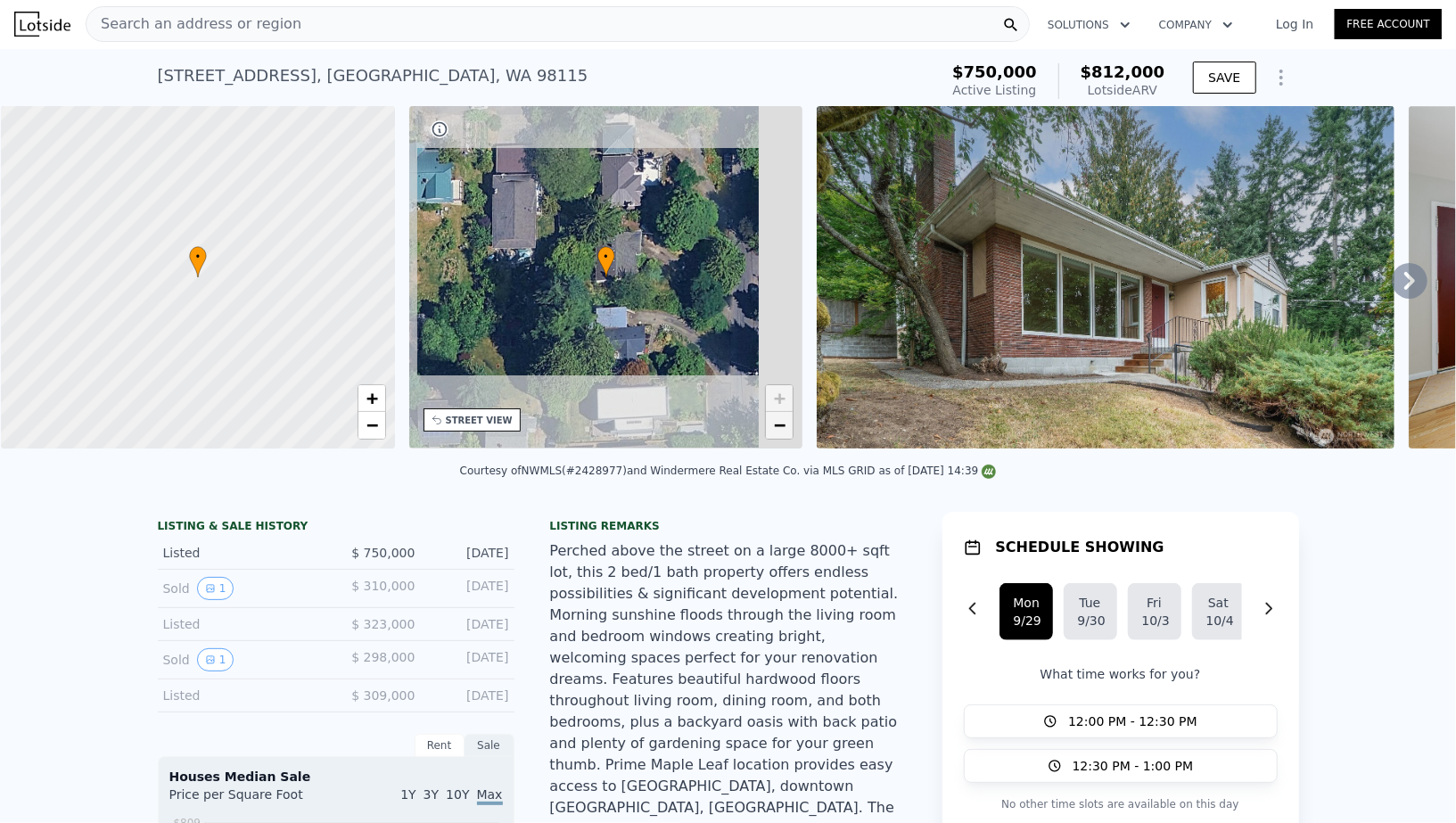
click at [776, 432] on span "−" at bounding box center [779, 424] width 12 height 23
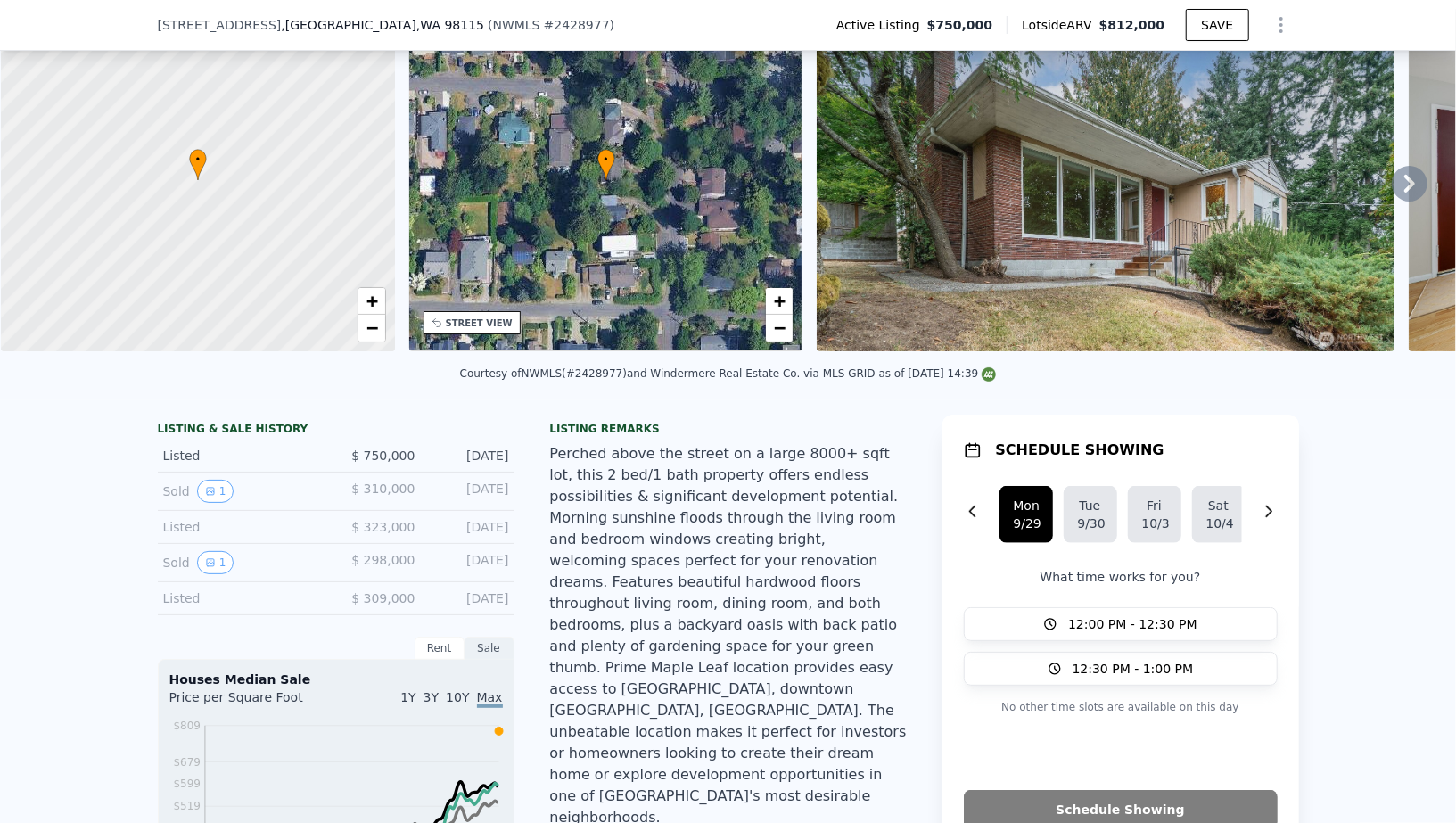
scroll to position [86, 0]
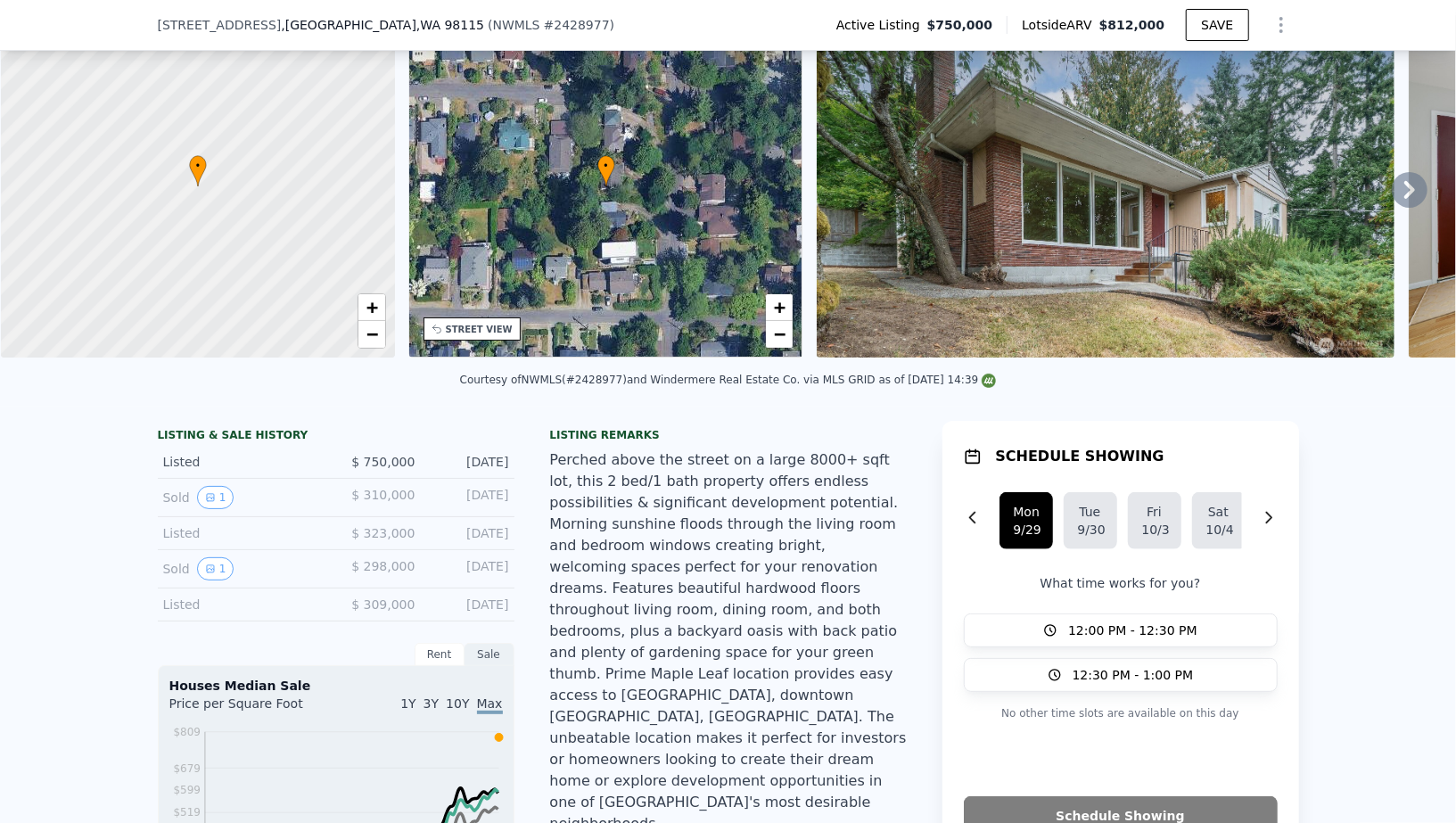
click at [1411, 179] on icon at bounding box center [1410, 190] width 36 height 36
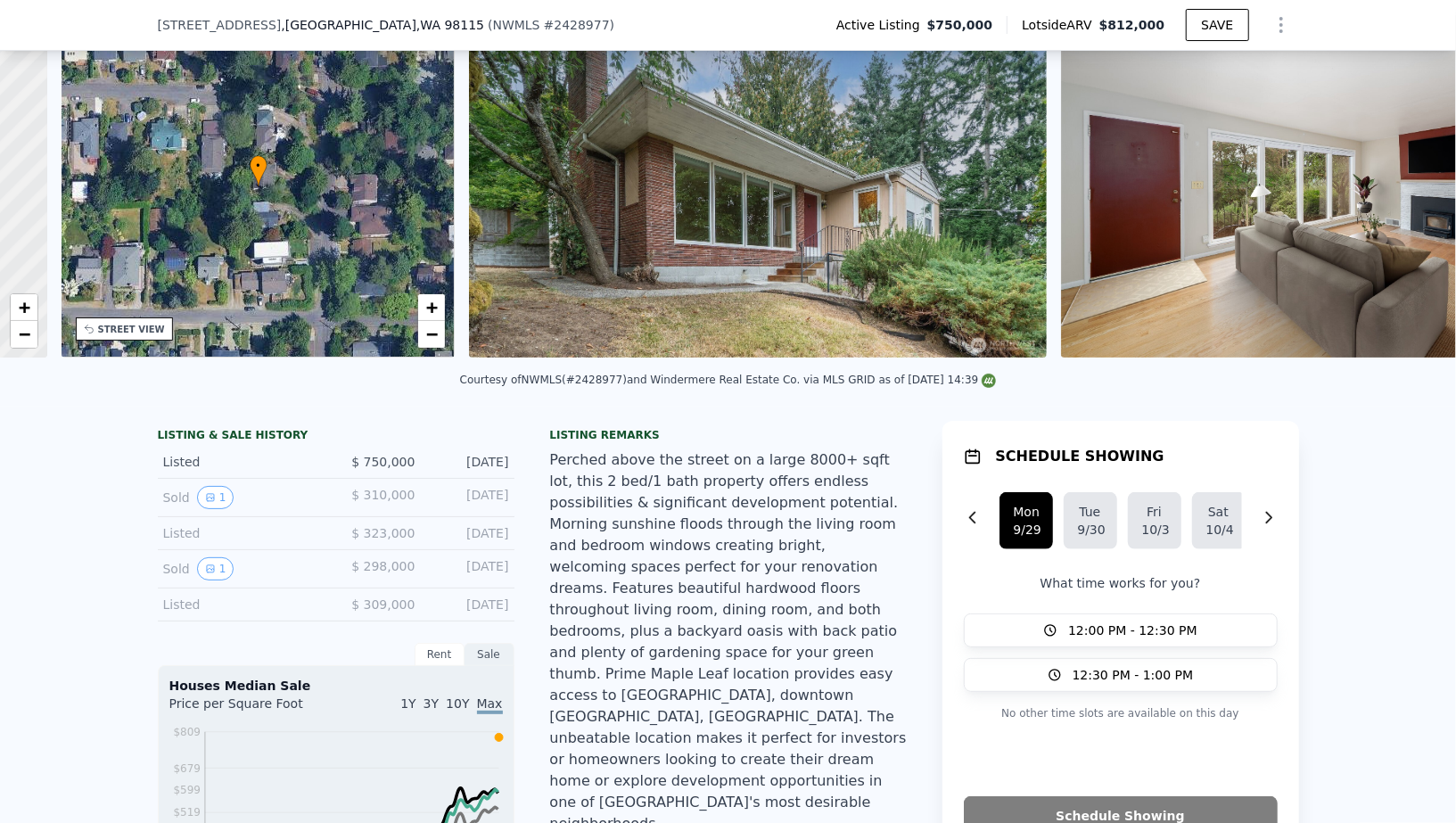
scroll to position [0, 414]
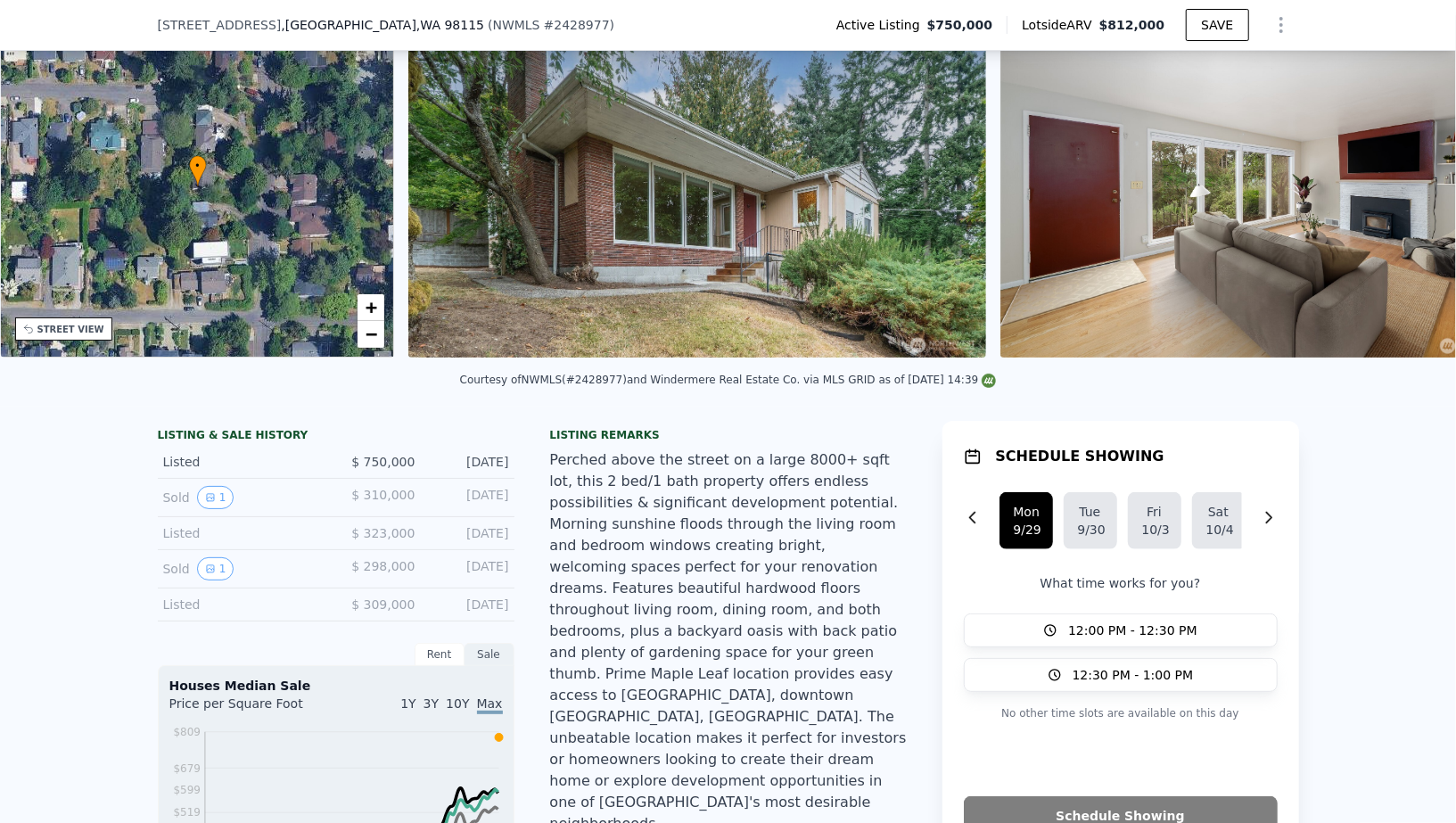
click at [1411, 179] on img at bounding box center [1257, 186] width 514 height 342
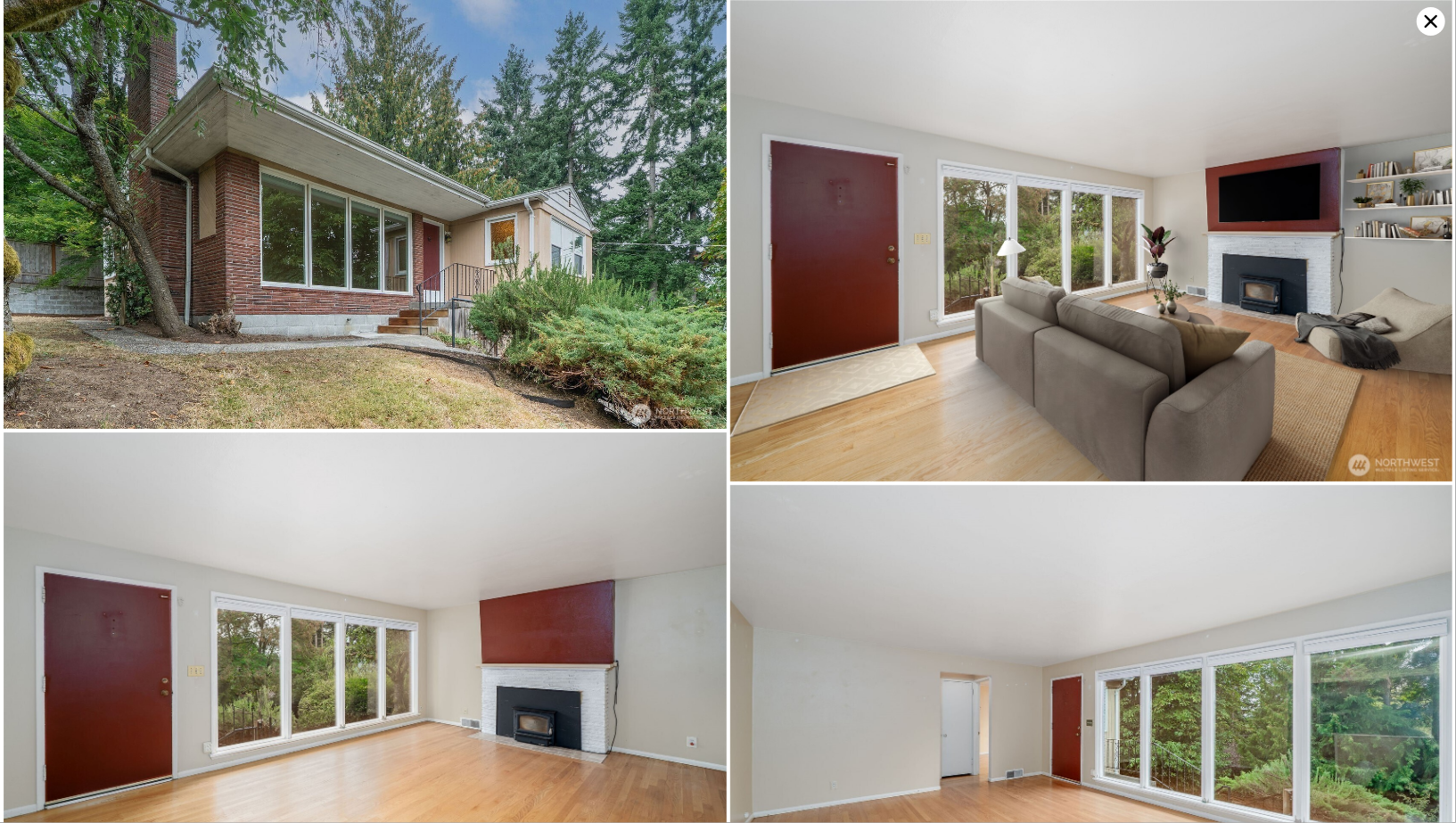
click at [1427, 30] on icon at bounding box center [1431, 22] width 29 height 29
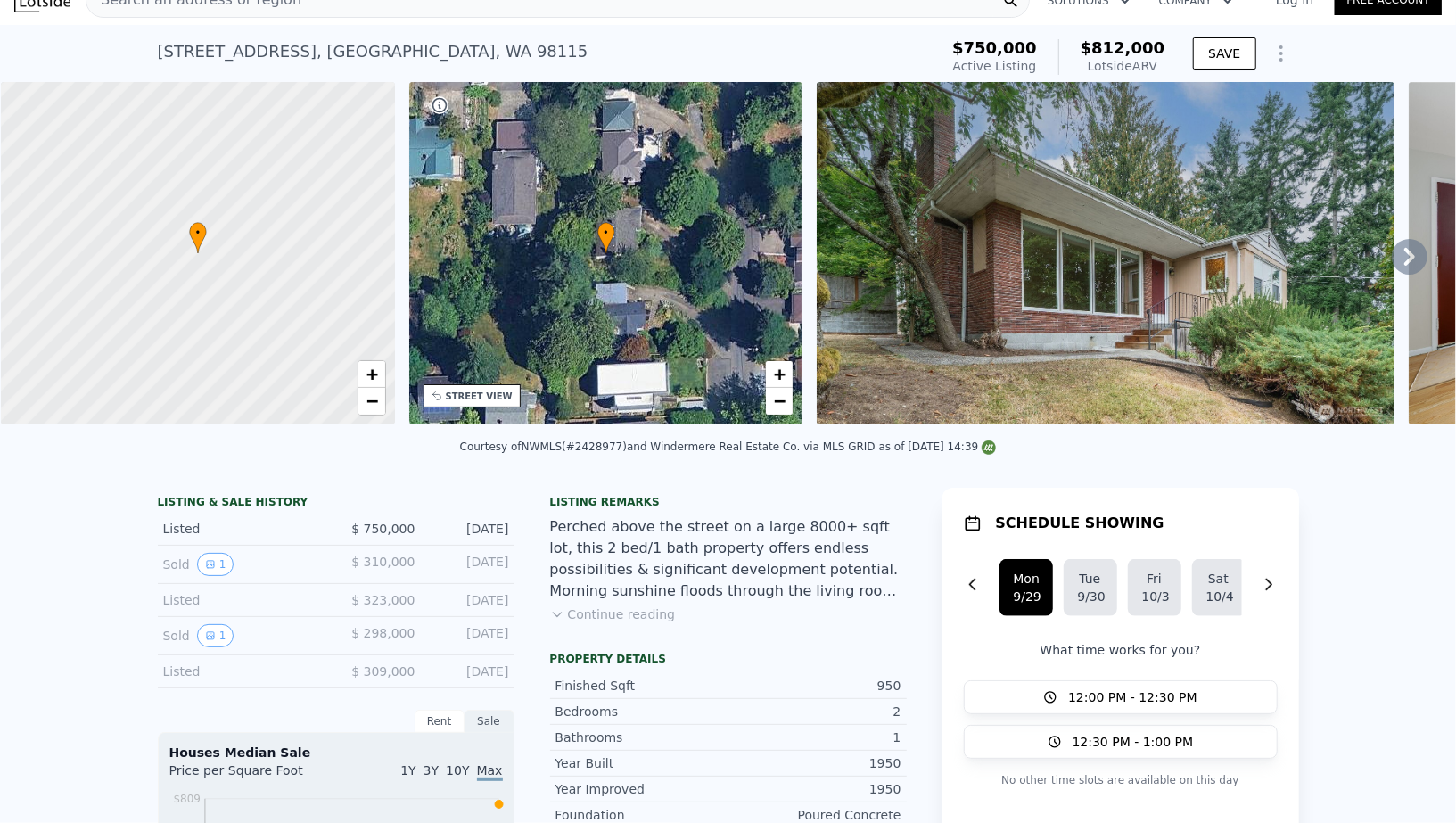
scroll to position [23, 0]
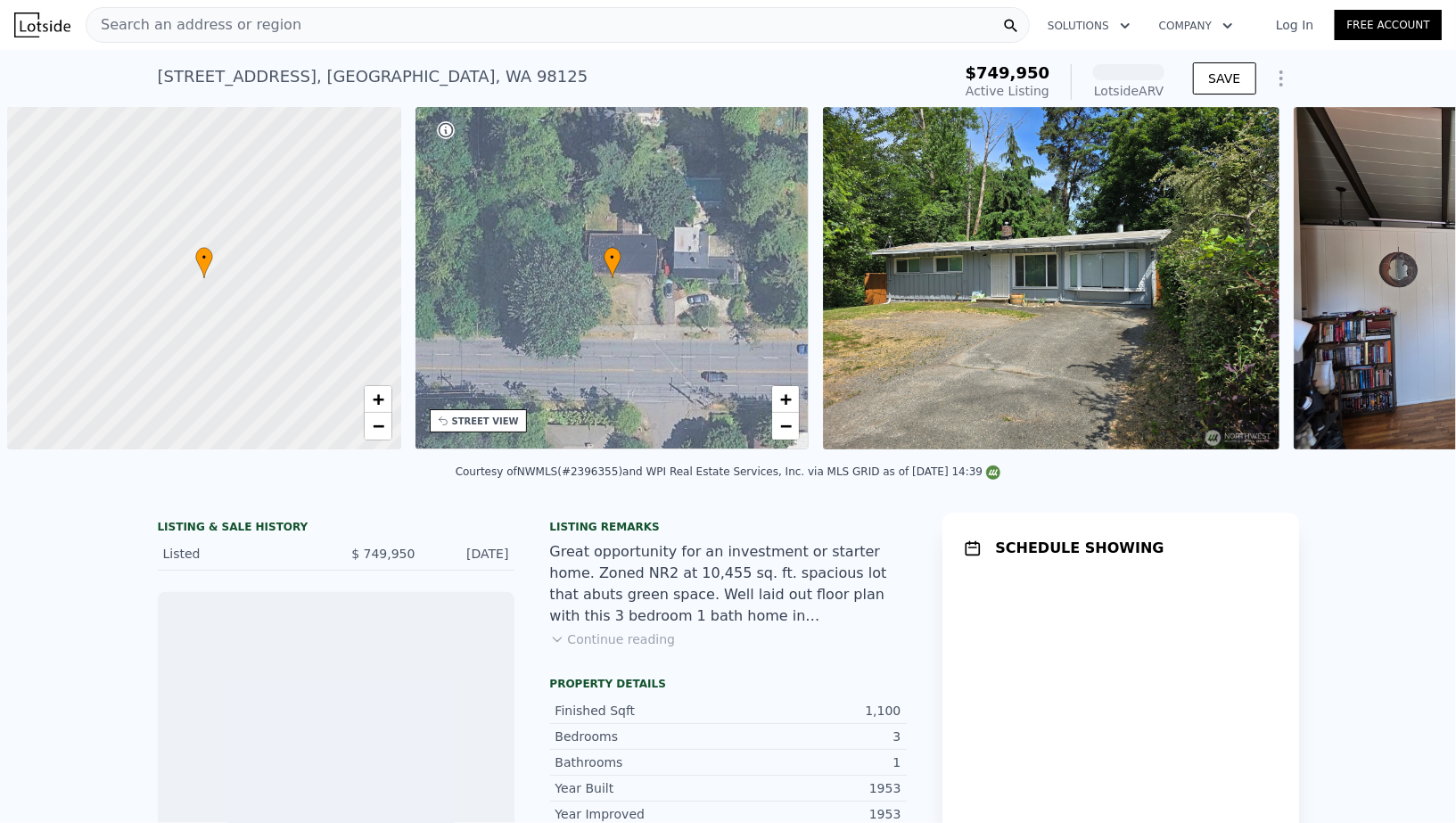
scroll to position [0, 6]
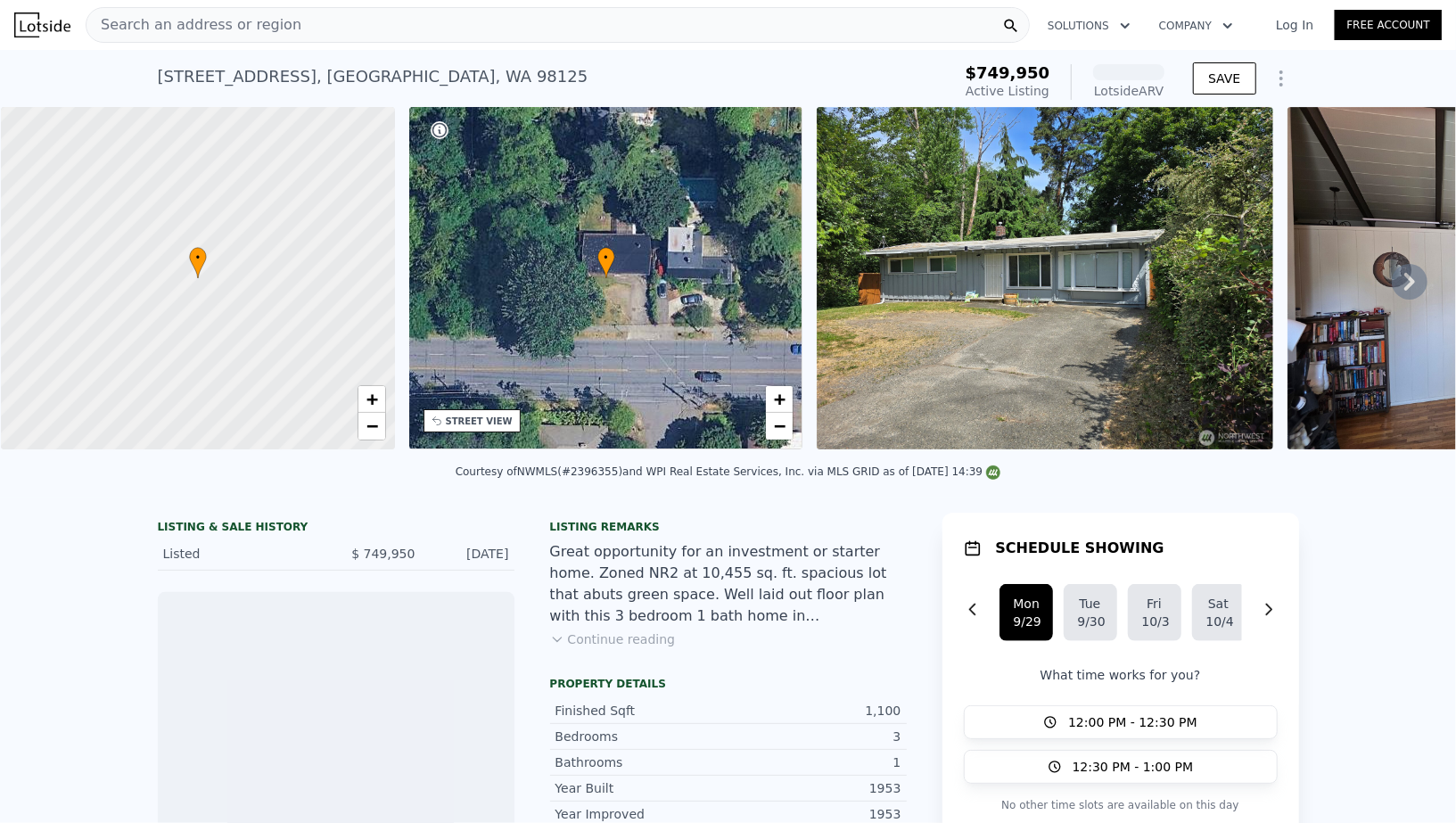
click at [625, 639] on button "Continue reading" at bounding box center [612, 639] width 125 height 18
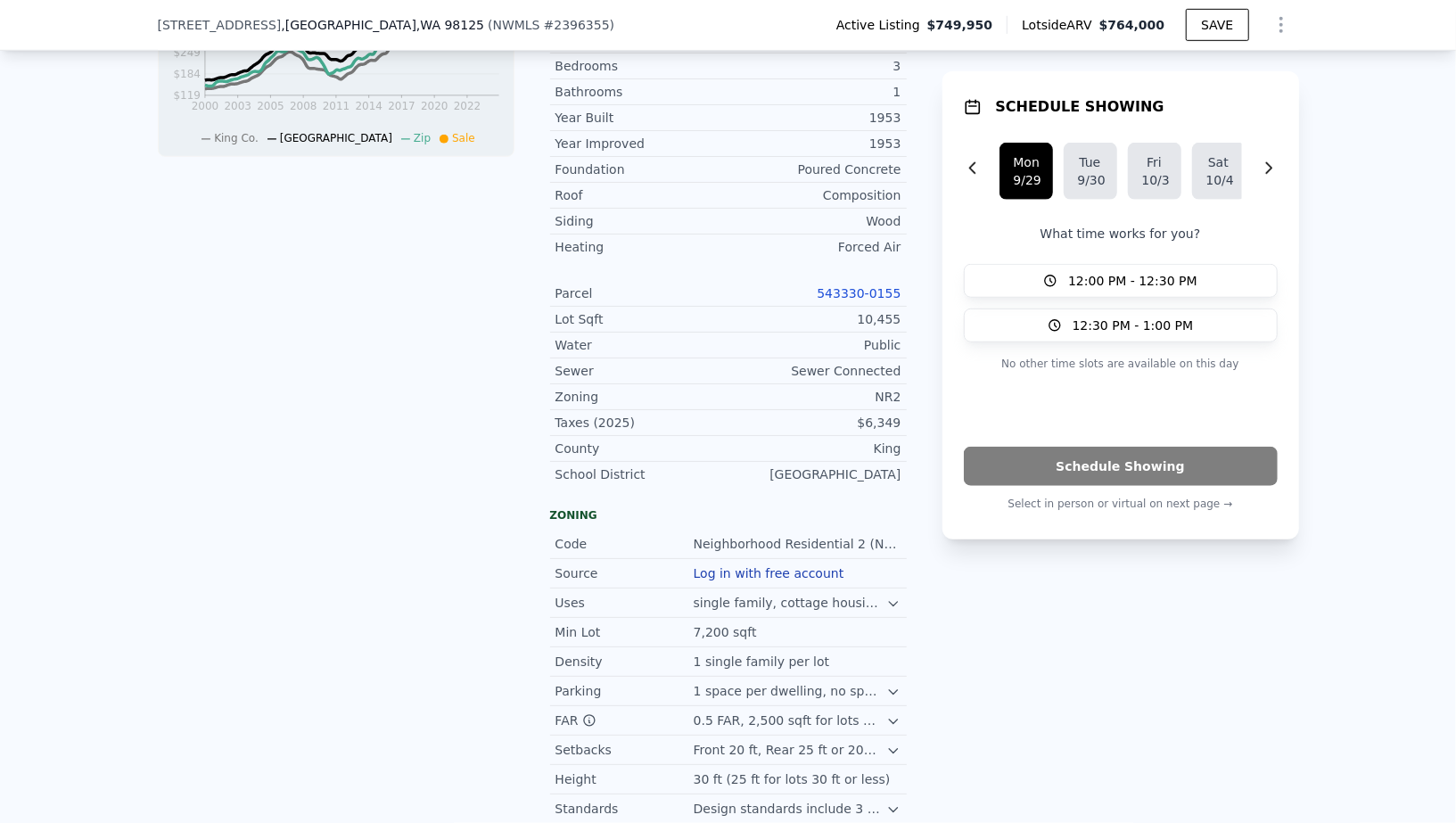
scroll to position [723, 0]
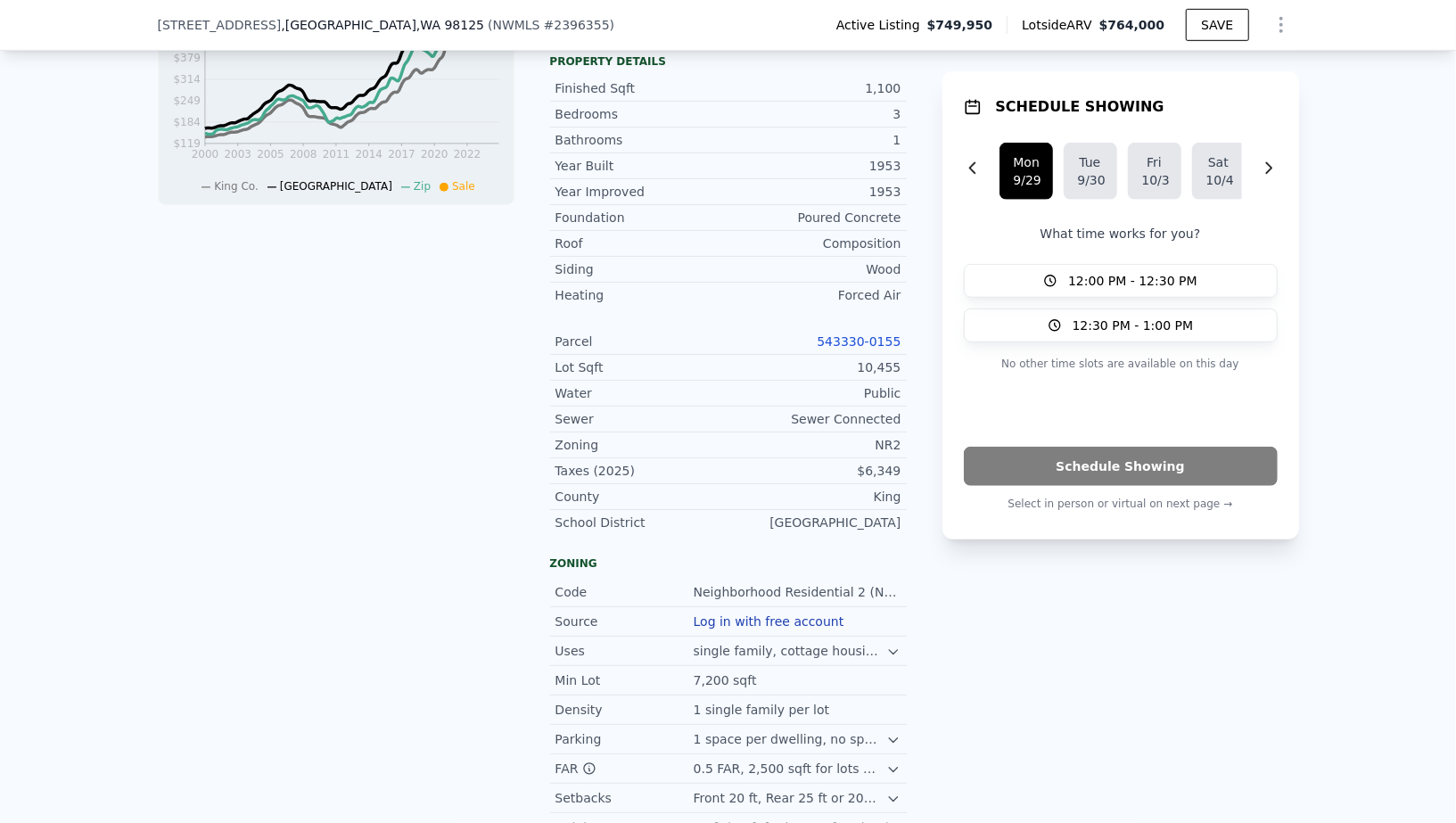
click at [866, 334] on link "543330-0155" at bounding box center [858, 341] width 84 height 14
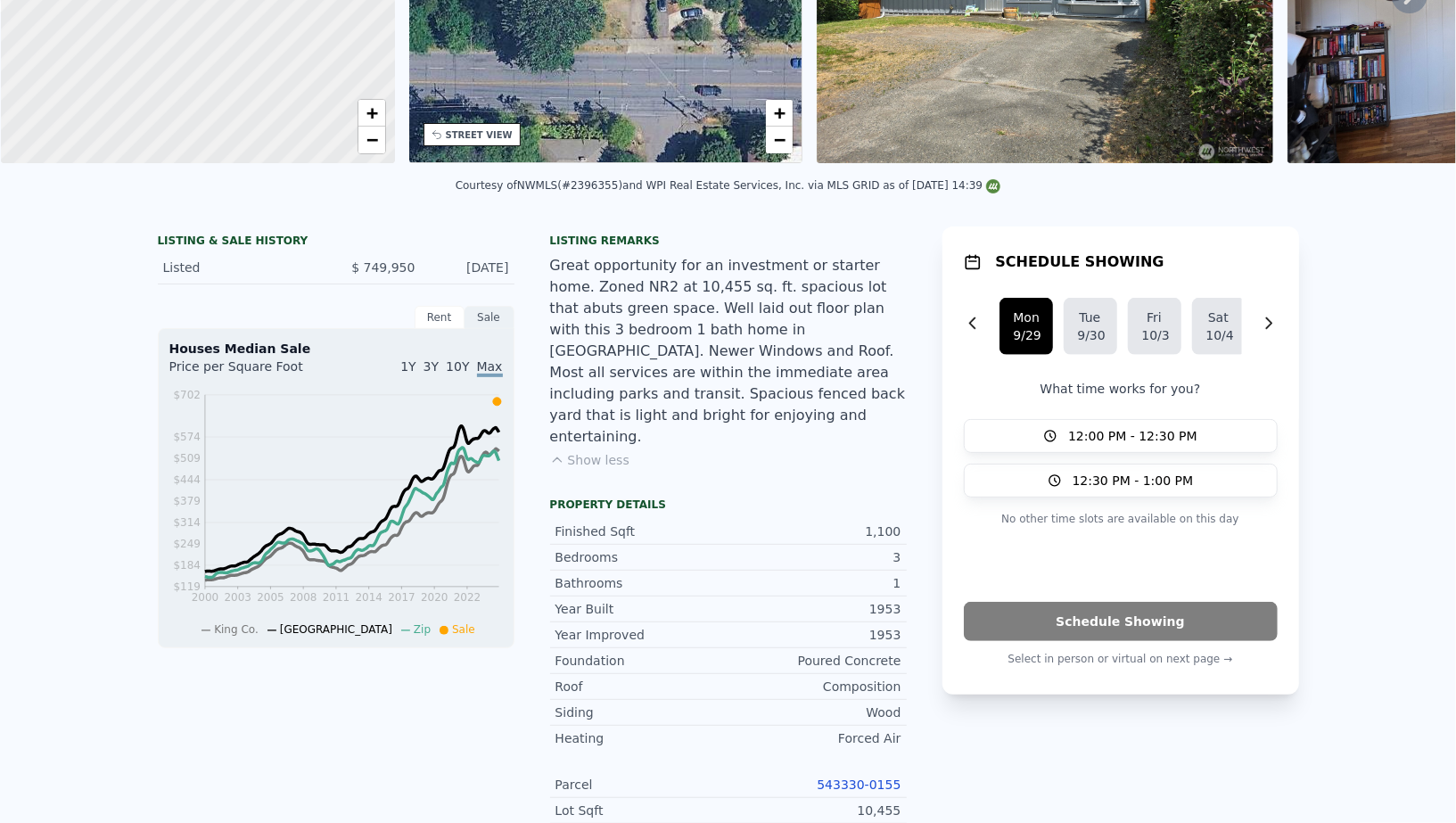
scroll to position [0, 0]
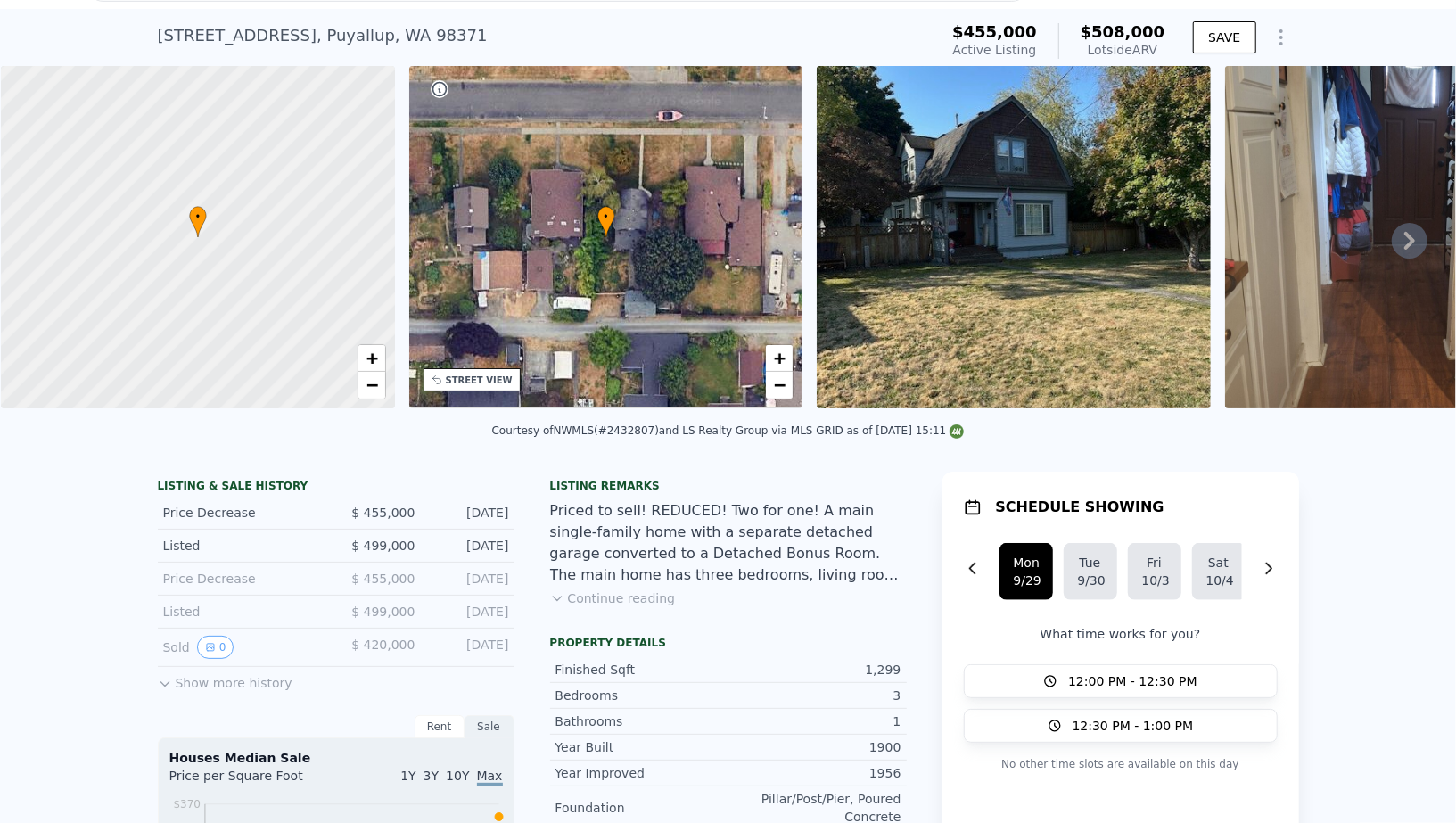
scroll to position [46, 0]
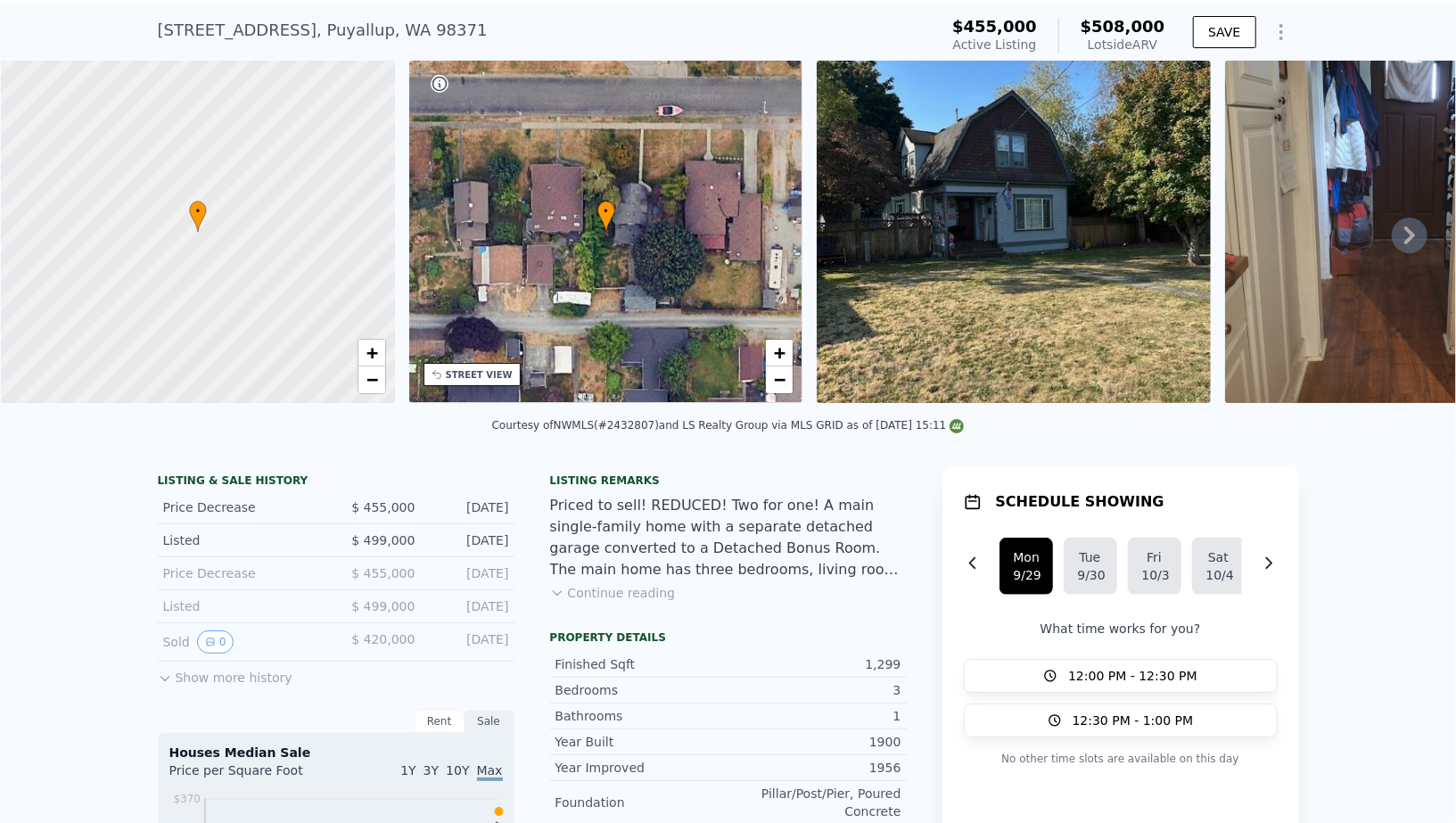
click at [610, 588] on button "Continue reading" at bounding box center [612, 593] width 125 height 18
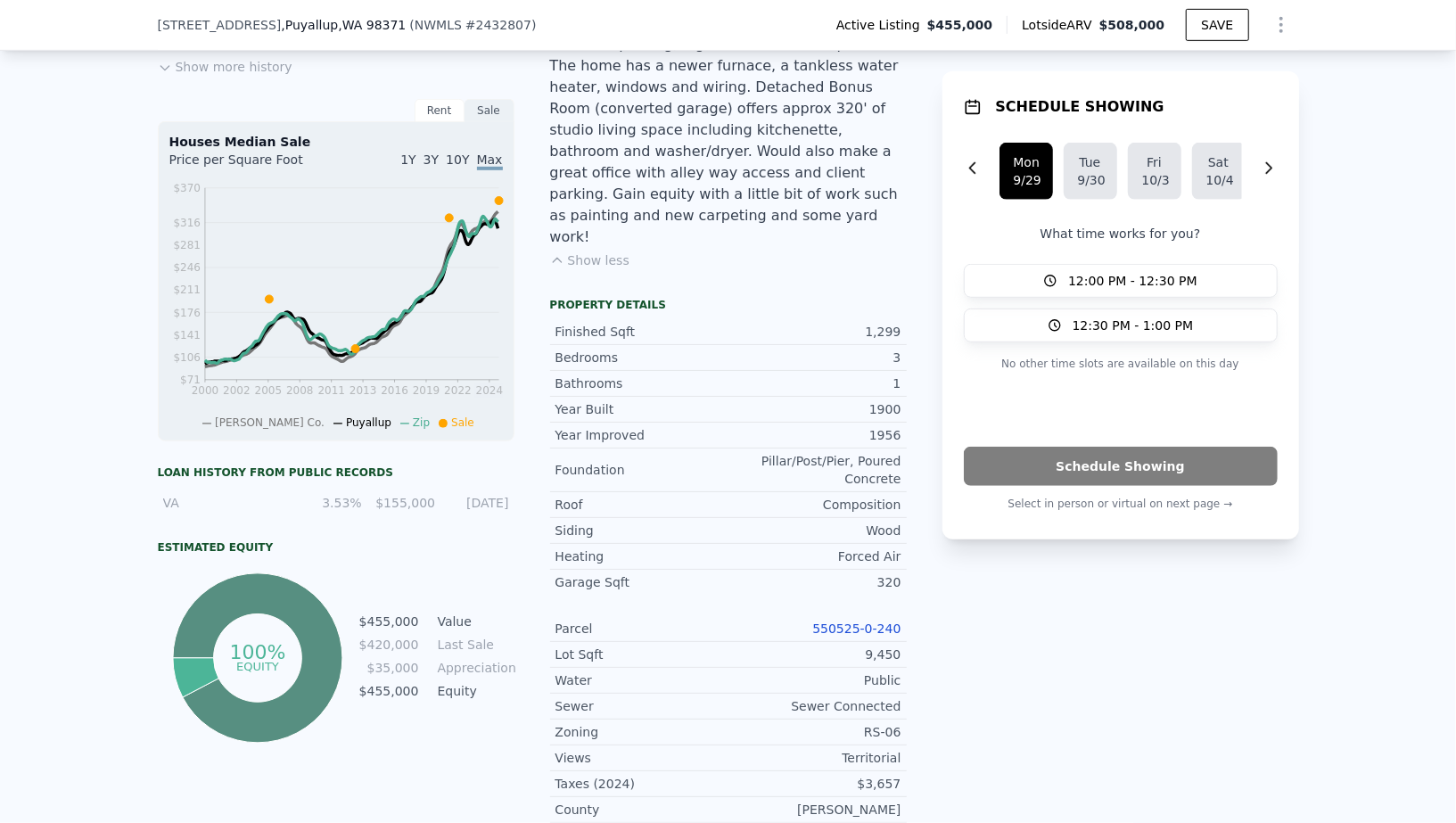
scroll to position [677, 0]
